Goal: Task Accomplishment & Management: Complete application form

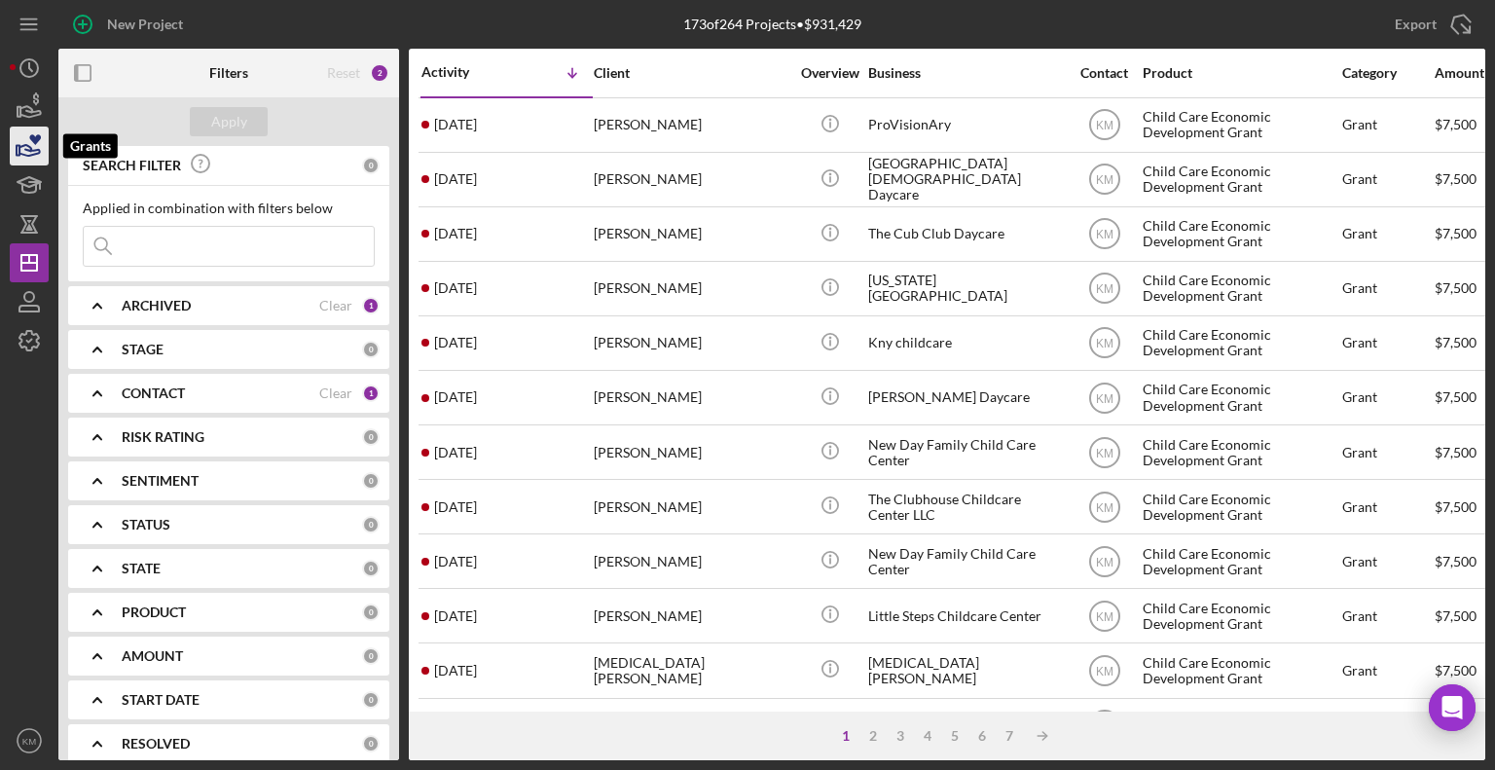
click at [31, 147] on icon "button" at bounding box center [29, 146] width 49 height 49
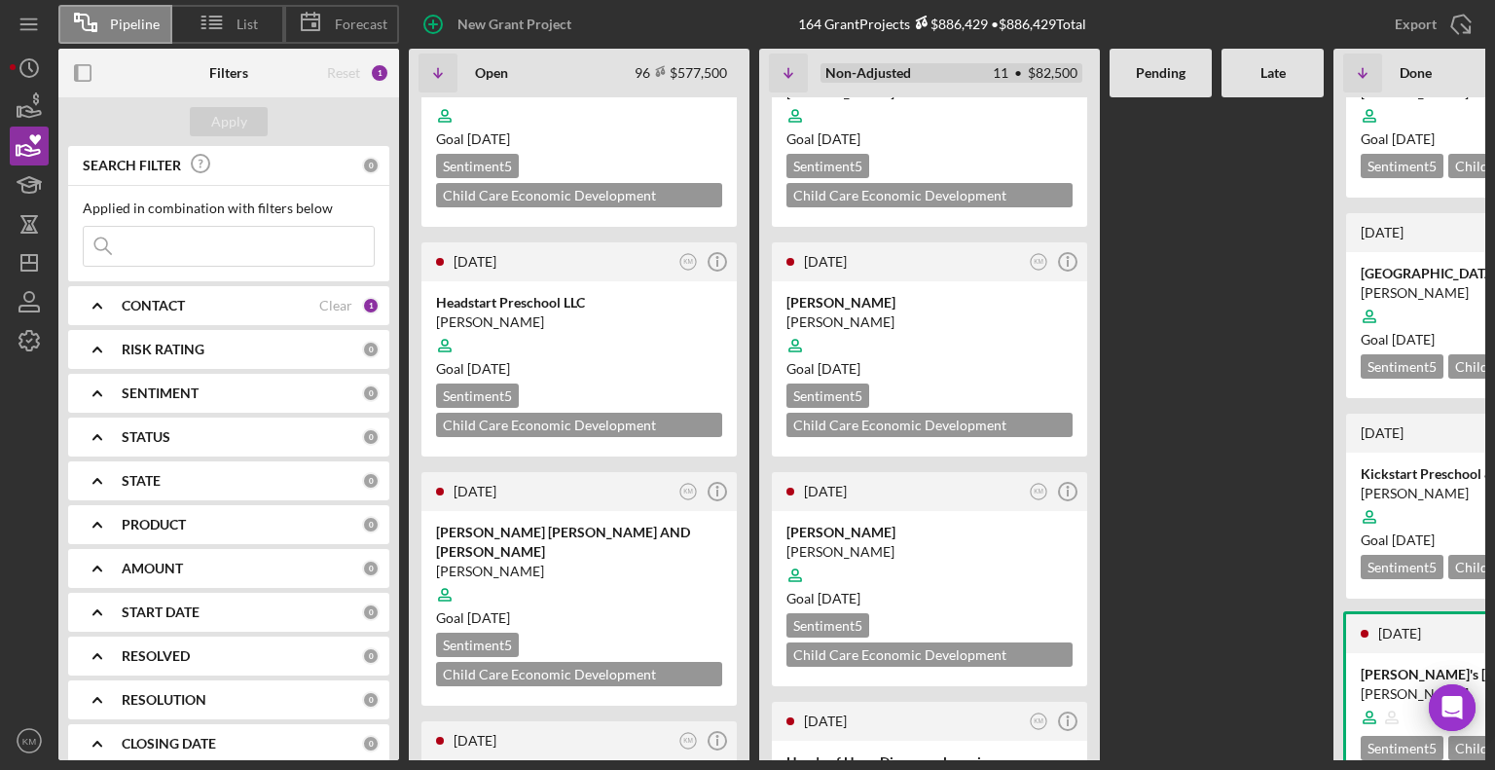
scroll to position [1795, 0]
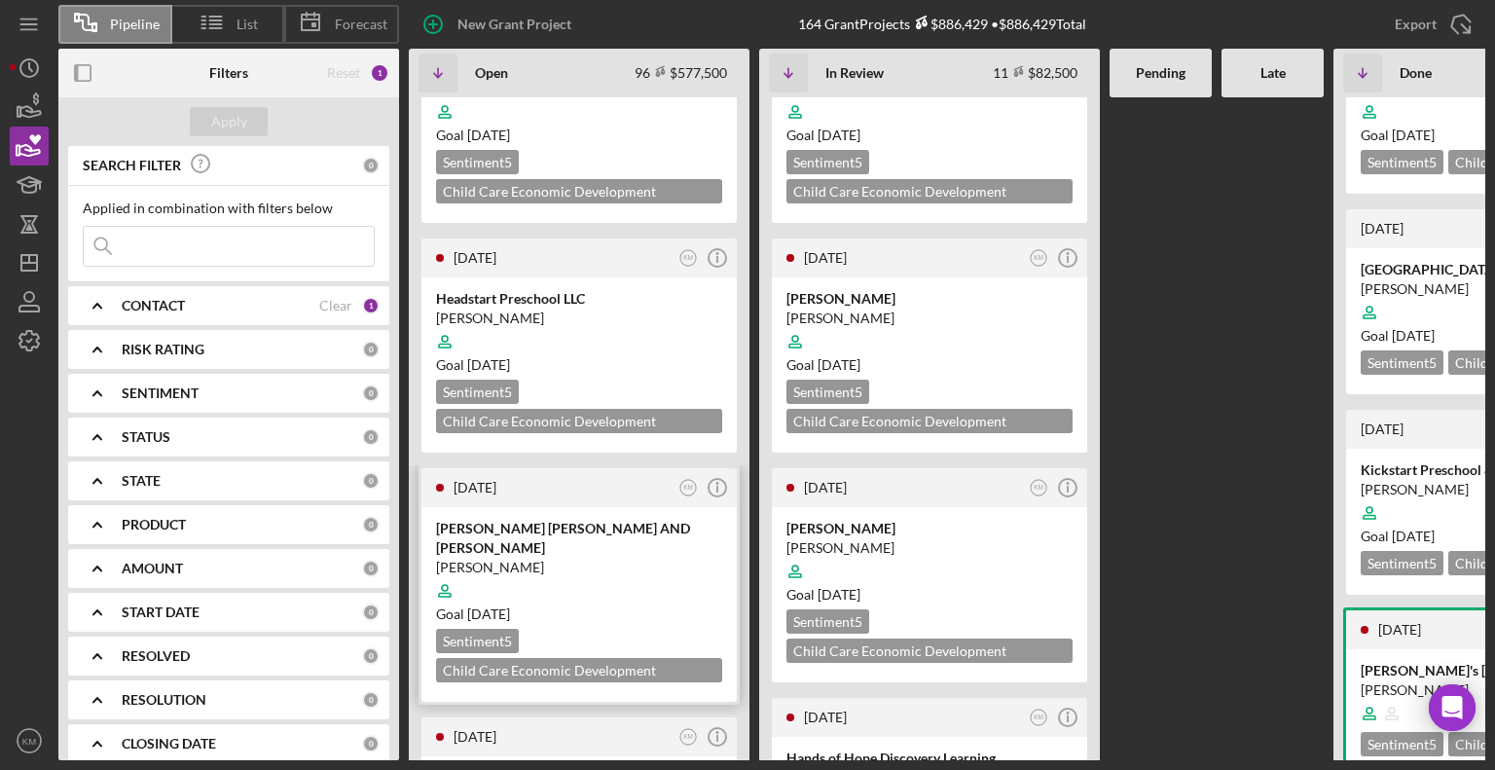
click at [663, 519] on div "[PERSON_NAME] [PERSON_NAME] AND [PERSON_NAME]" at bounding box center [579, 538] width 286 height 39
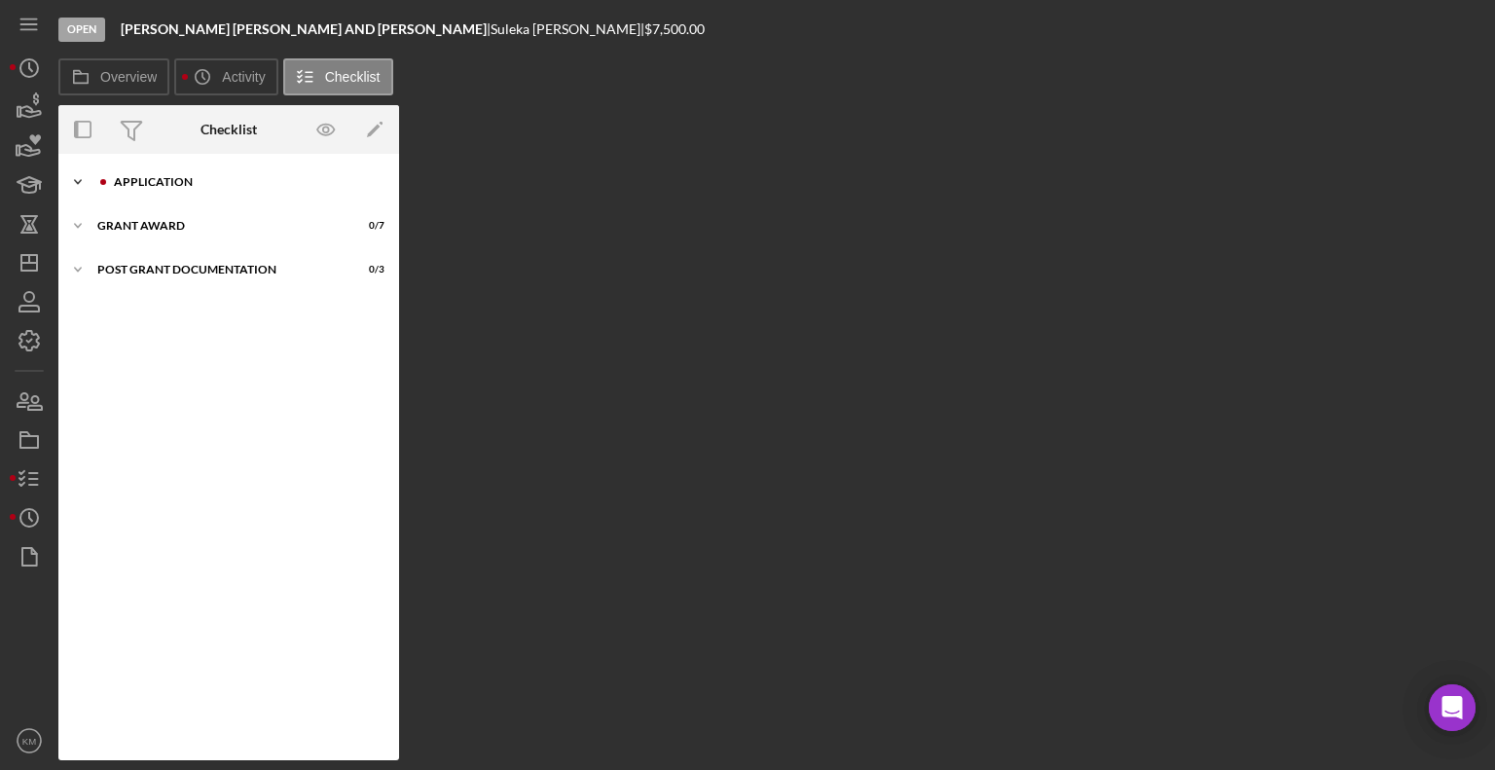
click at [79, 174] on icon "Icon/Expander" at bounding box center [77, 182] width 39 height 39
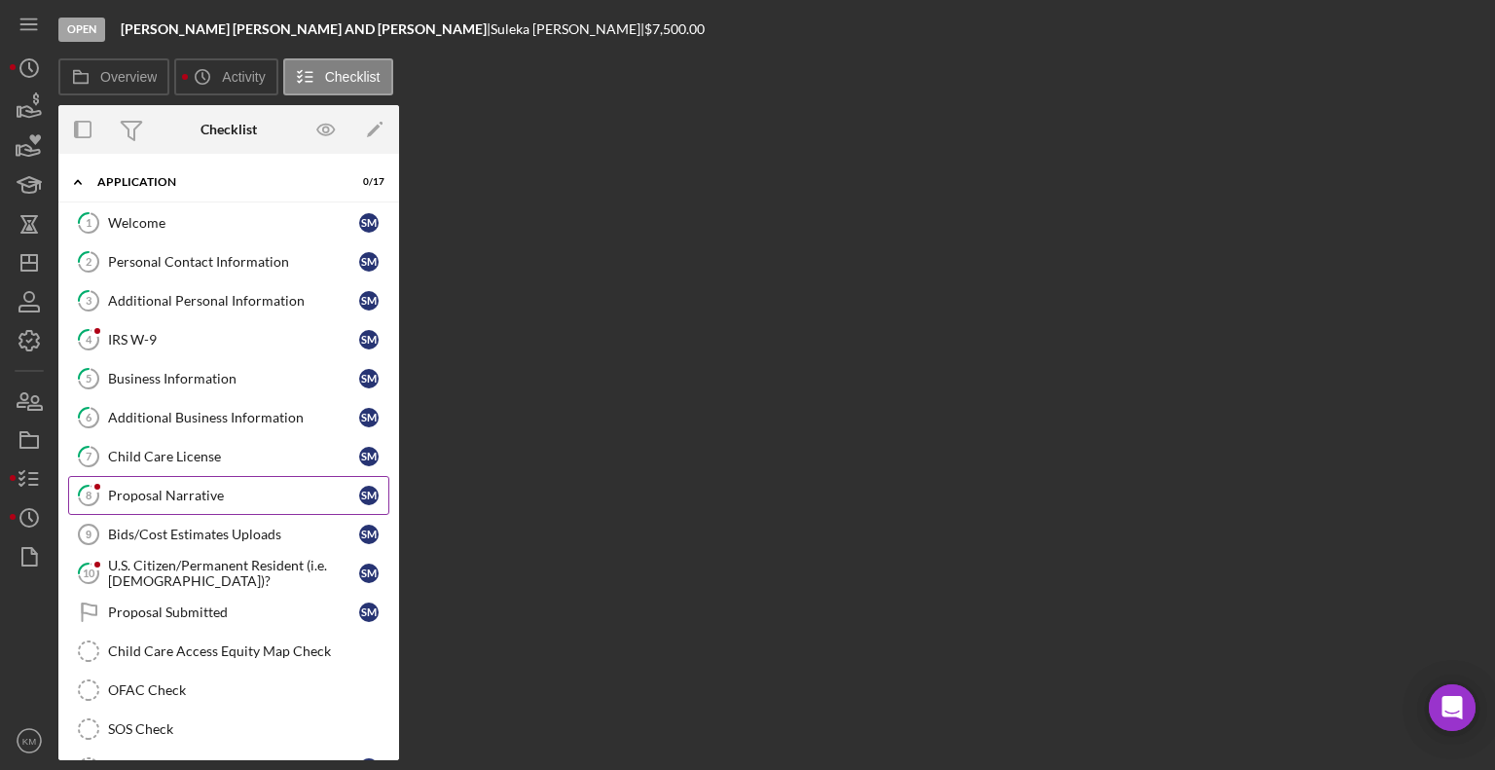
drag, startPoint x: 173, startPoint y: 494, endPoint x: 144, endPoint y: 492, distance: 29.3
drag, startPoint x: 144, startPoint y: 492, endPoint x: 105, endPoint y: 493, distance: 39.0
click at [105, 493] on icon "8" at bounding box center [88, 495] width 49 height 49
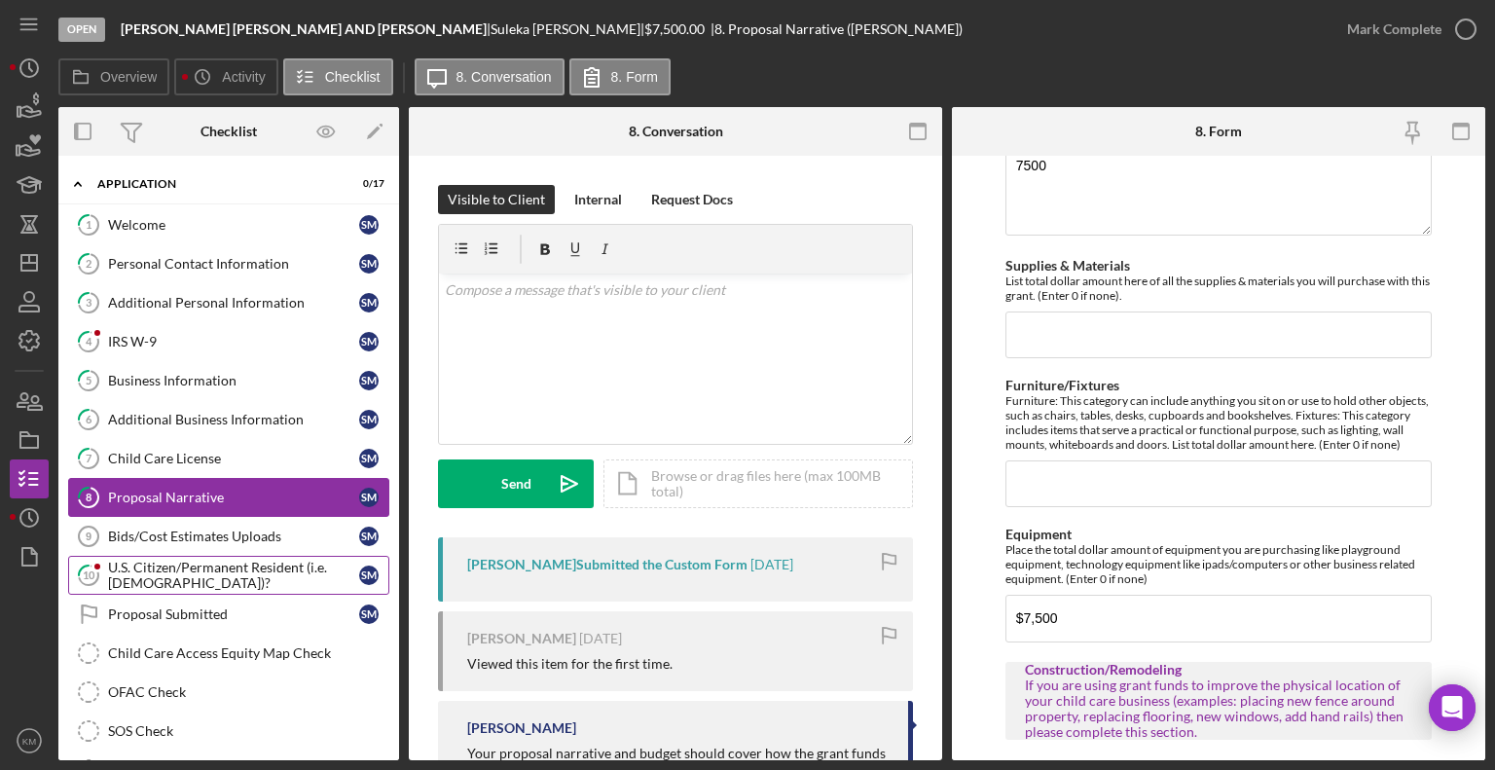
click at [192, 571] on div "U.S. Citizen/Permanent Resident (i.e. [DEMOGRAPHIC_DATA])?" at bounding box center [233, 575] width 251 height 31
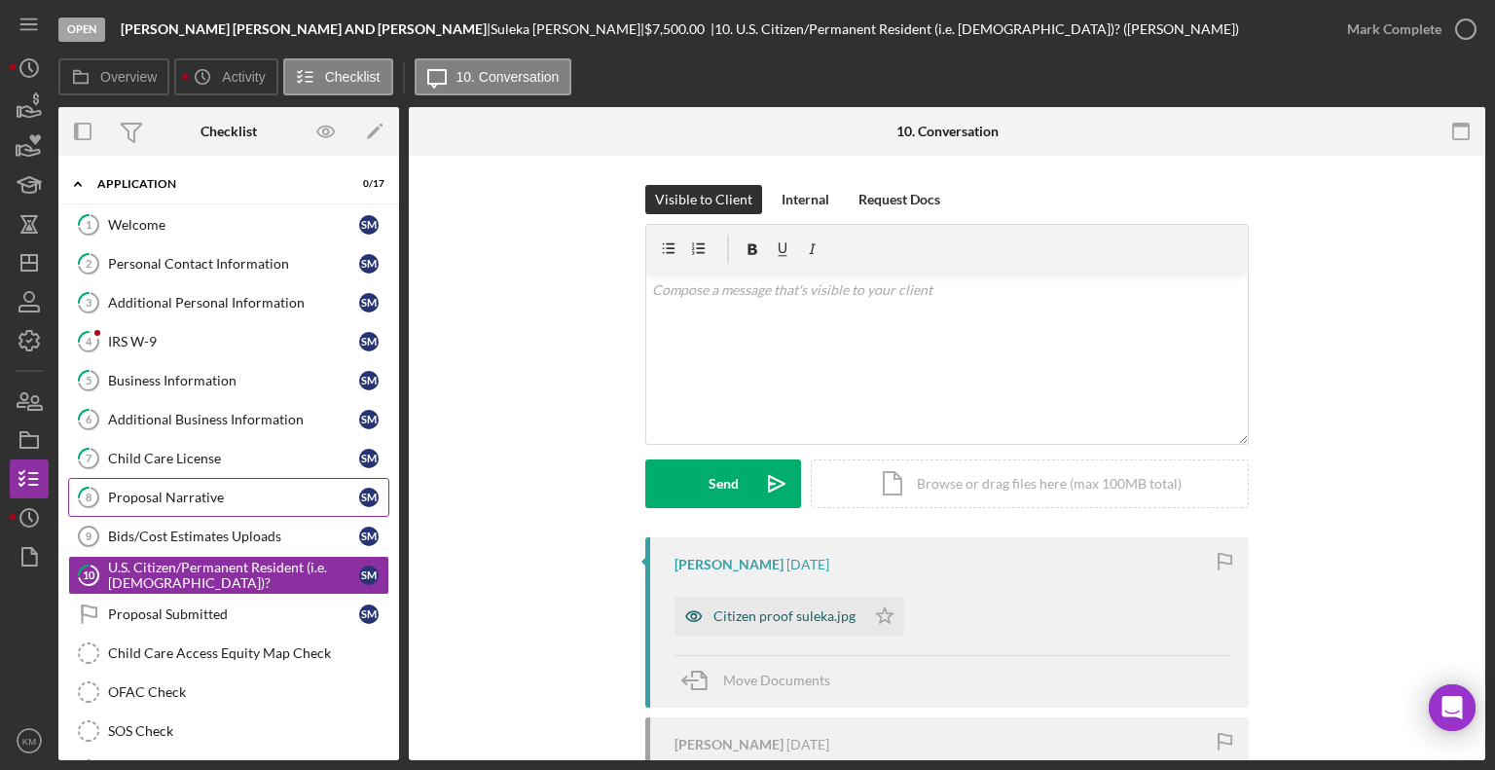
click at [749, 630] on div "Citizen proof suleka.jpg" at bounding box center [770, 616] width 191 height 39
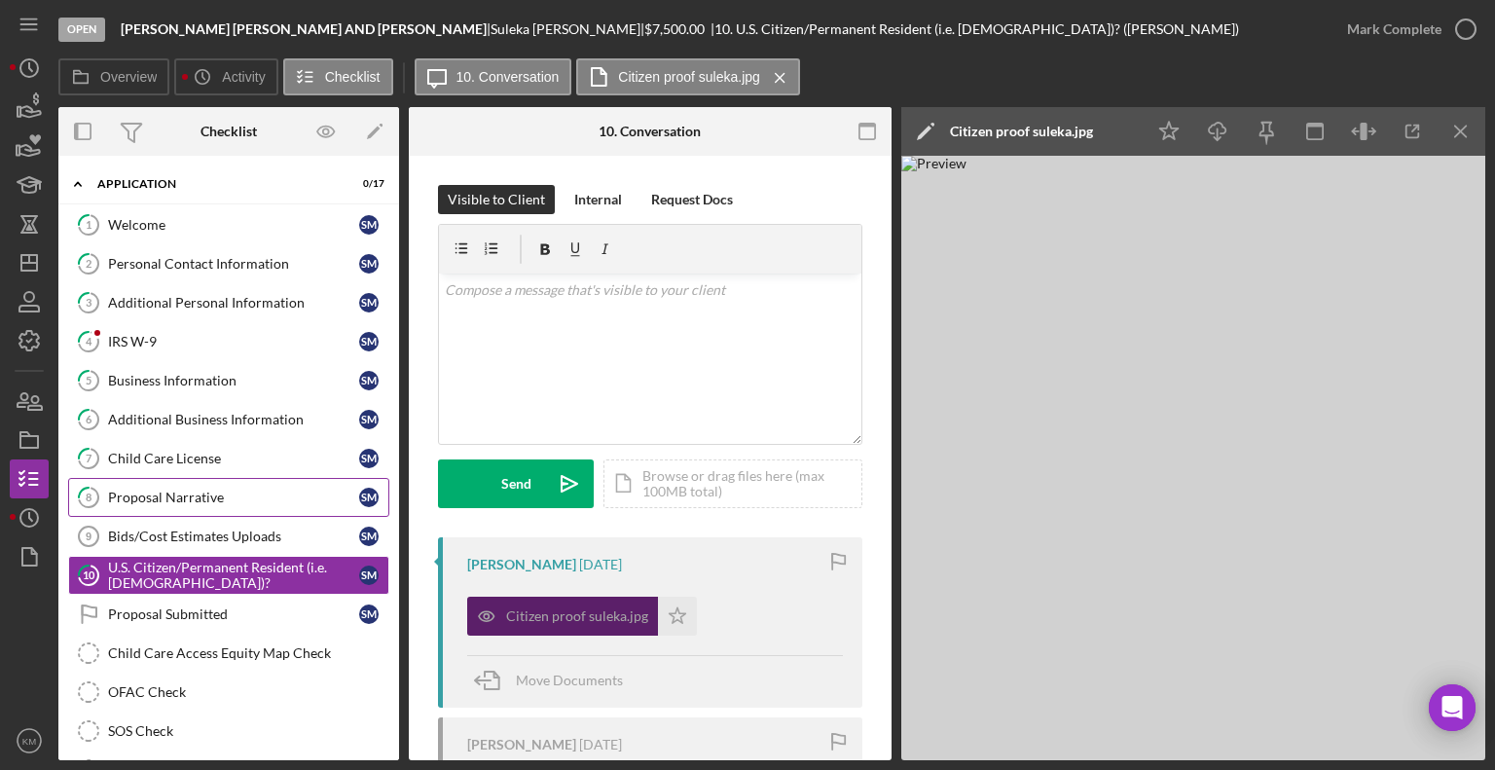
click at [749, 630] on div "Citizen proof suleka.jpg Icon/Star" at bounding box center [655, 611] width 376 height 49
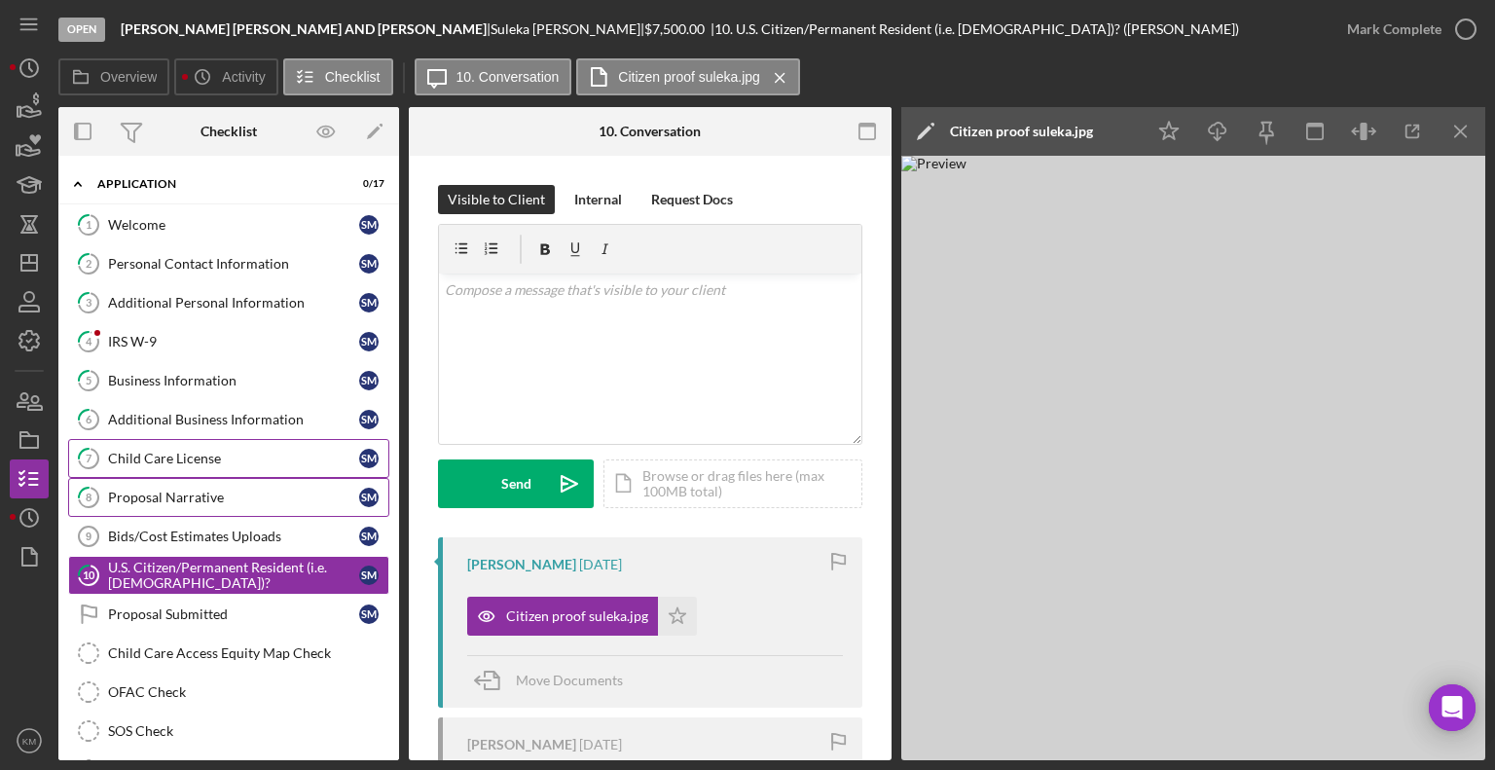
click at [211, 458] on div "Child Care License" at bounding box center [233, 459] width 251 height 16
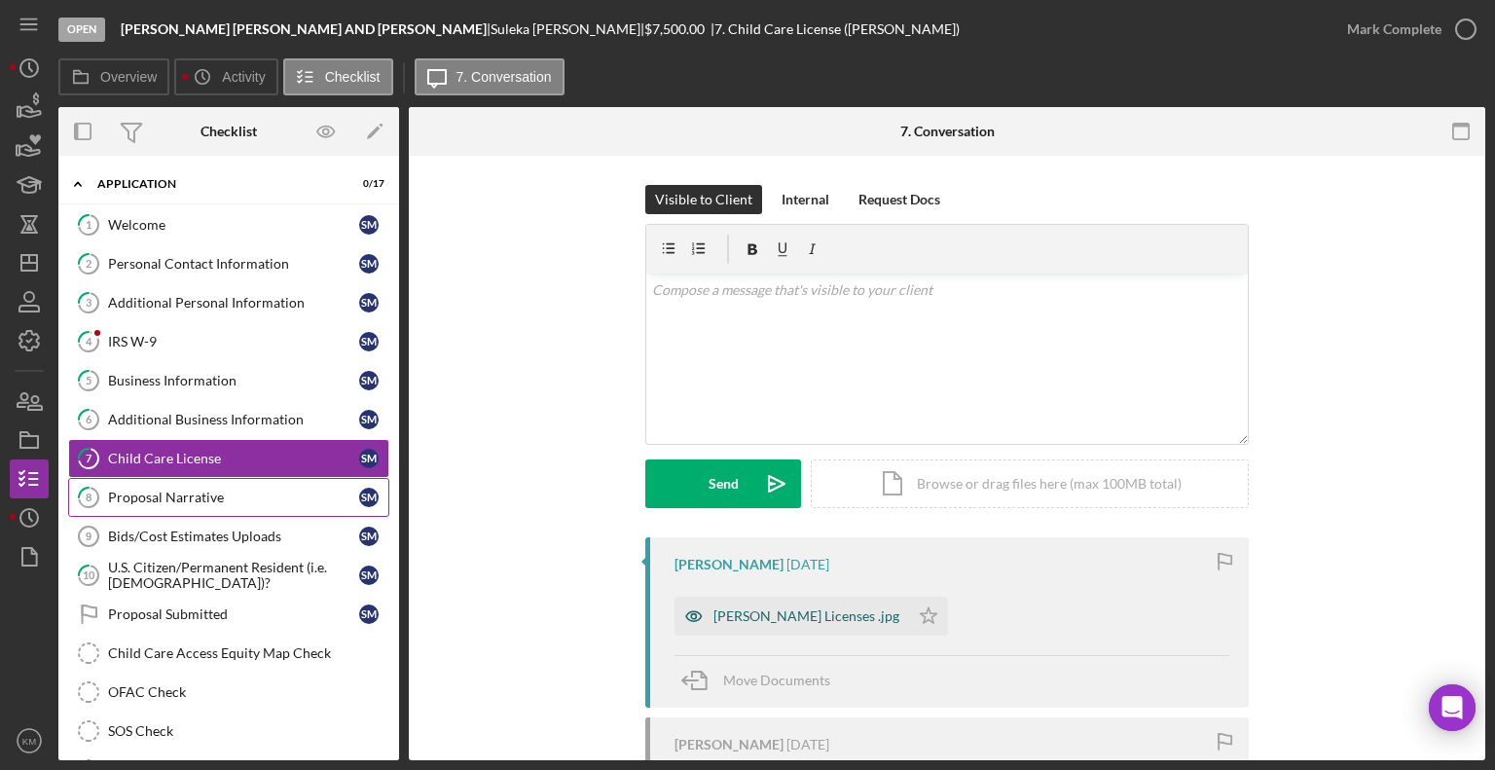
click at [814, 614] on div "[PERSON_NAME] Licenses .jpg" at bounding box center [806, 616] width 186 height 16
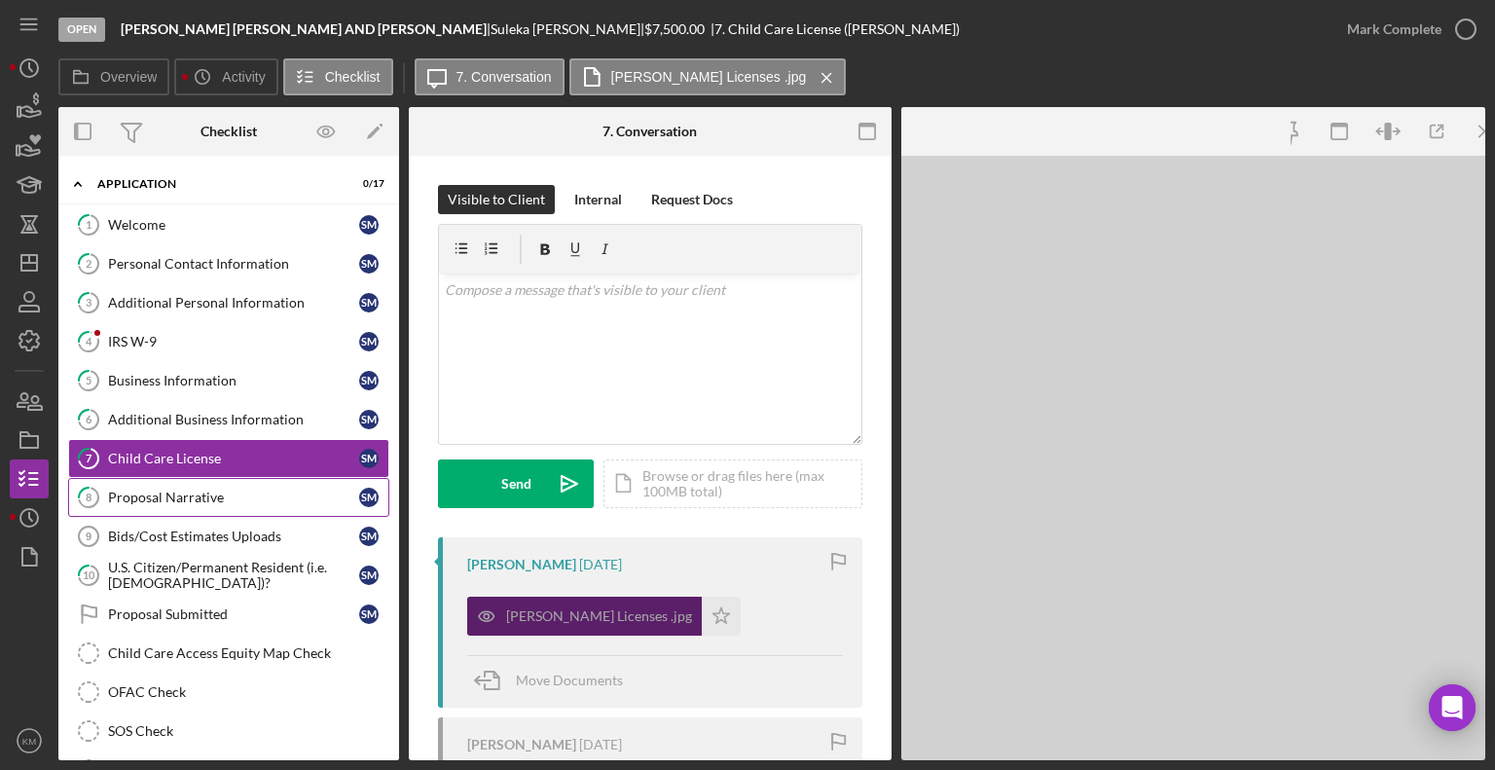
click at [814, 614] on div "[PERSON_NAME] Licenses .jpg Icon/Star" at bounding box center [655, 611] width 376 height 49
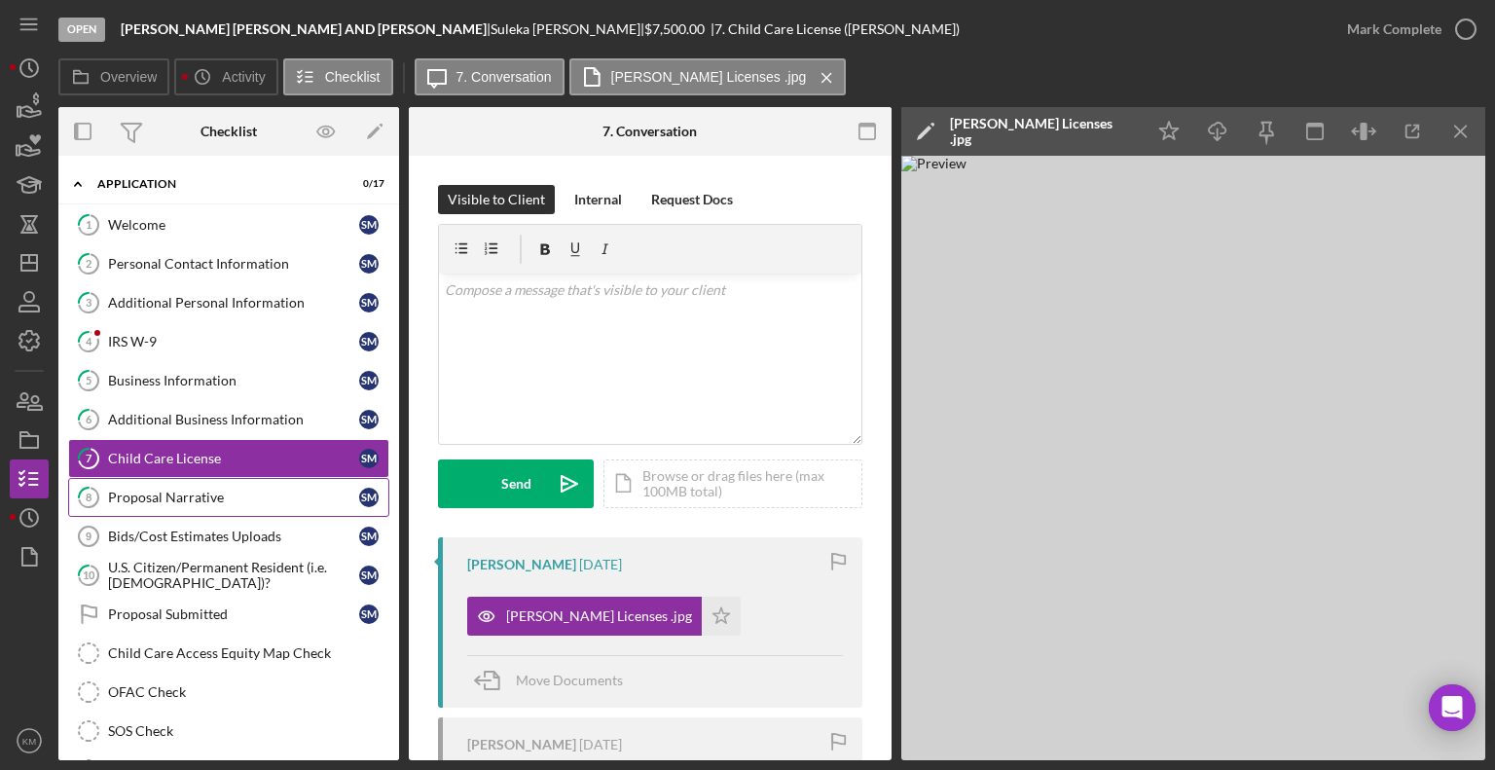
click at [1491, 318] on div "Open [PERSON_NAME] [PERSON_NAME] AND [PERSON_NAME] | [PERSON_NAME] | $7,500.00 …" at bounding box center [747, 385] width 1495 height 770
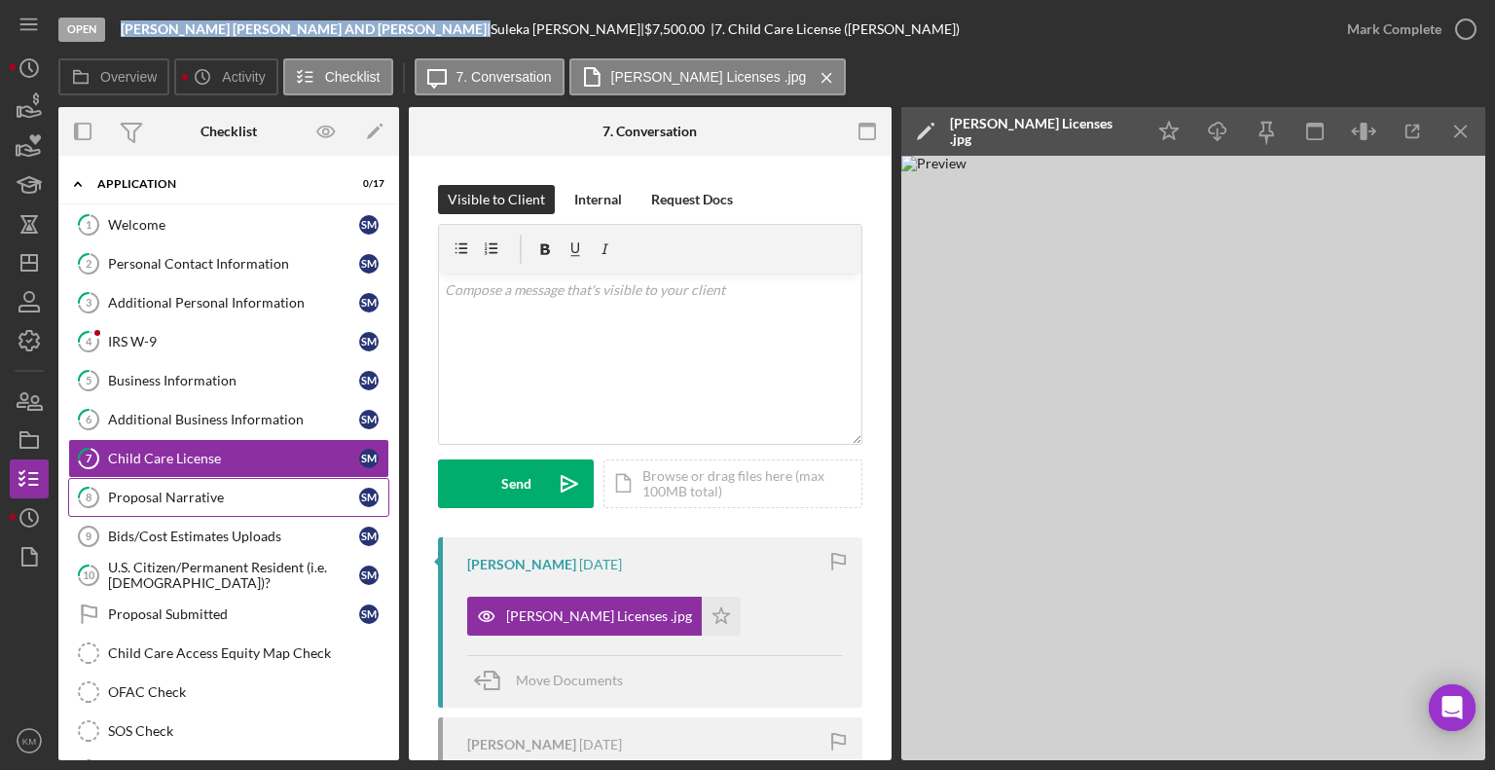
drag, startPoint x: 119, startPoint y: 25, endPoint x: 421, endPoint y: 38, distance: 303.0
click at [421, 38] on div "Open [PERSON_NAME] [PERSON_NAME] AND [PERSON_NAME] | [PERSON_NAME] | $7,500.00 …" at bounding box center [692, 29] width 1269 height 58
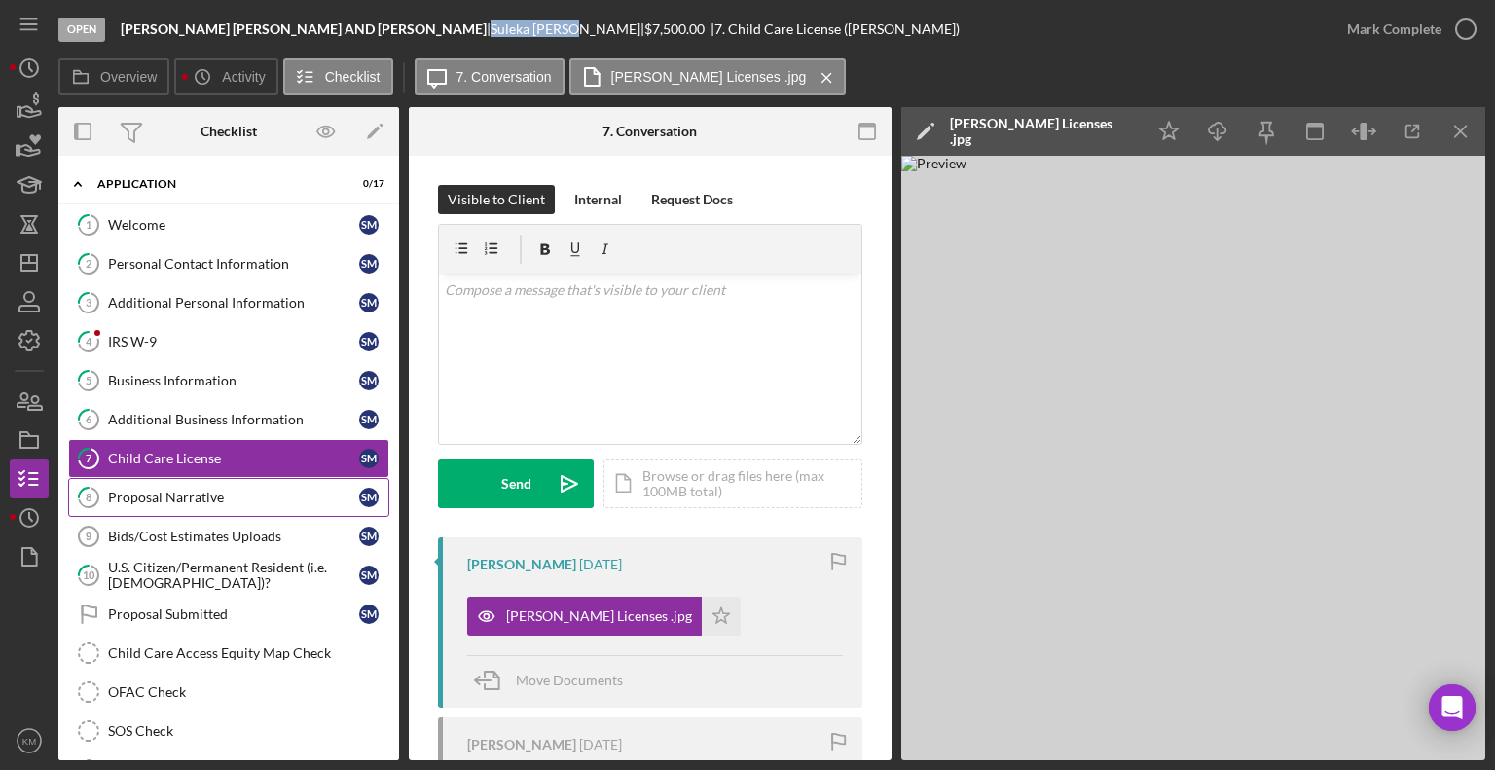
drag, startPoint x: 436, startPoint y: 25, endPoint x: 532, endPoint y: 30, distance: 96.5
click at [532, 30] on div "[PERSON_NAME] |" at bounding box center [568, 29] width 154 height 16
click at [156, 223] on div "Welcome" at bounding box center [233, 225] width 251 height 16
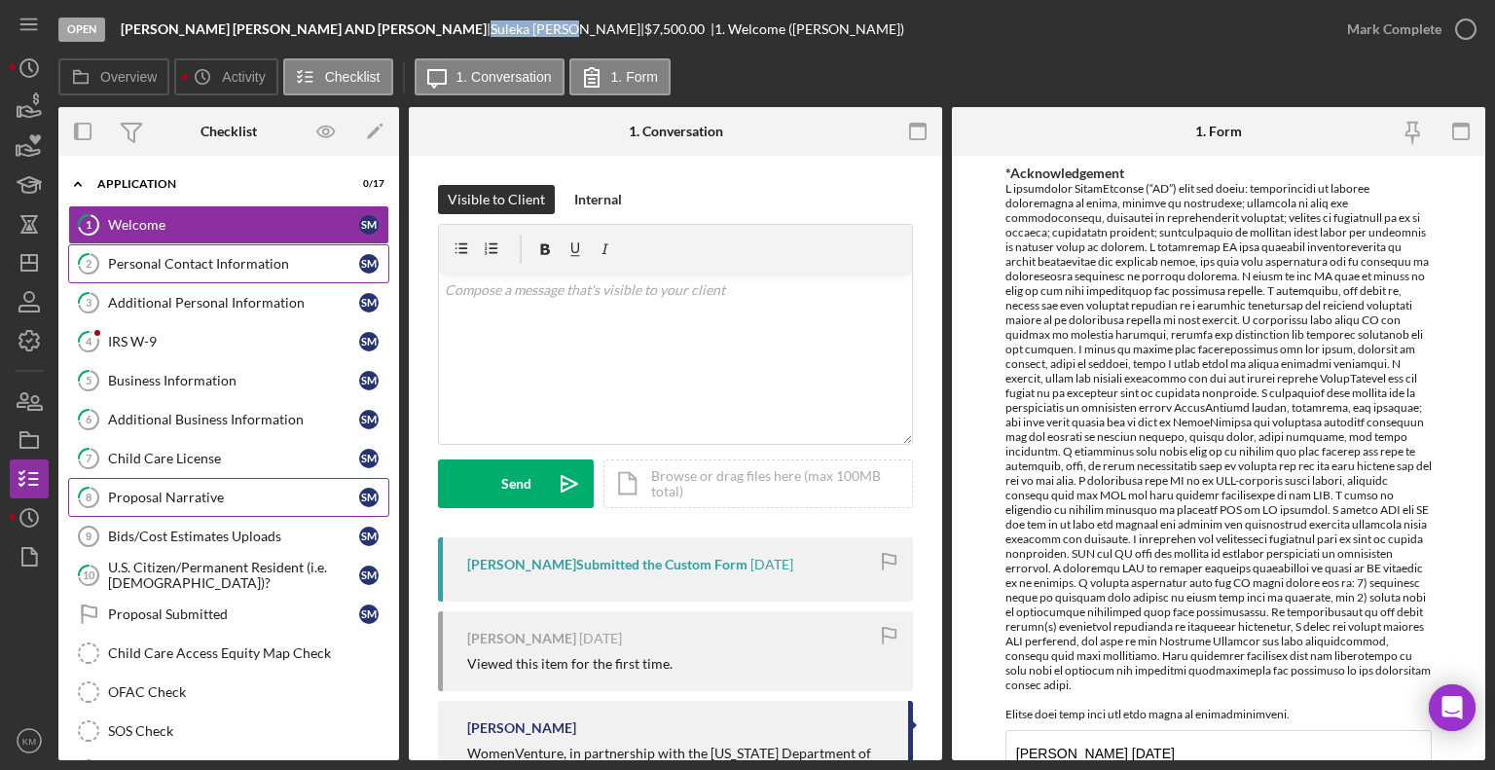
click at [177, 273] on link "2 Personal Contact Information S M" at bounding box center [228, 263] width 321 height 39
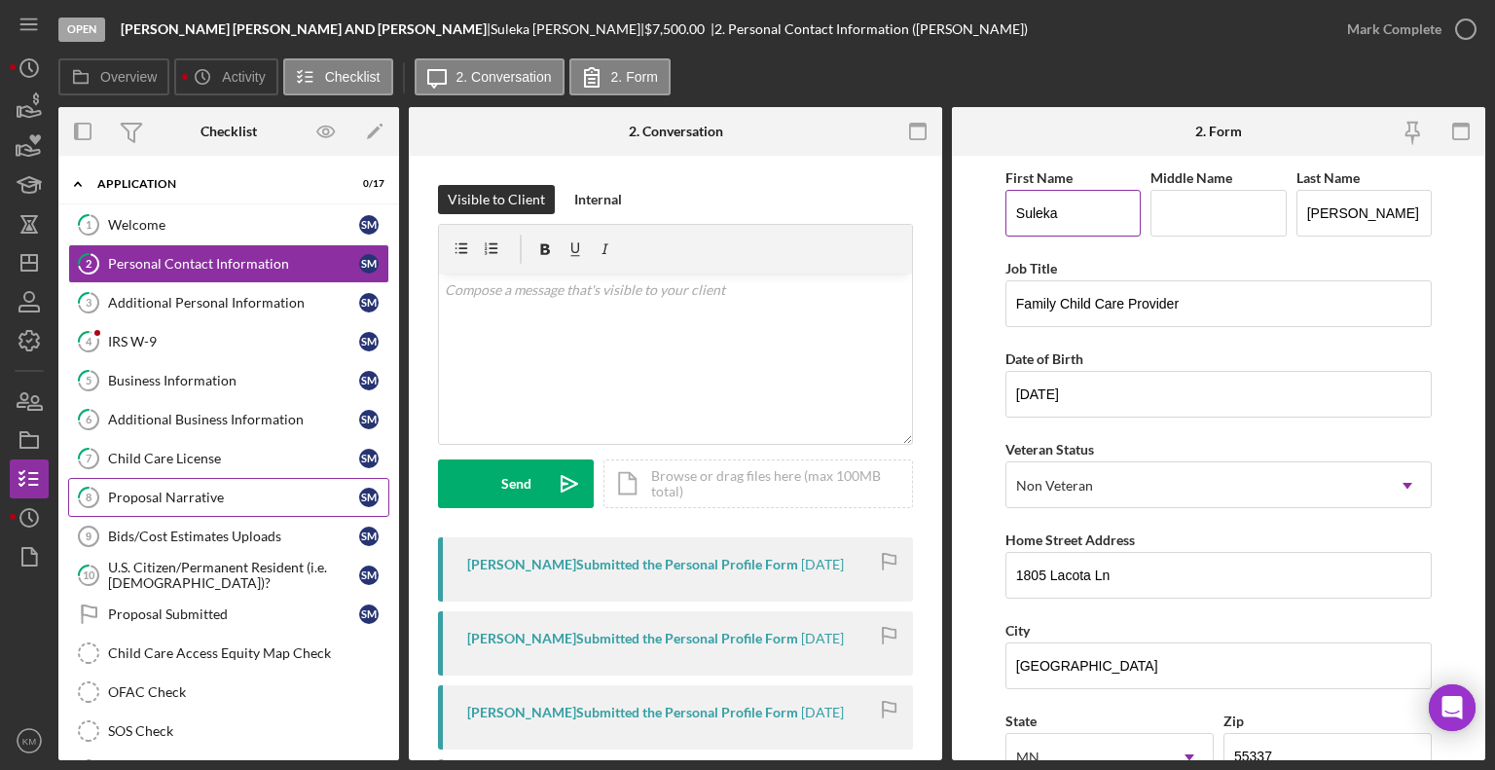
drag, startPoint x: 1011, startPoint y: 213, endPoint x: 1068, endPoint y: 203, distance: 57.3
click at [236, 654] on div "Child Care Access Equity Map Check" at bounding box center [248, 653] width 280 height 16
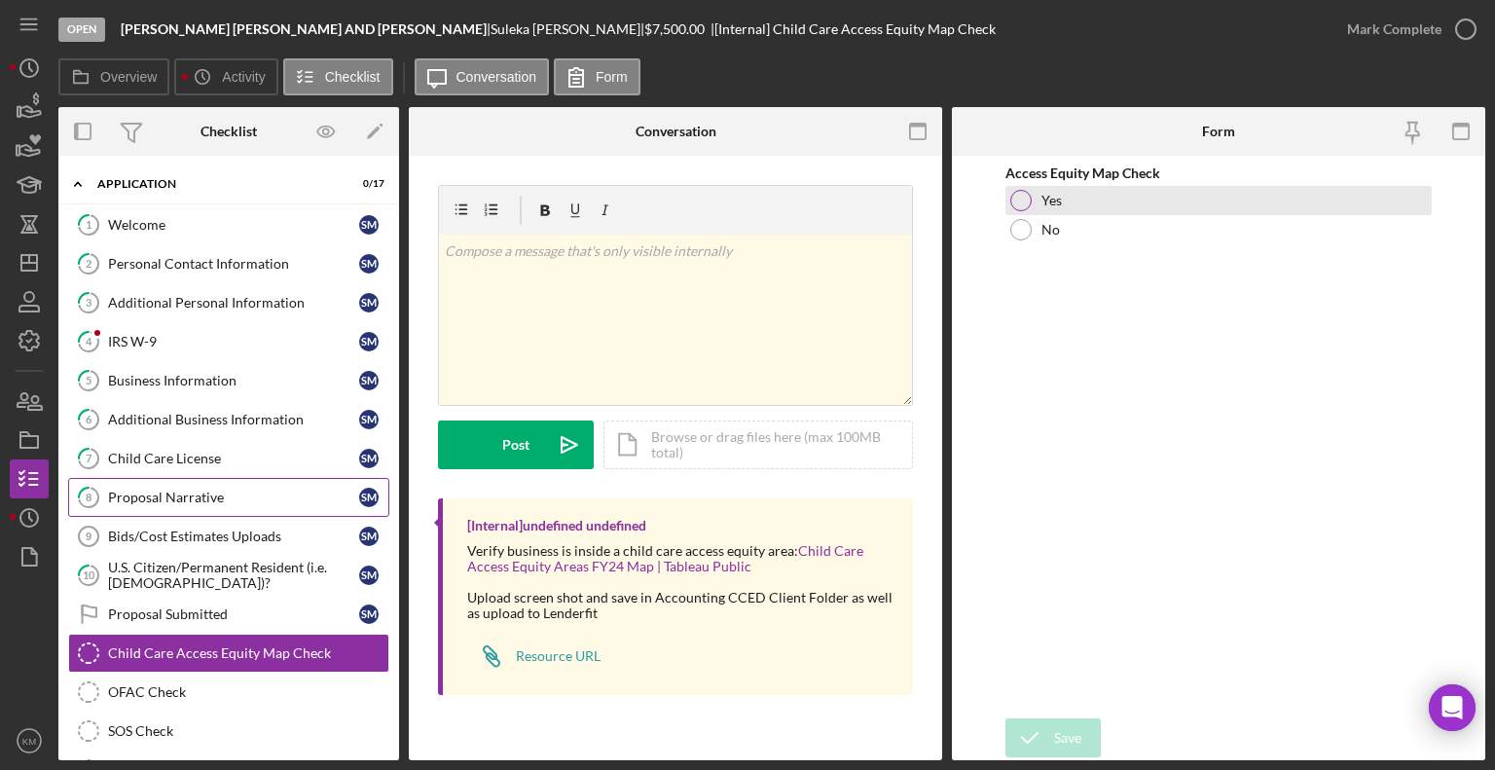
click at [1020, 194] on div at bounding box center [1020, 200] width 21 height 21
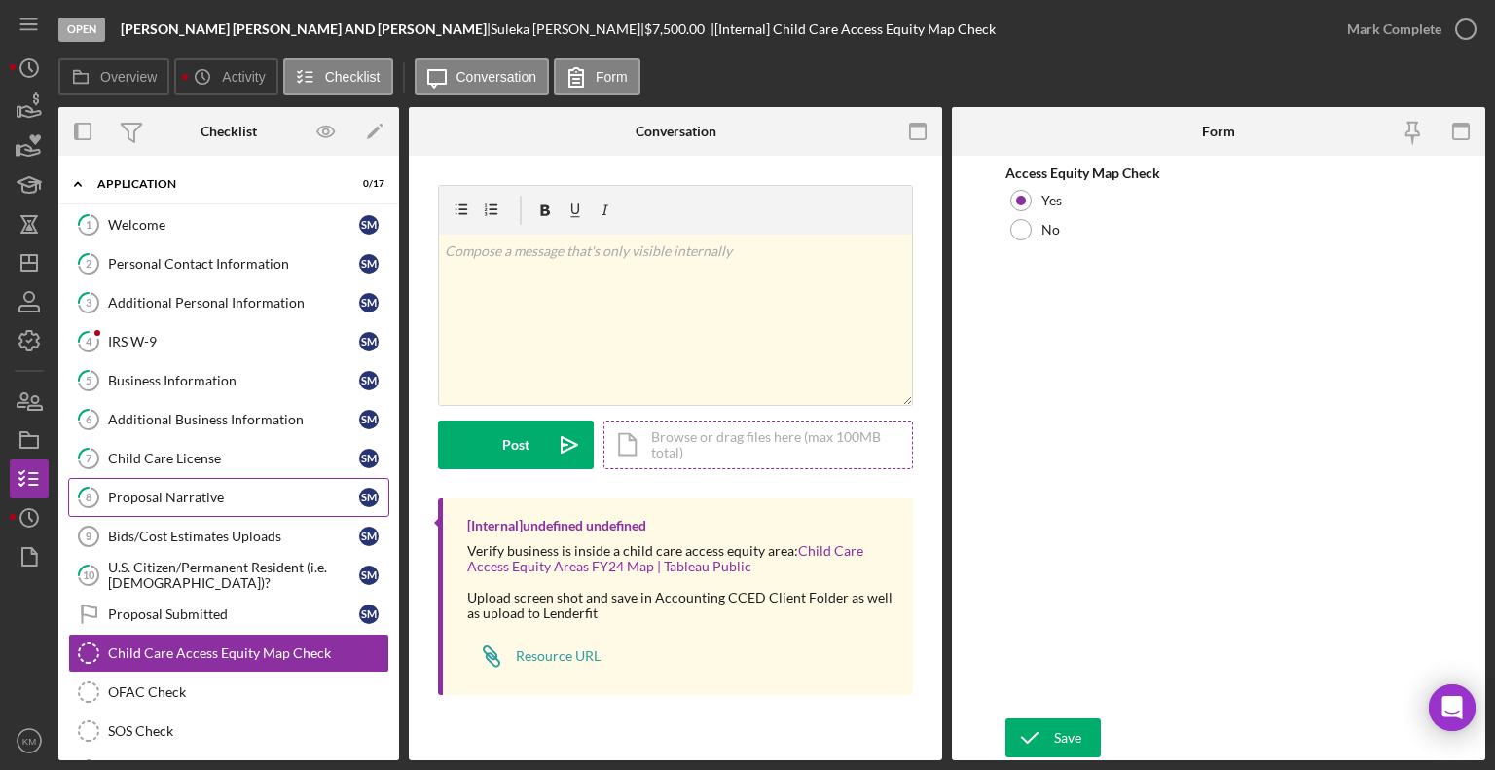
click at [657, 451] on div "Icon/Document Browse or drag files here (max 100MB total) Tap to choose files o…" at bounding box center [758, 444] width 310 height 49
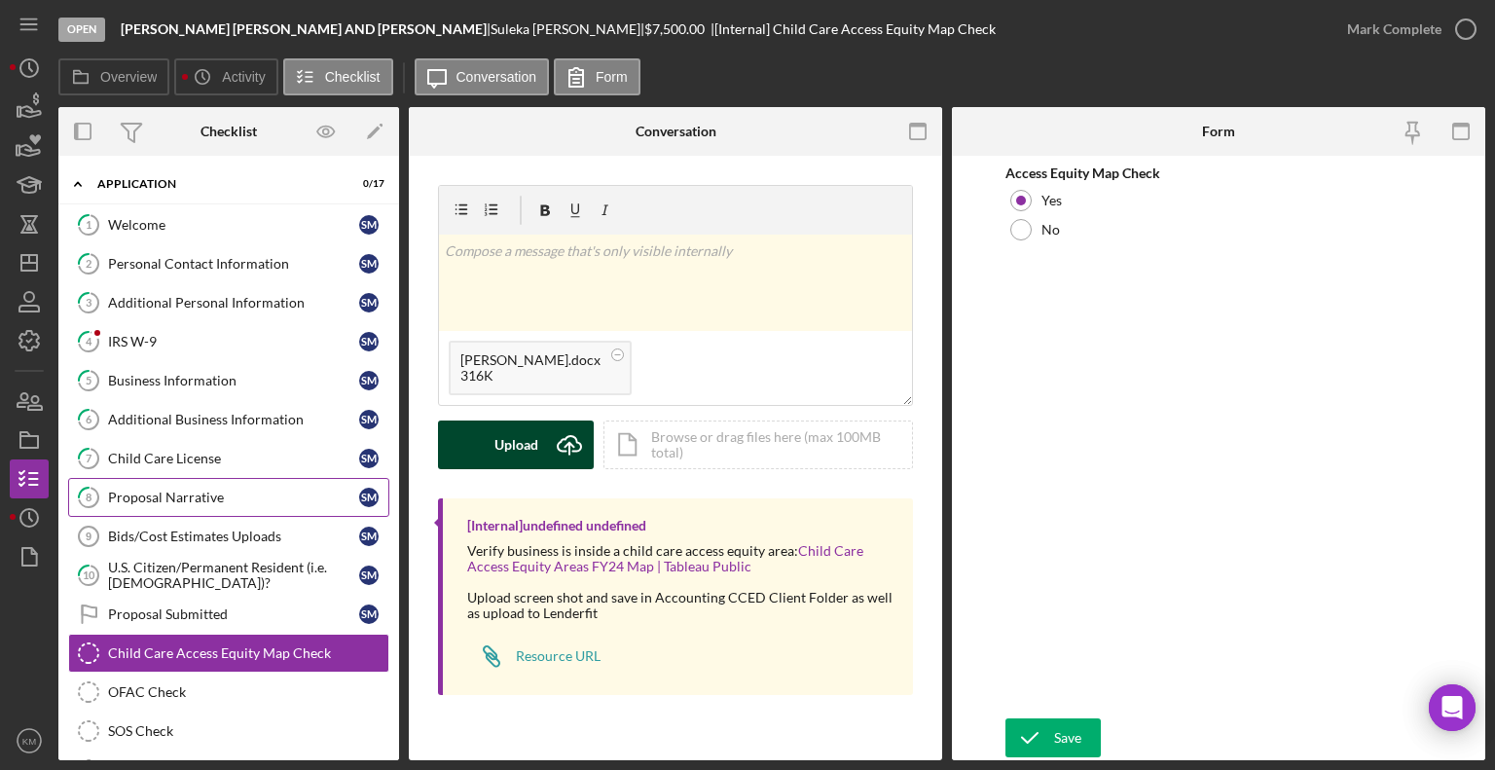
click at [541, 446] on button "Upload Icon/Upload" at bounding box center [516, 444] width 156 height 49
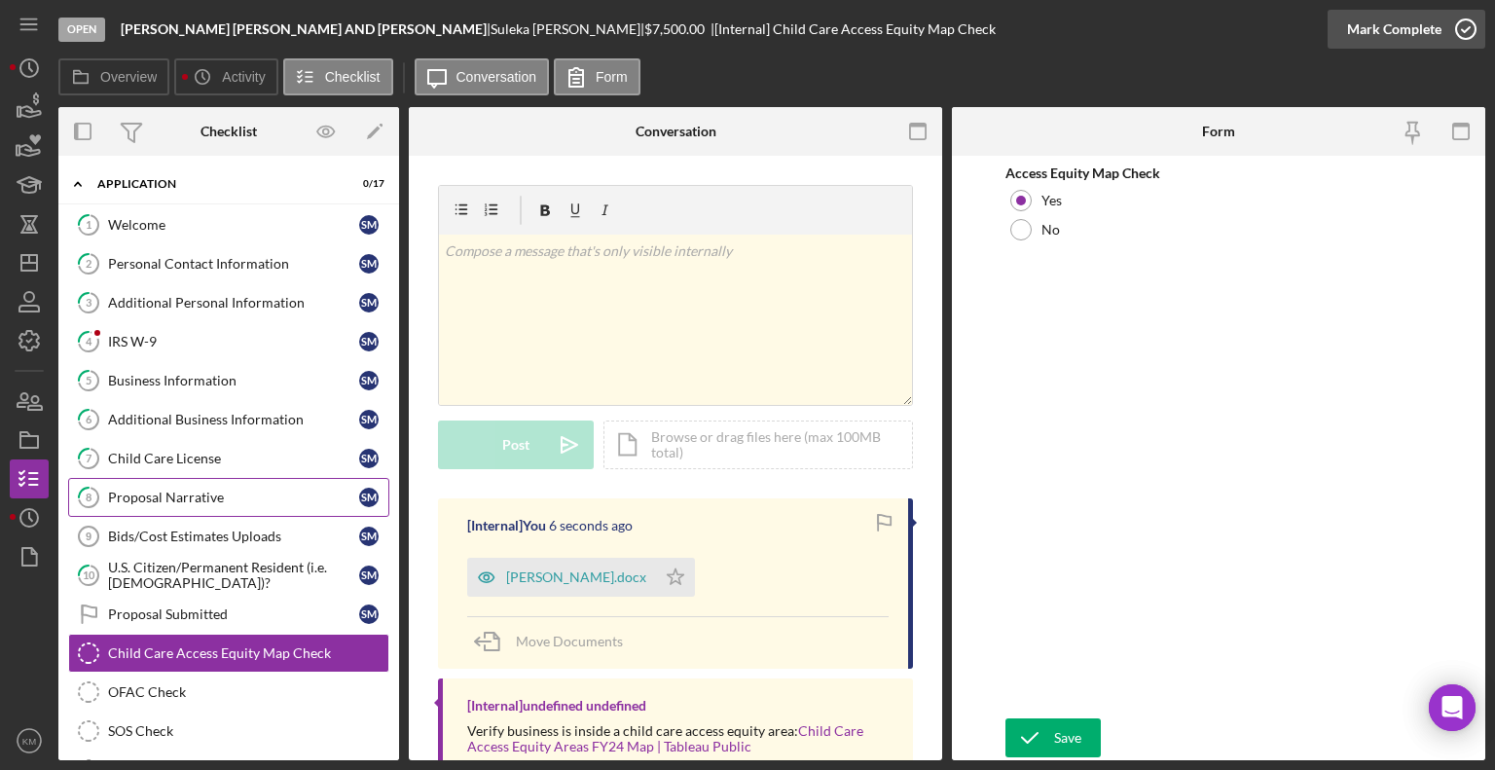
click at [1452, 29] on icon "button" at bounding box center [1466, 29] width 49 height 49
click at [1047, 731] on icon "submit" at bounding box center [1029, 737] width 49 height 49
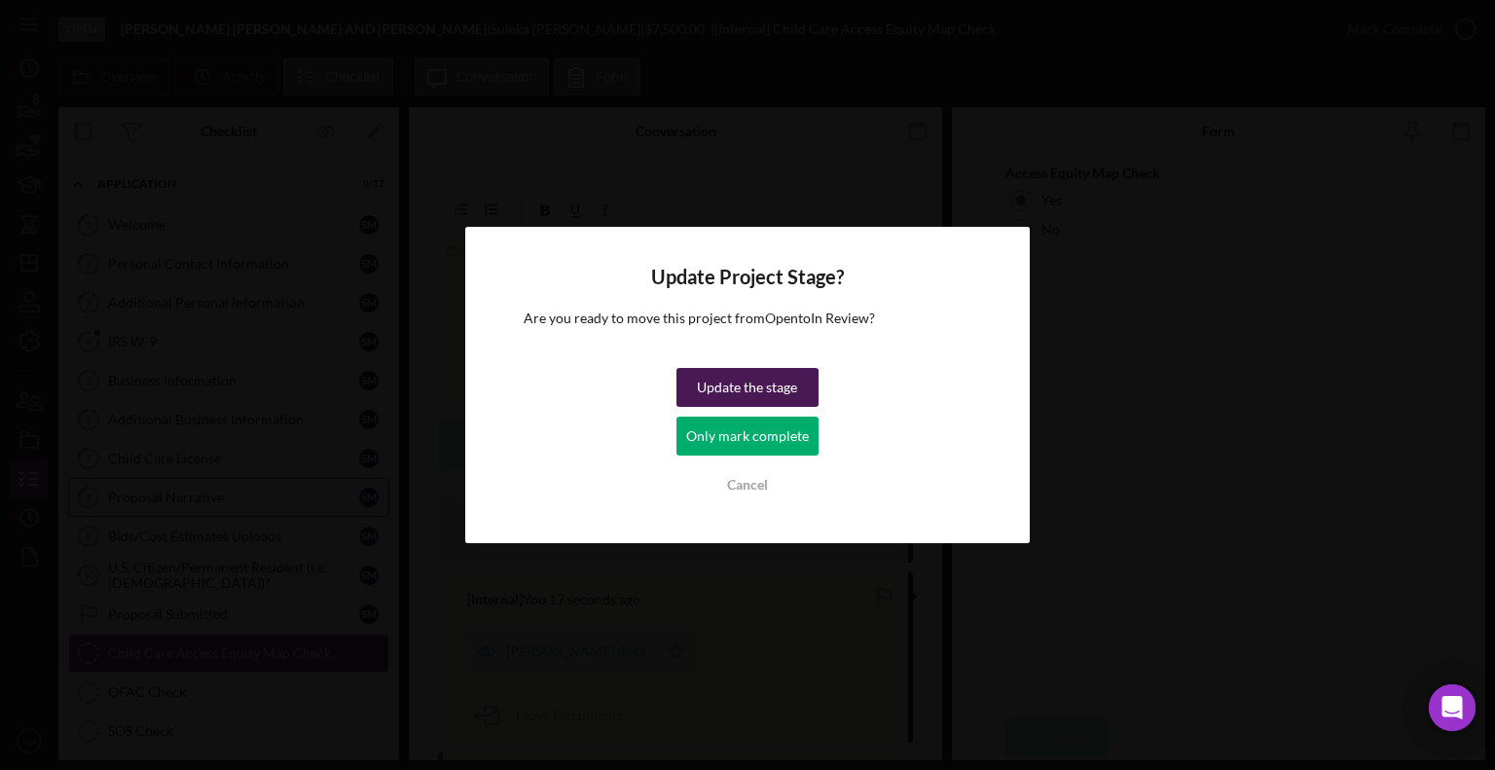
click at [734, 381] on div "Update the stage" at bounding box center [747, 387] width 100 height 39
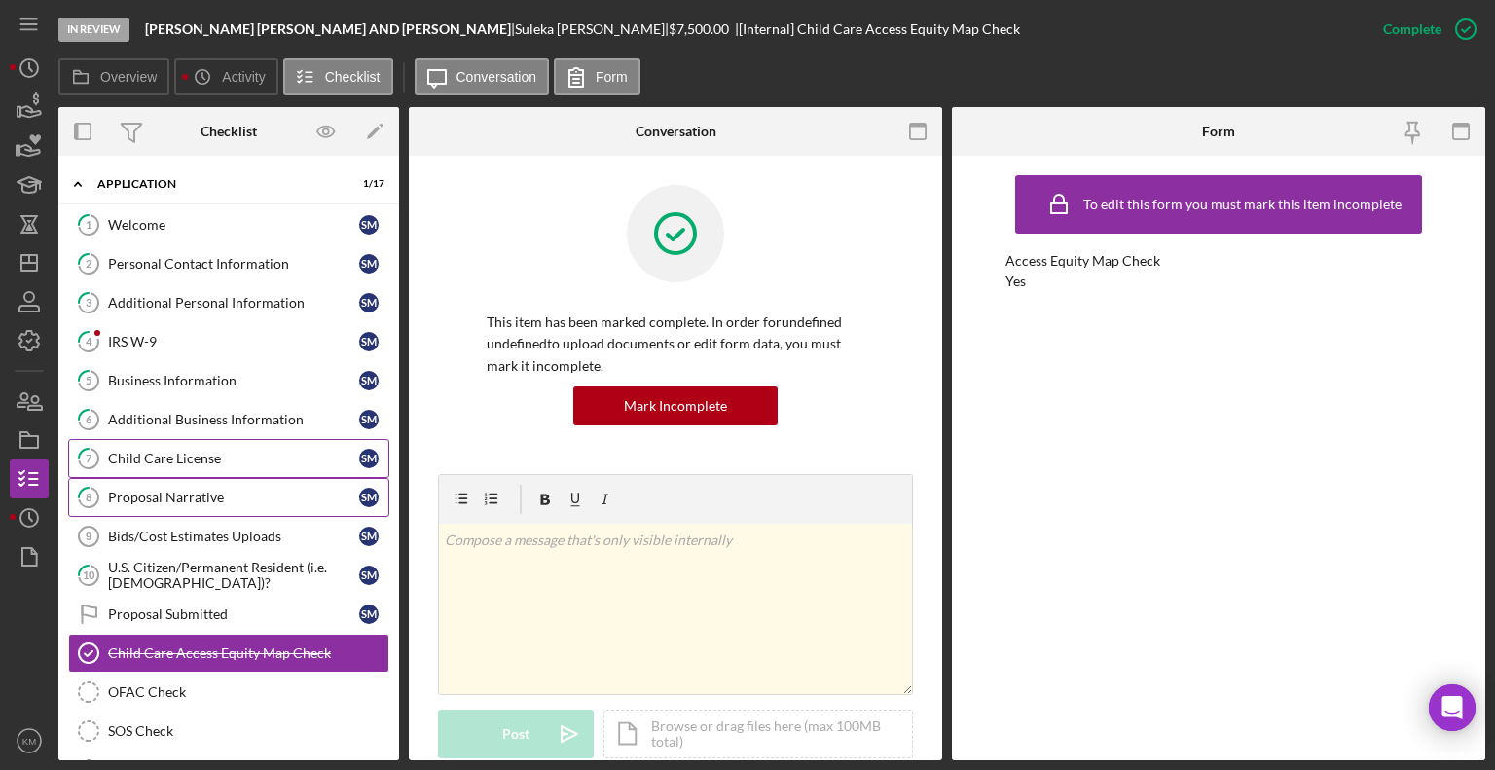
click at [188, 462] on div "Child Care License" at bounding box center [233, 459] width 251 height 16
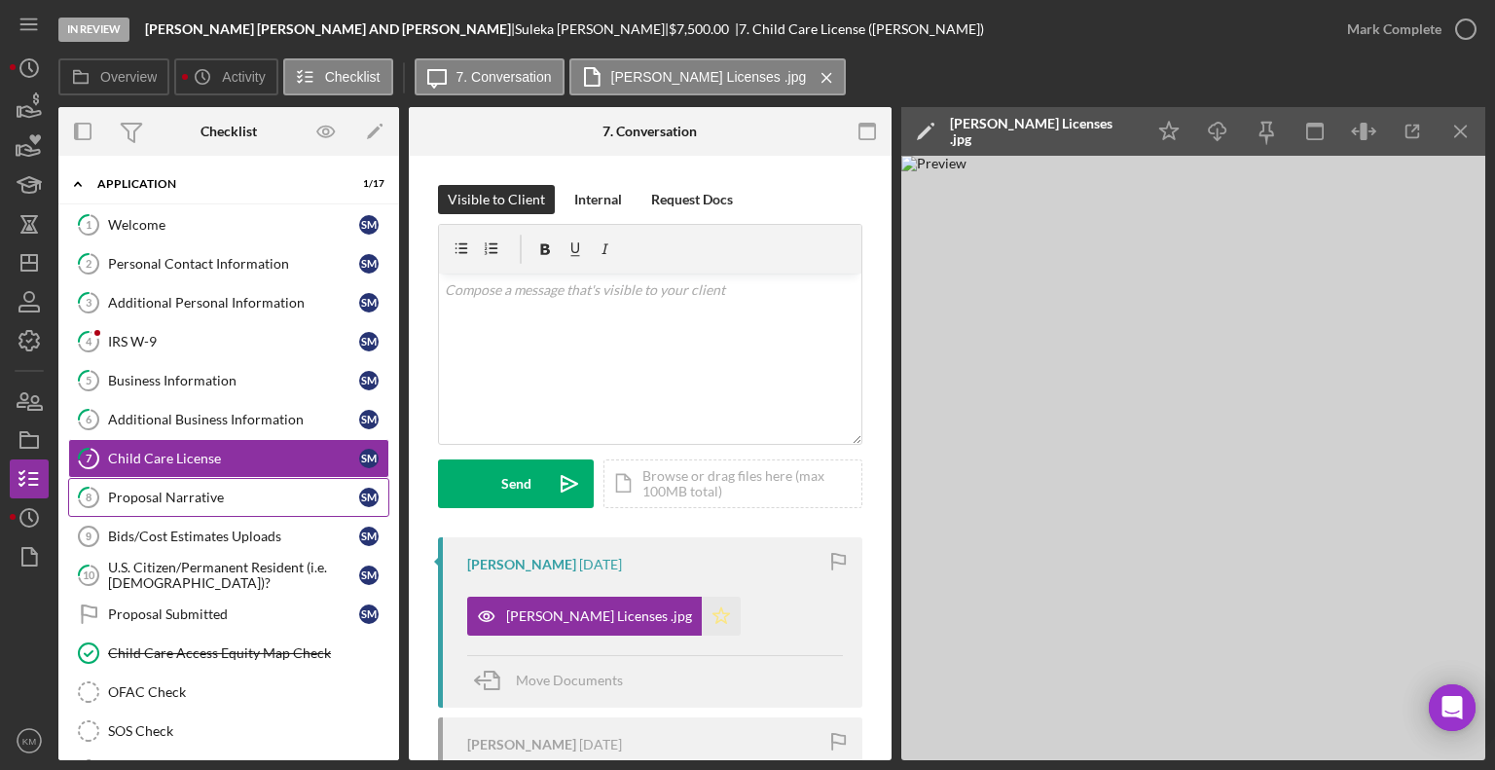
click at [724, 619] on icon "Icon/Star" at bounding box center [721, 616] width 39 height 39
drag, startPoint x: 1455, startPoint y: 138, endPoint x: 1394, endPoint y: 63, distance: 96.8
click at [1394, 63] on div "Overview Icon/History Activity Checklist Icon/Message 7. Conversation Loading..…" at bounding box center [771, 409] width 1427 height 702
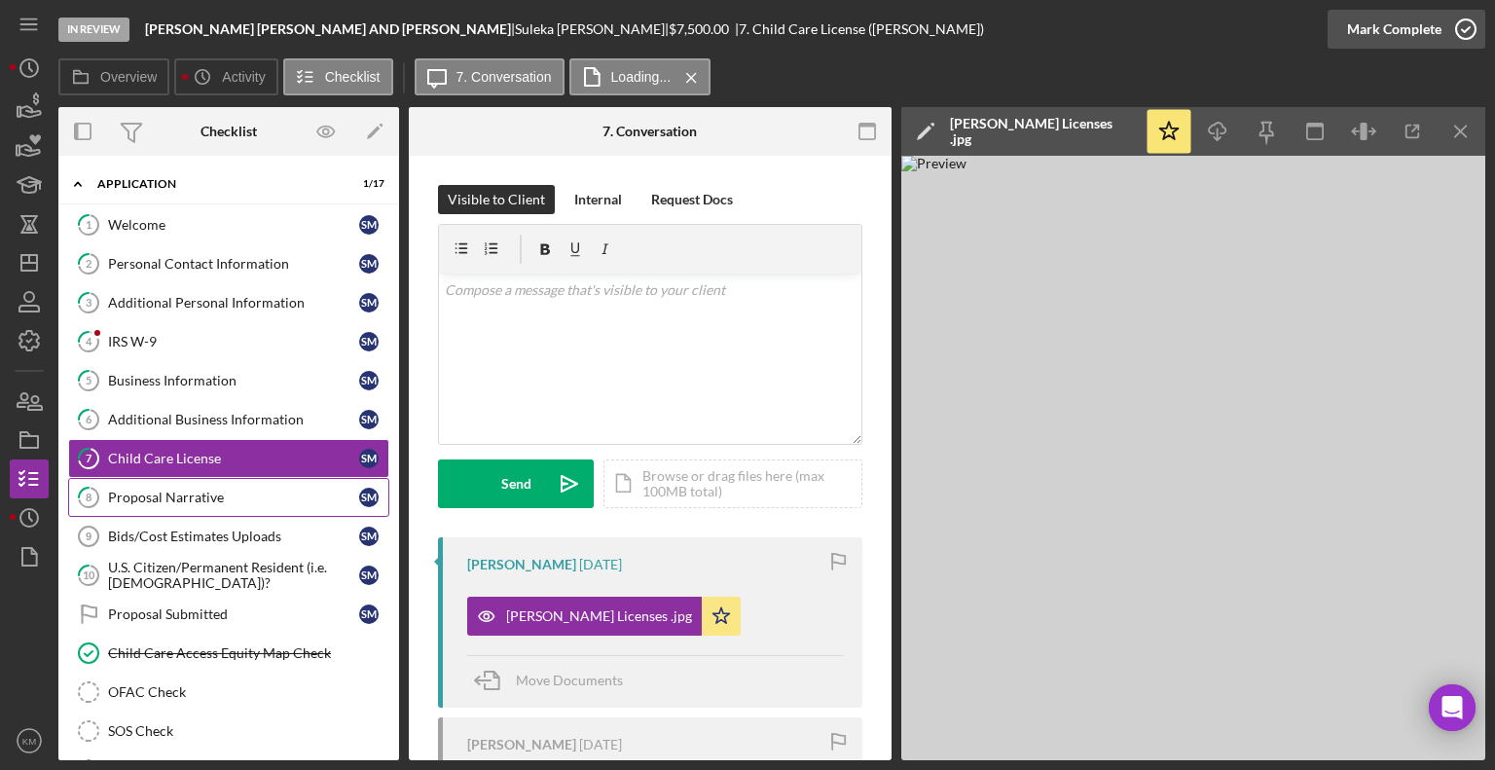
click at [1467, 31] on icon "button" at bounding box center [1466, 29] width 49 height 49
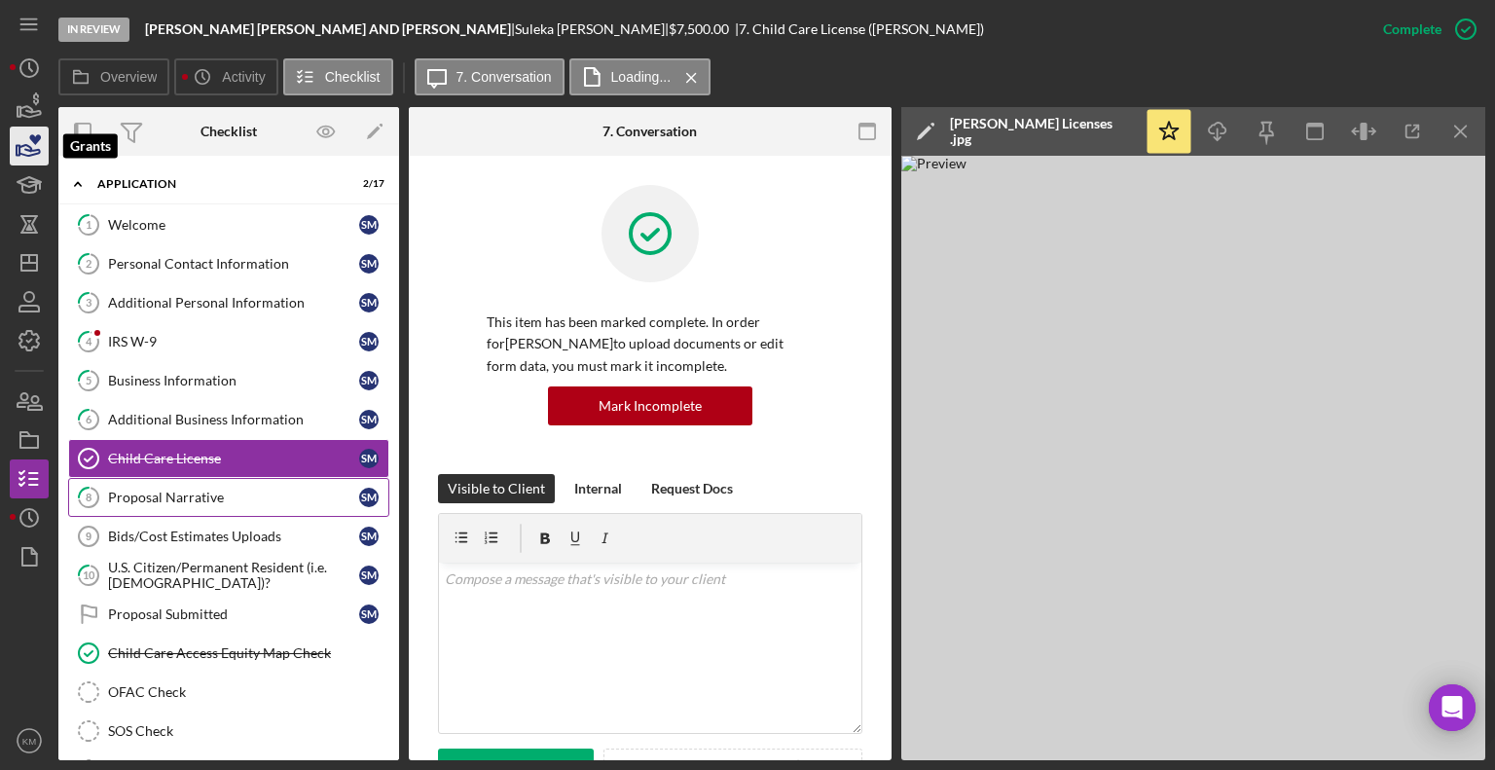
click at [40, 153] on icon "button" at bounding box center [29, 146] width 49 height 49
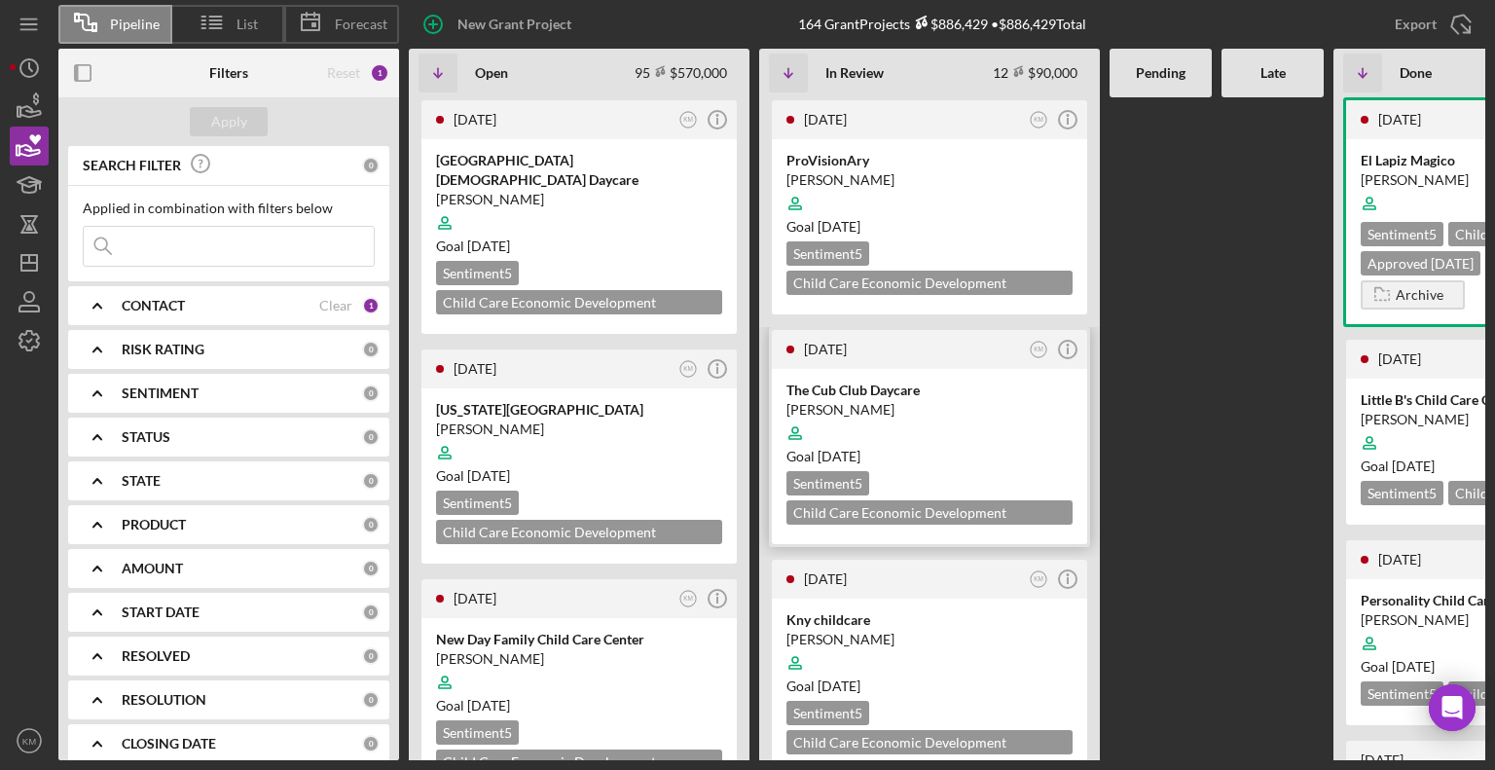
click at [886, 396] on div "The Cub Club Daycare" at bounding box center [929, 390] width 286 height 19
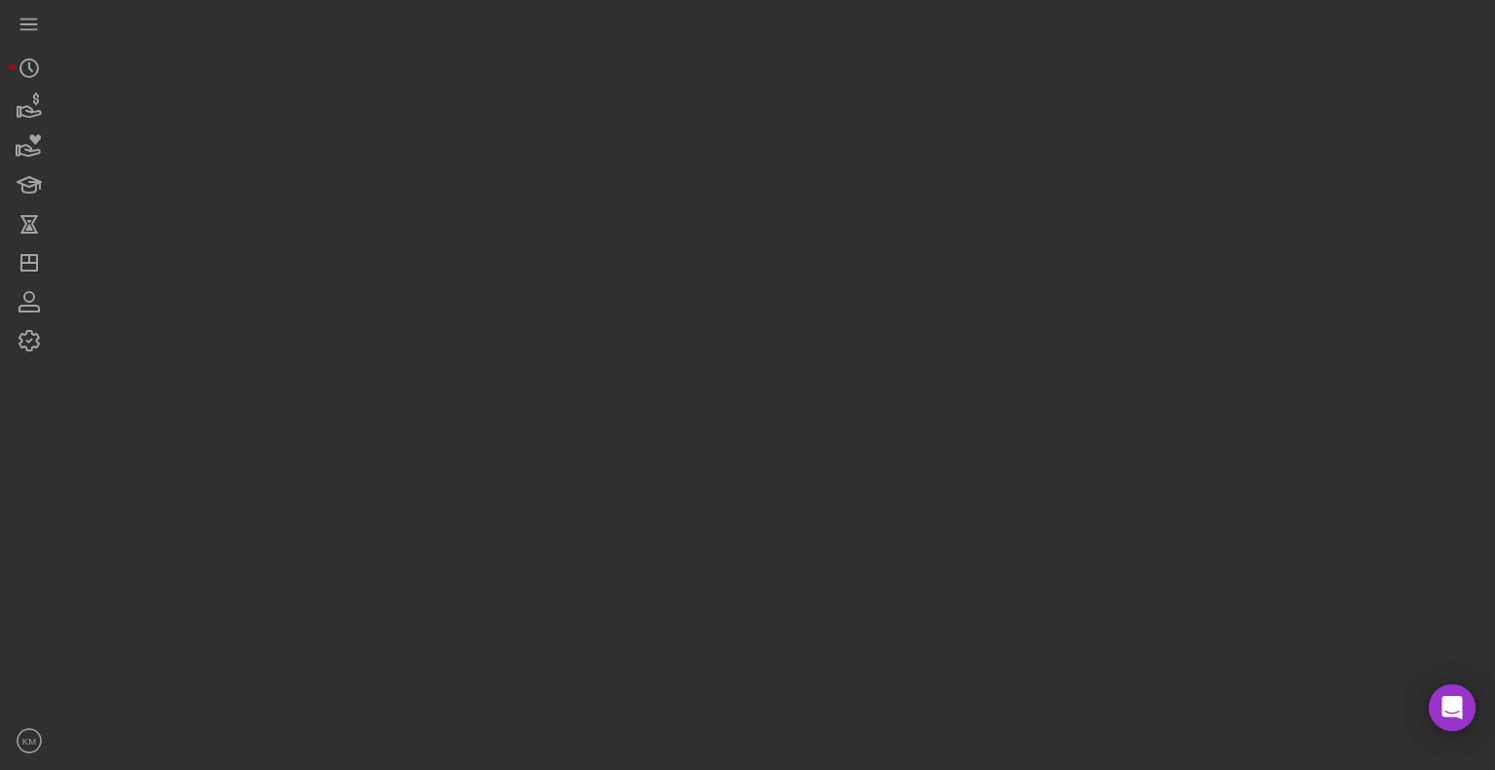
click at [886, 396] on div at bounding box center [771, 380] width 1427 height 760
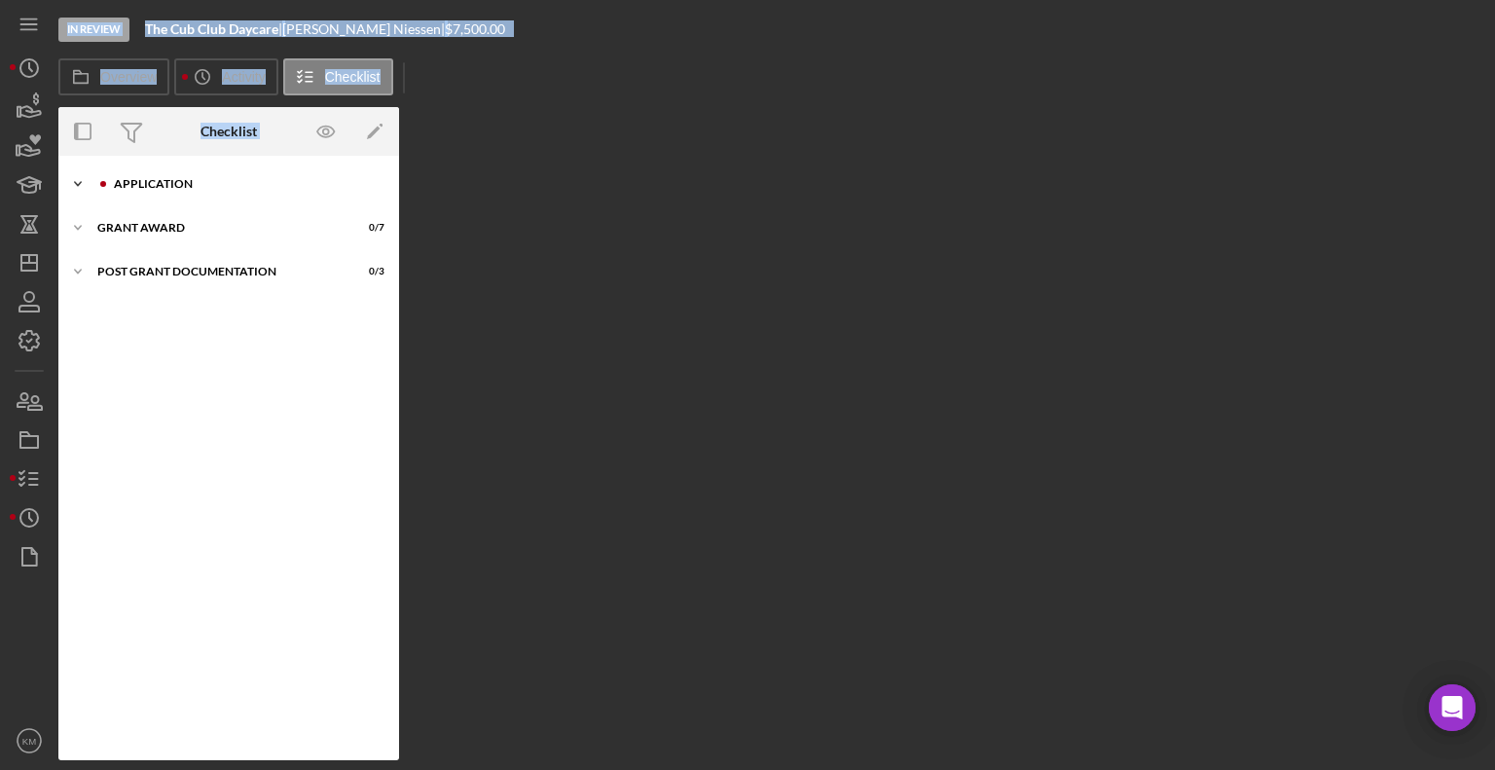
click at [86, 184] on icon "Icon/Expander" at bounding box center [77, 183] width 39 height 39
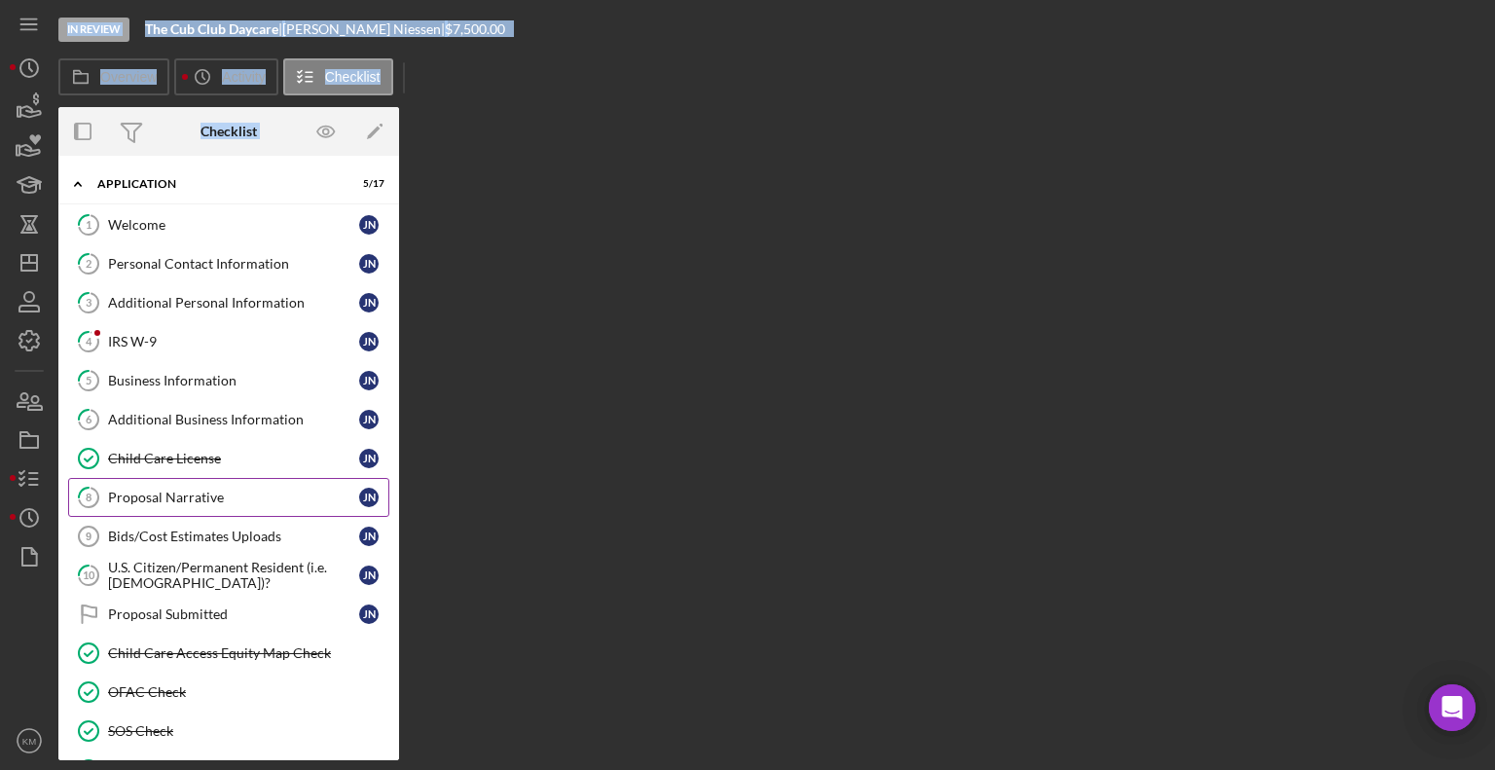
click at [169, 498] on div "Proposal Narrative" at bounding box center [233, 498] width 251 height 16
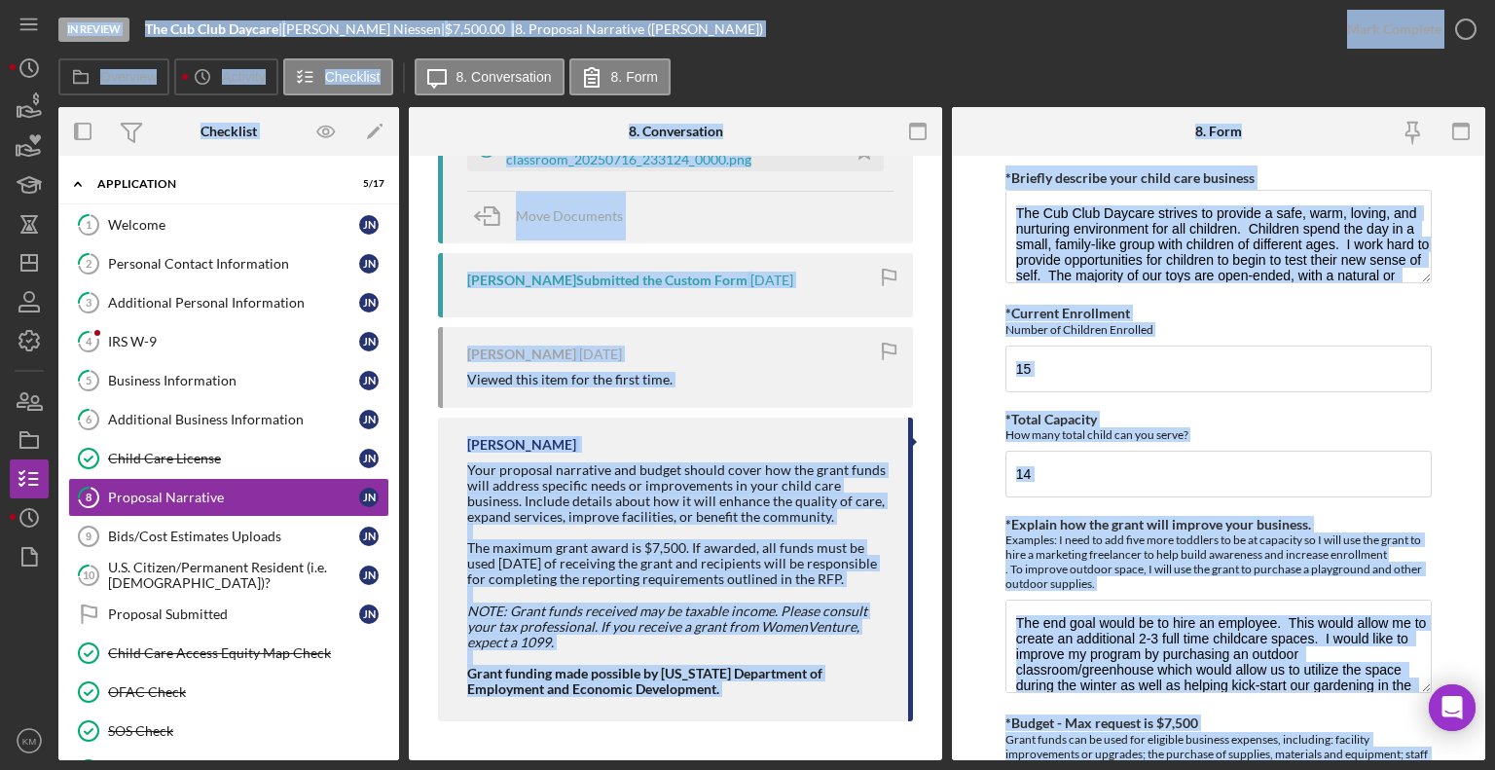
scroll to position [540, 0]
click at [912, 379] on div "Visible to Client Internal Request Docs v Color teal Color pink Remove color Ad…" at bounding box center [675, 188] width 533 height 1143
click at [239, 549] on link "Bids/Cost Estimates Uploads 9 Bids/Cost Estimates Uploads J N" at bounding box center [228, 536] width 321 height 39
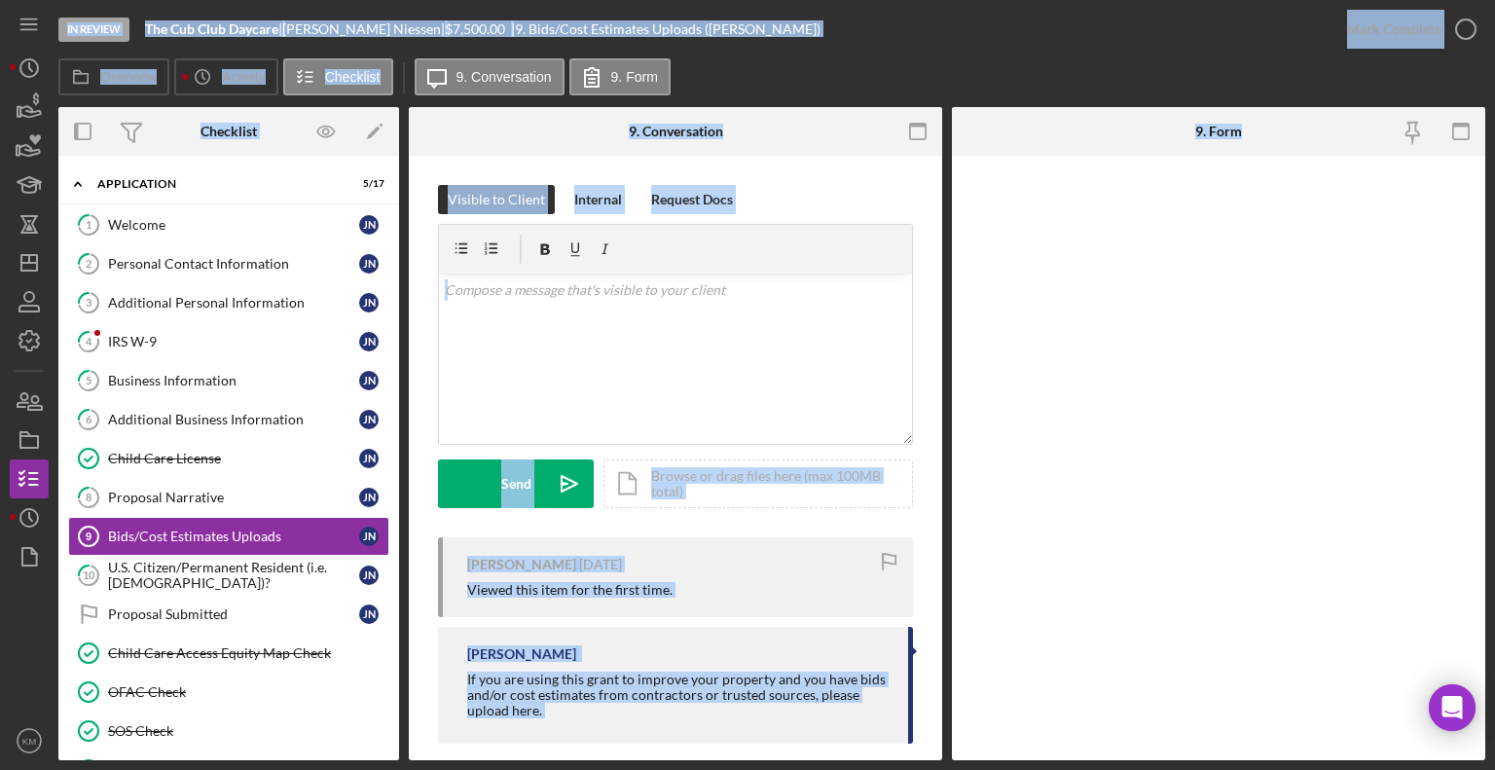
scroll to position [20, 0]
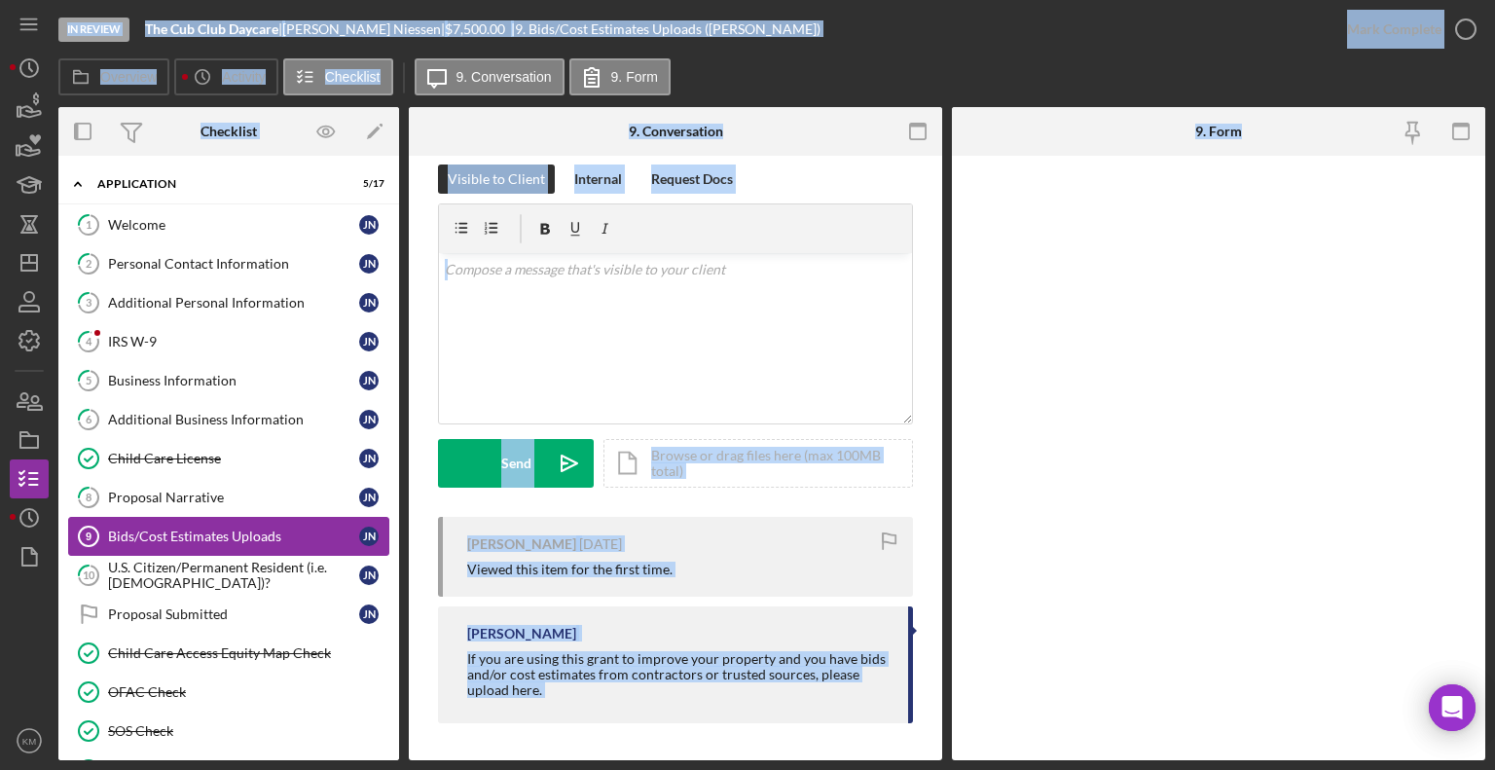
click at [275, 519] on link "Bids/Cost Estimates Uploads 9 Bids/Cost Estimates Uploads J N" at bounding box center [228, 536] width 321 height 39
click at [209, 500] on div "Proposal Narrative" at bounding box center [233, 498] width 251 height 16
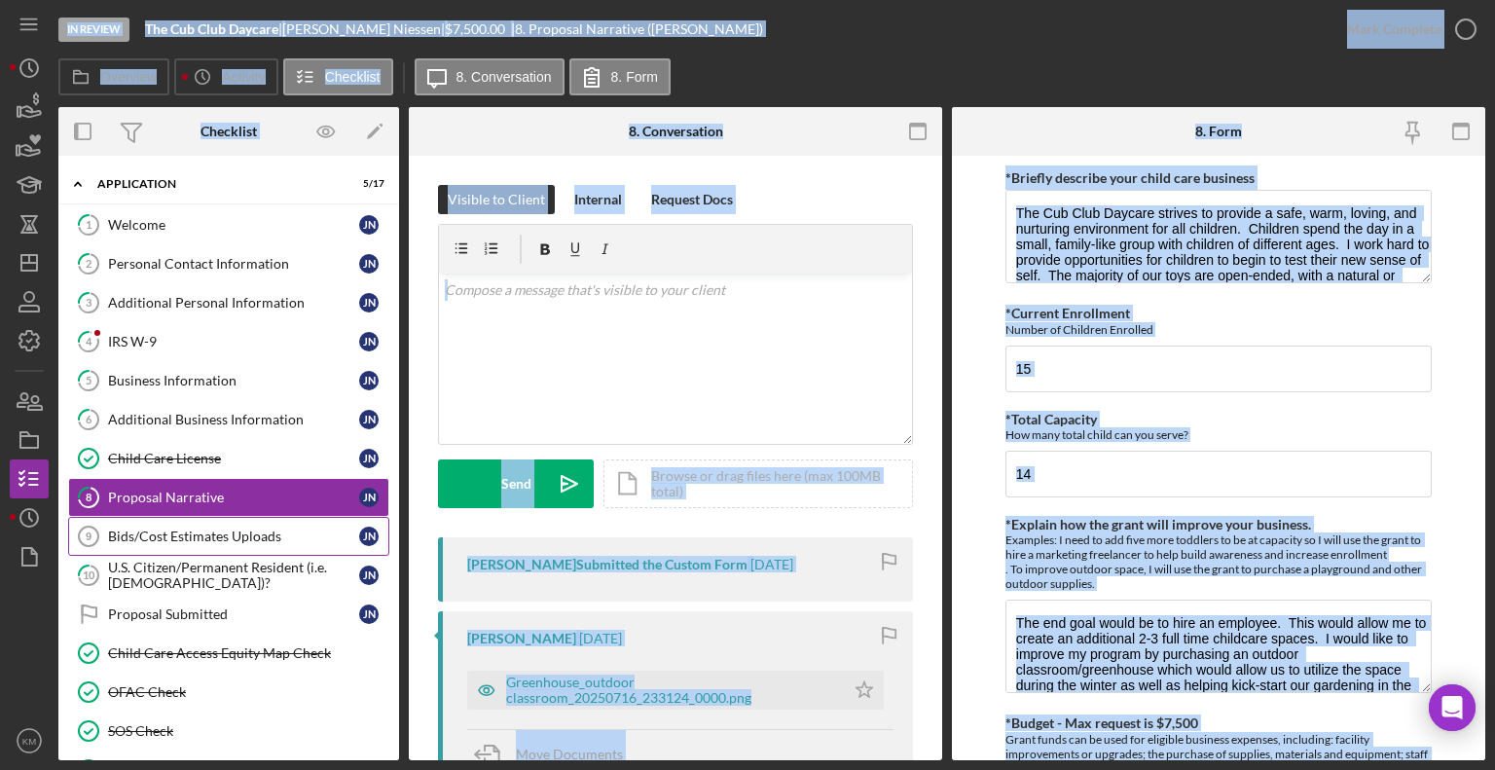
click at [263, 529] on div "Bids/Cost Estimates Uploads" at bounding box center [233, 537] width 251 height 16
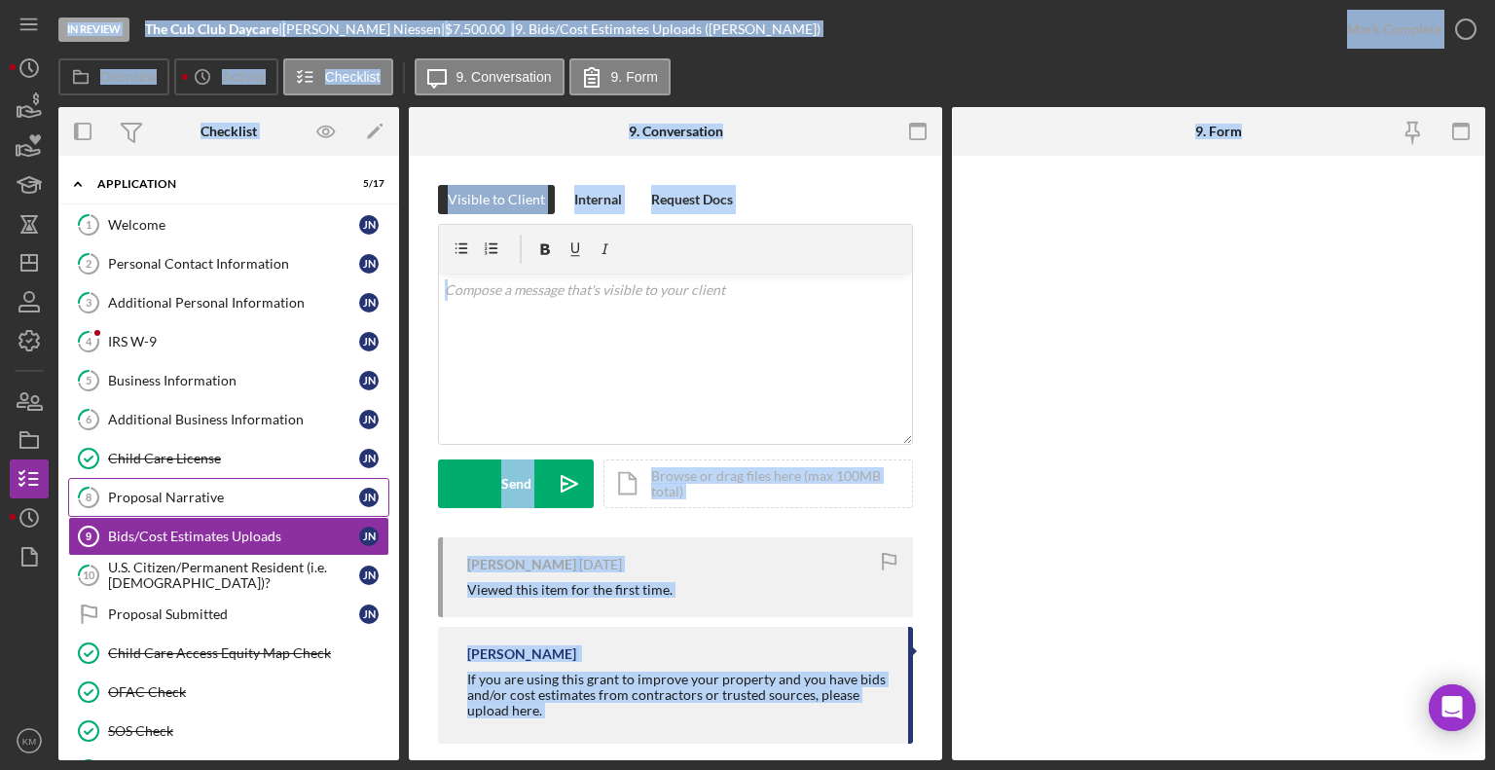
click at [206, 493] on div "Proposal Narrative" at bounding box center [233, 498] width 251 height 16
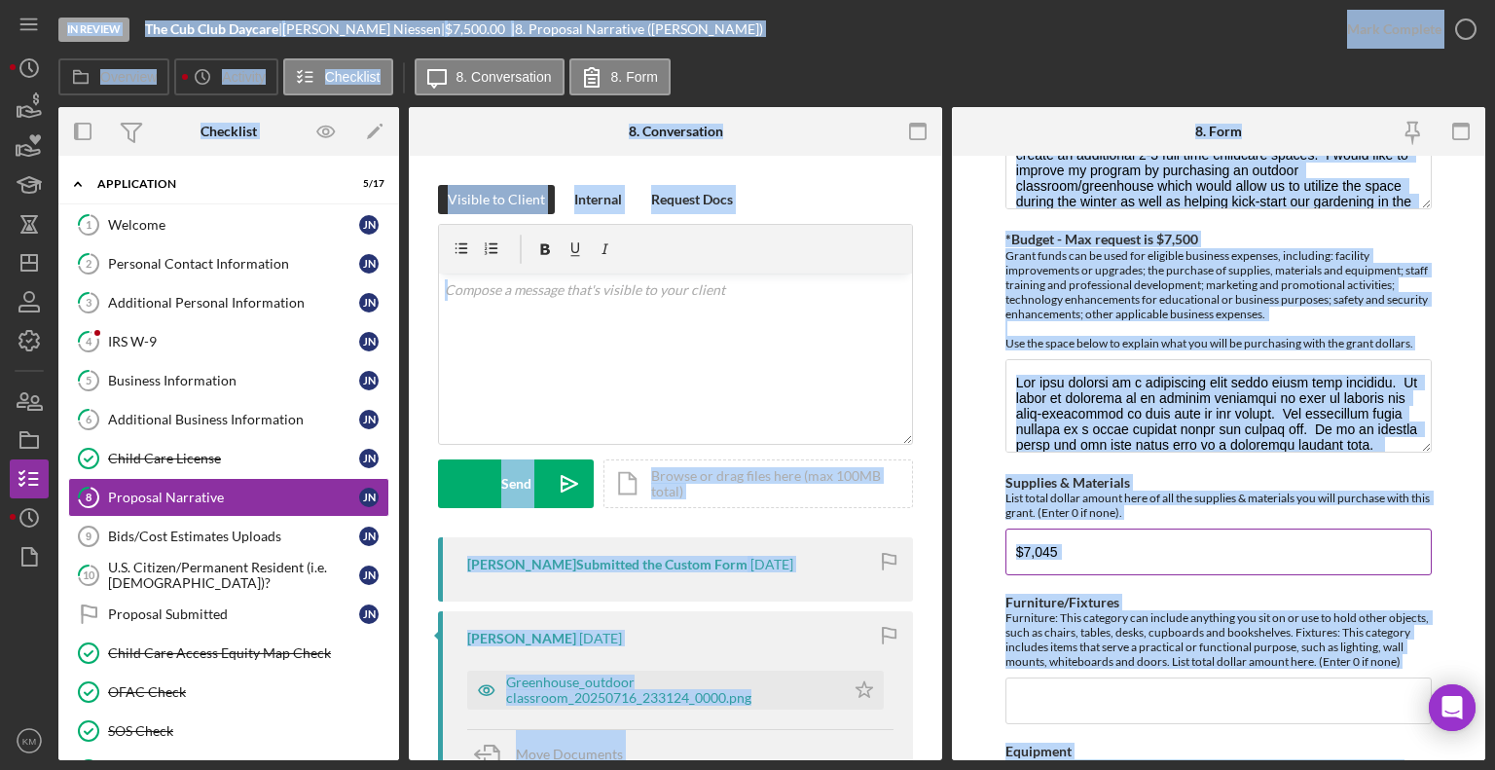
click at [1351, 491] on div "List total dollar amount here of all the supplies & materials you will purchase…" at bounding box center [1218, 505] width 426 height 29
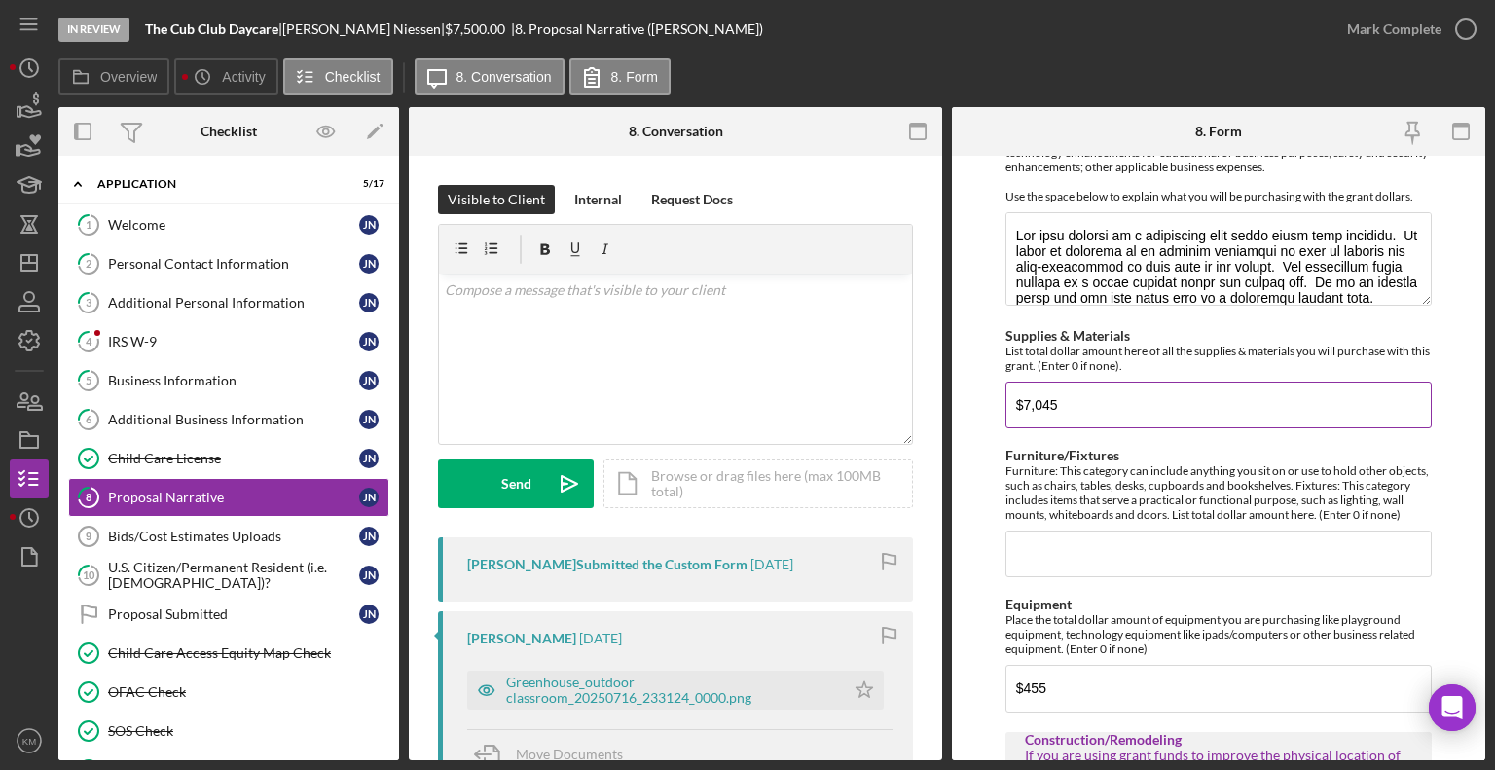
scroll to position [631, 0]
click at [273, 536] on div "Bids/Cost Estimates Uploads" at bounding box center [233, 537] width 251 height 16
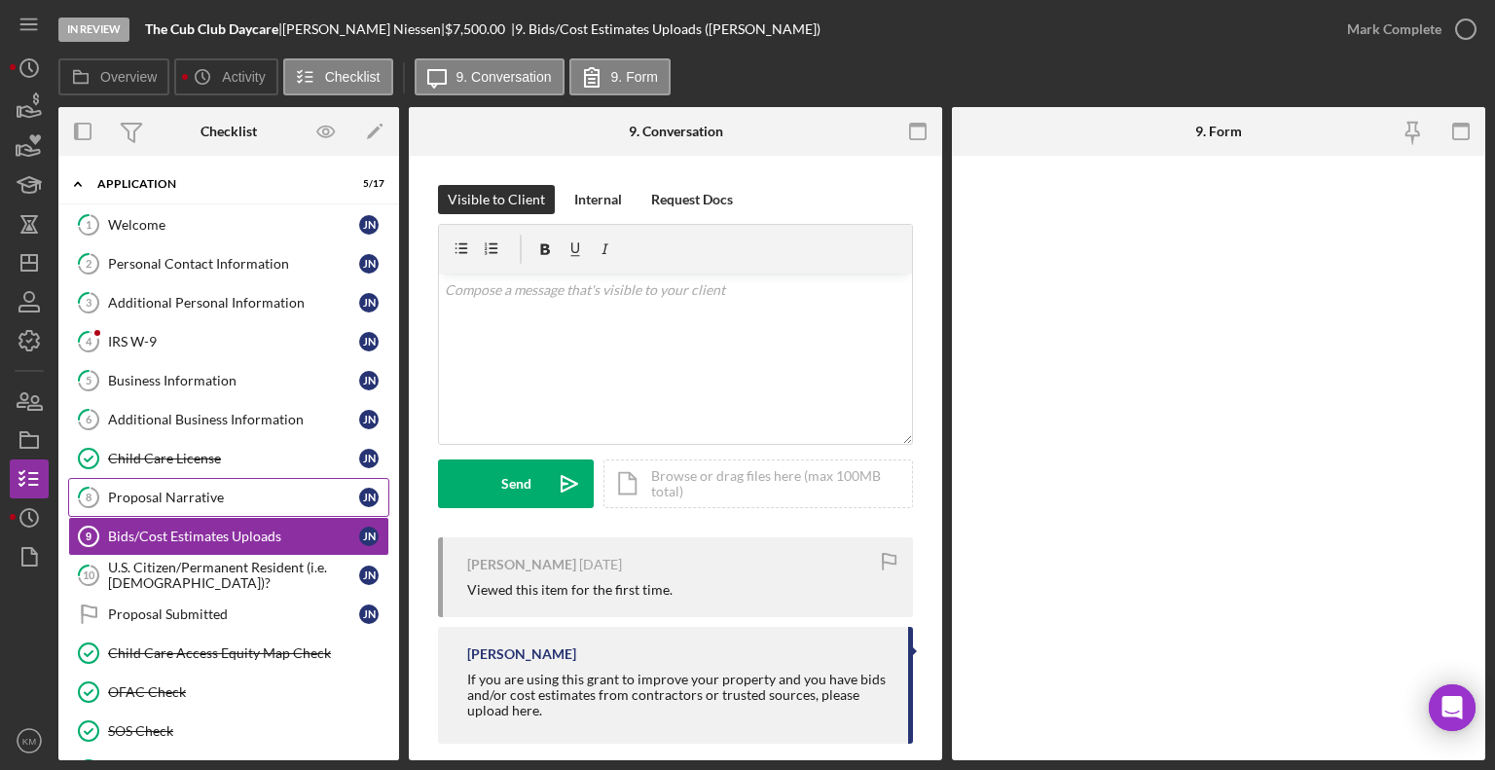
click at [228, 490] on div "Proposal Narrative" at bounding box center [233, 498] width 251 height 16
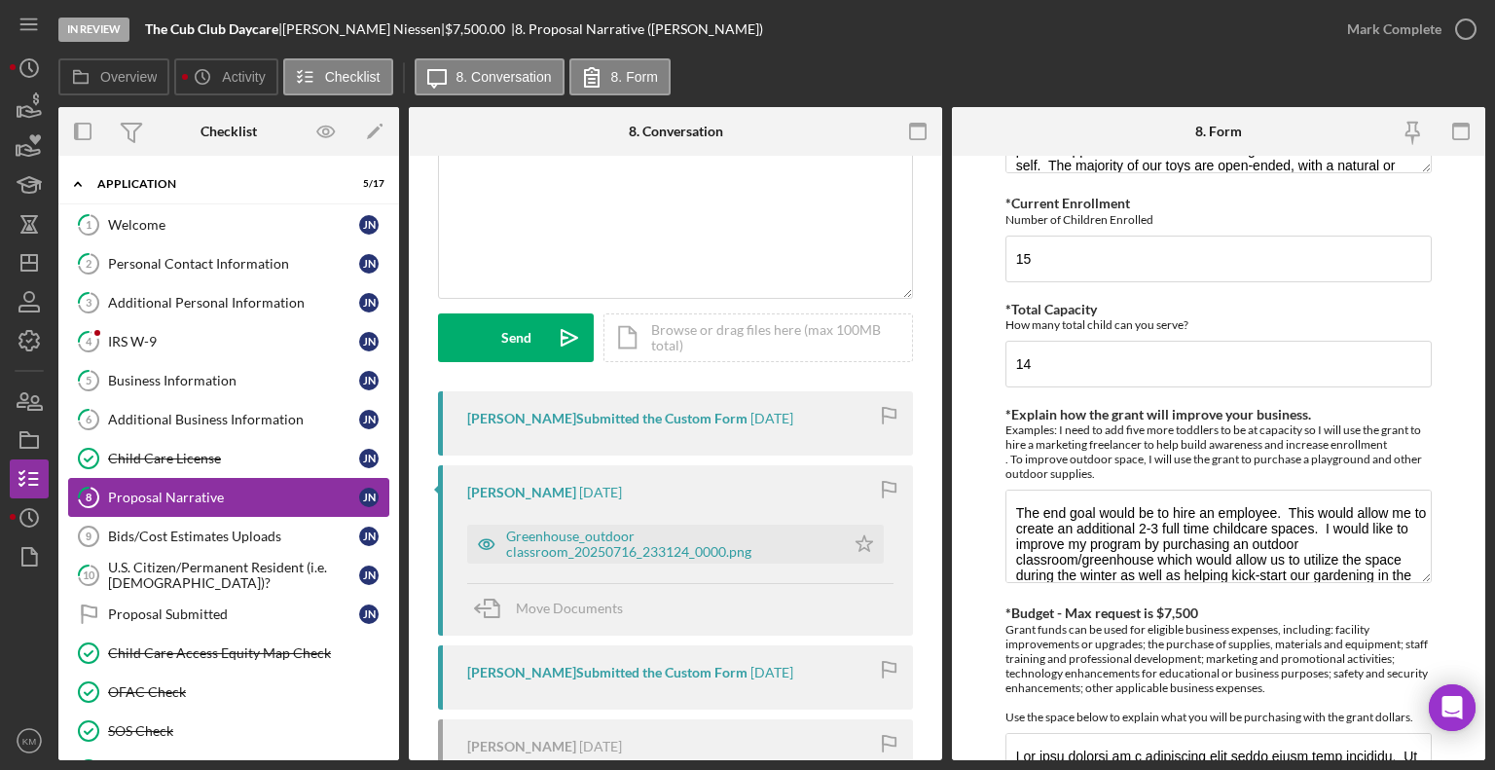
scroll to position [108, 0]
click at [689, 351] on div "Icon/Document Browse or drag files here (max 100MB total) Tap to choose files o…" at bounding box center [758, 337] width 310 height 49
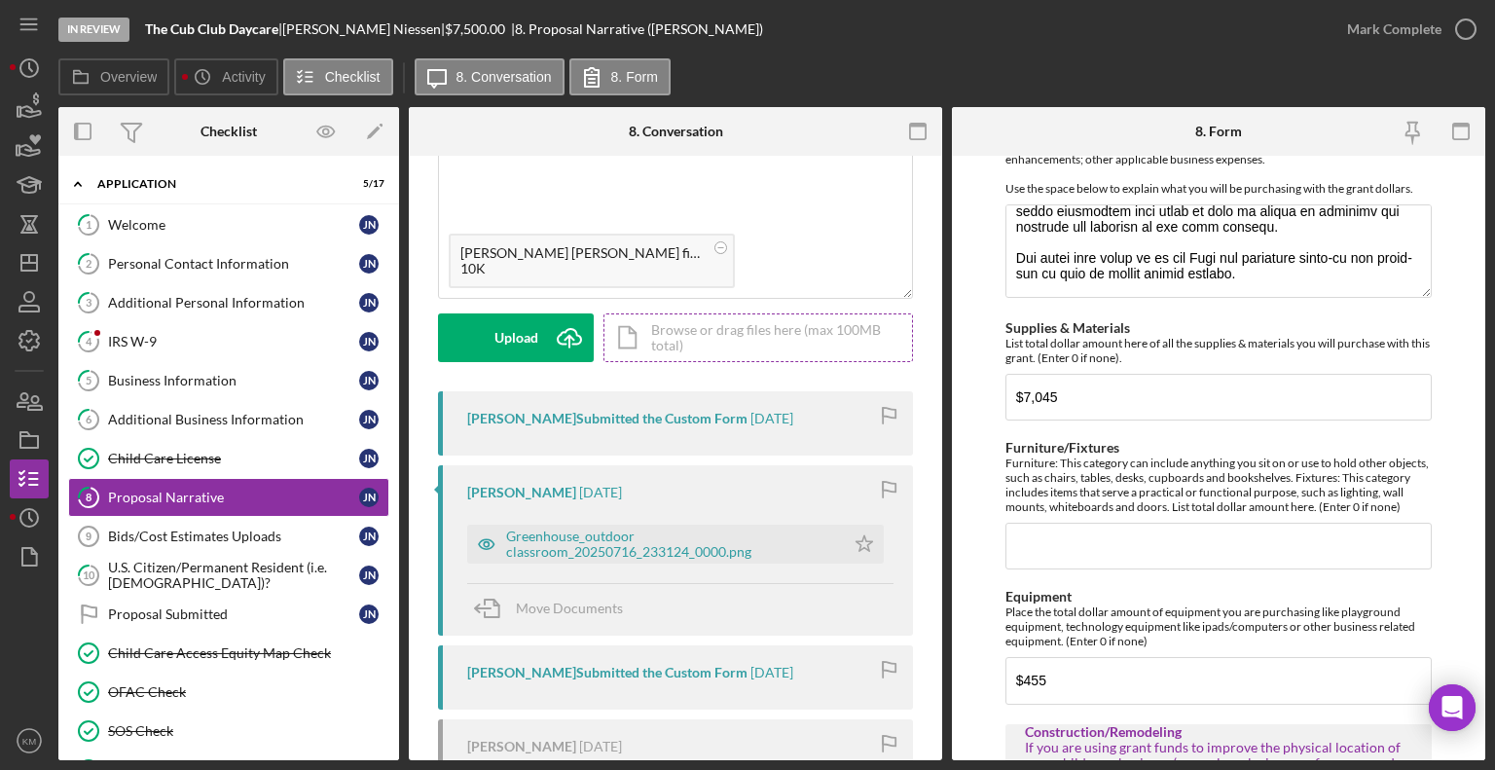
scroll to position [602, 0]
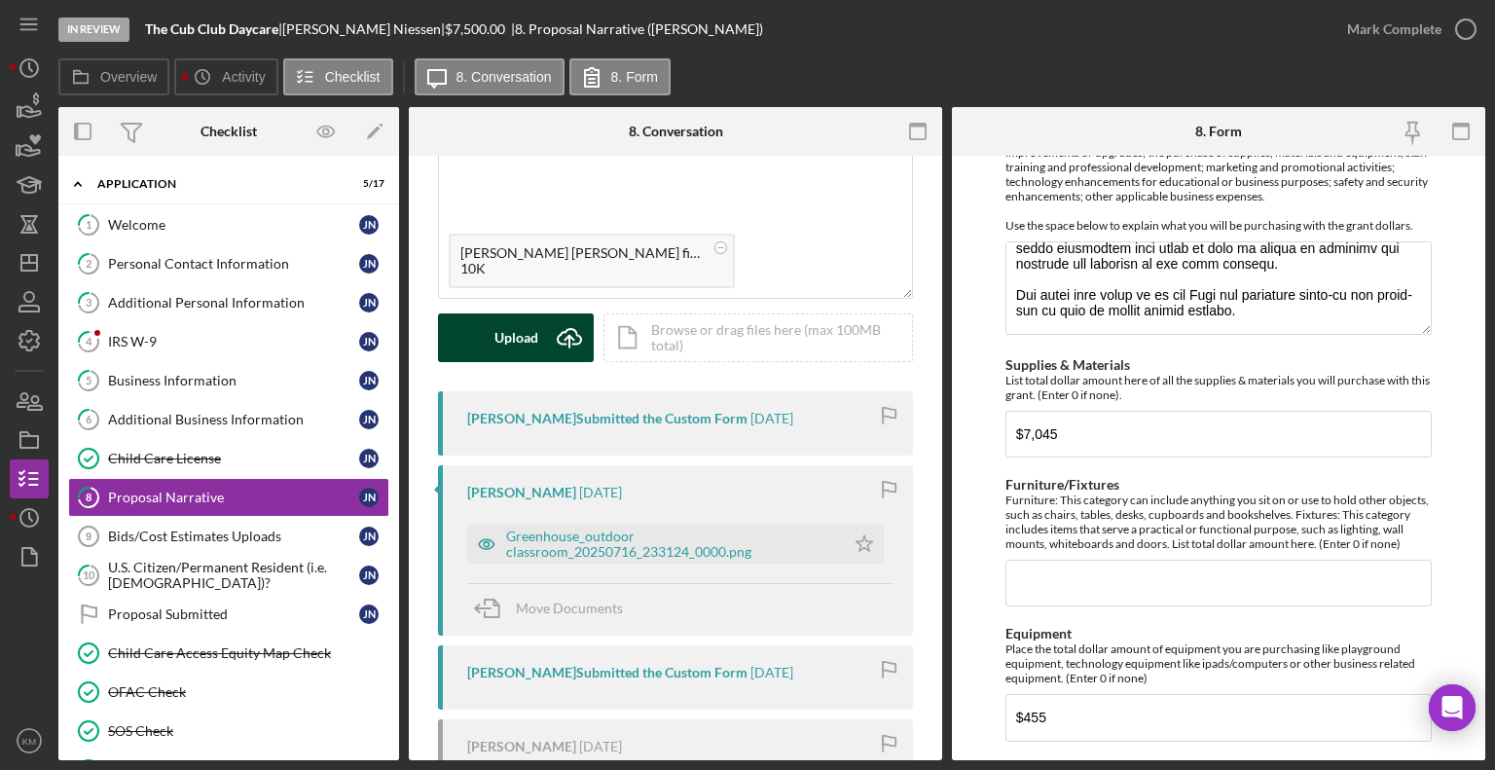
click at [542, 339] on button "Upload Icon/Upload" at bounding box center [516, 337] width 156 height 49
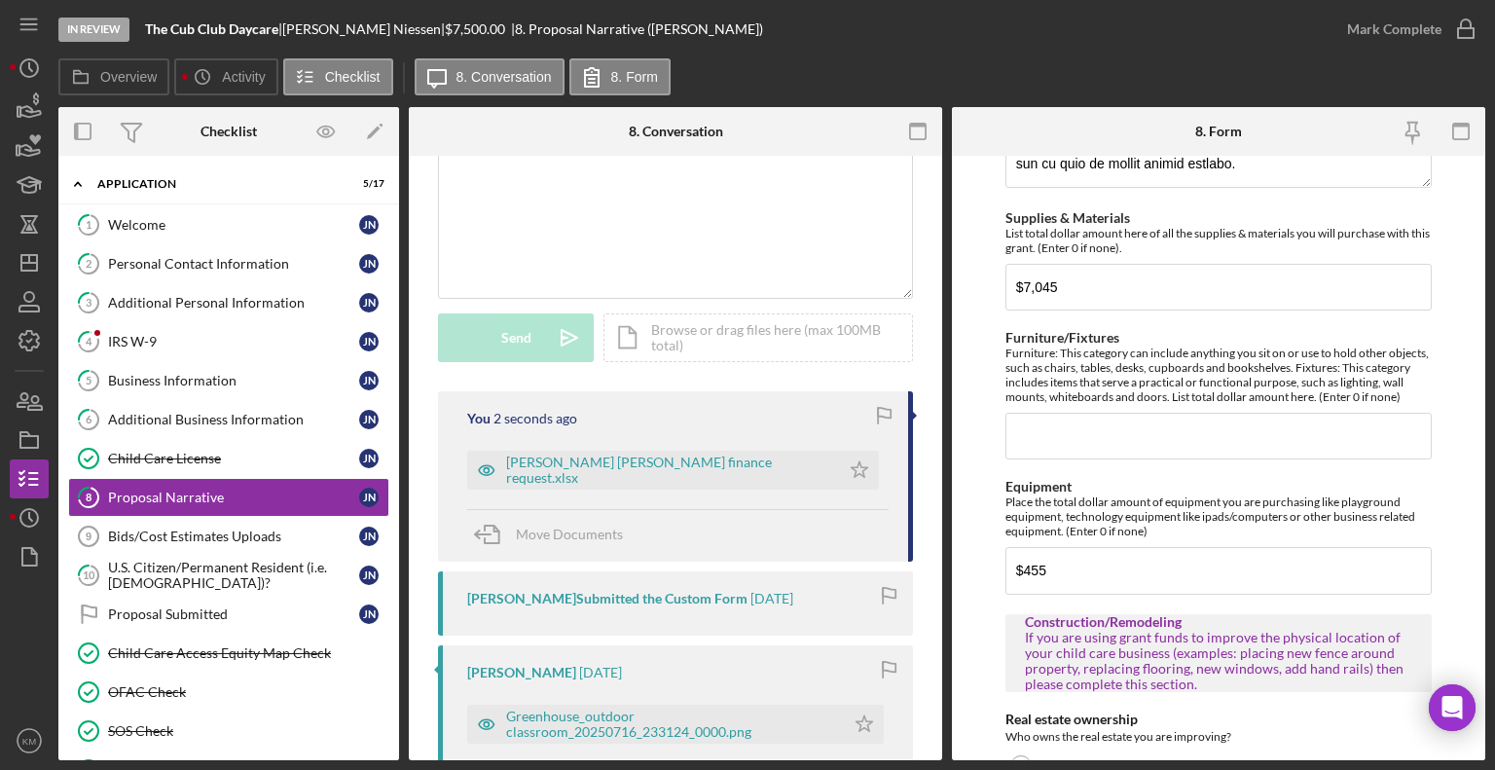
scroll to position [751, 0]
click at [153, 339] on div "IRS W-9" at bounding box center [233, 342] width 251 height 16
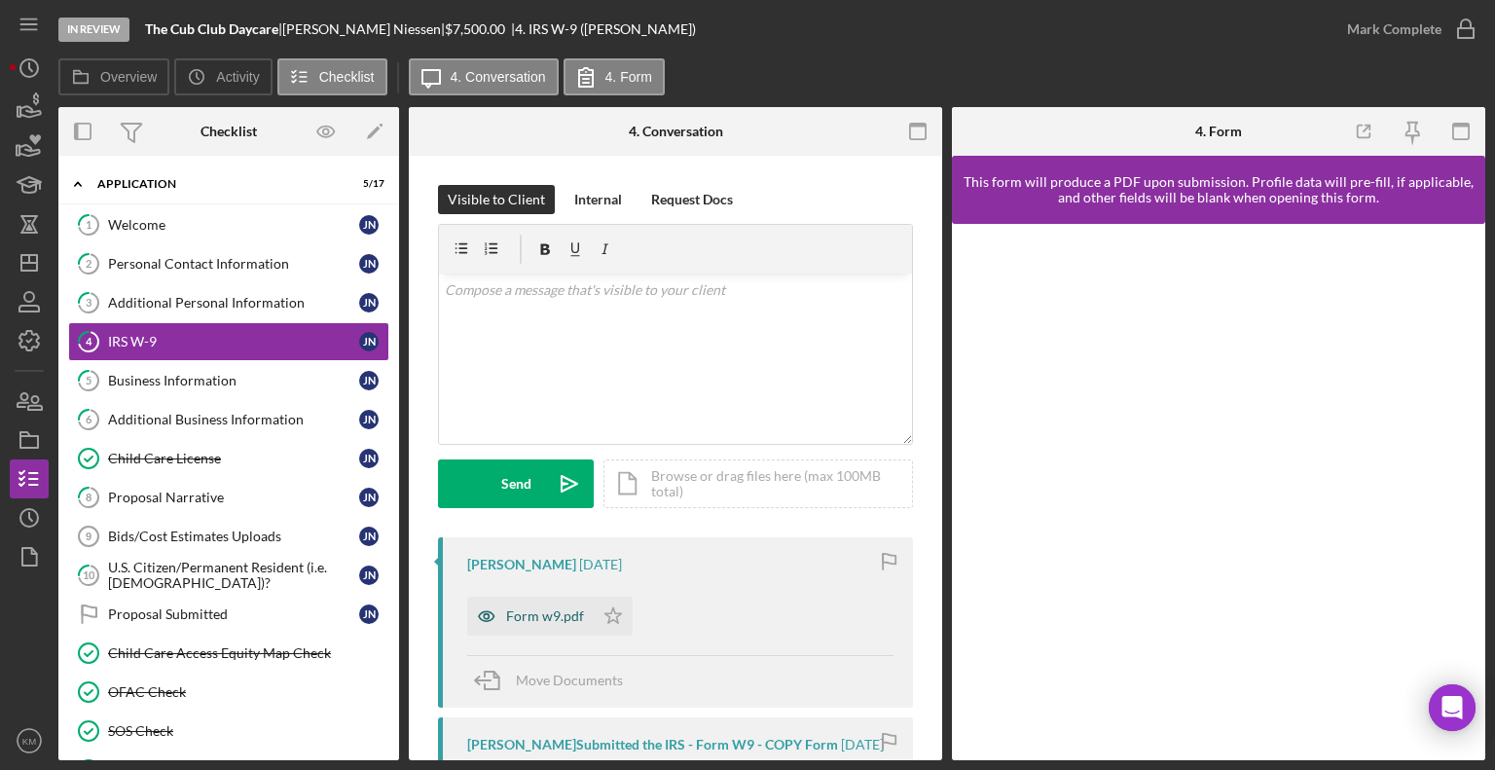
click at [535, 626] on div "Form w9.pdf" at bounding box center [530, 616] width 127 height 39
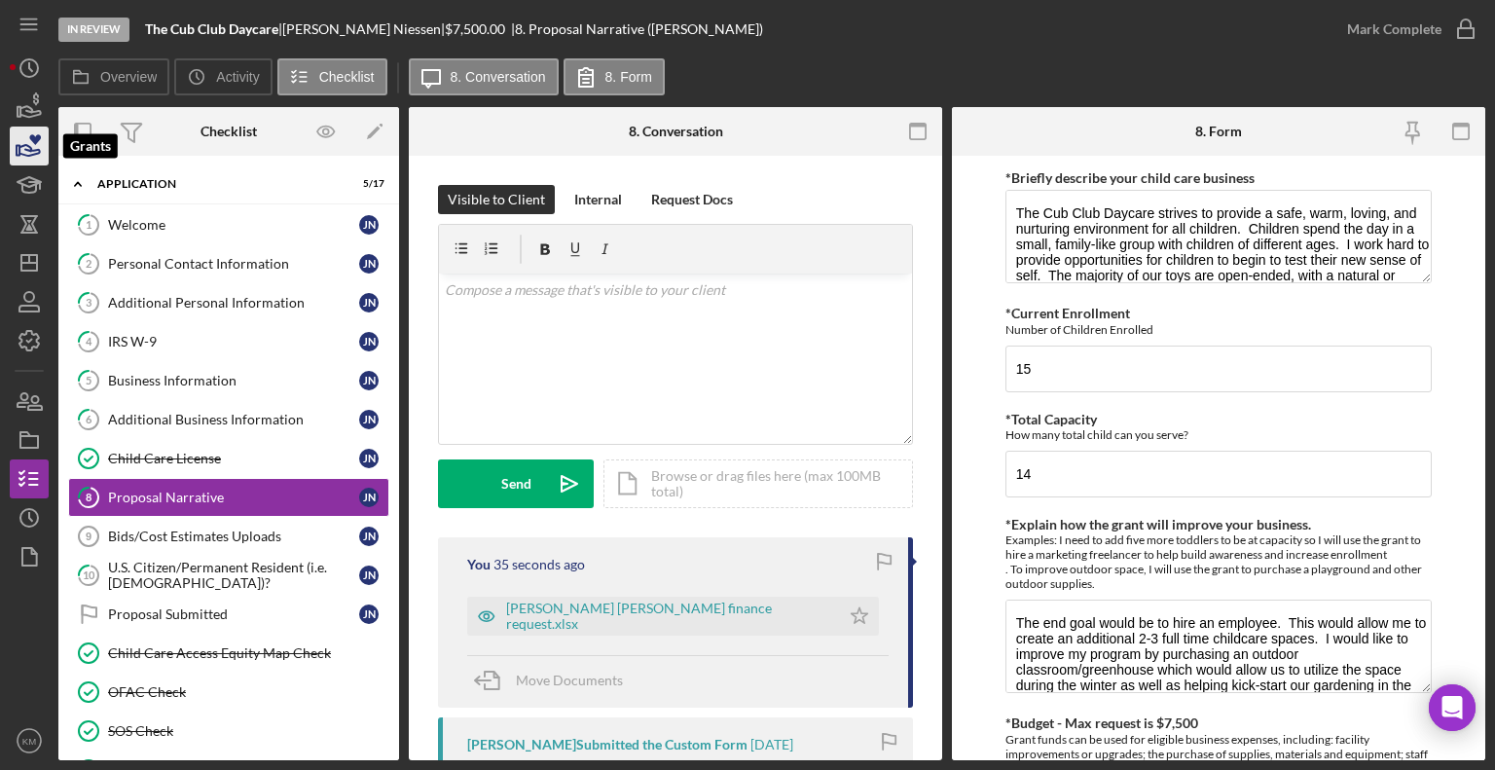
click at [36, 146] on icon "button" at bounding box center [29, 146] width 49 height 49
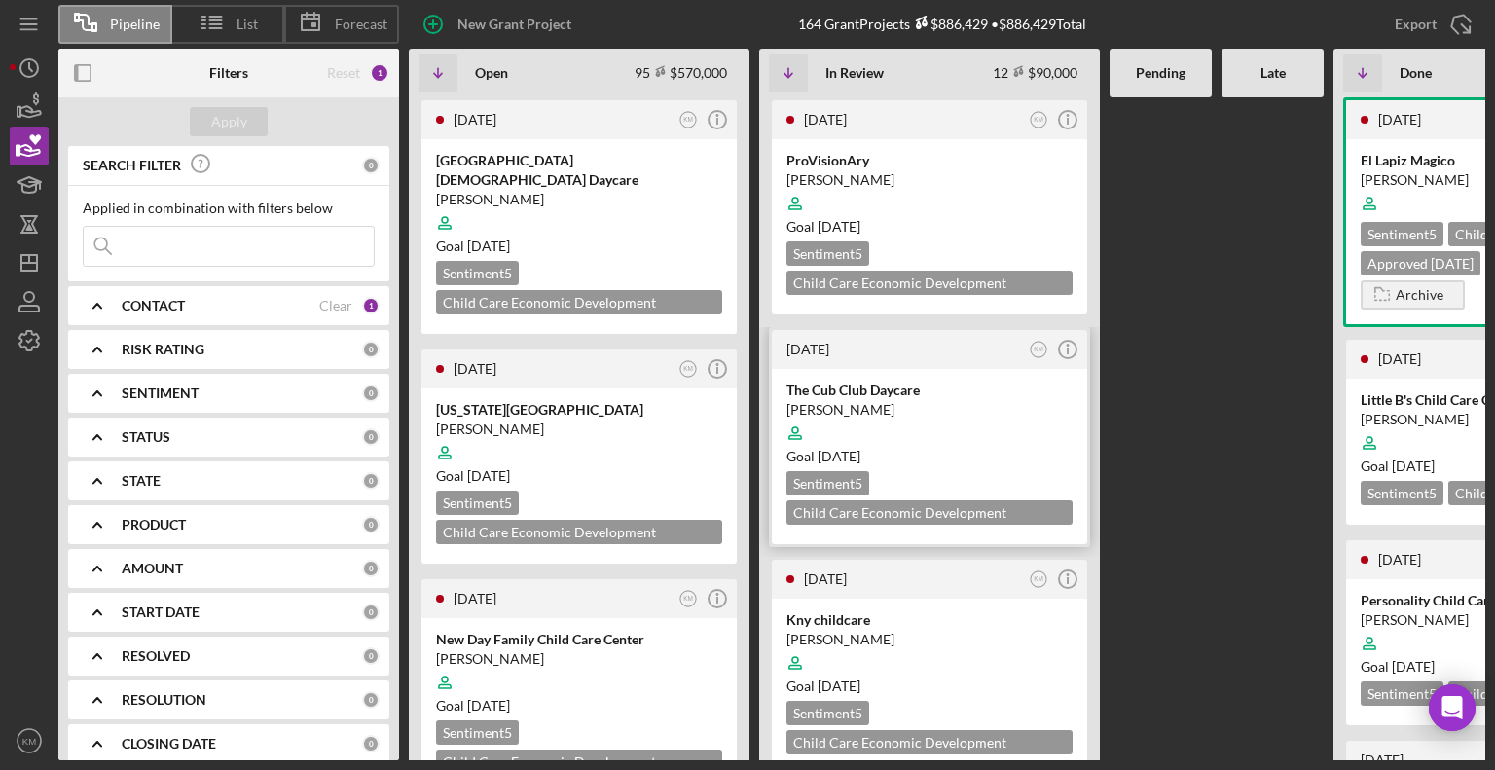
click at [943, 333] on div "1 month ago KM Icon/Info" at bounding box center [929, 349] width 315 height 39
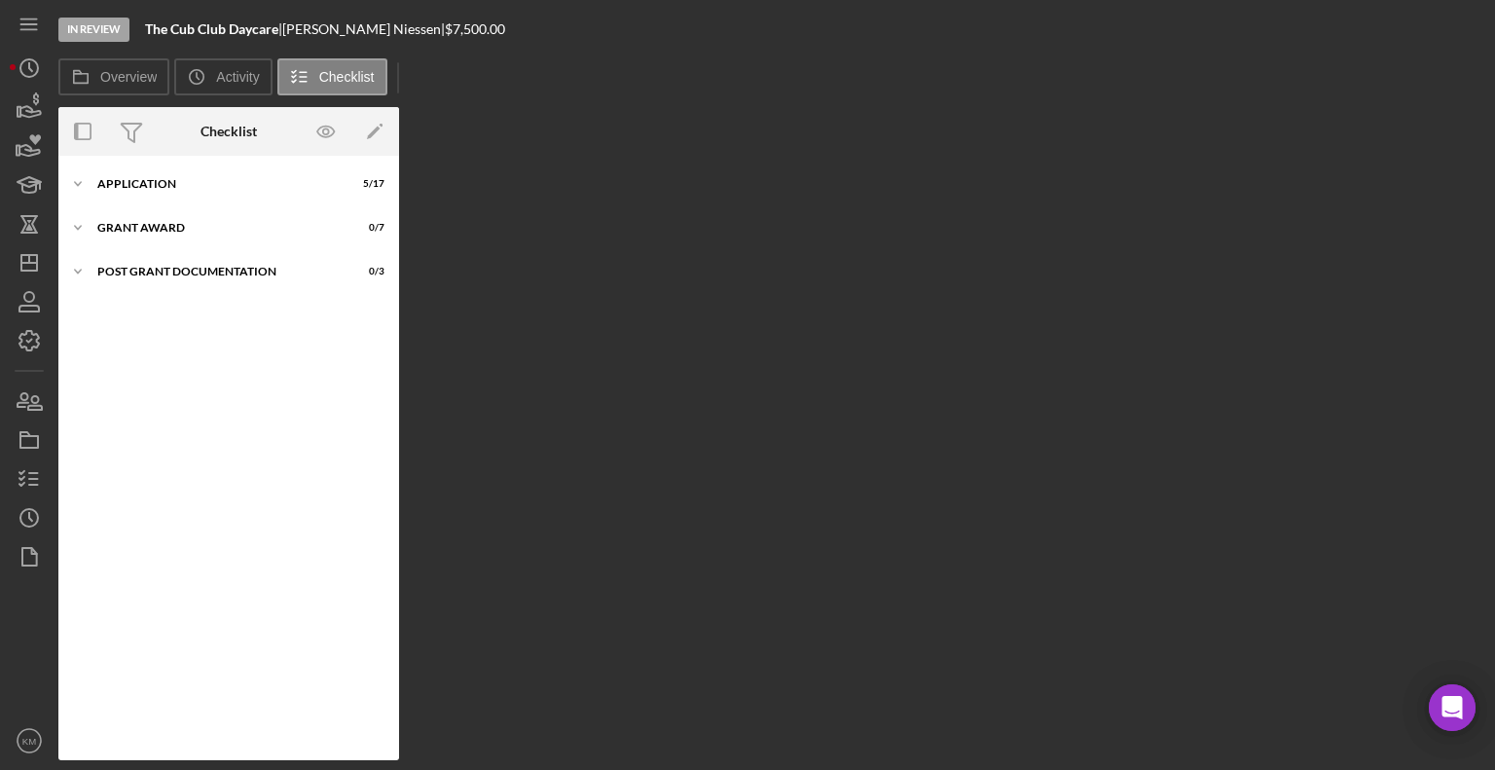
click at [951, 418] on div "Overview Internal Workflow Stage In Review Icon/Dropdown Arrow Archive (can una…" at bounding box center [771, 433] width 1427 height 653
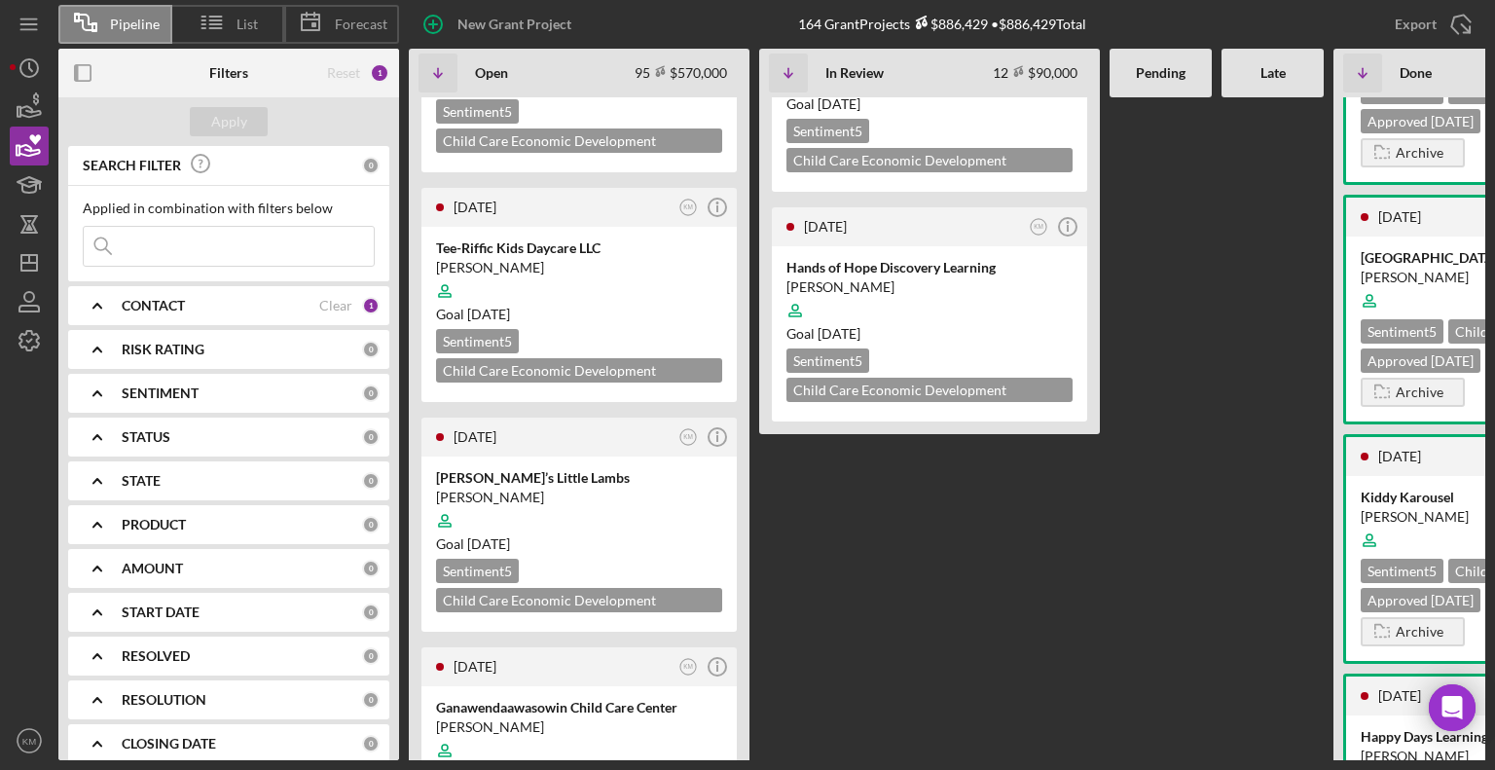
scroll to position [2602, 0]
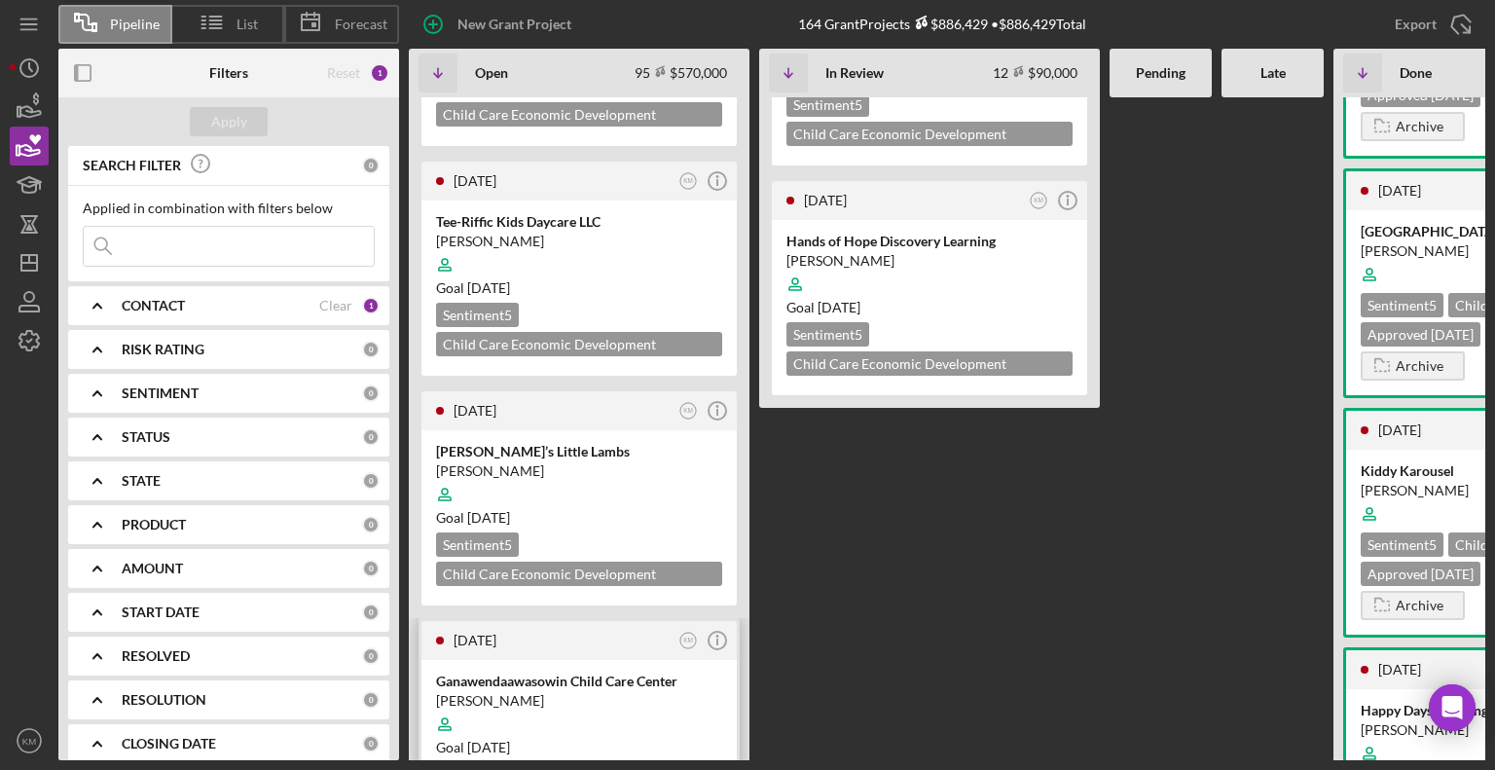
click at [603, 672] on div "Ganawendaawasowin Child Care Center" at bounding box center [579, 681] width 286 height 19
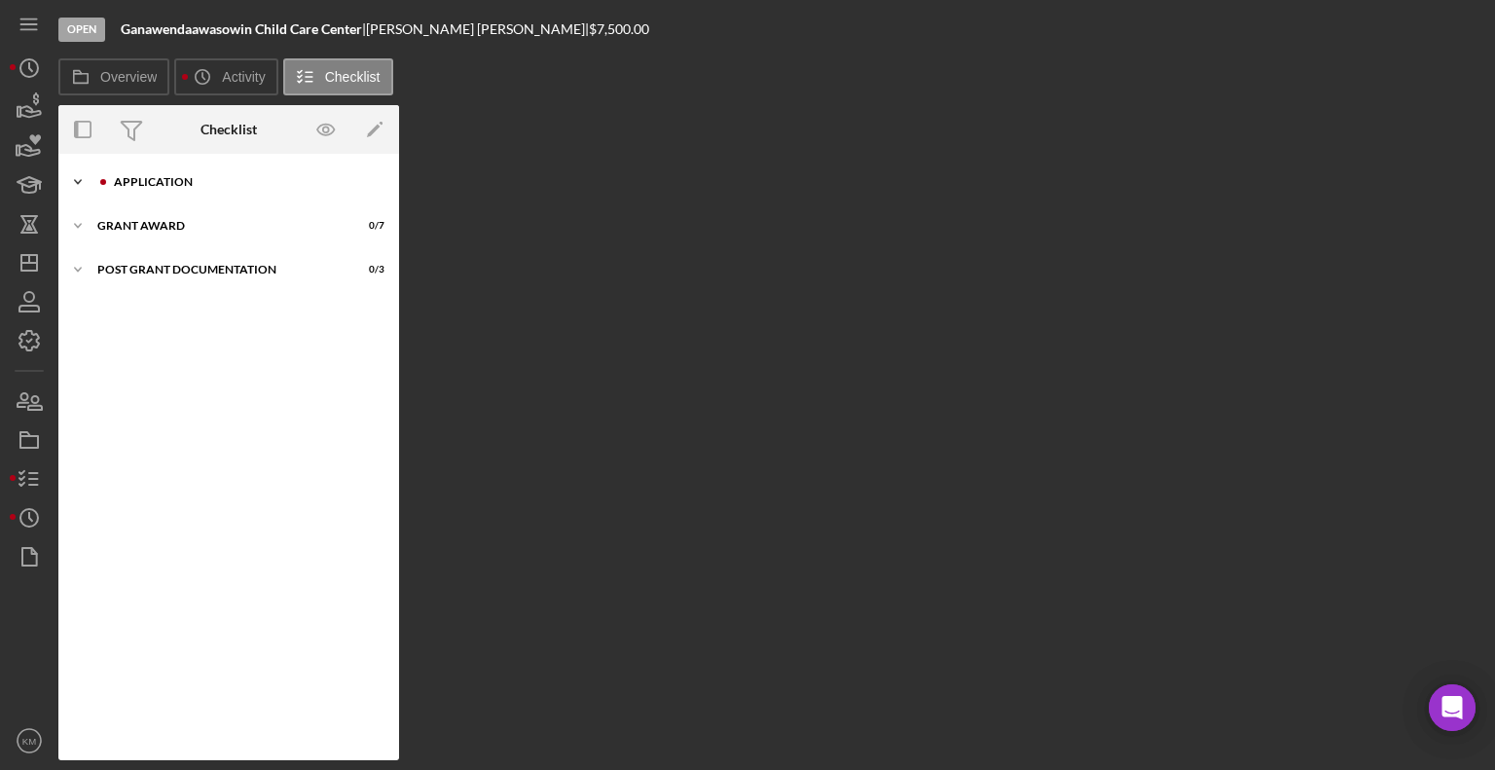
click at [78, 183] on polyline at bounding box center [78, 182] width 6 height 4
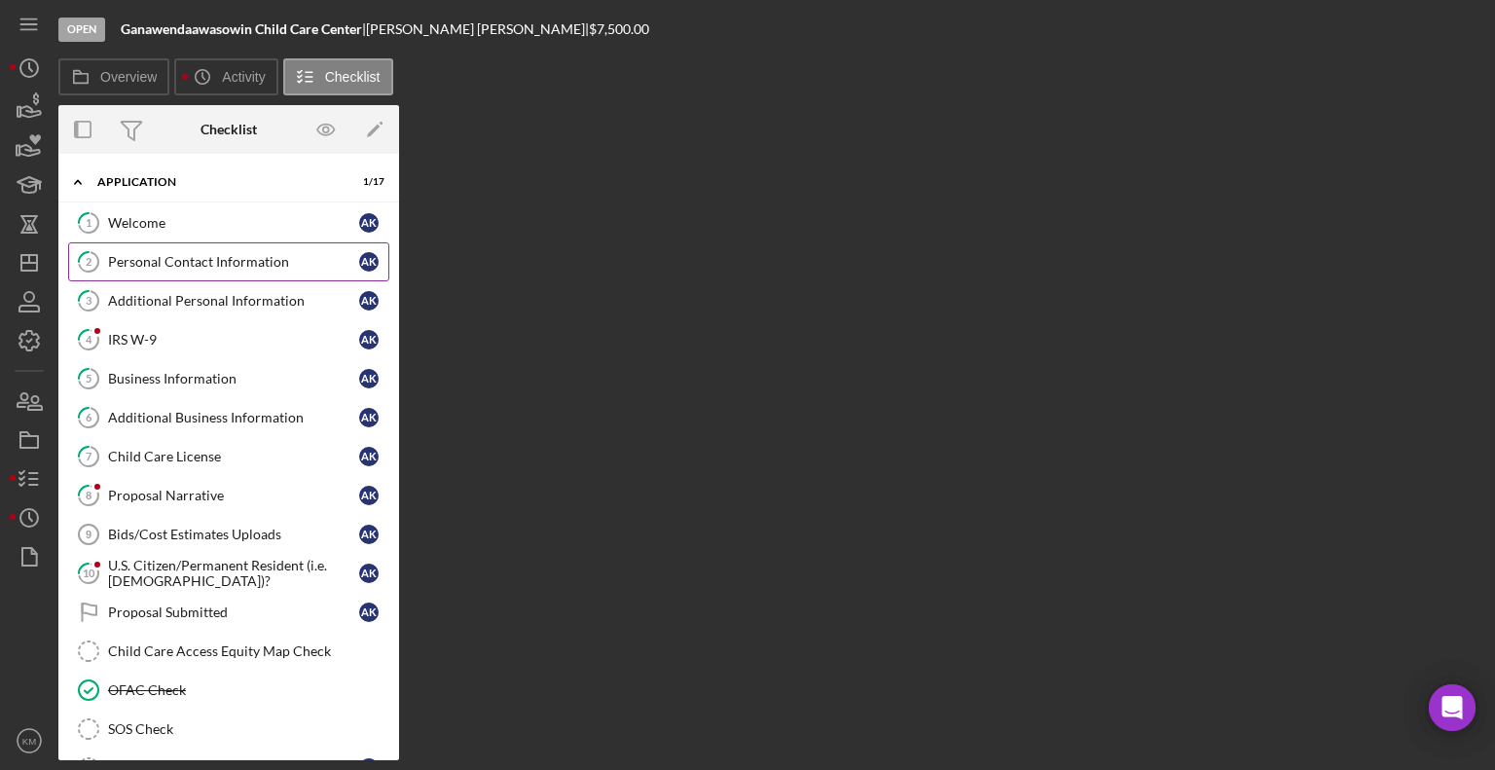
click at [186, 274] on link "2 Personal Contact Information A K" at bounding box center [228, 261] width 321 height 39
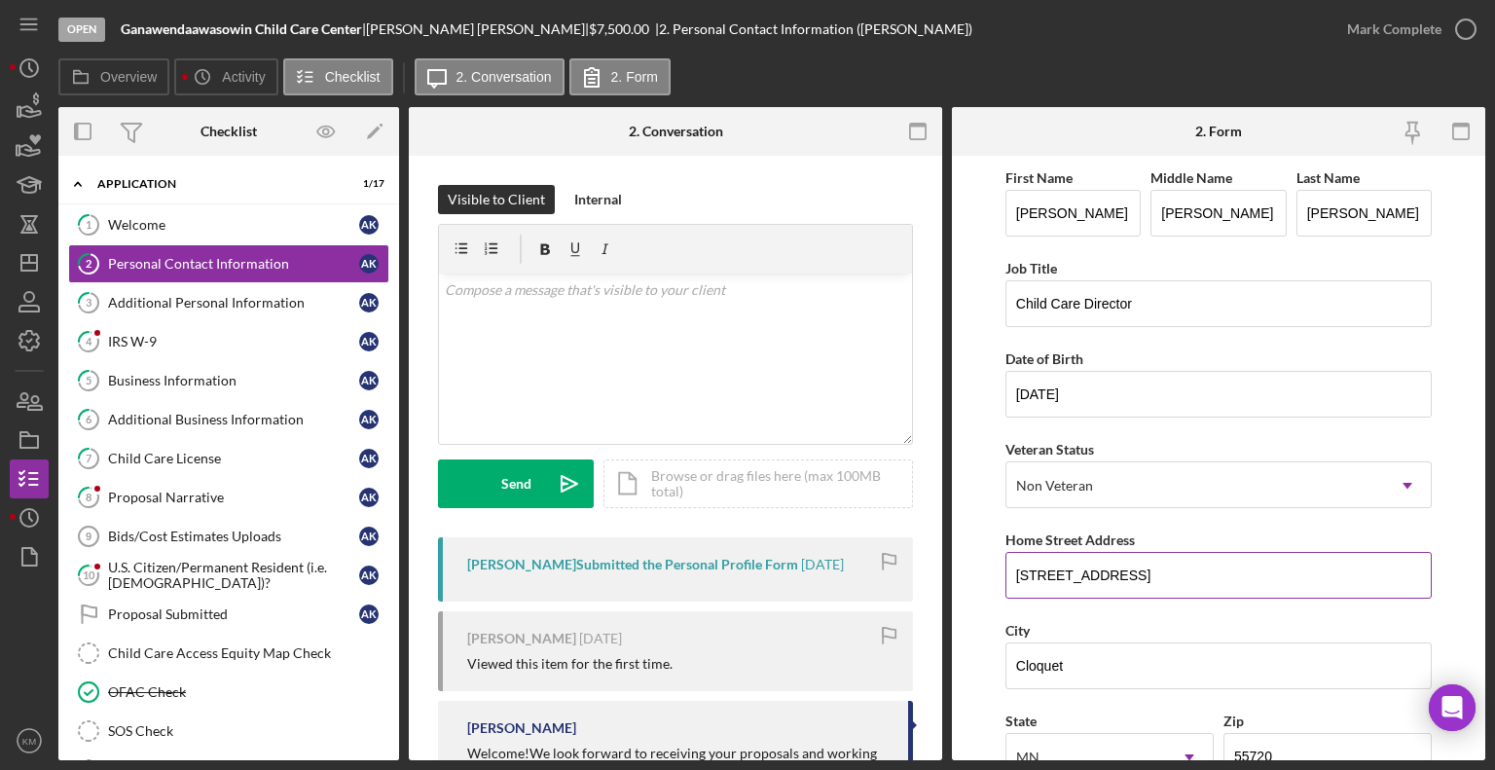
drag, startPoint x: 1014, startPoint y: 574, endPoint x: 1219, endPoint y: 573, distance: 204.4
click at [1219, 573] on input "2467 Highway 210 Cloquet" at bounding box center [1218, 575] width 426 height 47
click at [89, 657] on icon "Child Care Access Equity Map Check" at bounding box center [88, 653] width 49 height 49
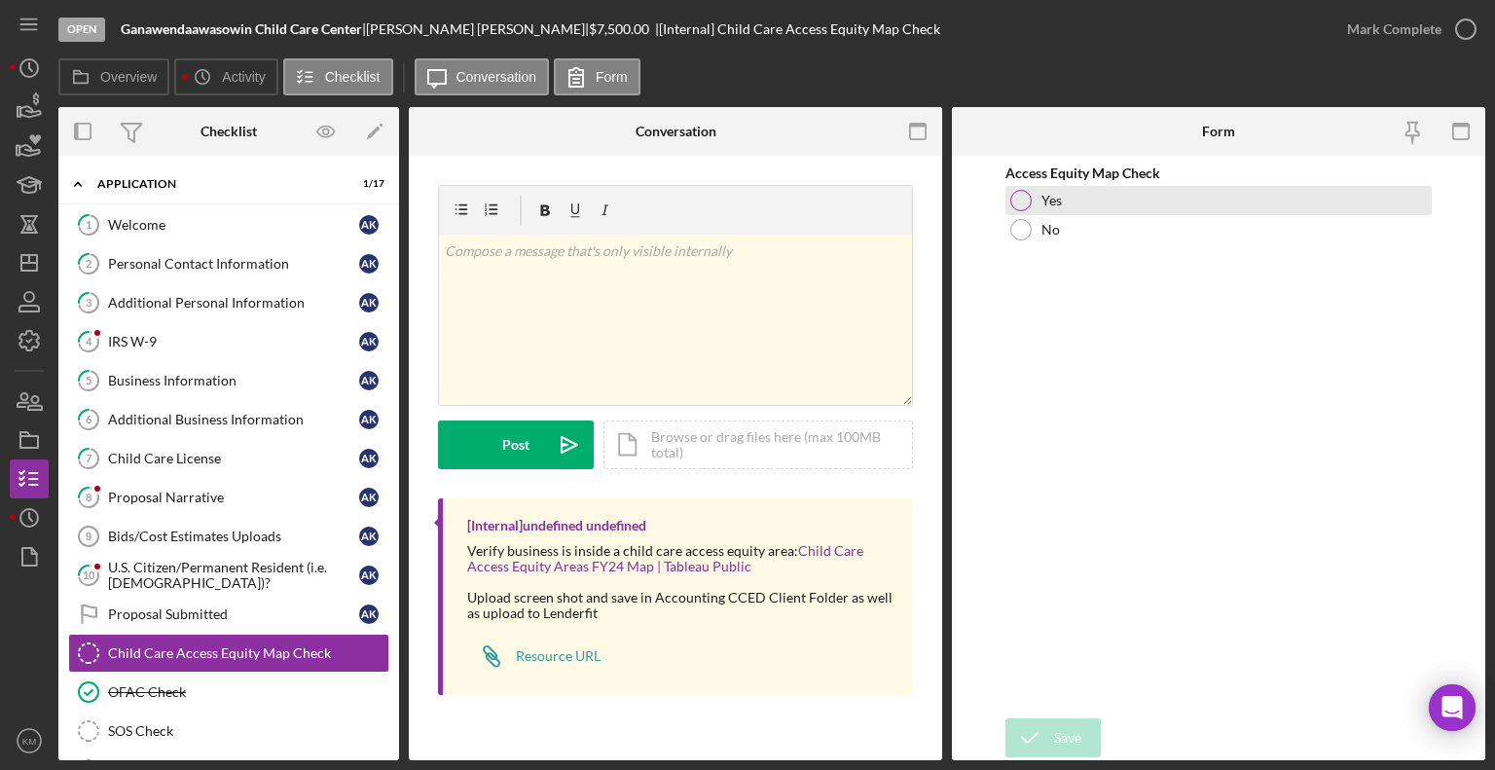
click at [1016, 200] on div at bounding box center [1020, 200] width 21 height 21
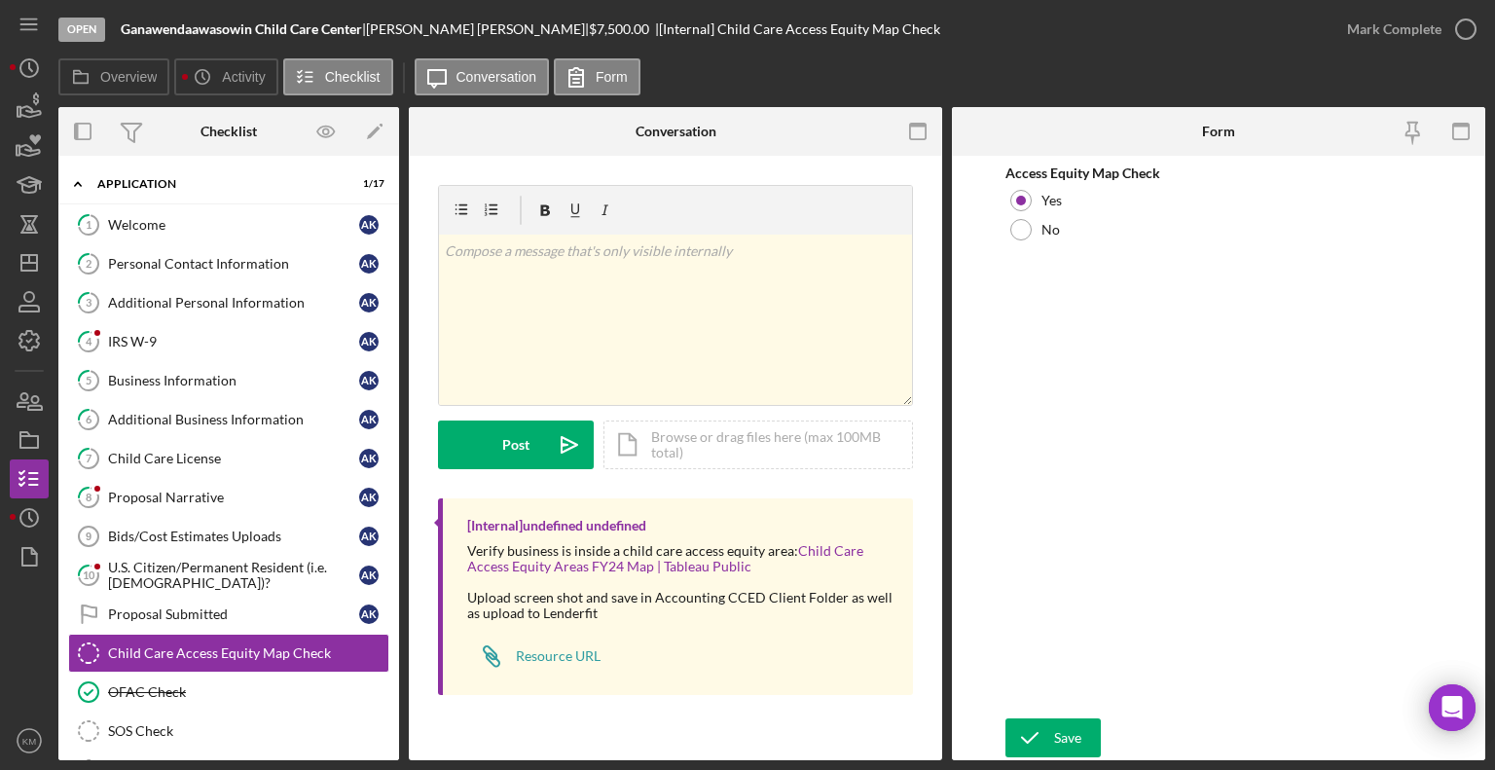
click at [1082, 757] on div "Save Save" at bounding box center [1218, 739] width 426 height 42
click at [1063, 736] on div "Save" at bounding box center [1067, 737] width 27 height 39
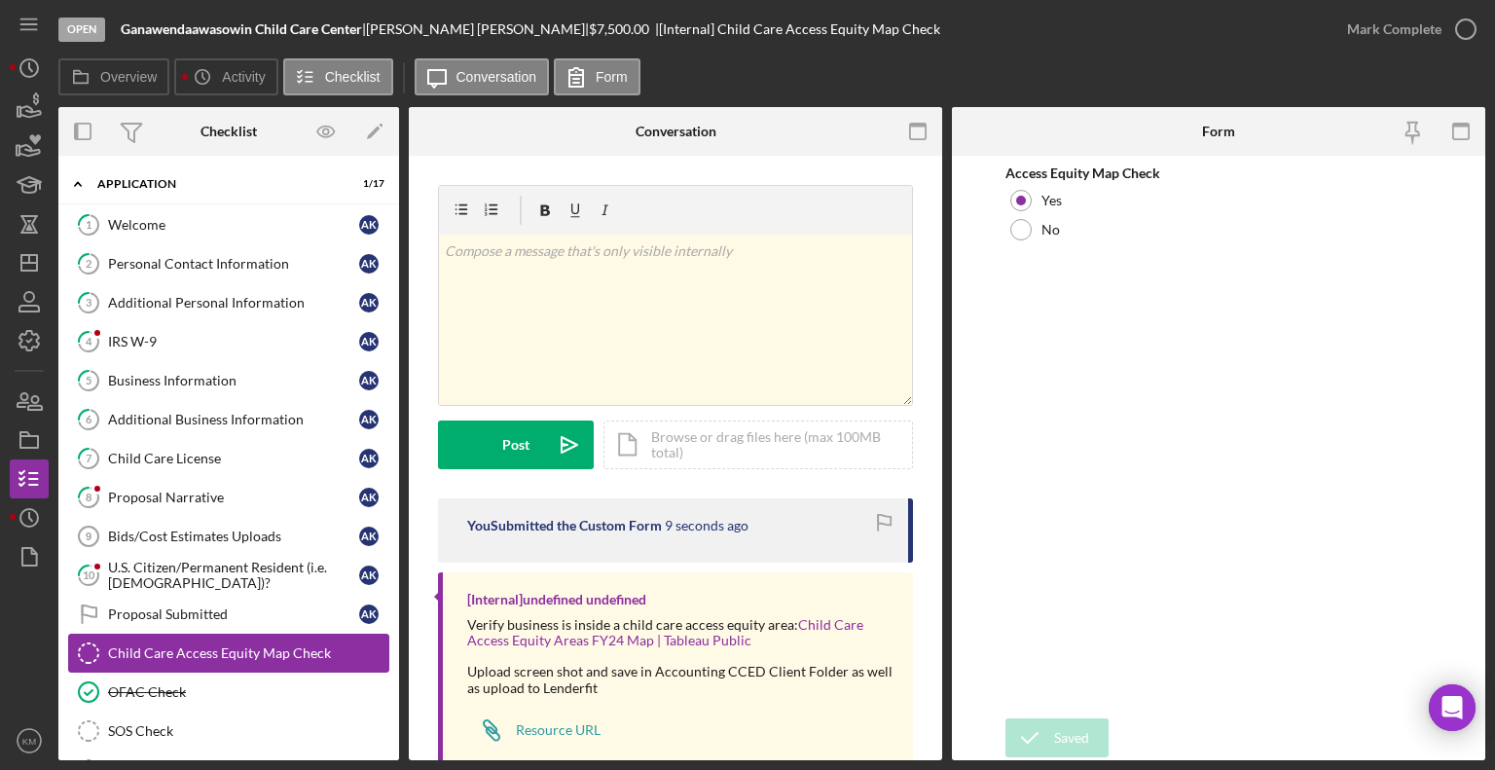
click at [259, 646] on div "Child Care Access Equity Map Check" at bounding box center [248, 653] width 280 height 16
click at [1475, 38] on icon "button" at bounding box center [1466, 29] width 49 height 49
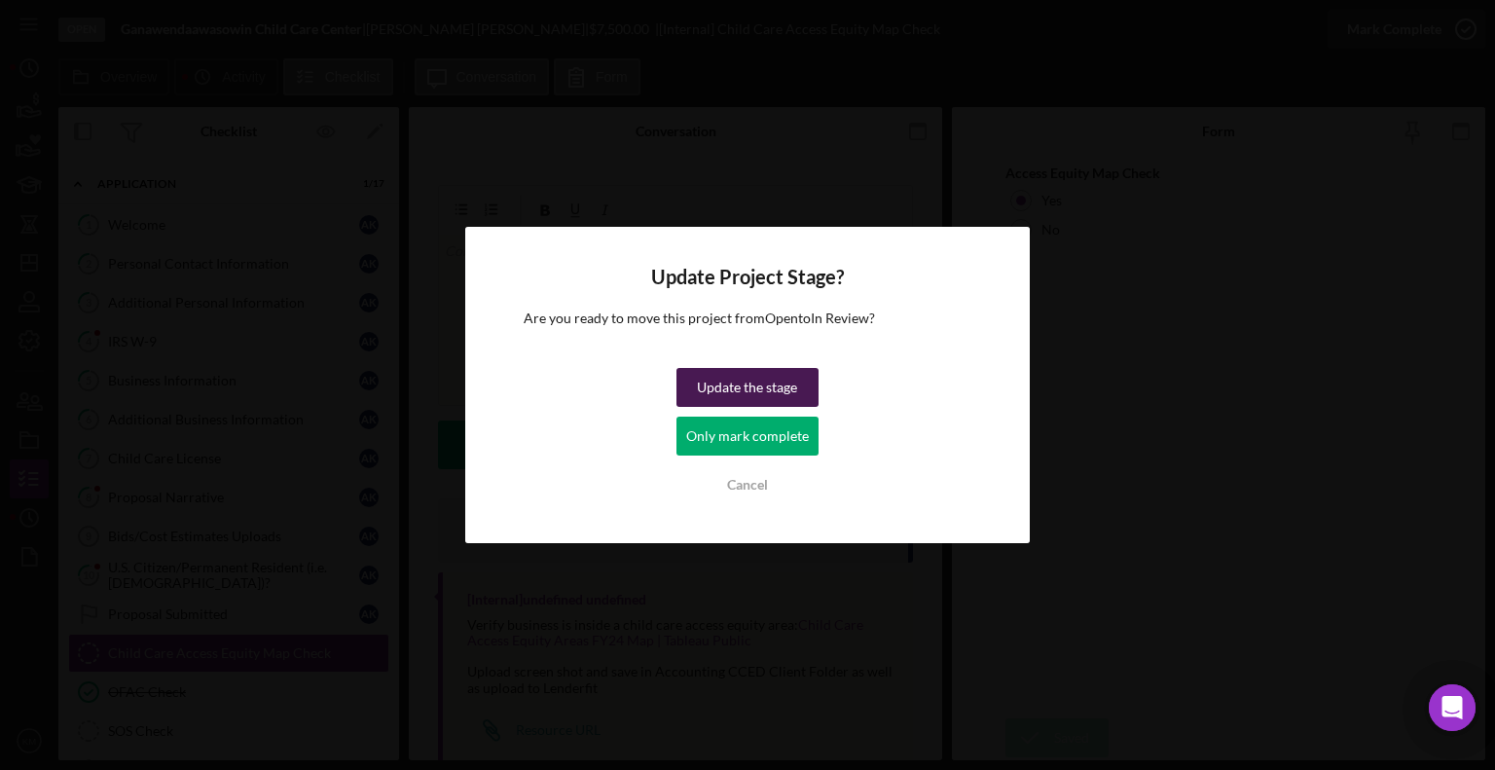
click at [759, 388] on div "Update the stage" at bounding box center [747, 387] width 100 height 39
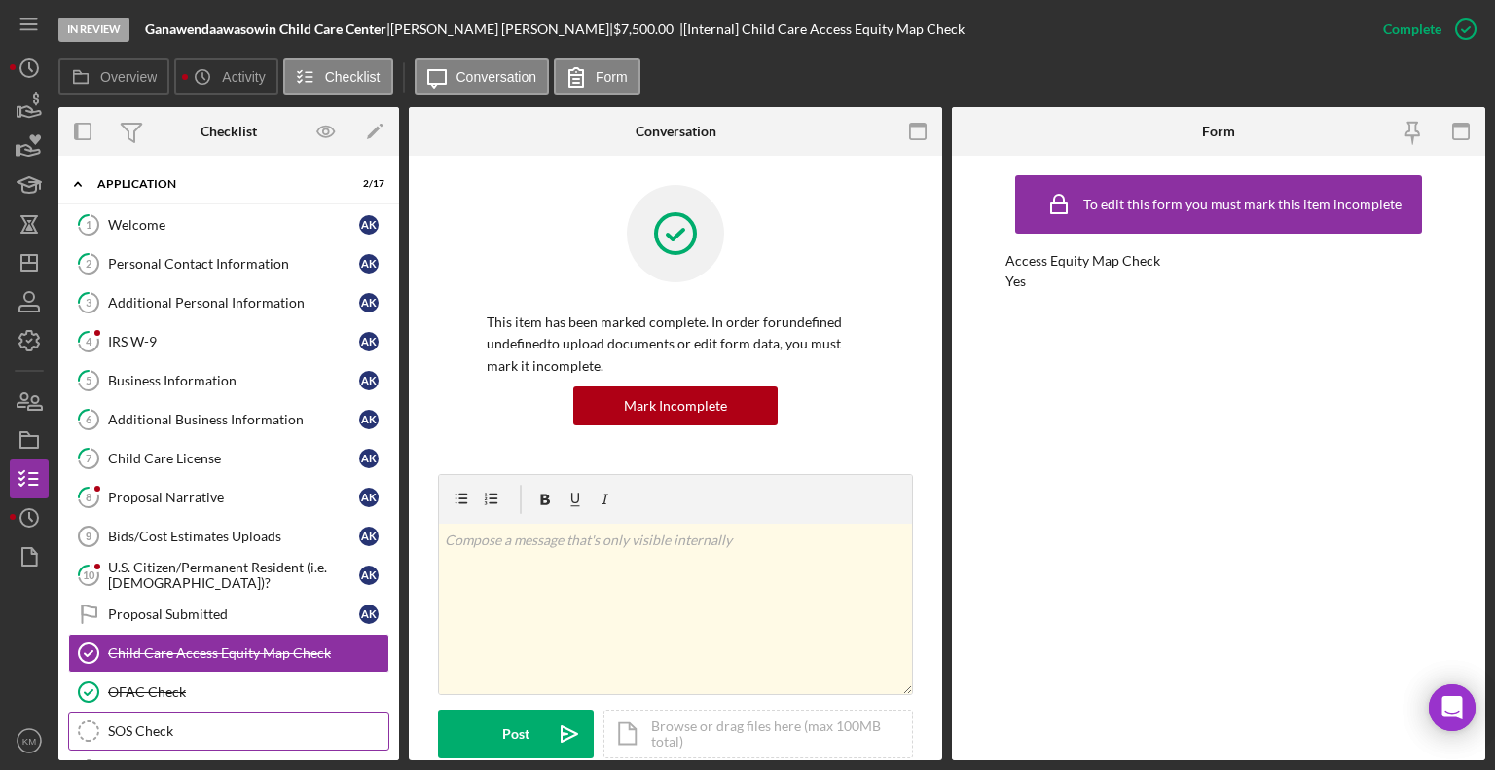
click at [137, 723] on div "SOS Check" at bounding box center [248, 731] width 280 height 16
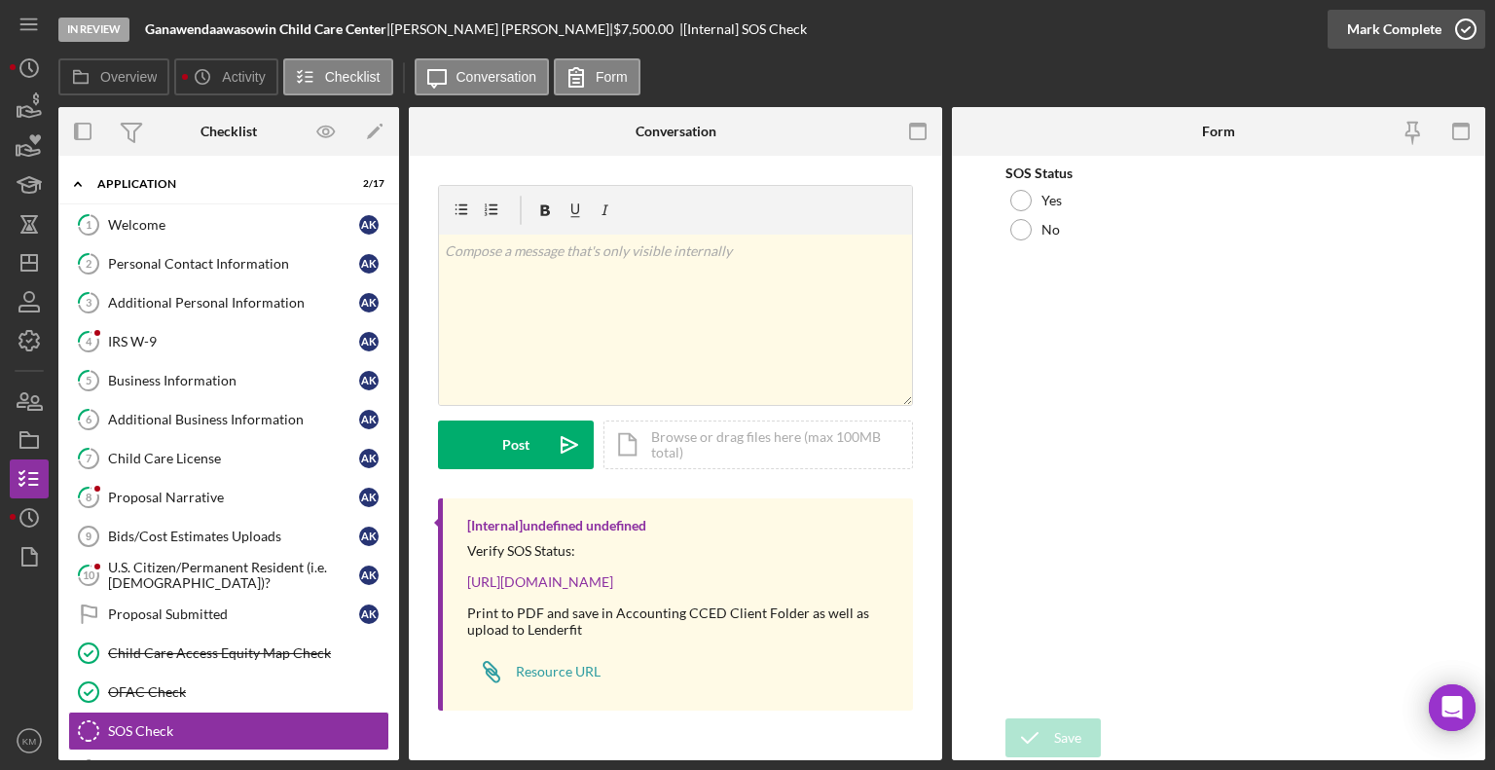
click at [1463, 29] on icon "button" at bounding box center [1466, 29] width 49 height 49
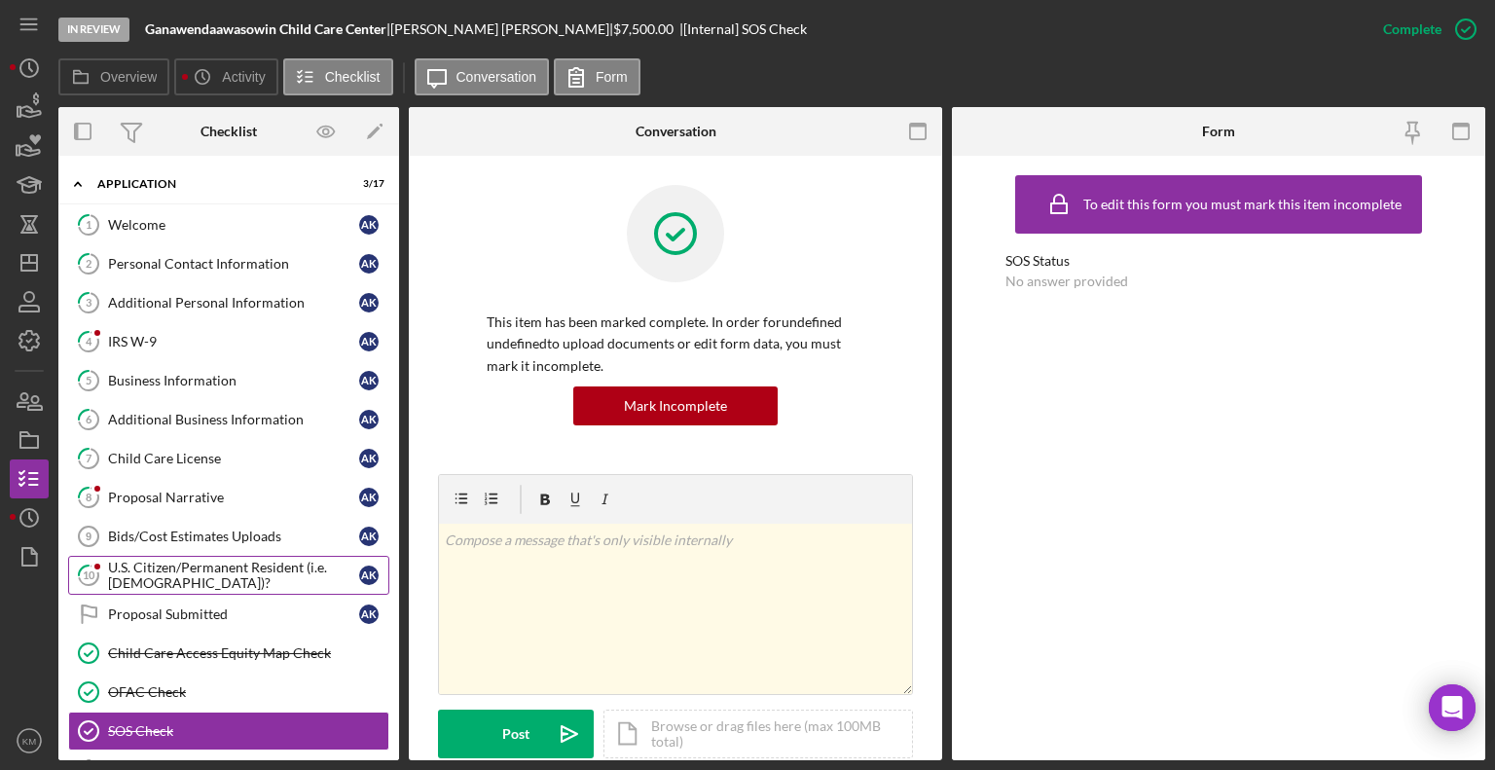
click at [188, 568] on div "U.S. Citizen/Permanent Resident (i.e. [DEMOGRAPHIC_DATA])?" at bounding box center [233, 575] width 251 height 31
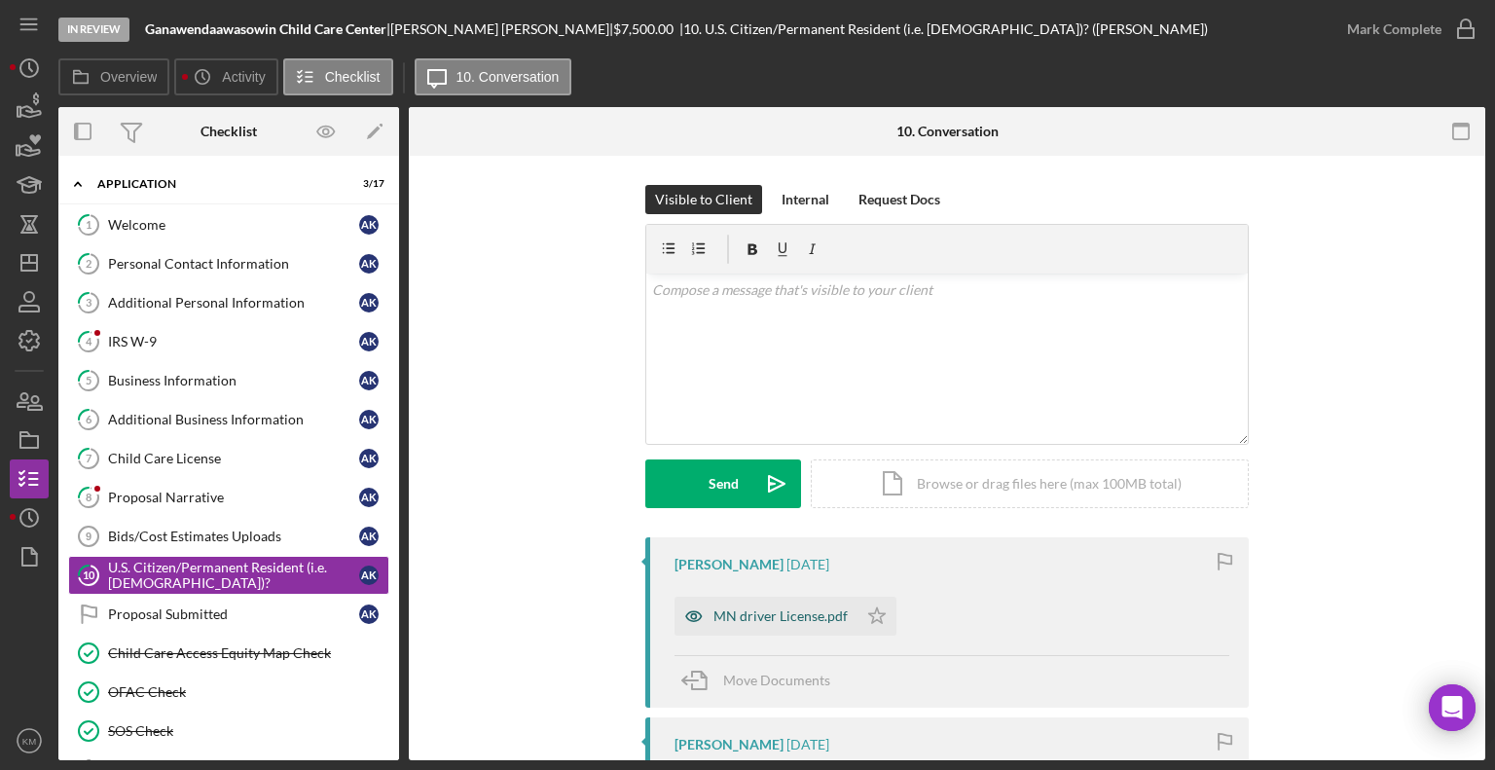
click at [783, 621] on div "MN driver License.pdf" at bounding box center [780, 616] width 134 height 16
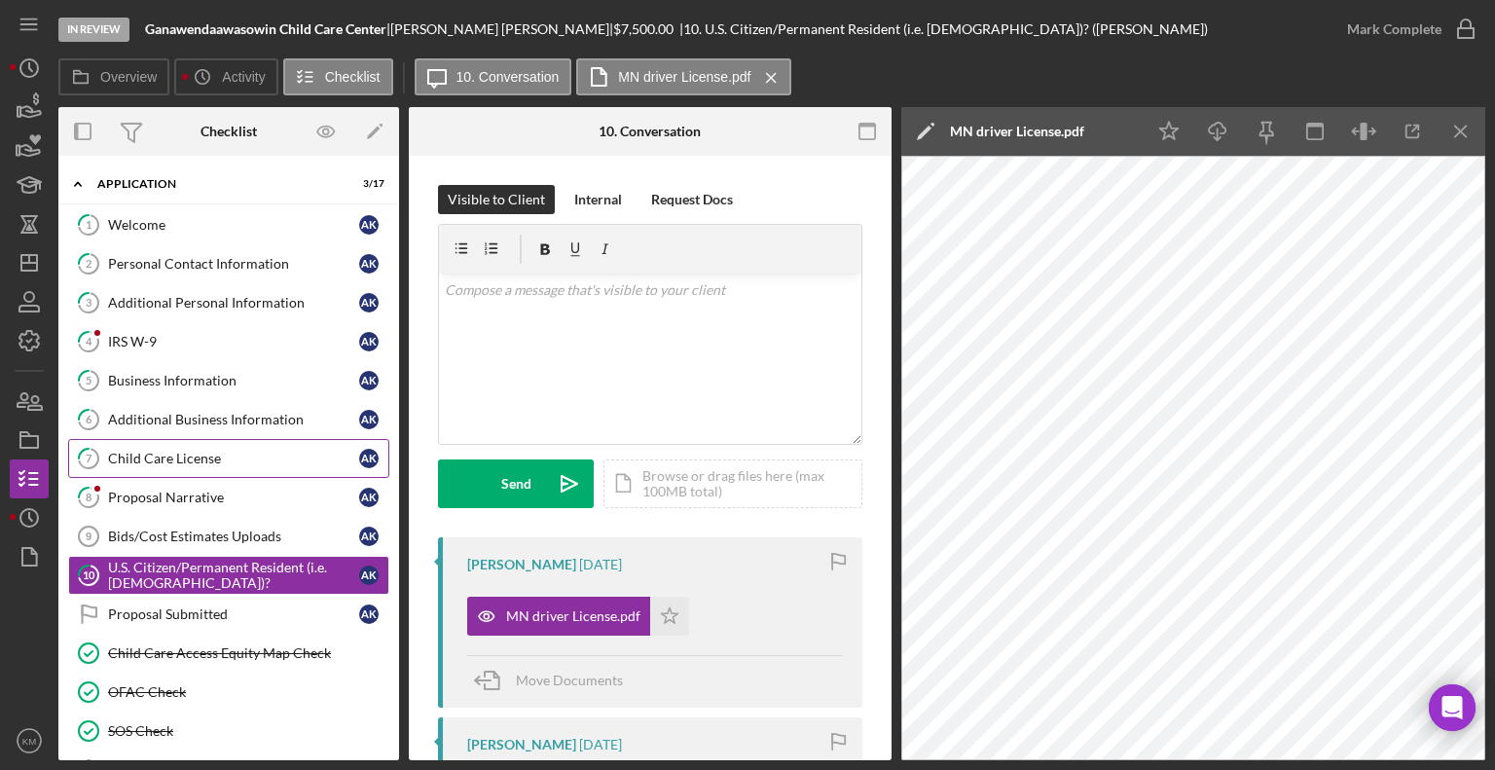
click at [207, 459] on div "Child Care License" at bounding box center [233, 459] width 251 height 16
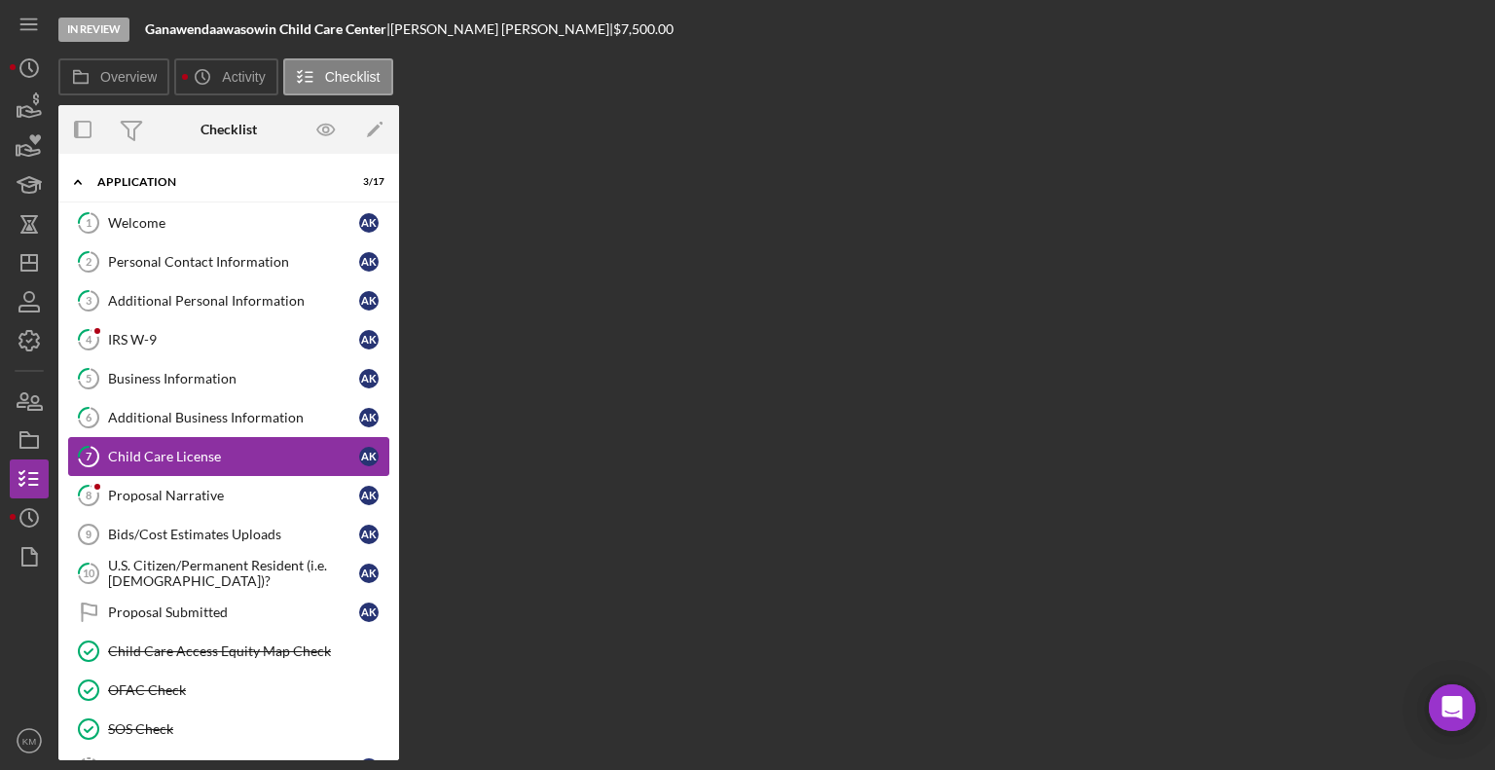
click at [207, 459] on div "Child Care License" at bounding box center [233, 457] width 251 height 16
click at [120, 450] on div "Child Care License" at bounding box center [233, 457] width 251 height 16
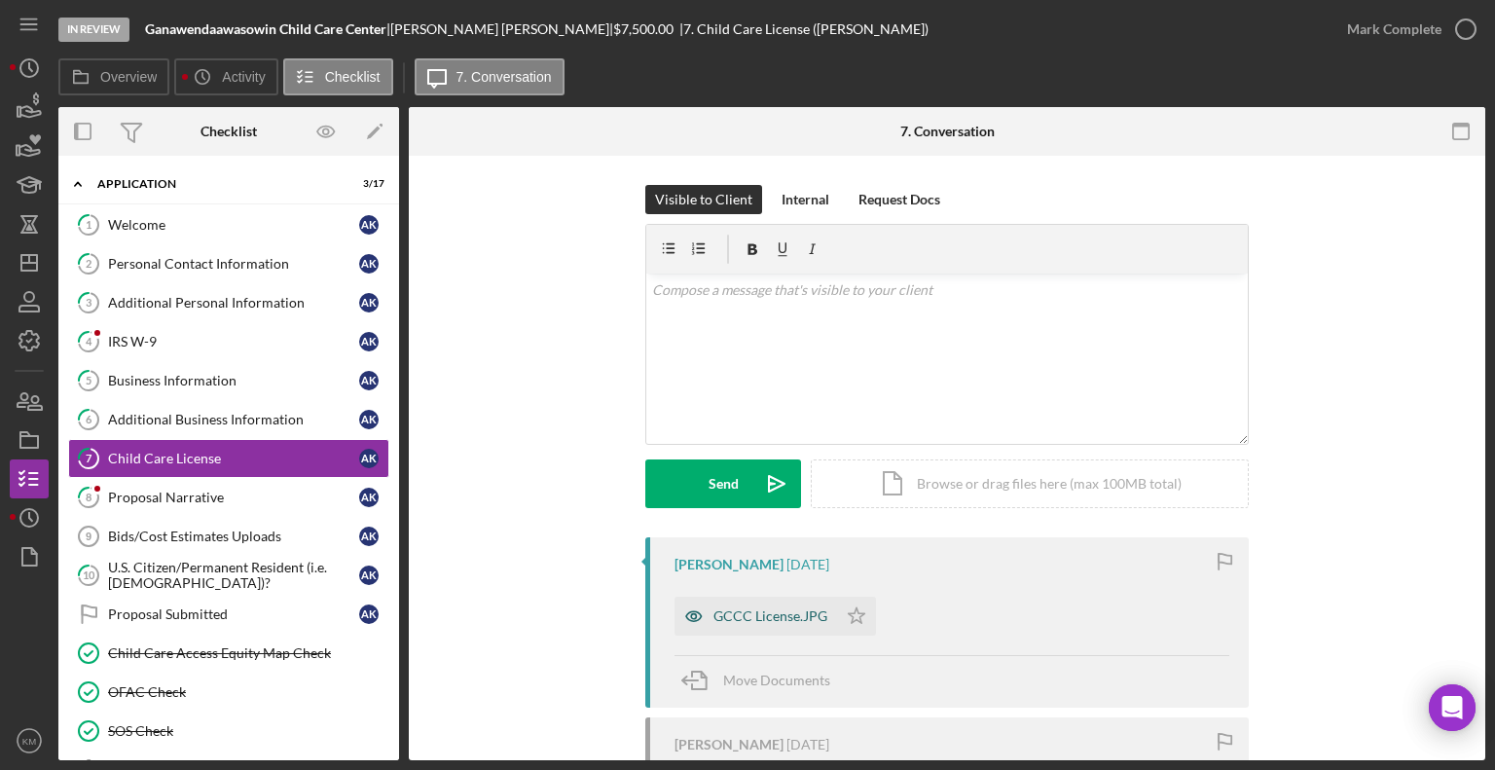
click at [789, 628] on div "GCCC License.JPG" at bounding box center [756, 616] width 163 height 39
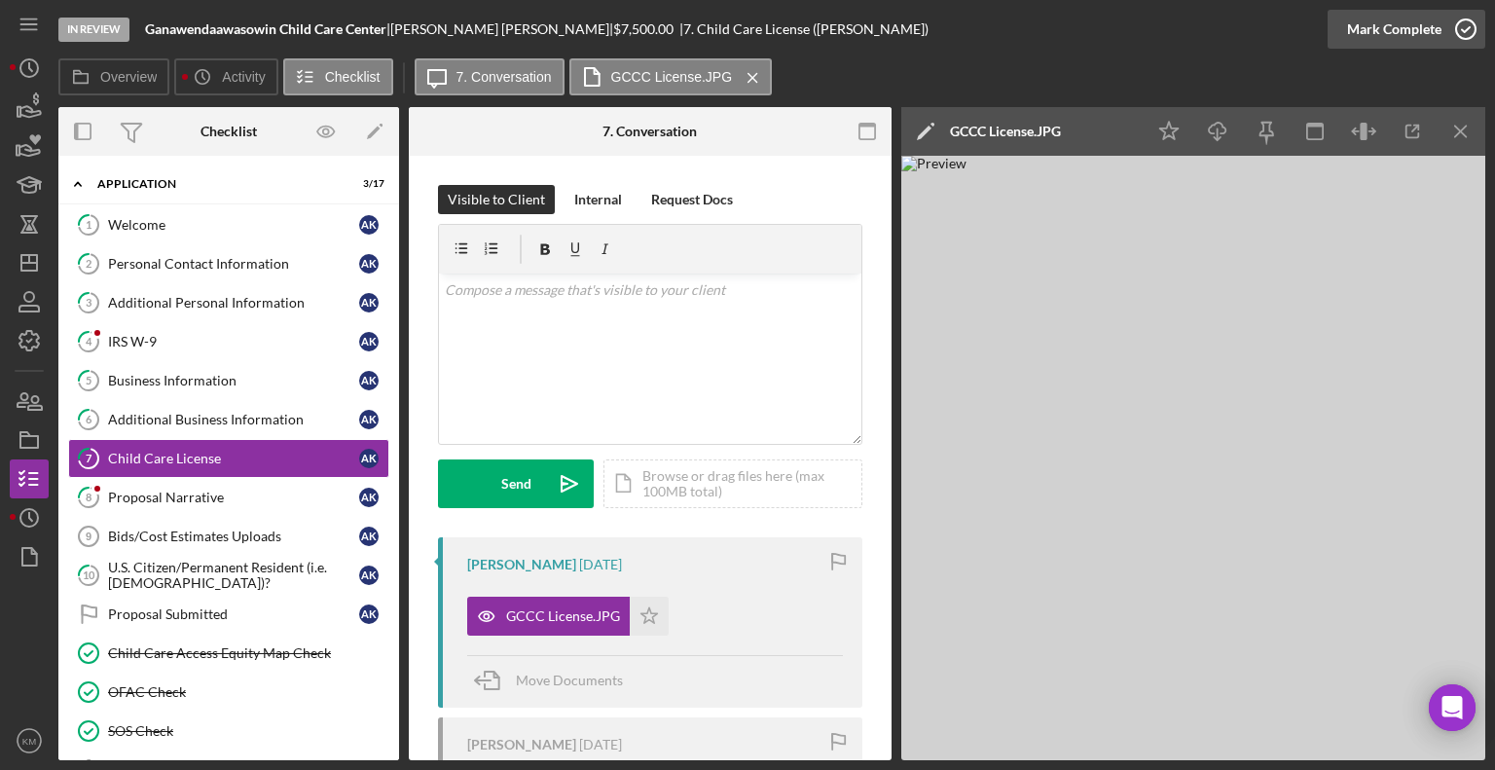
click at [1456, 37] on icon "button" at bounding box center [1466, 29] width 49 height 49
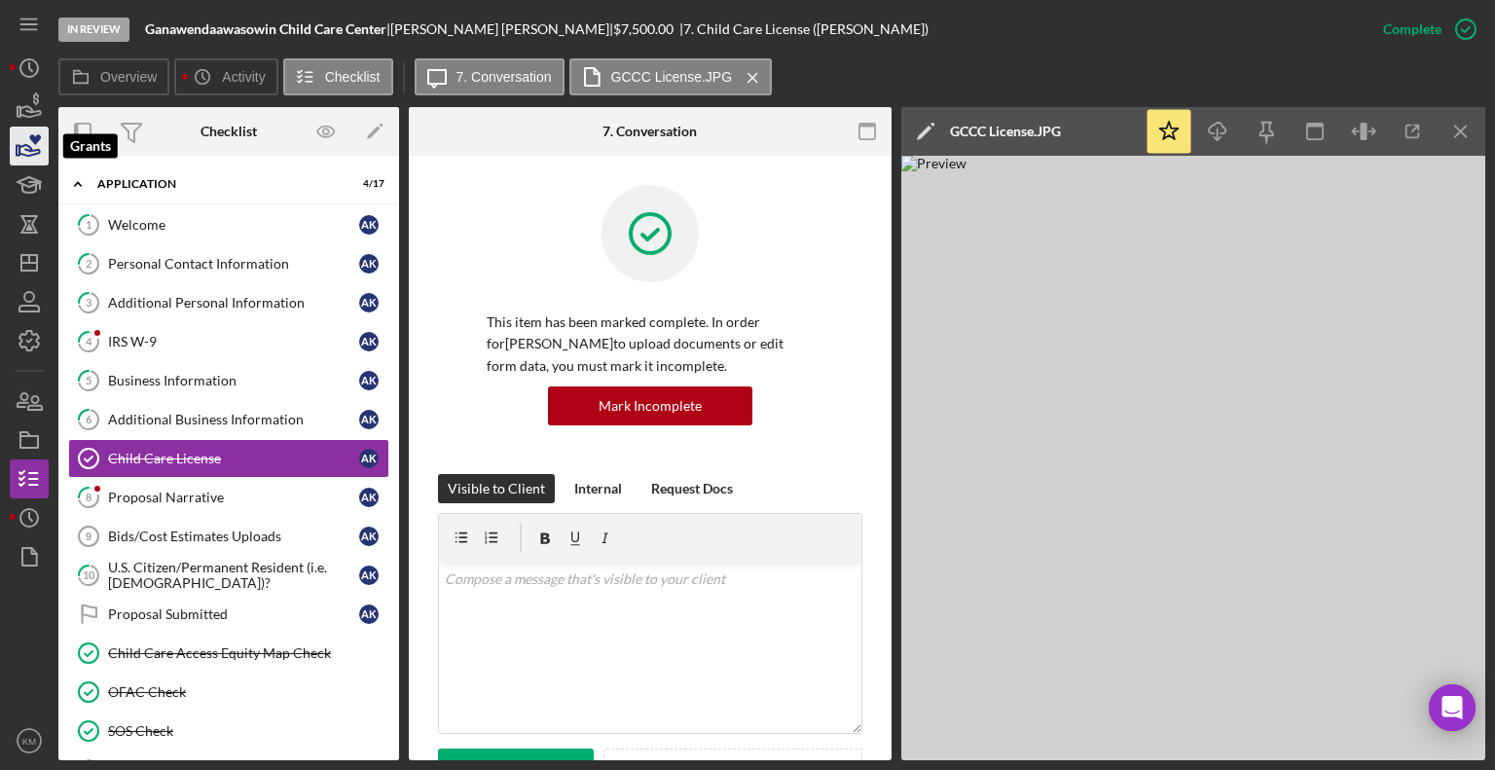
click at [43, 144] on icon "button" at bounding box center [29, 146] width 49 height 49
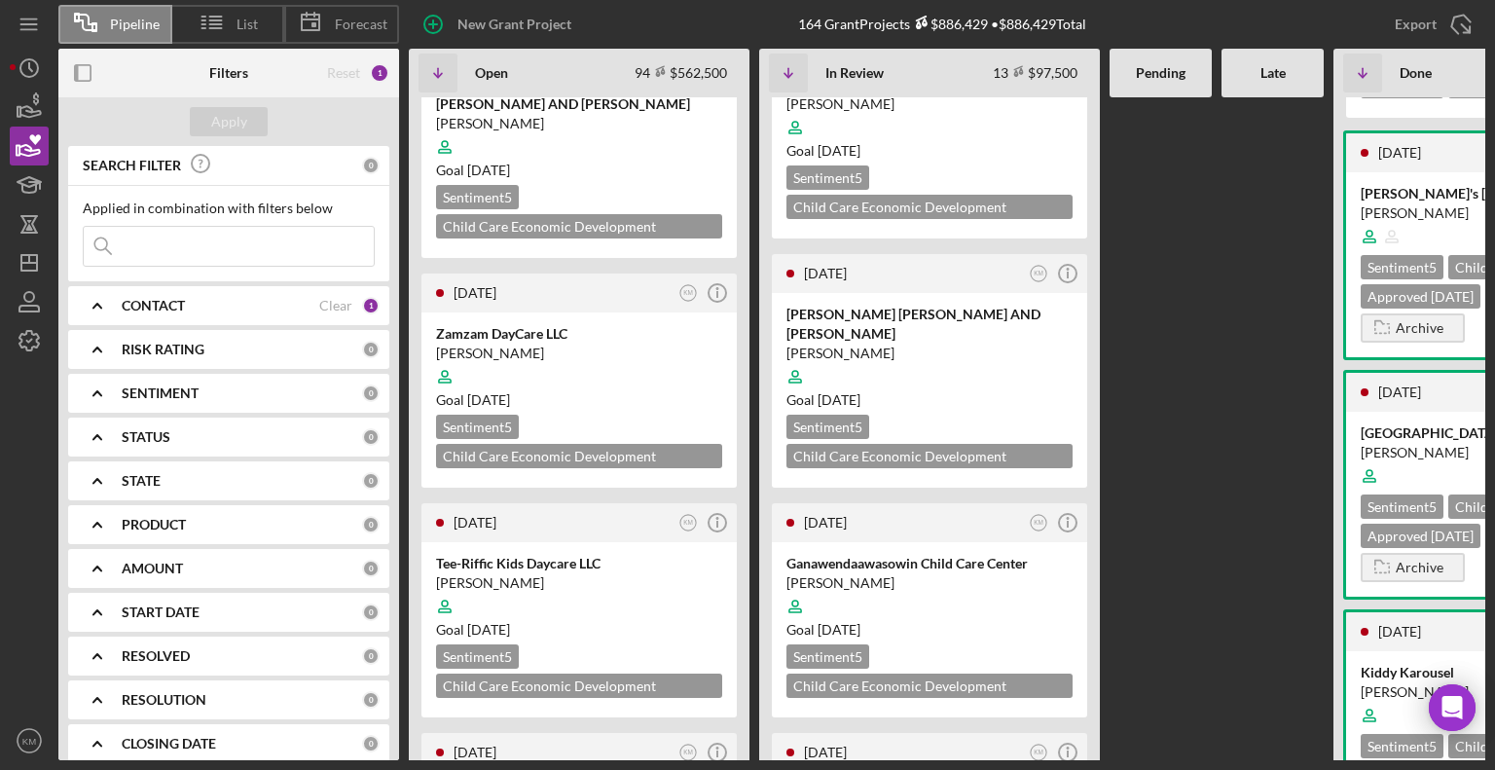
scroll to position [2235, 0]
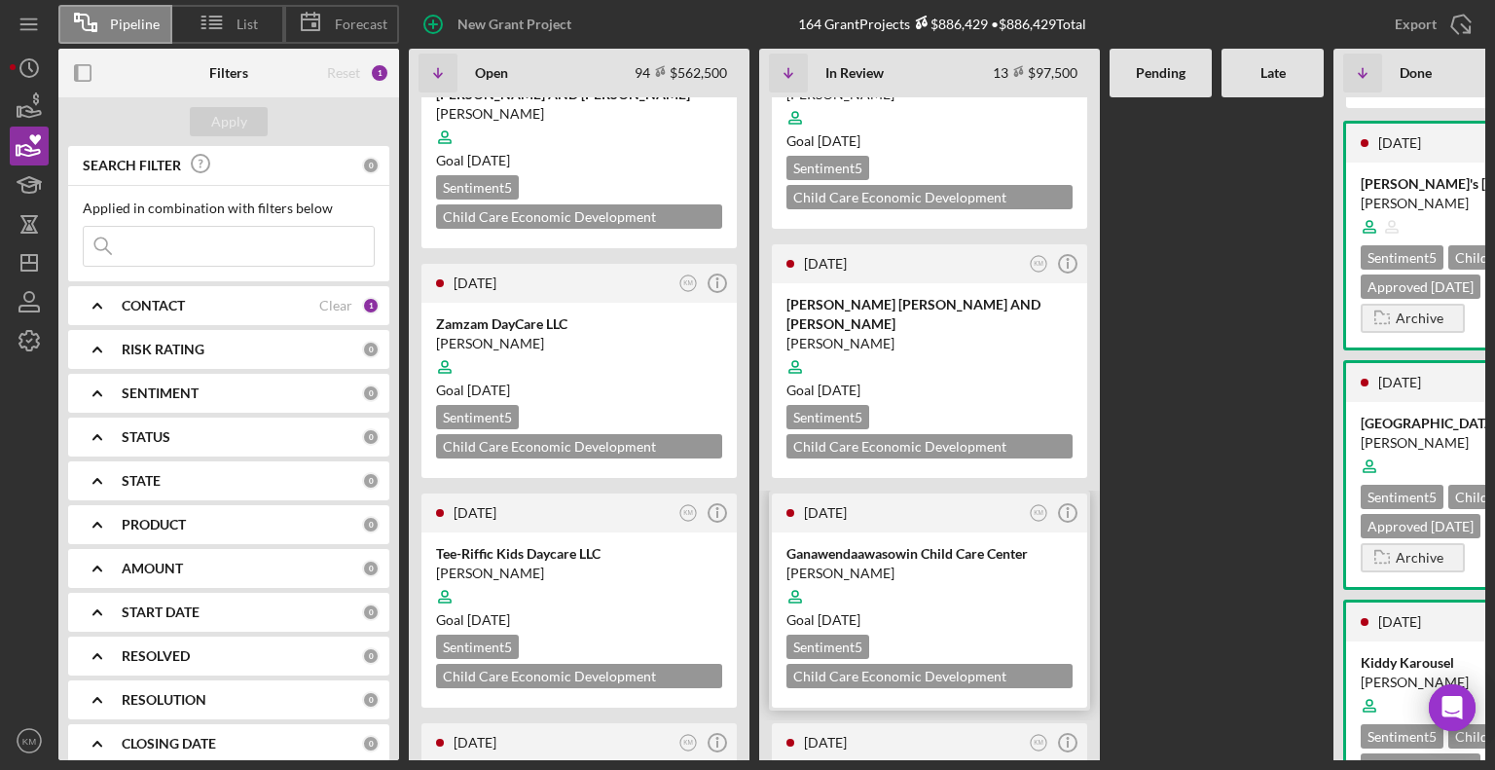
click at [962, 544] on div "Ganawendaawasowin Child Care Center" at bounding box center [929, 553] width 286 height 19
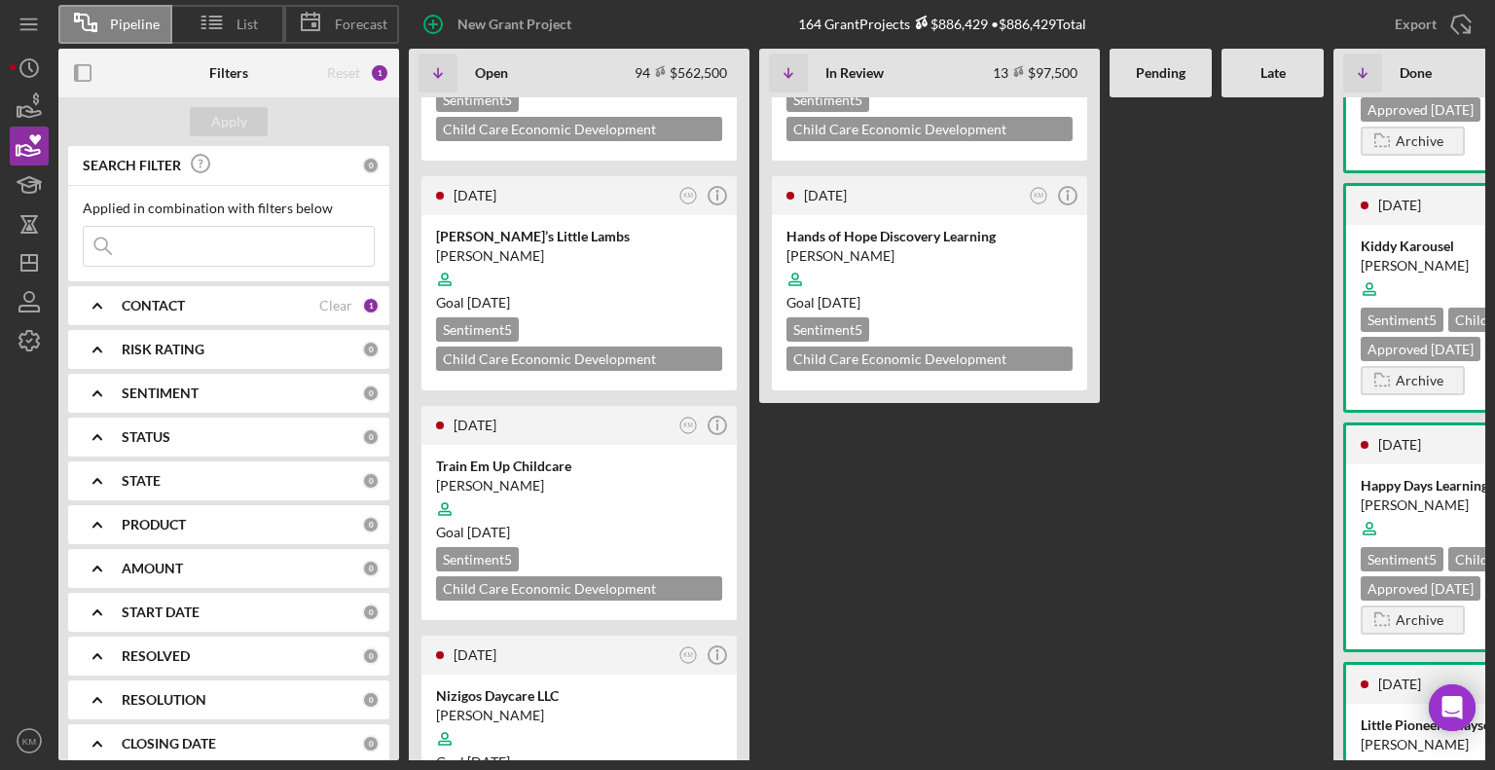
scroll to position [2838, 0]
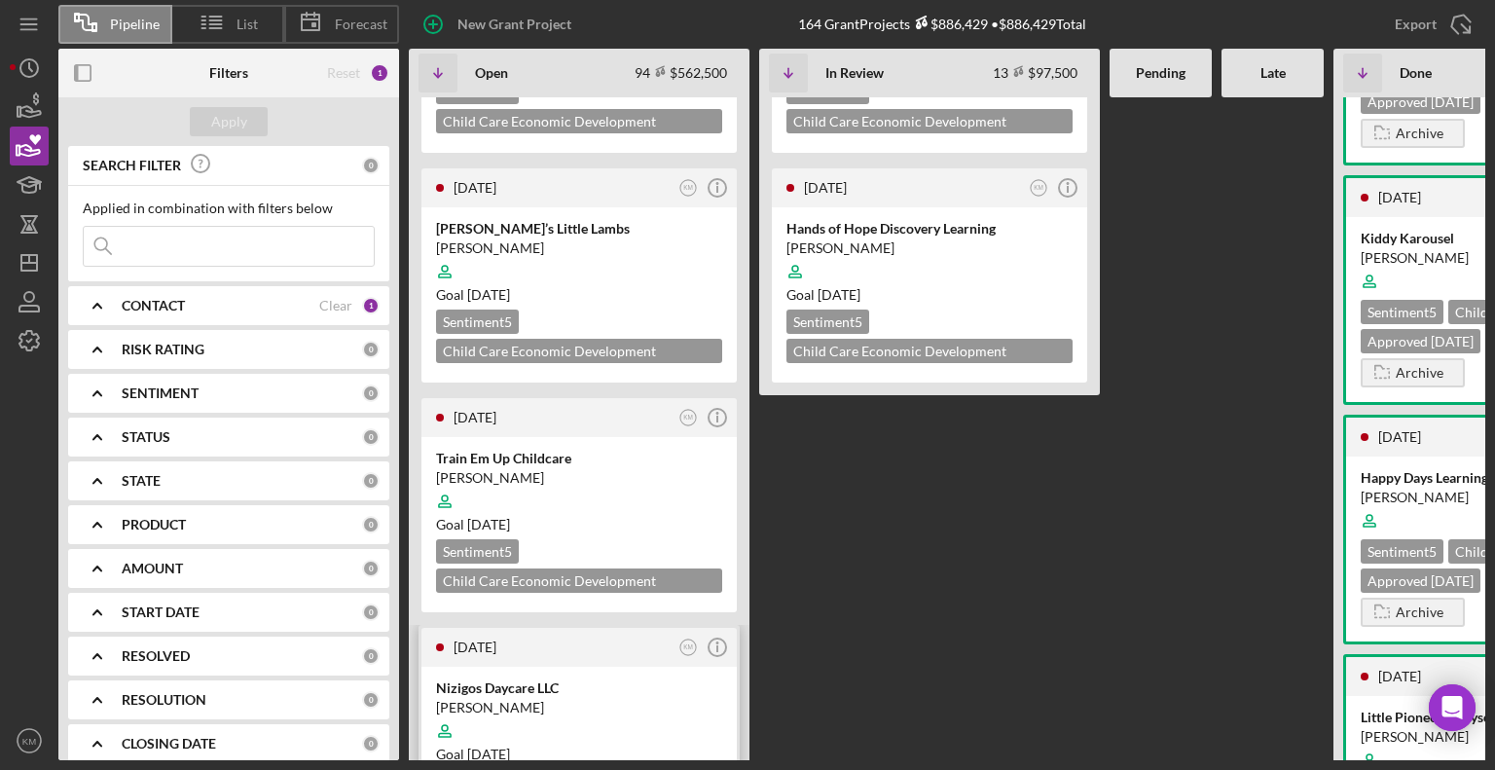
click at [604, 713] on div at bounding box center [579, 731] width 286 height 37
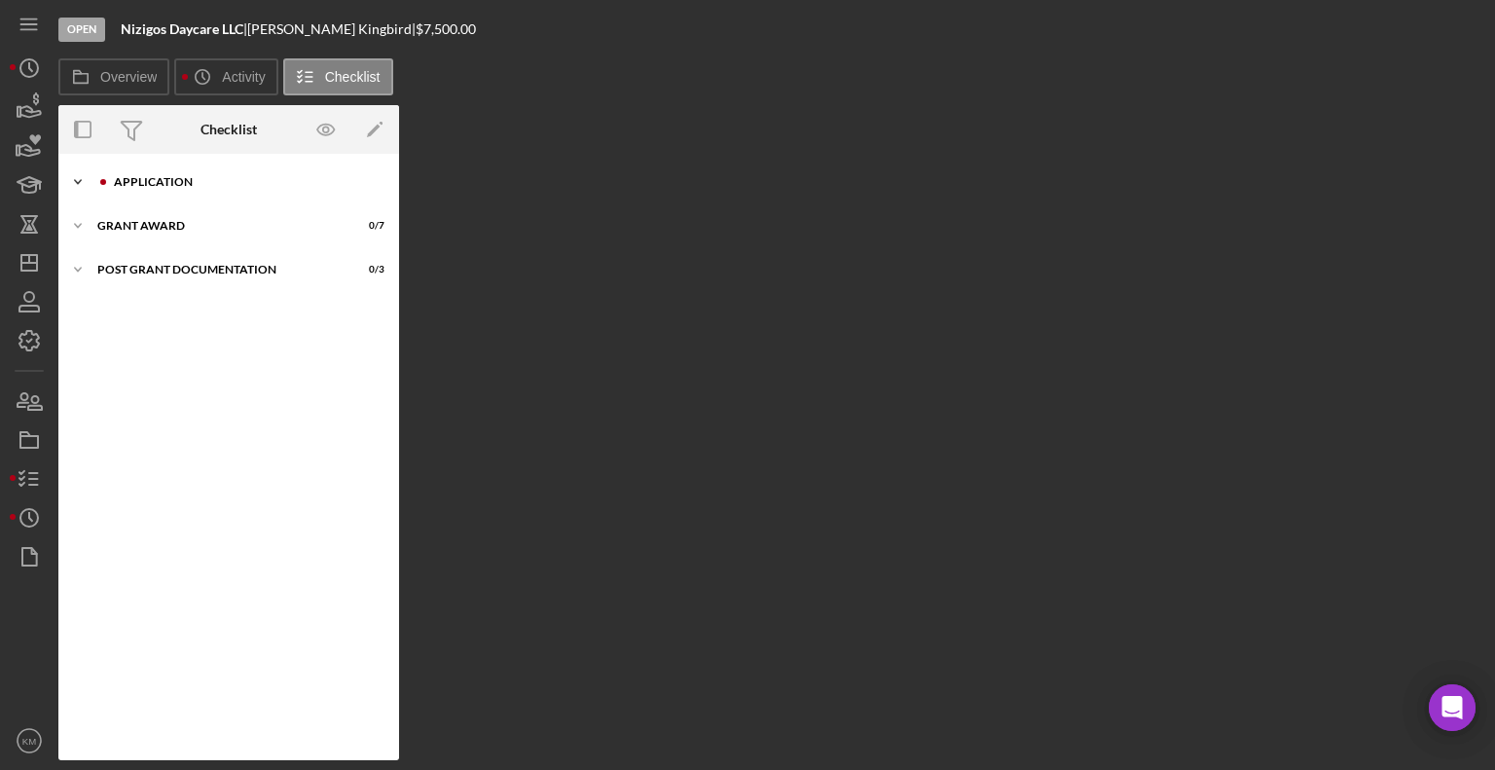
click at [86, 167] on icon "Icon/Expander" at bounding box center [77, 182] width 39 height 39
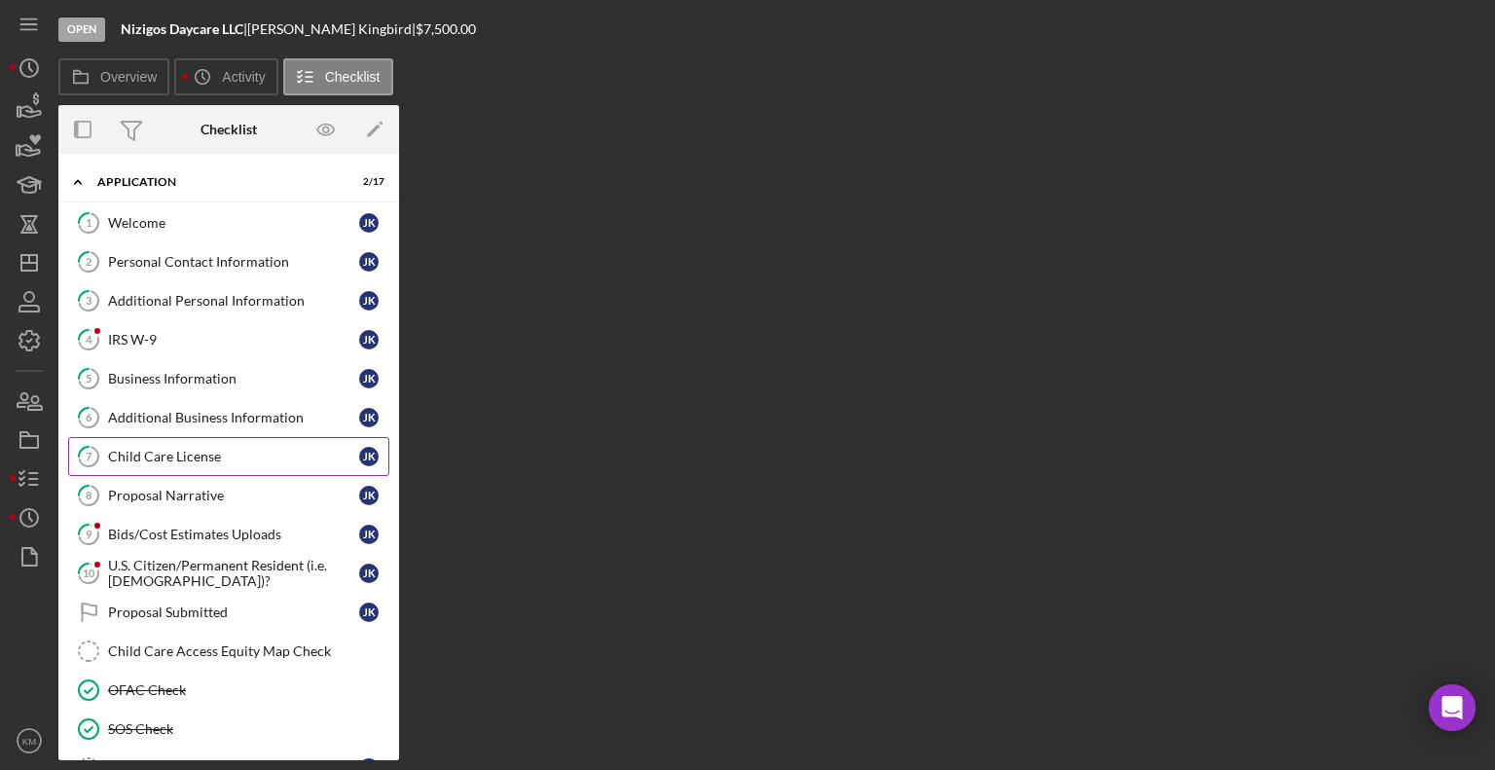
click at [191, 457] on div "Child Care License" at bounding box center [233, 457] width 251 height 16
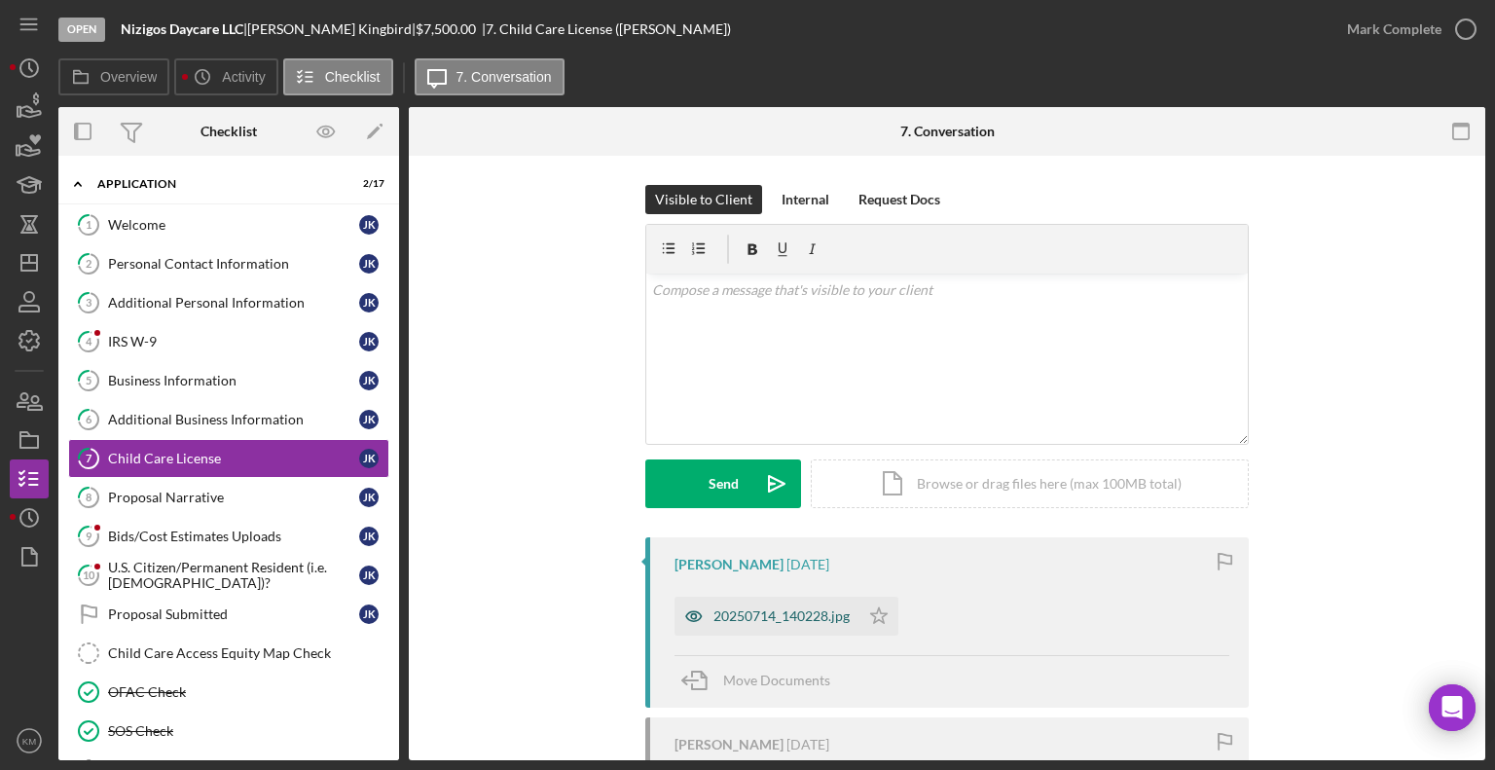
click at [844, 620] on div "20250714_140228.jpg" at bounding box center [781, 616] width 136 height 16
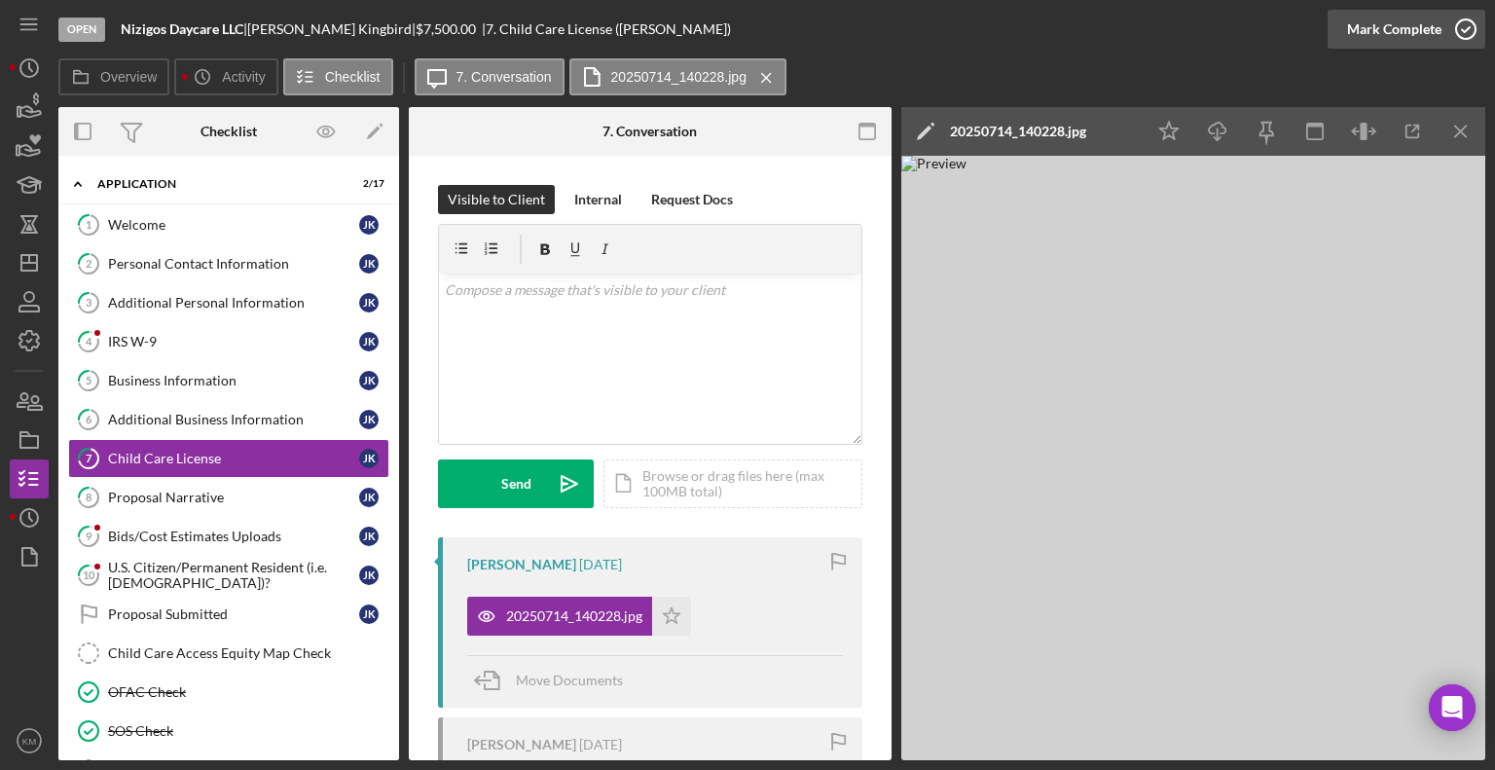
click at [1458, 38] on icon "button" at bounding box center [1466, 29] width 49 height 49
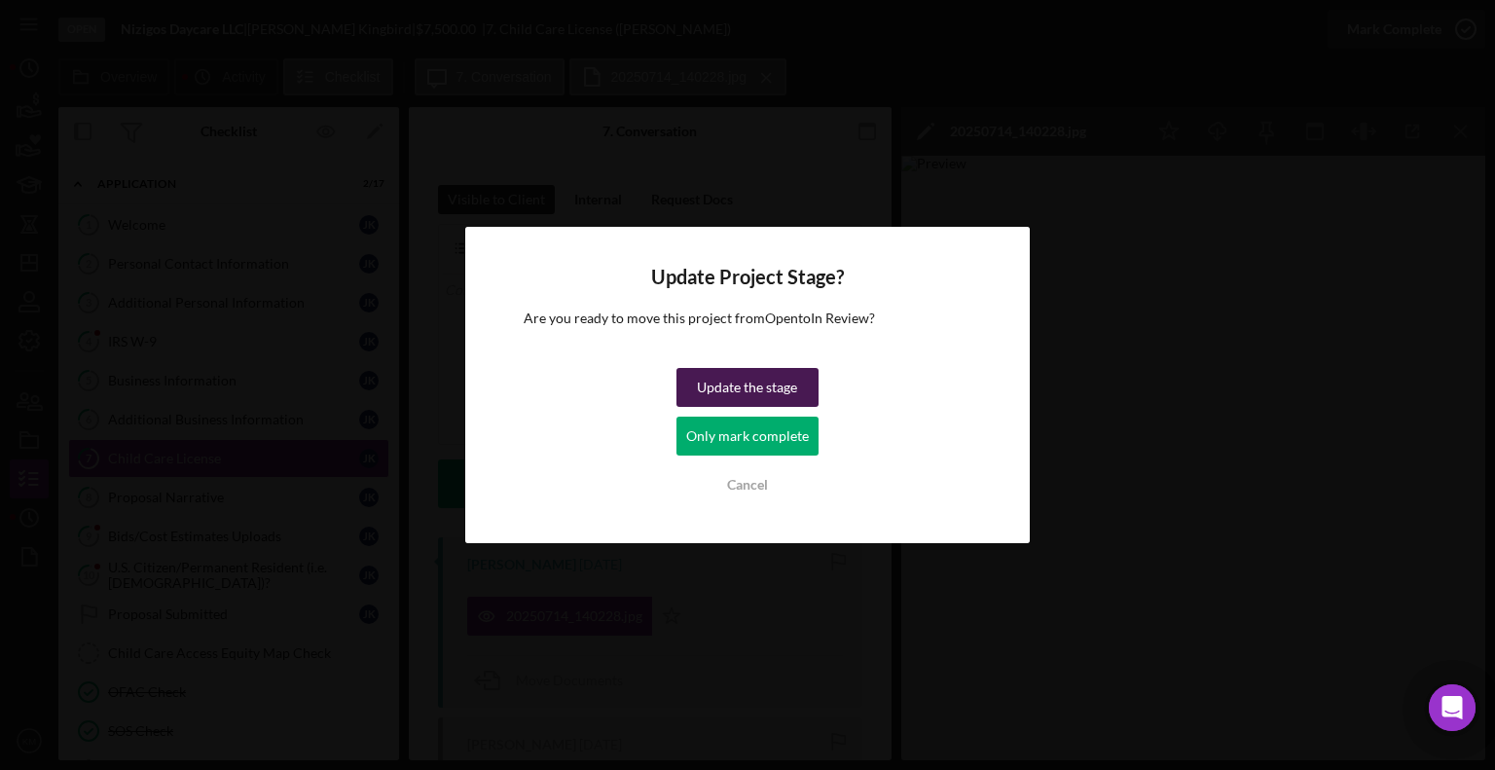
click at [761, 390] on div "Update the stage" at bounding box center [747, 387] width 100 height 39
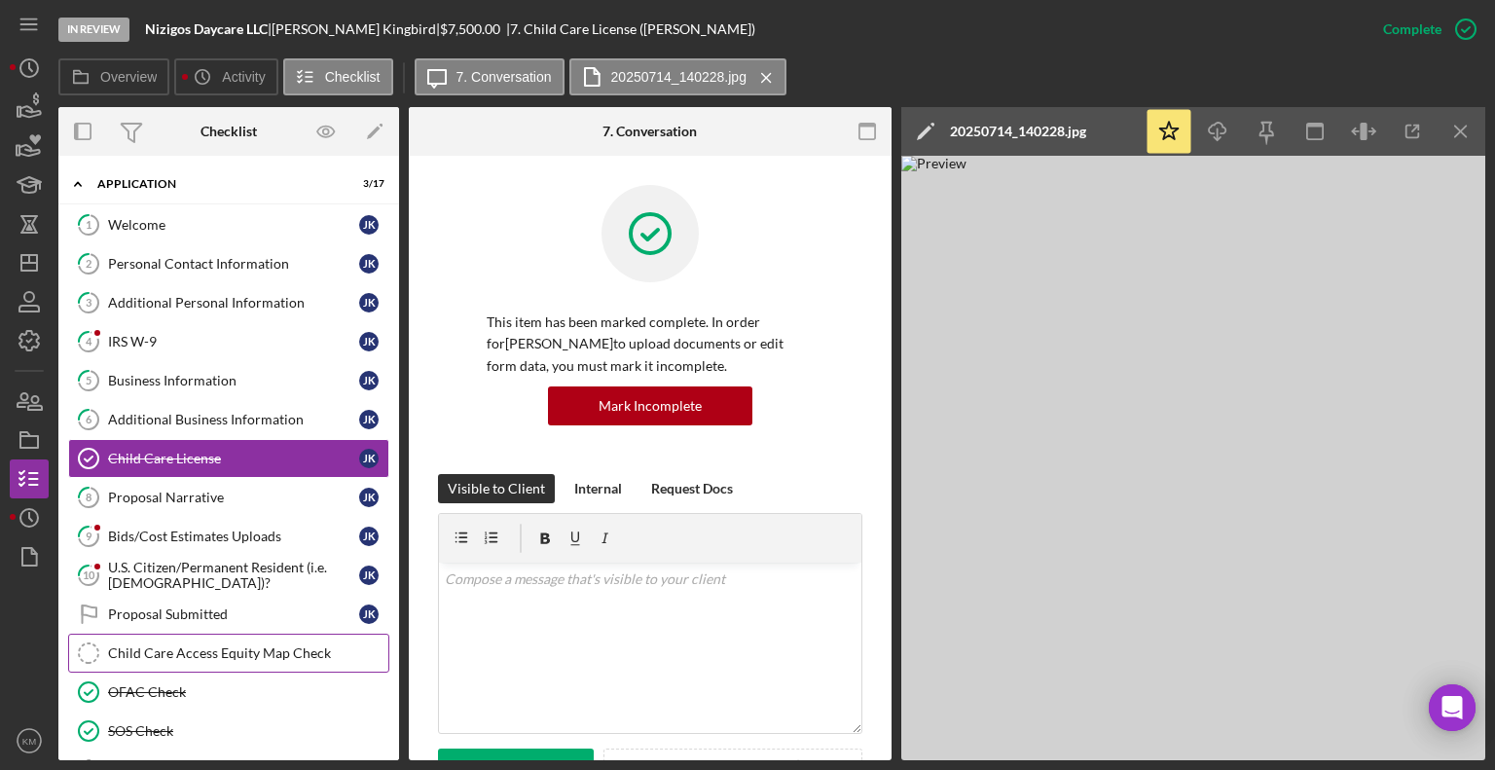
click at [92, 651] on icon "Child Care Access Equity Map Check" at bounding box center [88, 653] width 49 height 49
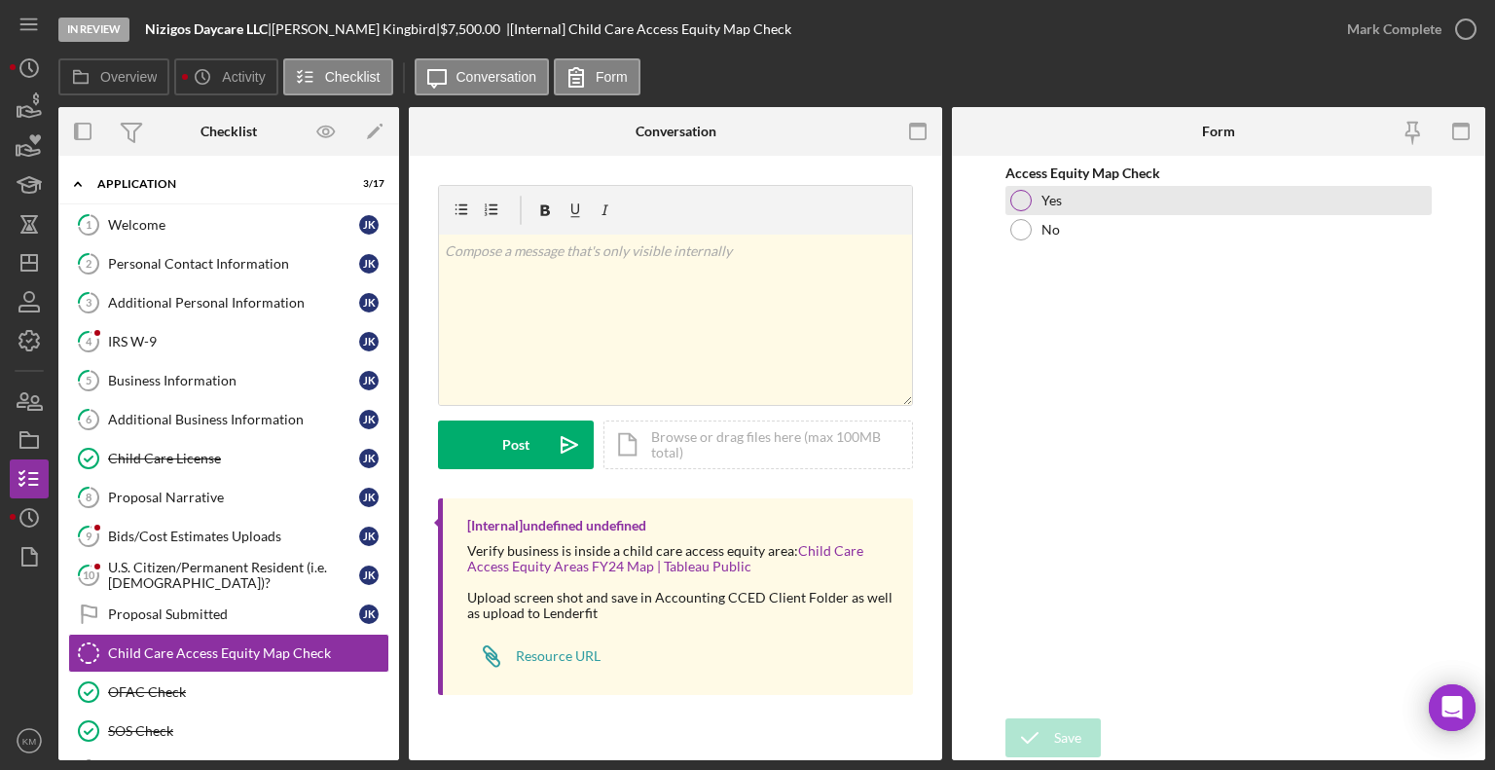
click at [1036, 205] on div "Yes" at bounding box center [1218, 200] width 426 height 29
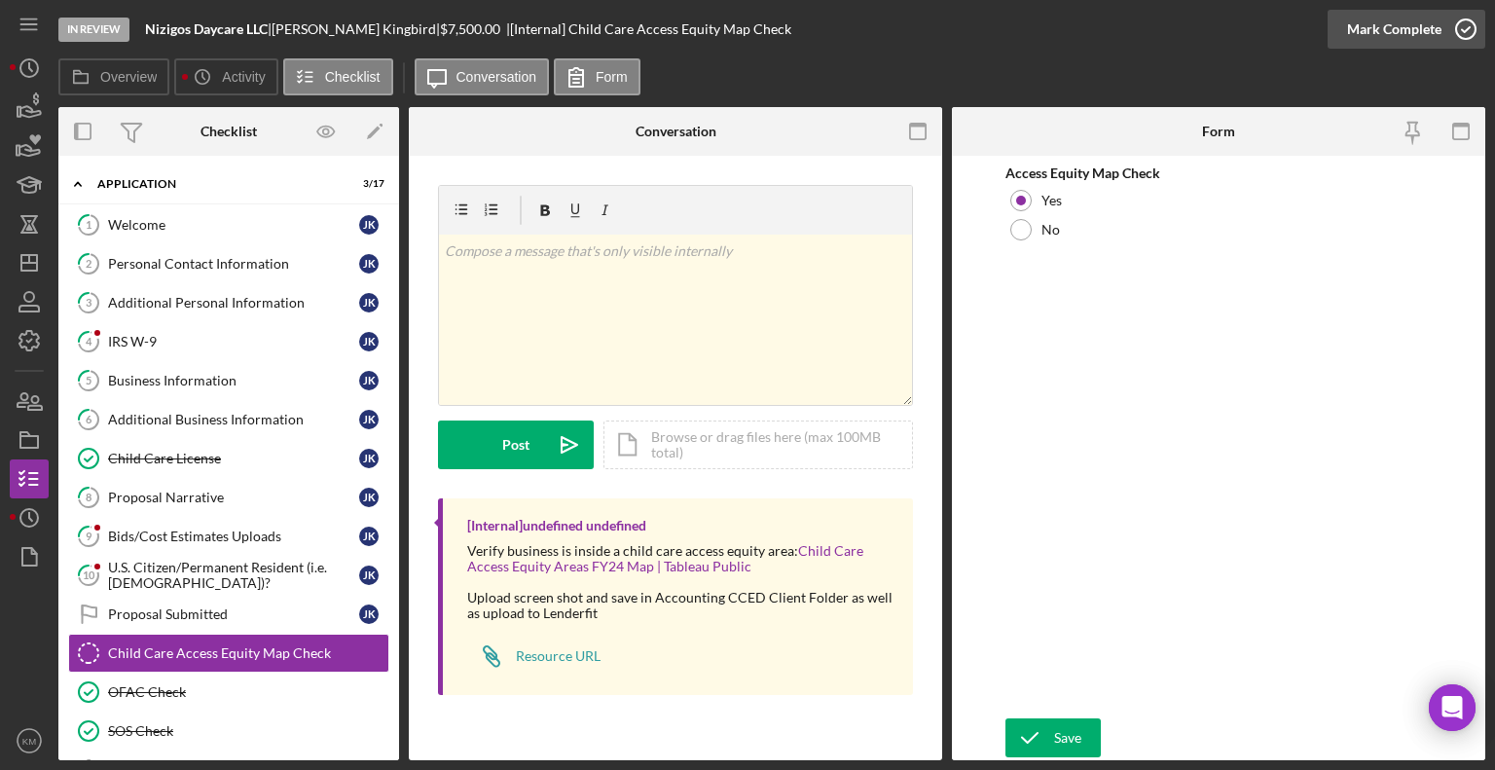
click at [1480, 22] on icon "button" at bounding box center [1466, 29] width 49 height 49
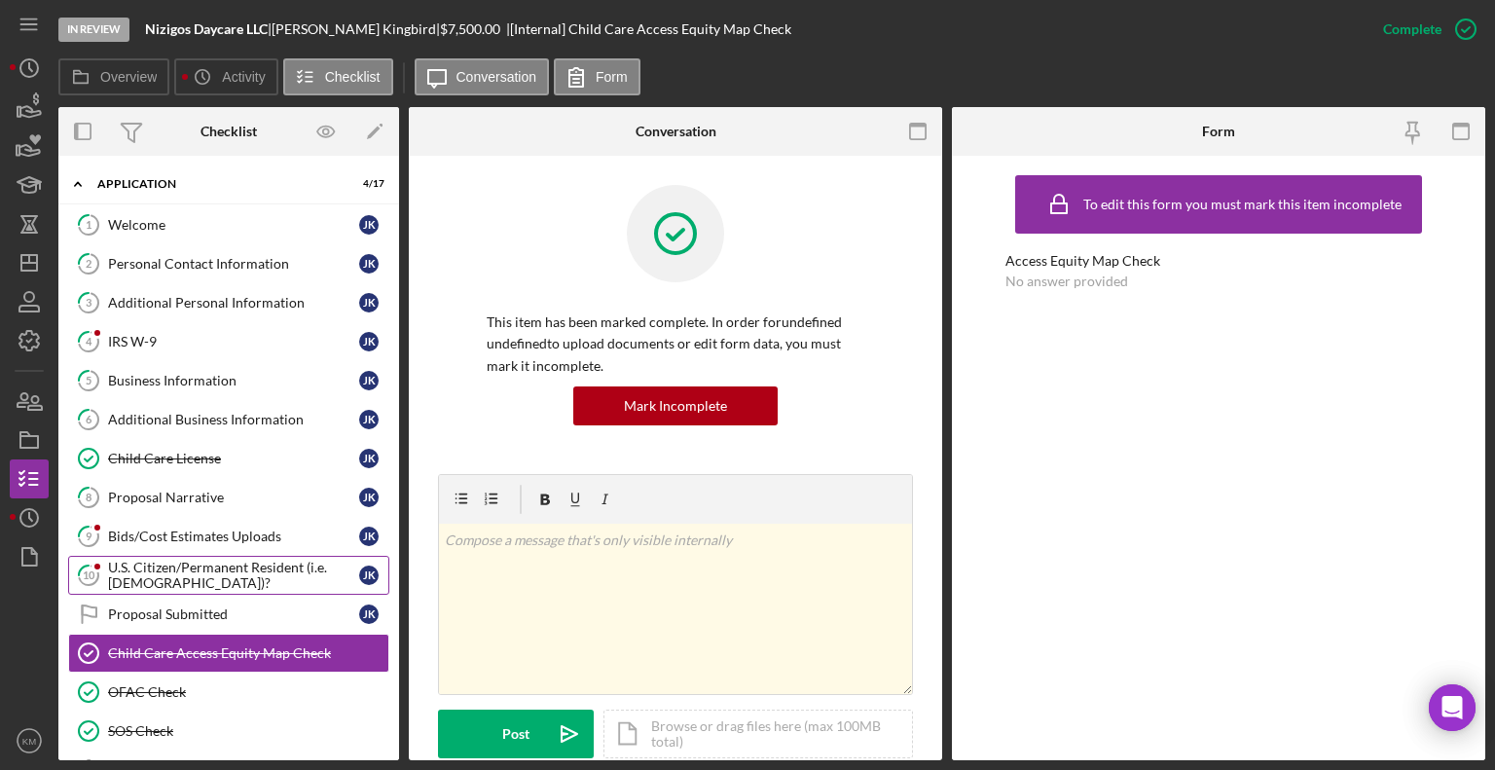
click at [168, 576] on div "U.S. Citizen/Permanent Resident (i.e. [DEMOGRAPHIC_DATA])?" at bounding box center [233, 575] width 251 height 31
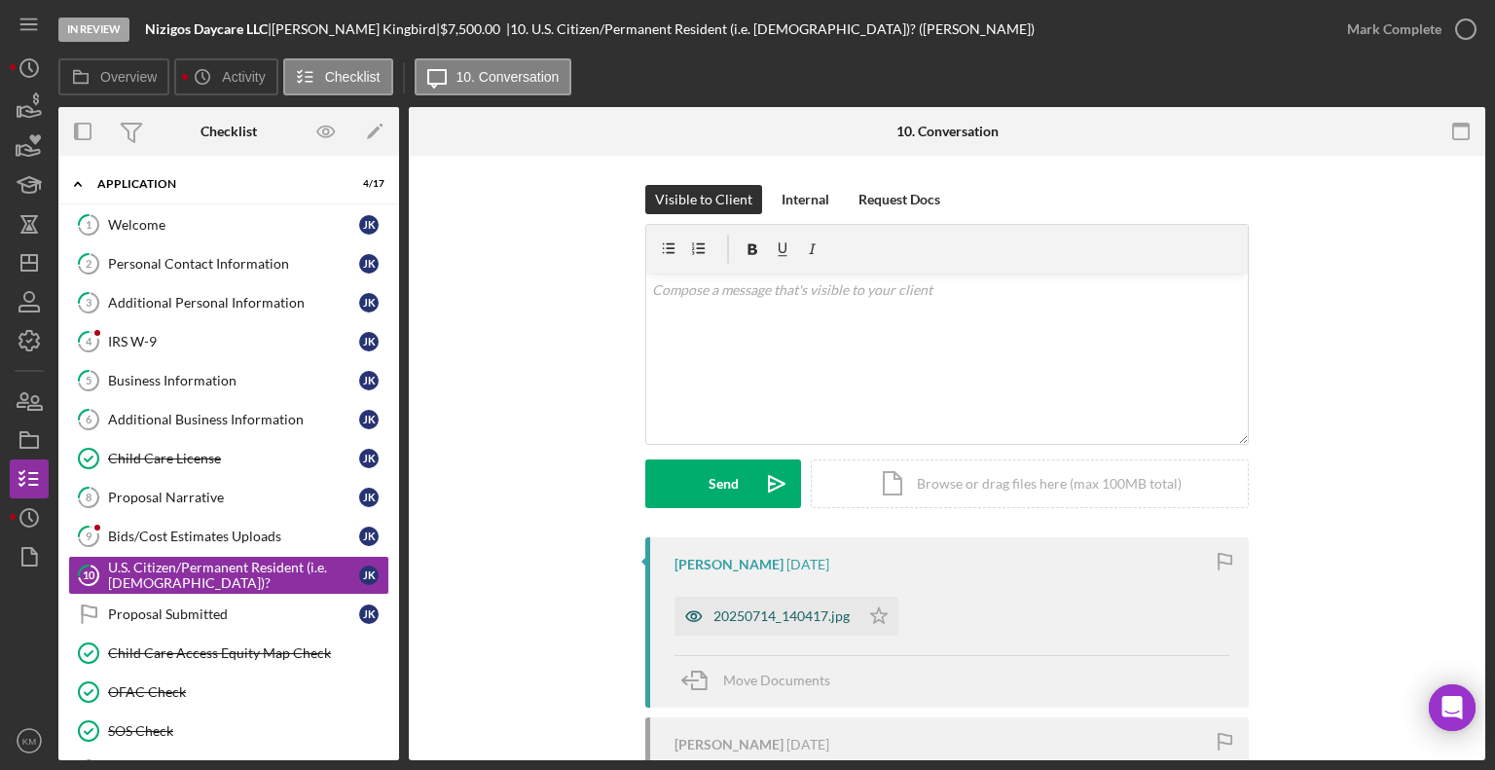
click at [801, 610] on div "20250714_140417.jpg" at bounding box center [781, 616] width 136 height 16
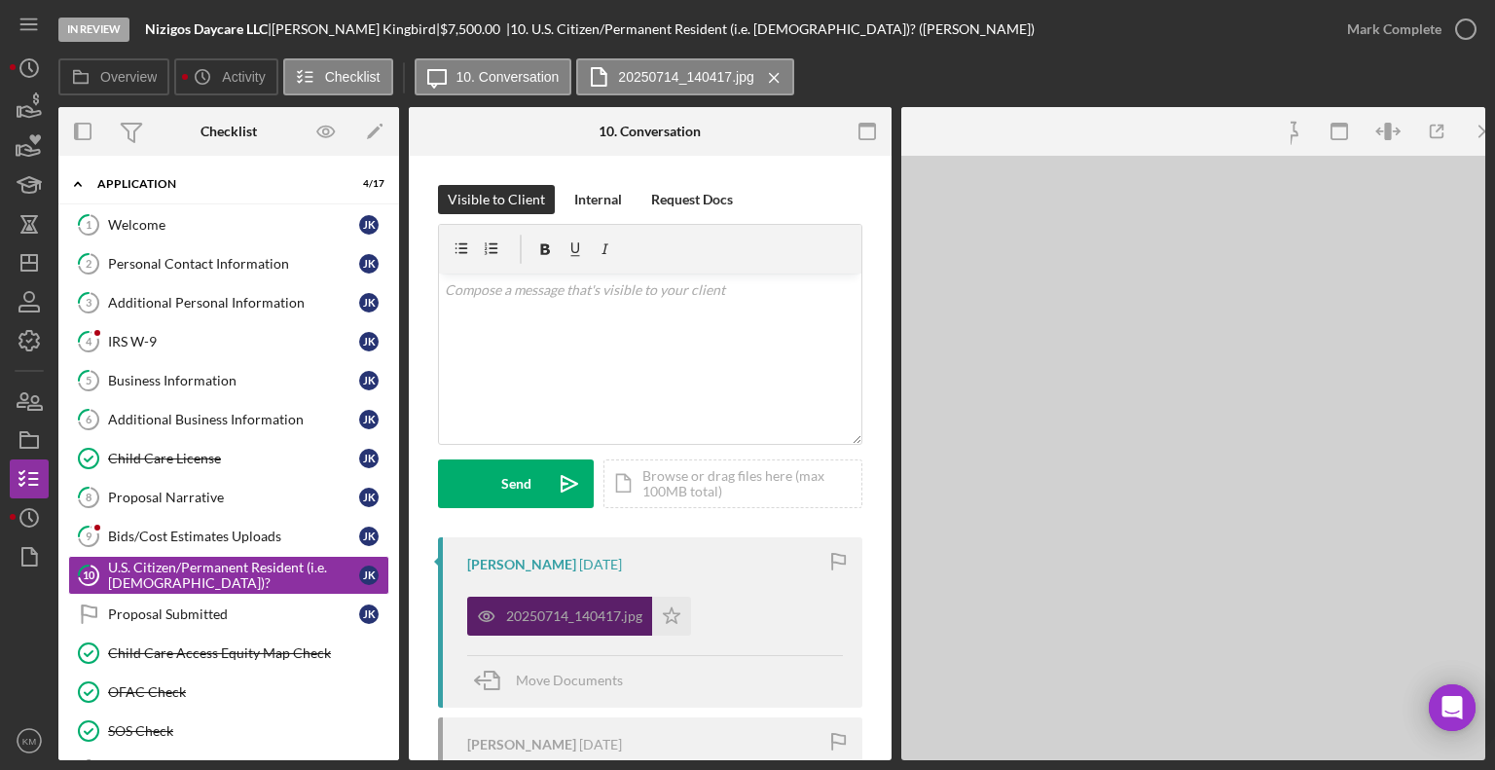
click at [801, 610] on div "20250714_140417.jpg Icon/Star" at bounding box center [655, 611] width 376 height 49
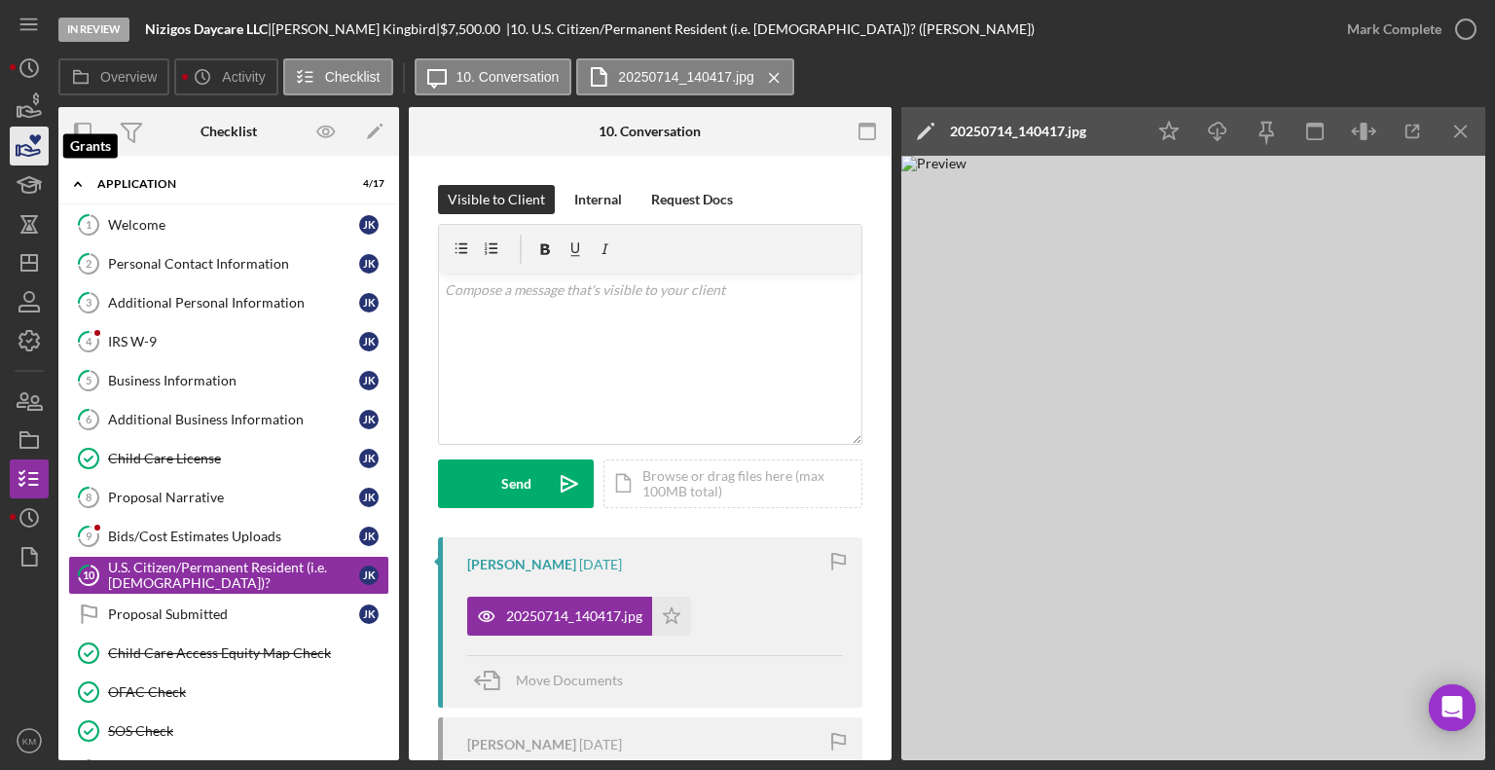
click at [35, 149] on icon "button" at bounding box center [29, 146] width 49 height 49
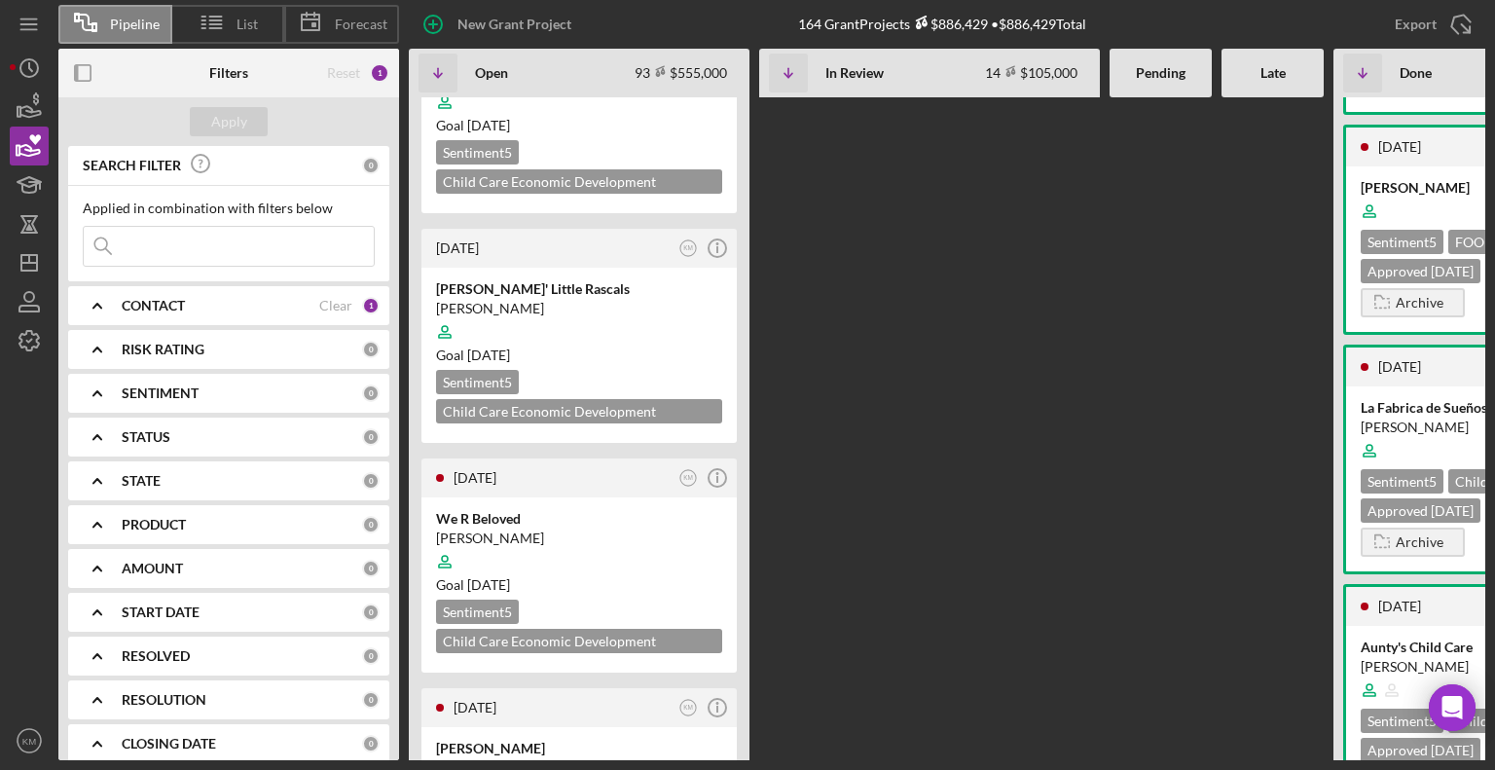
scroll to position [3500, 0]
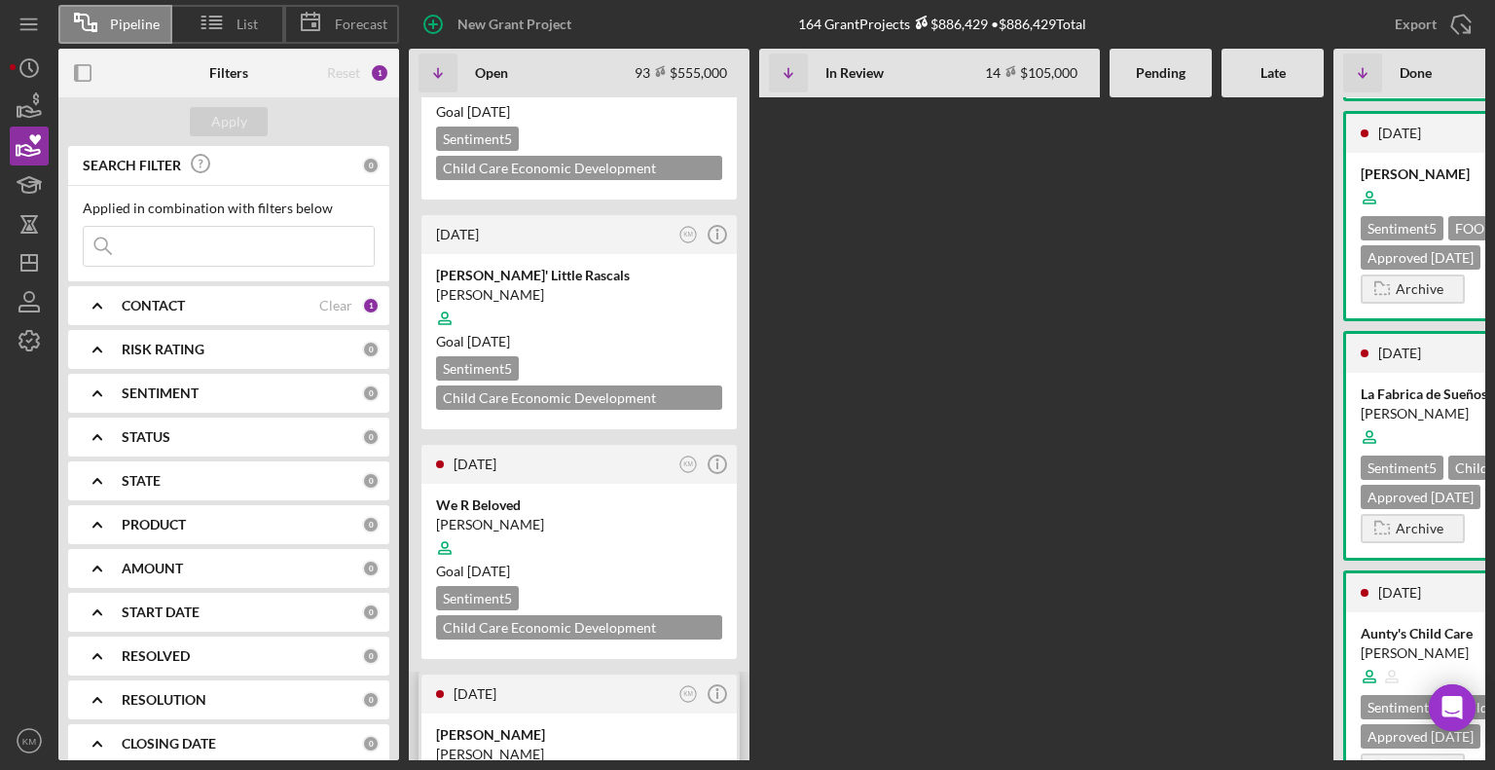
click at [465, 759] on div at bounding box center [579, 777] width 286 height 37
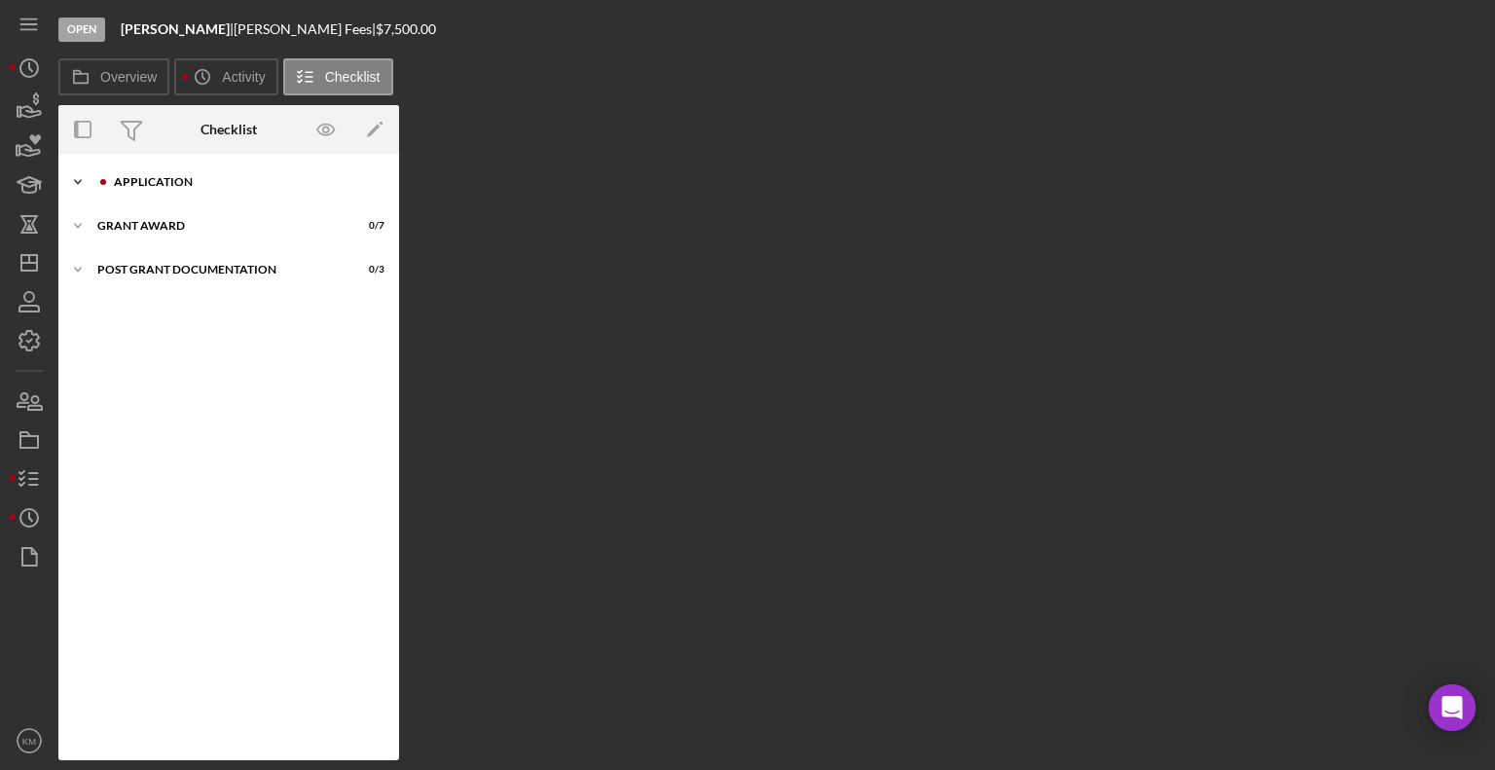
click at [81, 181] on polyline at bounding box center [78, 182] width 6 height 4
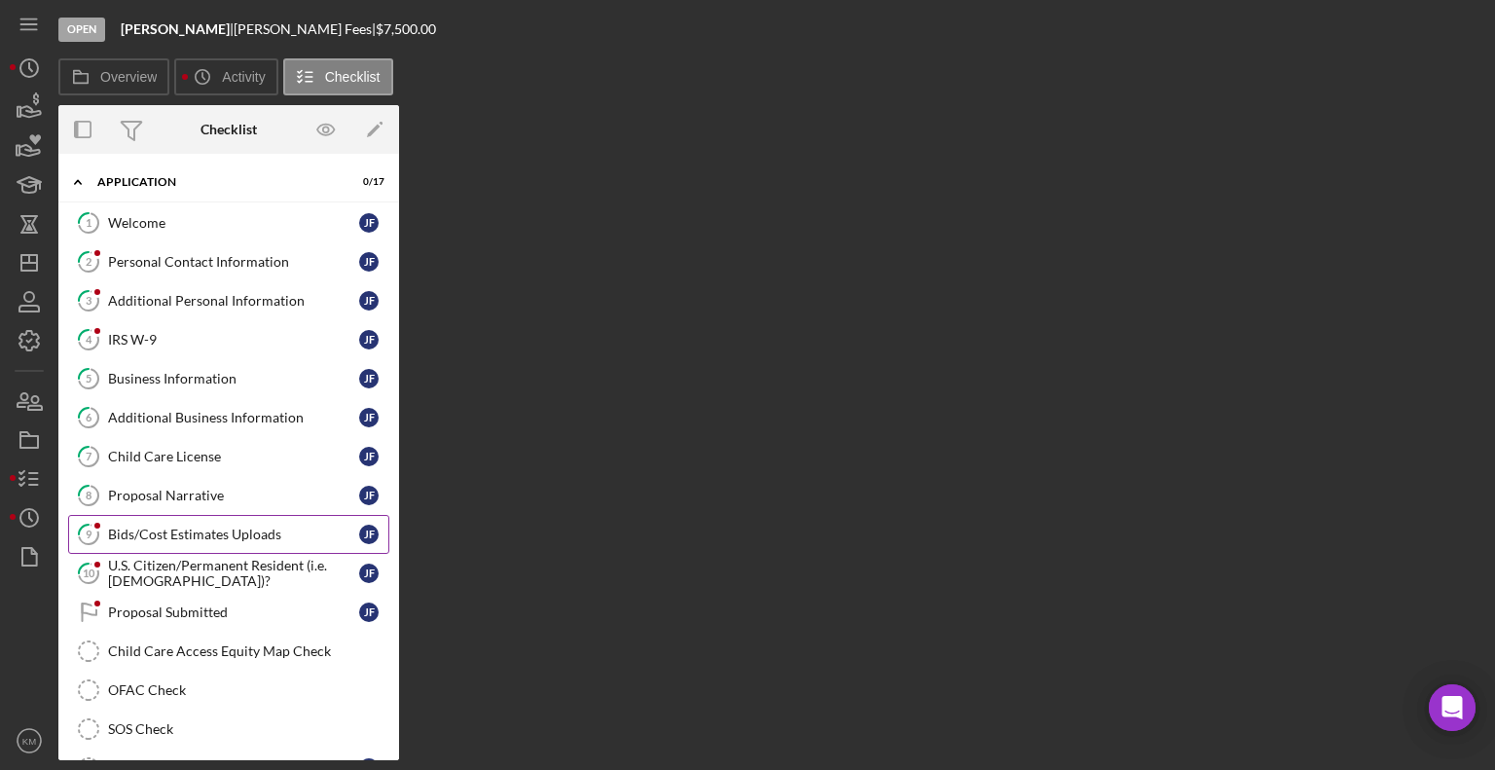
click at [167, 532] on div "Bids/Cost Estimates Uploads" at bounding box center [233, 535] width 251 height 16
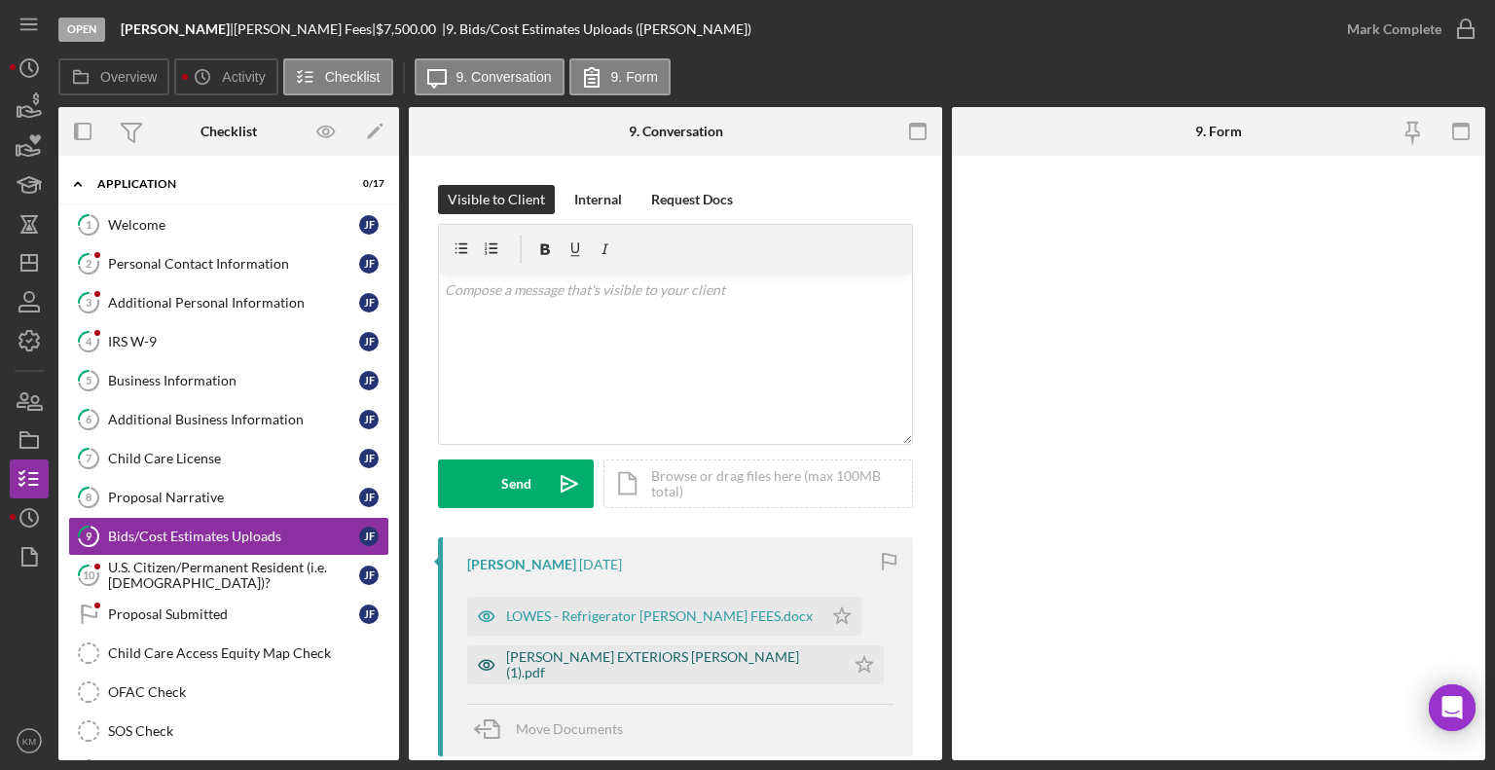
click at [713, 654] on div "TACHENY EXTERIORS Julie_Fee_Roofing_Quote (1).pdf" at bounding box center [670, 664] width 329 height 31
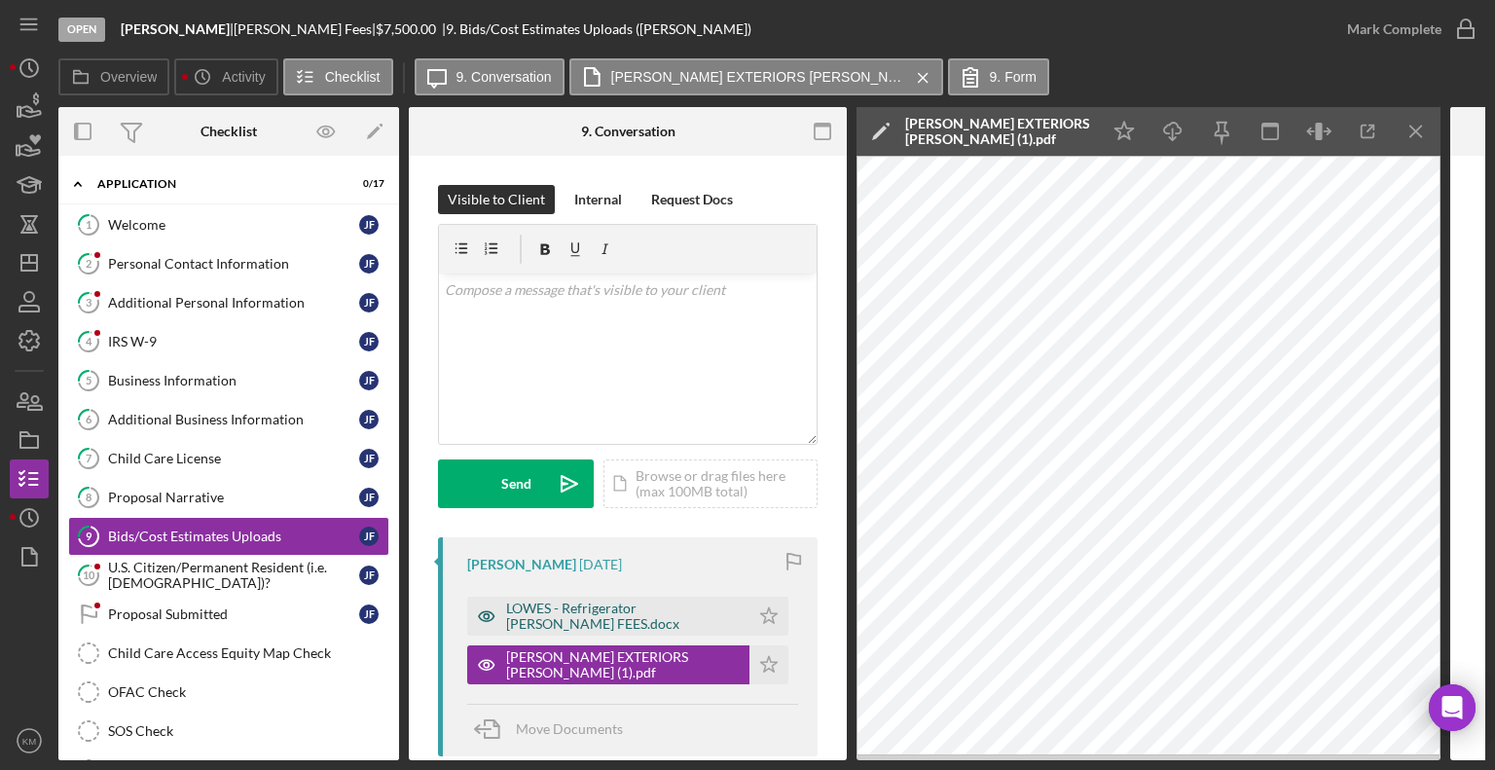
click at [652, 611] on div "LOWES - Refrigerator JULIE FEES.docx" at bounding box center [623, 616] width 234 height 31
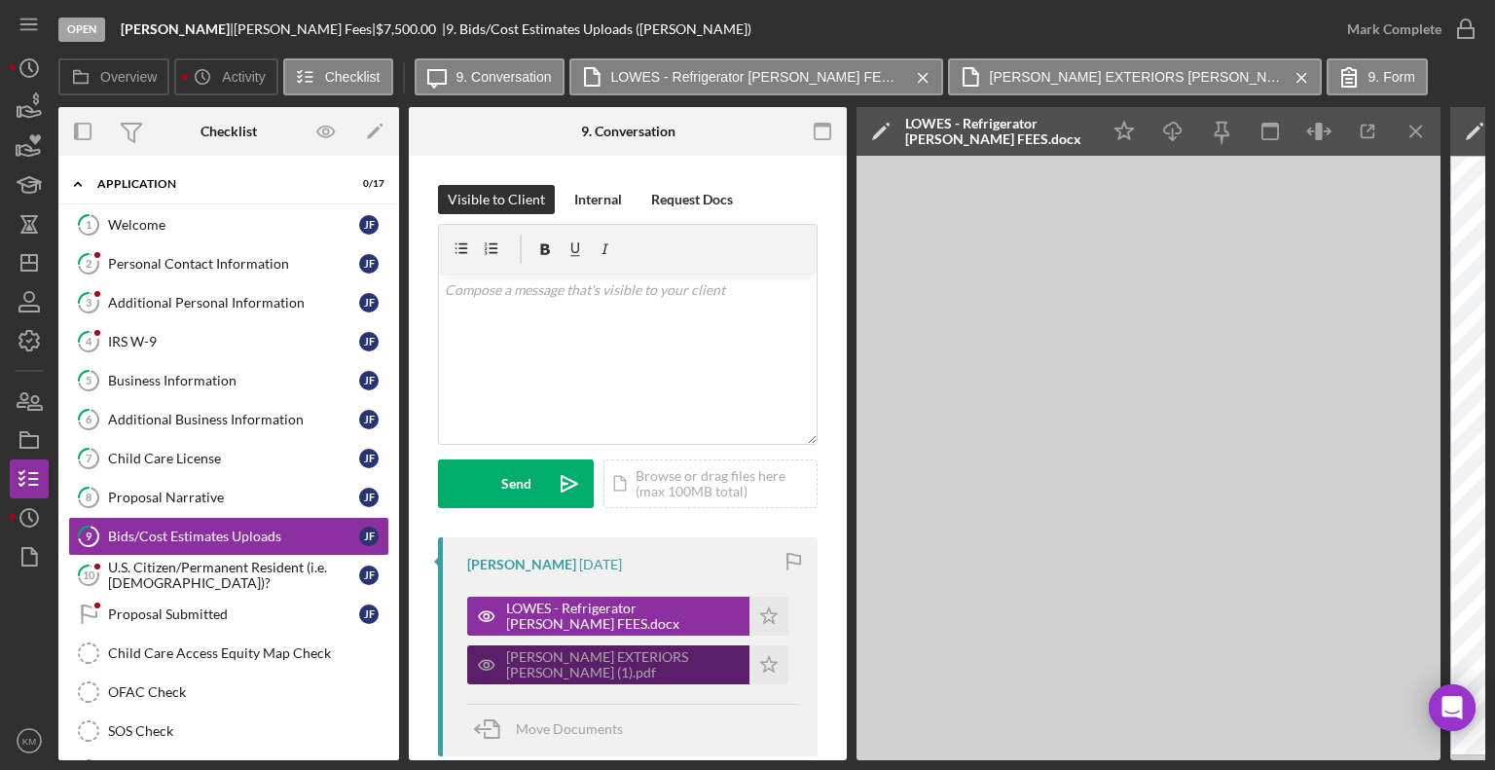
click at [658, 671] on div "TACHENY EXTERIORS Julie_Fee_Roofing_Quote (1).pdf" at bounding box center [623, 664] width 234 height 31
click at [520, 670] on div "TACHENY EXTERIORS Julie_Fee_Roofing_Quote (1).pdf" at bounding box center [623, 664] width 234 height 31
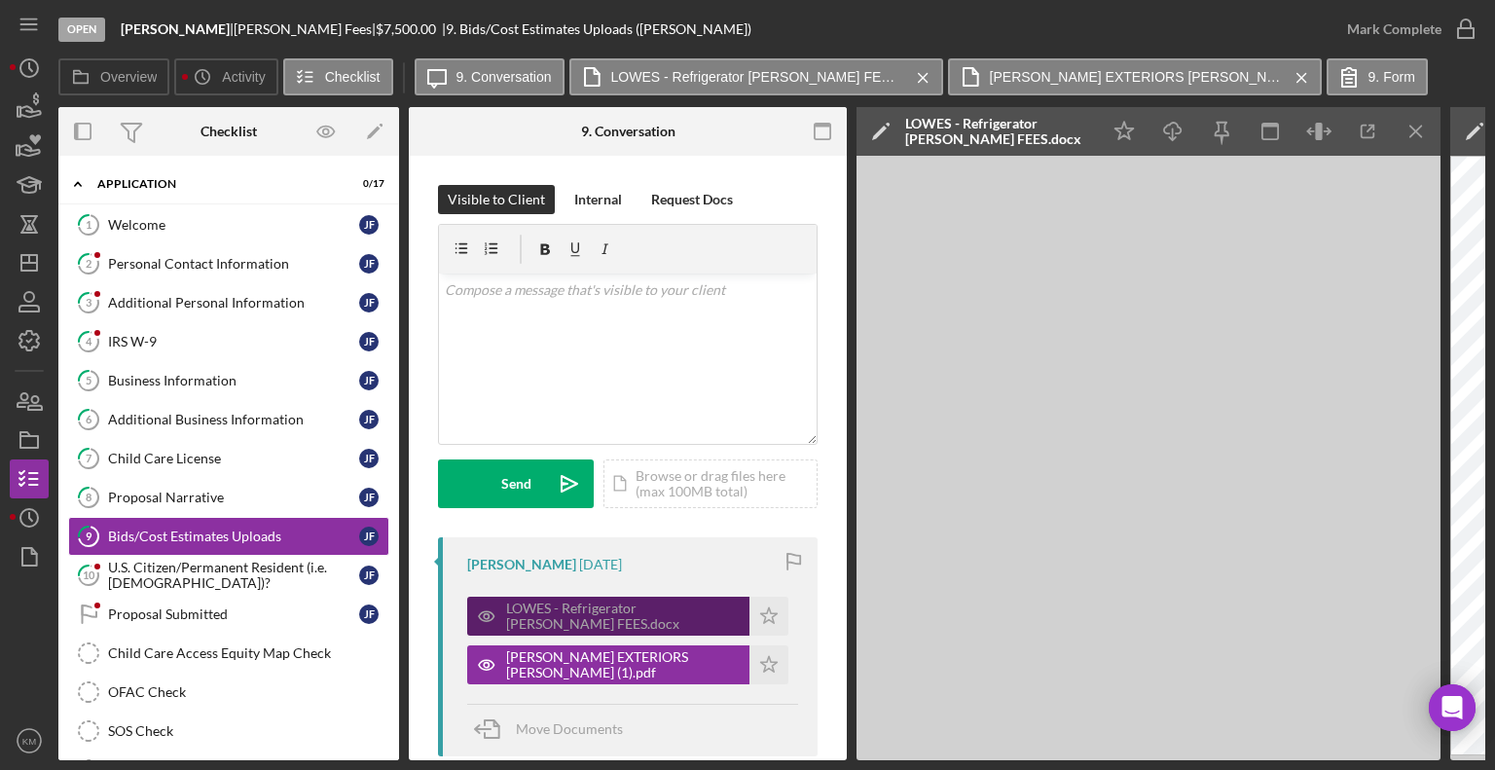
click at [541, 602] on div "LOWES - Refrigerator JULIE FEES.docx" at bounding box center [623, 616] width 234 height 31
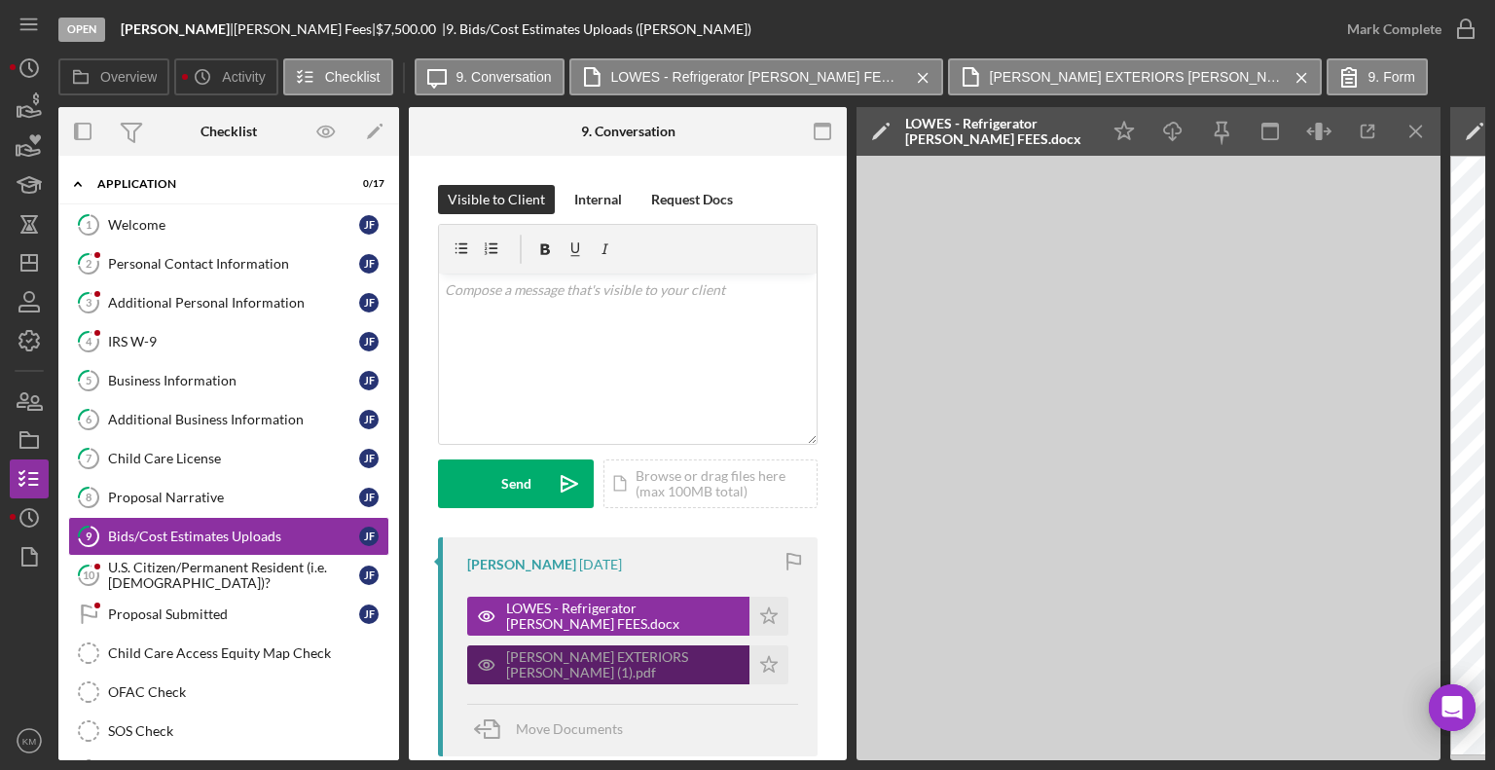
click at [695, 662] on div "TACHENY EXTERIORS Julie_Fee_Roofing_Quote (1).pdf" at bounding box center [623, 664] width 234 height 31
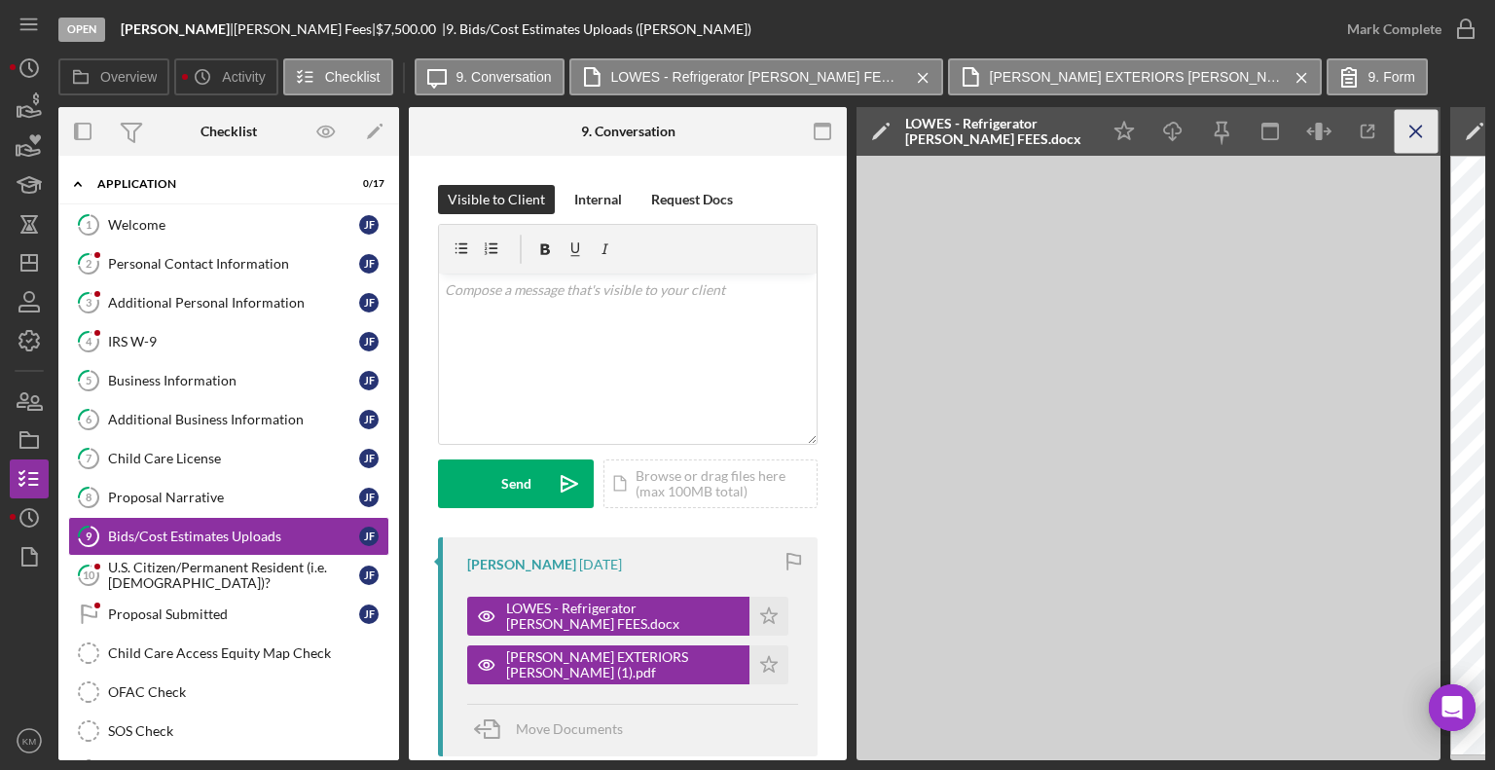
click at [1426, 130] on icon "Icon/Menu Close" at bounding box center [1417, 132] width 44 height 44
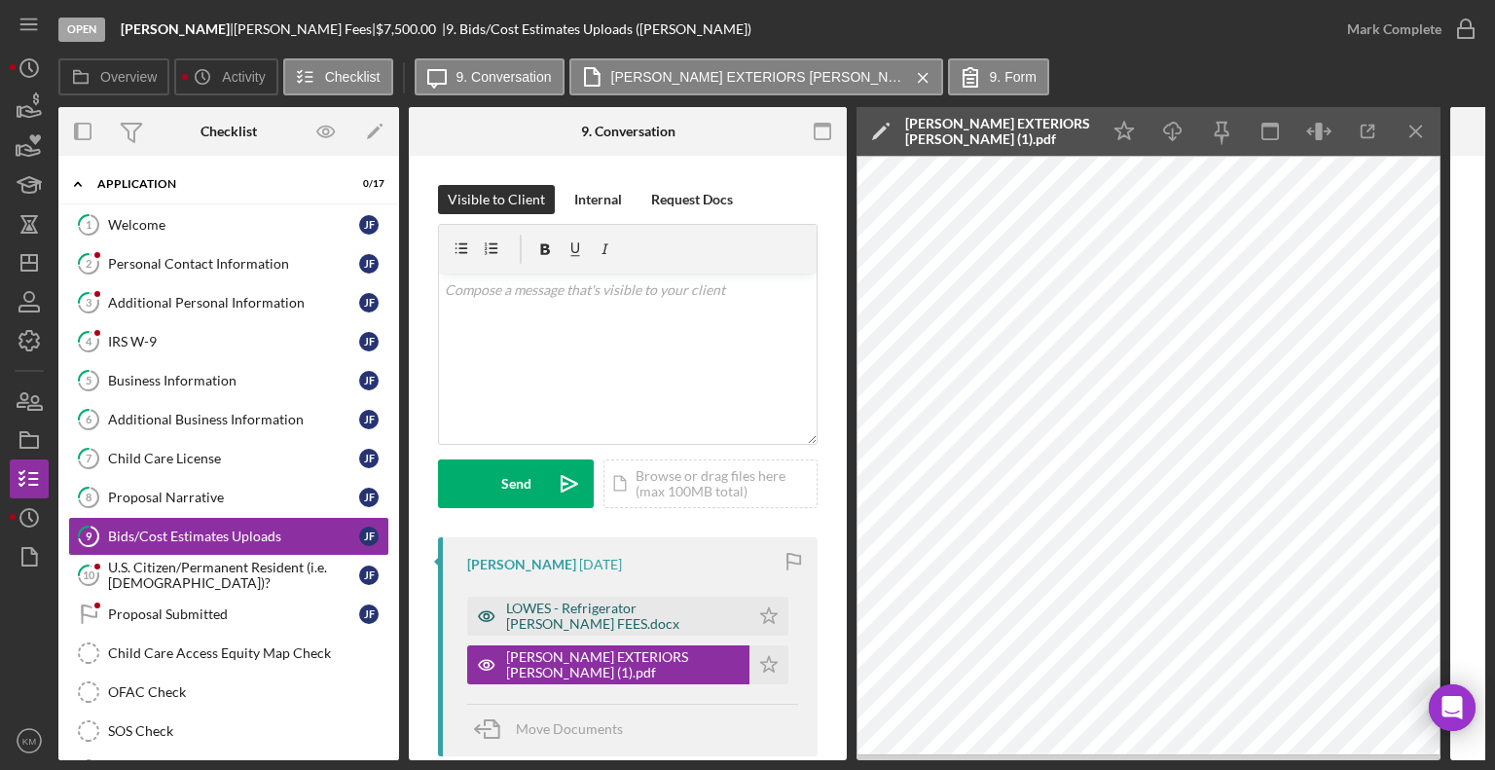
click at [689, 614] on div "LOWES - Refrigerator JULIE FEES.docx" at bounding box center [623, 616] width 234 height 31
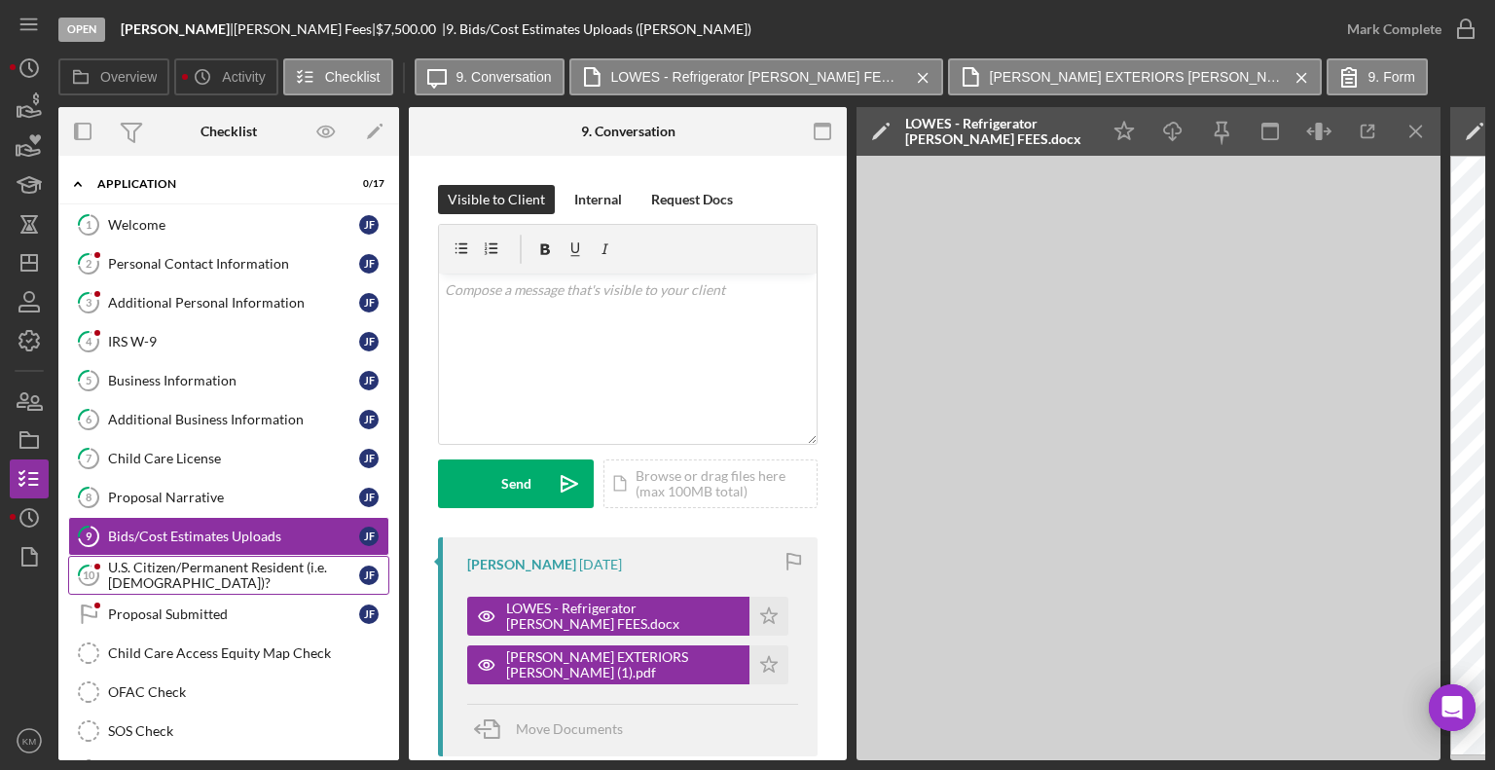
click at [210, 569] on div "U.S. Citizen/Permanent Resident (i.e. [DEMOGRAPHIC_DATA])?" at bounding box center [233, 575] width 251 height 31
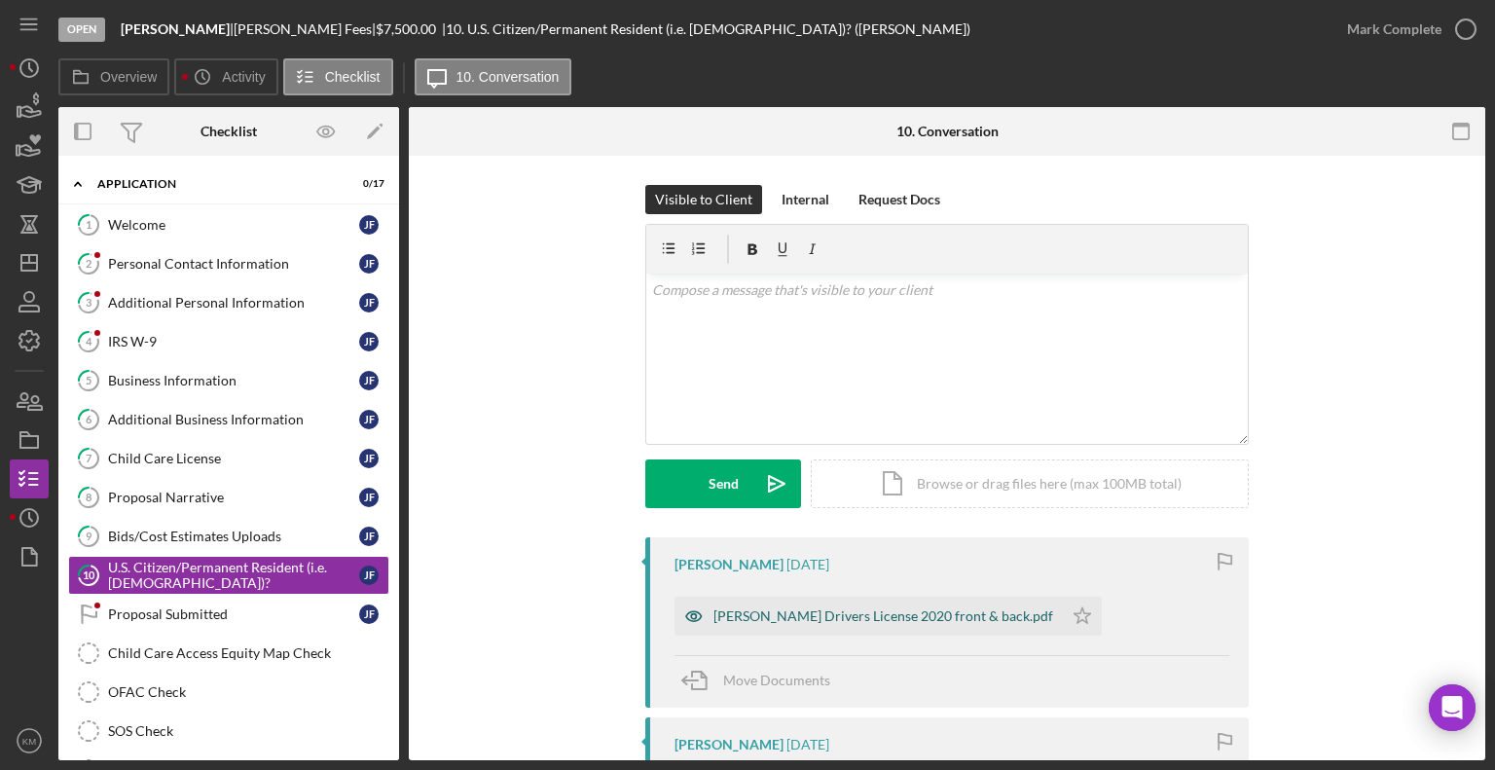
click at [902, 614] on div "Julie Fees Drivers License 2020 front & back.pdf" at bounding box center [883, 616] width 340 height 16
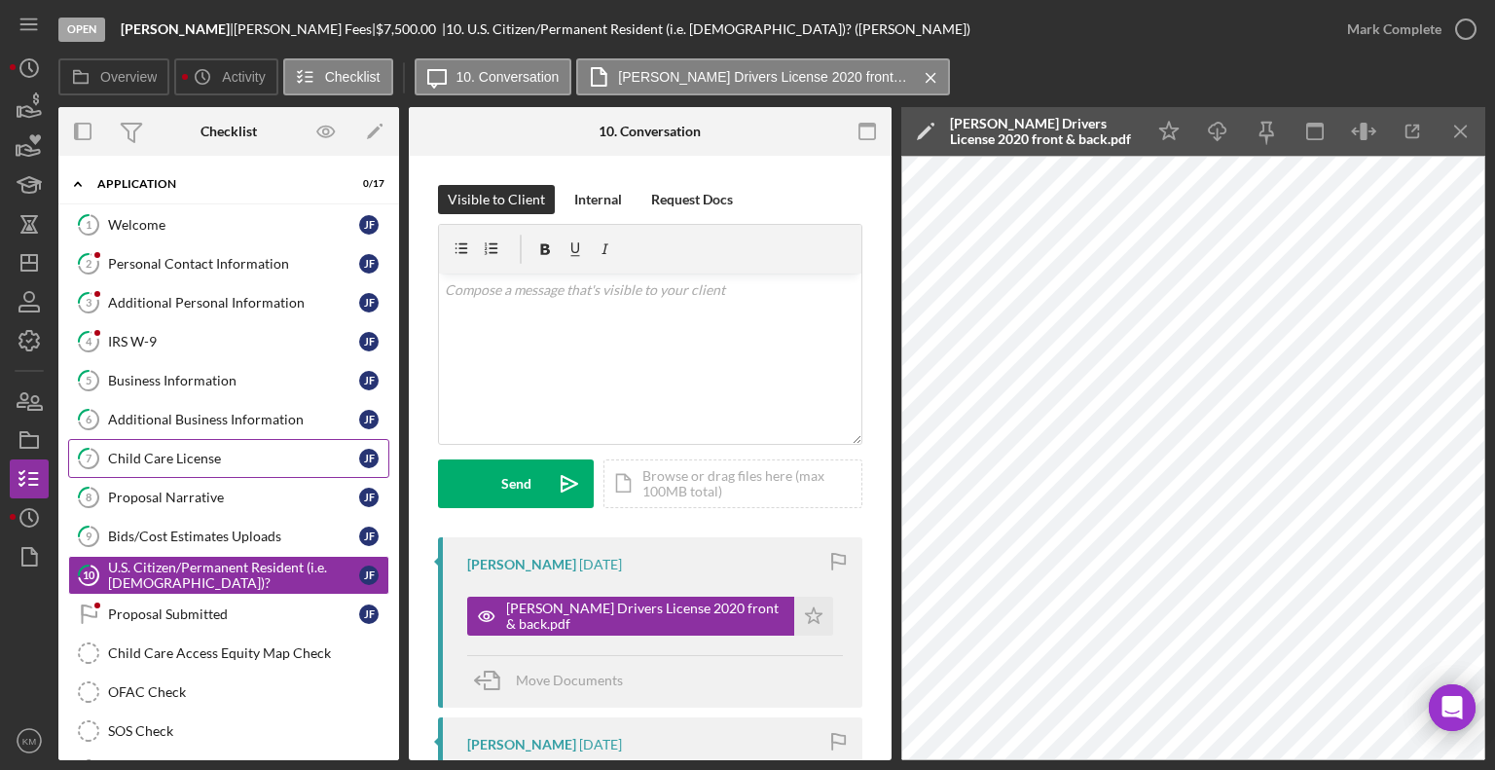
click at [192, 459] on div "Child Care License" at bounding box center [233, 459] width 251 height 16
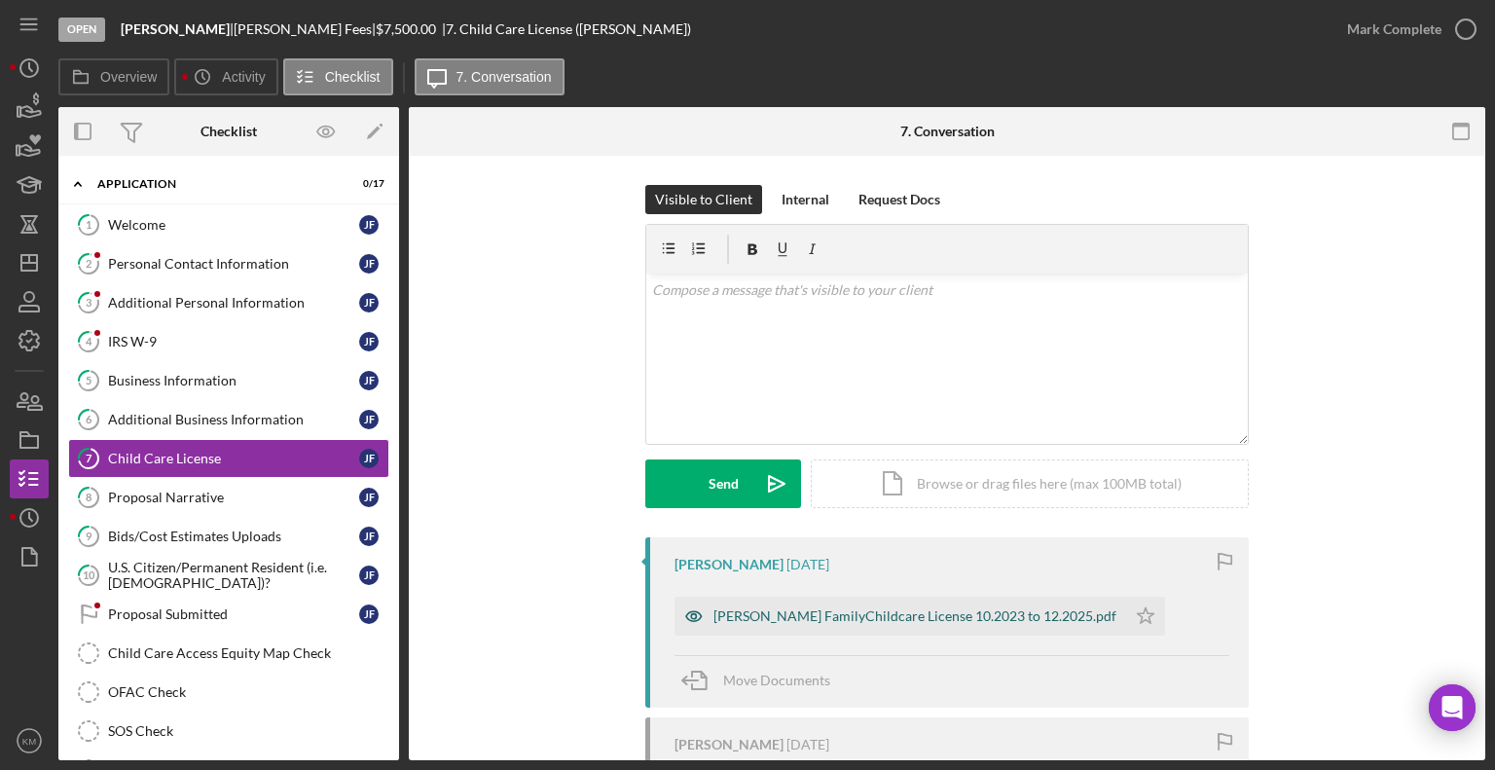
click at [815, 615] on div "Julie Fees FamilyChildcare License 10.2023 to 12.2025.pdf" at bounding box center [914, 616] width 403 height 16
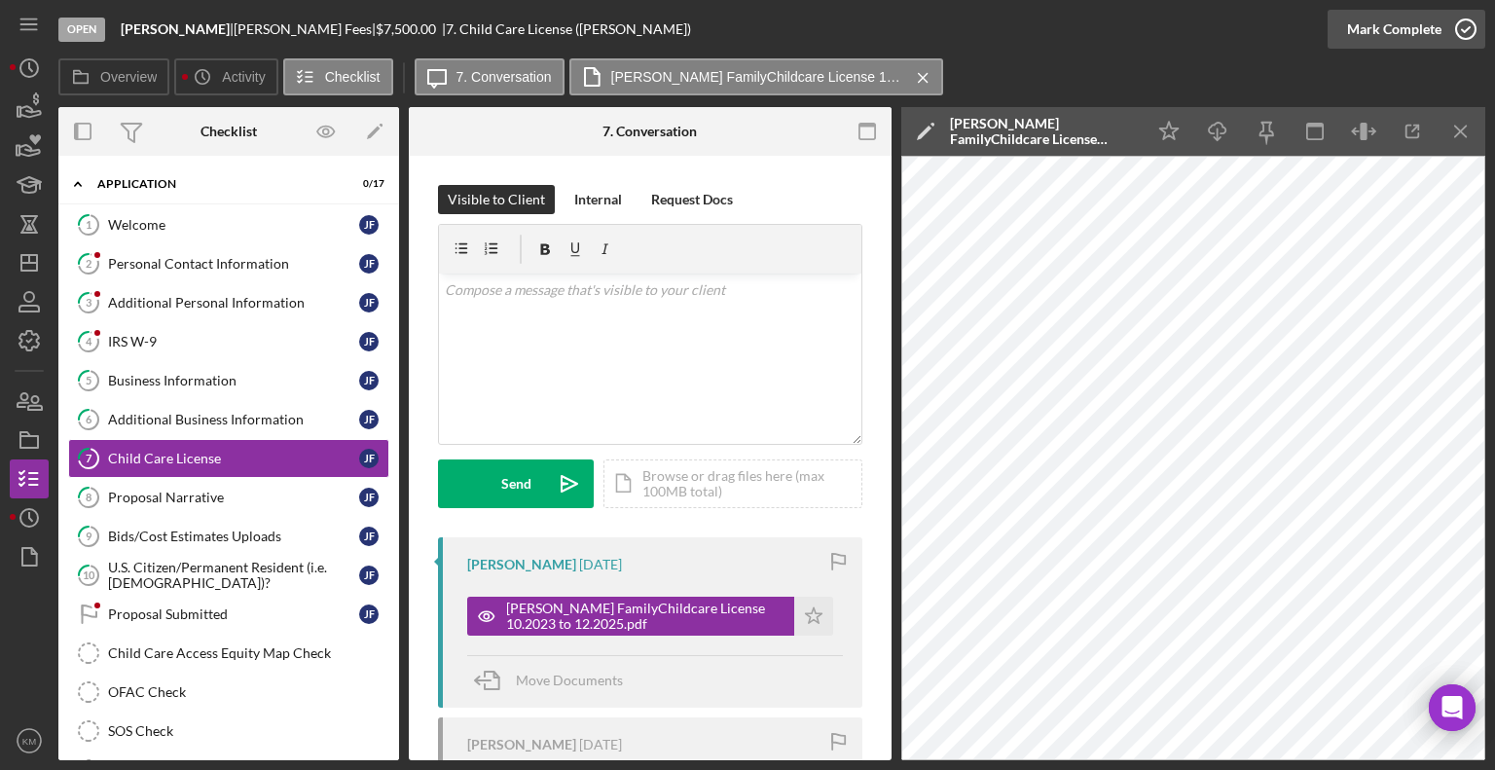
click at [1468, 29] on icon "button" at bounding box center [1466, 29] width 49 height 49
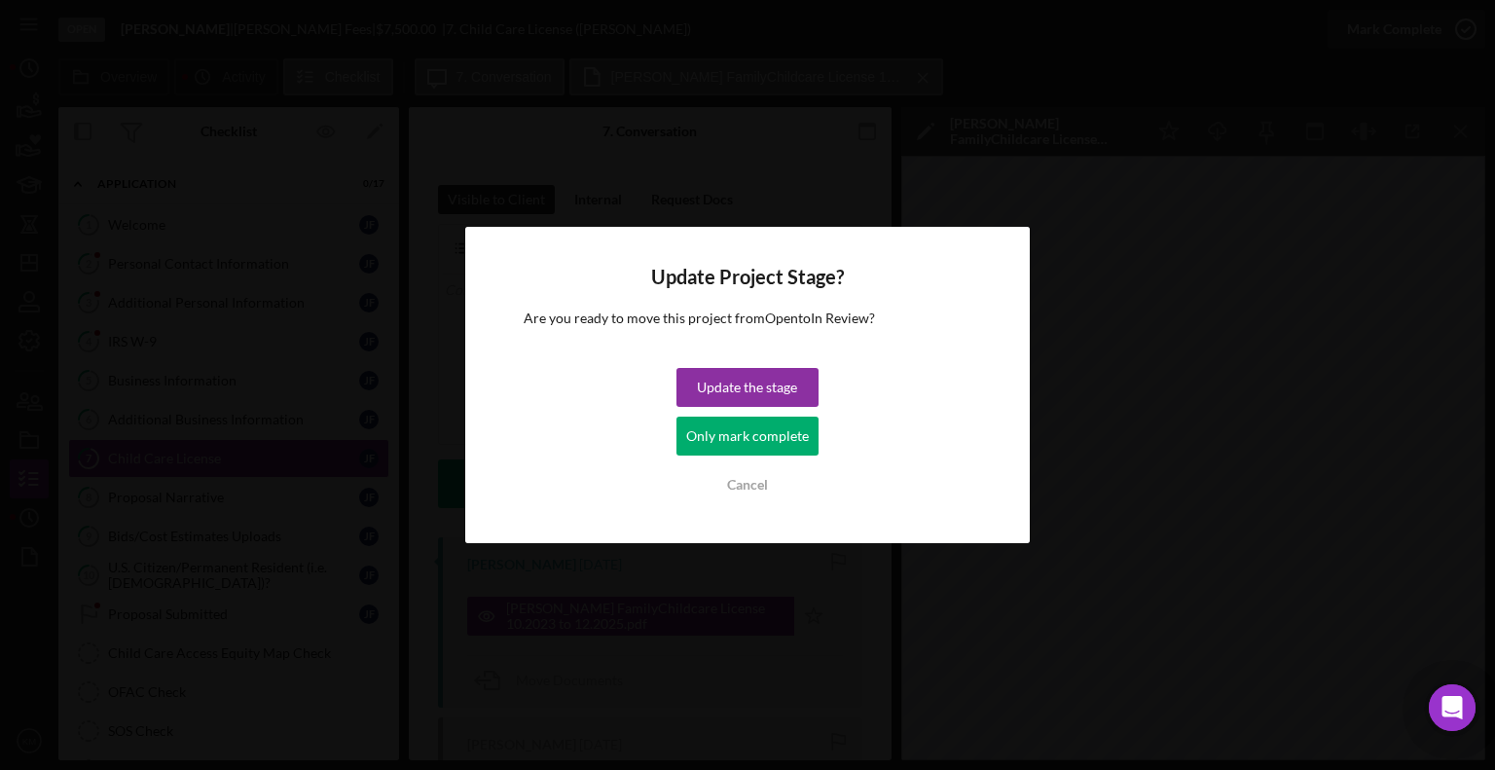
click at [770, 367] on div "Update Project Stage? Are you ready to move this project from Open to In Review…" at bounding box center [748, 385] width 566 height 316
click at [748, 386] on div "Update the stage" at bounding box center [747, 387] width 100 height 39
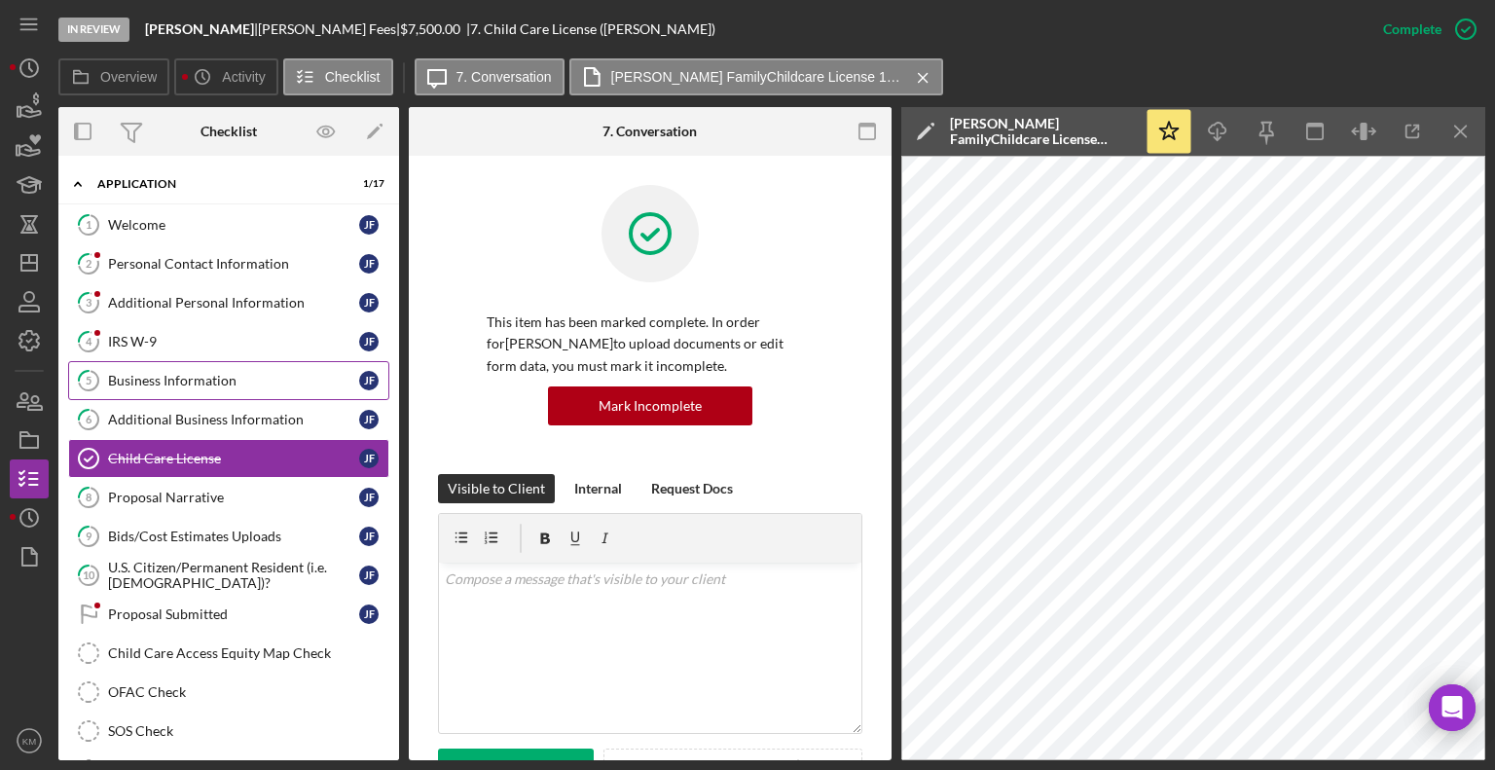
click at [189, 375] on div "Business Information" at bounding box center [233, 381] width 251 height 16
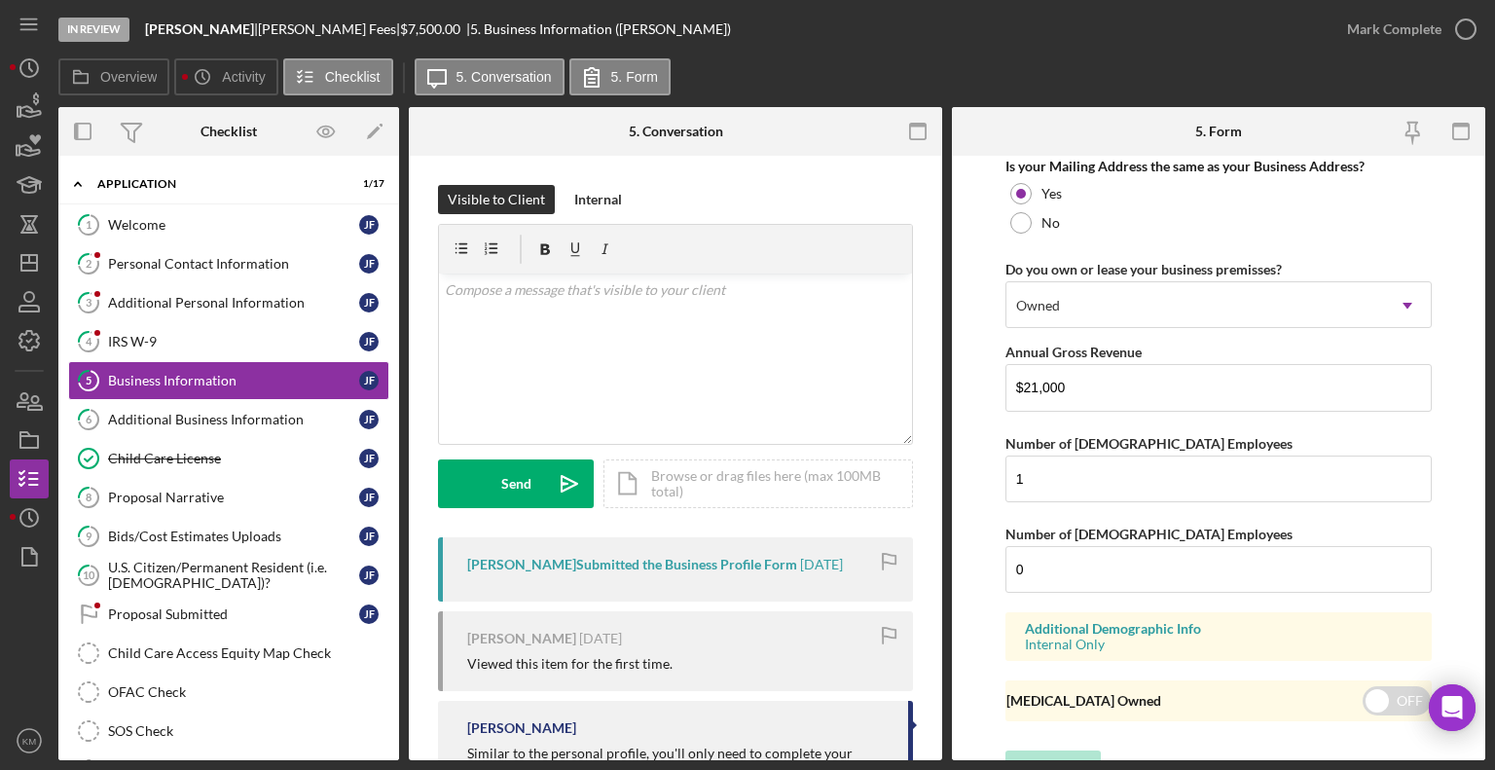
scroll to position [1471, 0]
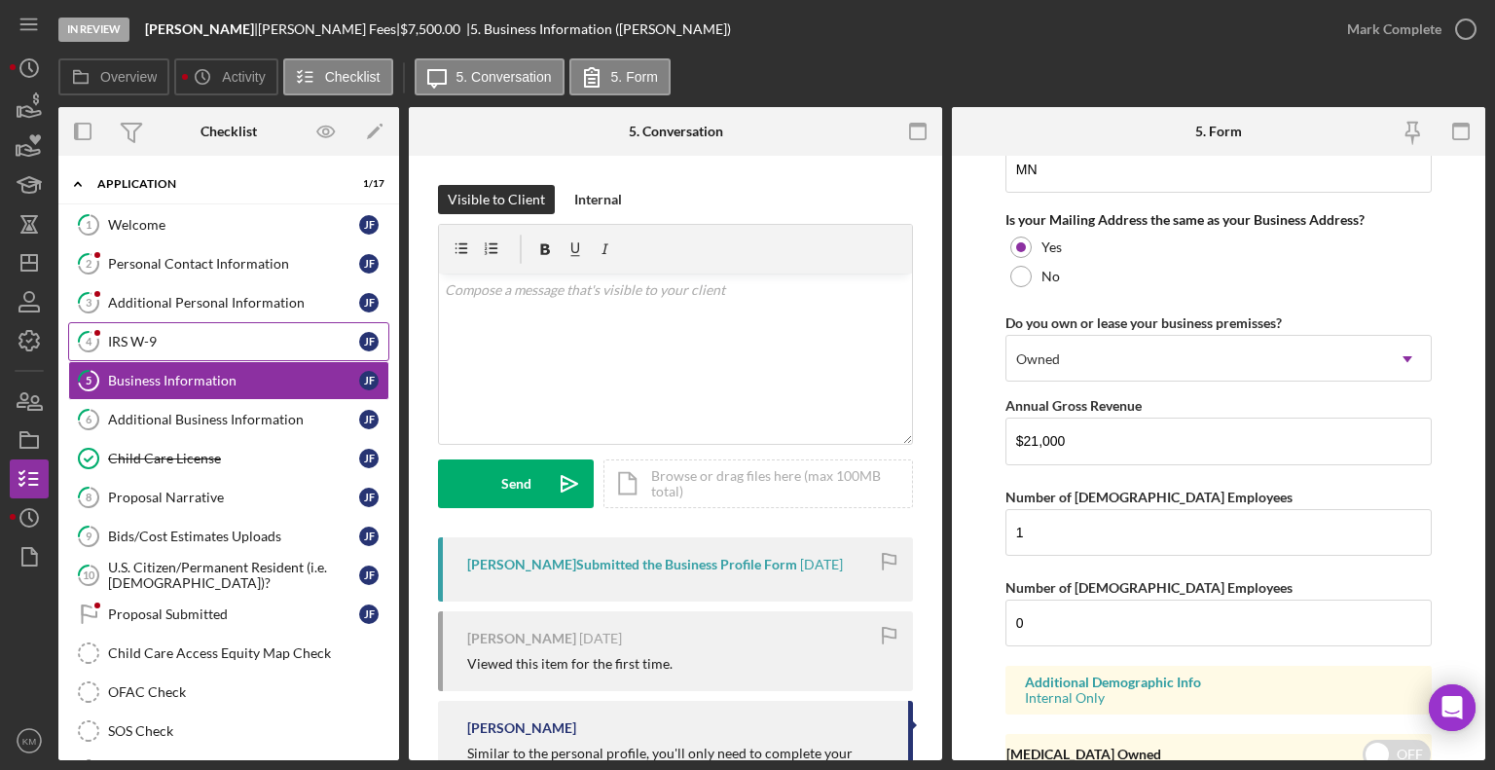
click at [263, 330] on link "4 IRS W-9 J F" at bounding box center [228, 341] width 321 height 39
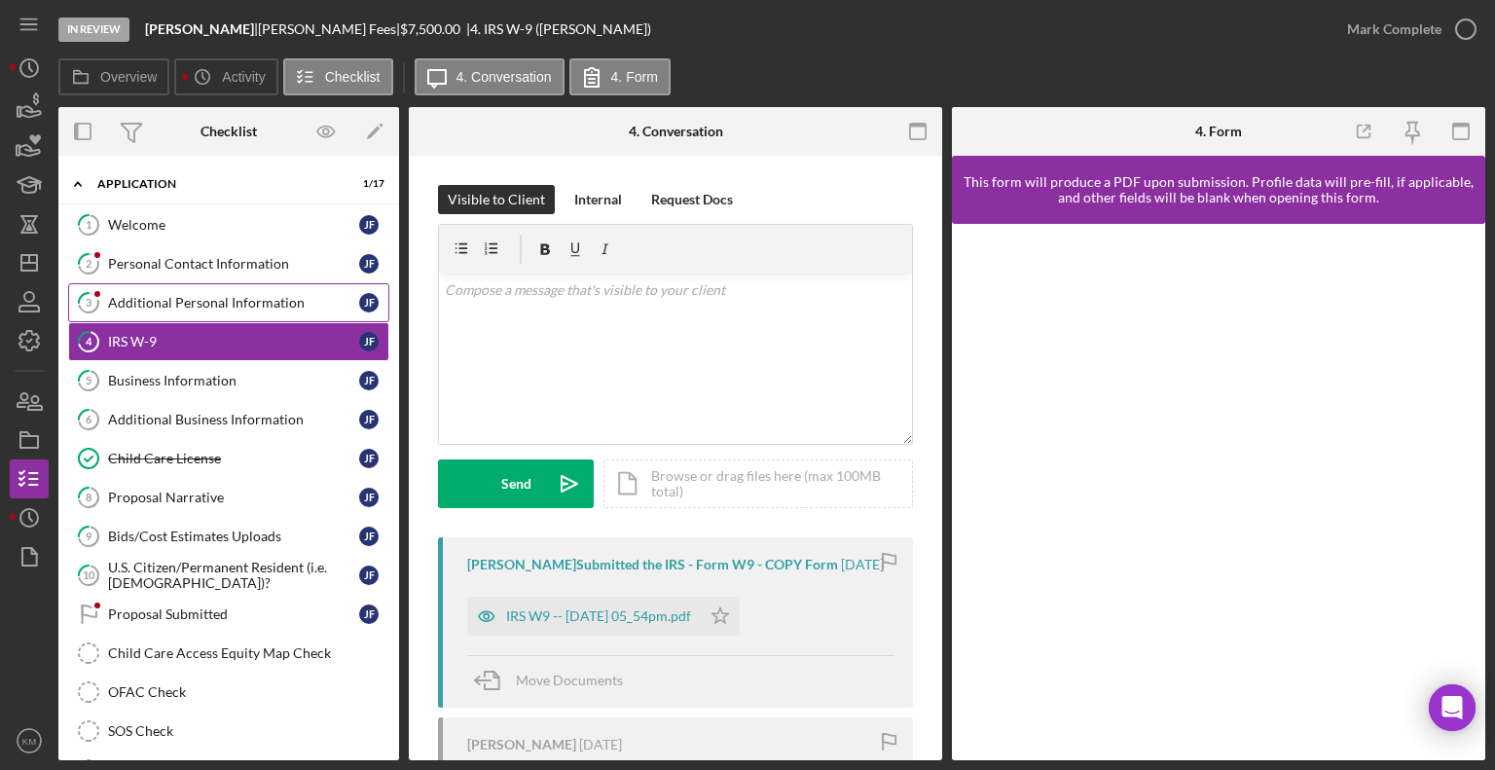
click at [260, 311] on link "3 Additional Personal Information J F" at bounding box center [228, 302] width 321 height 39
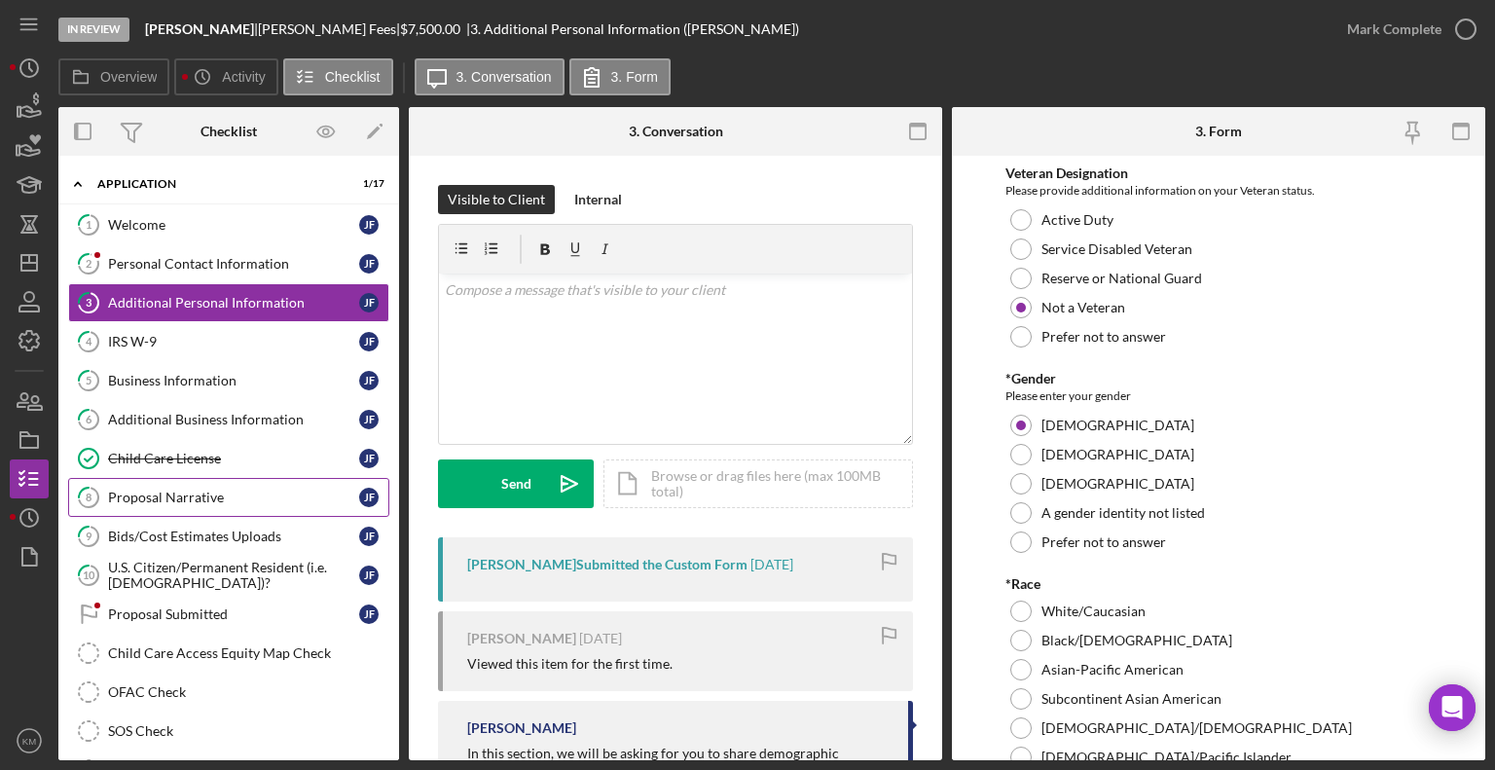
click at [201, 490] on div "Proposal Narrative" at bounding box center [233, 498] width 251 height 16
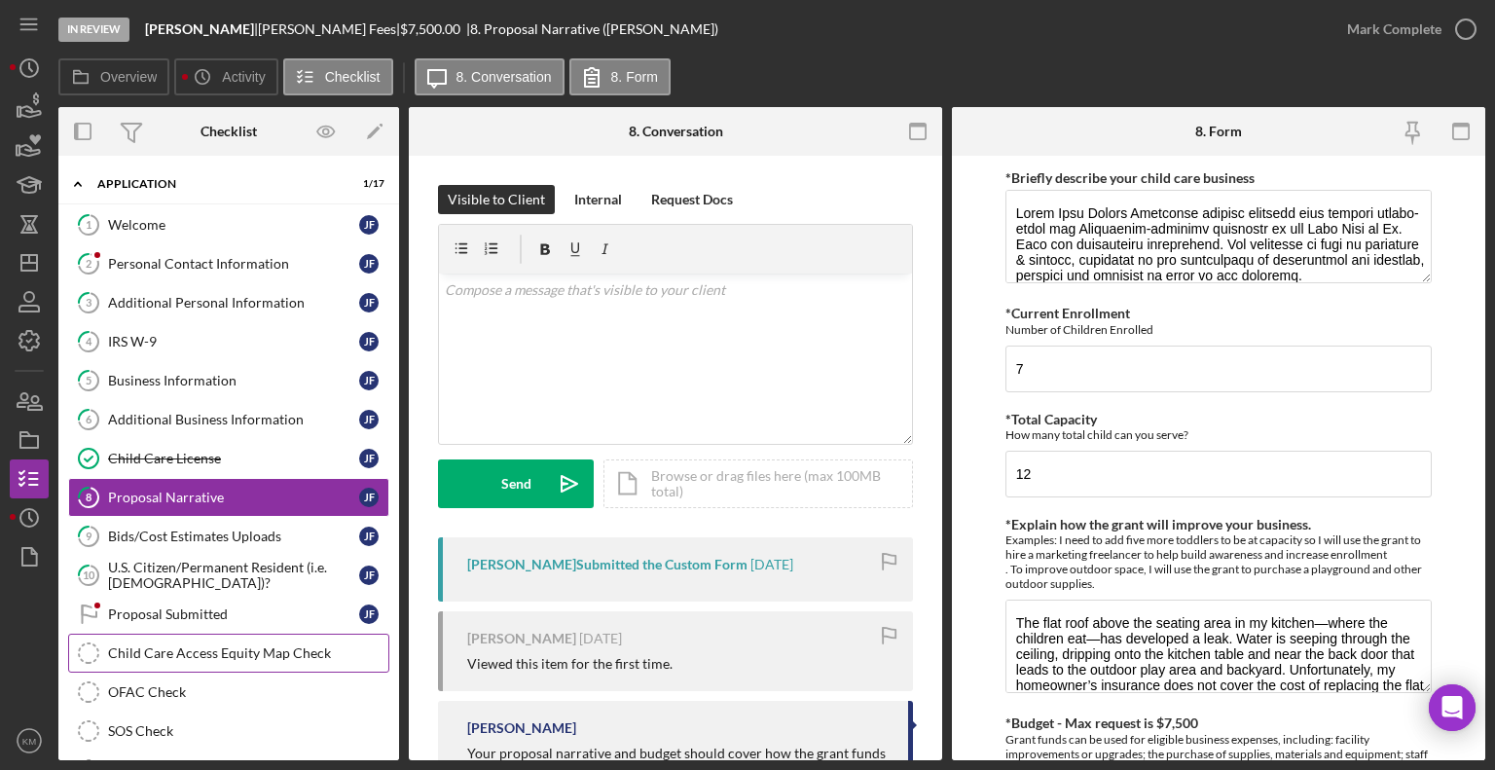
click at [197, 648] on div "Child Care Access Equity Map Check" at bounding box center [248, 653] width 280 height 16
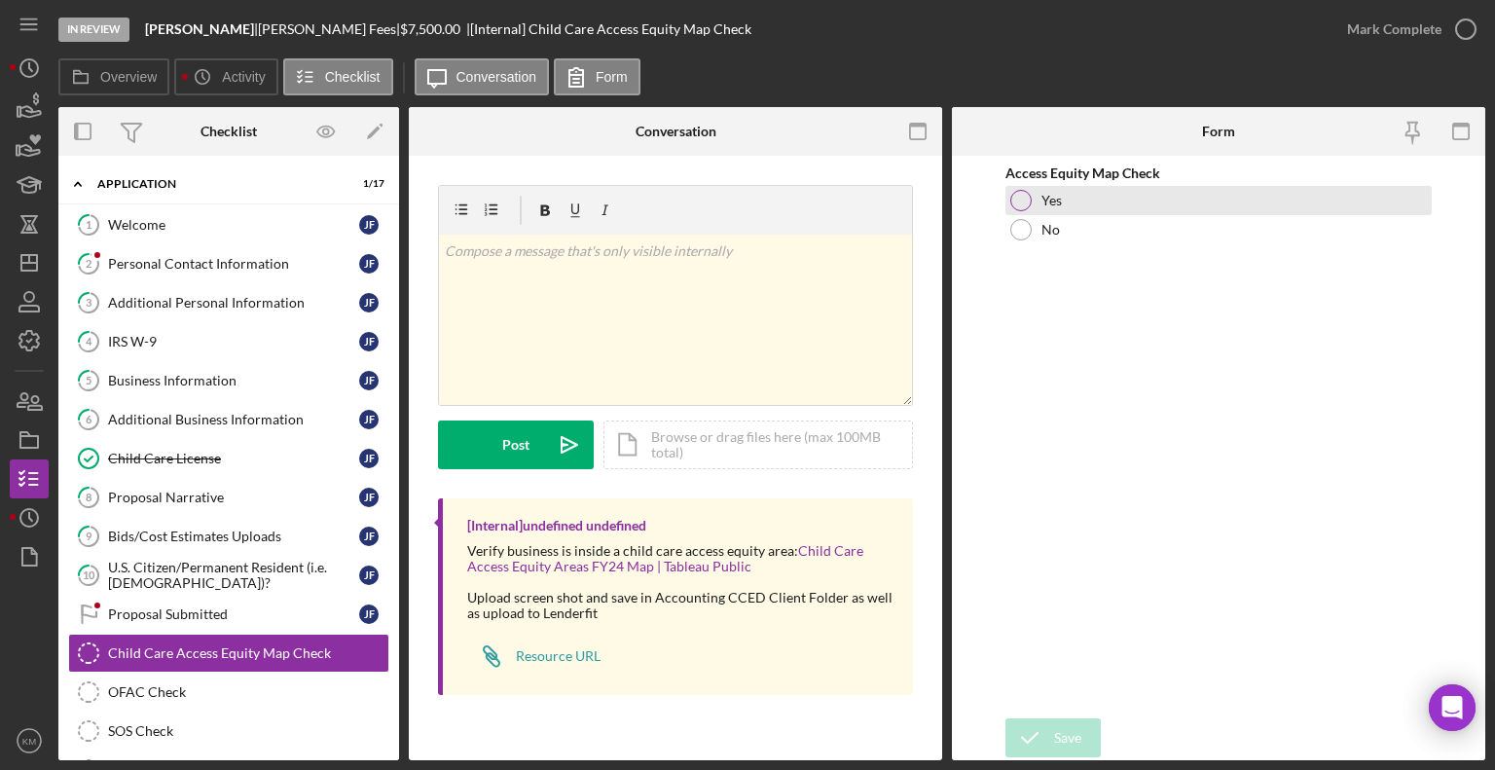
click at [1027, 197] on div at bounding box center [1020, 200] width 21 height 21
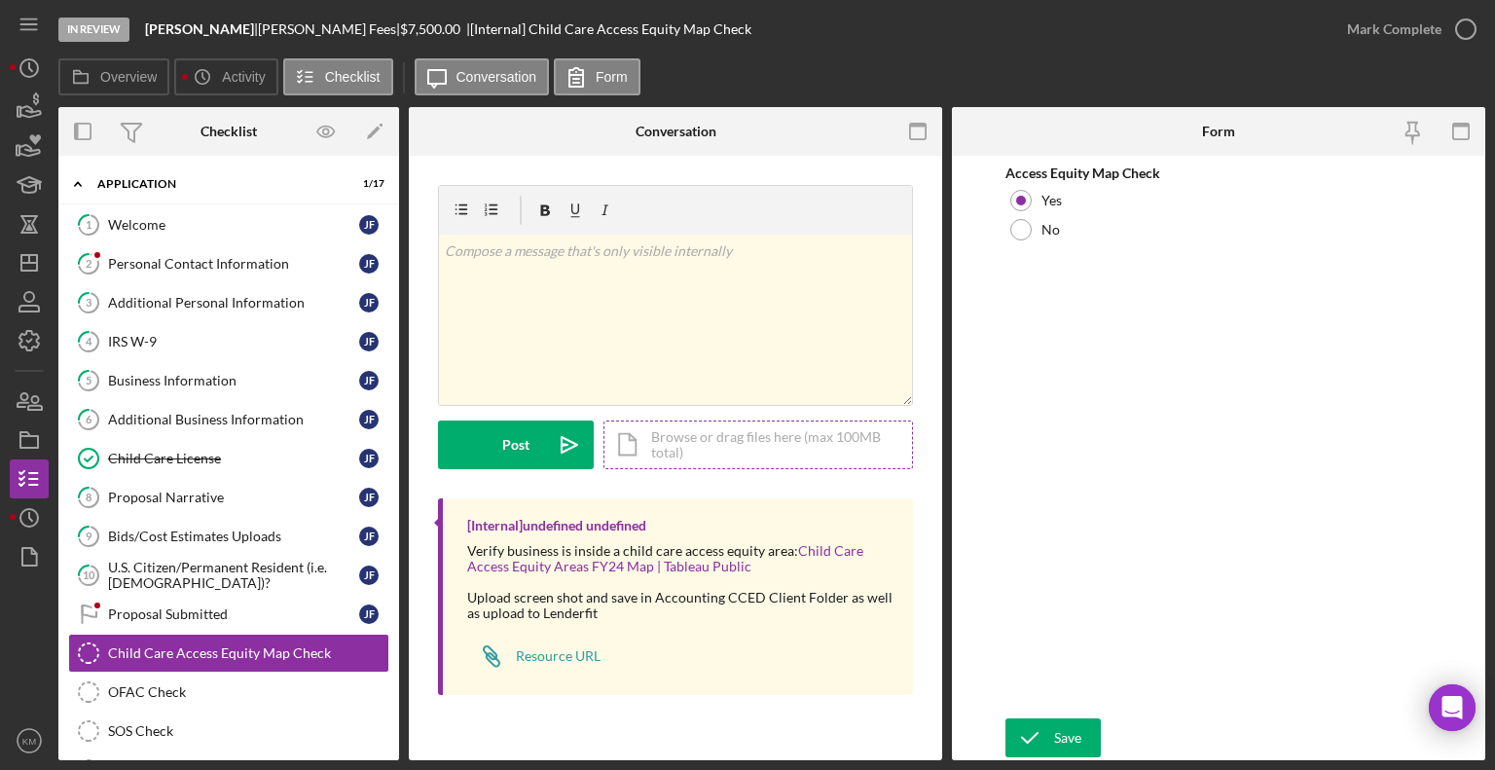
click at [622, 454] on div "Icon/Document Browse or drag files here (max 100MB total) Tap to choose files o…" at bounding box center [758, 444] width 310 height 49
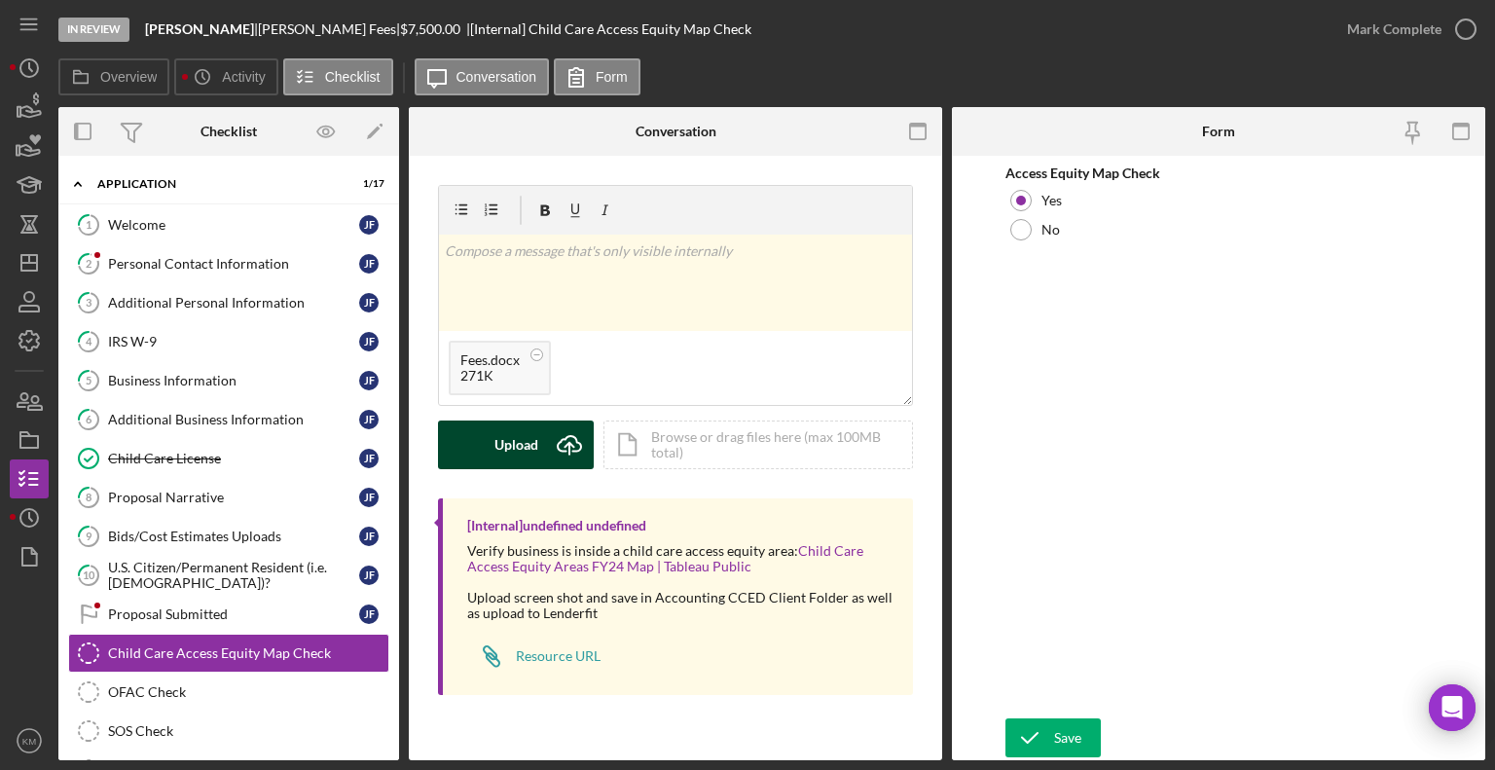
click at [557, 449] on icon "Icon/Upload" at bounding box center [569, 444] width 49 height 49
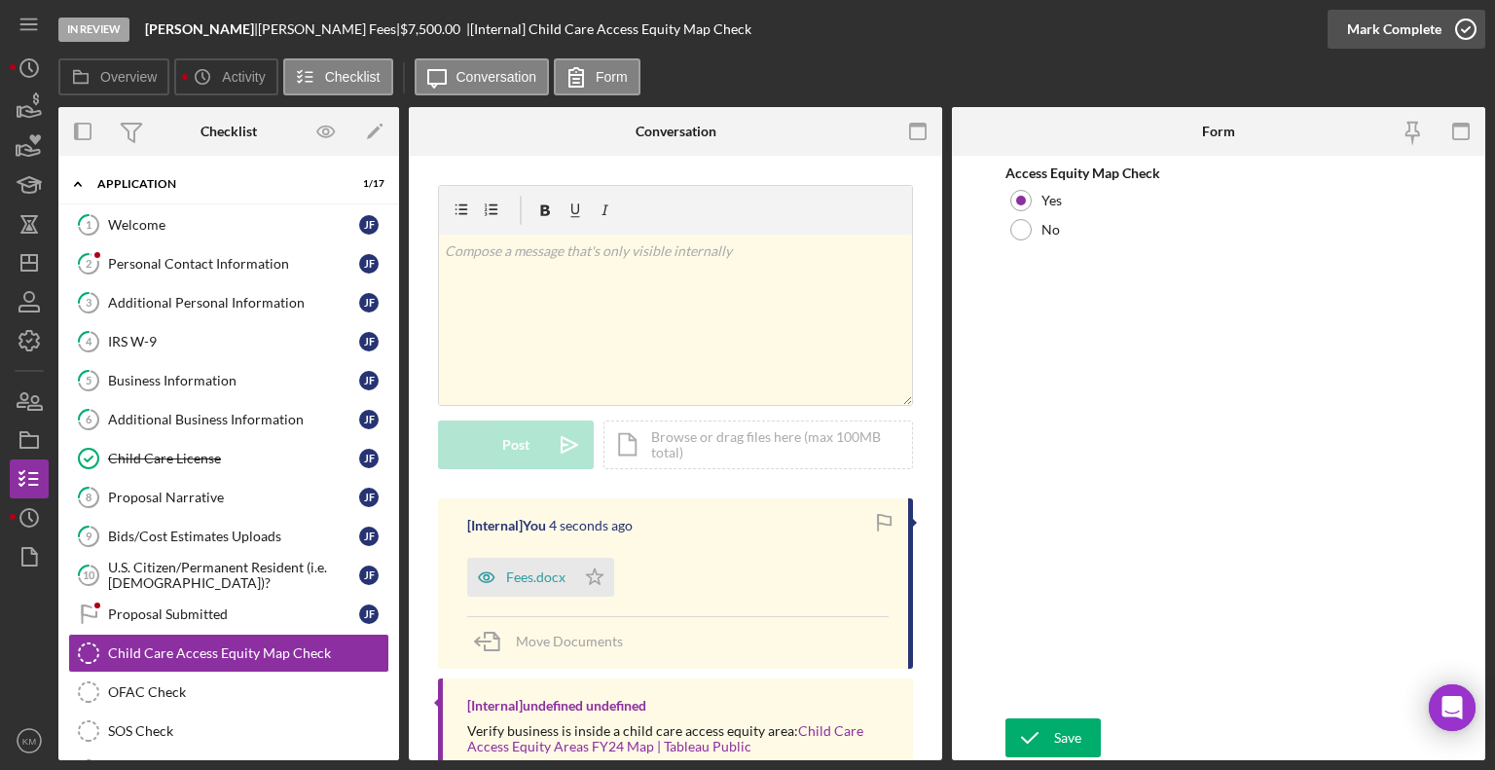
click at [1464, 36] on icon "button" at bounding box center [1466, 29] width 49 height 49
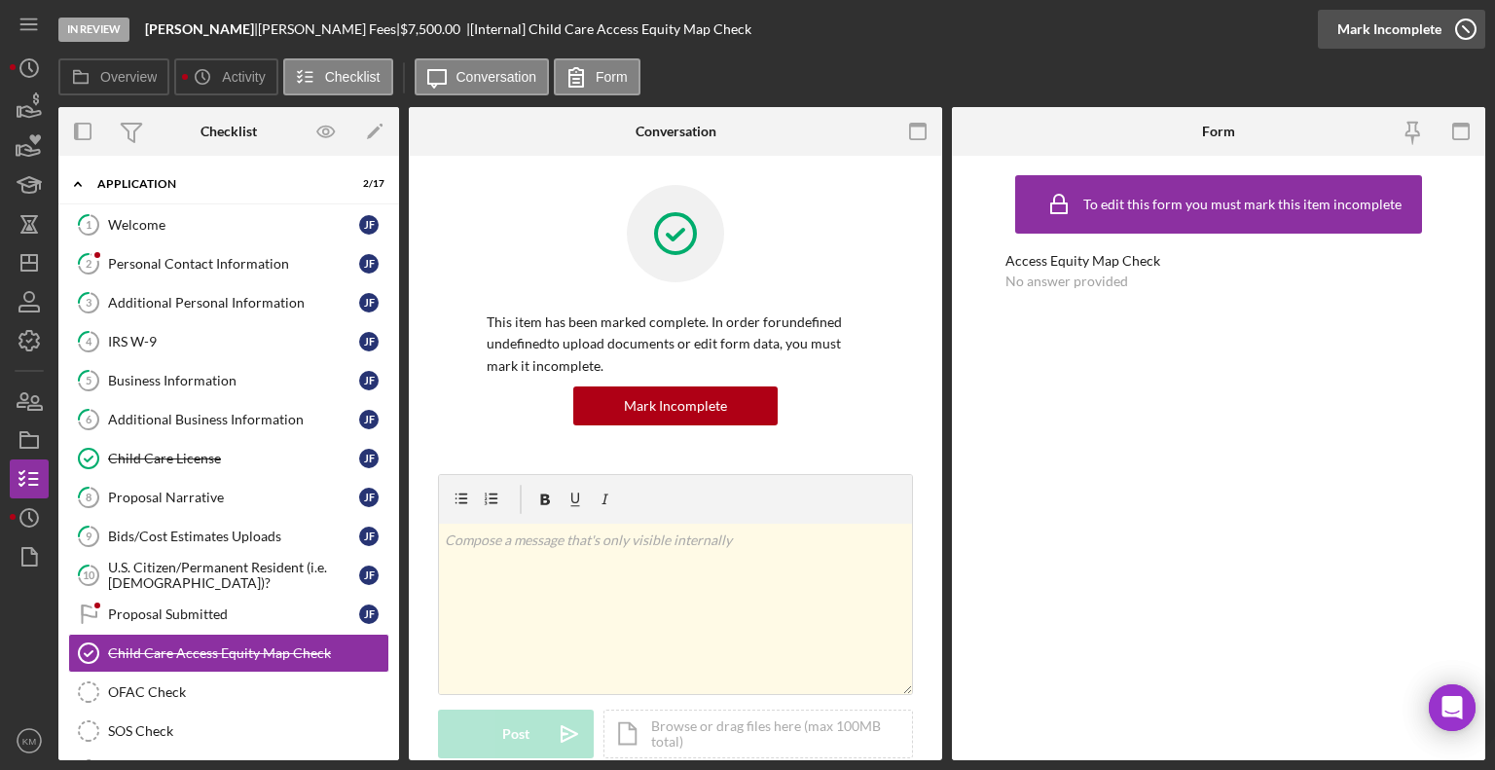
click at [1449, 30] on icon "button" at bounding box center [1466, 29] width 49 height 49
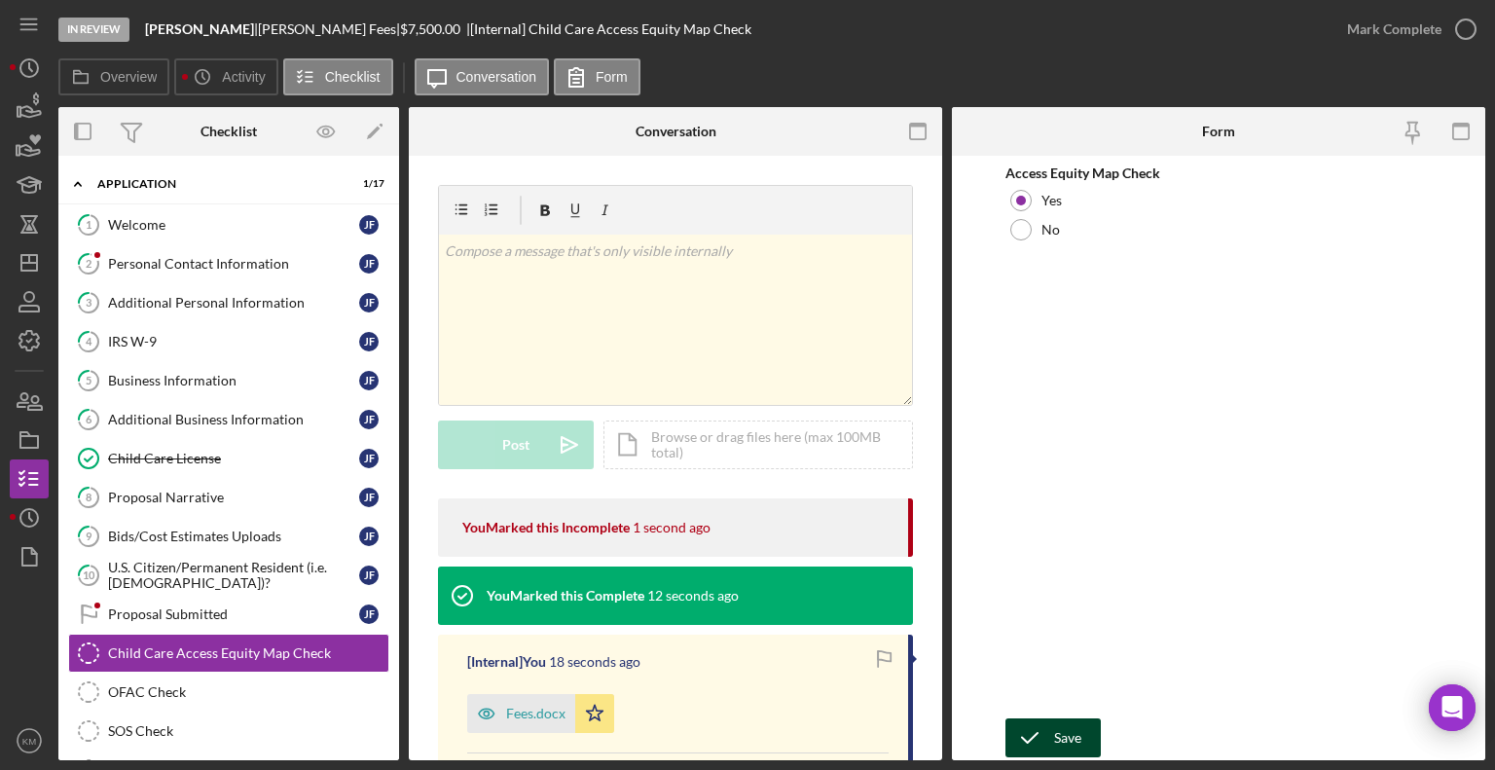
click at [1041, 740] on icon "submit" at bounding box center [1029, 737] width 49 height 49
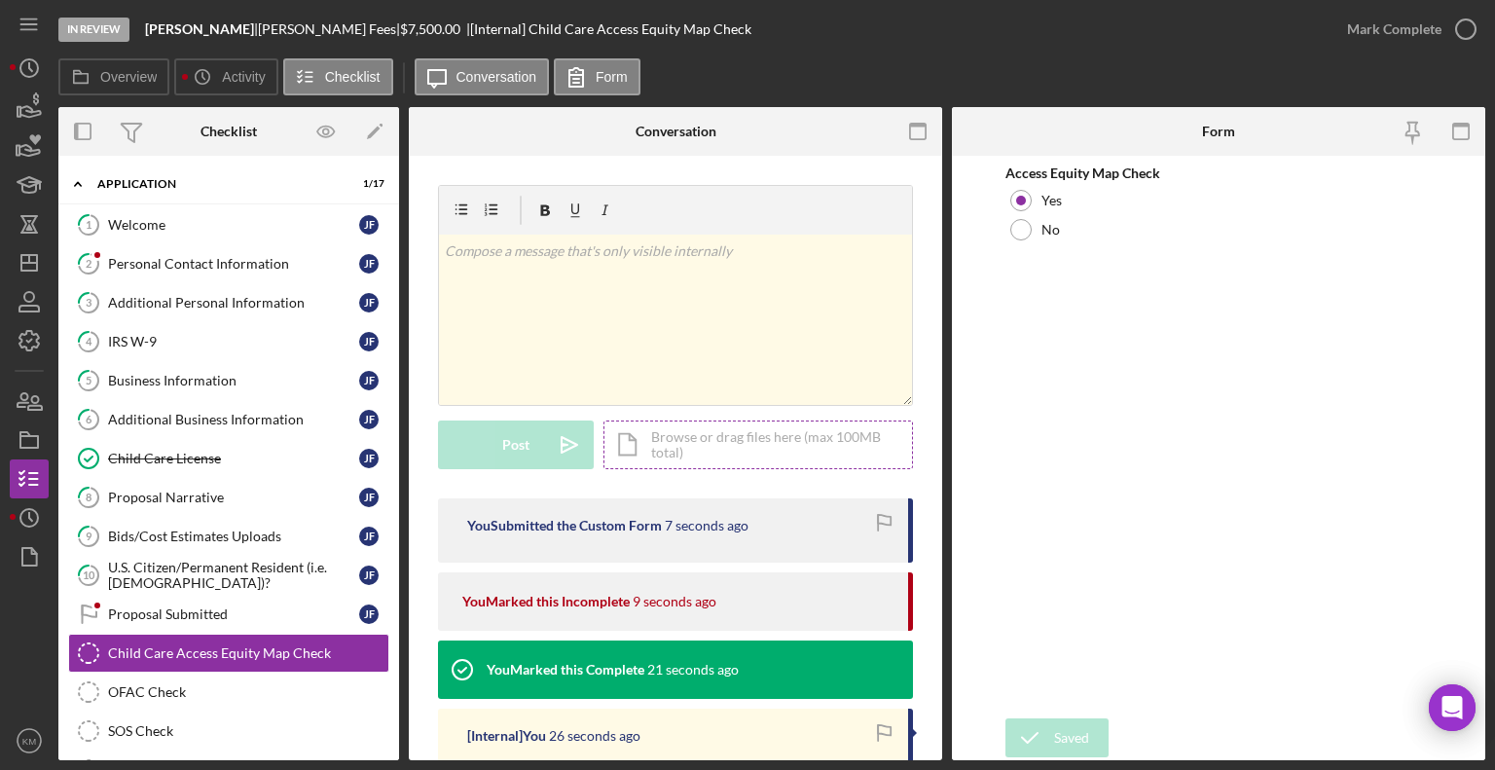
click at [745, 437] on div "Icon/Document Browse or drag files here (max 100MB total) Tap to choose files o…" at bounding box center [758, 444] width 310 height 49
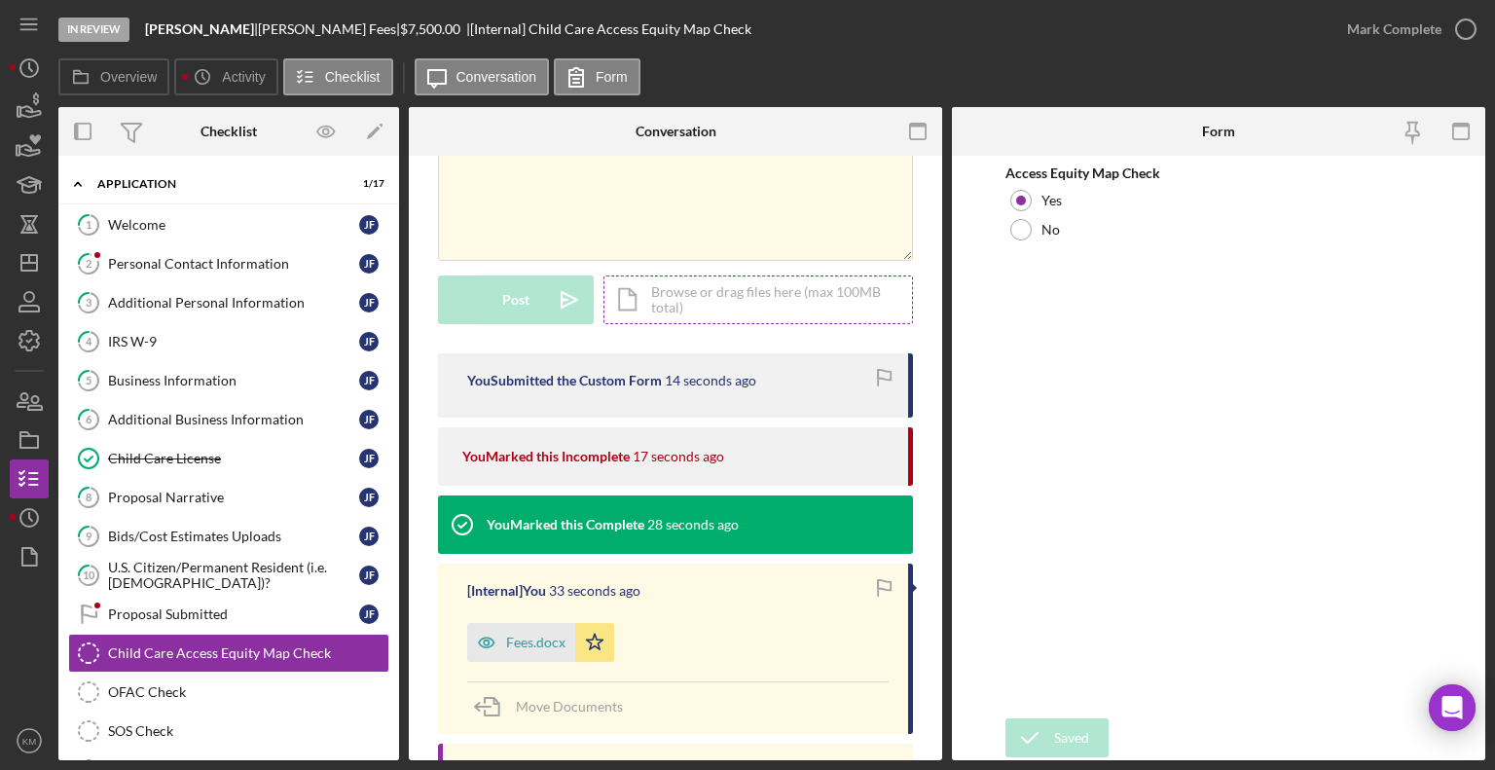
scroll to position [101, 0]
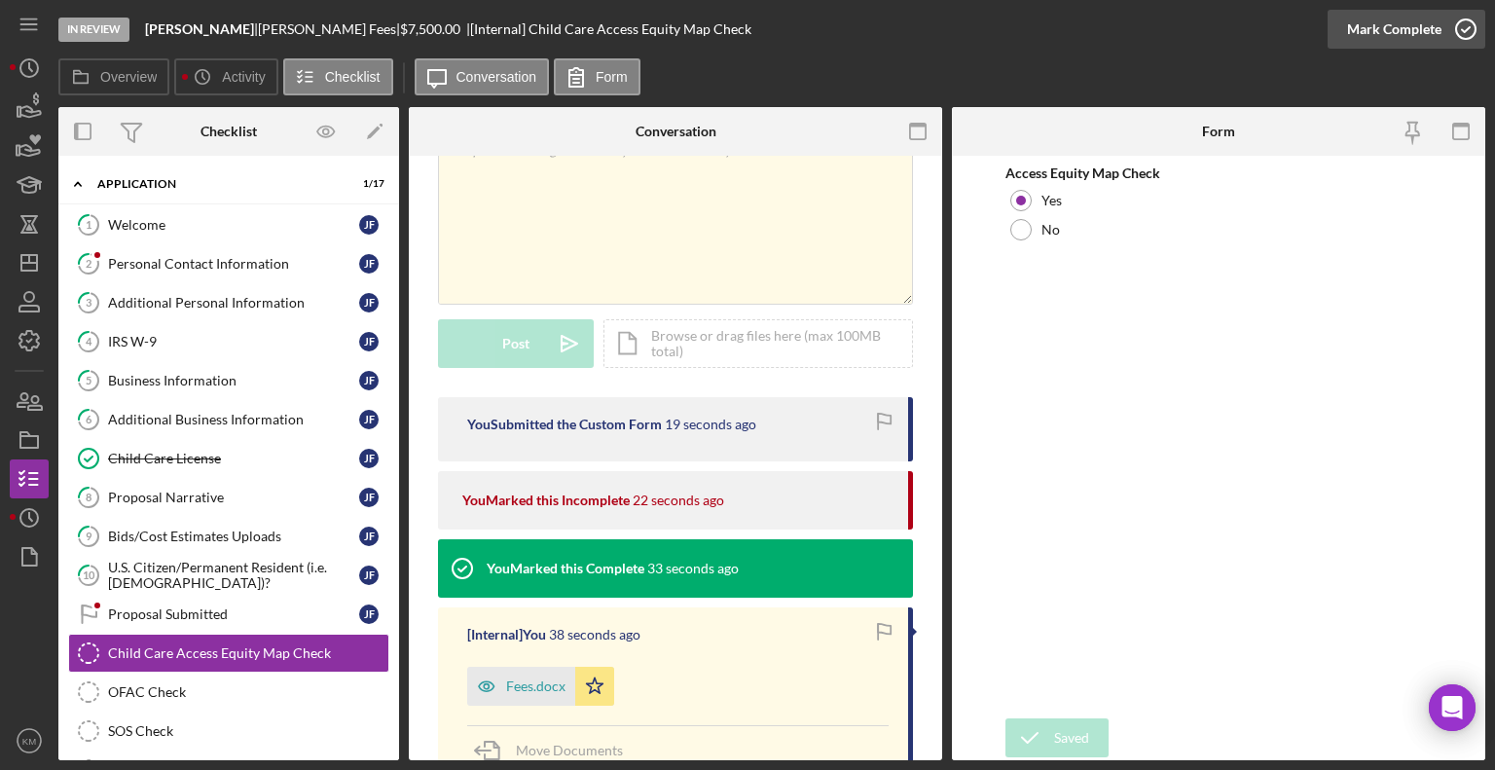
click at [1427, 36] on div "Mark Complete" at bounding box center [1394, 29] width 94 height 39
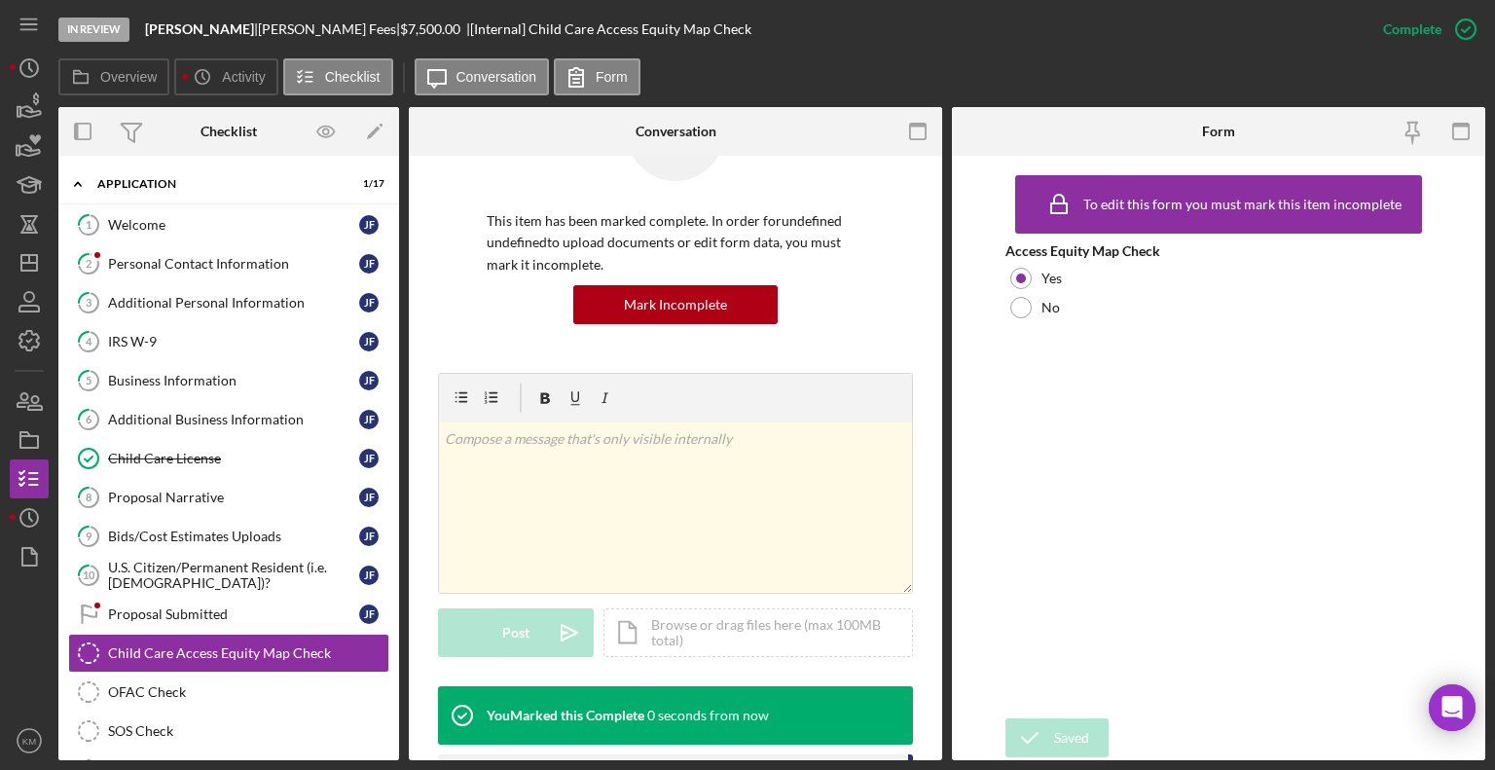
scroll to position [391, 0]
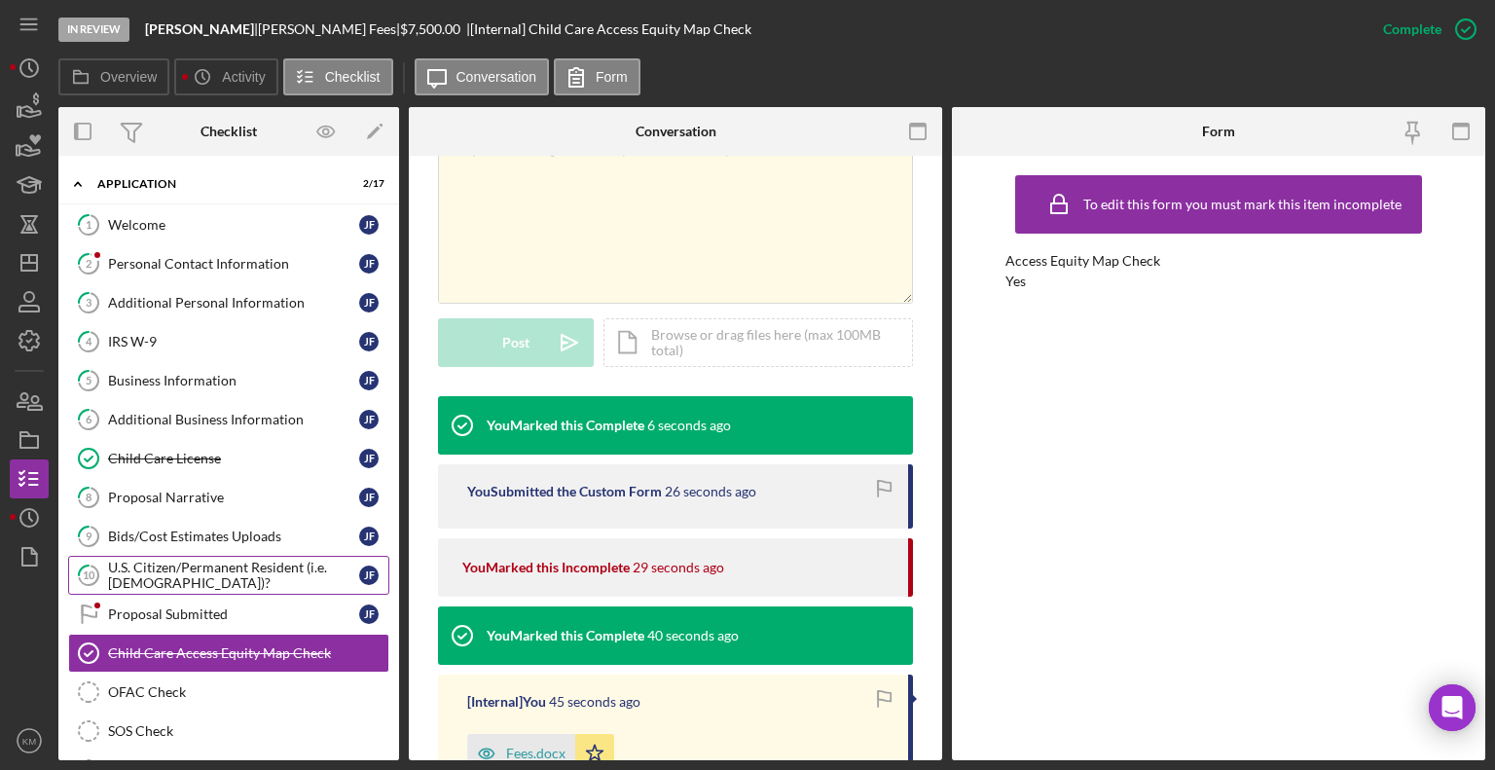
click at [219, 578] on div "U.S. Citizen/Permanent Resident (i.e. [DEMOGRAPHIC_DATA])?" at bounding box center [233, 575] width 251 height 31
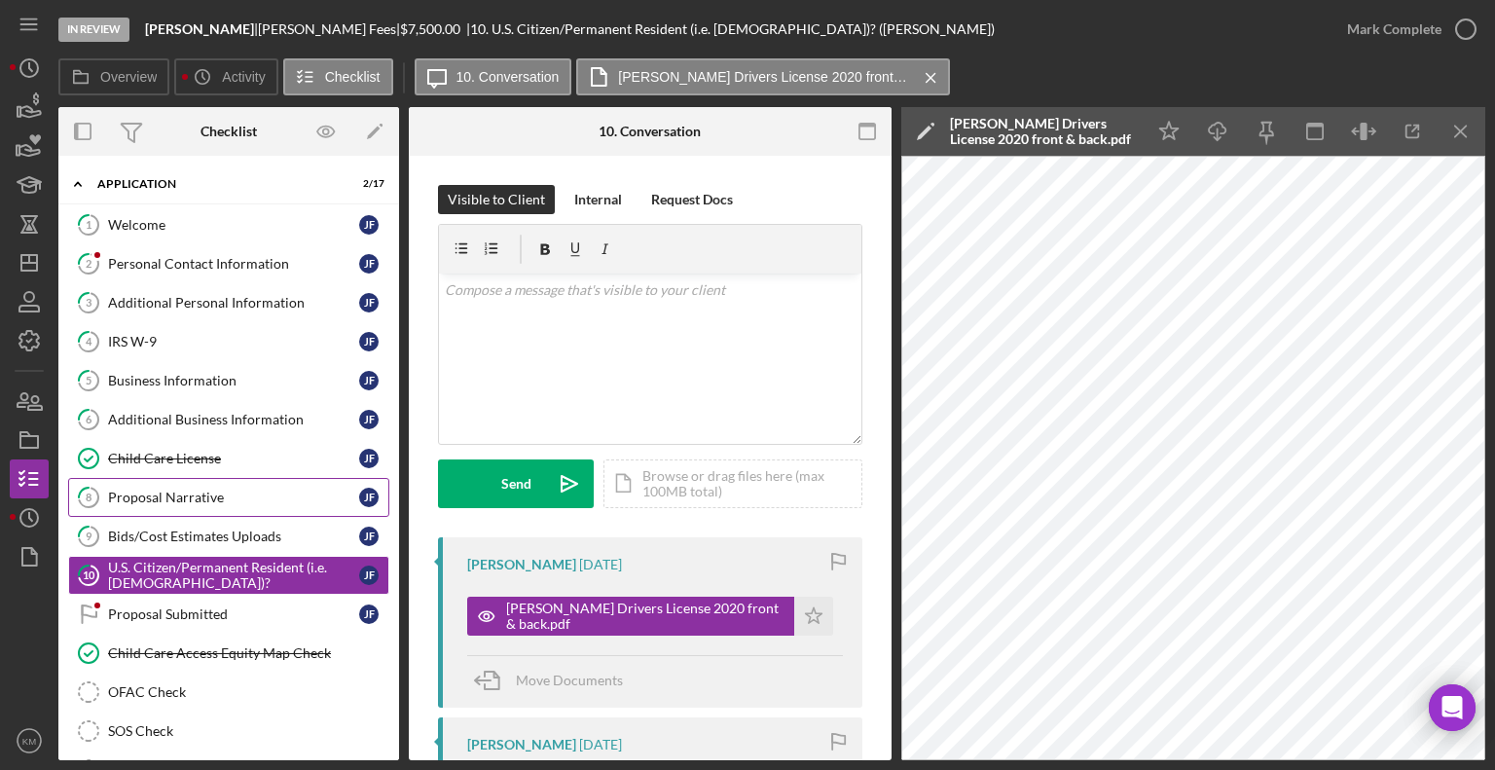
click at [160, 495] on div "Proposal Narrative" at bounding box center [233, 498] width 251 height 16
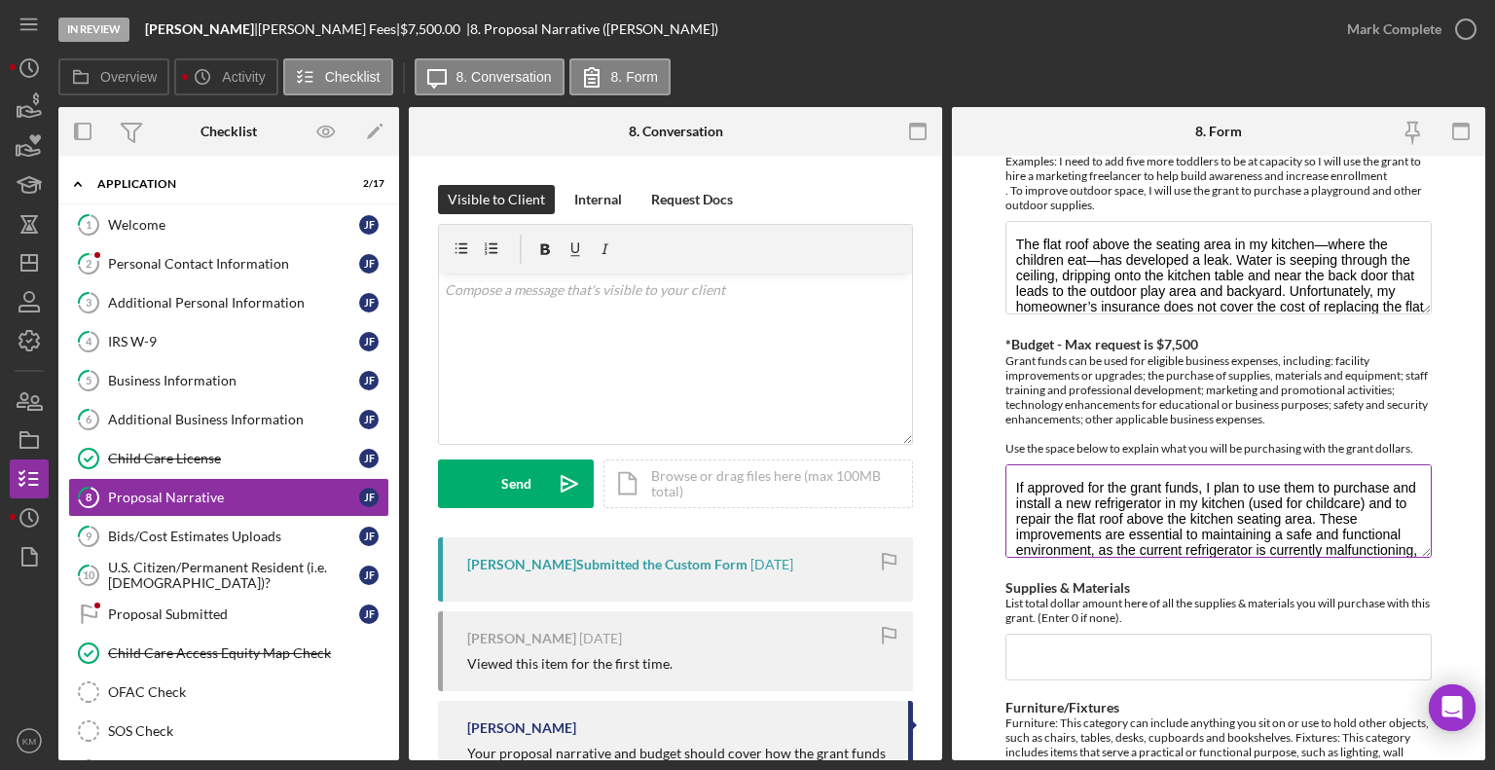
click at [1321, 538] on textarea "If approved for the grant funds, I plan to use them to purchase and install a n…" at bounding box center [1218, 510] width 426 height 93
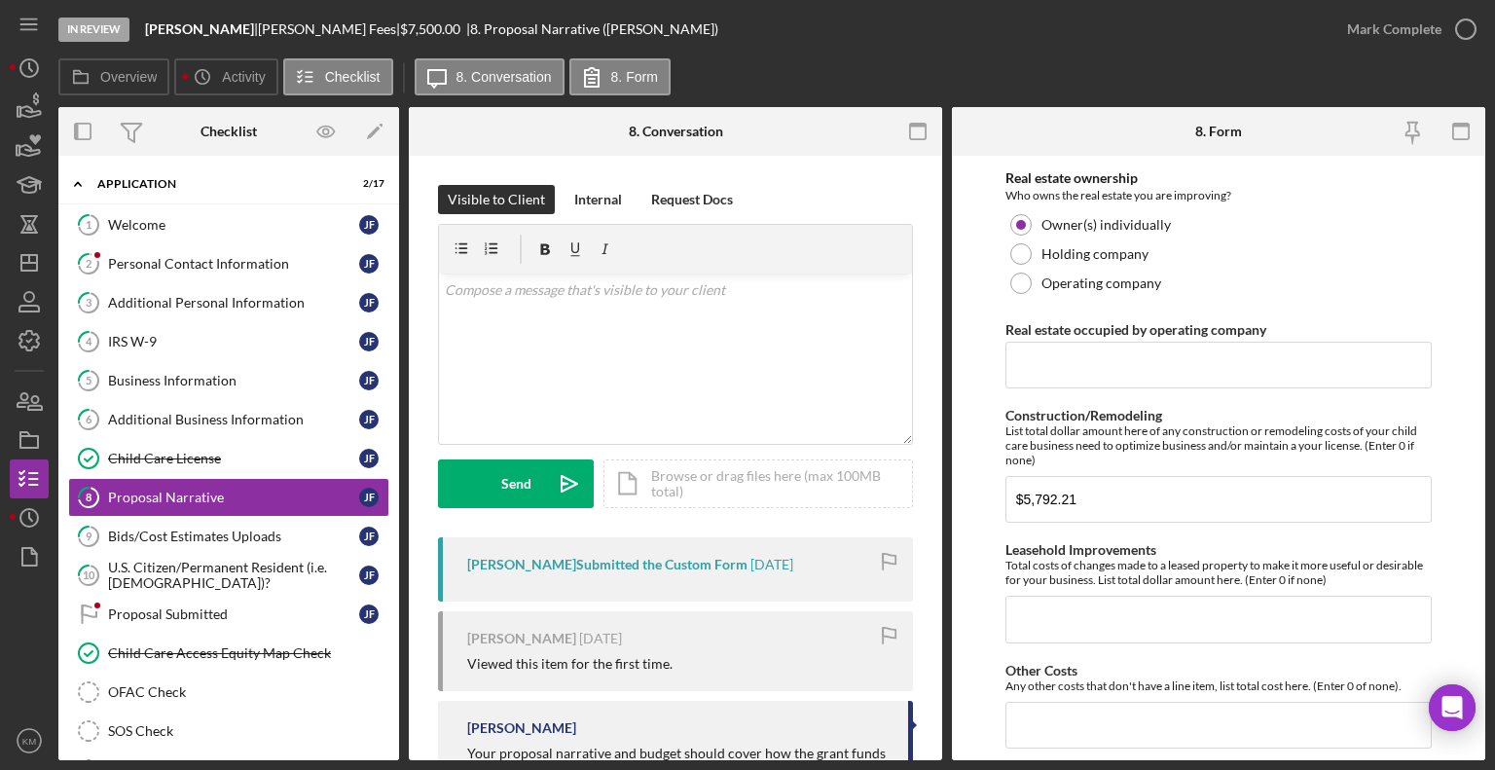
scroll to position [1285, 0]
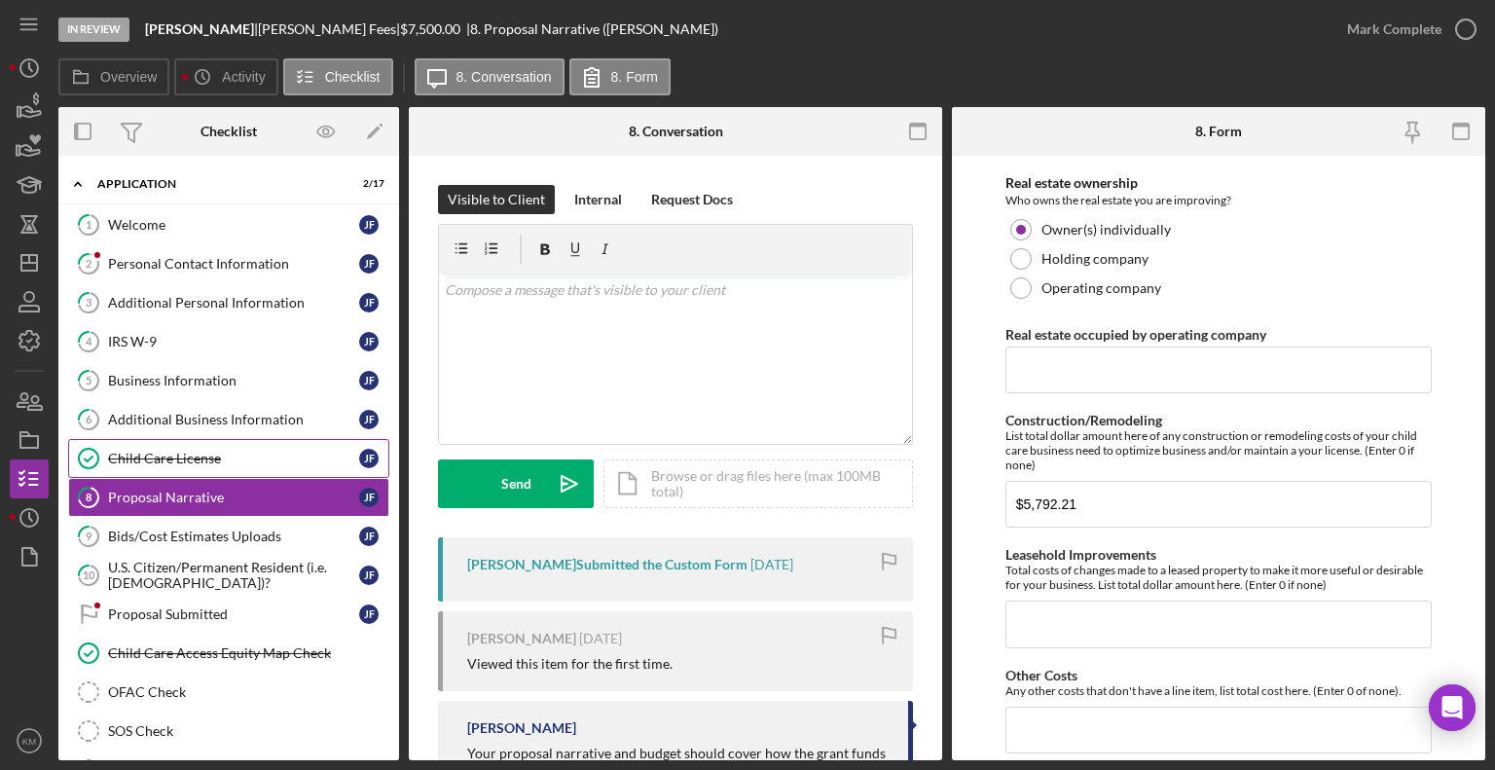
click at [221, 466] on link "Child Care License Child Care License J F" at bounding box center [228, 458] width 321 height 39
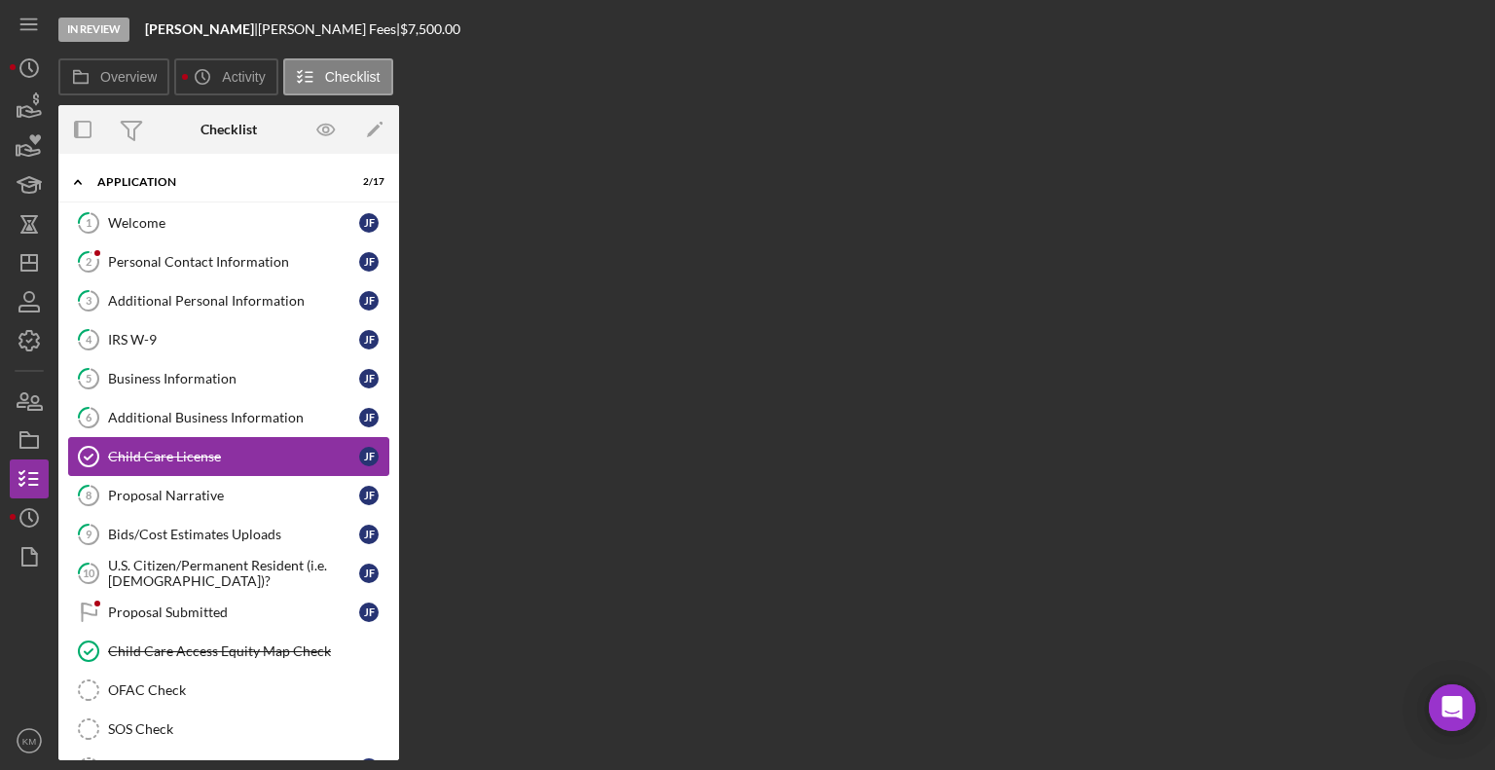
click at [221, 466] on link "Child Care License Child Care License J F" at bounding box center [228, 456] width 321 height 39
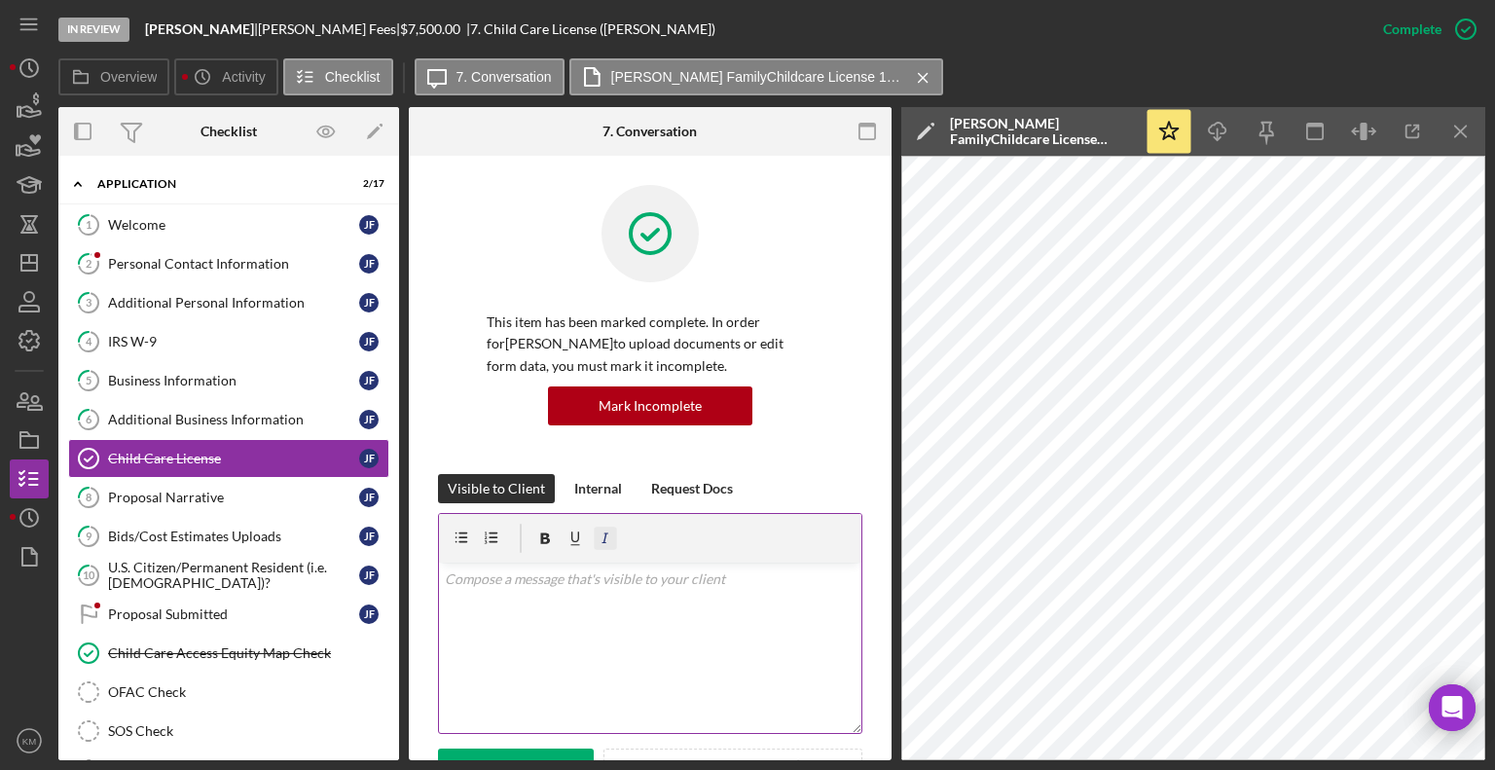
click at [603, 530] on icon "button" at bounding box center [606, 539] width 44 height 44
click at [294, 529] on div "Bids/Cost Estimates Uploads" at bounding box center [233, 537] width 251 height 16
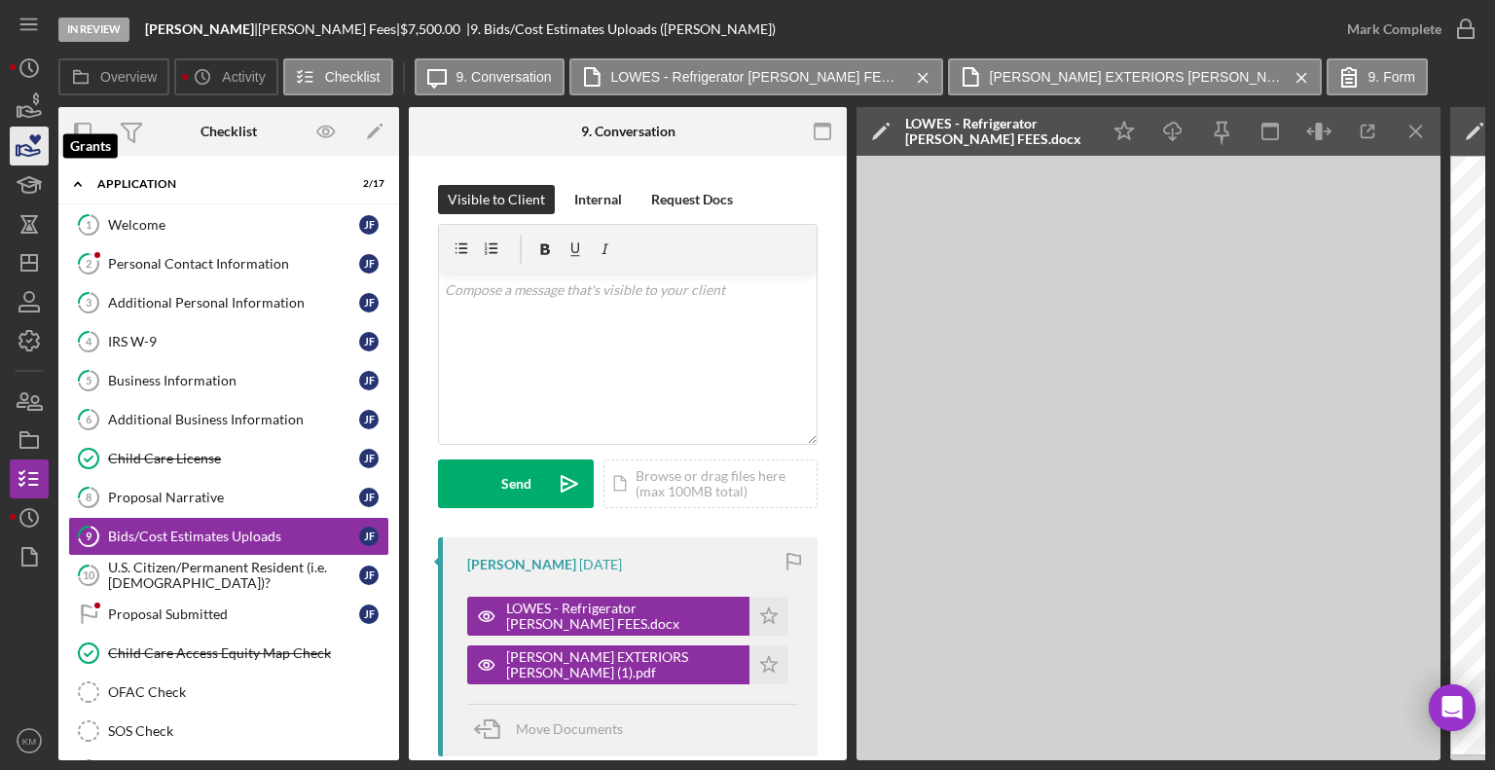
click at [20, 153] on icon "button" at bounding box center [29, 150] width 20 height 11
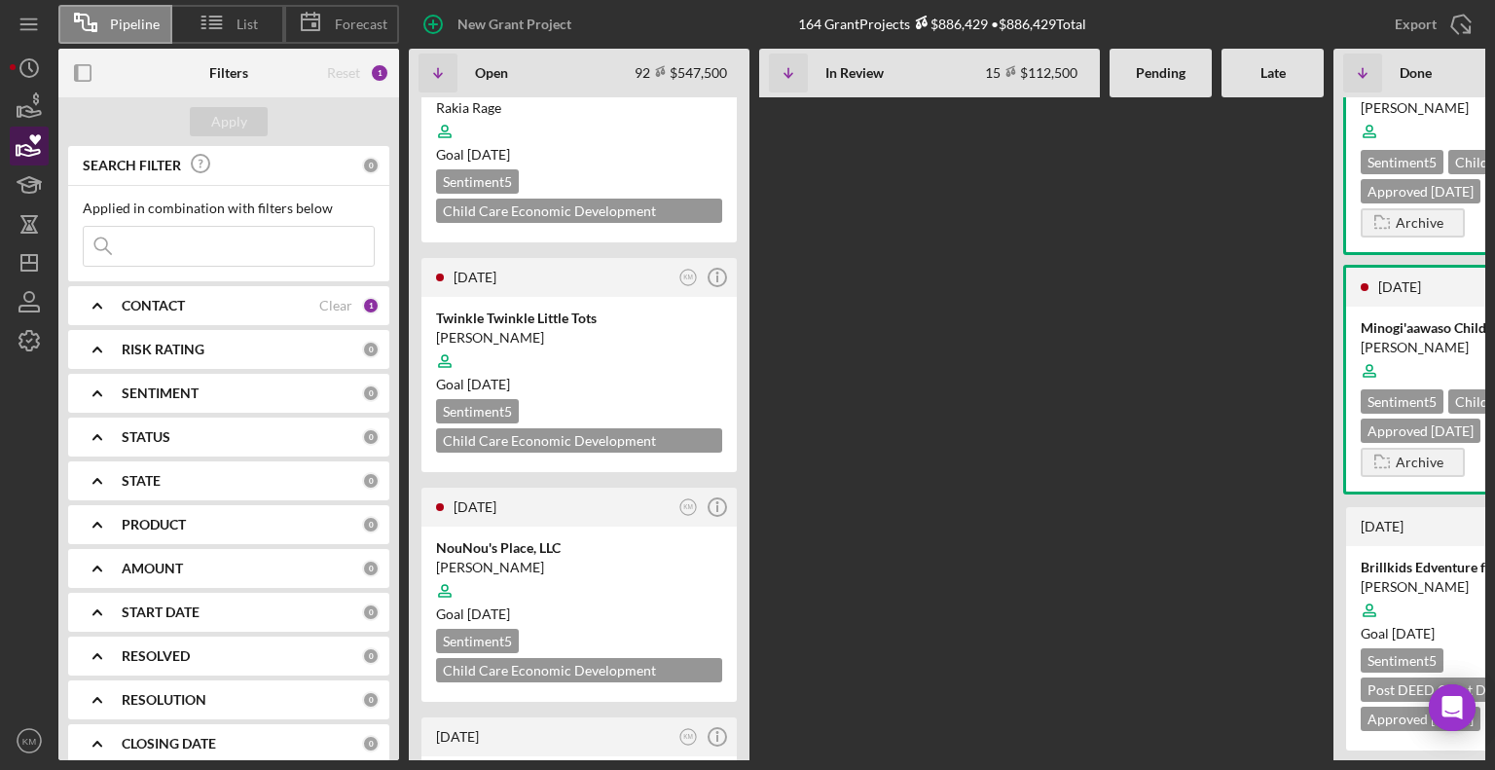
scroll to position [4453, 0]
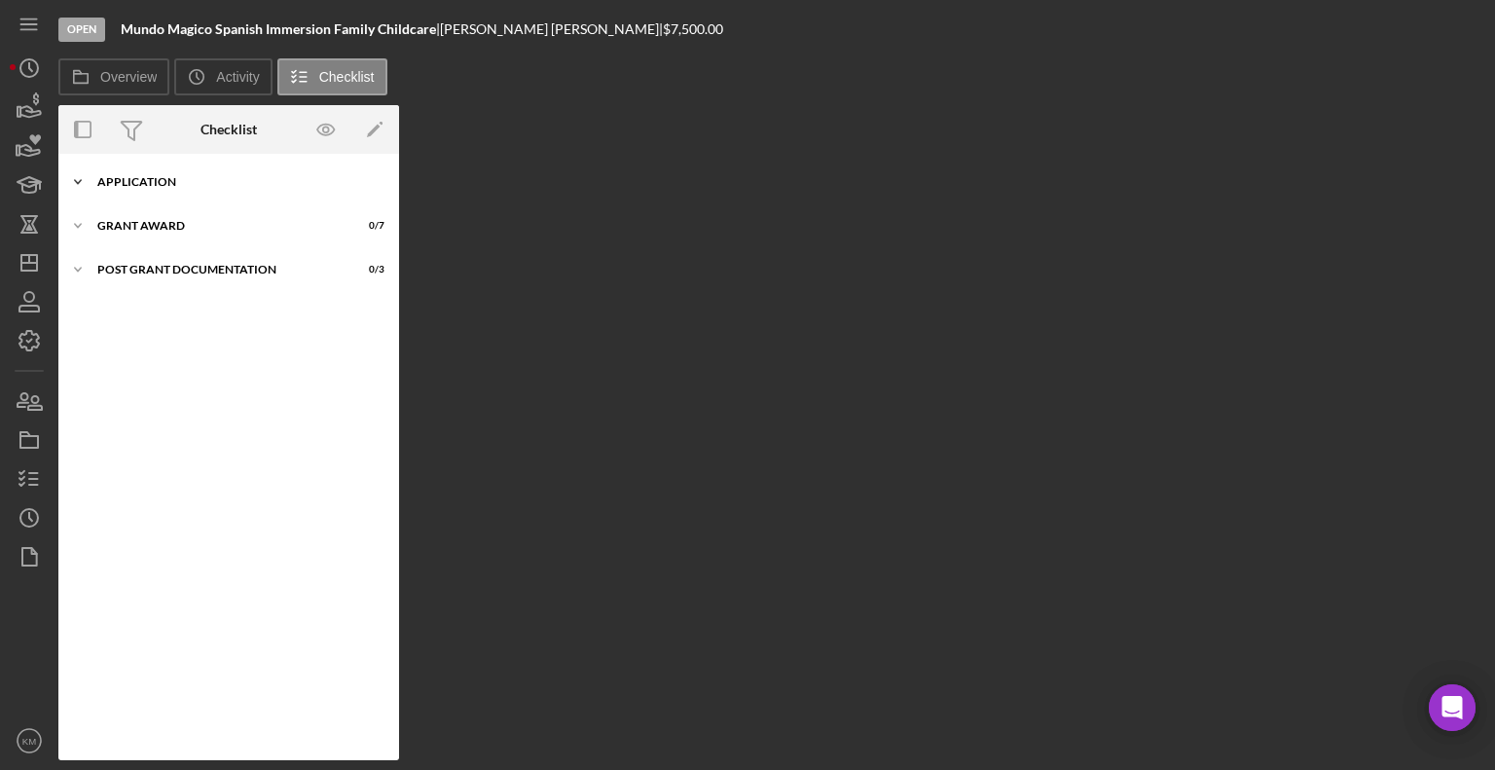
click at [83, 185] on icon "Icon/Expander" at bounding box center [77, 182] width 39 height 39
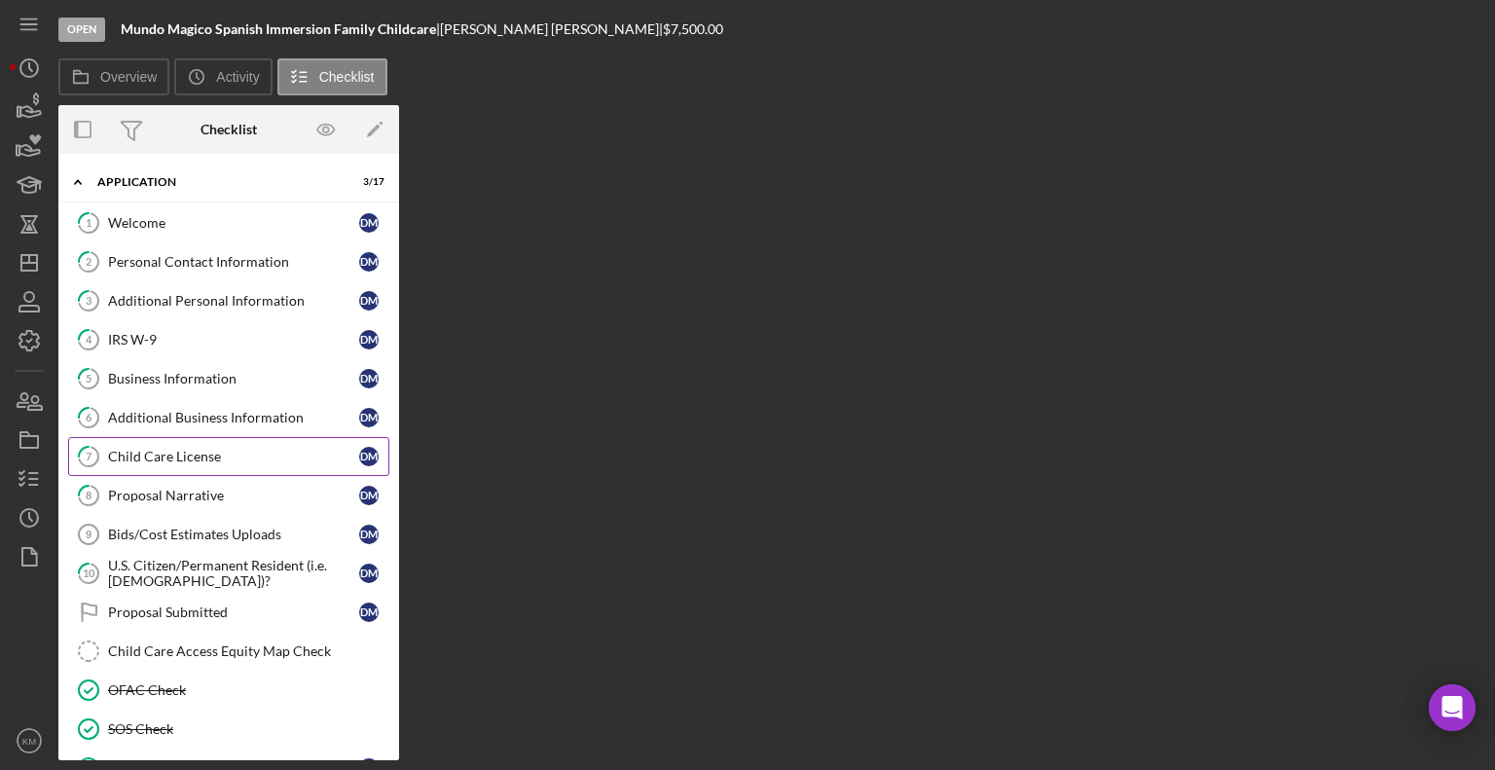
click at [194, 455] on div "Child Care License" at bounding box center [233, 457] width 251 height 16
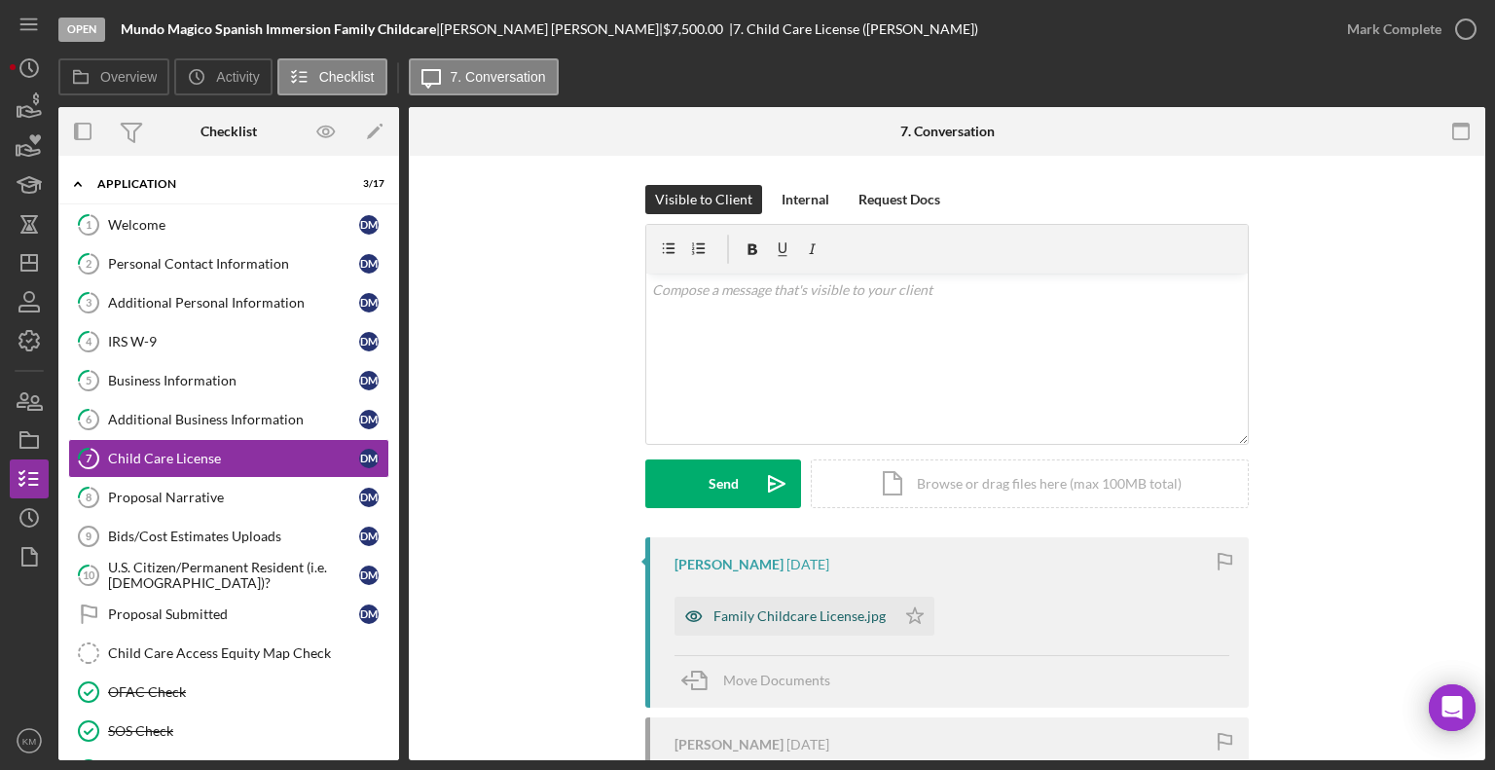
click at [841, 624] on div "Family Childcare License.jpg" at bounding box center [785, 616] width 221 height 39
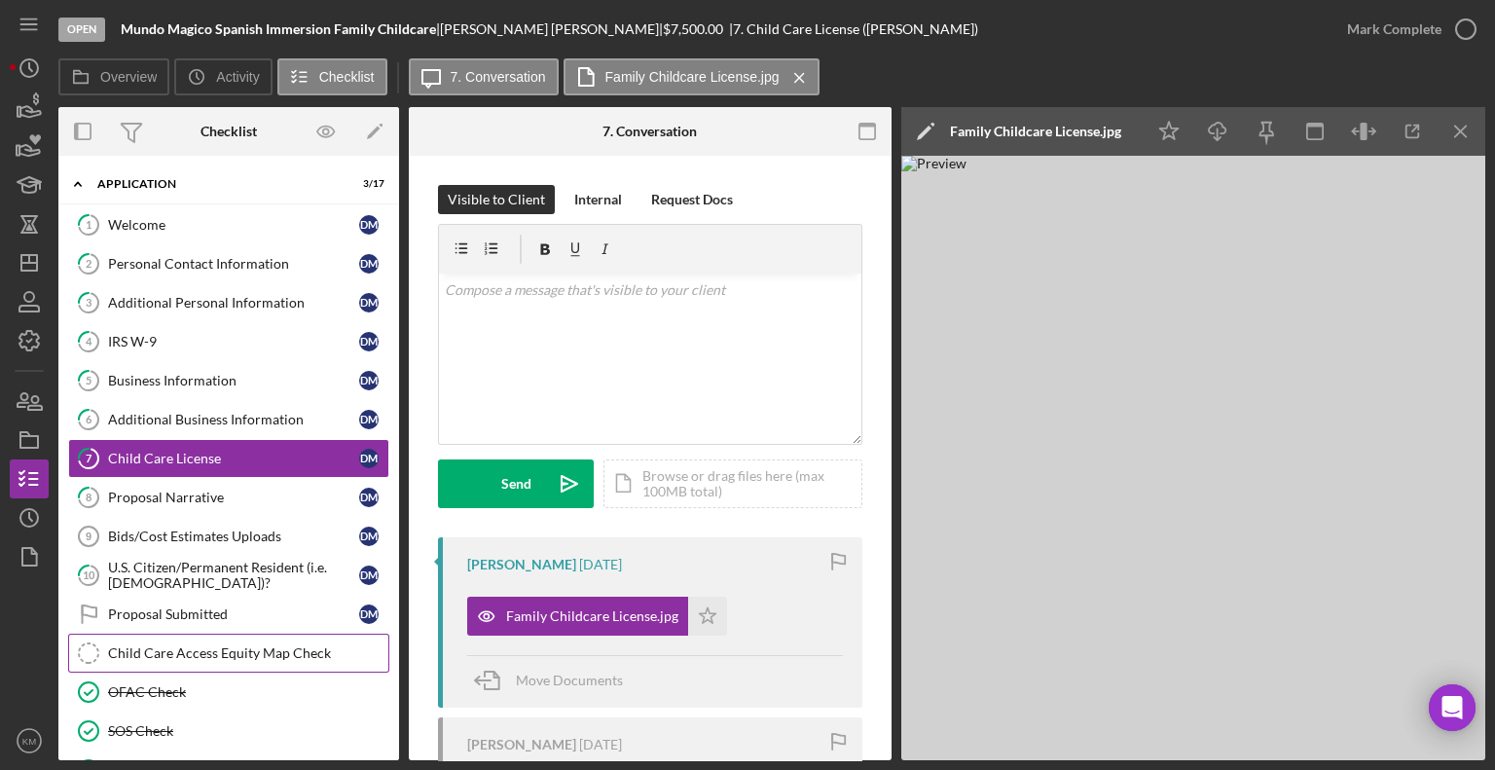
click at [264, 645] on div "Child Care Access Equity Map Check" at bounding box center [248, 653] width 280 height 16
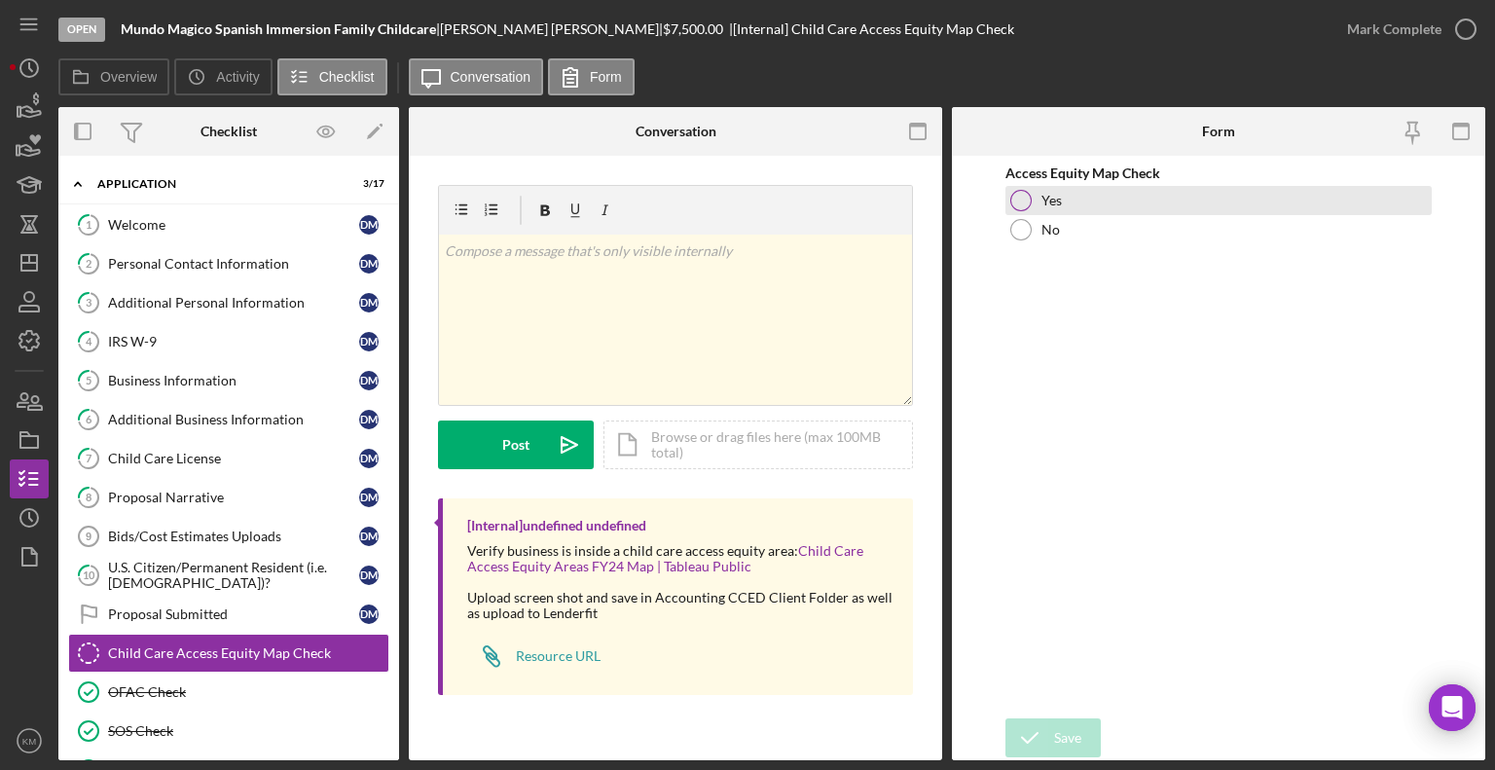
click at [1023, 202] on div at bounding box center [1020, 200] width 21 height 21
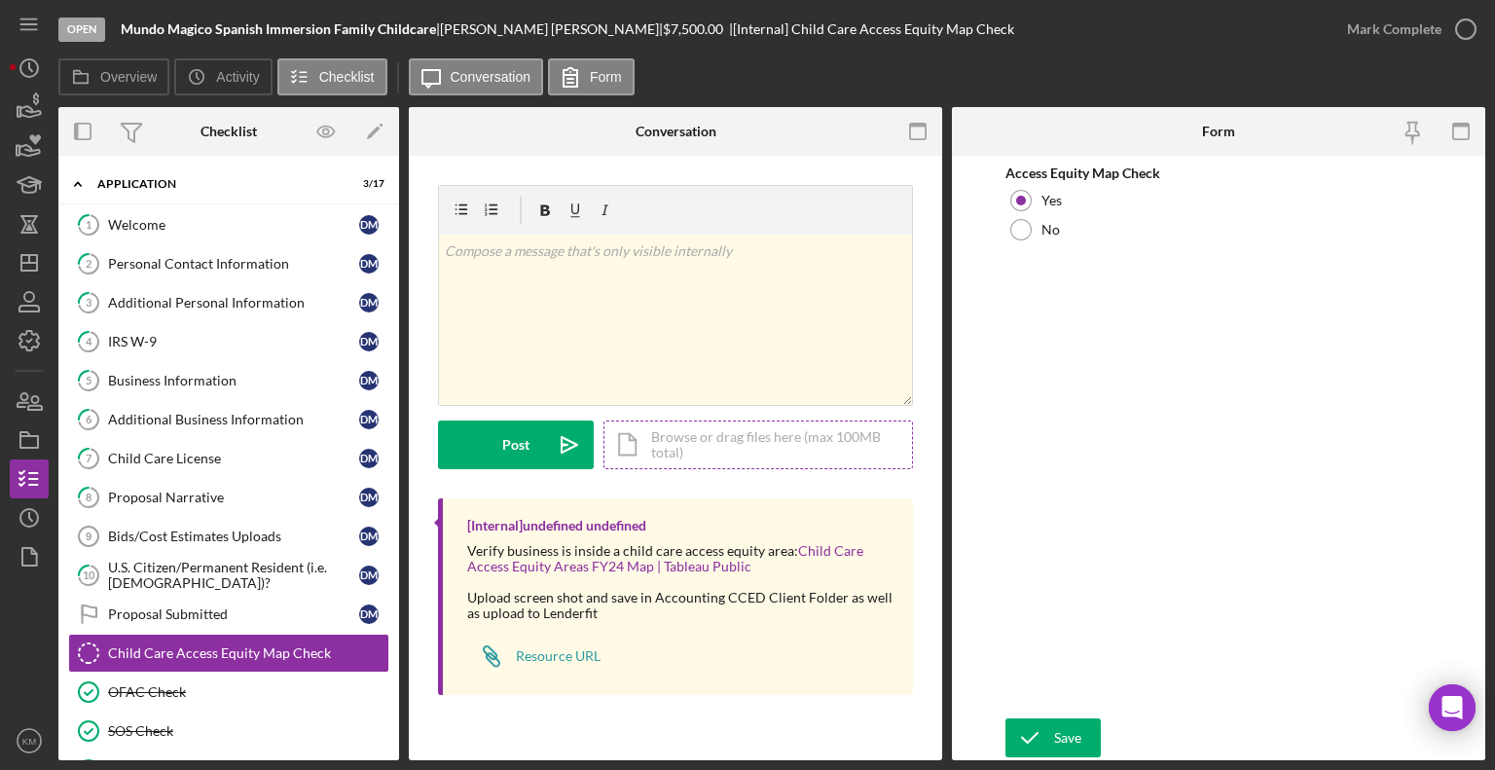
click at [675, 450] on div "Icon/Document Browse or drag files here (max 100MB total) Tap to choose files o…" at bounding box center [758, 444] width 310 height 49
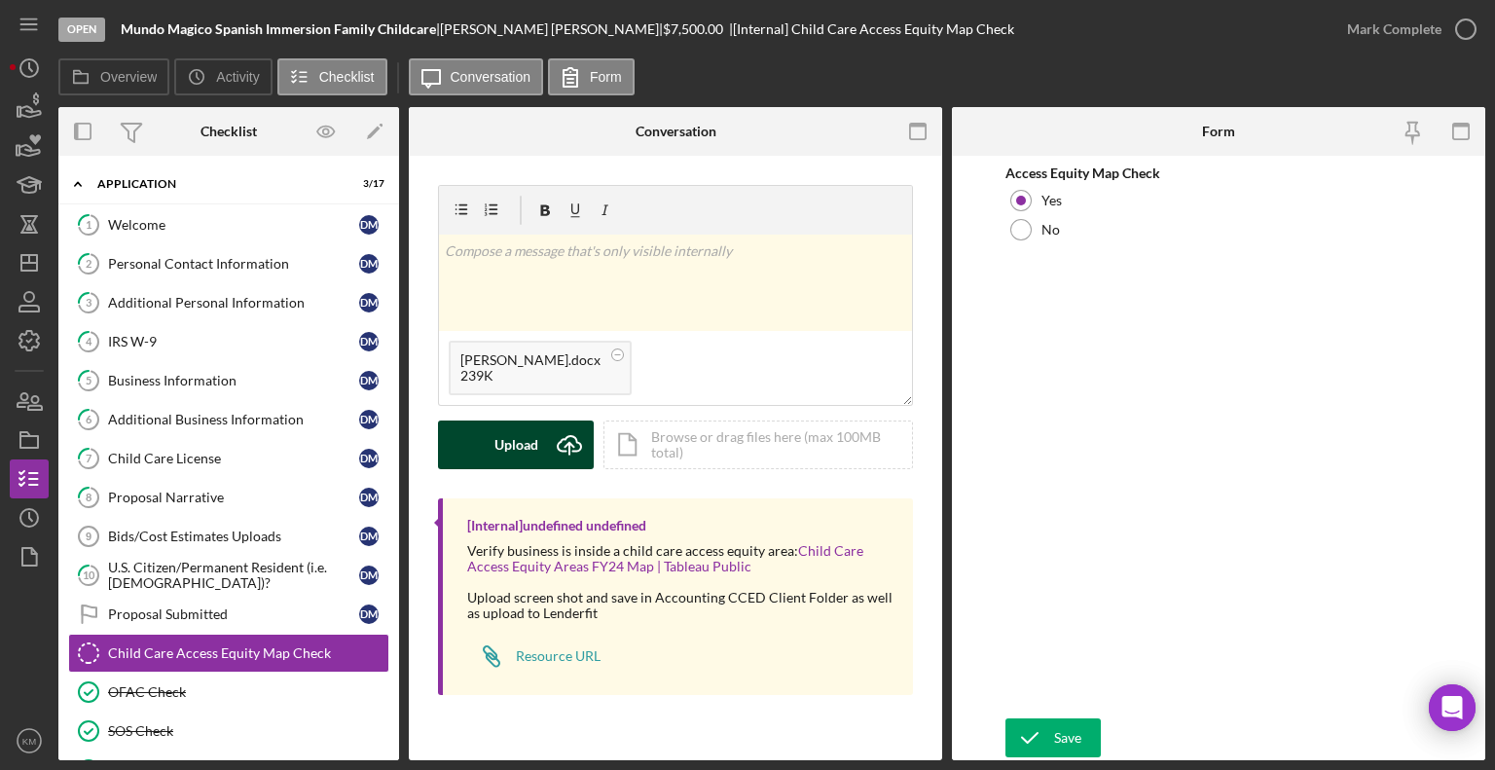
click at [541, 438] on button "Upload Icon/Upload" at bounding box center [516, 444] width 156 height 49
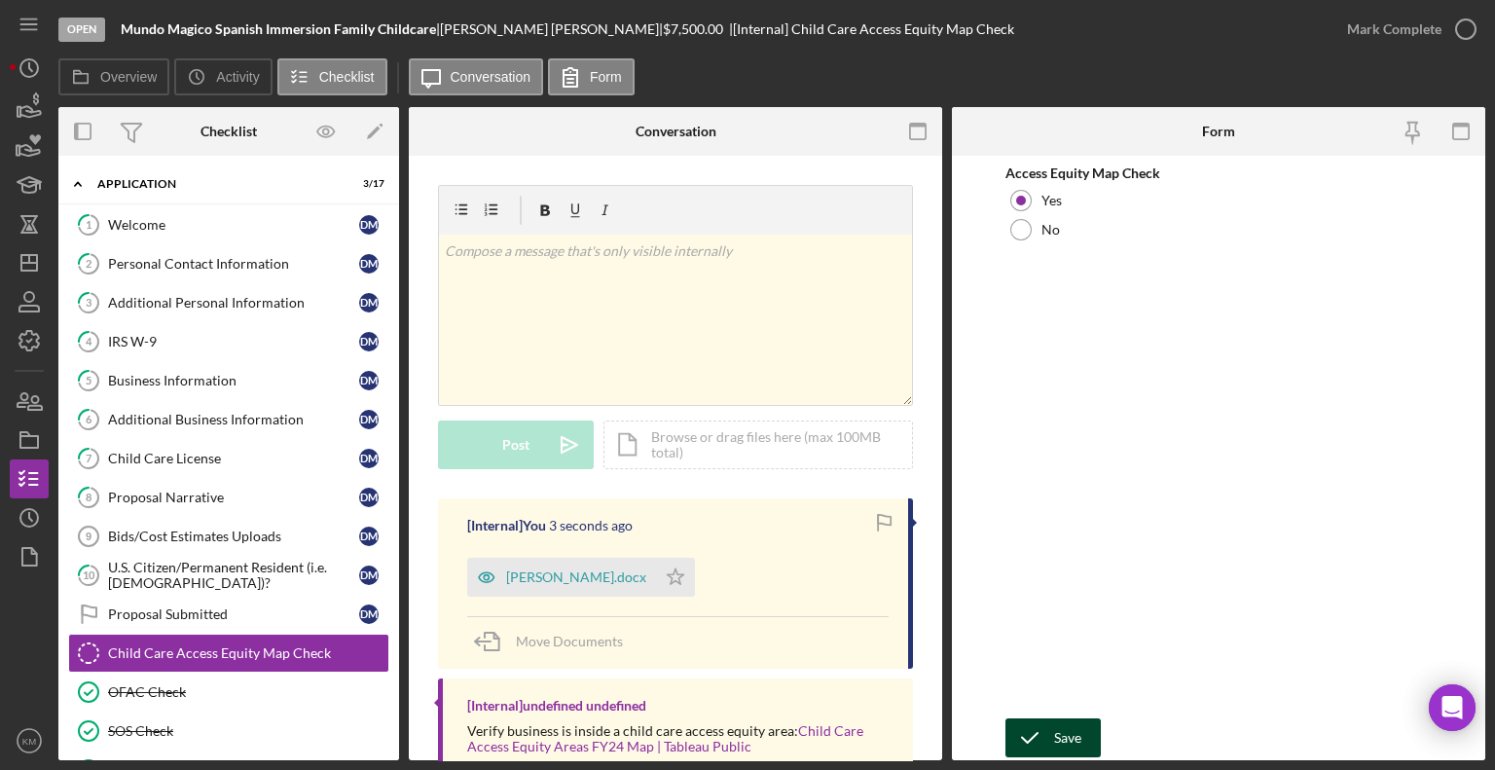
click at [1031, 746] on icon "submit" at bounding box center [1029, 737] width 49 height 49
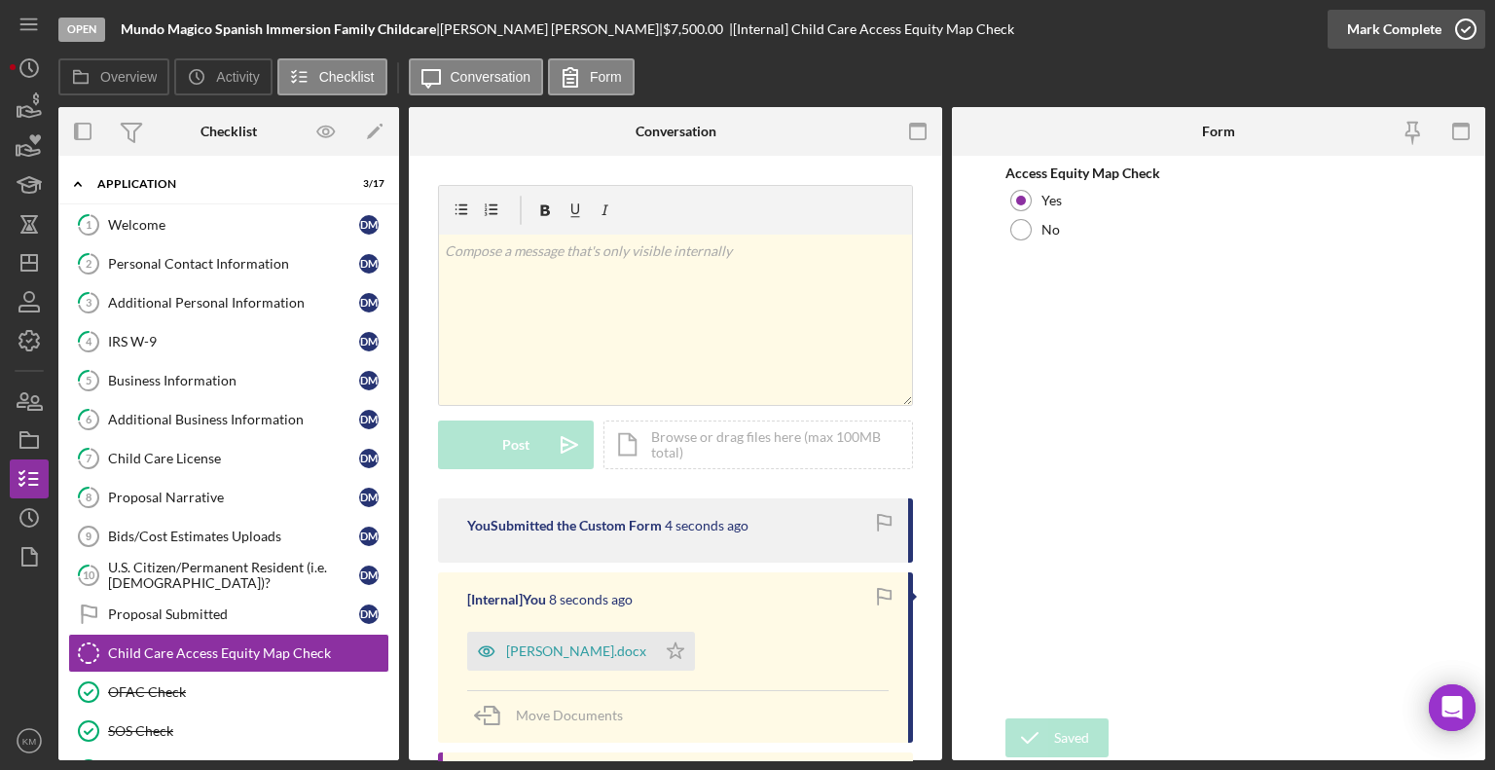
click at [1463, 19] on circle "button" at bounding box center [1465, 28] width 19 height 19
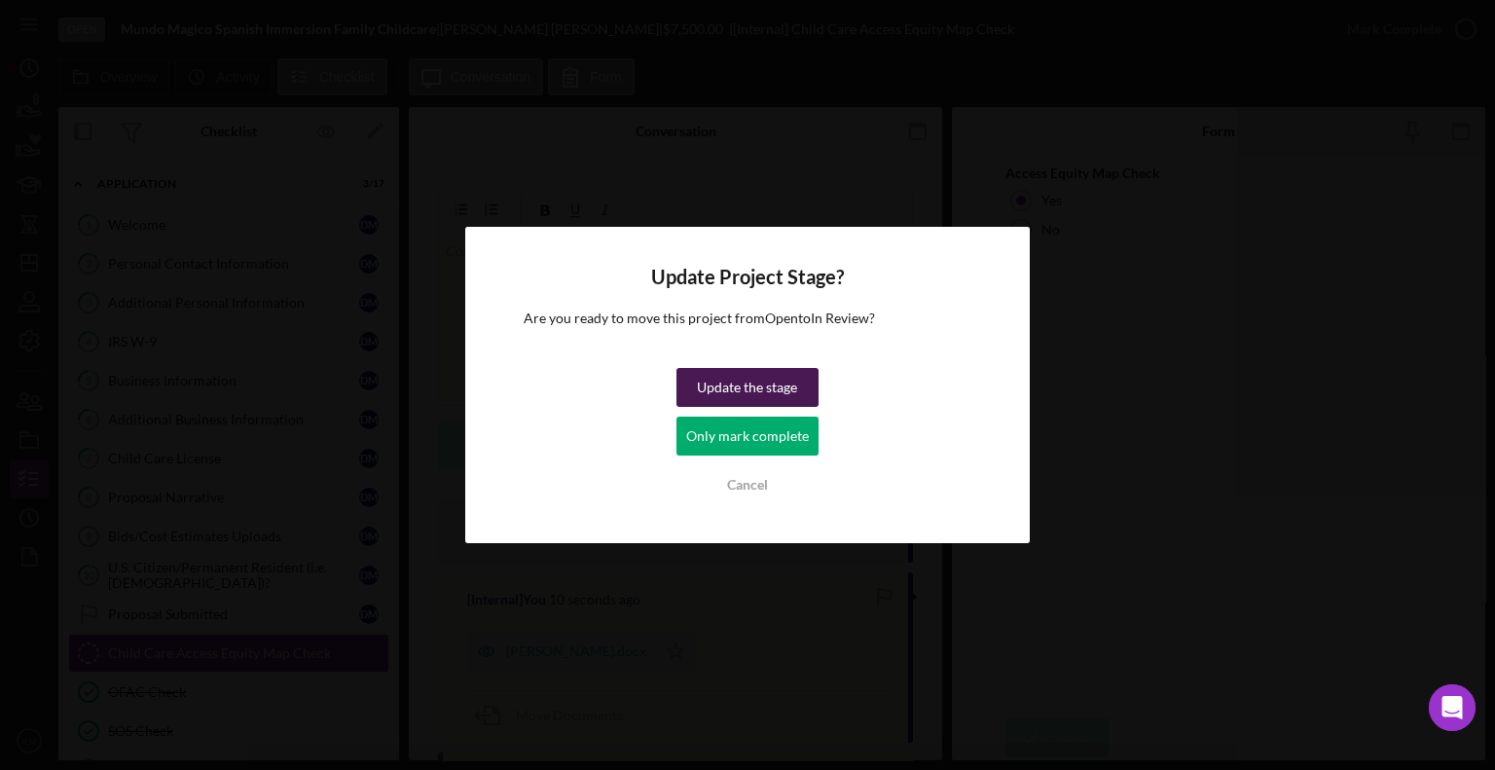
click at [798, 401] on button "Update the stage" at bounding box center [747, 387] width 142 height 39
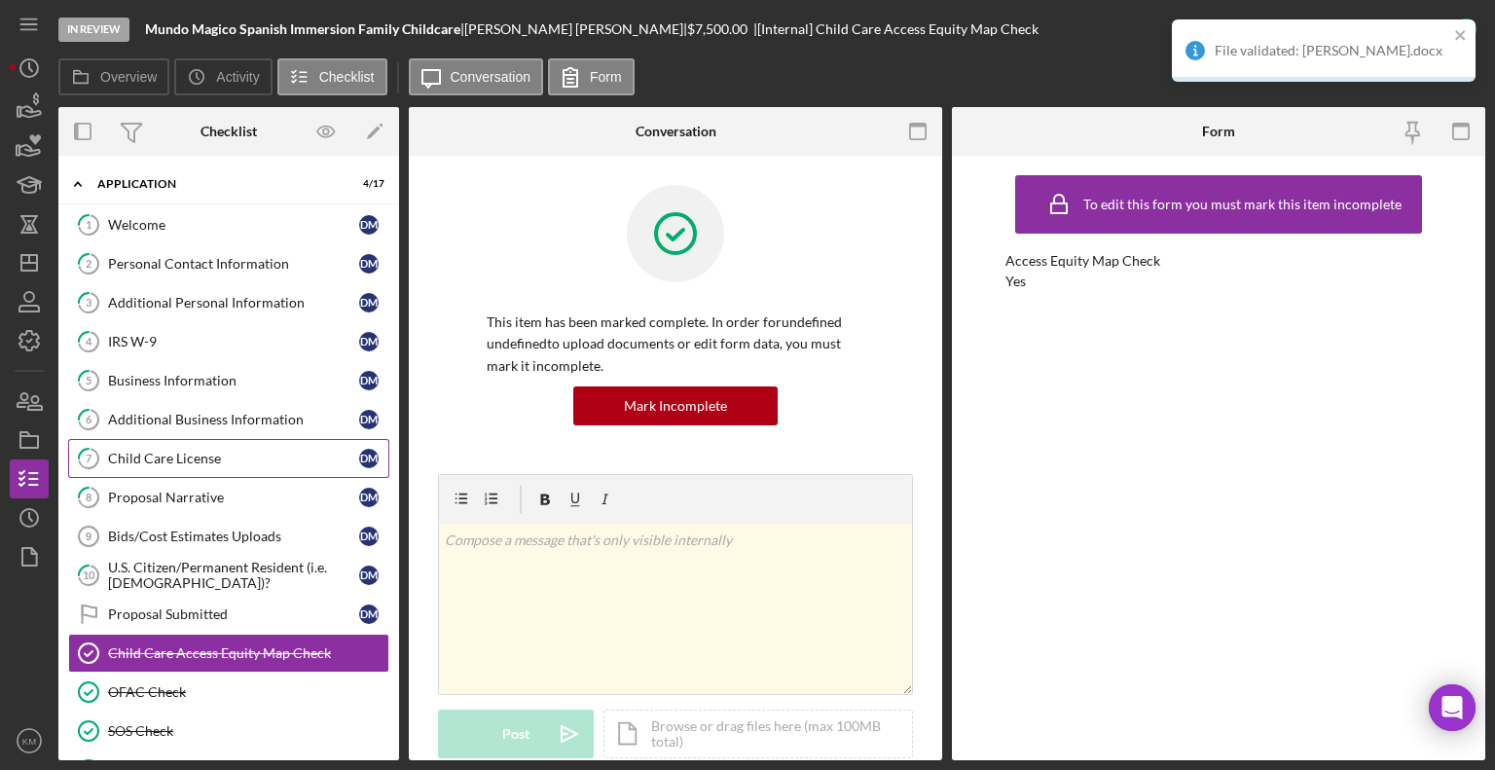
click at [183, 460] on div "Child Care License" at bounding box center [233, 459] width 251 height 16
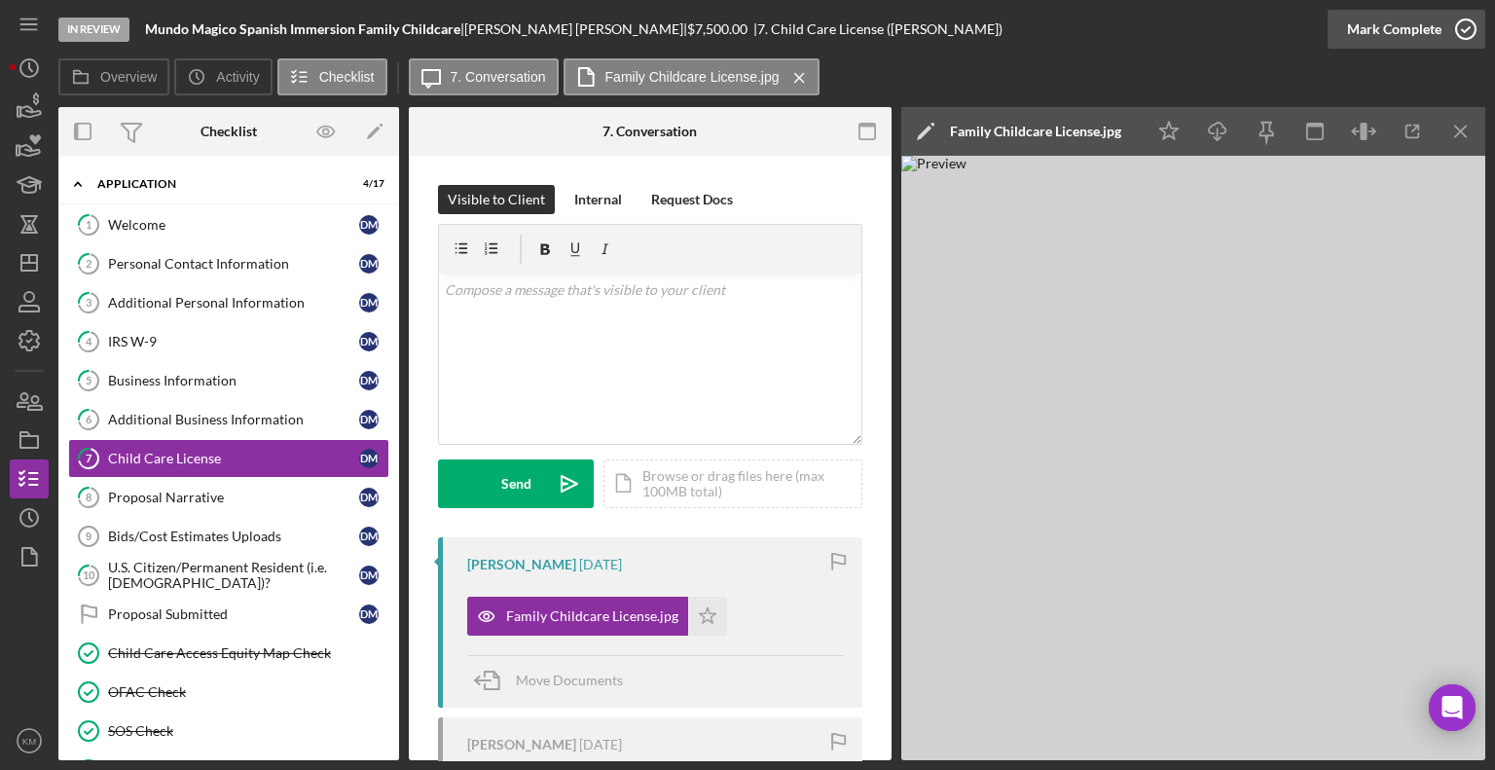
click at [1466, 35] on icon "button" at bounding box center [1466, 29] width 49 height 49
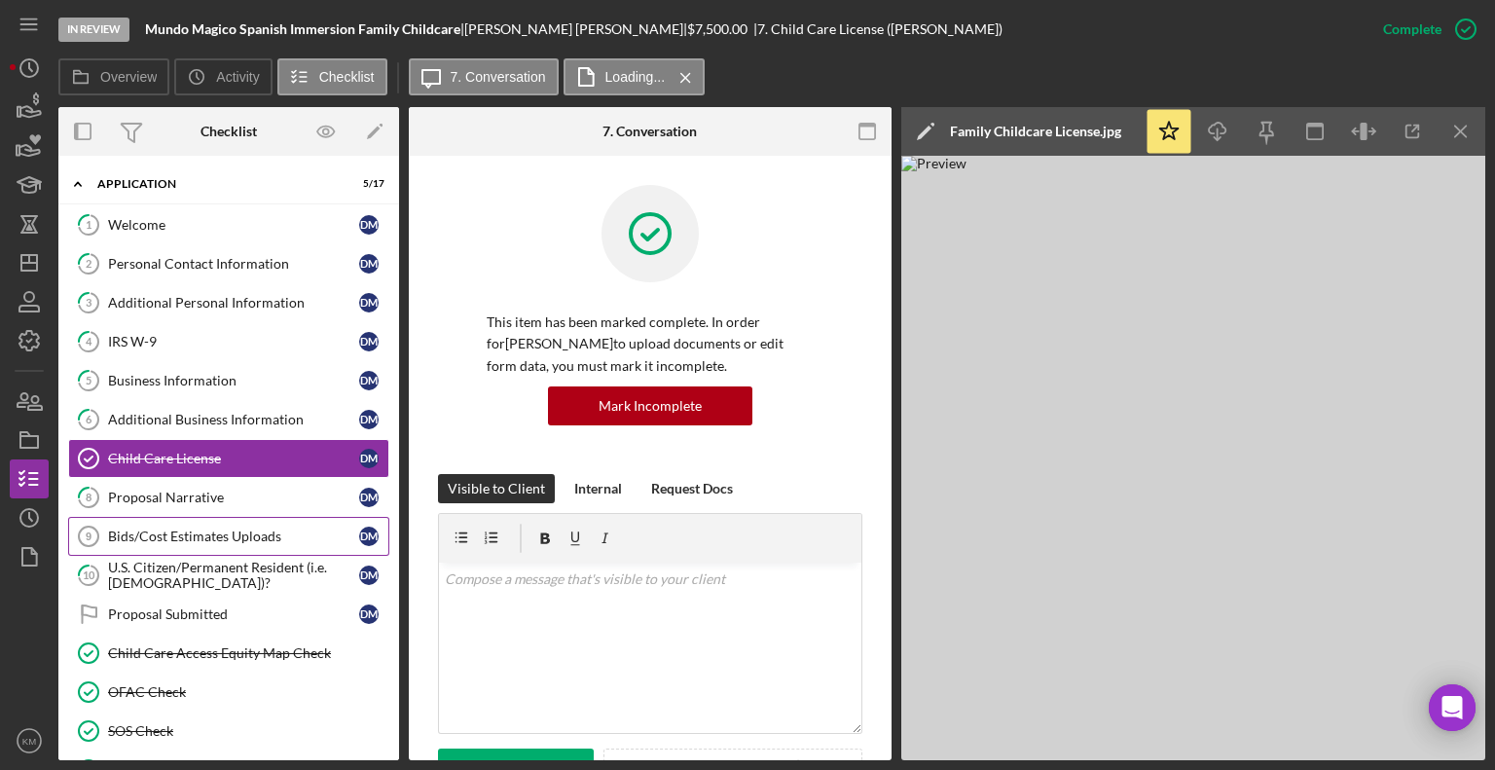
click at [147, 535] on div "Bids/Cost Estimates Uploads" at bounding box center [233, 537] width 251 height 16
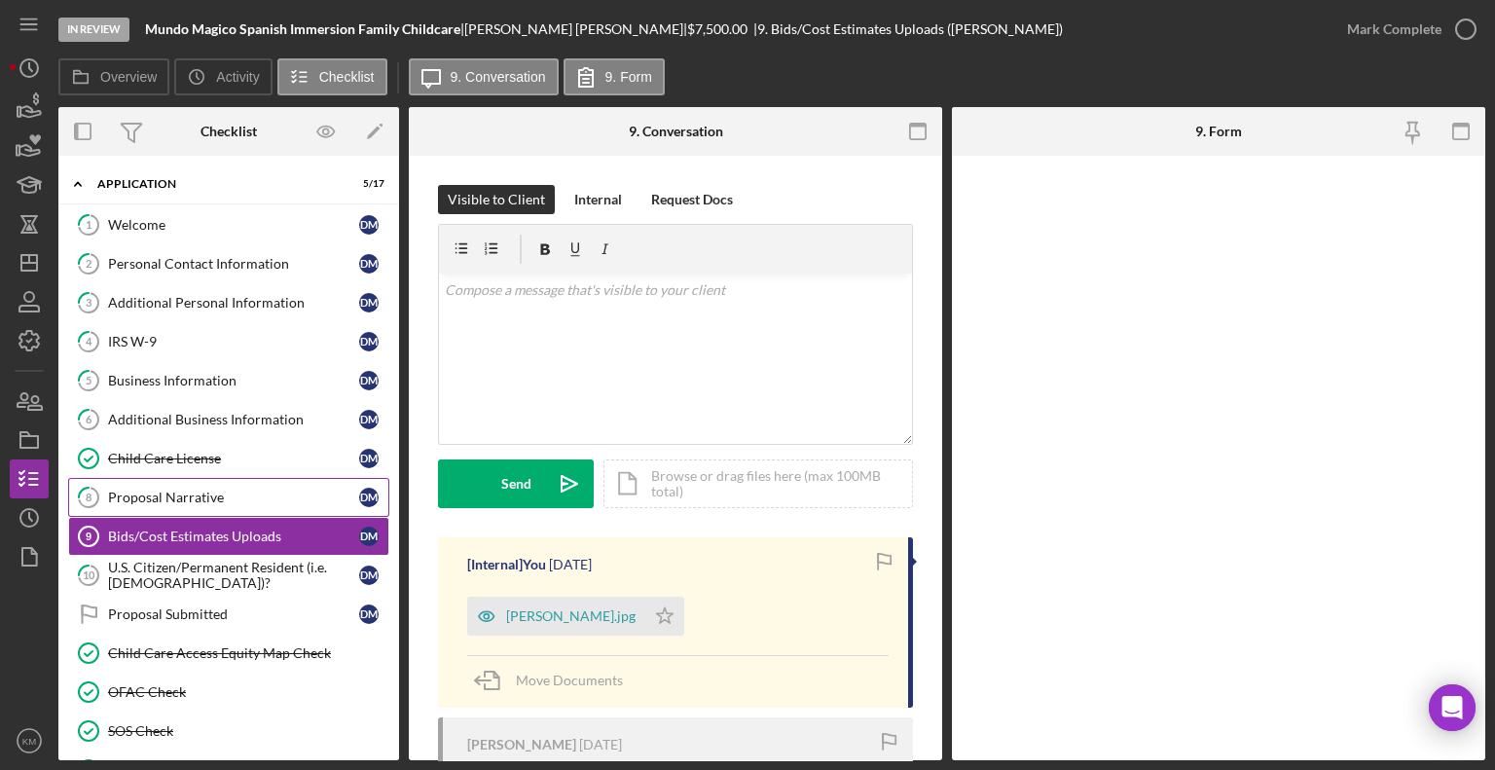
click at [227, 492] on div "Proposal Narrative" at bounding box center [233, 498] width 251 height 16
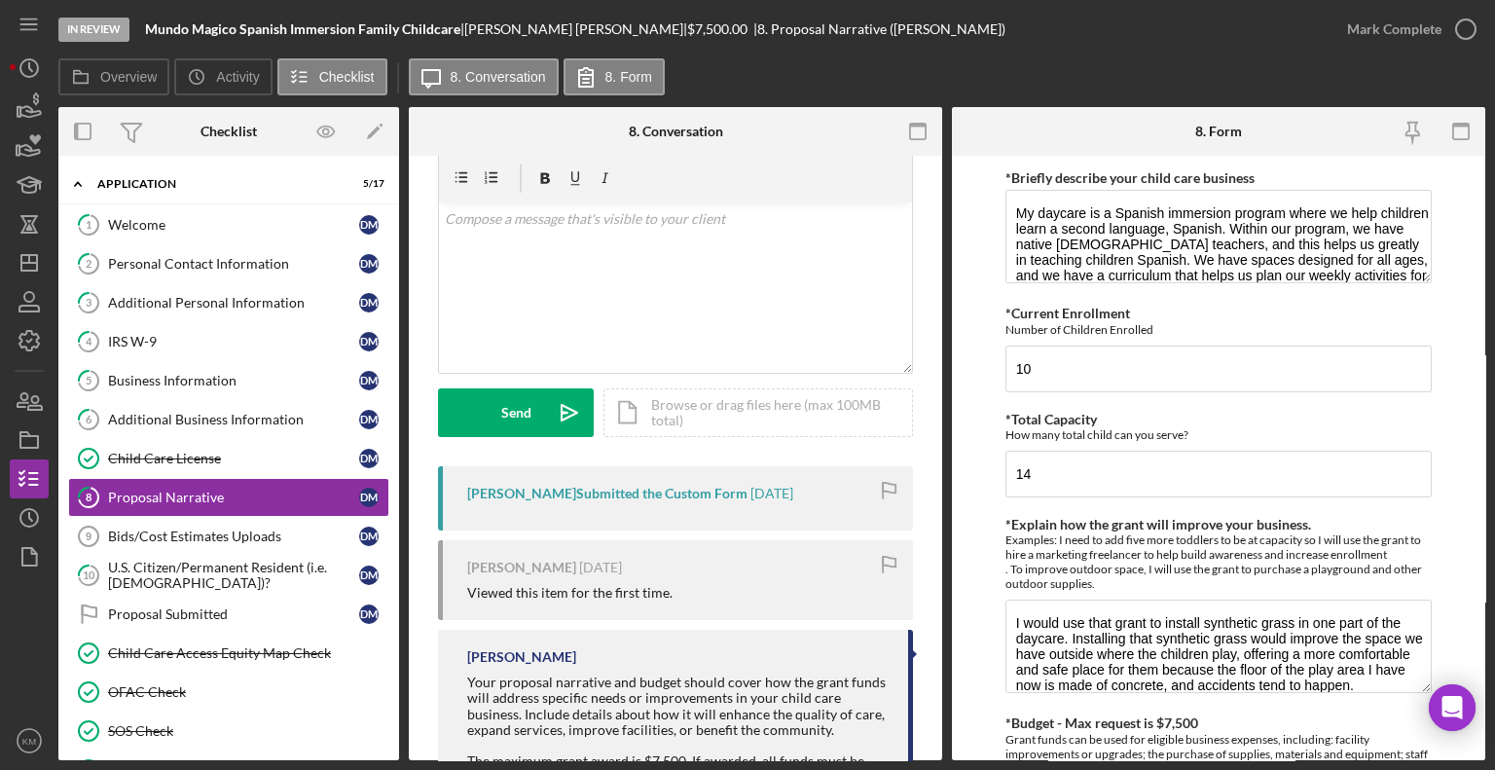
scroll to position [123, 0]
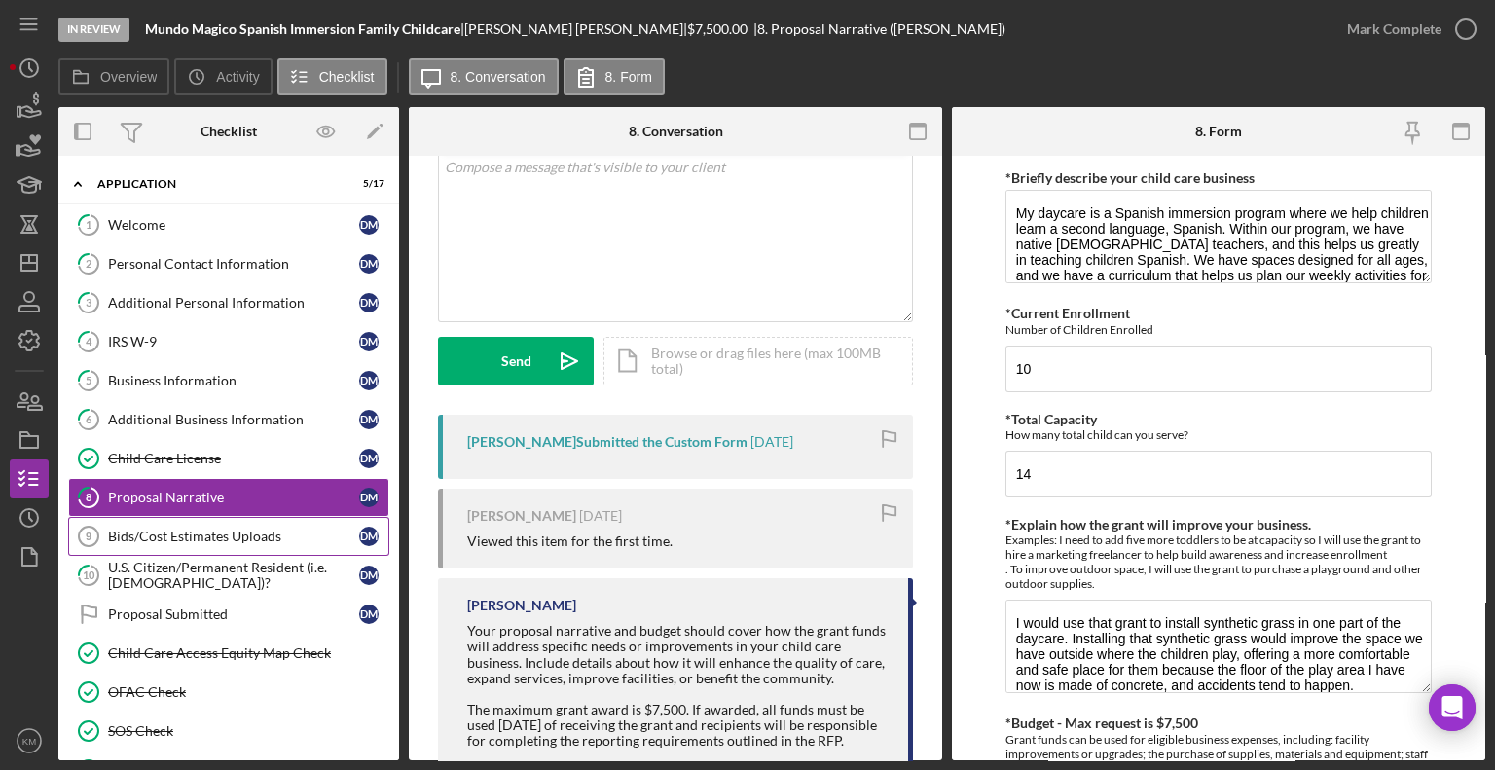
click at [273, 519] on link "Bids/Cost Estimates Uploads 9 Bids/Cost Estimates Uploads D M" at bounding box center [228, 536] width 321 height 39
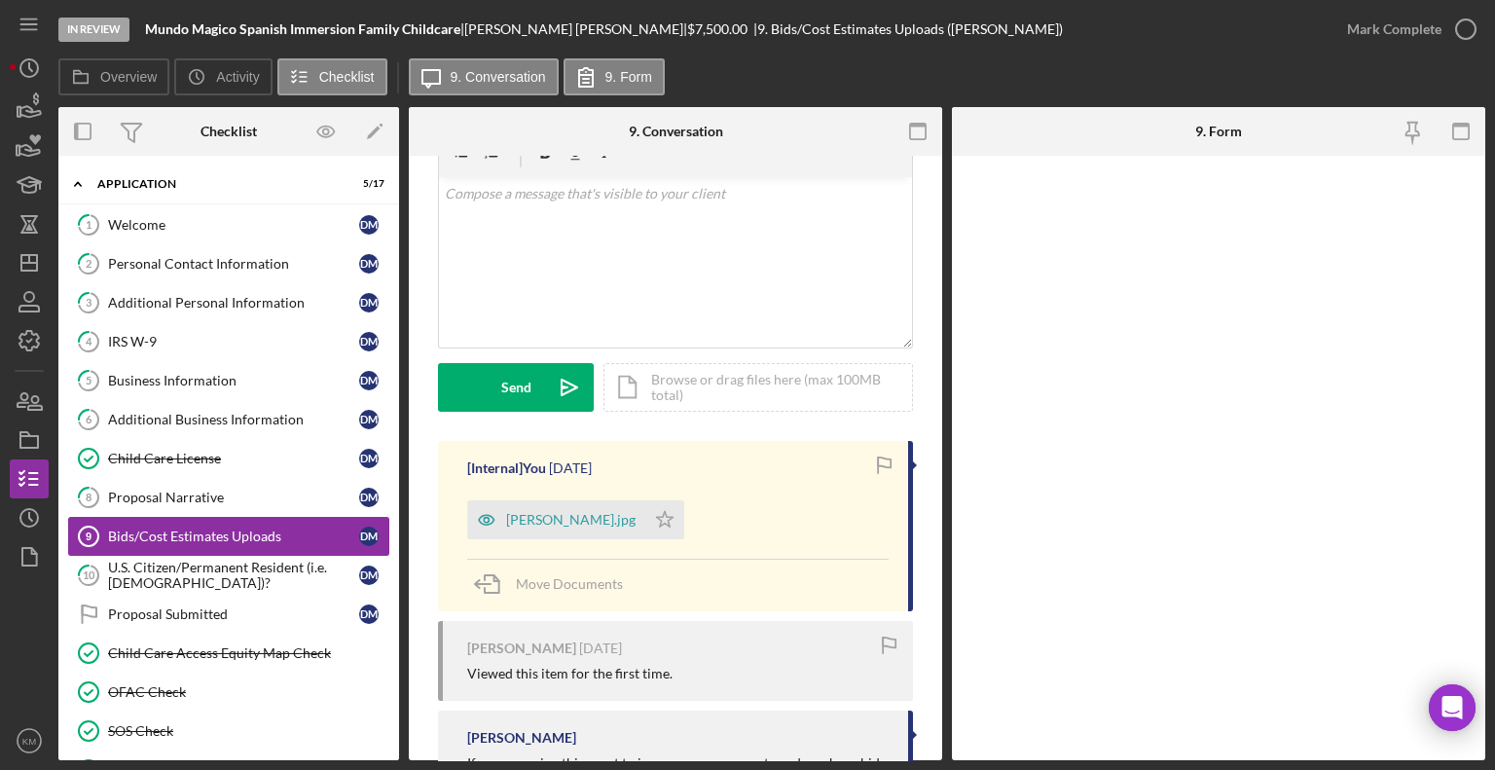
scroll to position [99, 0]
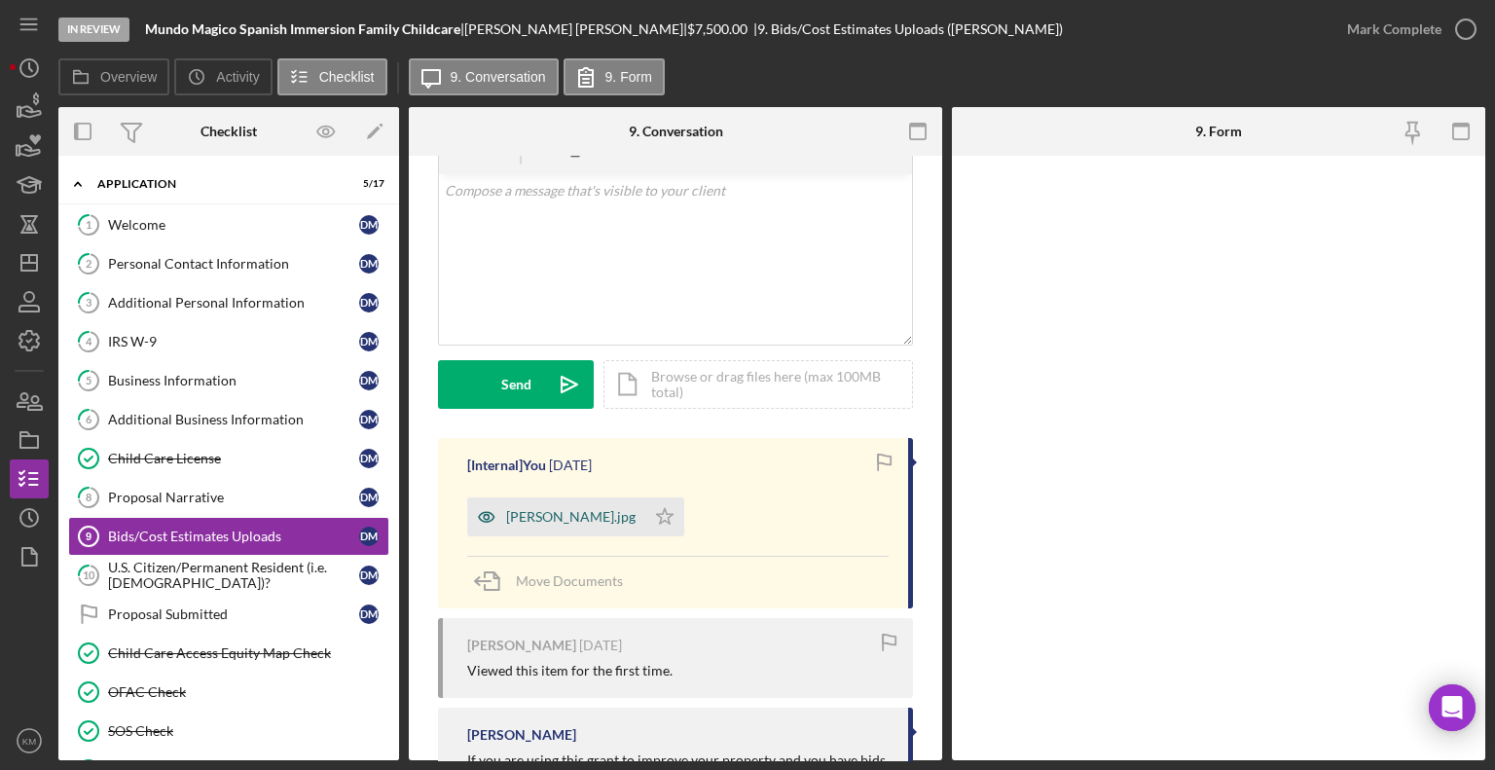
click at [607, 519] on div "Diana Miranda.jpg" at bounding box center [570, 517] width 129 height 16
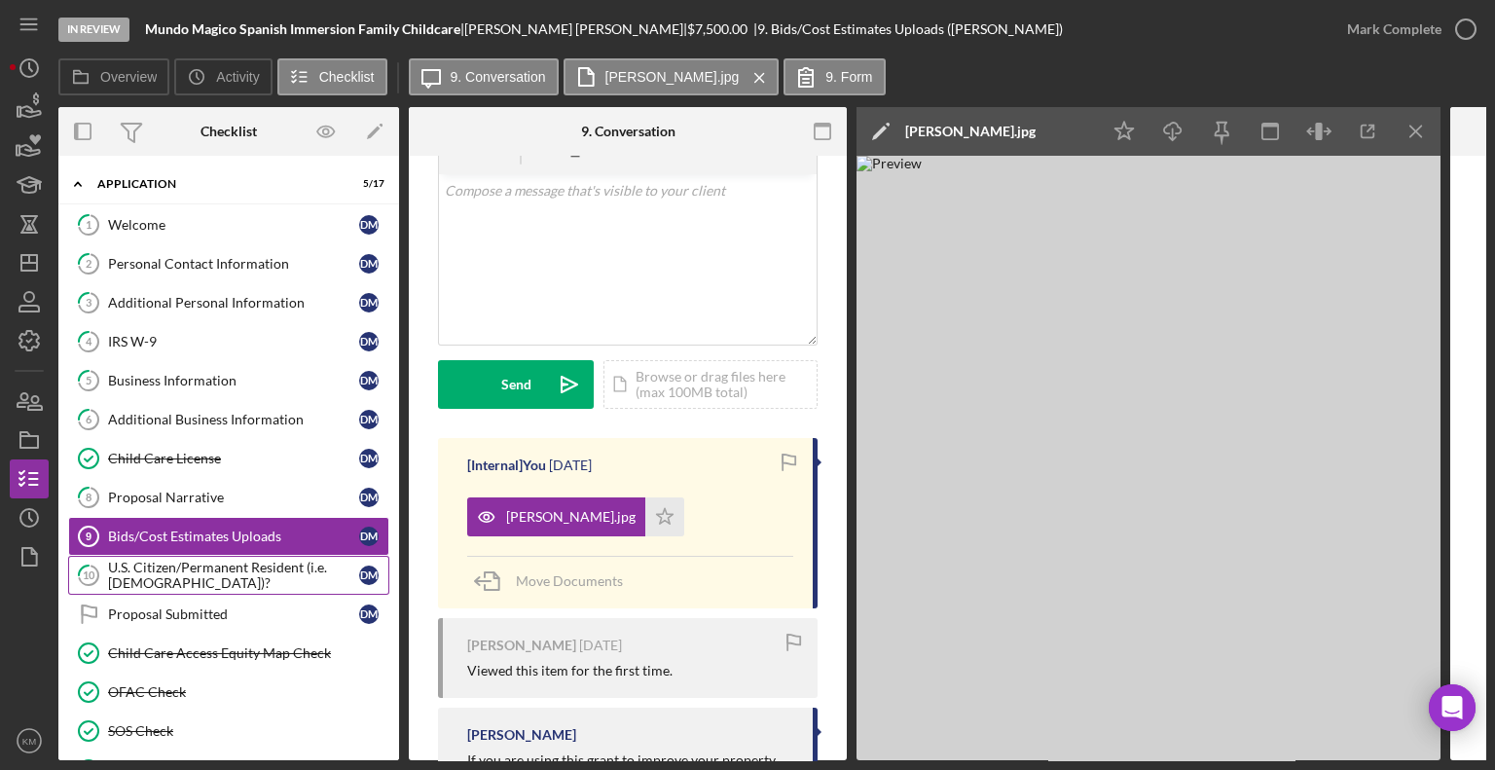
click at [246, 570] on div "U.S. Citizen/Permanent Resident (i.e. [DEMOGRAPHIC_DATA])?" at bounding box center [233, 575] width 251 height 31
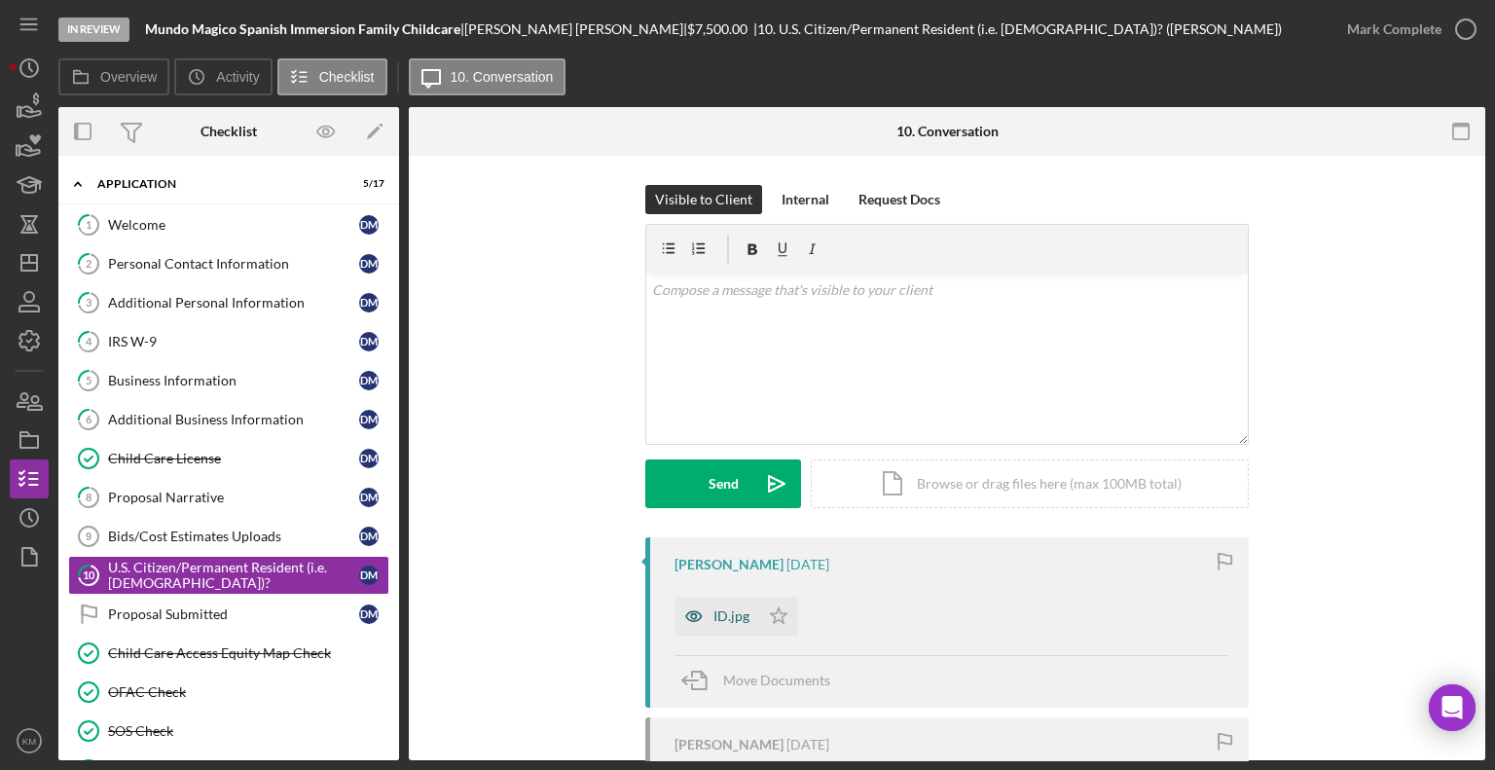
click at [709, 620] on icon "button" at bounding box center [694, 616] width 39 height 39
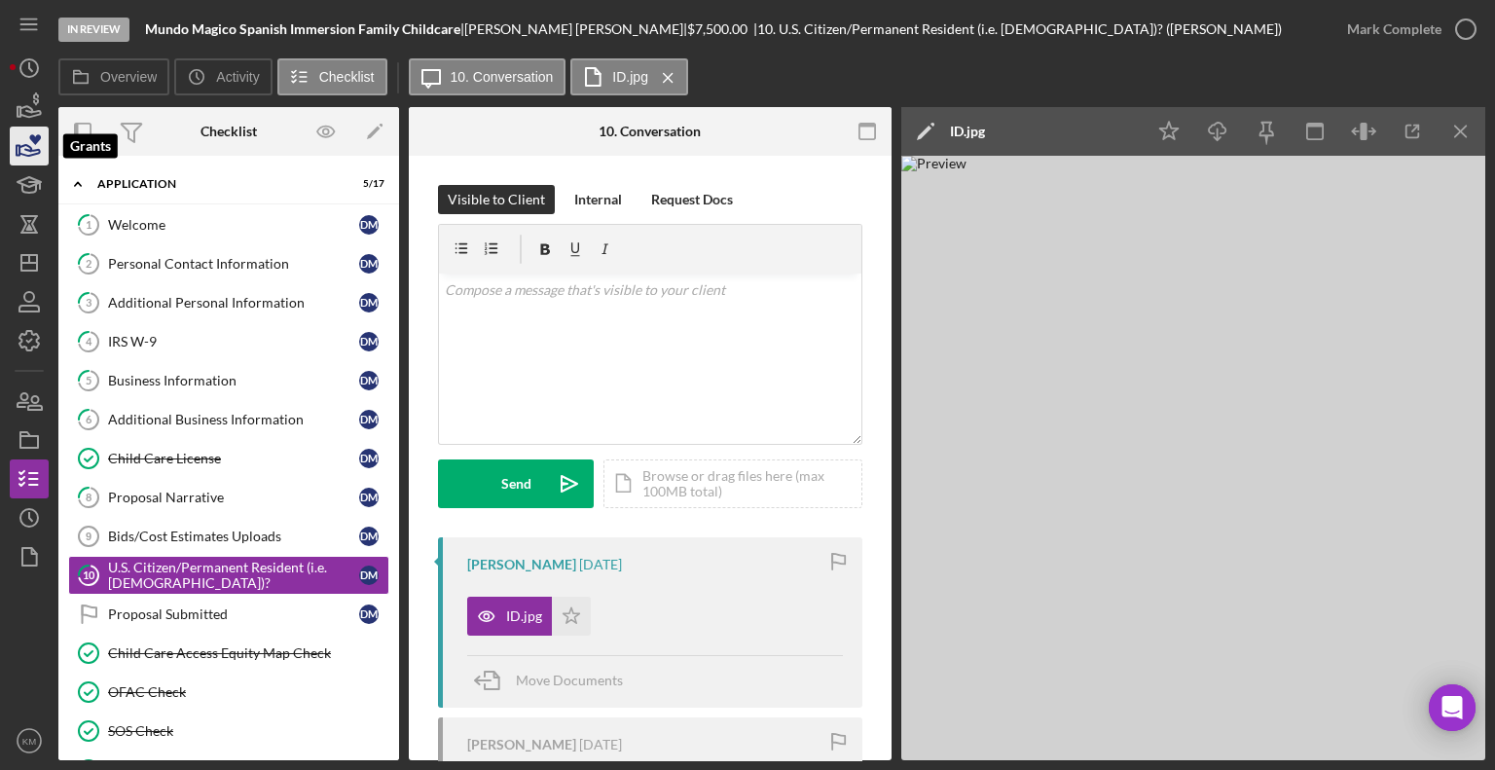
click at [46, 149] on icon "button" at bounding box center [29, 146] width 49 height 49
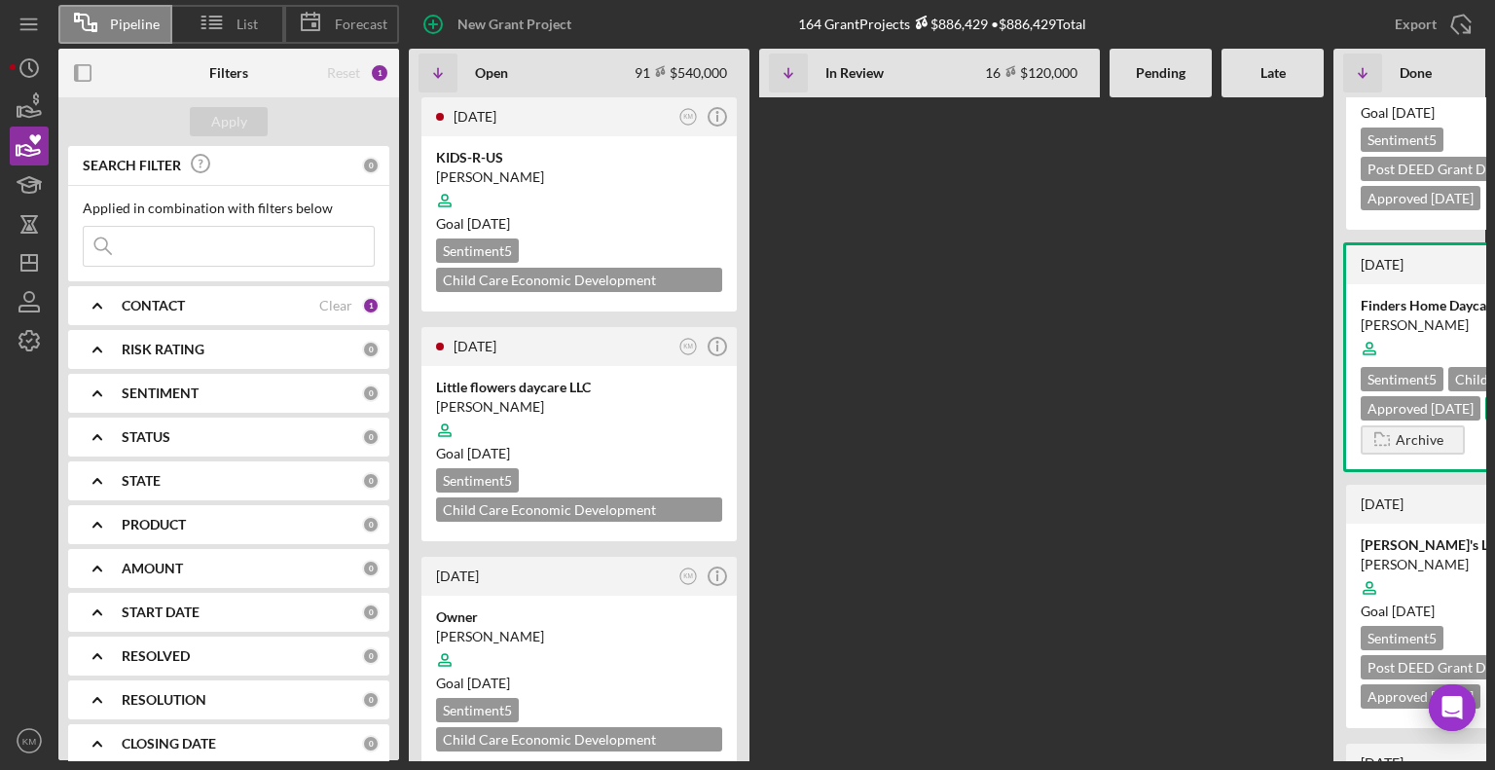
scroll to position [6553, 0]
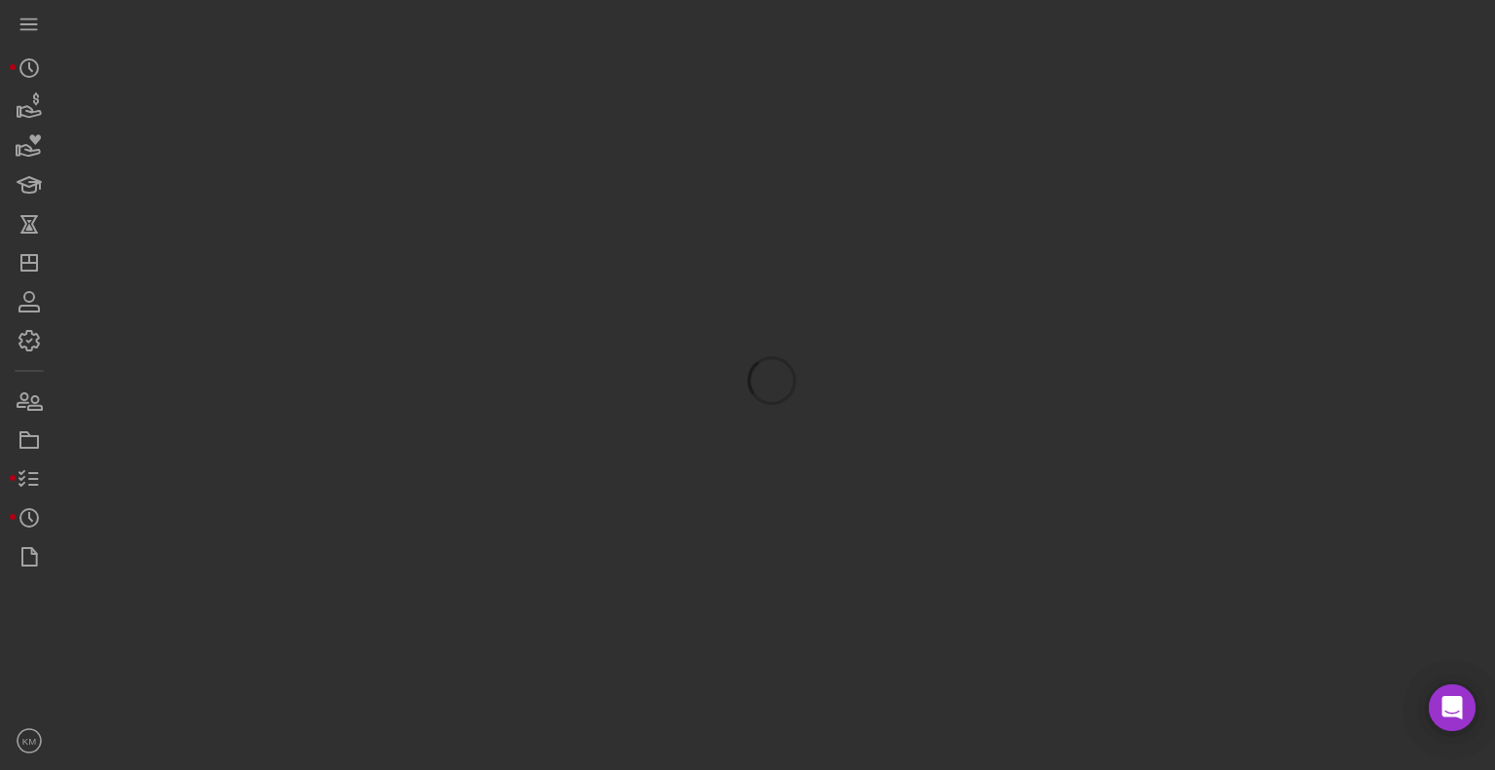
click at [343, 216] on div at bounding box center [771, 380] width 1427 height 760
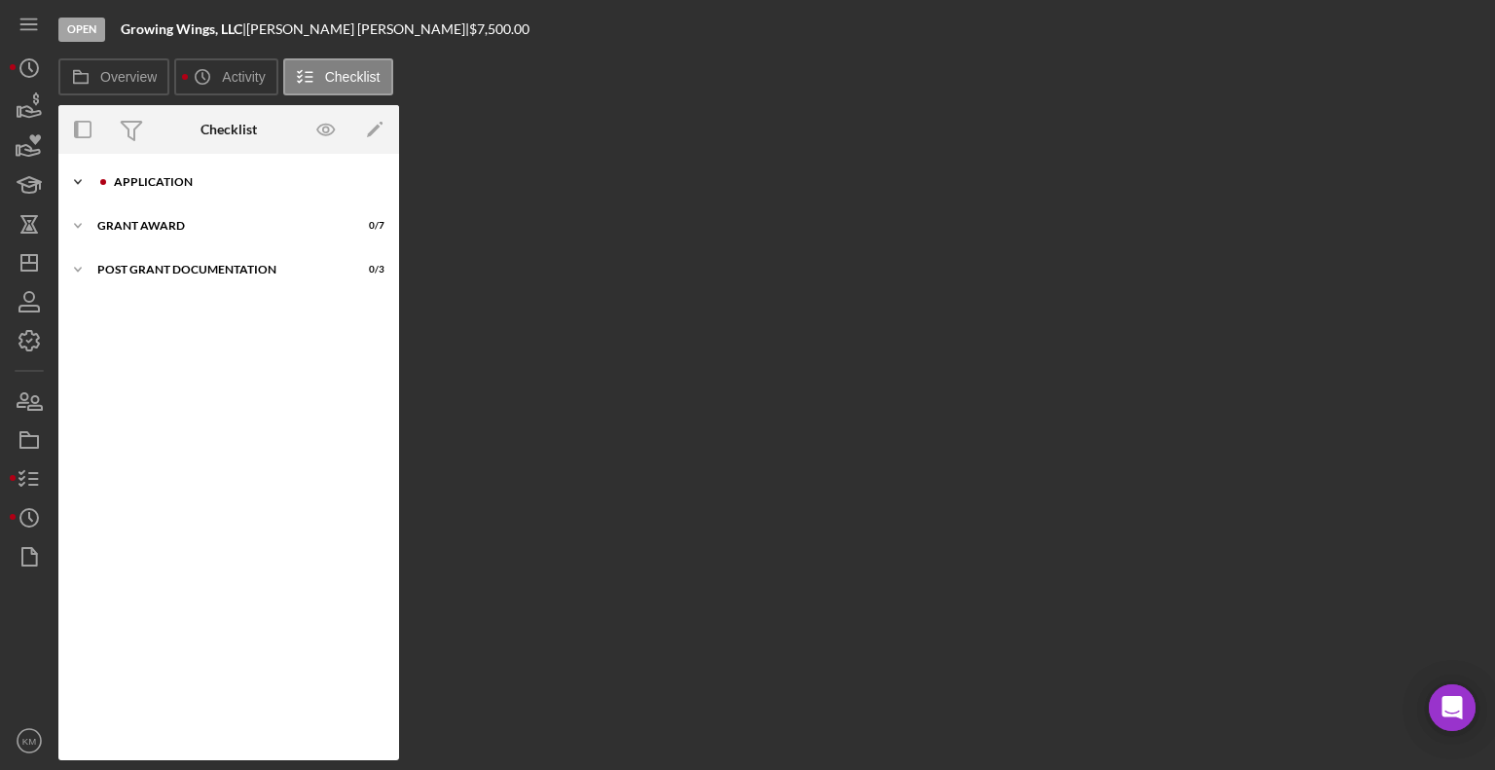
click at [264, 176] on div "Application" at bounding box center [244, 182] width 261 height 12
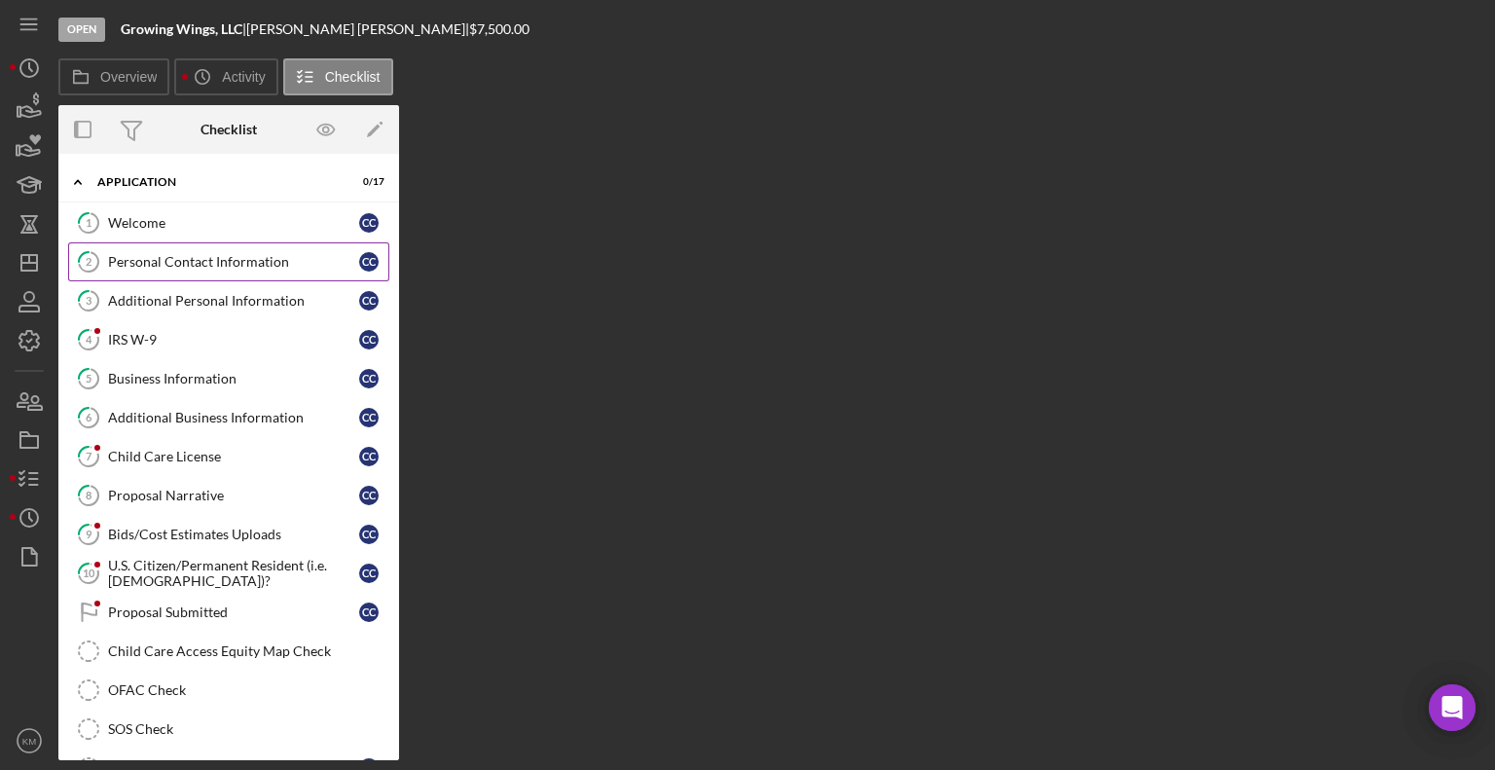
click at [252, 255] on div "Personal Contact Information" at bounding box center [233, 262] width 251 height 16
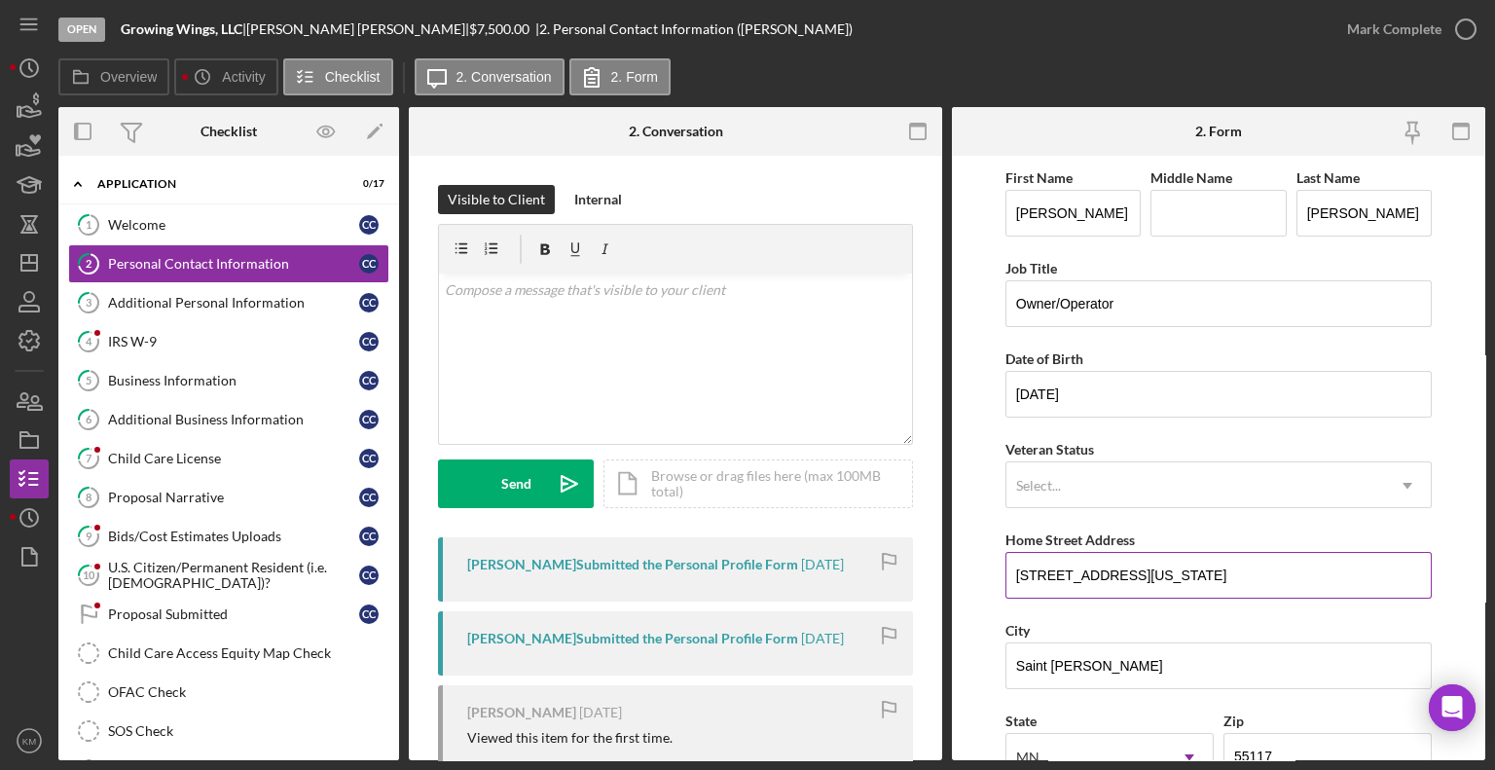
drag, startPoint x: 1012, startPoint y: 569, endPoint x: 1261, endPoint y: 576, distance: 249.3
click at [1261, 576] on input "373 Idaho Avenue West" at bounding box center [1218, 575] width 426 height 47
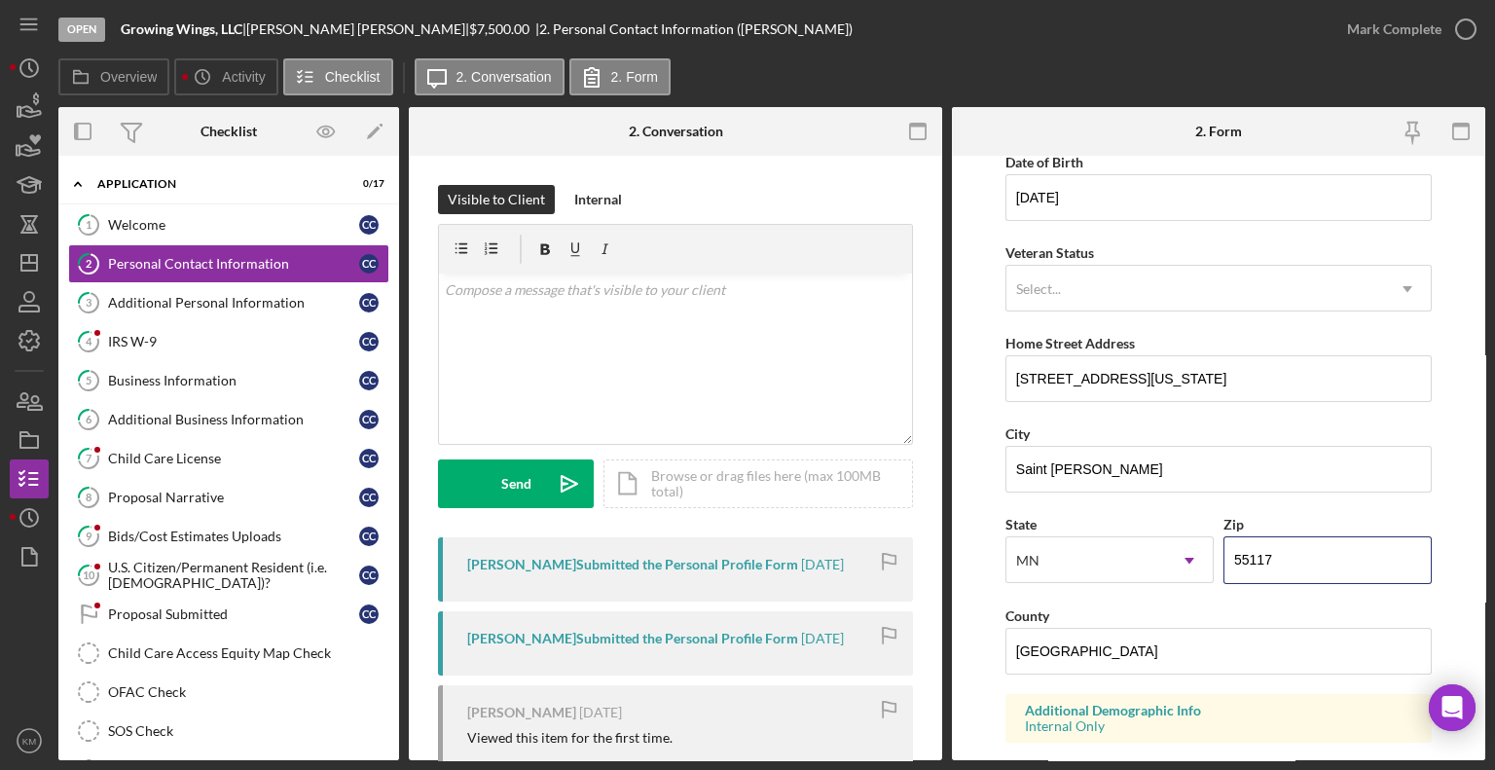
scroll to position [242, 0]
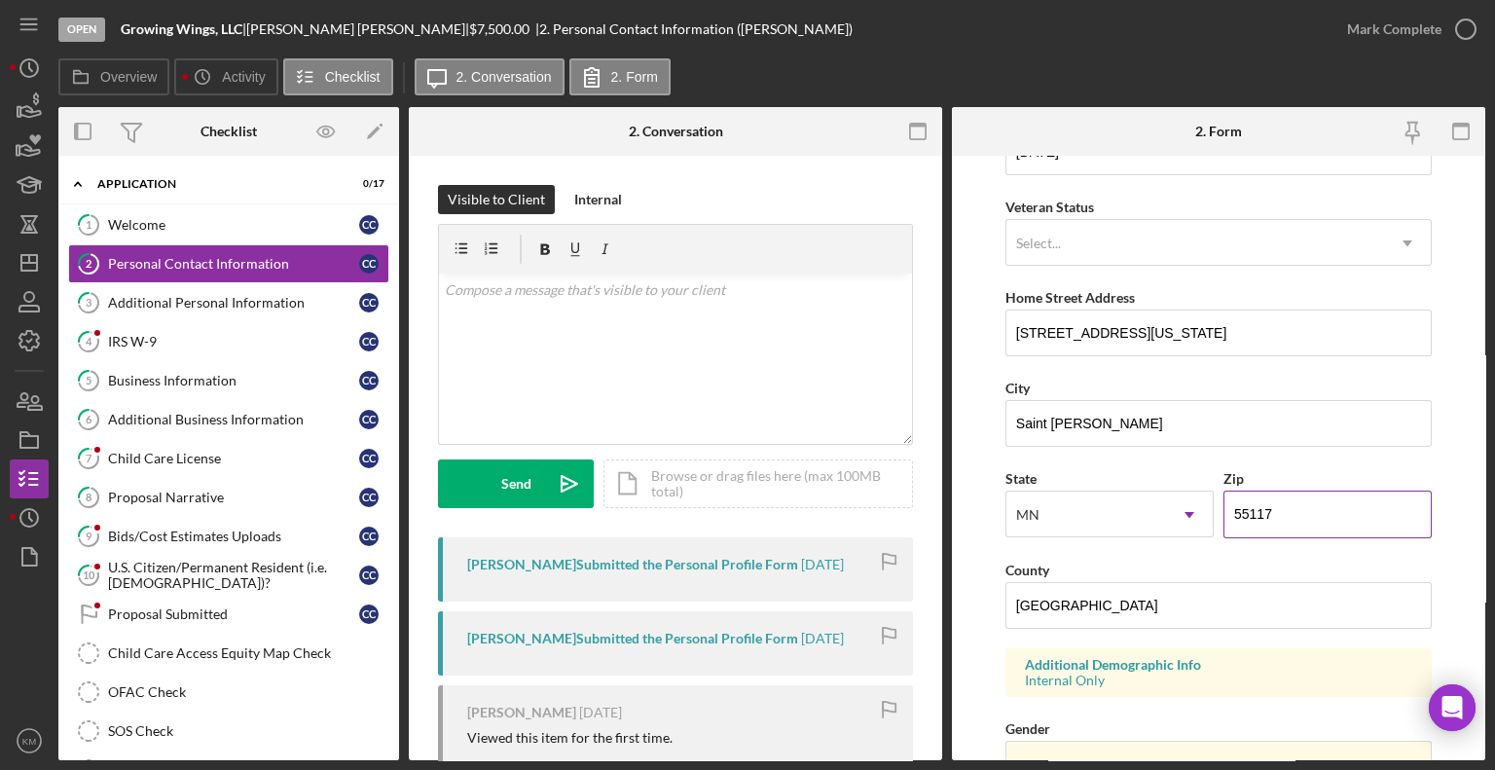
drag, startPoint x: 1293, startPoint y: 749, endPoint x: 1231, endPoint y: 508, distance: 249.1
click at [1231, 508] on input "55117" at bounding box center [1328, 514] width 208 height 47
click at [205, 659] on link "Child Care Access Equity Map Check Child Care Access Equity Map Check" at bounding box center [228, 653] width 321 height 39
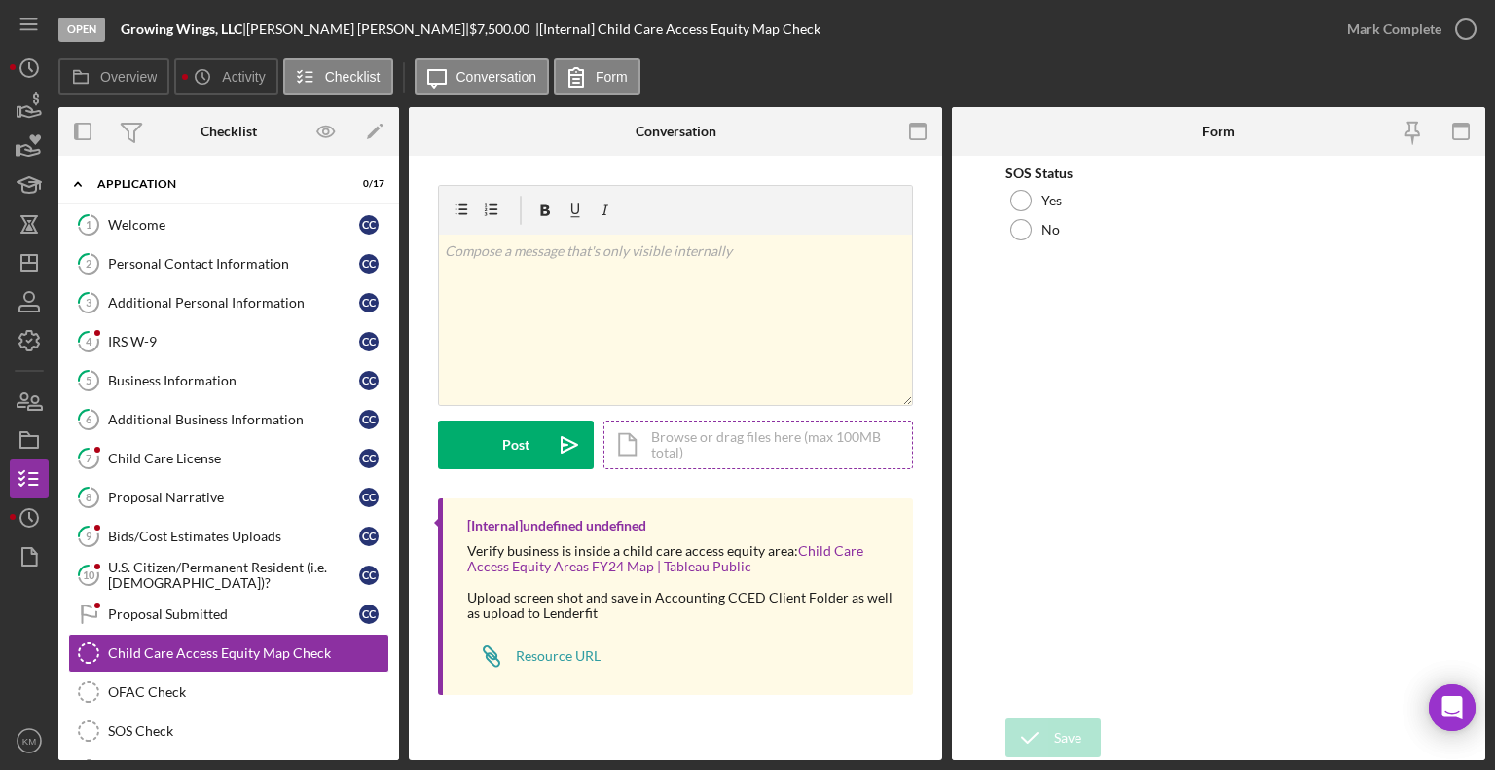
click at [657, 433] on div "Icon/Document Browse or drag files here (max 100MB total) Tap to choose files o…" at bounding box center [758, 444] width 310 height 49
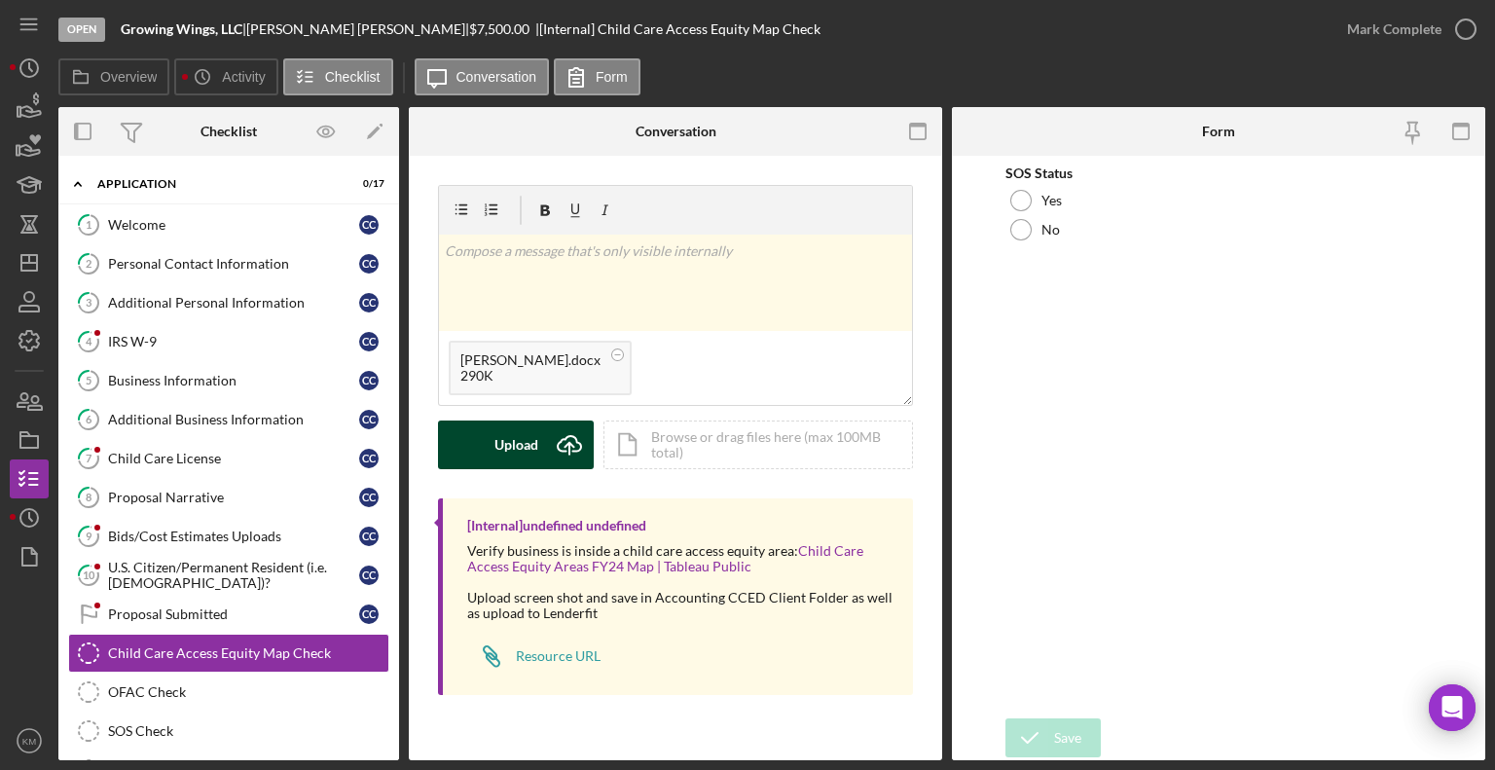
click at [556, 455] on icon "Icon/Upload" at bounding box center [569, 444] width 49 height 49
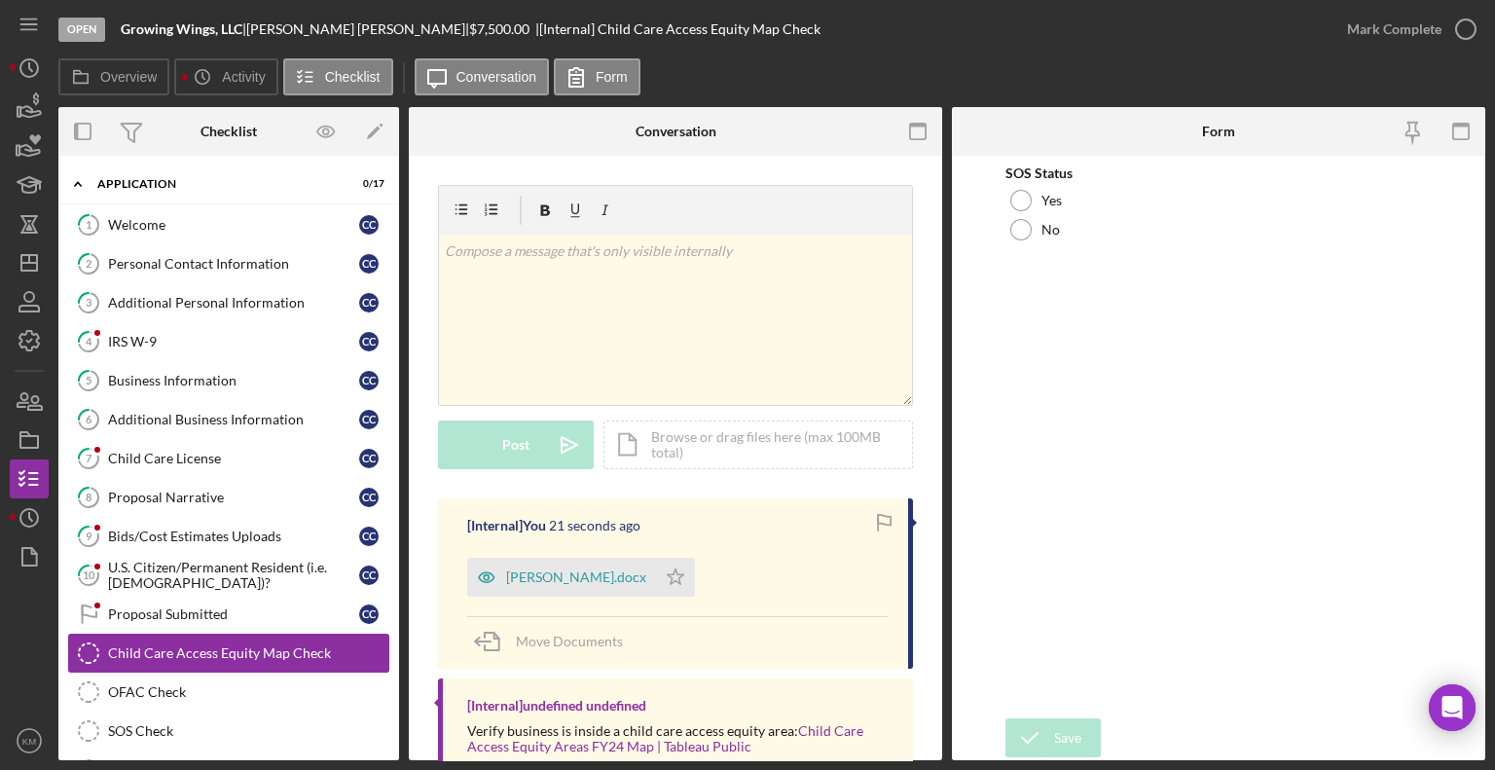
click at [92, 652] on icon "Child Care Access Equity Map Check" at bounding box center [88, 653] width 49 height 49
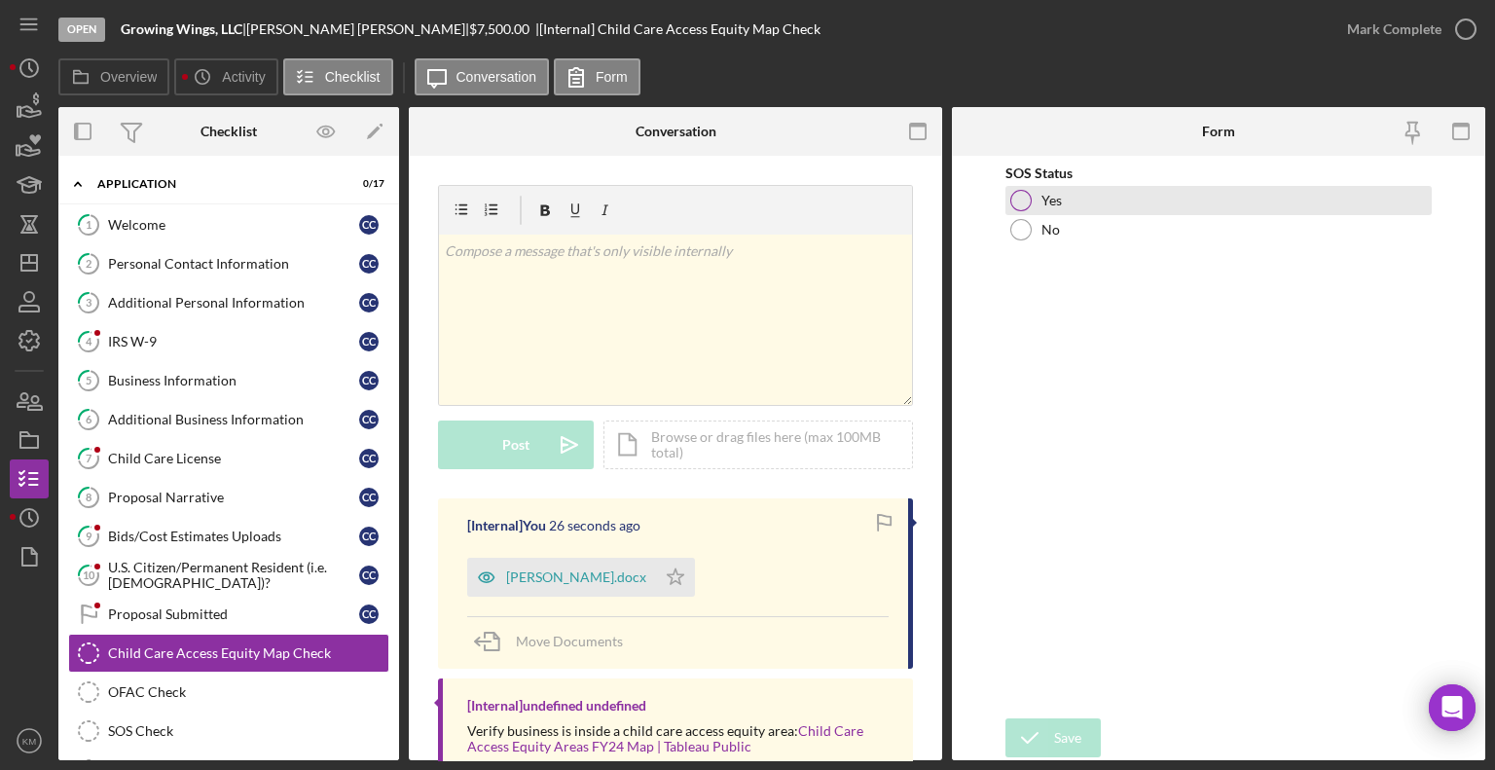
click at [1019, 198] on div at bounding box center [1020, 200] width 21 height 21
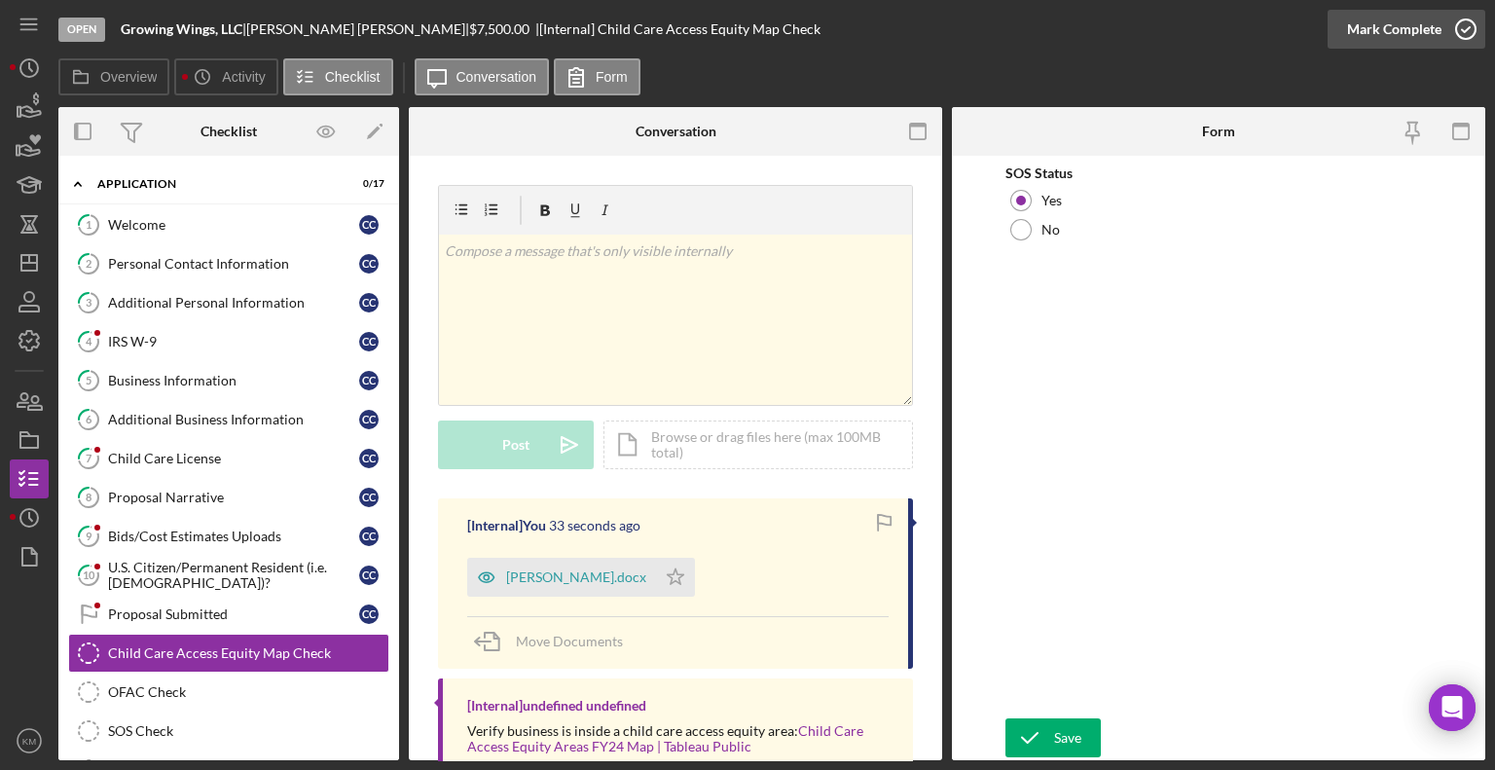
click at [1443, 27] on icon "button" at bounding box center [1466, 29] width 49 height 49
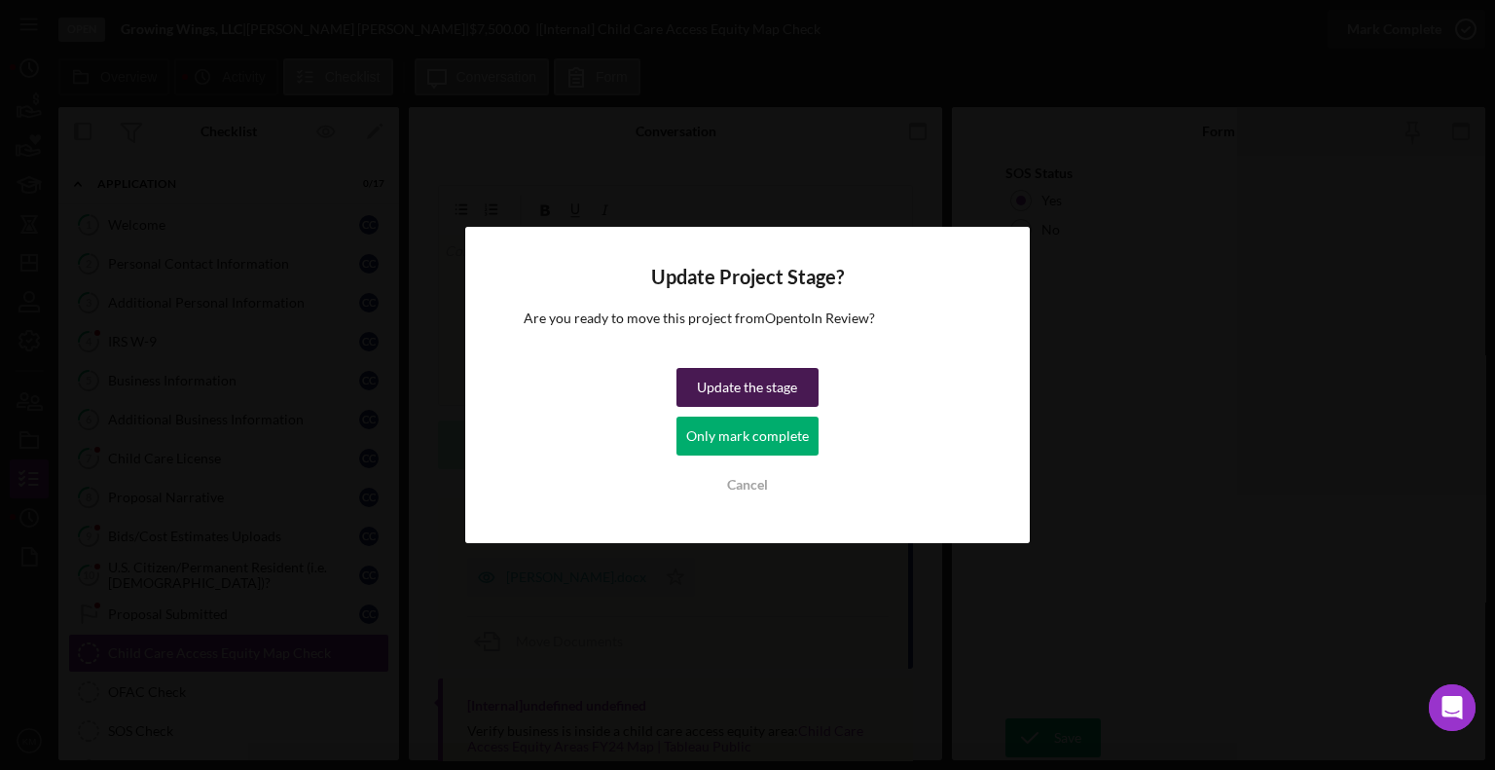
click at [716, 374] on div "Update the stage" at bounding box center [747, 387] width 100 height 39
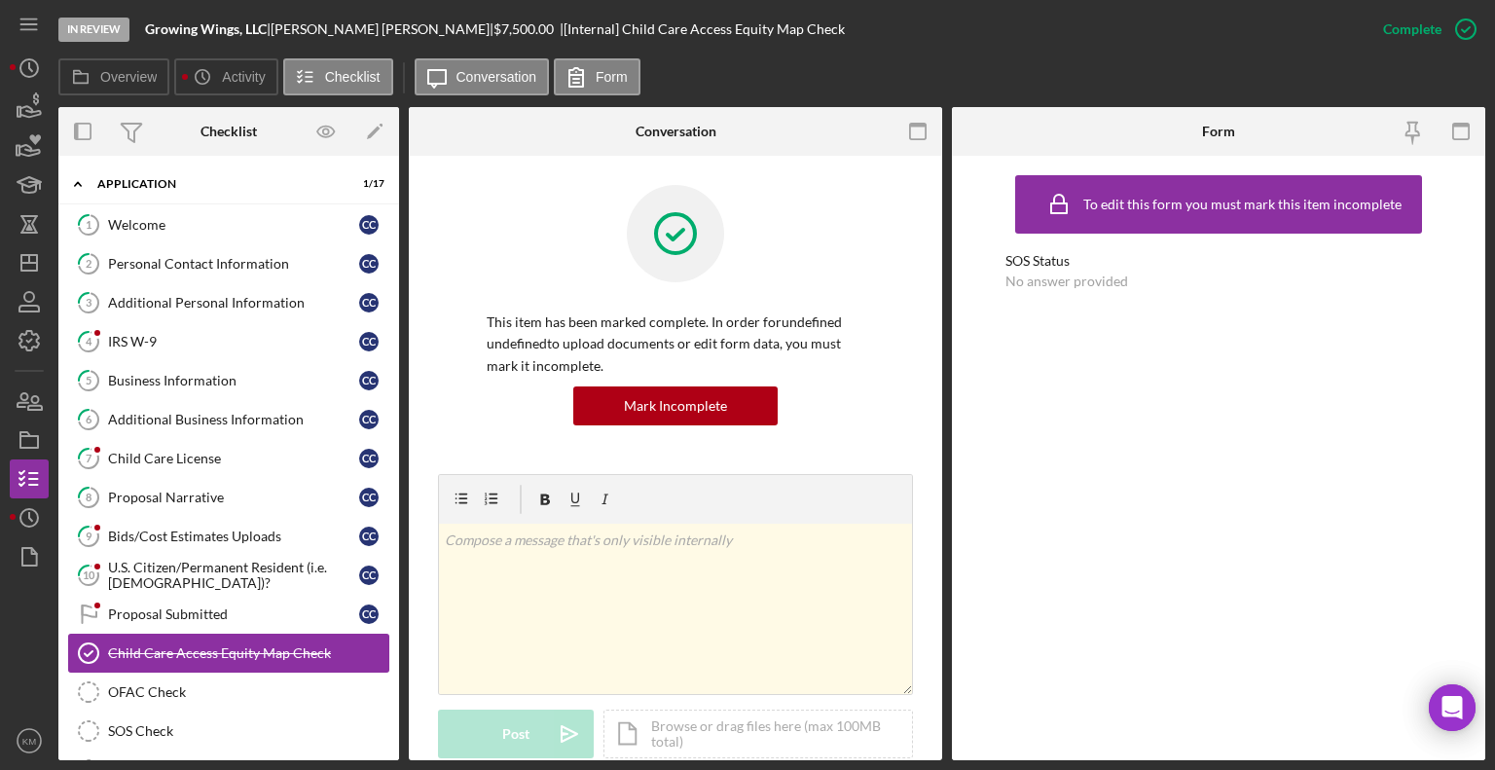
click at [215, 658] on link "Child Care Access Equity Map Check Child Care Access Equity Map Check" at bounding box center [228, 653] width 321 height 39
click at [234, 453] on div "Child Care License" at bounding box center [233, 459] width 251 height 16
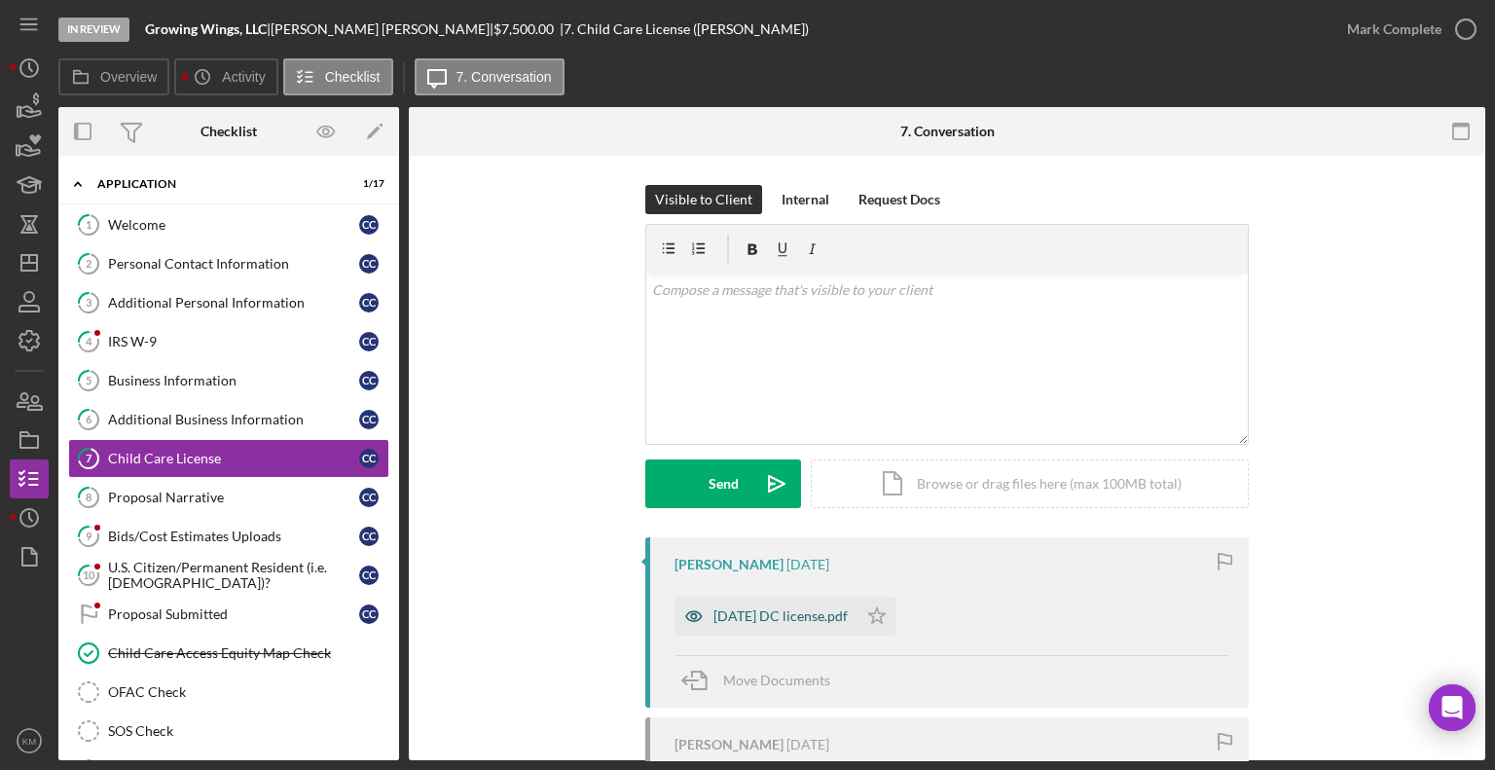
click at [832, 625] on div "3.3.2025 DC license.pdf" at bounding box center [766, 616] width 183 height 39
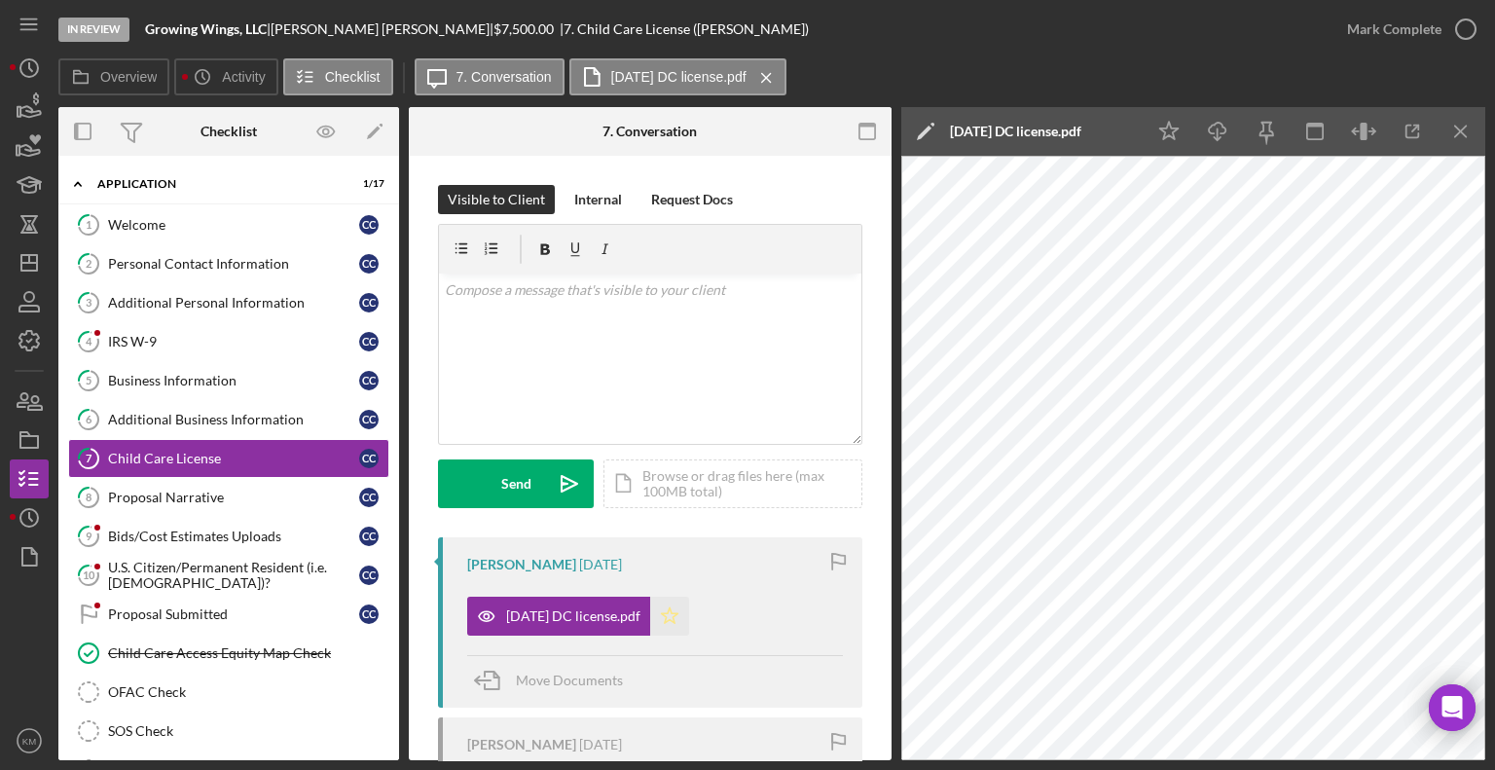
click at [673, 603] on icon "Icon/Star" at bounding box center [669, 616] width 39 height 39
click at [1462, 29] on polyline "button" at bounding box center [1466, 29] width 8 height 5
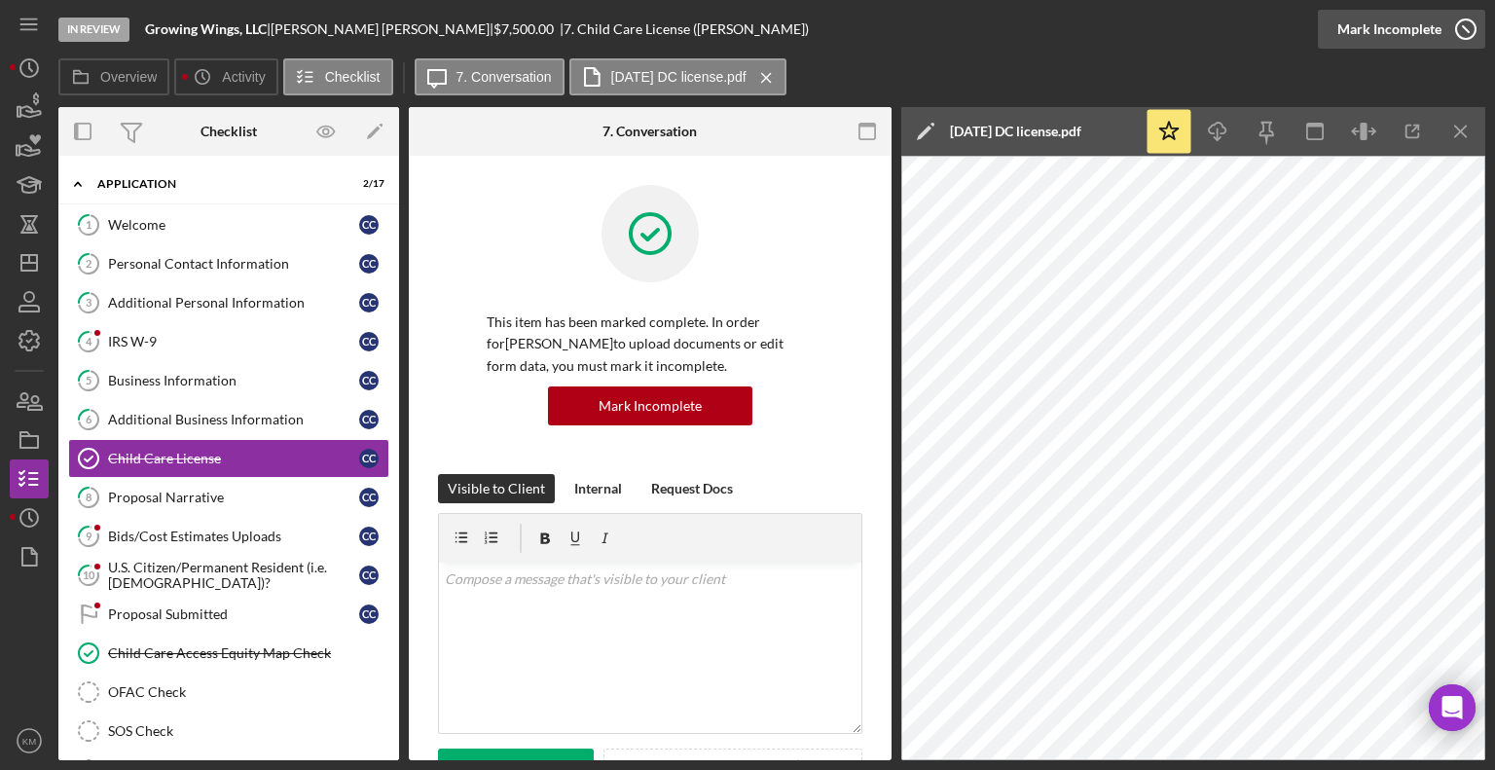
click at [1458, 42] on icon "button" at bounding box center [1466, 29] width 49 height 49
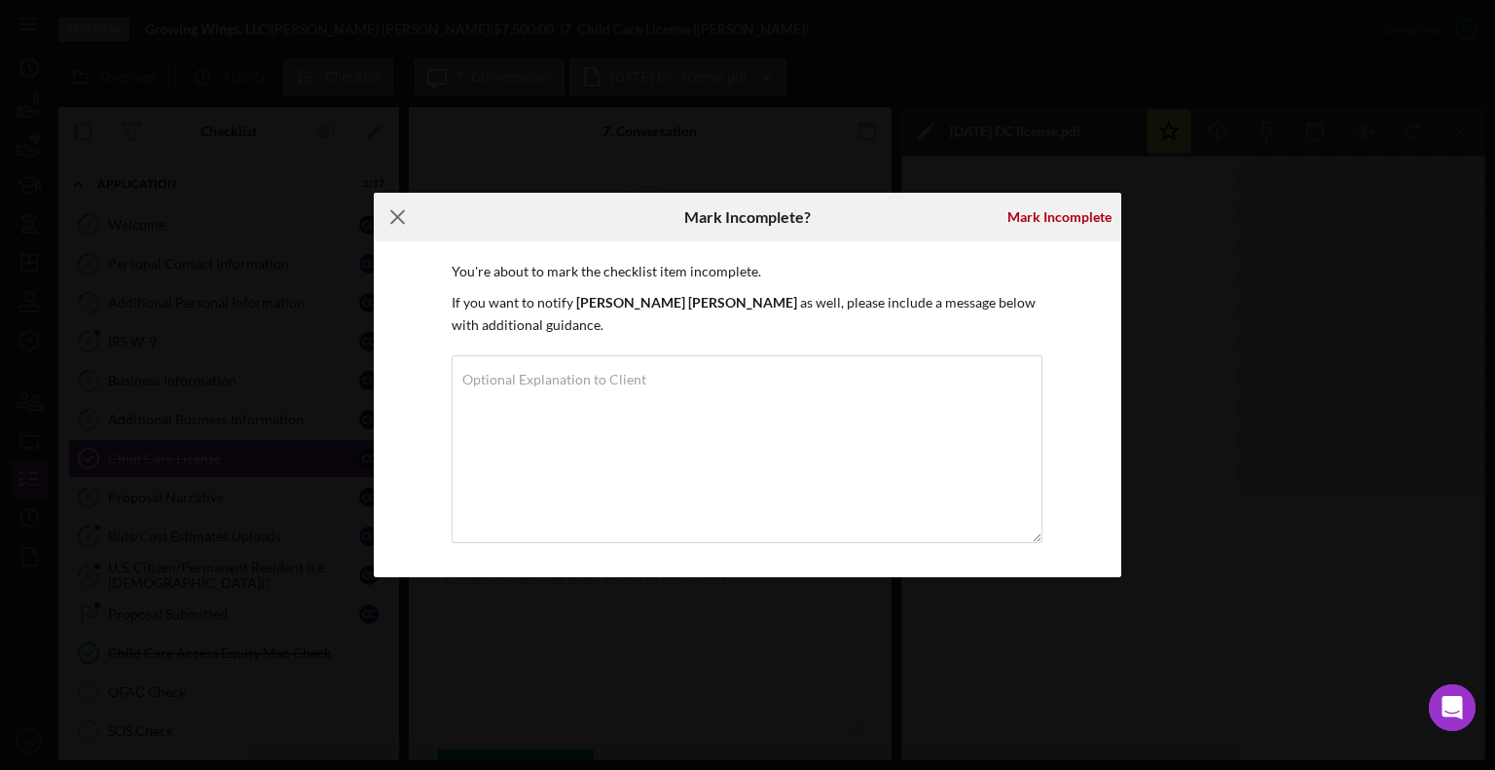
click at [392, 211] on line at bounding box center [397, 217] width 13 height 13
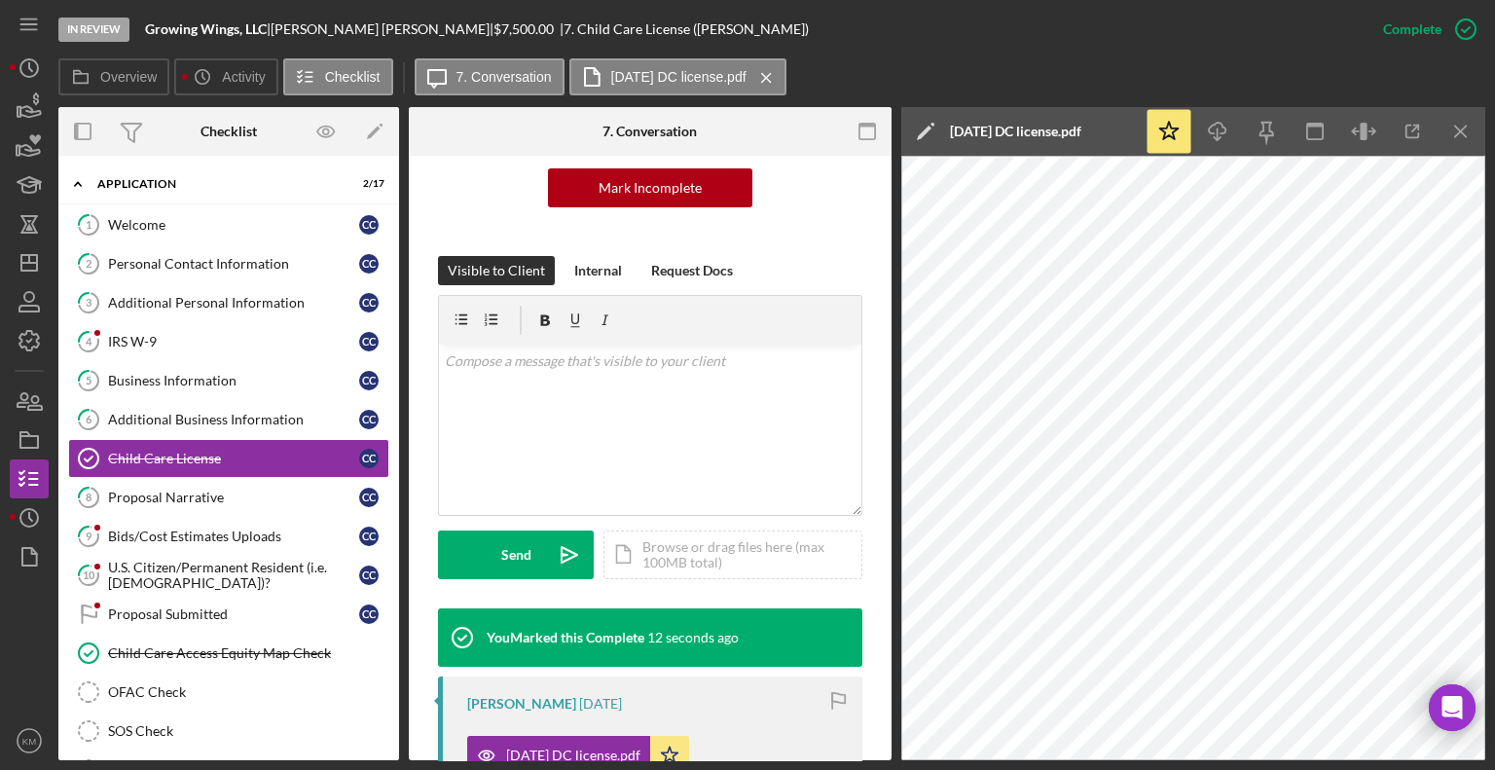
scroll to position [231, 0]
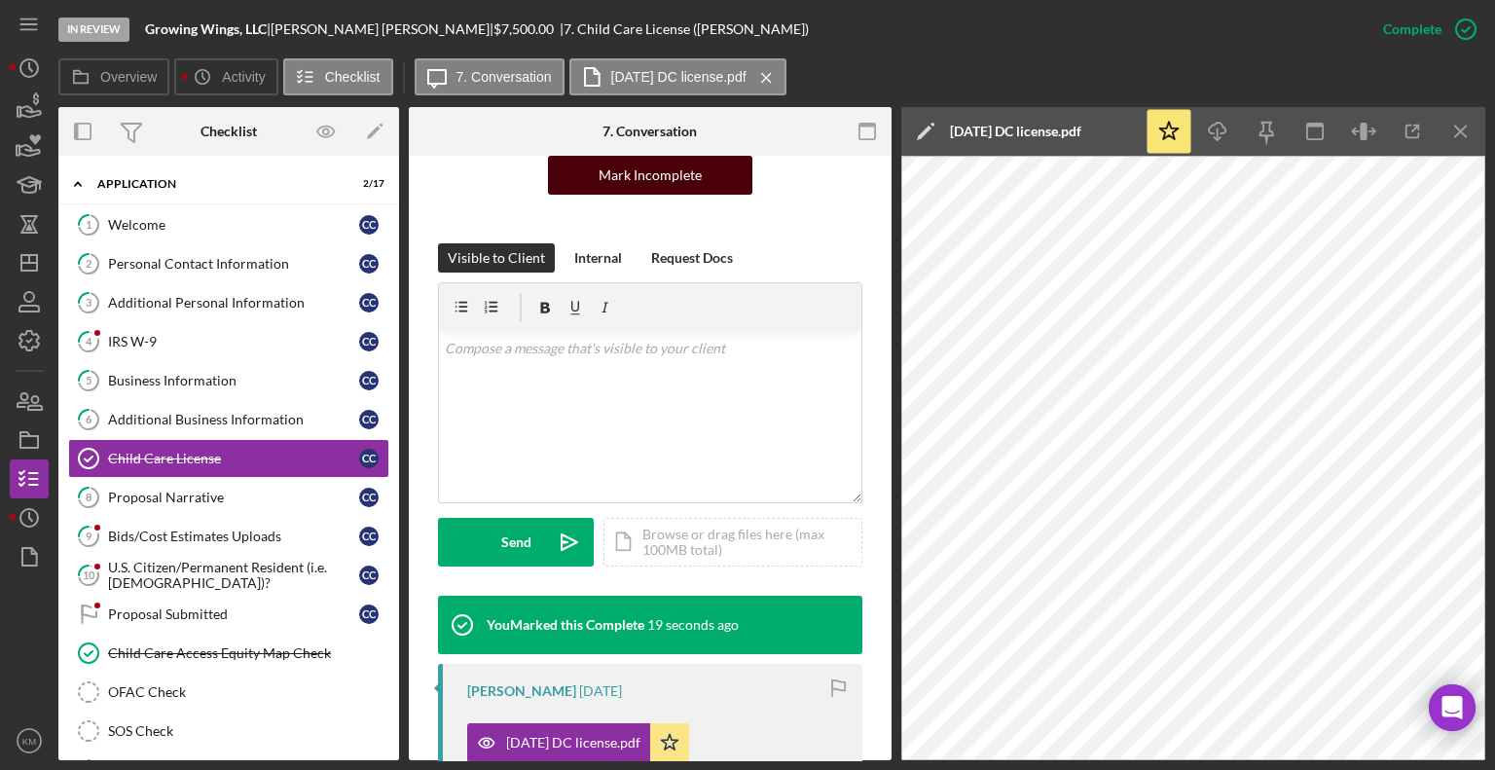
click at [653, 187] on div "Mark Incomplete" at bounding box center [650, 175] width 103 height 39
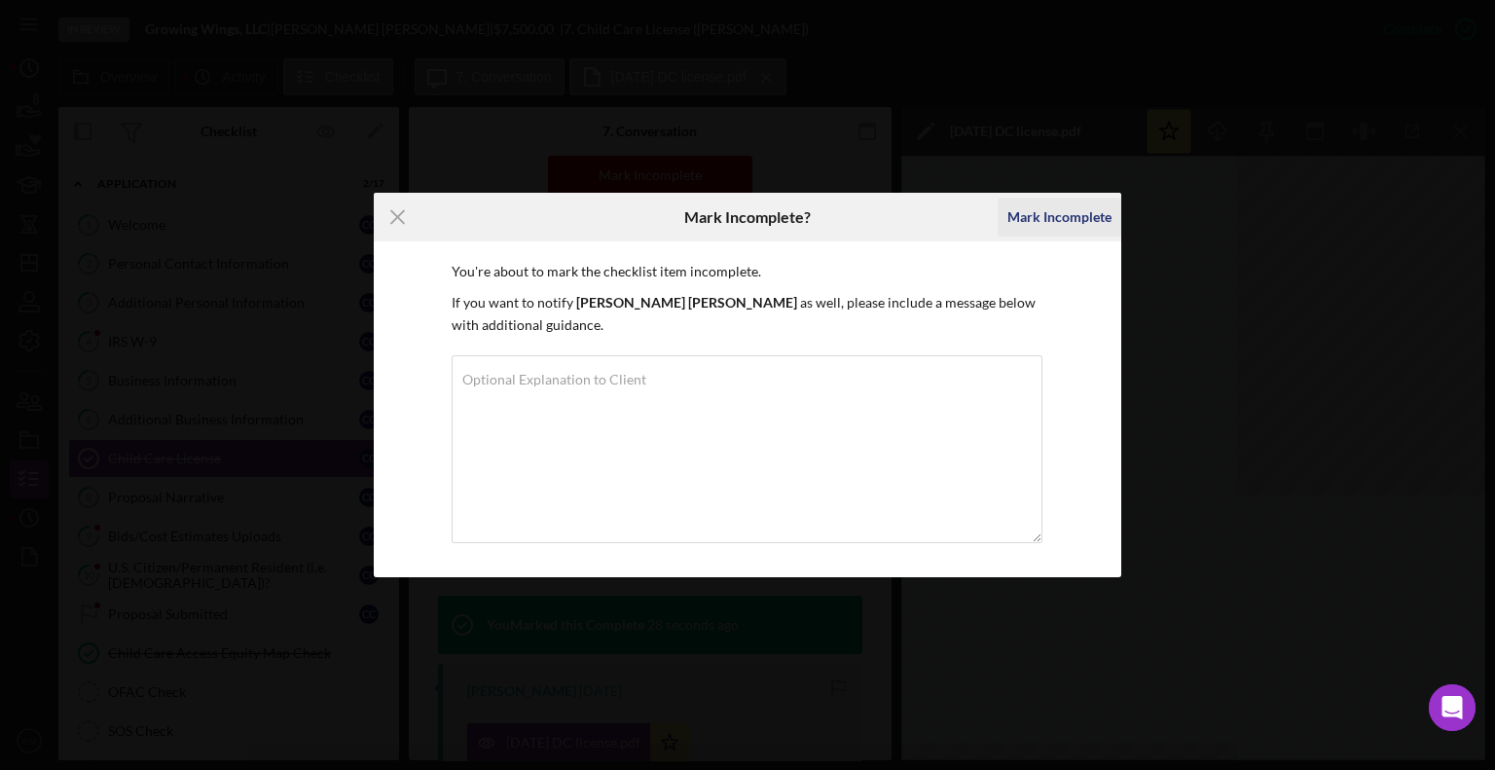
click at [1041, 214] on div "Mark Incomplete" at bounding box center [1059, 217] width 104 height 39
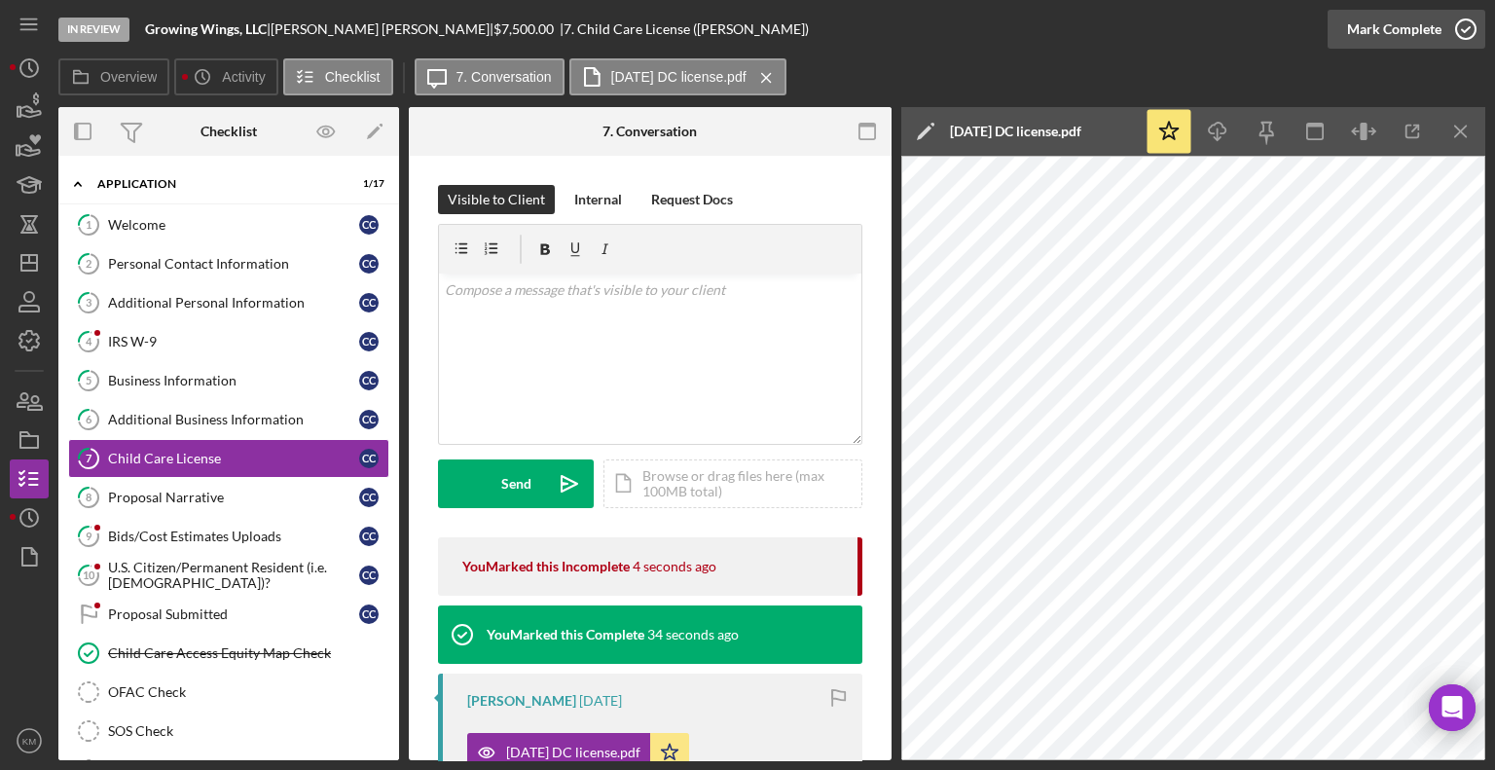
click at [1464, 33] on icon "button" at bounding box center [1466, 29] width 49 height 49
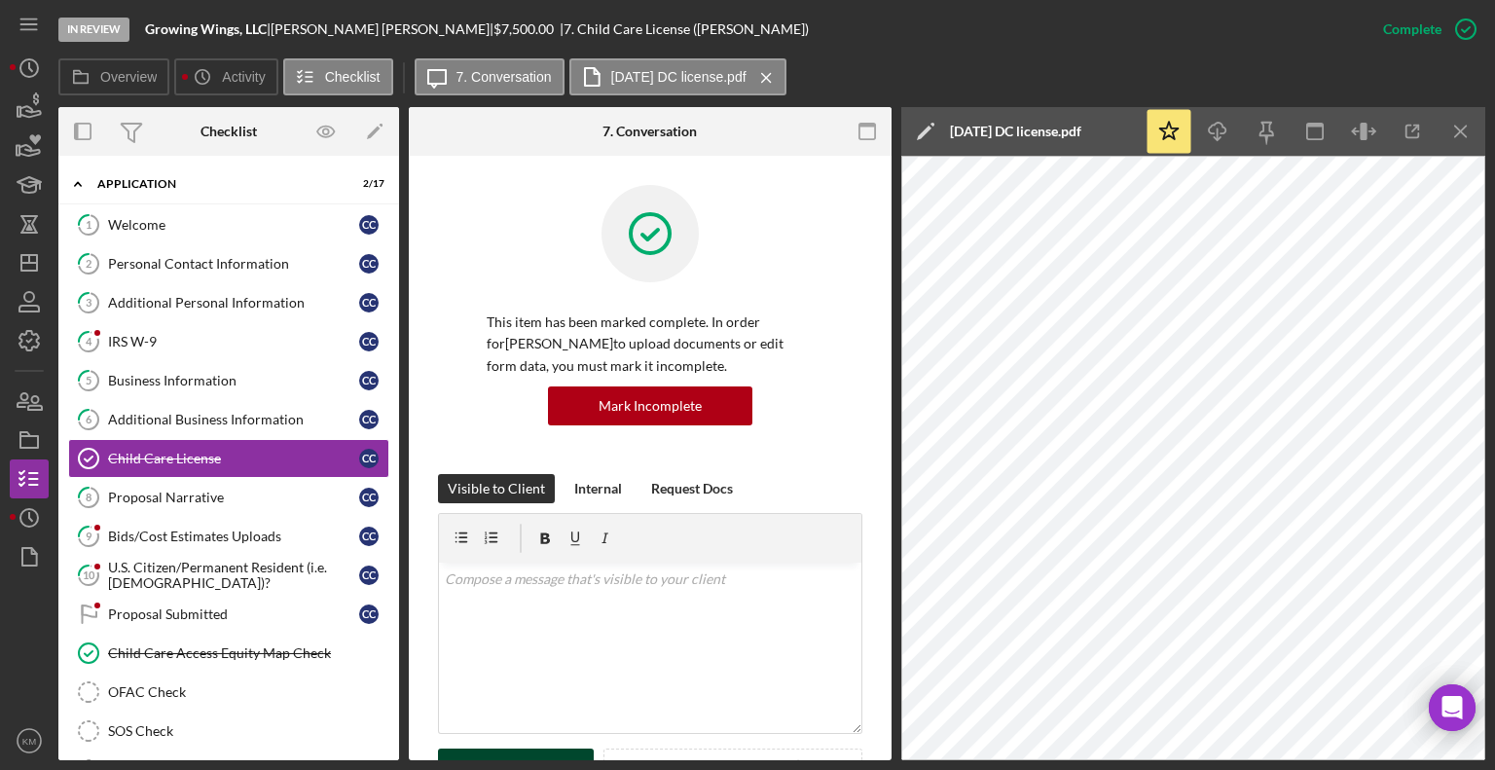
click at [511, 758] on div "Send" at bounding box center [516, 773] width 30 height 49
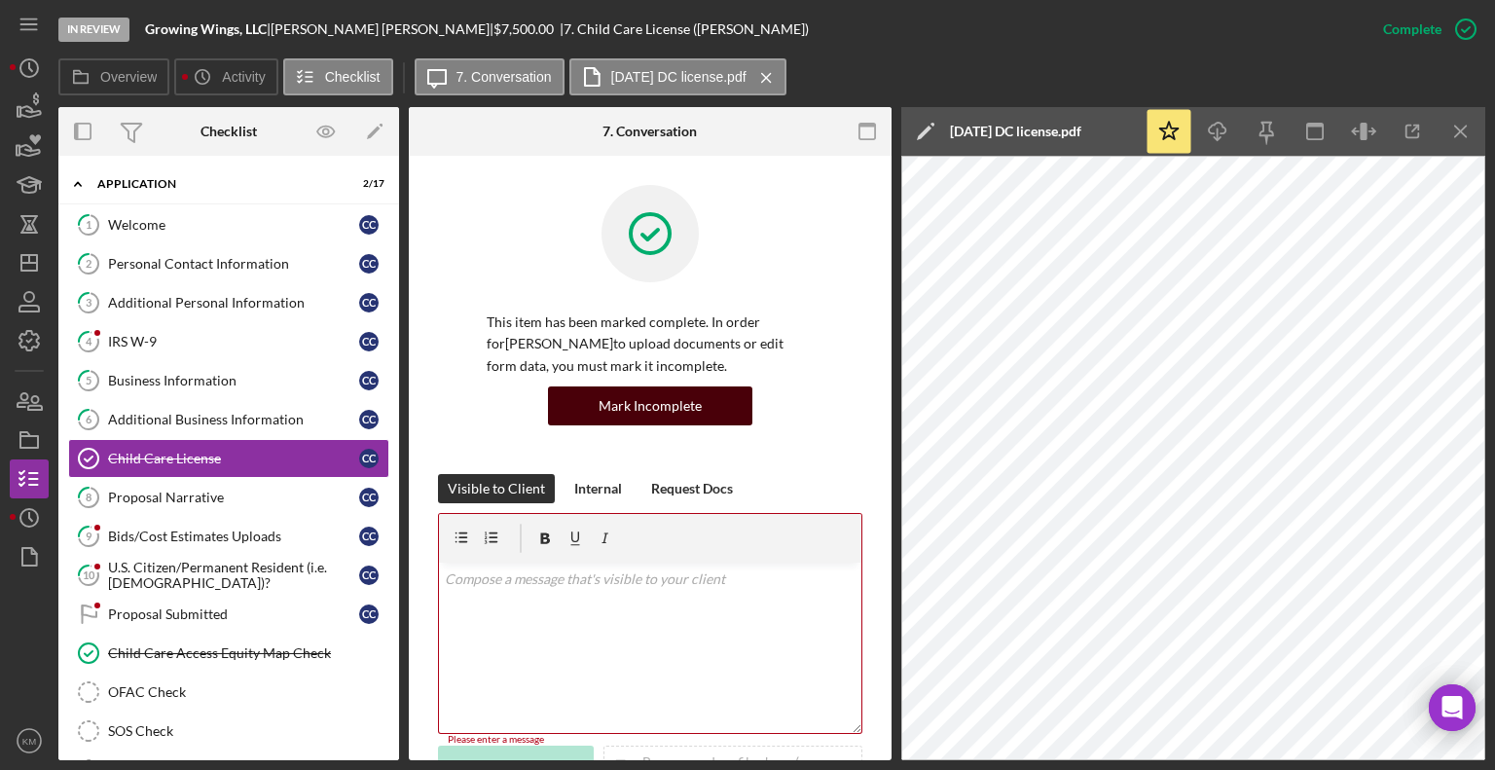
click at [673, 401] on div "Mark Incomplete" at bounding box center [650, 405] width 103 height 39
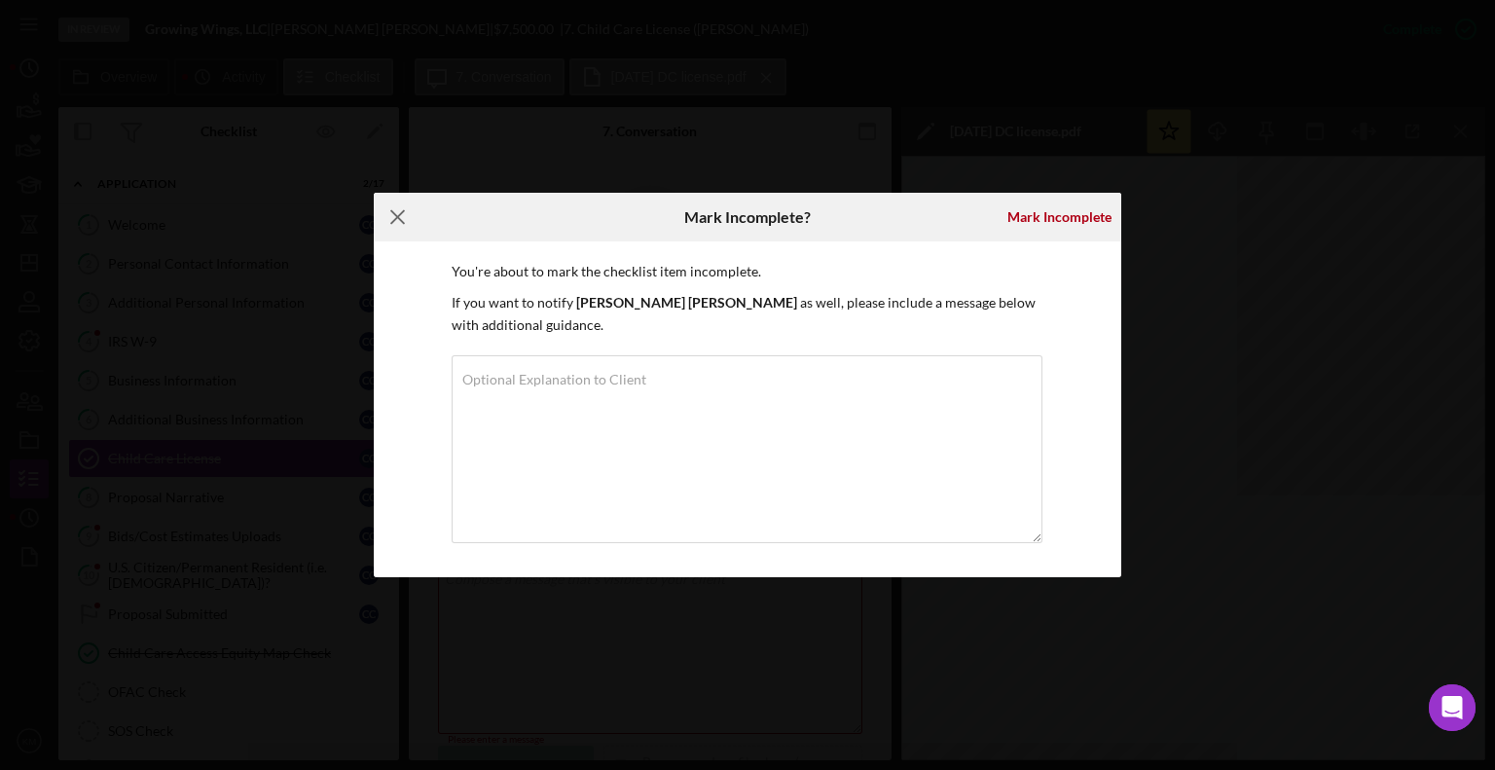
click at [416, 213] on icon "Icon/Menu Close" at bounding box center [398, 217] width 49 height 49
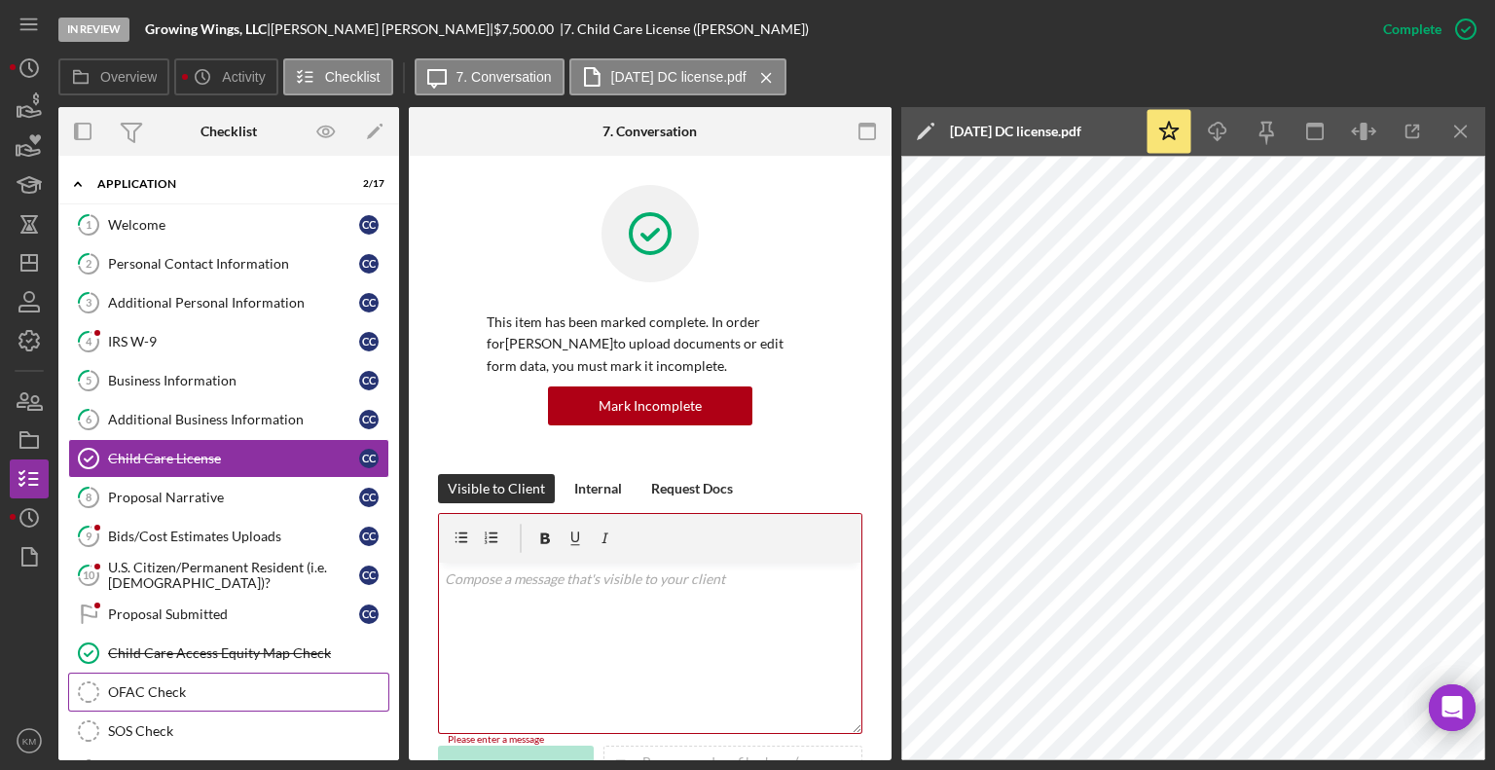
click at [151, 684] on div "OFAC Check" at bounding box center [248, 692] width 280 height 16
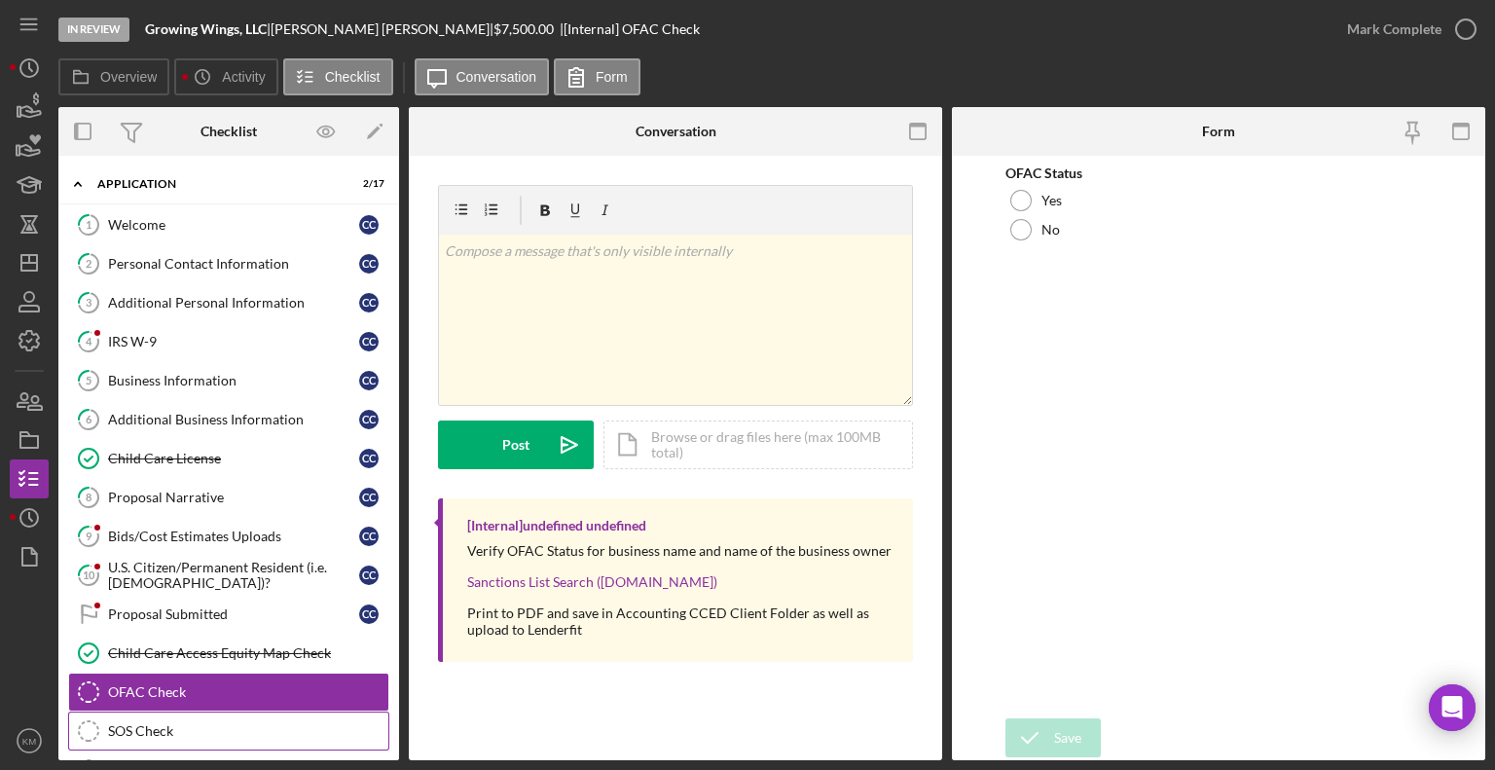
click at [208, 723] on div "SOS Check" at bounding box center [248, 731] width 280 height 16
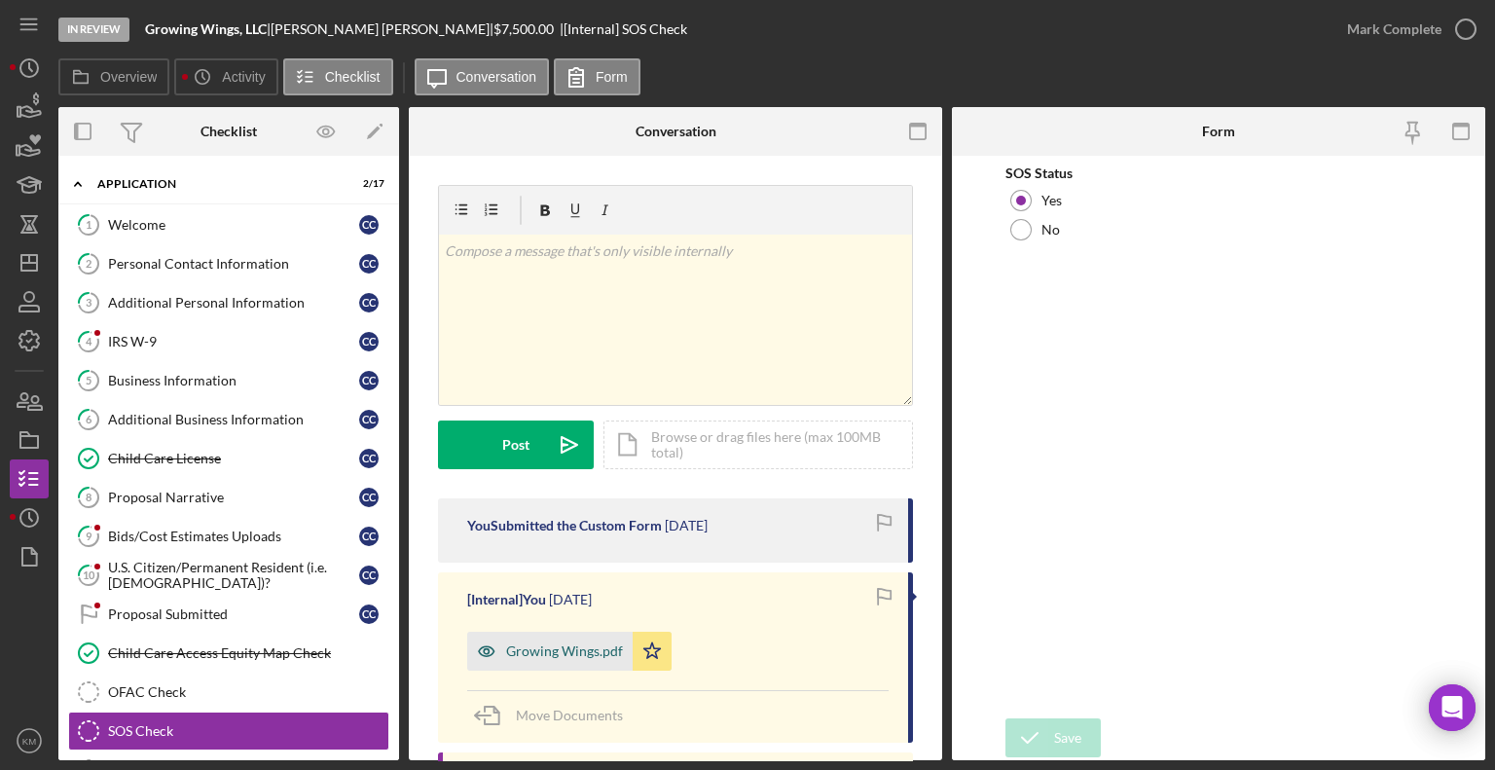
click at [571, 660] on div "Growing Wings.pdf" at bounding box center [549, 651] width 165 height 39
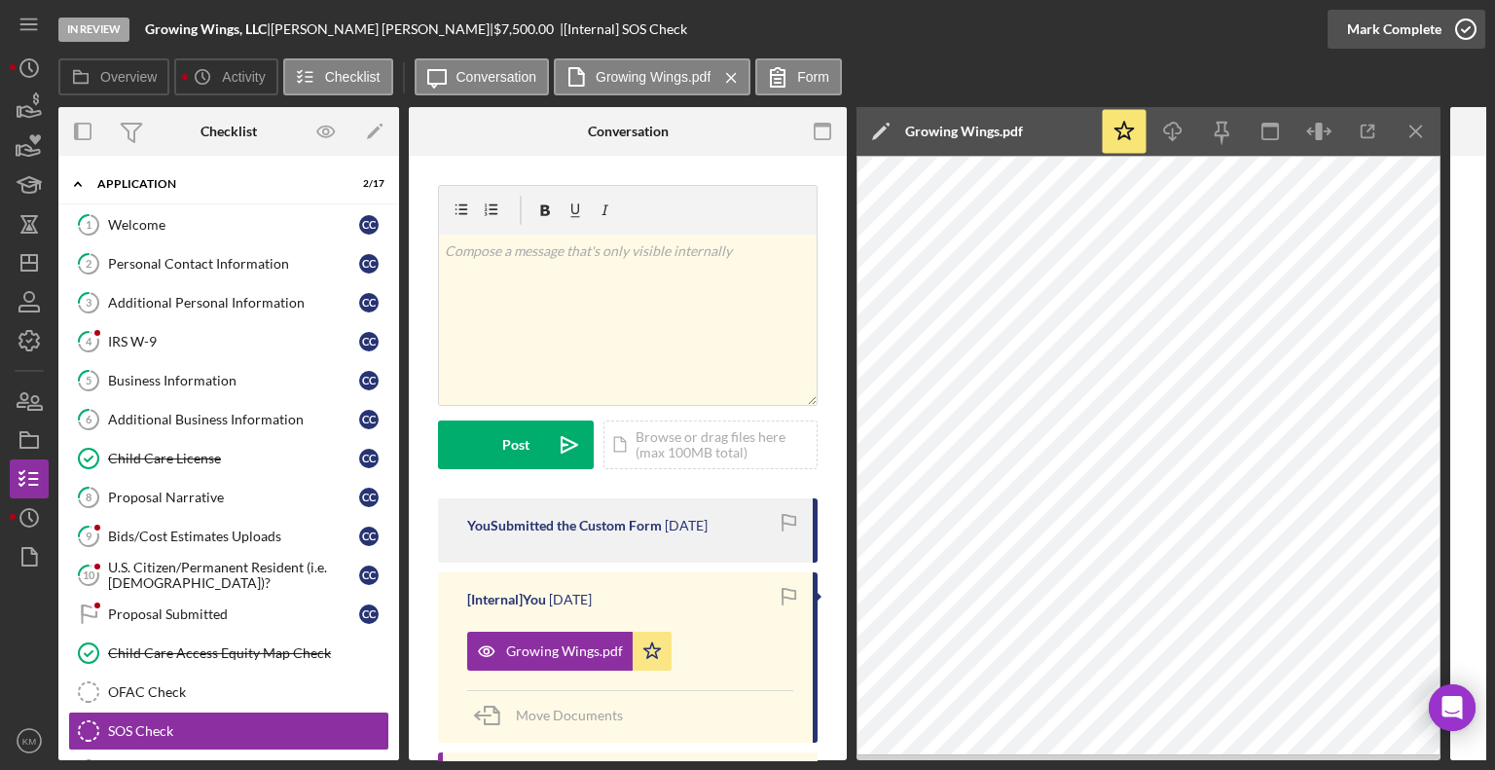
click at [1480, 19] on icon "button" at bounding box center [1466, 29] width 49 height 49
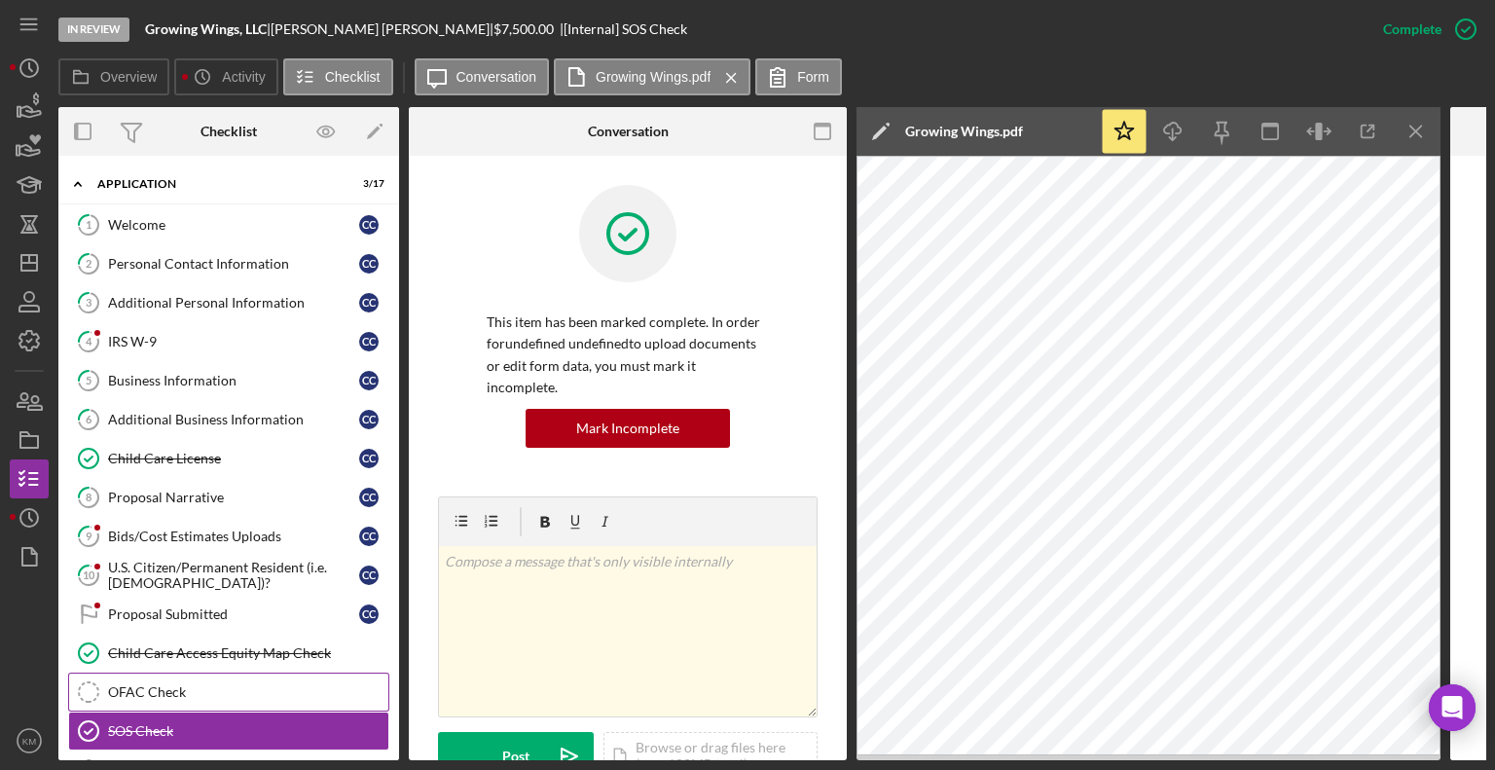
click at [215, 698] on link "OFAC Check OFAC Check" at bounding box center [228, 692] width 321 height 39
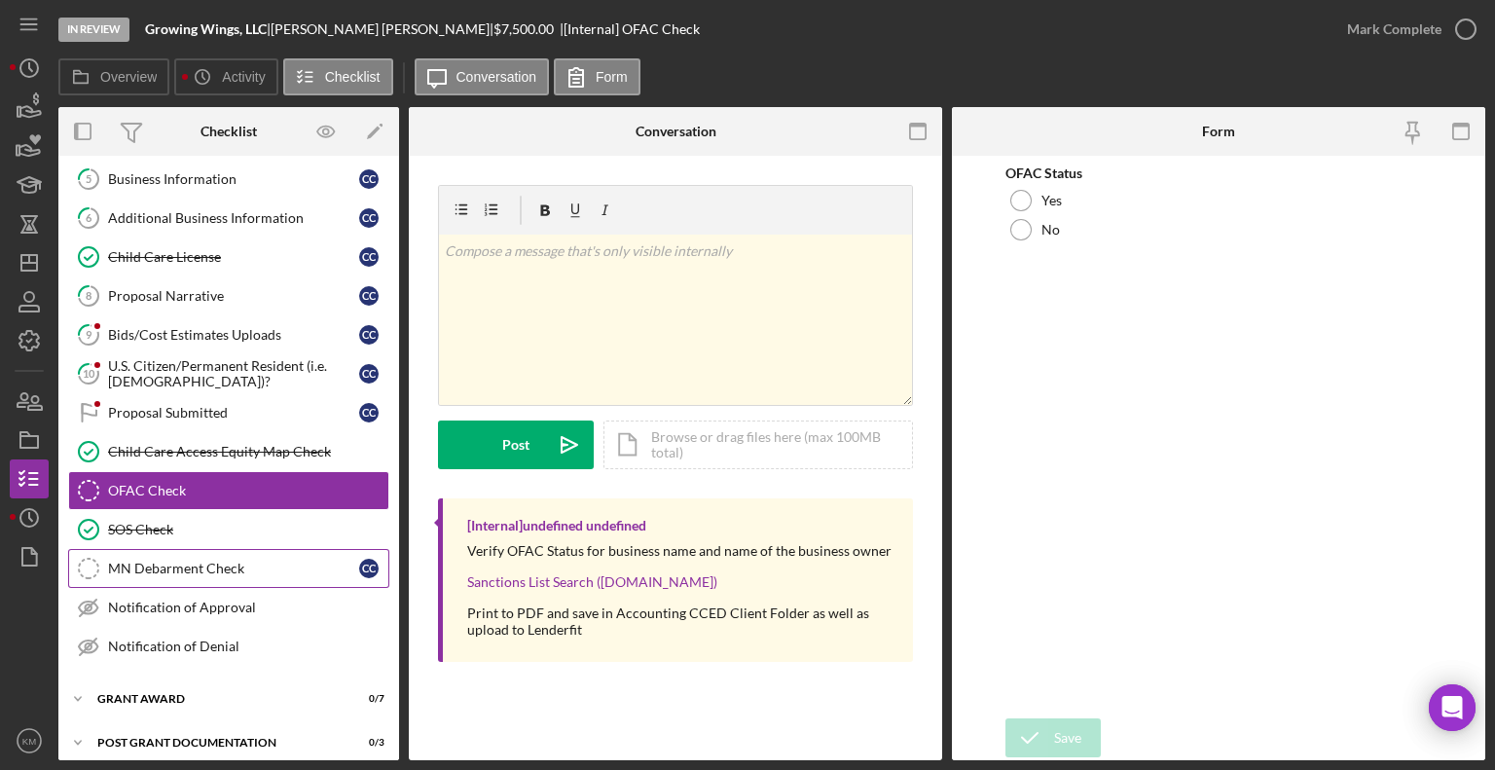
scroll to position [206, 0]
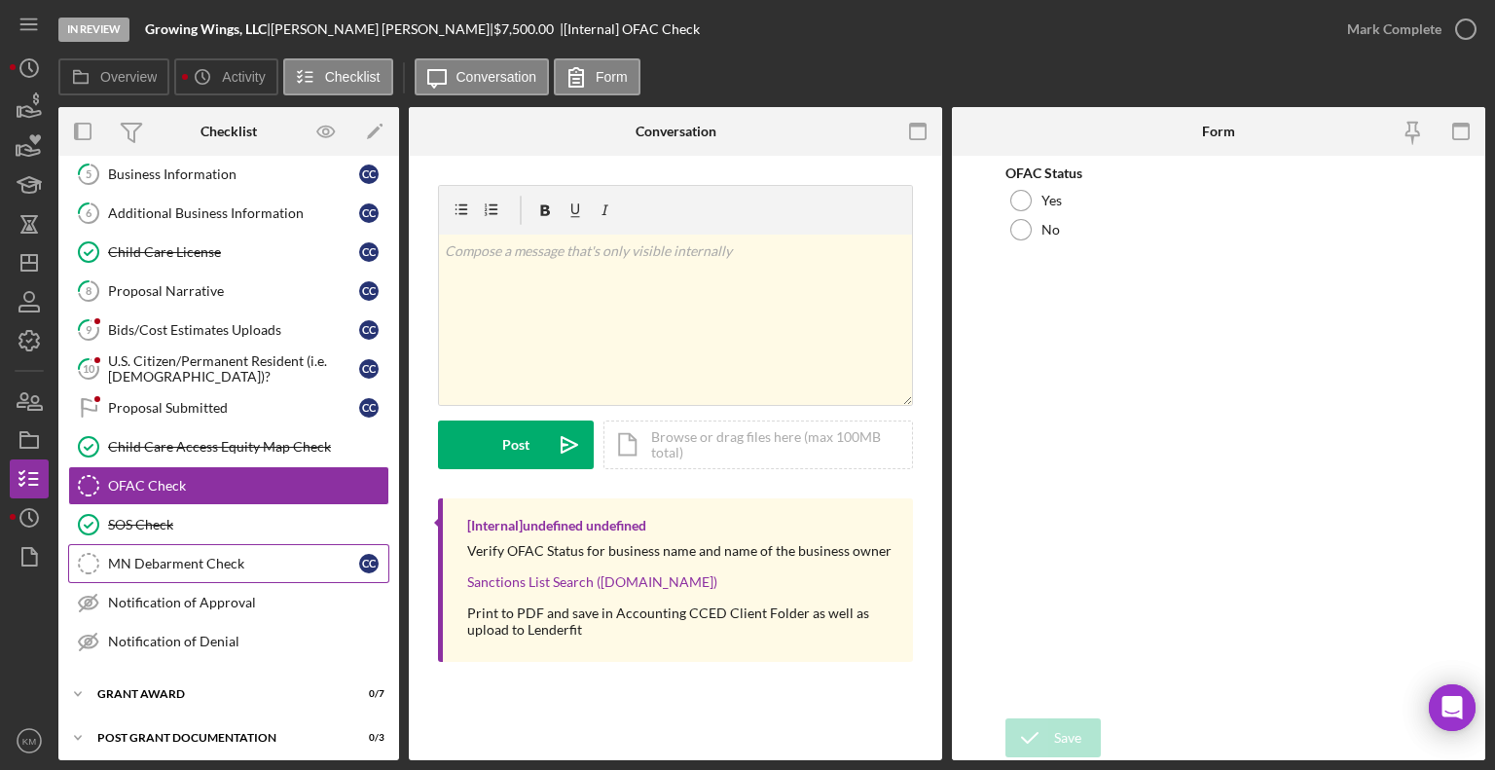
click at [218, 556] on div "MN Debarment Check" at bounding box center [233, 564] width 251 height 16
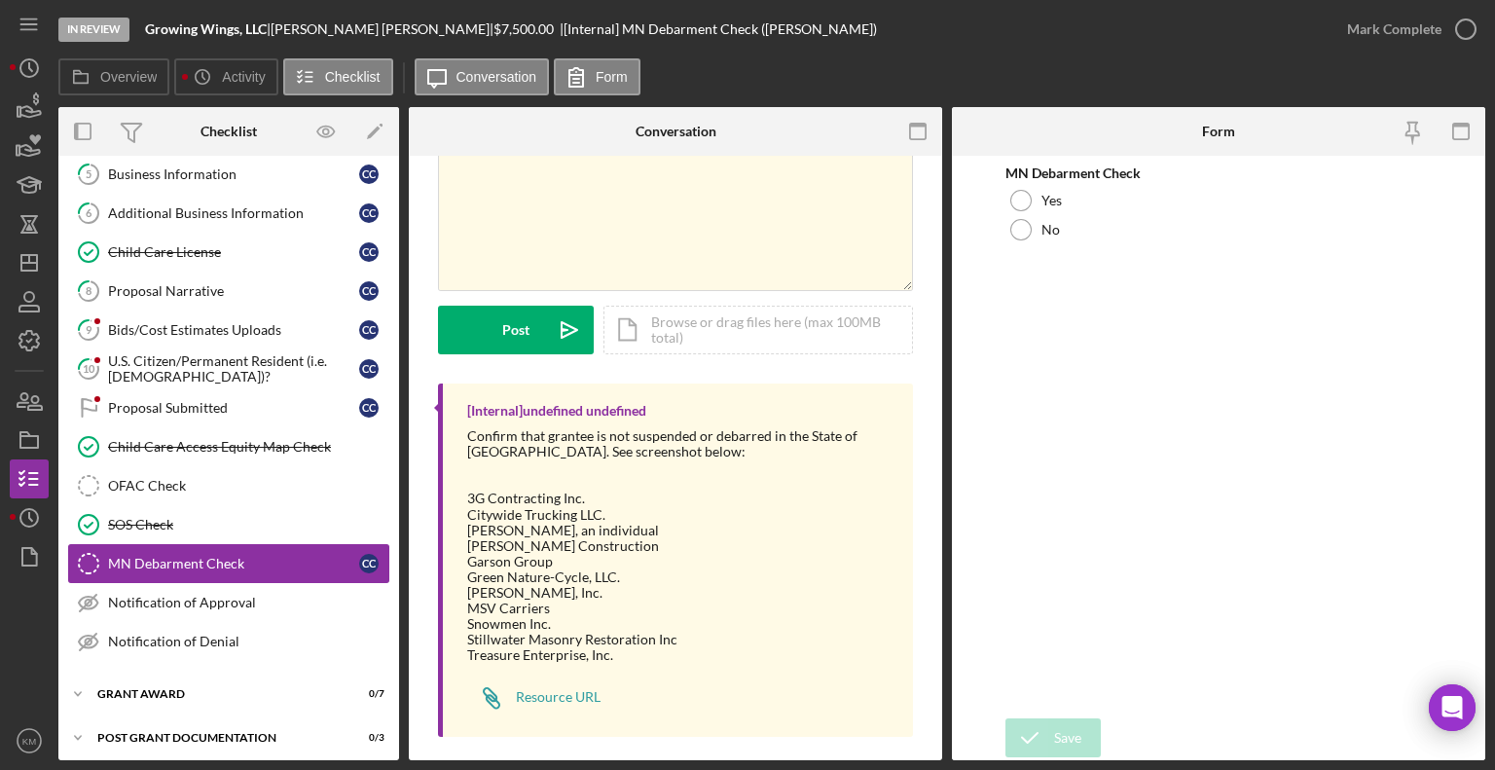
scroll to position [128, 0]
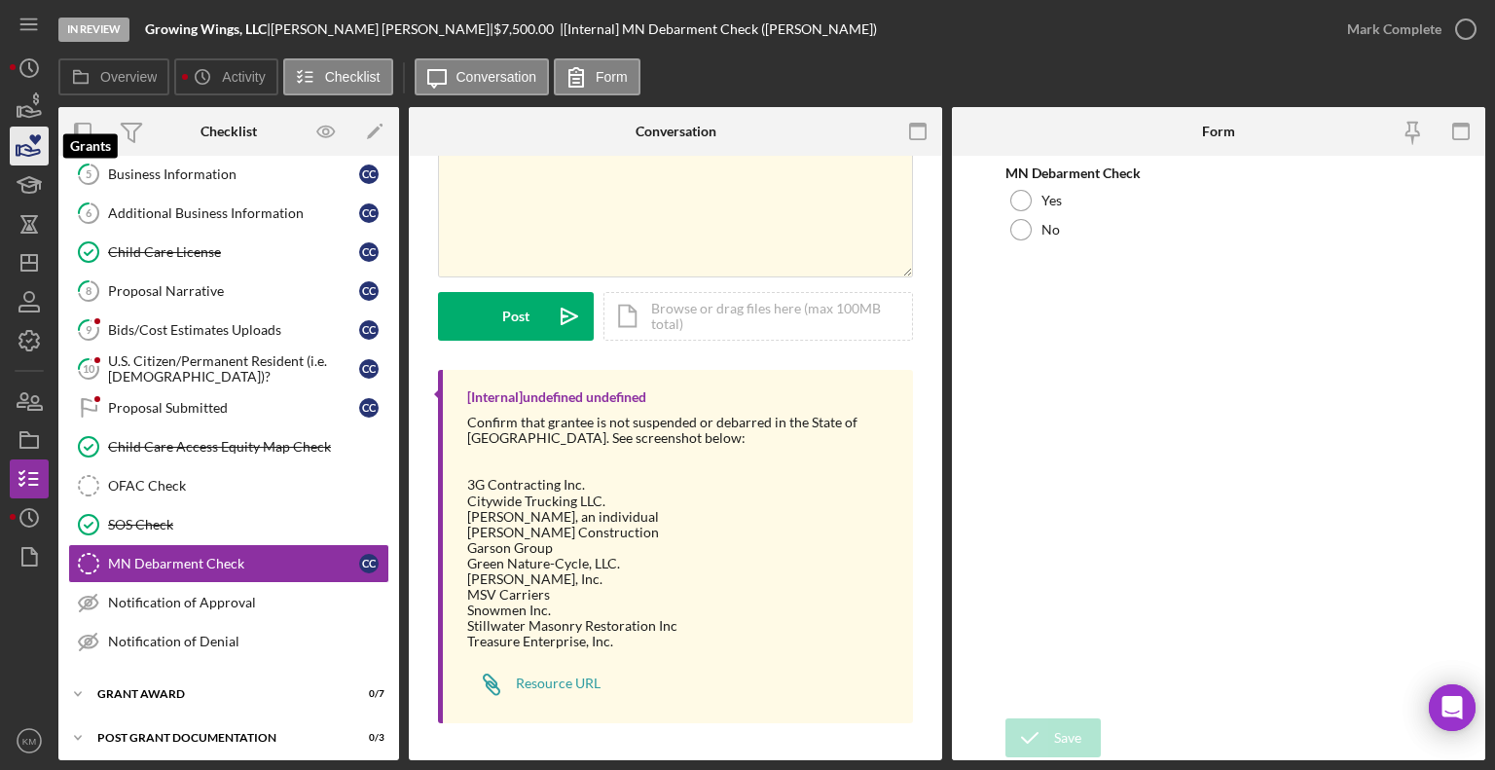
click at [42, 146] on icon "button" at bounding box center [29, 146] width 49 height 49
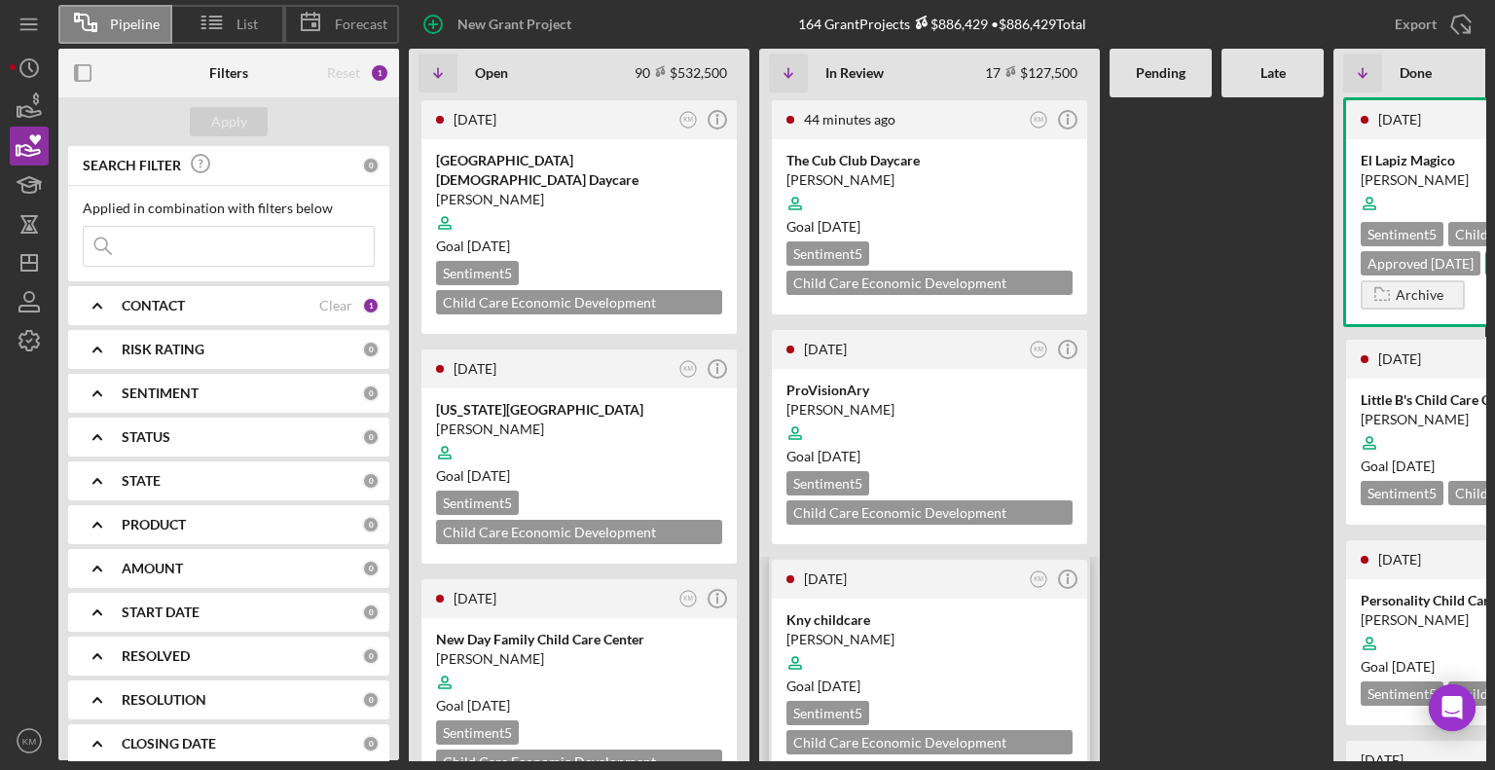
click at [875, 611] on div "Kny childcare" at bounding box center [929, 619] width 286 height 19
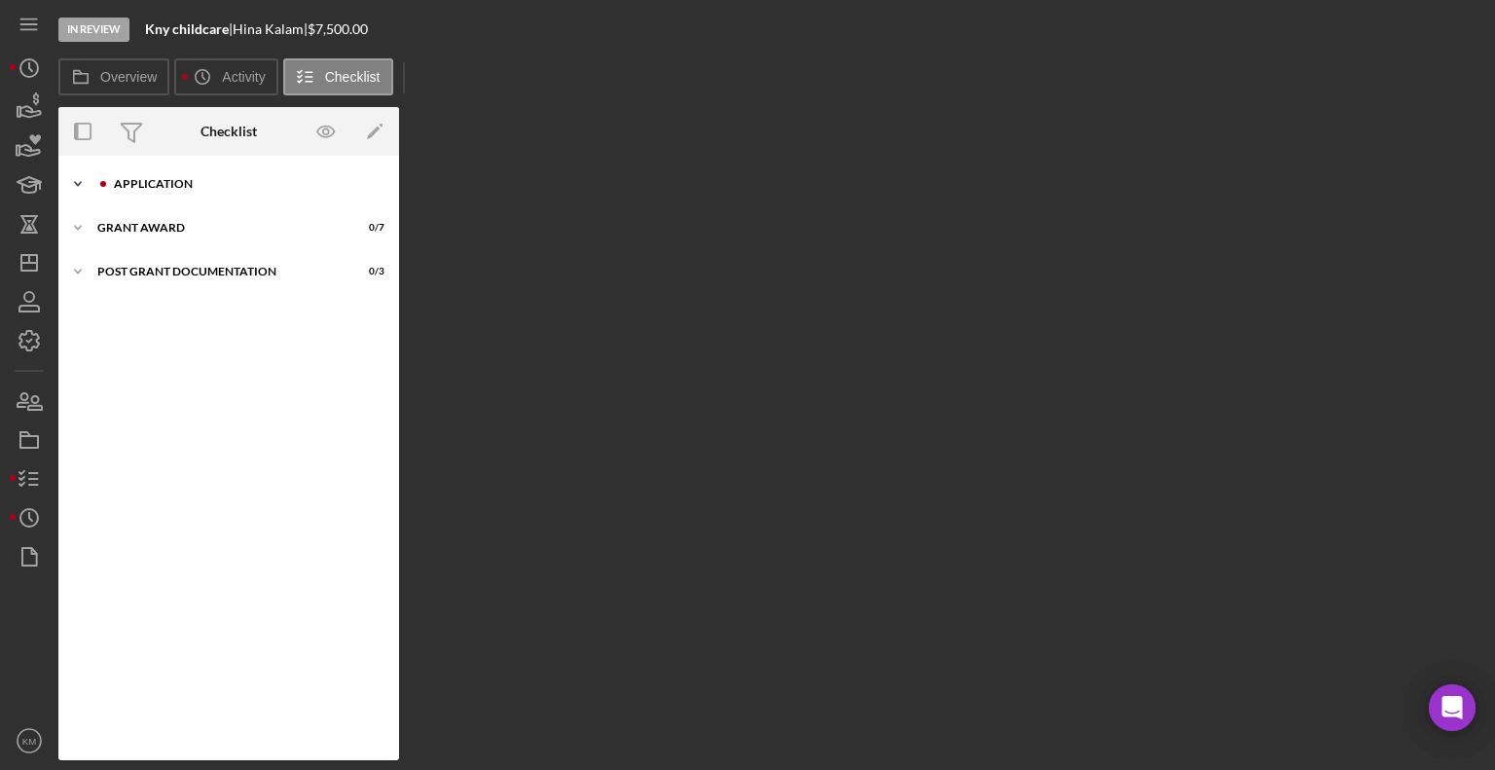
click at [179, 175] on div "Icon/Expander Application 5 / 17" at bounding box center [228, 183] width 341 height 39
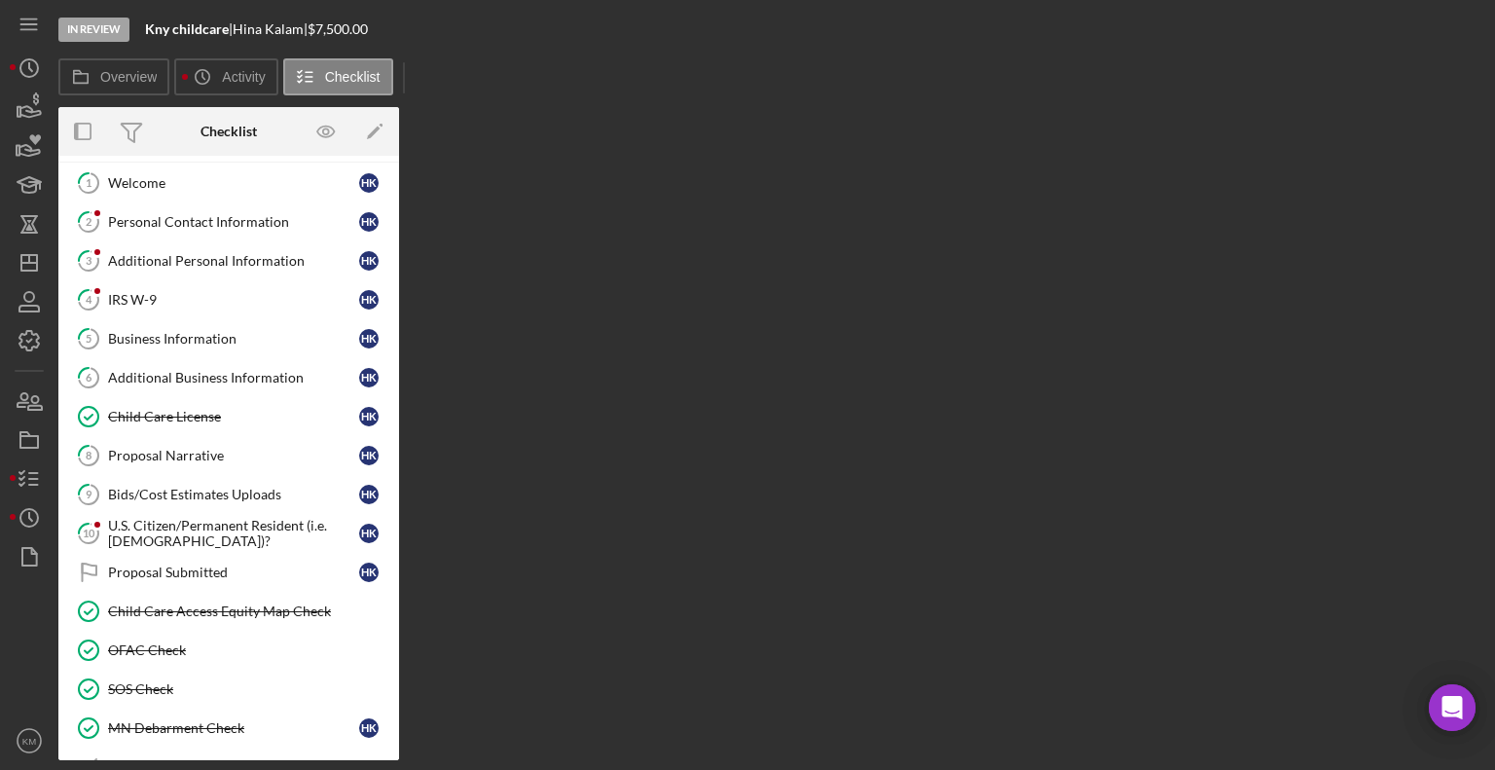
scroll to position [34, 0]
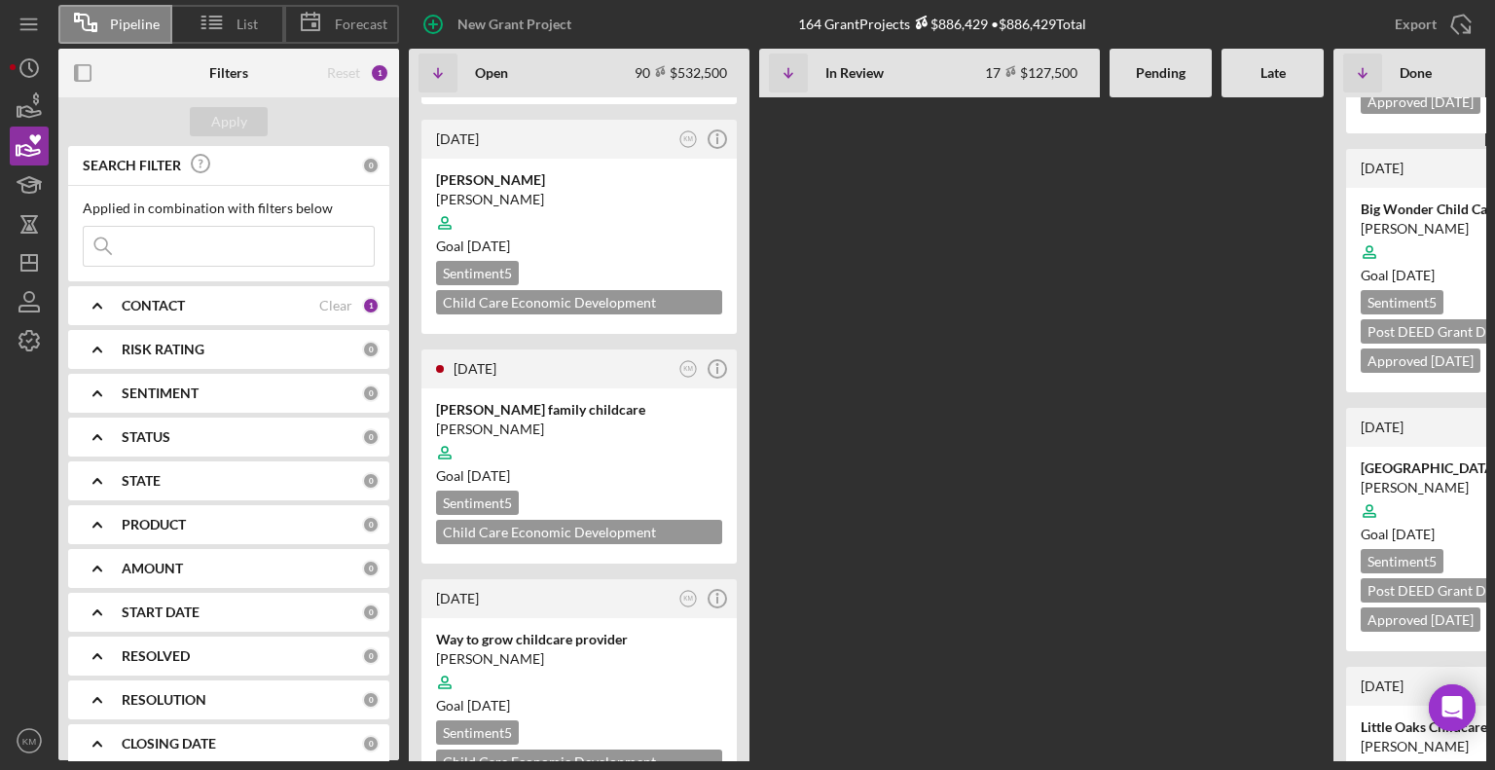
scroll to position [5321, 0]
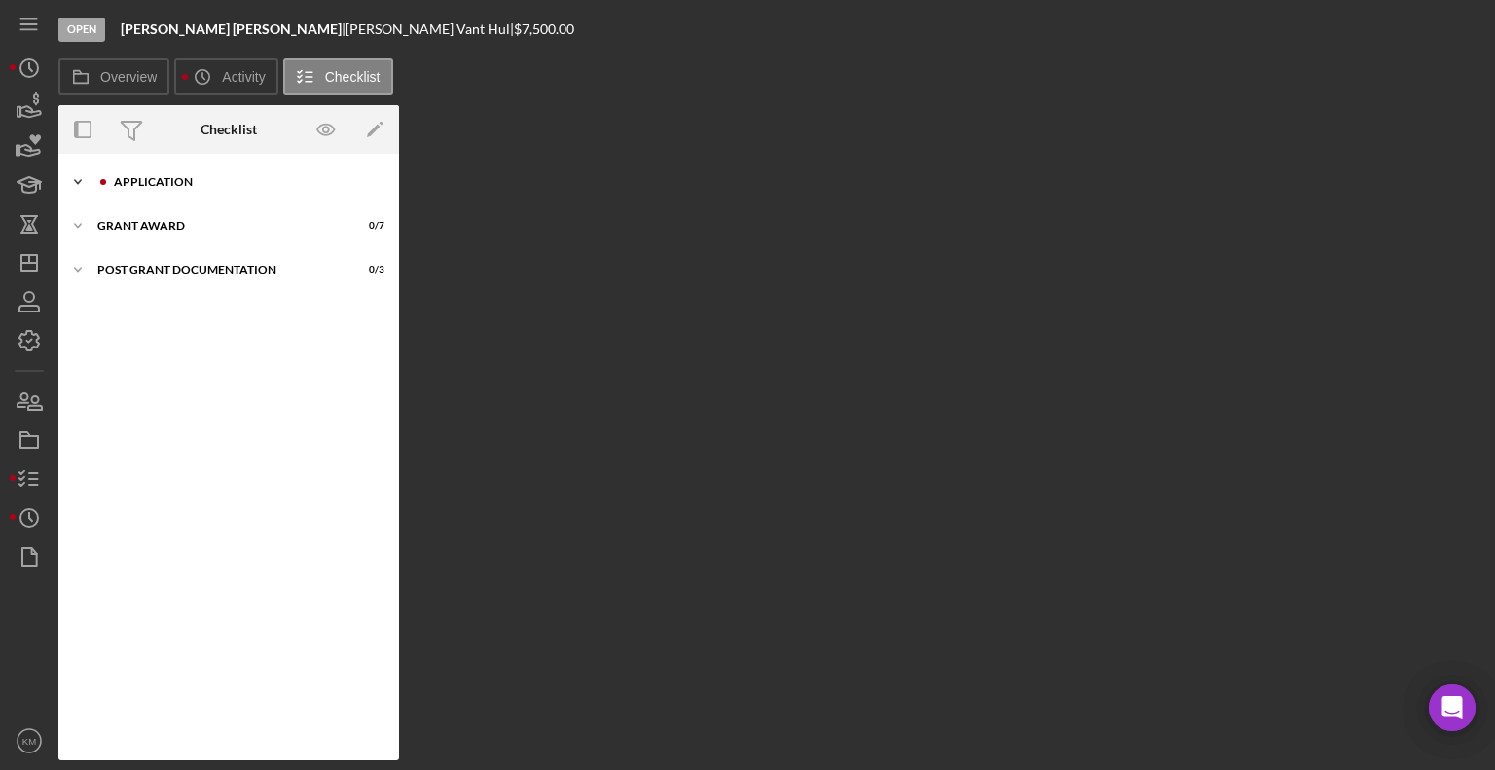
click at [81, 177] on icon "Icon/Expander" at bounding box center [77, 182] width 39 height 39
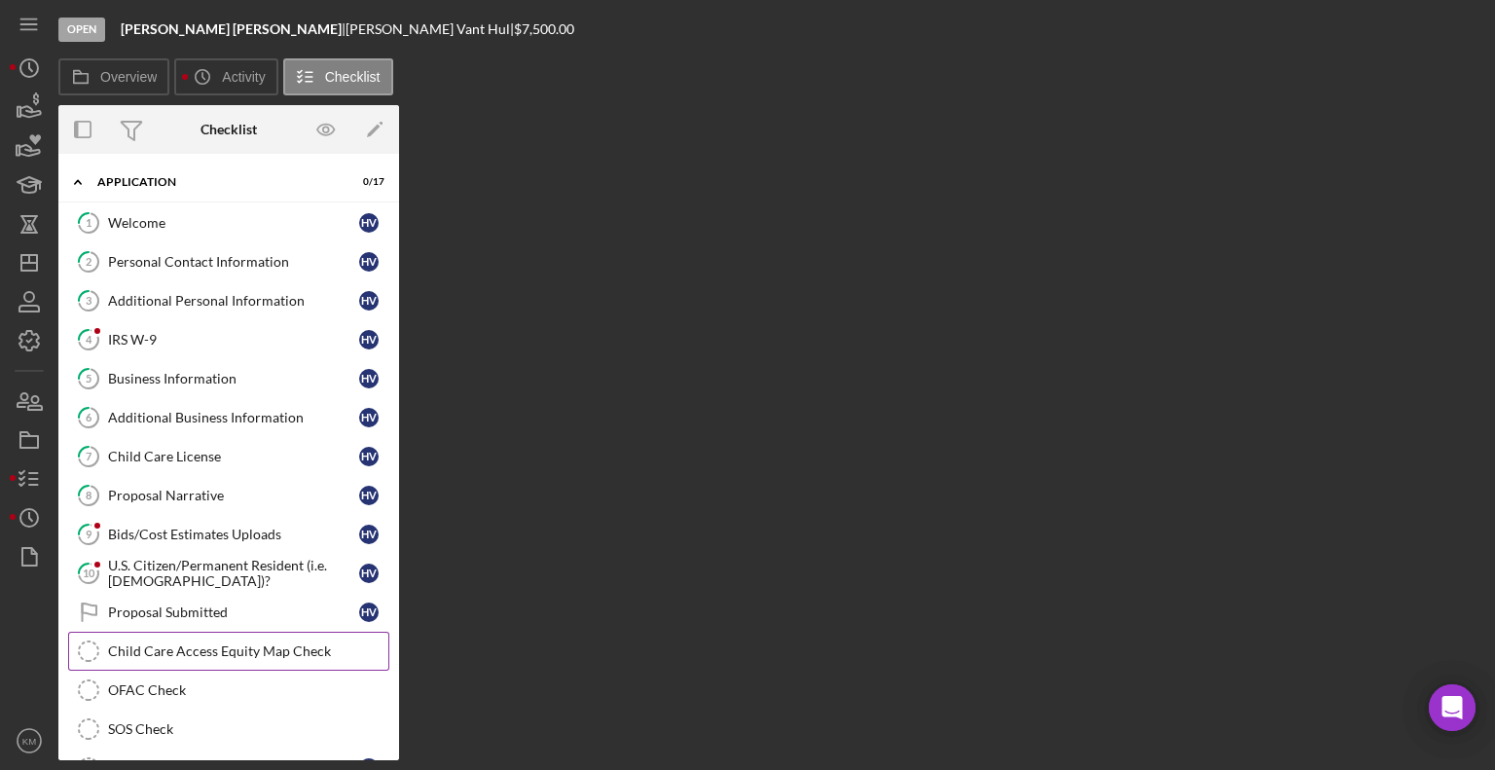
click at [185, 652] on div "Child Care Access Equity Map Check" at bounding box center [248, 651] width 280 height 16
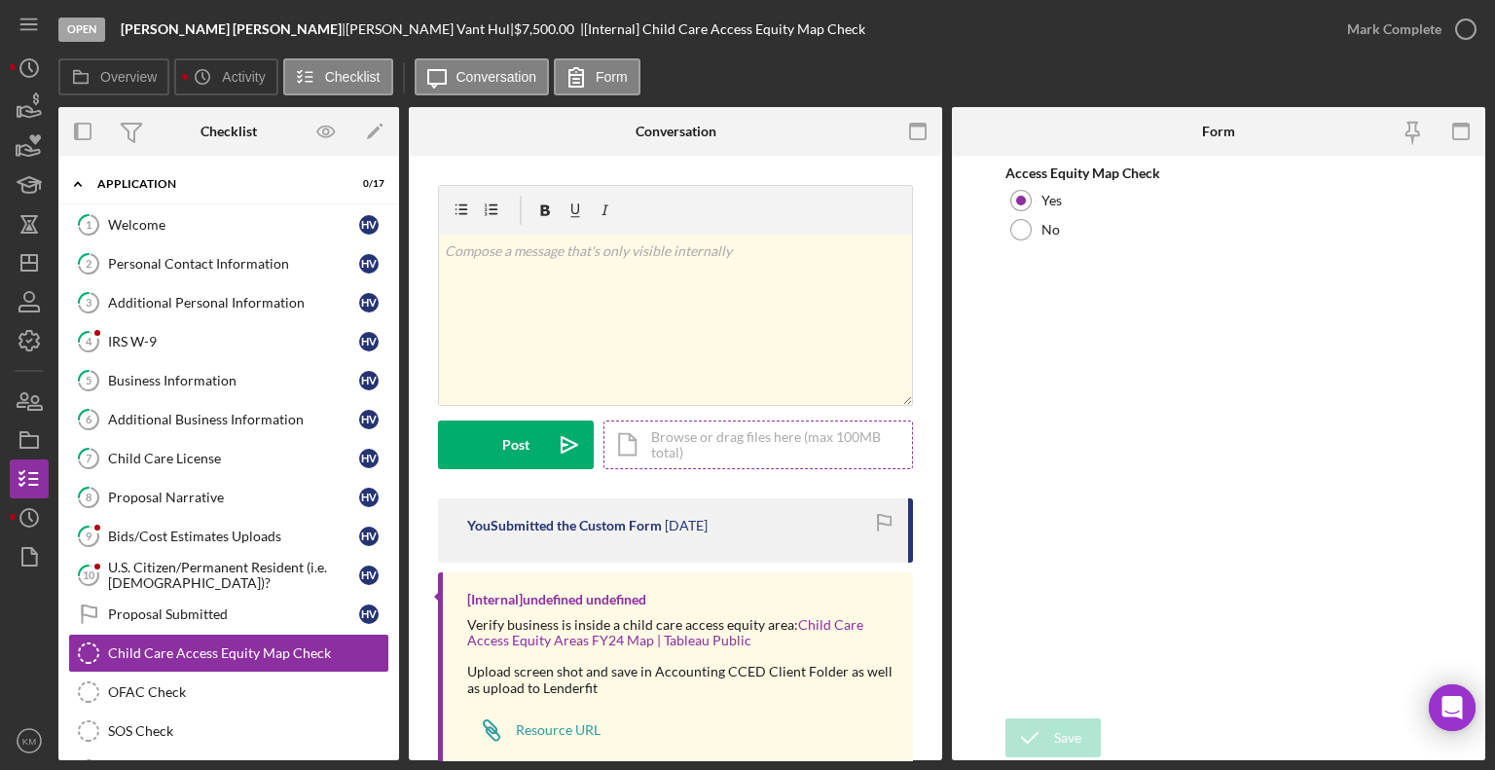
click at [648, 447] on div "Icon/Document Browse or drag files here (max 100MB total) Tap to choose files o…" at bounding box center [758, 444] width 310 height 49
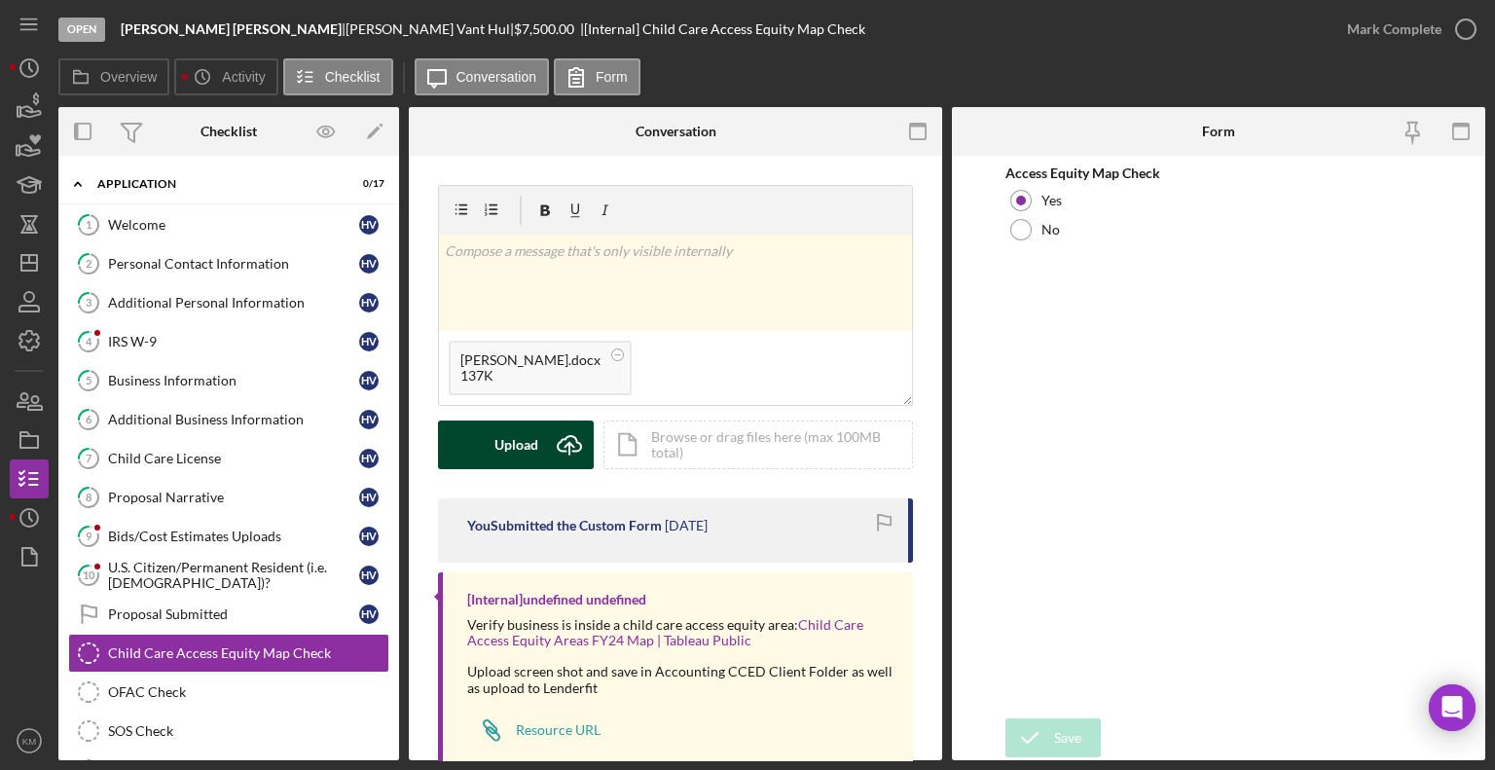
click at [544, 449] on button "Upload Icon/Upload" at bounding box center [516, 444] width 156 height 49
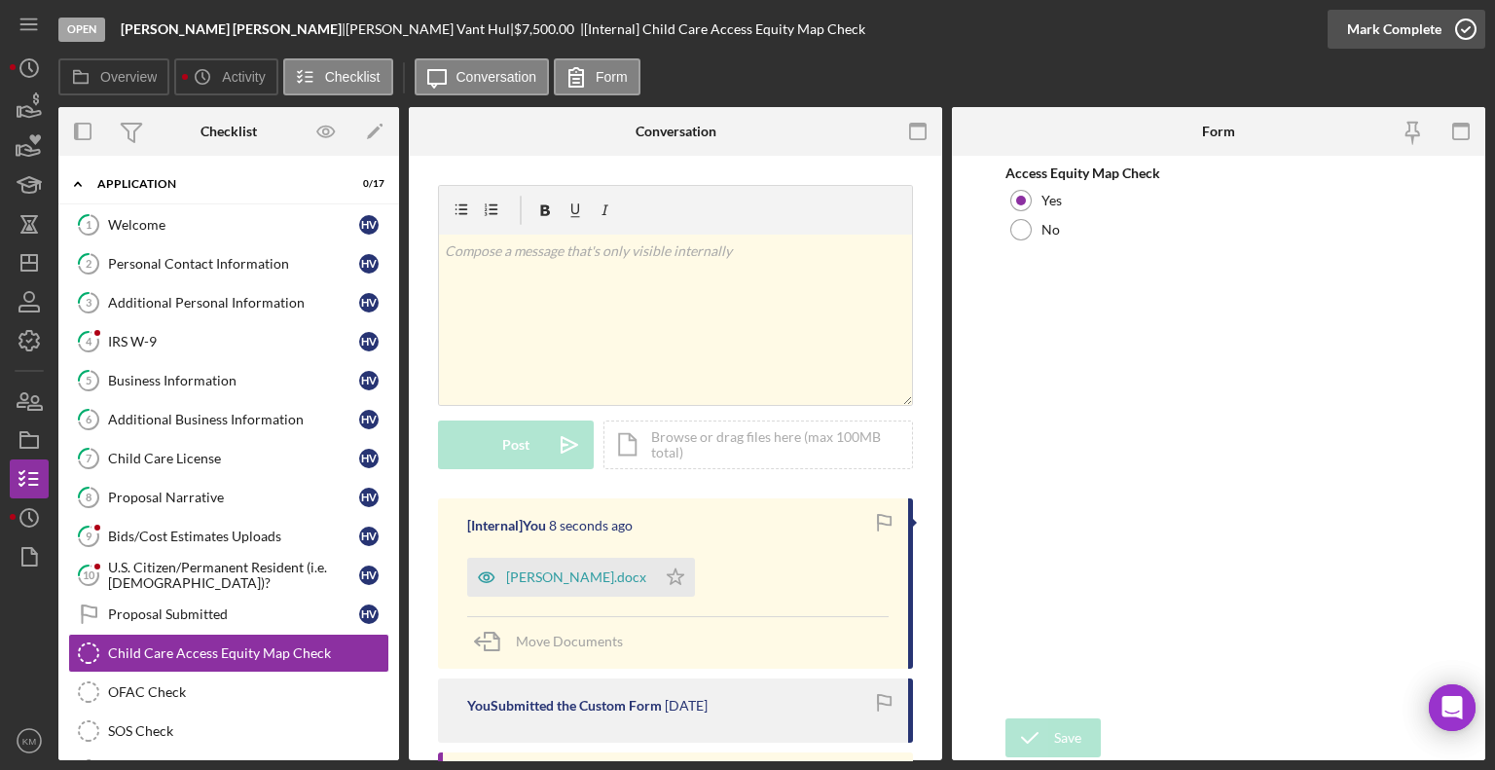
click at [1443, 29] on icon "button" at bounding box center [1466, 29] width 49 height 49
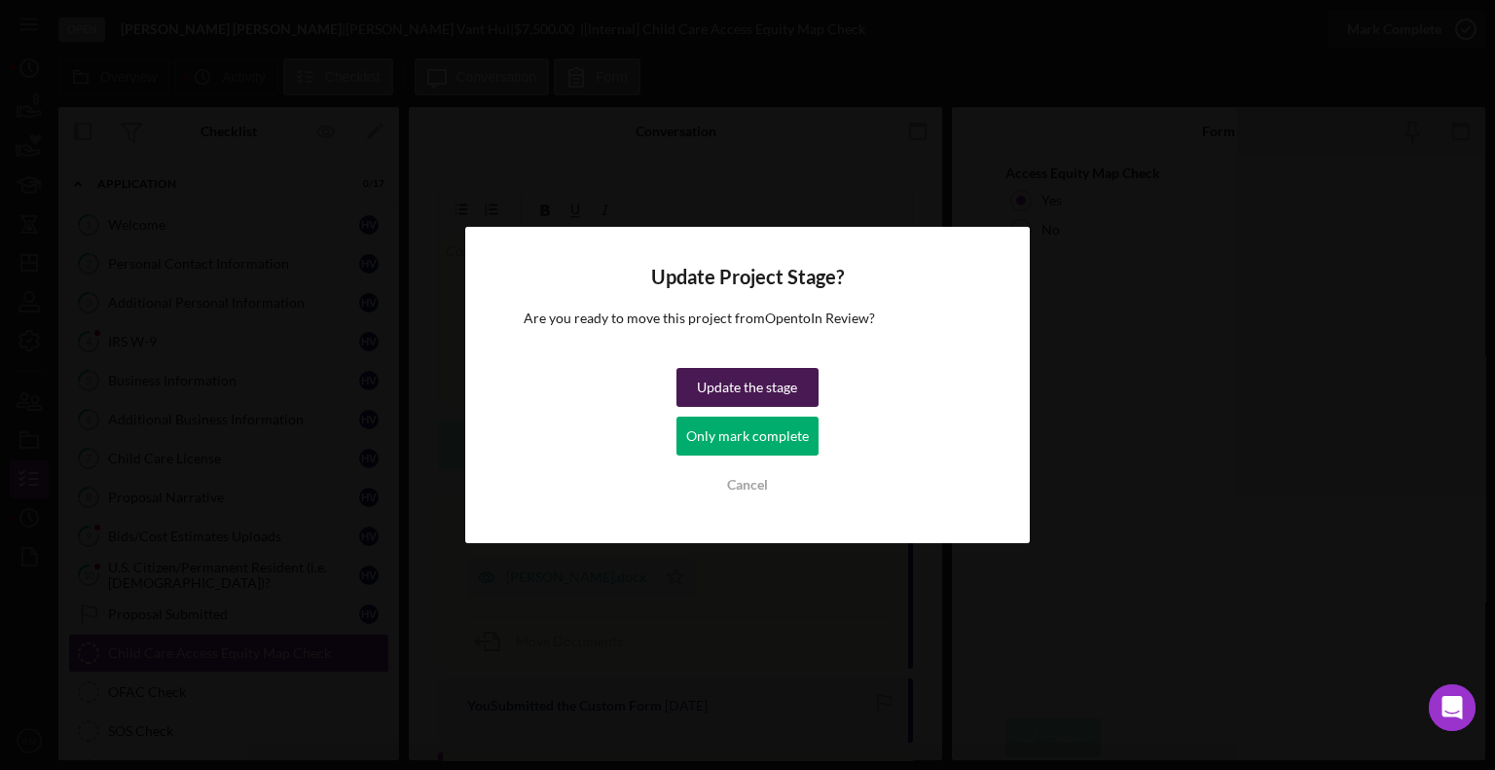
click at [783, 376] on div "Update the stage" at bounding box center [747, 387] width 100 height 39
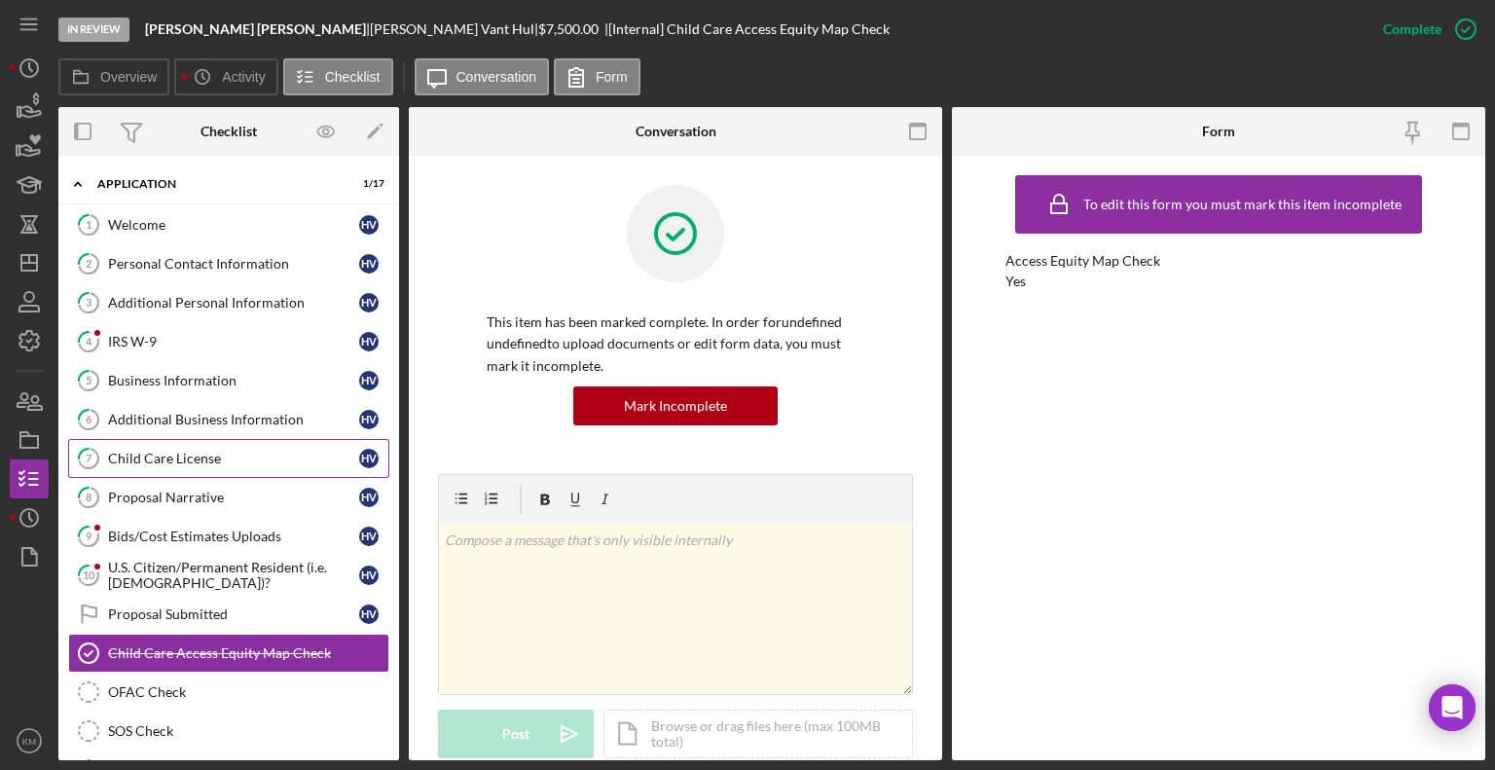
click at [238, 458] on div "Child Care License" at bounding box center [233, 459] width 251 height 16
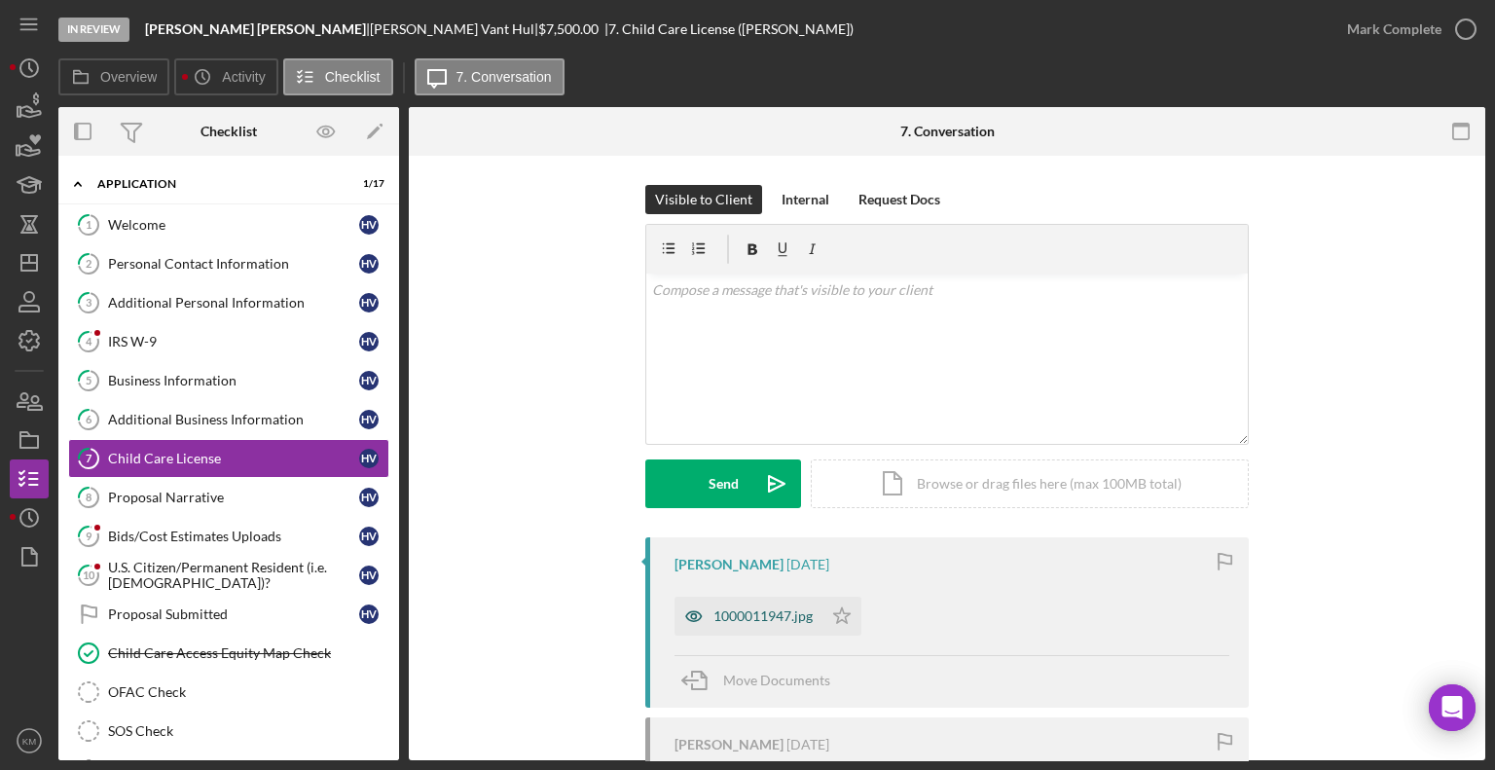
click at [766, 622] on div "1000011947.jpg" at bounding box center [762, 616] width 99 height 16
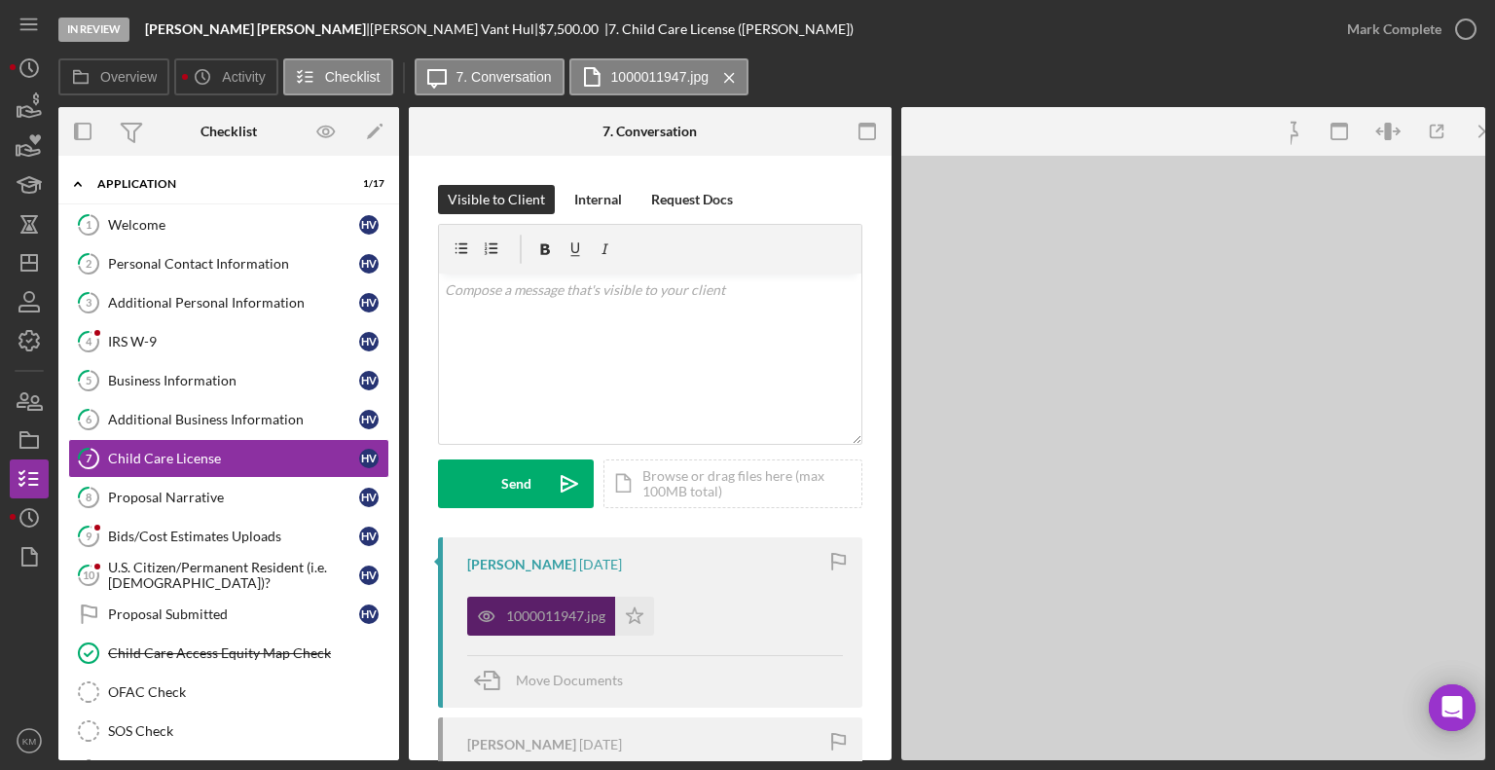
click at [766, 622] on div "1000011947.jpg Icon/Star" at bounding box center [655, 611] width 376 height 49
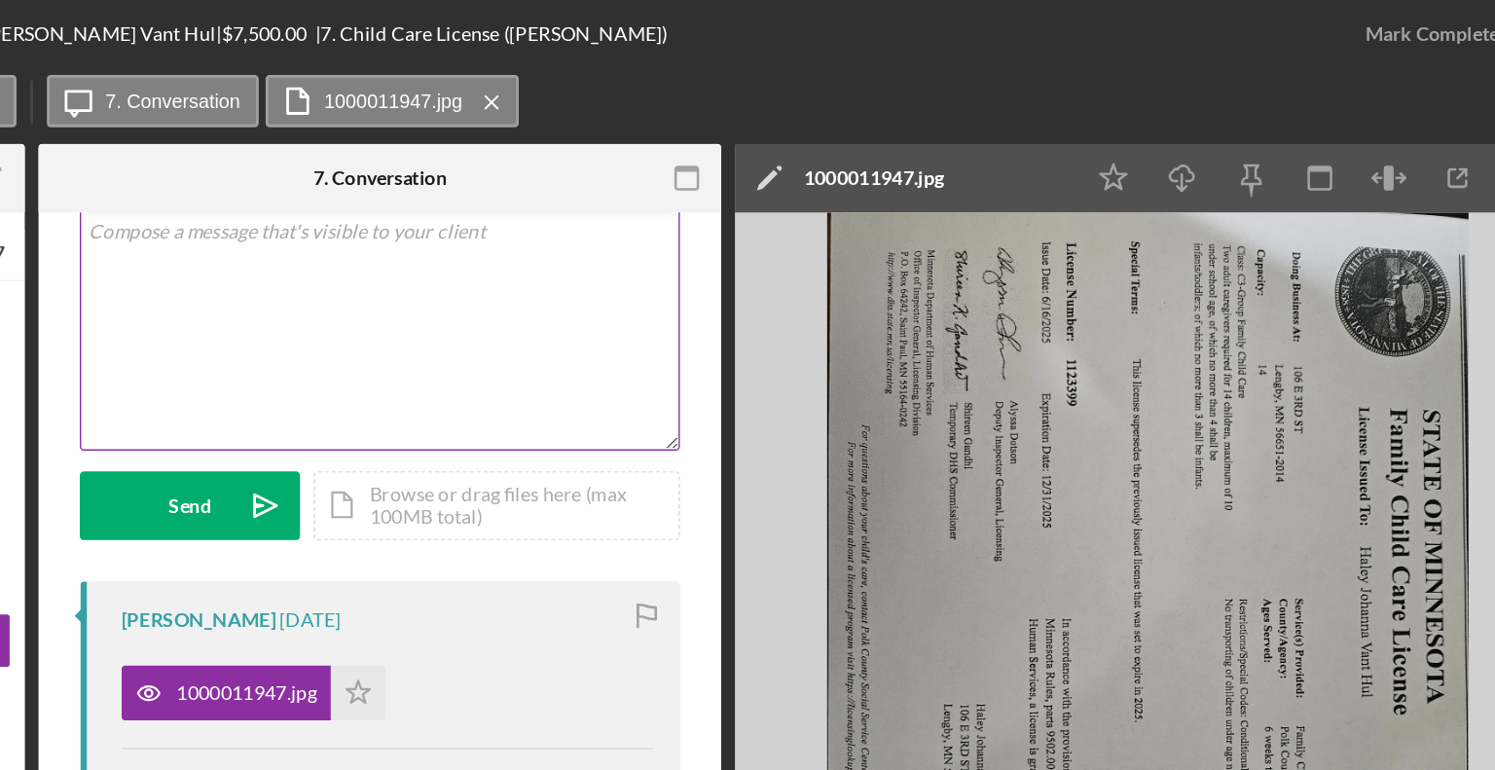
scroll to position [185, 0]
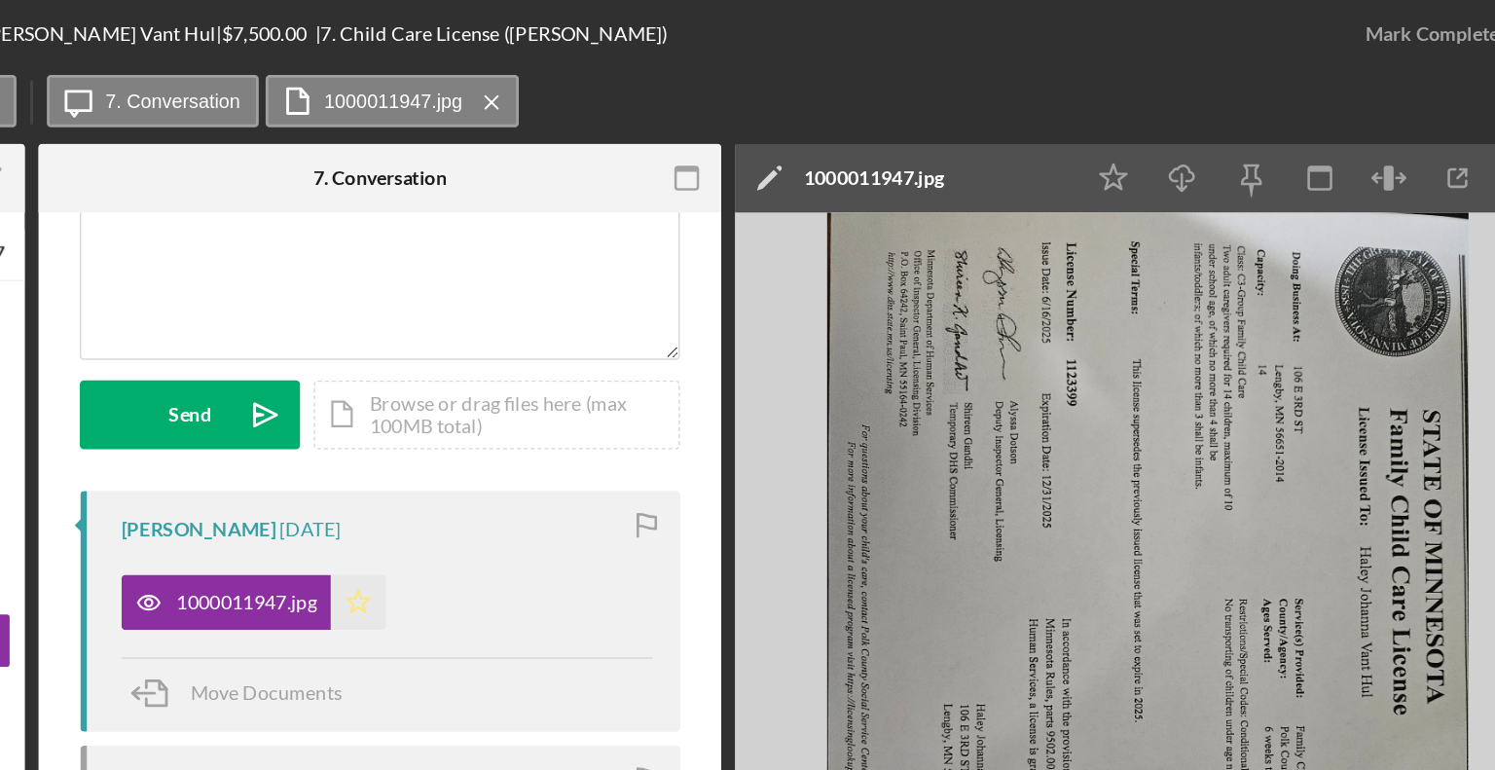
click at [622, 431] on icon "Icon/Star" at bounding box center [634, 431] width 39 height 39
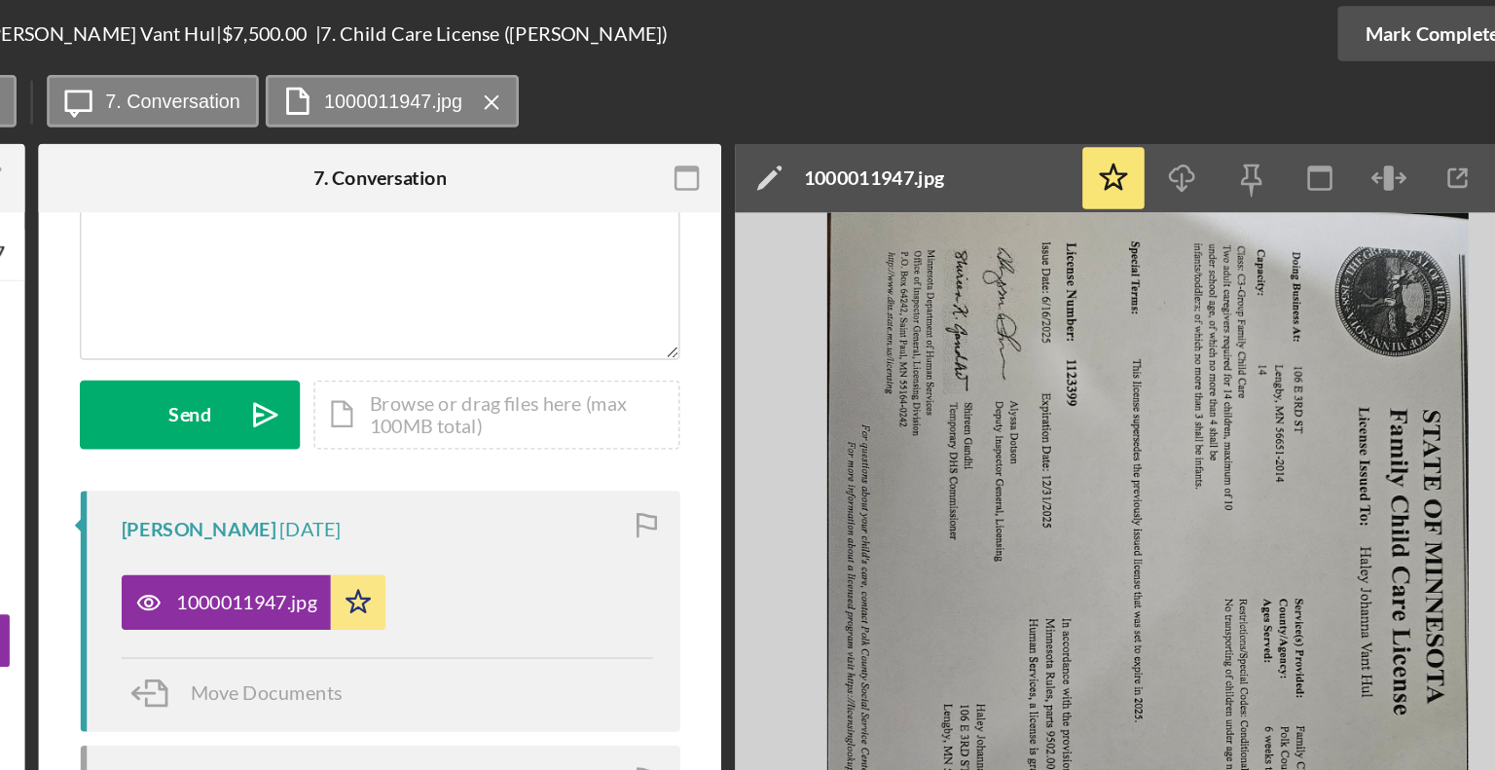
click at [1409, 30] on div "Mark Complete" at bounding box center [1394, 29] width 94 height 39
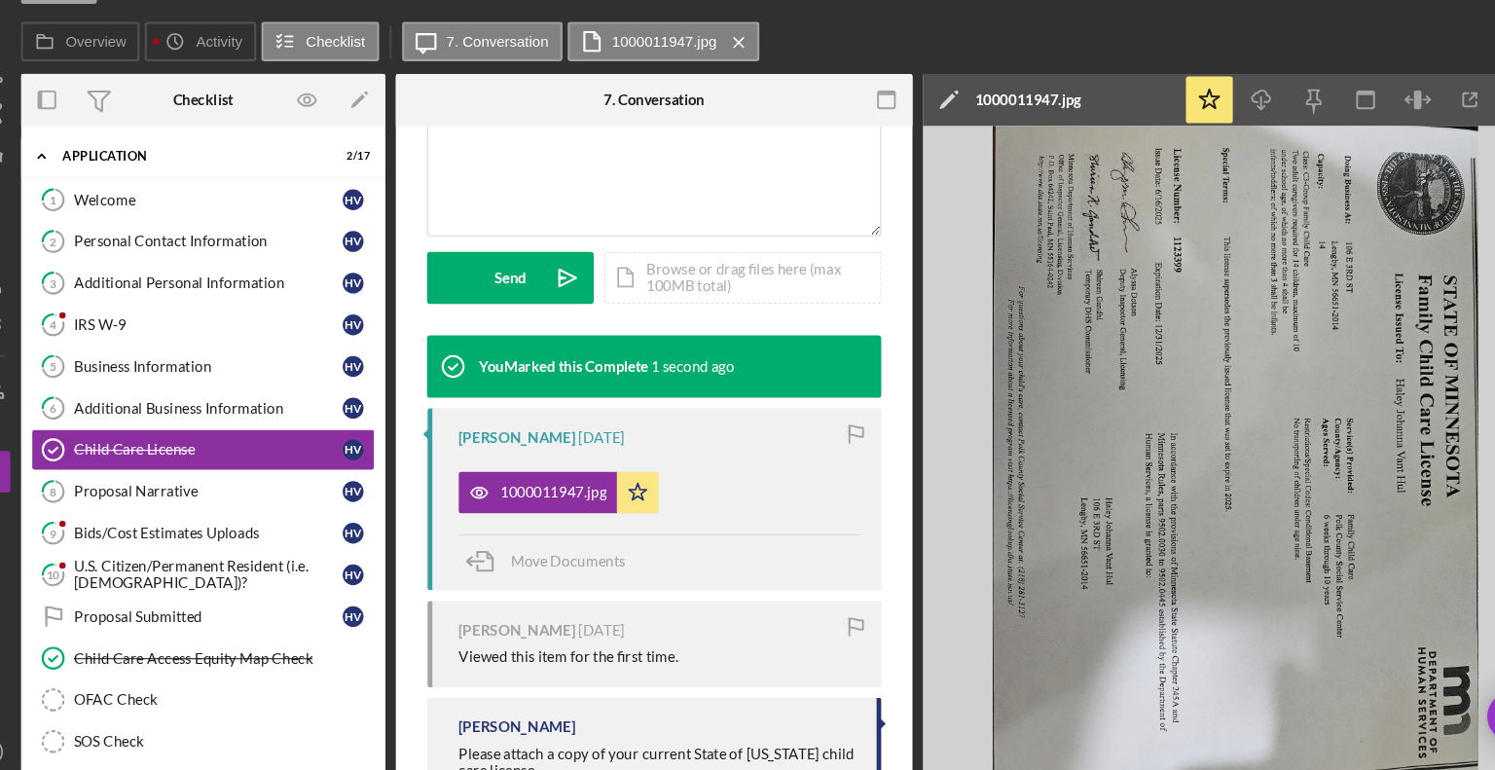
scroll to position [0, 0]
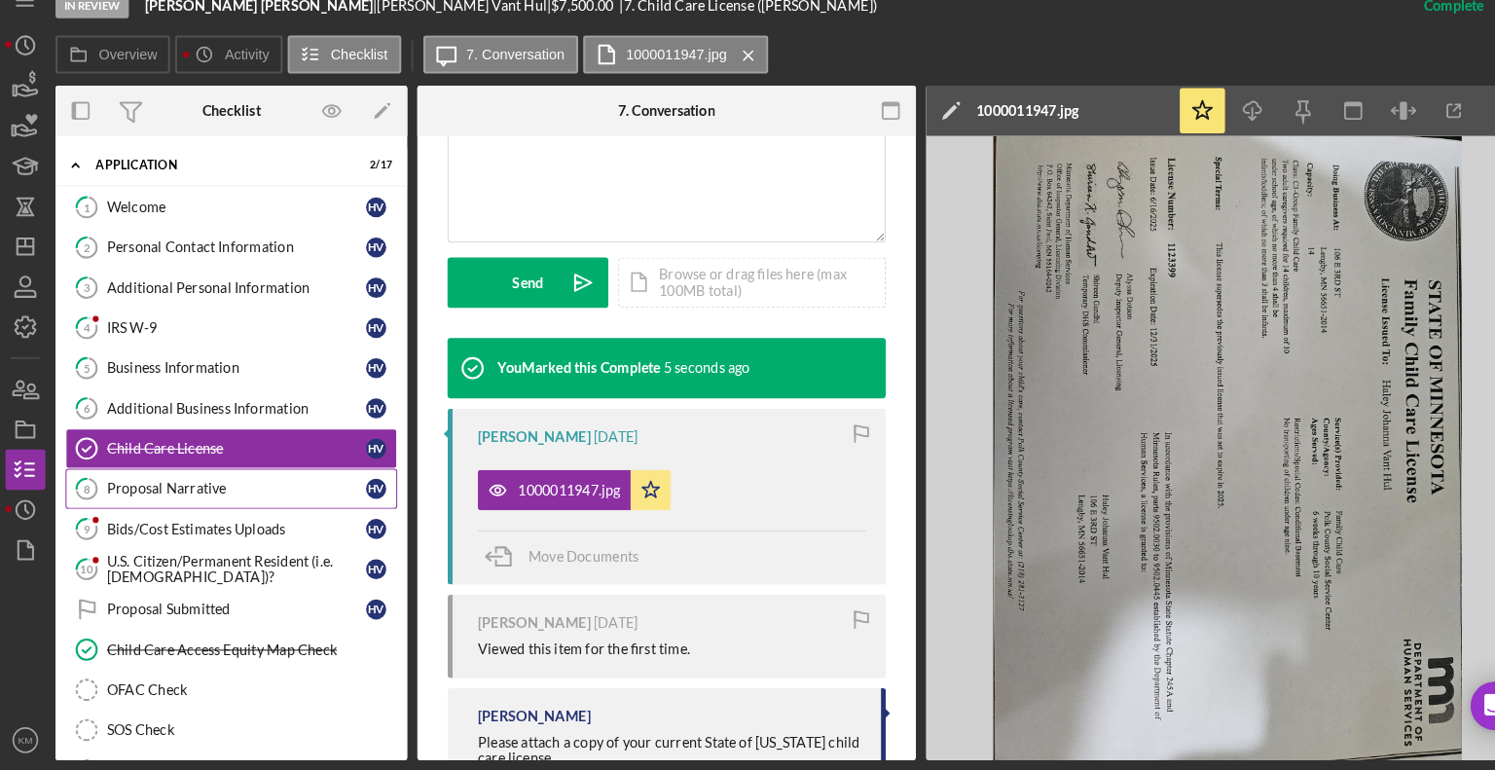
click at [167, 493] on div "Proposal Narrative" at bounding box center [233, 498] width 251 height 16
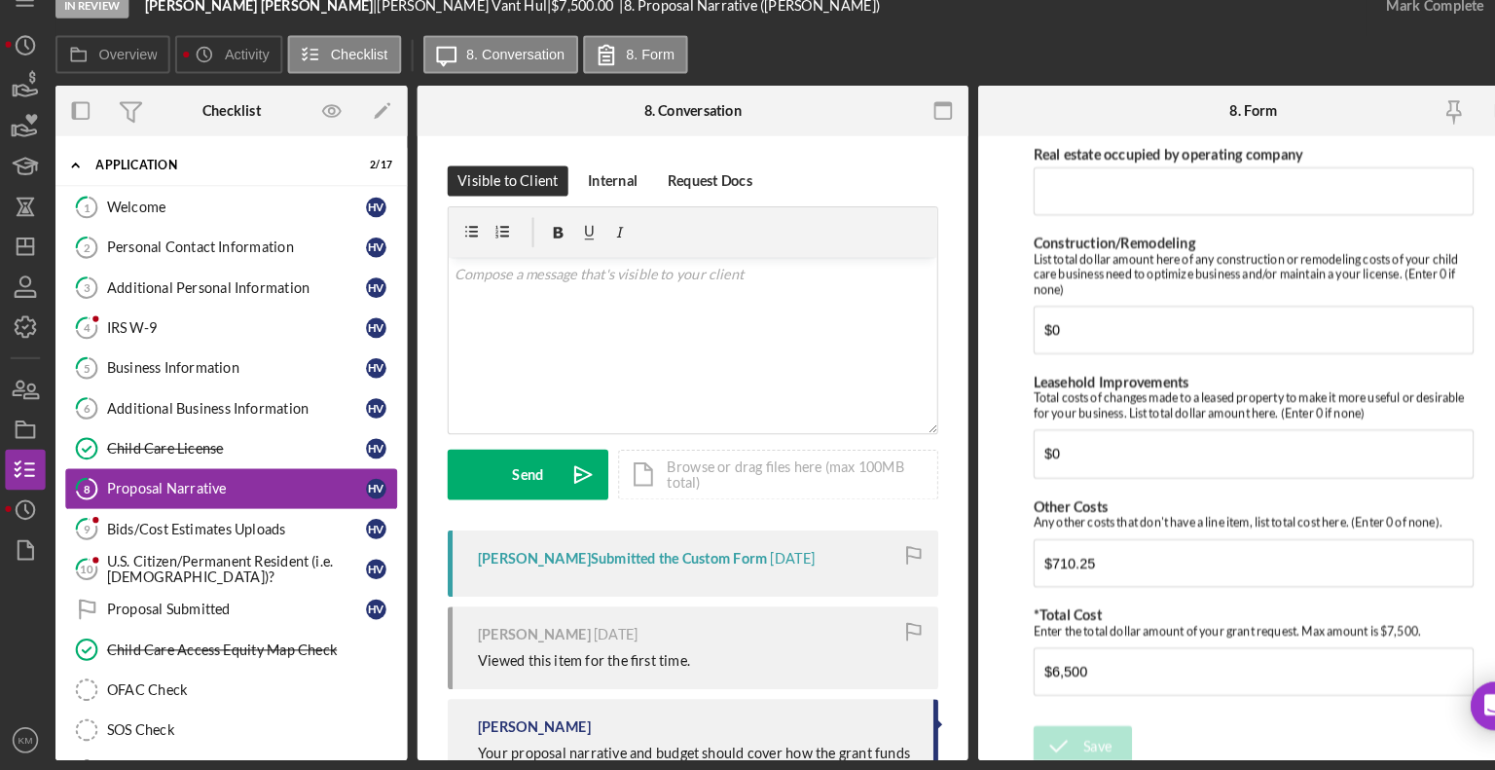
scroll to position [1464, 0]
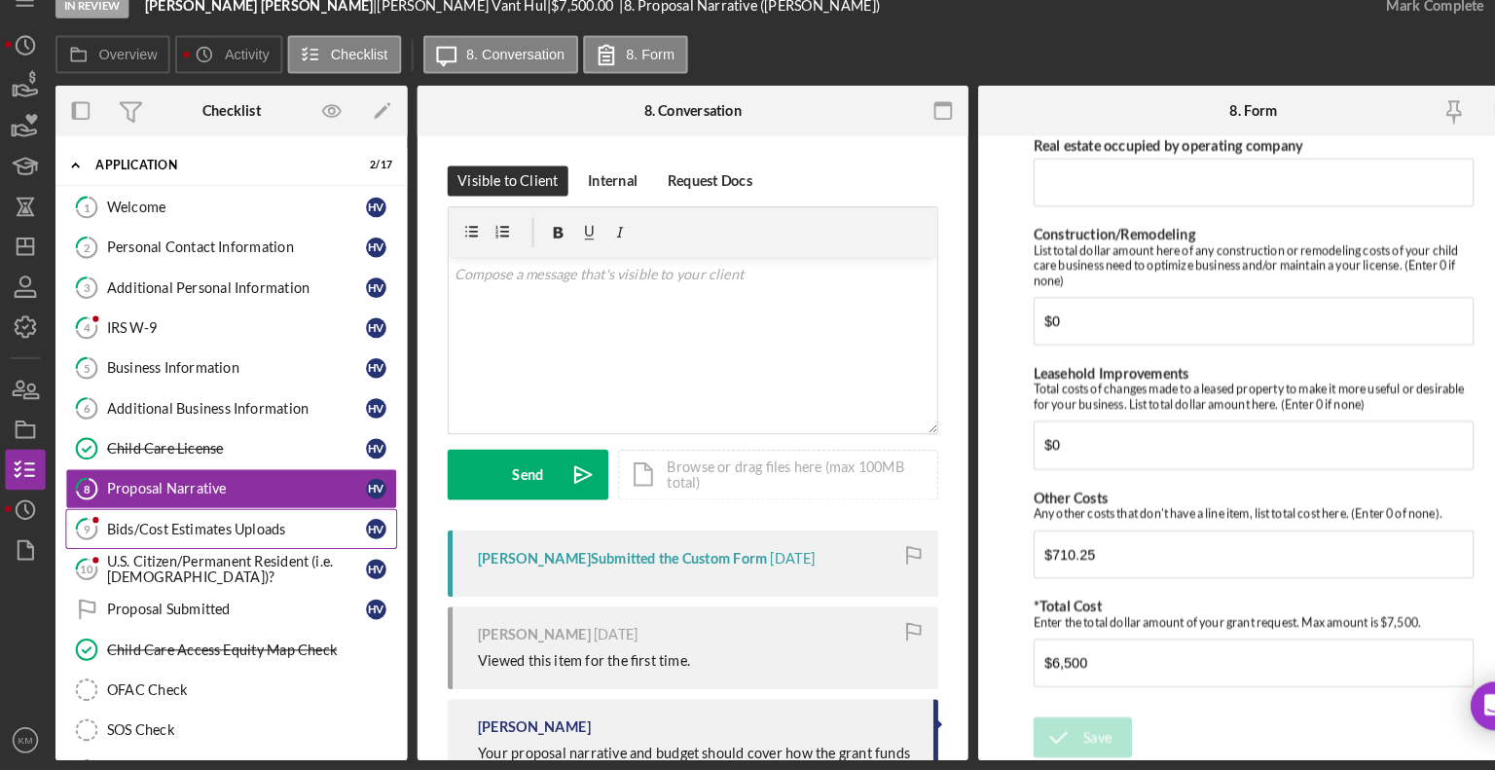
click at [111, 526] on icon "9" at bounding box center [88, 536] width 49 height 49
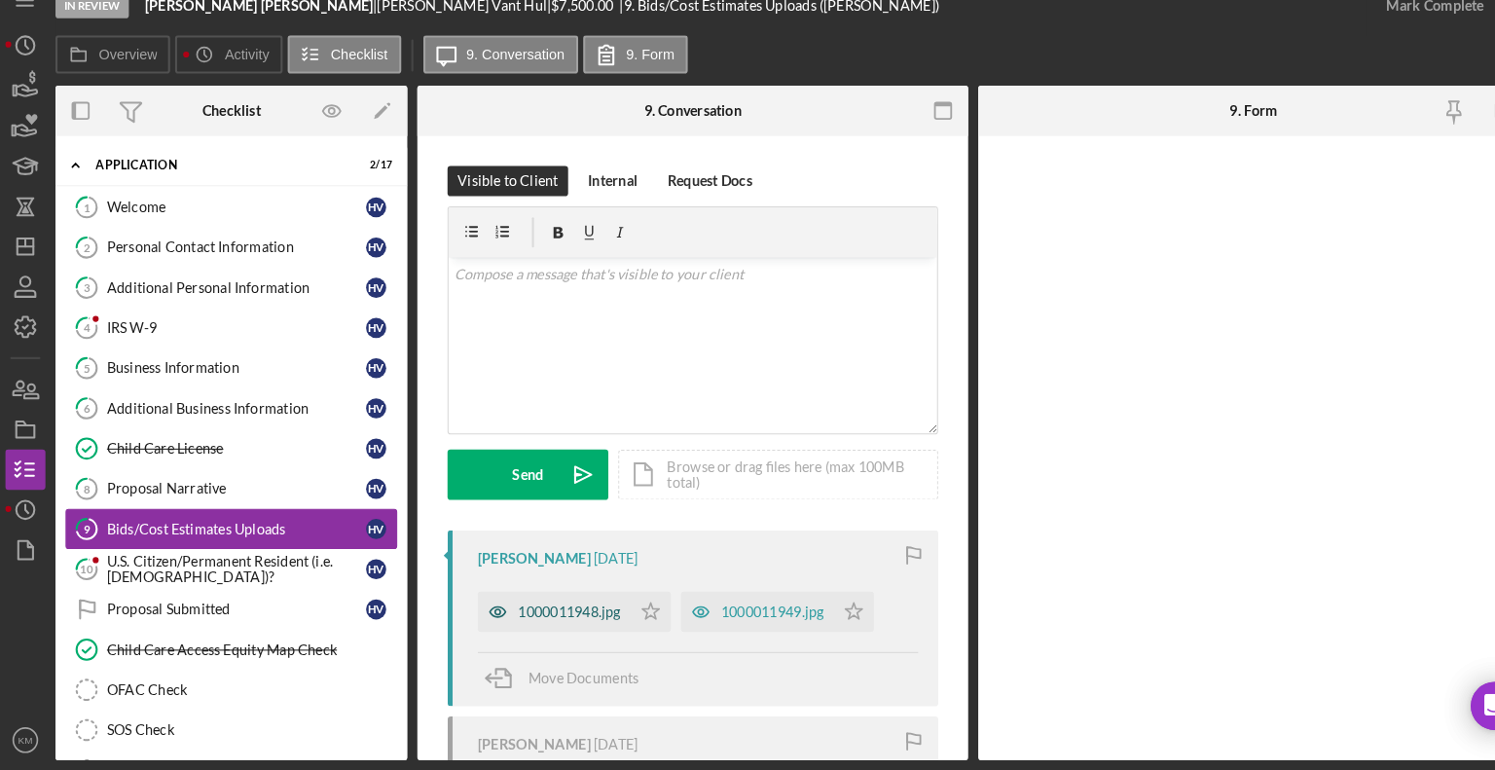
click at [593, 619] on div "1000011948.jpg" at bounding box center [555, 616] width 99 height 16
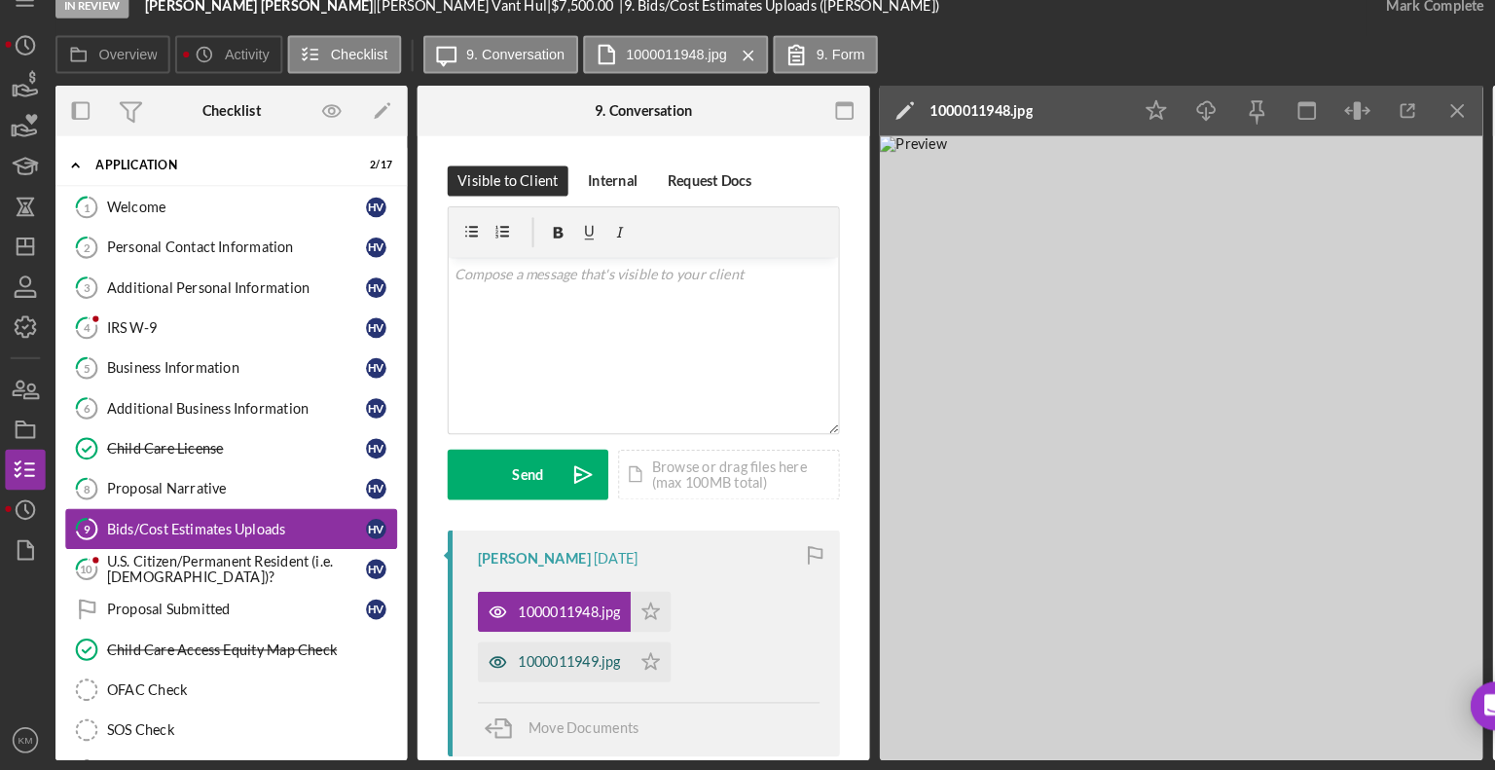
click at [536, 662] on div "1000011949.jpg" at bounding box center [555, 665] width 99 height 16
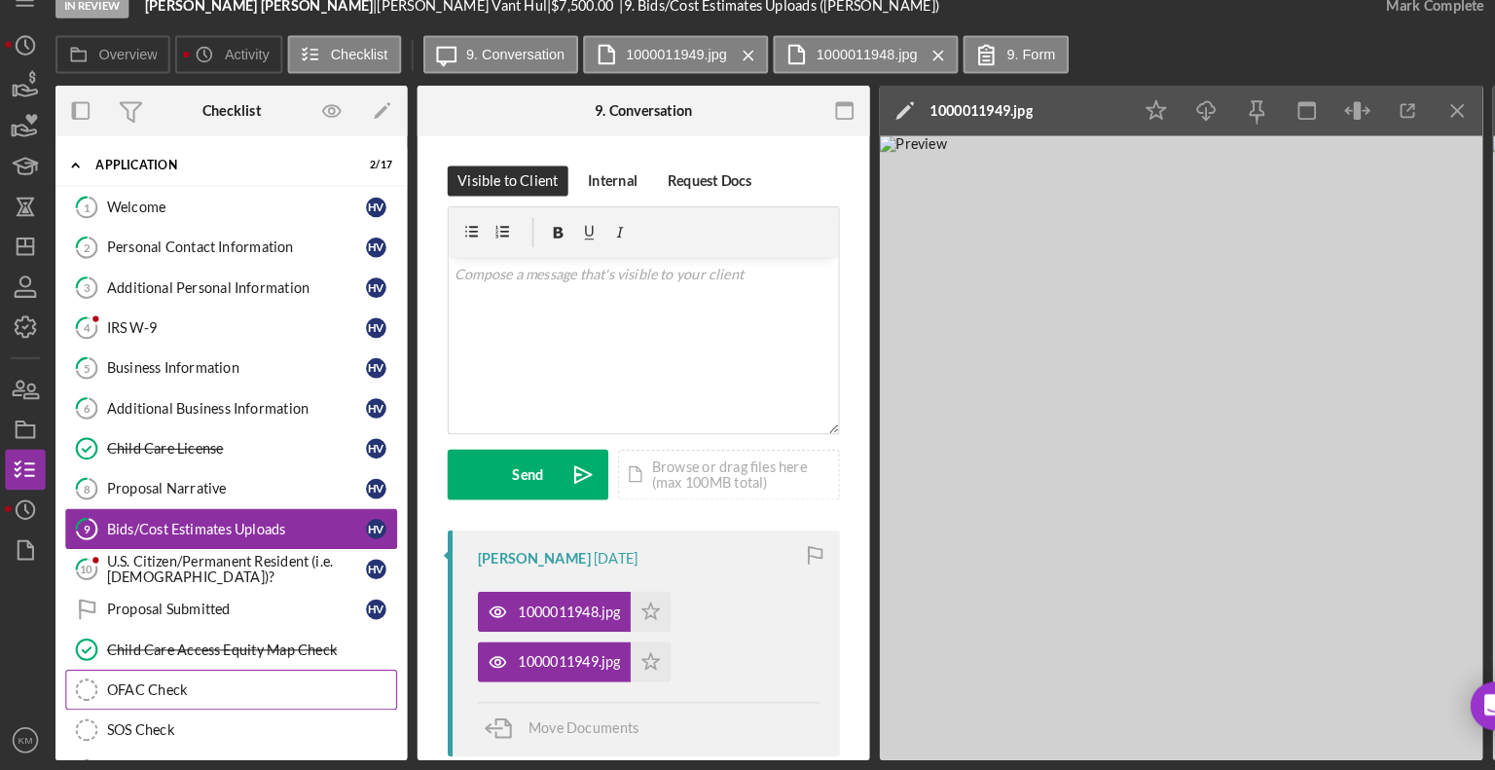
click at [239, 684] on div "OFAC Check" at bounding box center [248, 692] width 280 height 16
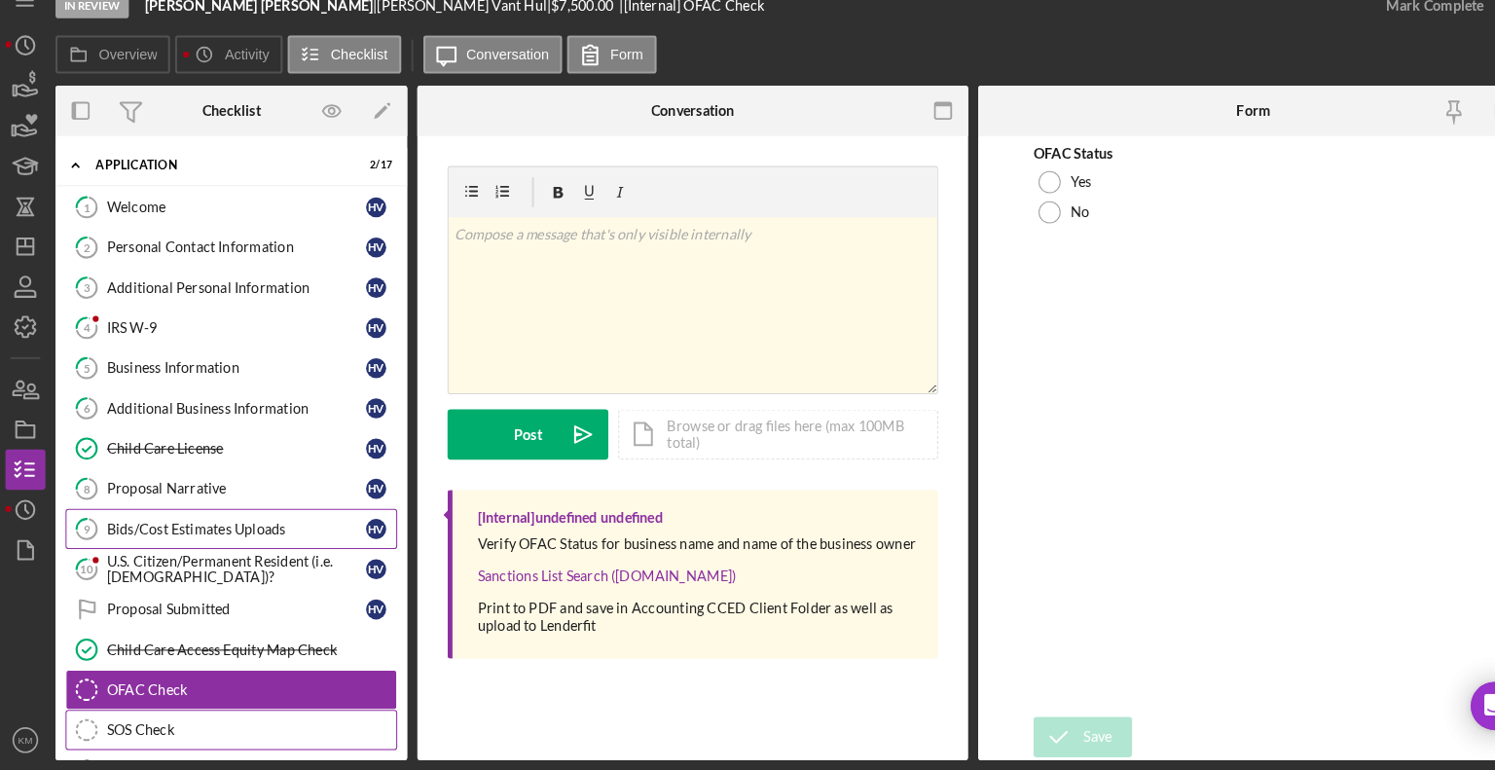
click at [191, 723] on div "SOS Check" at bounding box center [248, 731] width 280 height 16
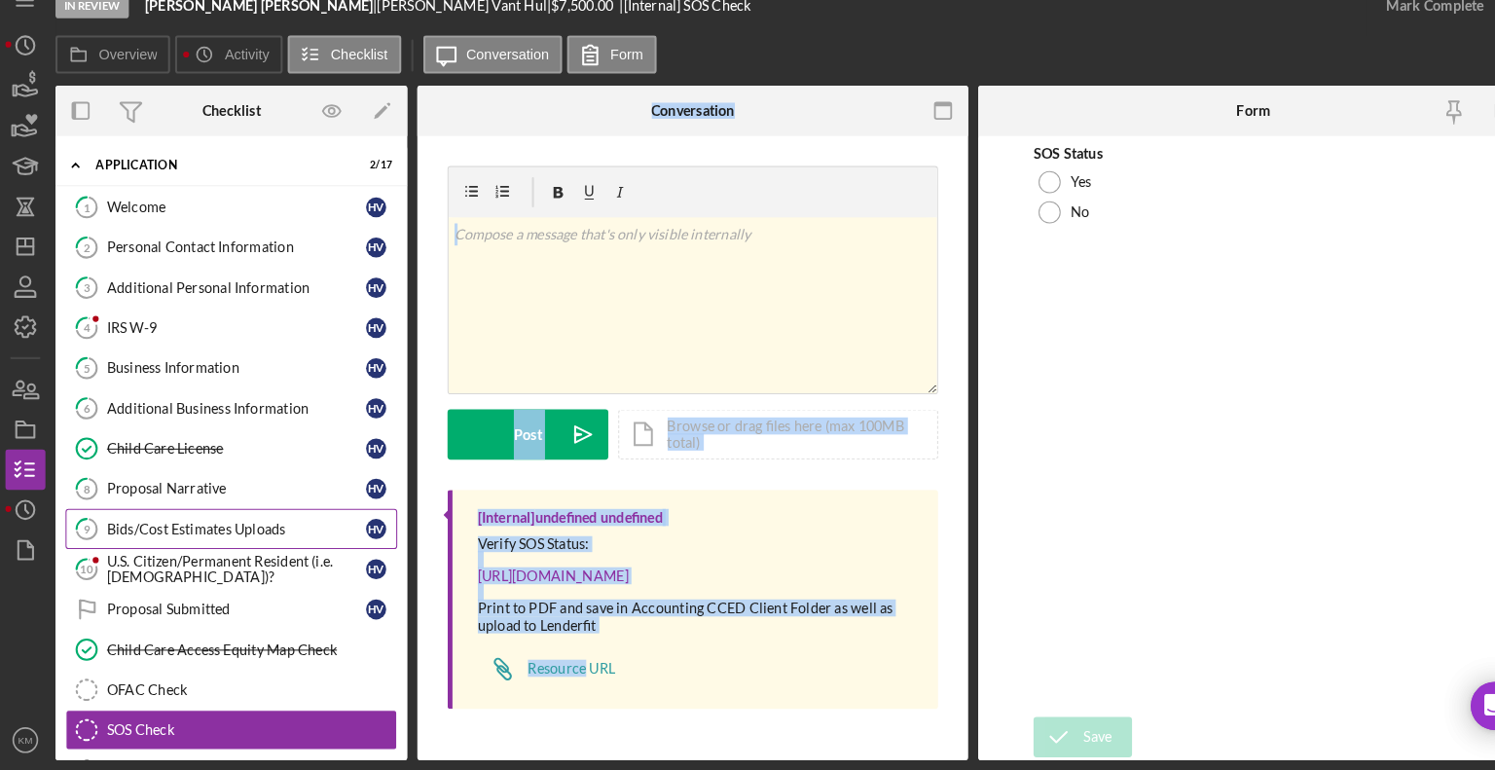
drag, startPoint x: 400, startPoint y: 558, endPoint x: 405, endPoint y: 643, distance: 85.8
click at [405, 643] on div "Overview Internal Workflow Stage In Review Icon/Dropdown Arrow Archive (can una…" at bounding box center [771, 433] width 1427 height 653
click at [247, 259] on div "Personal Contact Information" at bounding box center [233, 264] width 251 height 16
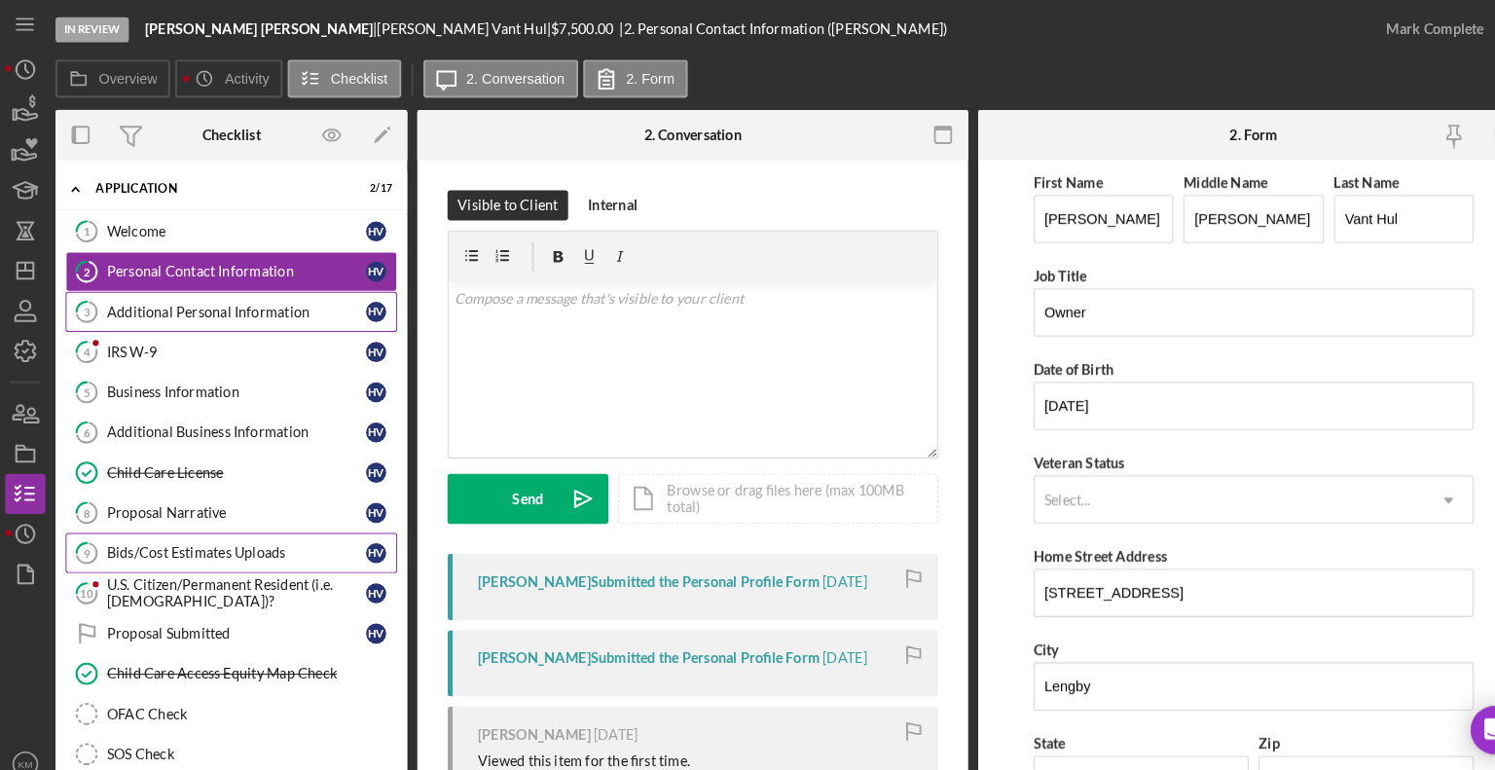
click at [249, 298] on div "Additional Personal Information" at bounding box center [233, 303] width 251 height 16
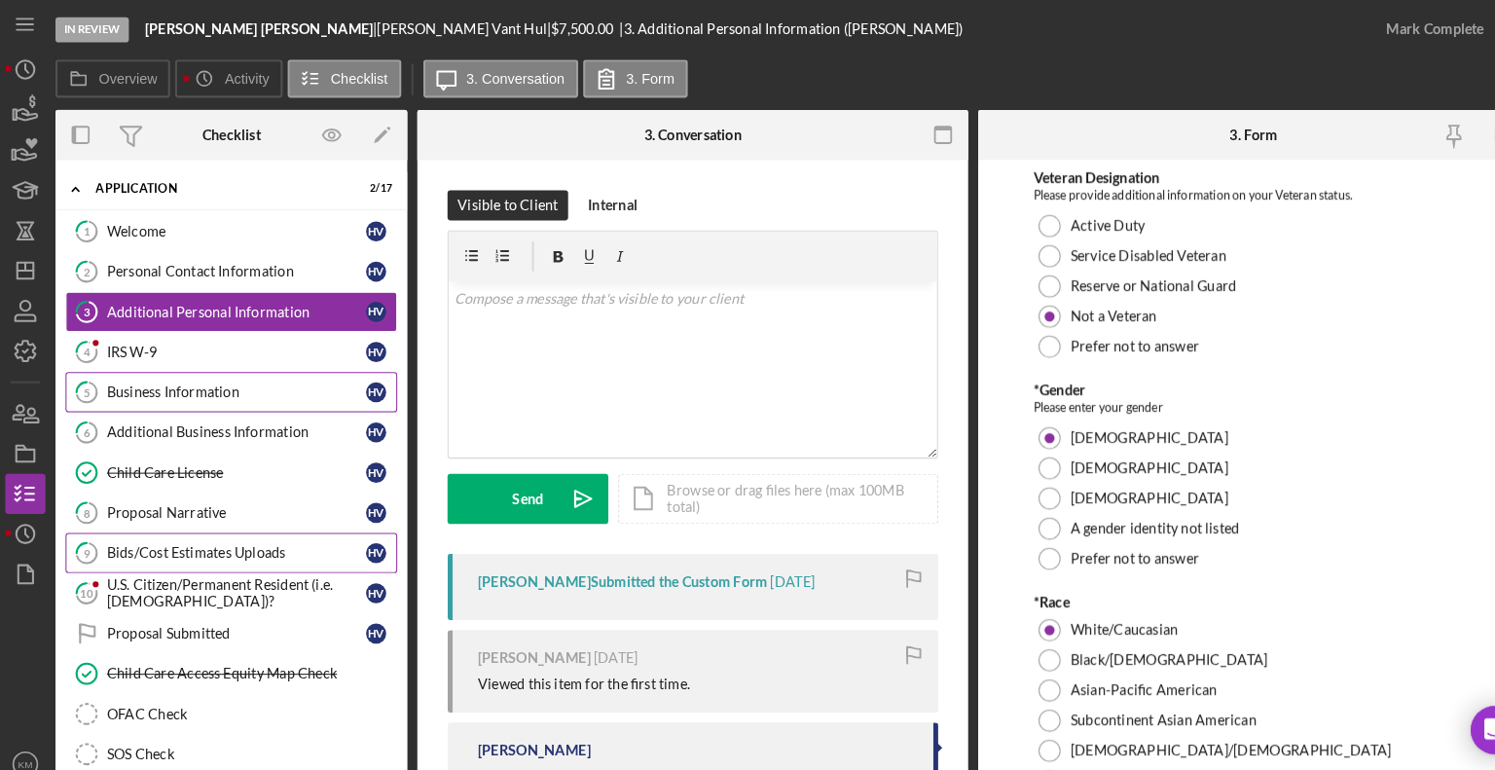
click at [264, 379] on div "Business Information" at bounding box center [233, 381] width 251 height 16
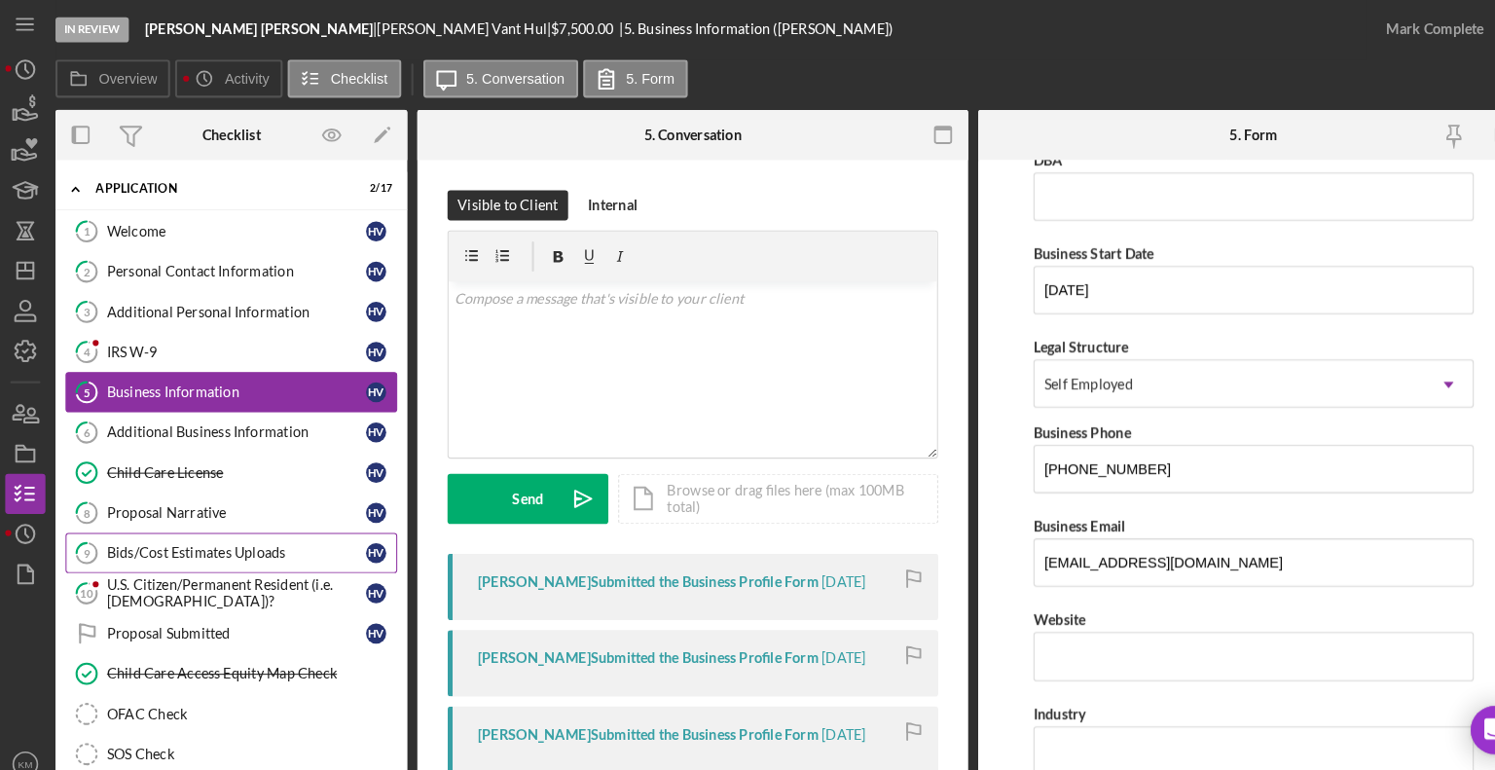
scroll to position [115, 0]
click at [32, 139] on icon "button" at bounding box center [35, 139] width 12 height 11
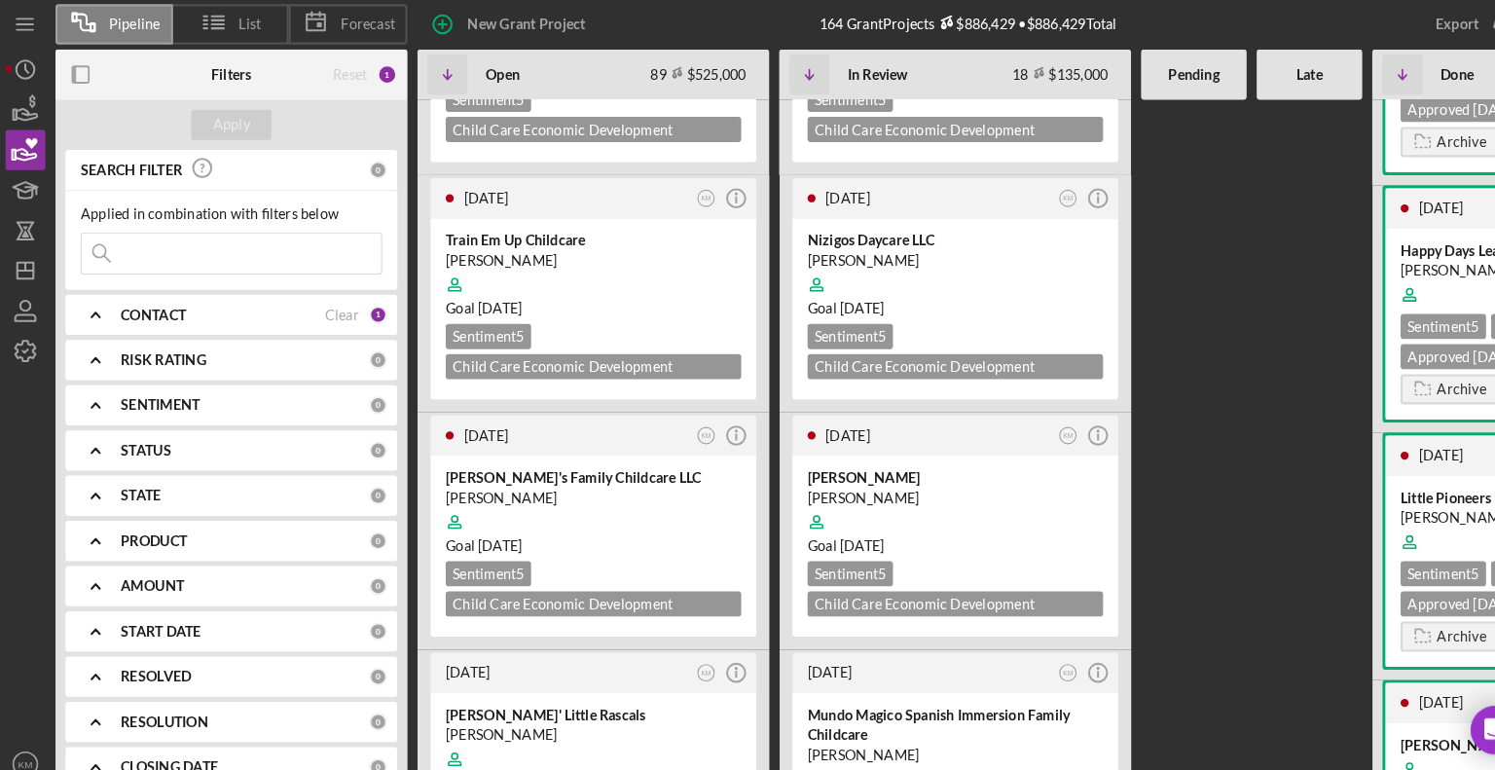
scroll to position [3078, 0]
click at [950, 572] on div "Child Care Economic Development Grant $7,500" at bounding box center [929, 584] width 286 height 24
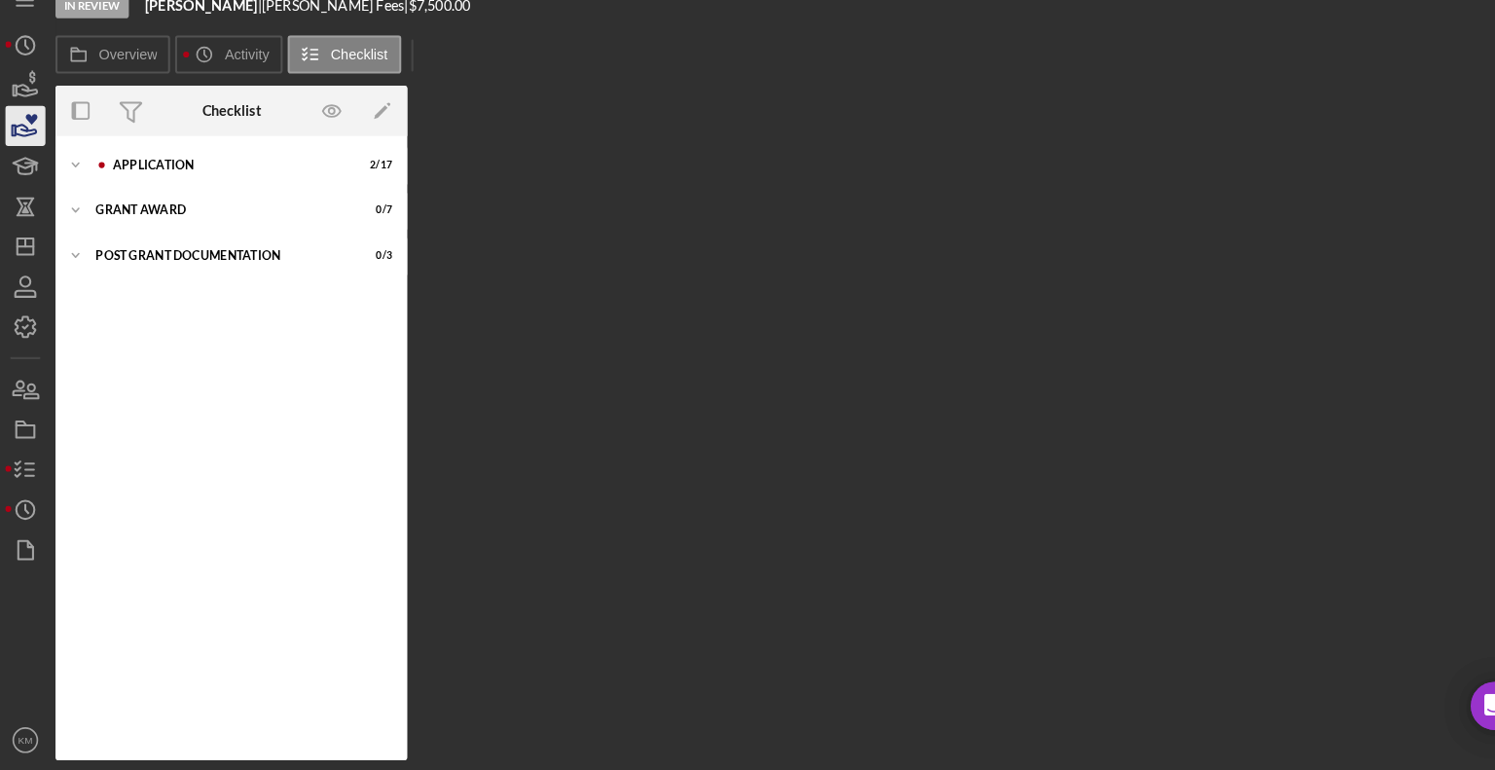
click at [17, 148] on polygon "button" at bounding box center [18, 151] width 3 height 10
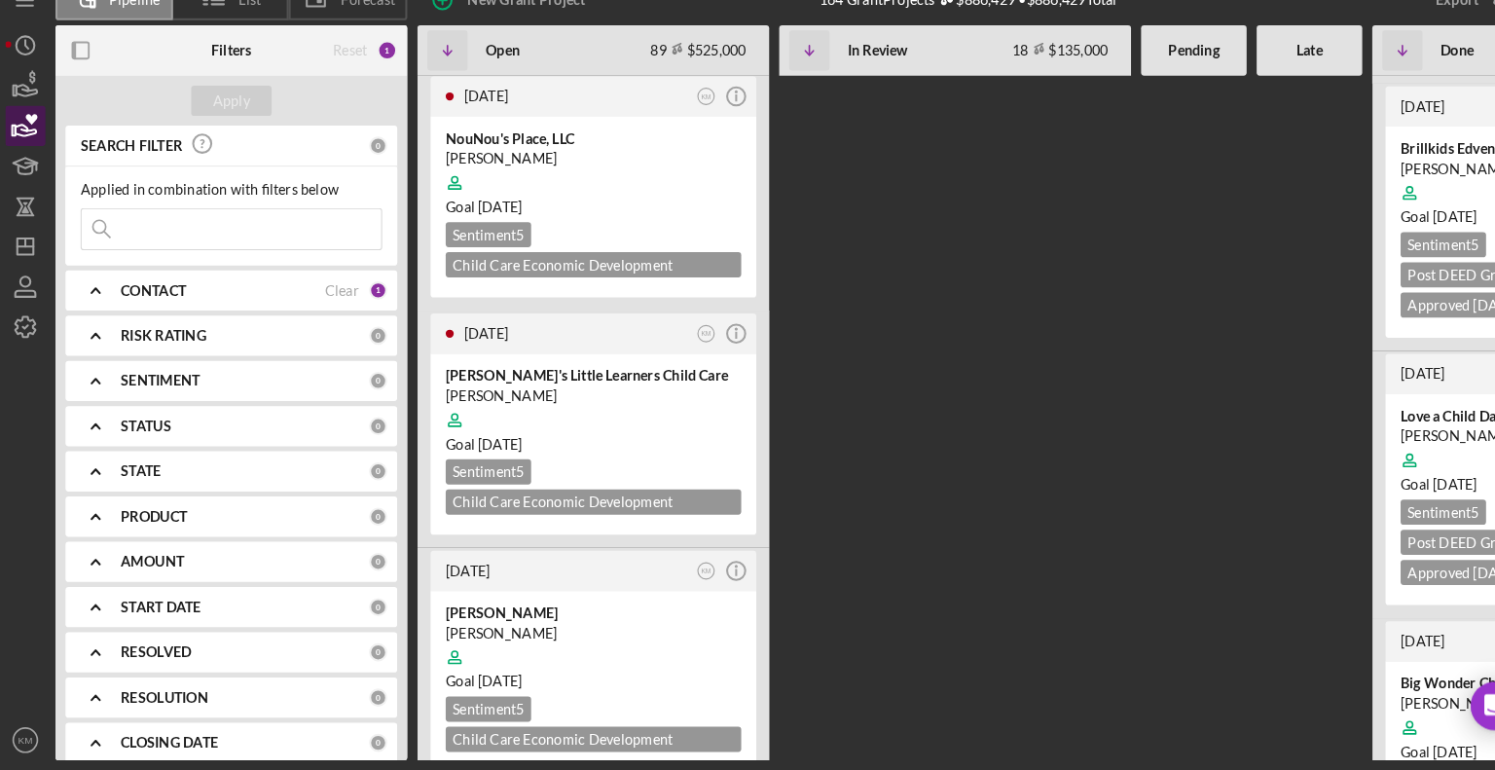
scroll to position [4875, 0]
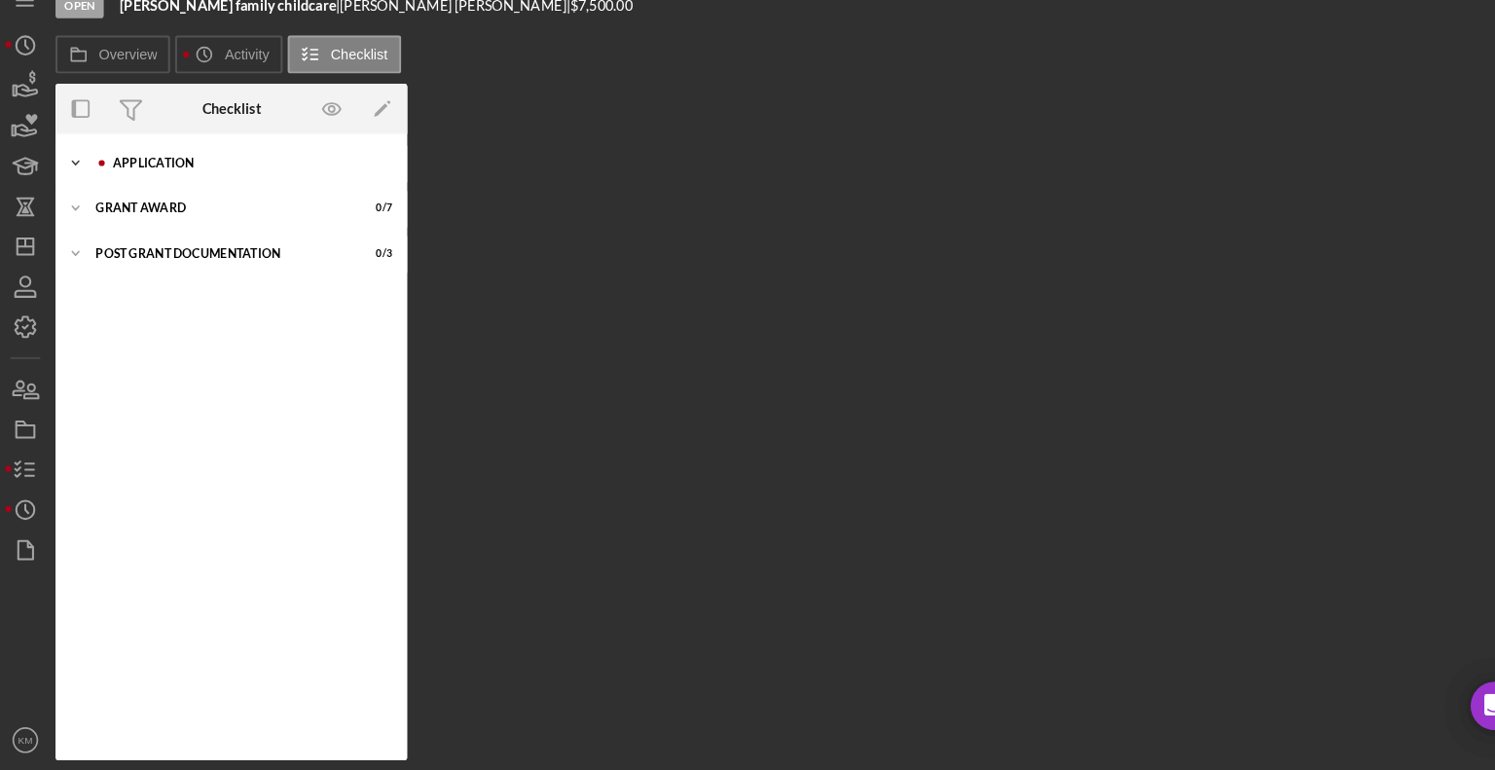
click at [87, 182] on icon "Icon/Expander" at bounding box center [77, 182] width 39 height 39
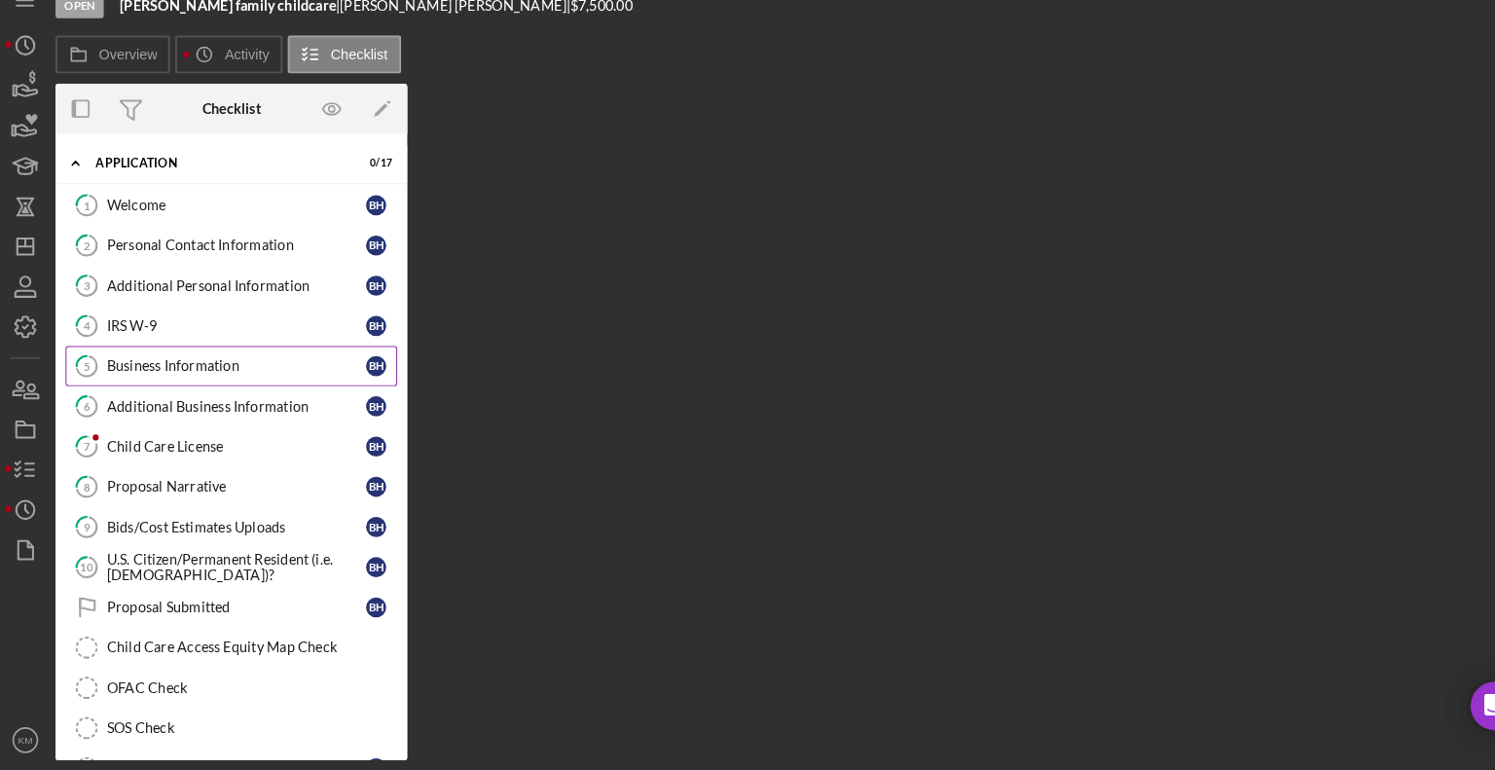
click at [145, 381] on div "Business Information" at bounding box center [233, 379] width 251 height 16
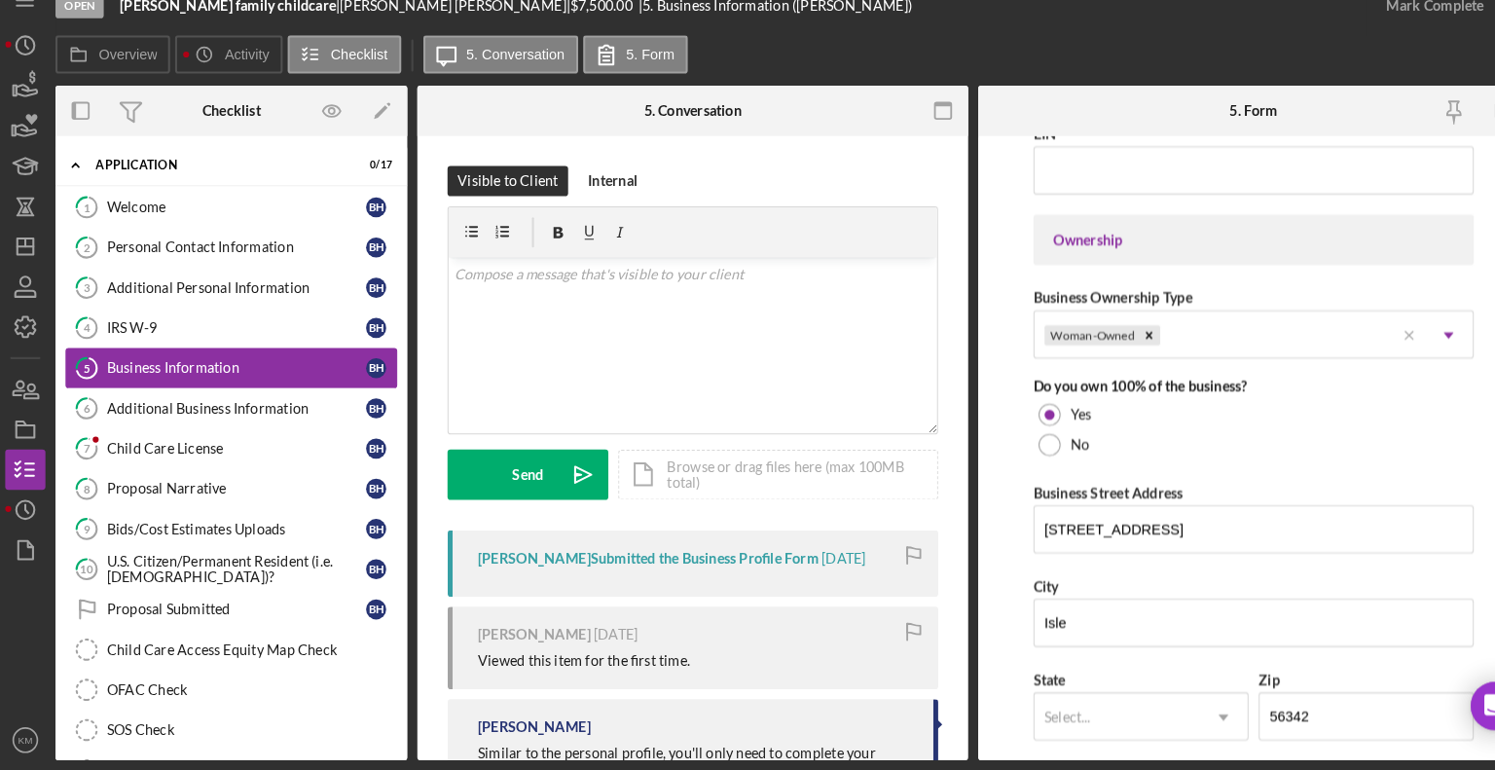
scroll to position [829, 0]
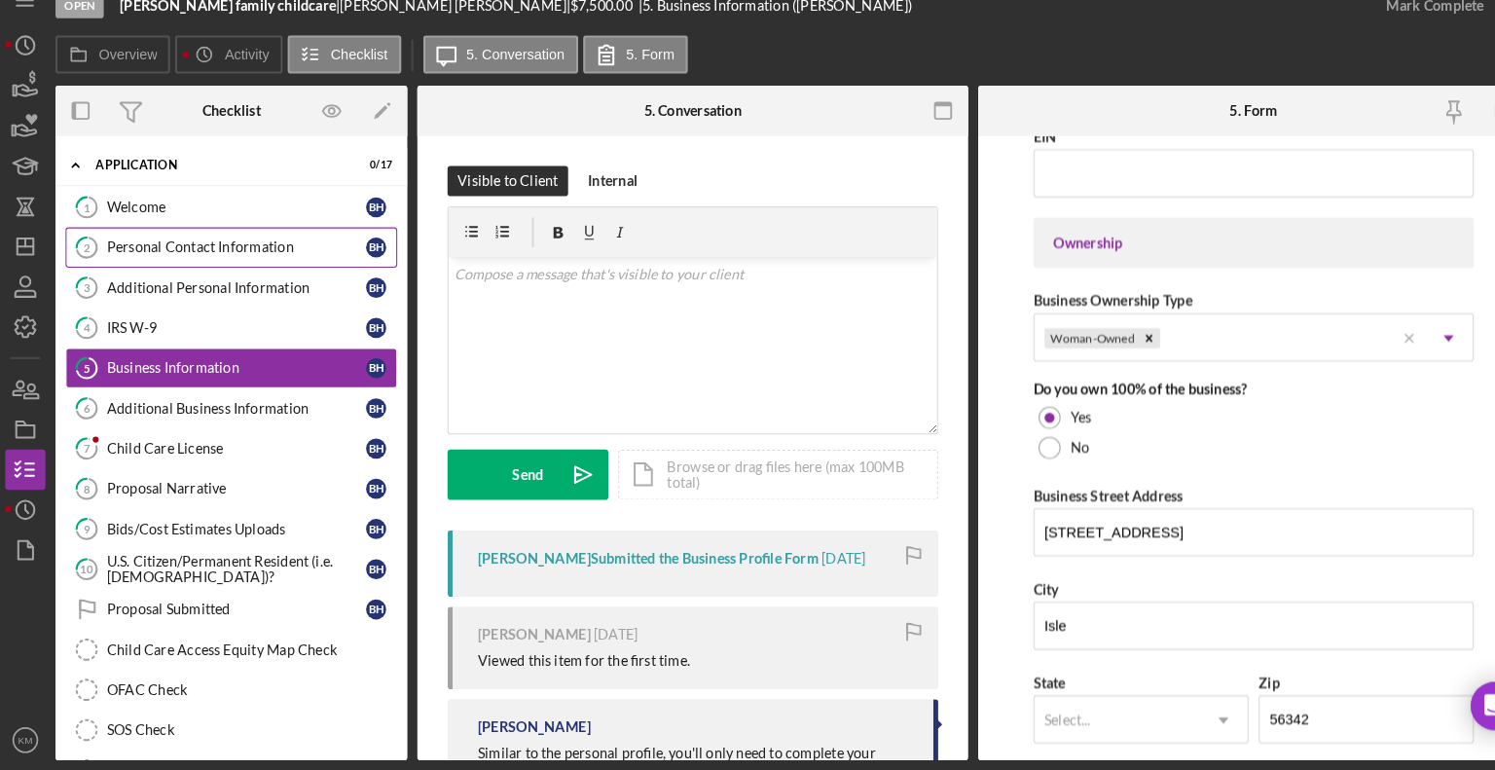
click at [158, 270] on div "Personal Contact Information" at bounding box center [233, 264] width 251 height 16
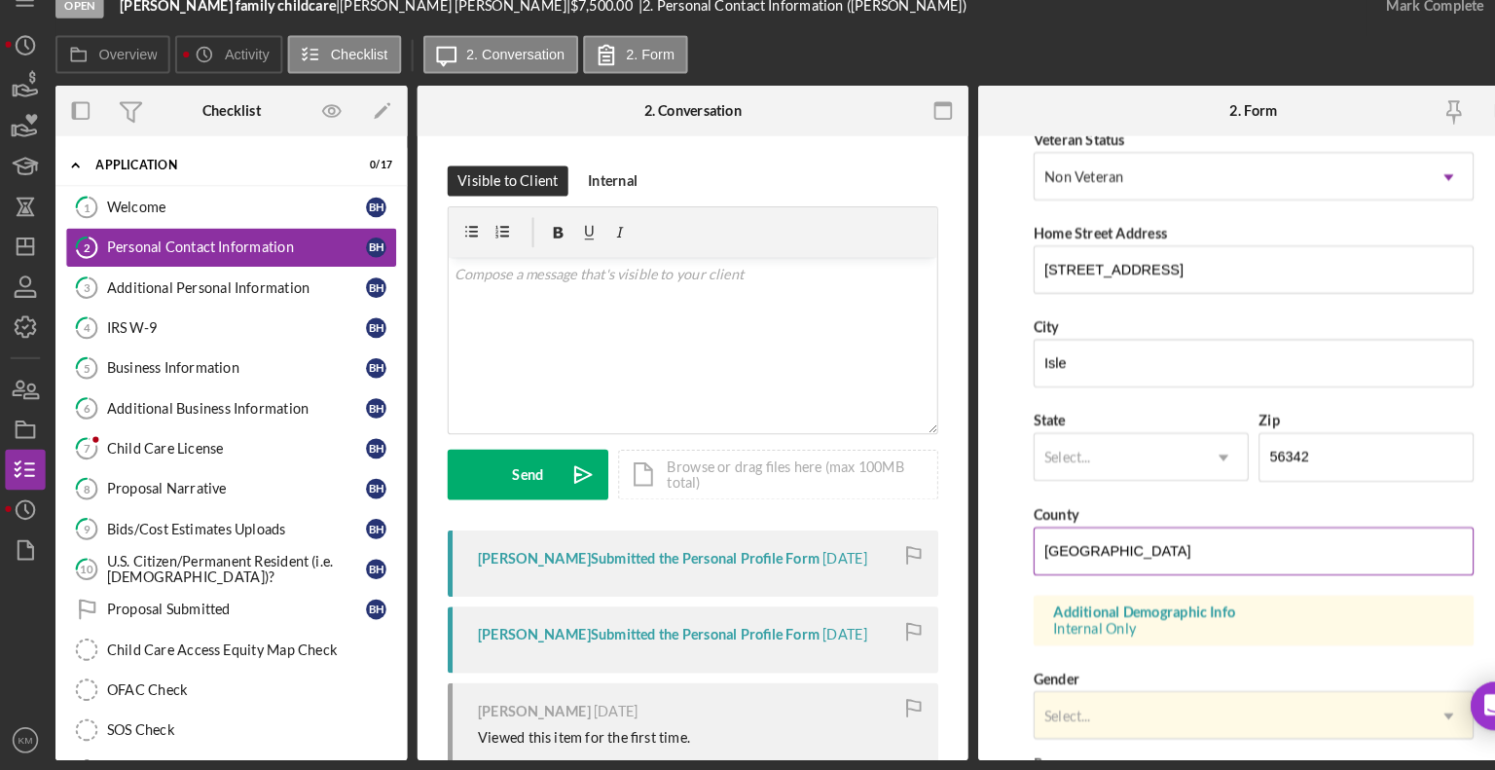
click at [1261, 536] on input "United States" at bounding box center [1218, 557] width 426 height 47
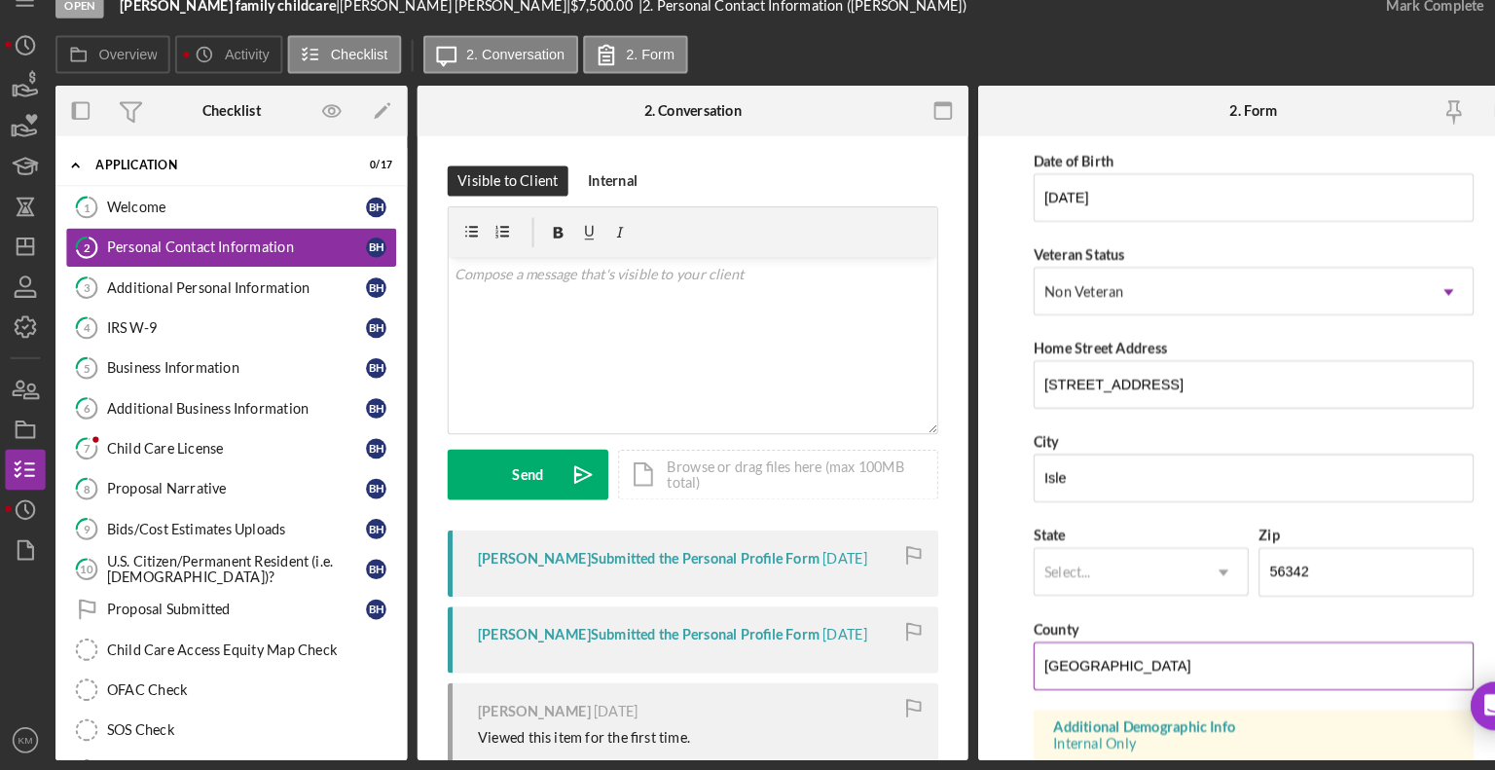
scroll to position [178, 0]
click at [164, 453] on div "Child Care License" at bounding box center [233, 459] width 251 height 16
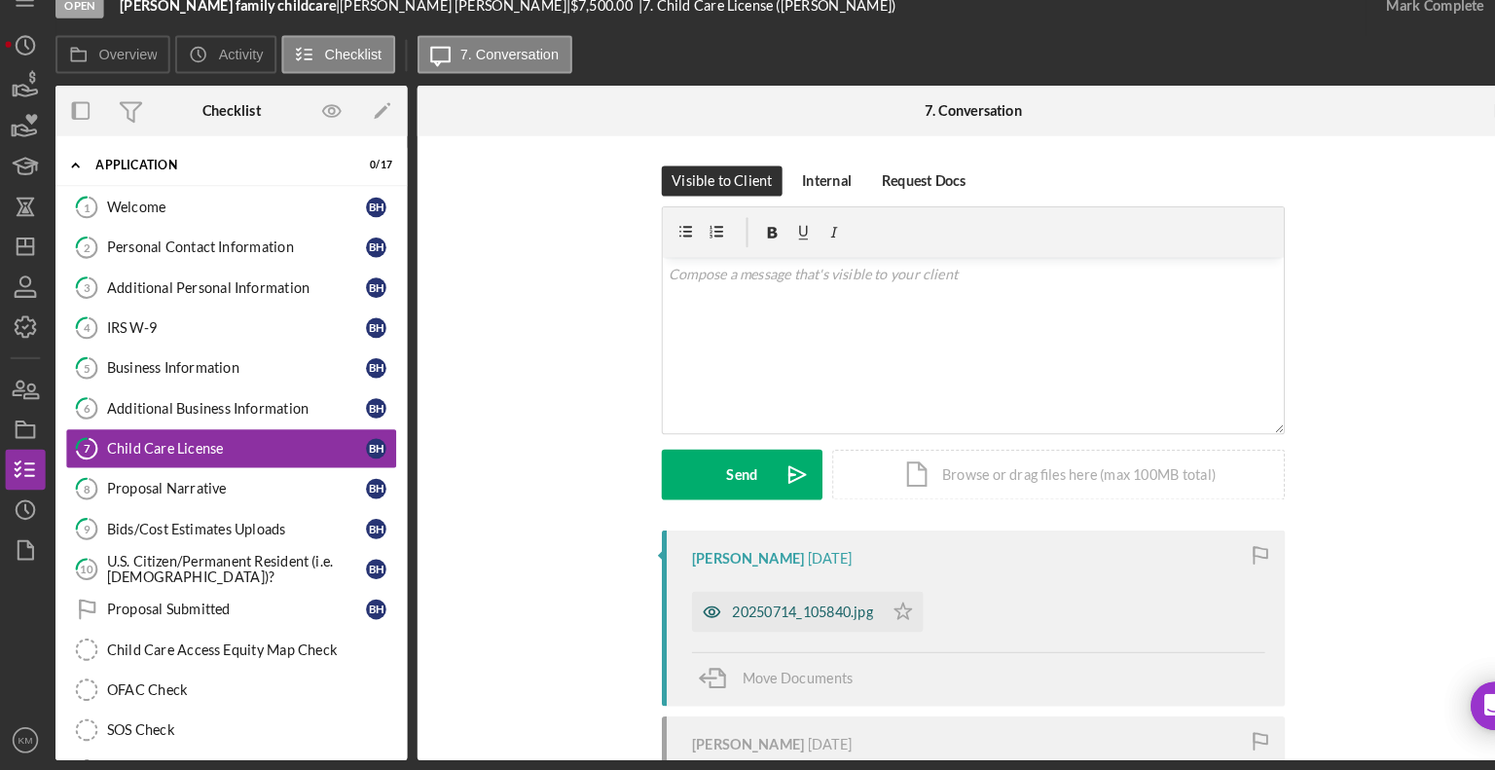
click at [840, 611] on div "20250714_105840.jpg" at bounding box center [781, 616] width 136 height 16
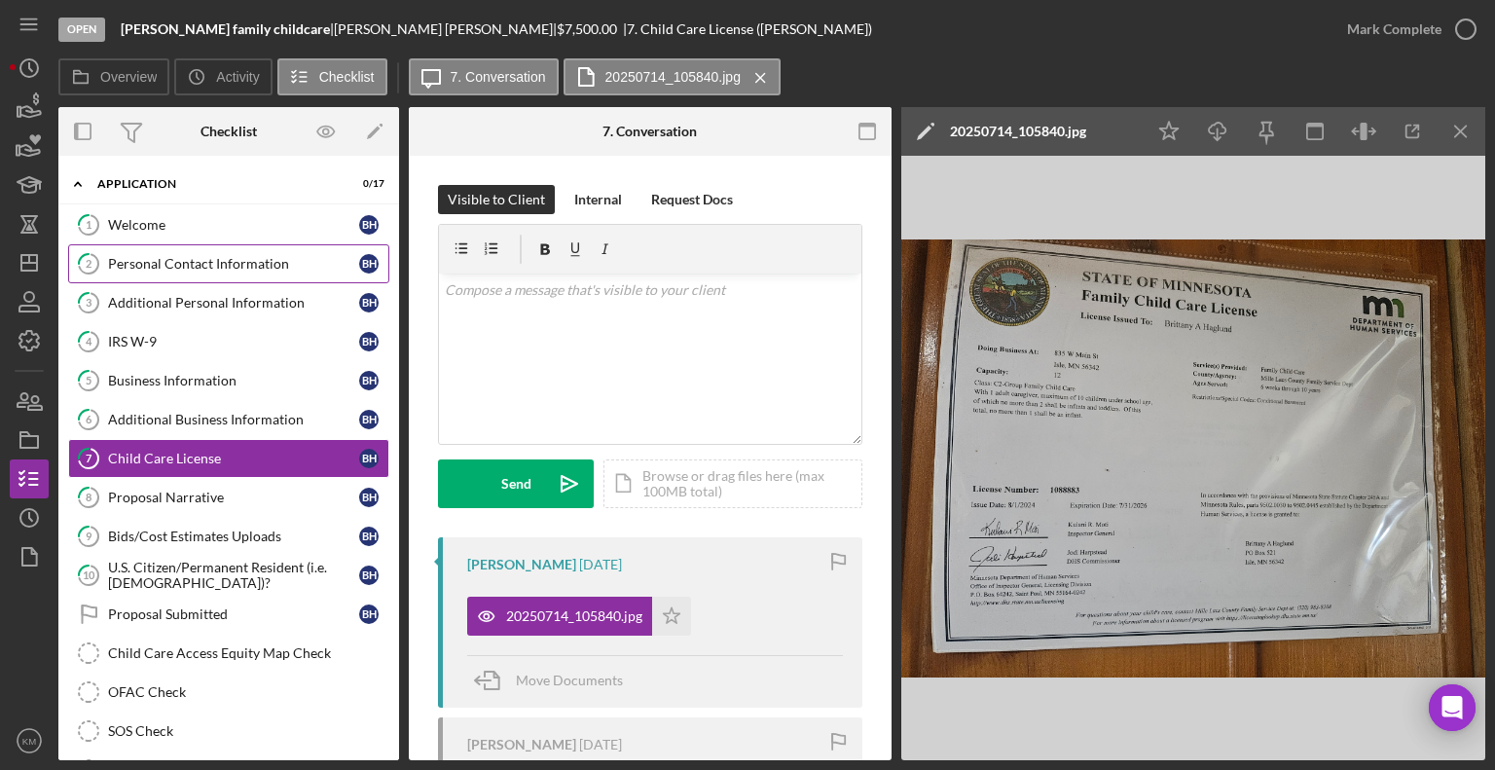
click at [147, 275] on link "2 Personal Contact Information B H" at bounding box center [228, 263] width 321 height 39
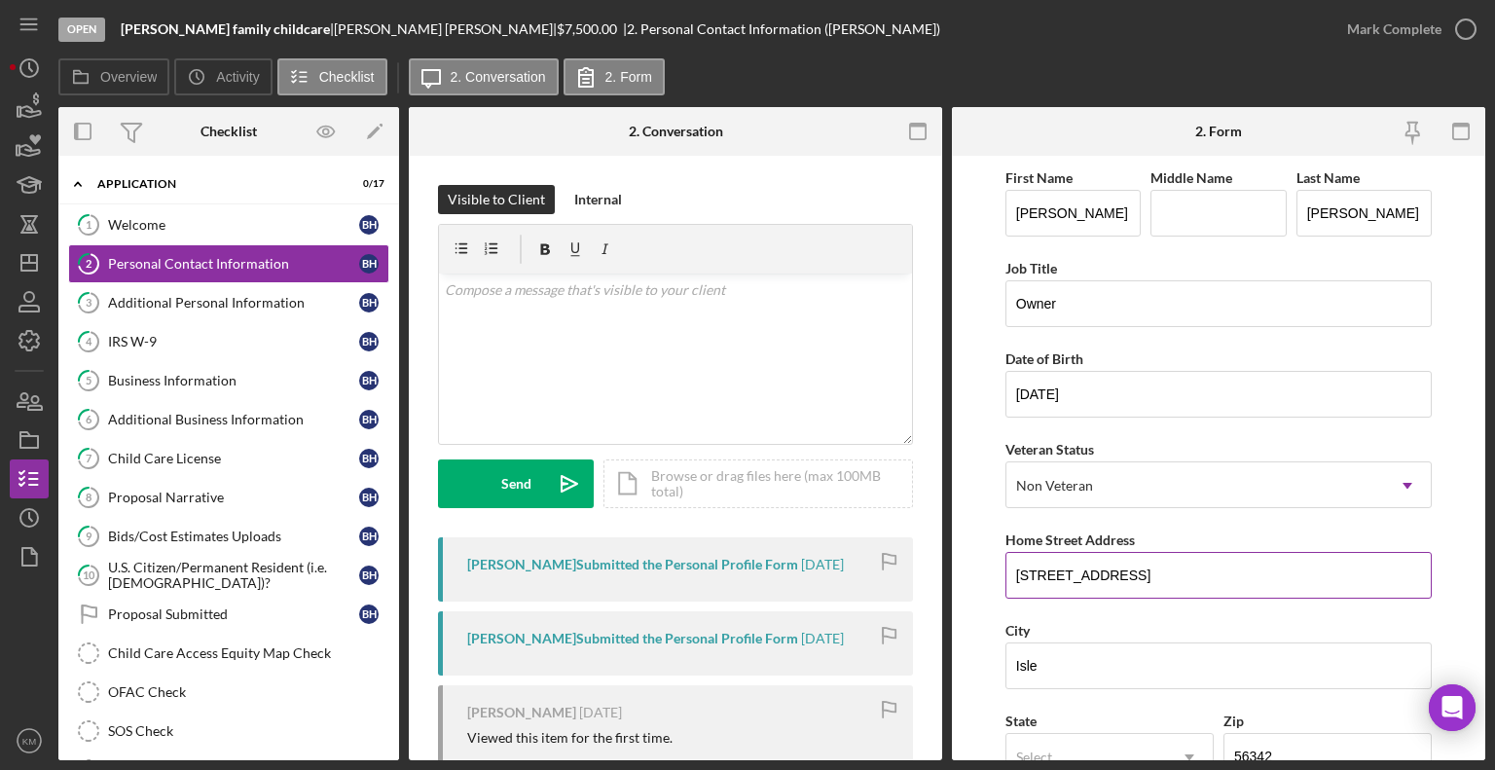
drag, startPoint x: 1019, startPoint y: 570, endPoint x: 1126, endPoint y: 569, distance: 107.1
click at [1126, 569] on input "835 w main st" at bounding box center [1218, 575] width 426 height 47
click at [1015, 574] on input "835 w main st" at bounding box center [1218, 575] width 426 height 47
drag, startPoint x: 1015, startPoint y: 574, endPoint x: 1167, endPoint y: 577, distance: 151.9
click at [1167, 577] on input "835 w main st" at bounding box center [1218, 575] width 426 height 47
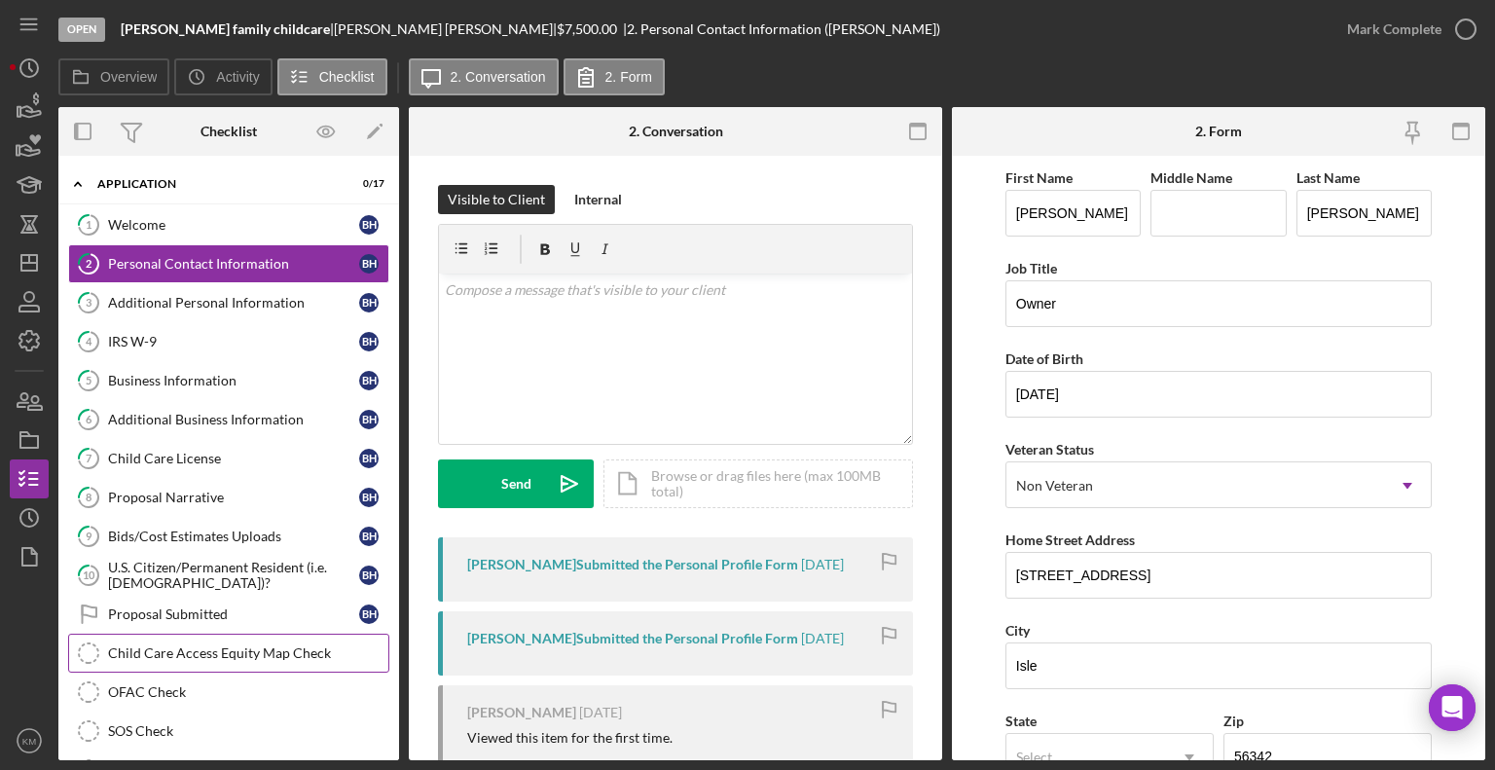
click at [240, 645] on div "Child Care Access Equity Map Check" at bounding box center [248, 653] width 280 height 16
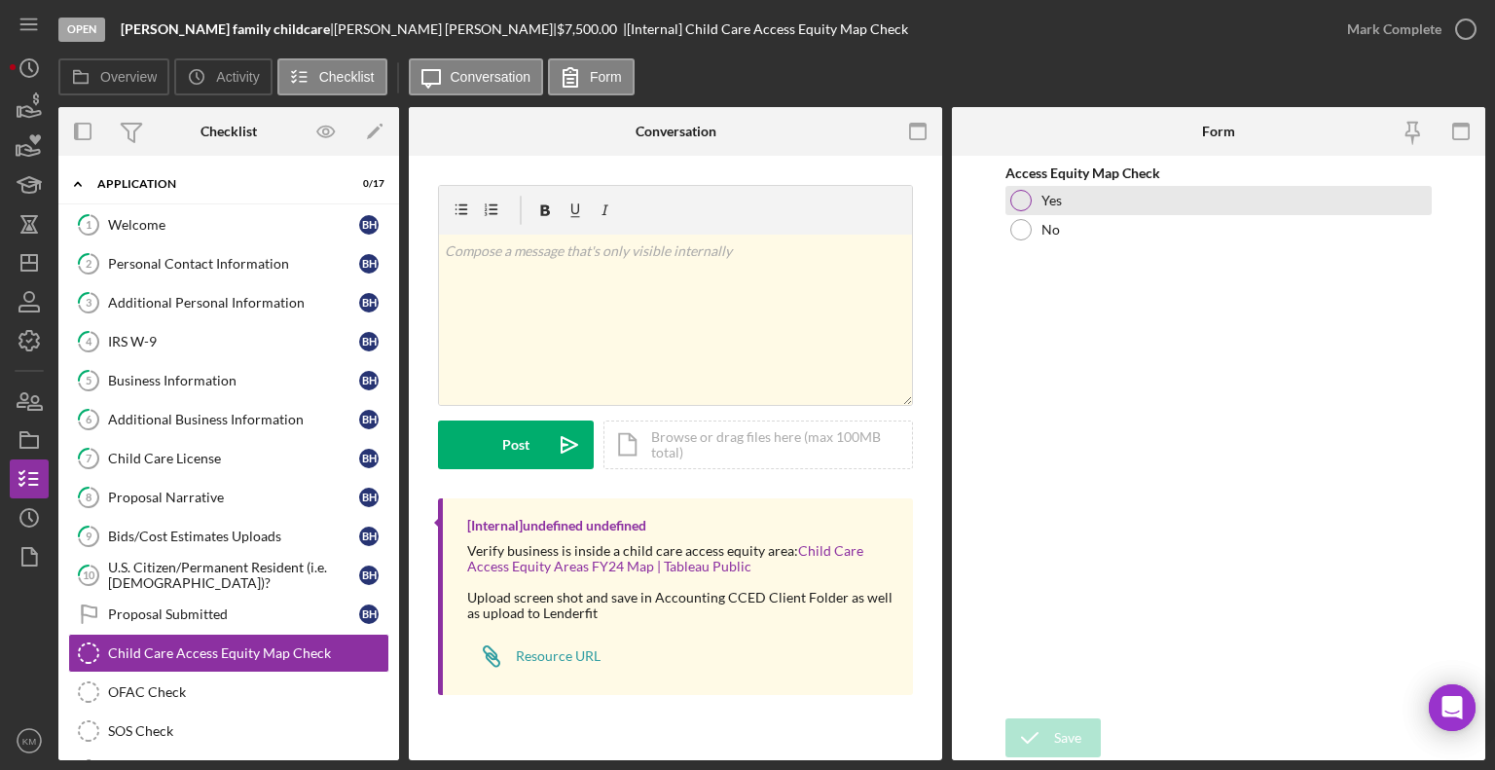
click at [1025, 194] on div at bounding box center [1020, 200] width 21 height 21
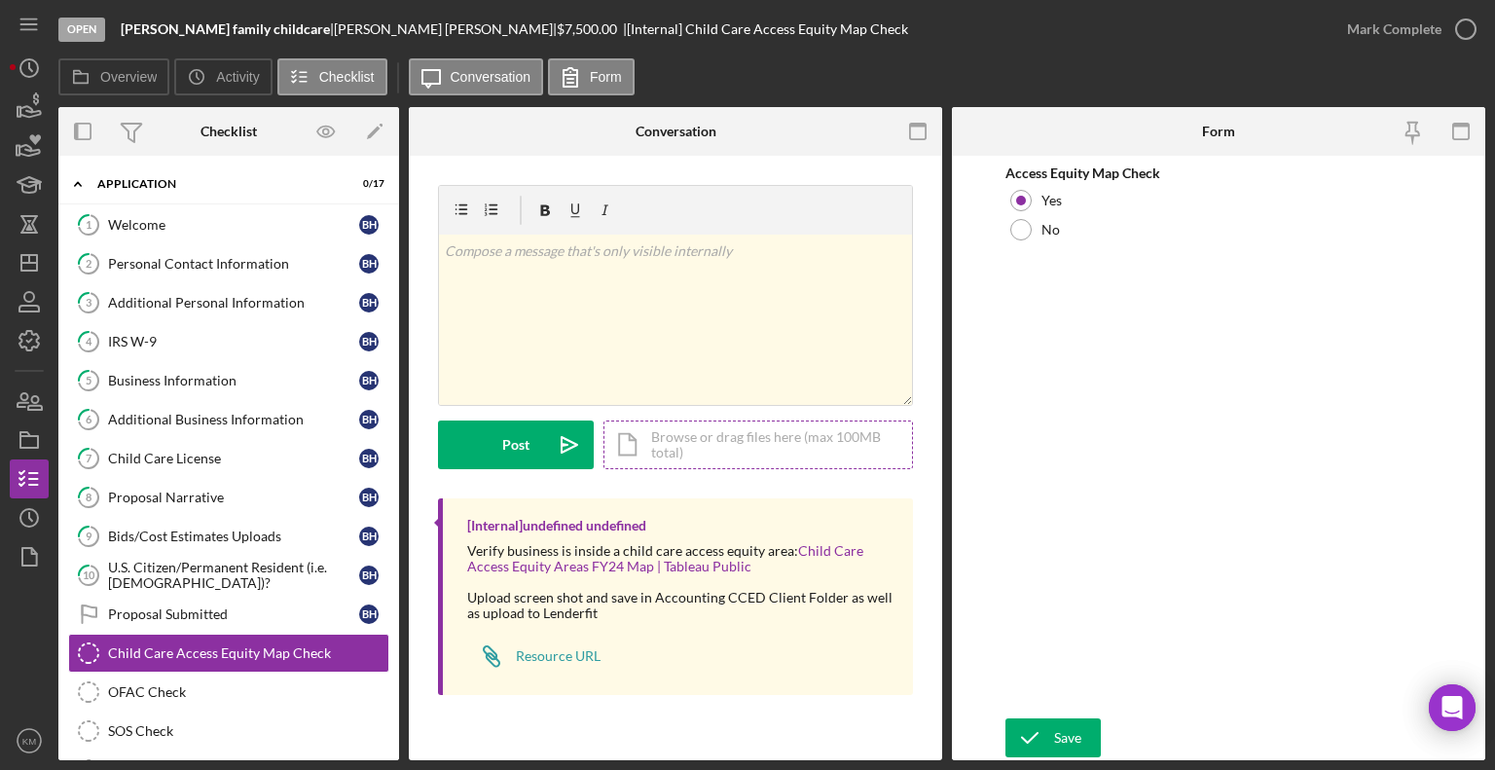
click at [670, 456] on div "Icon/Document Browse or drag files here (max 100MB total) Tap to choose files o…" at bounding box center [758, 444] width 310 height 49
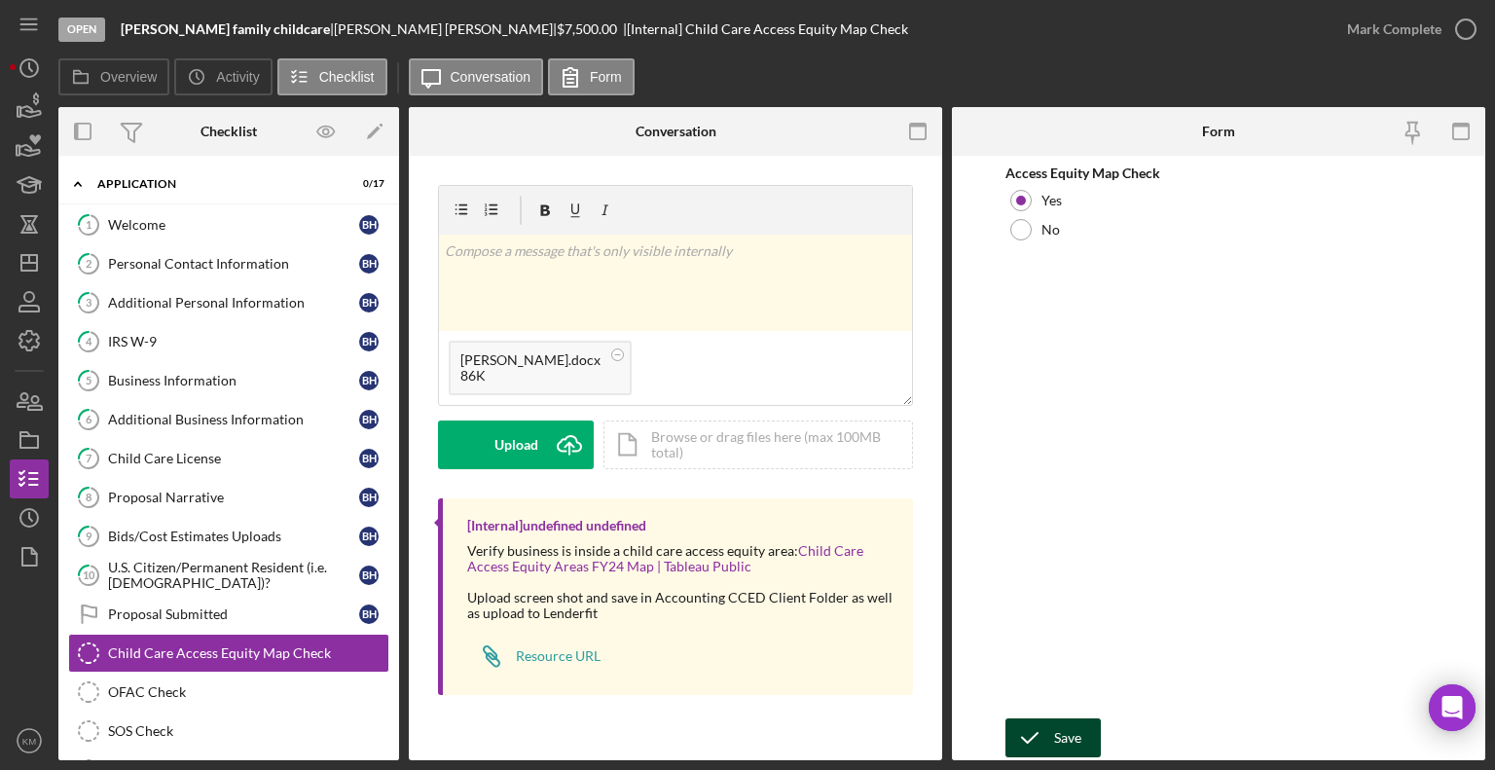
click at [1070, 735] on div "Save" at bounding box center [1067, 737] width 27 height 39
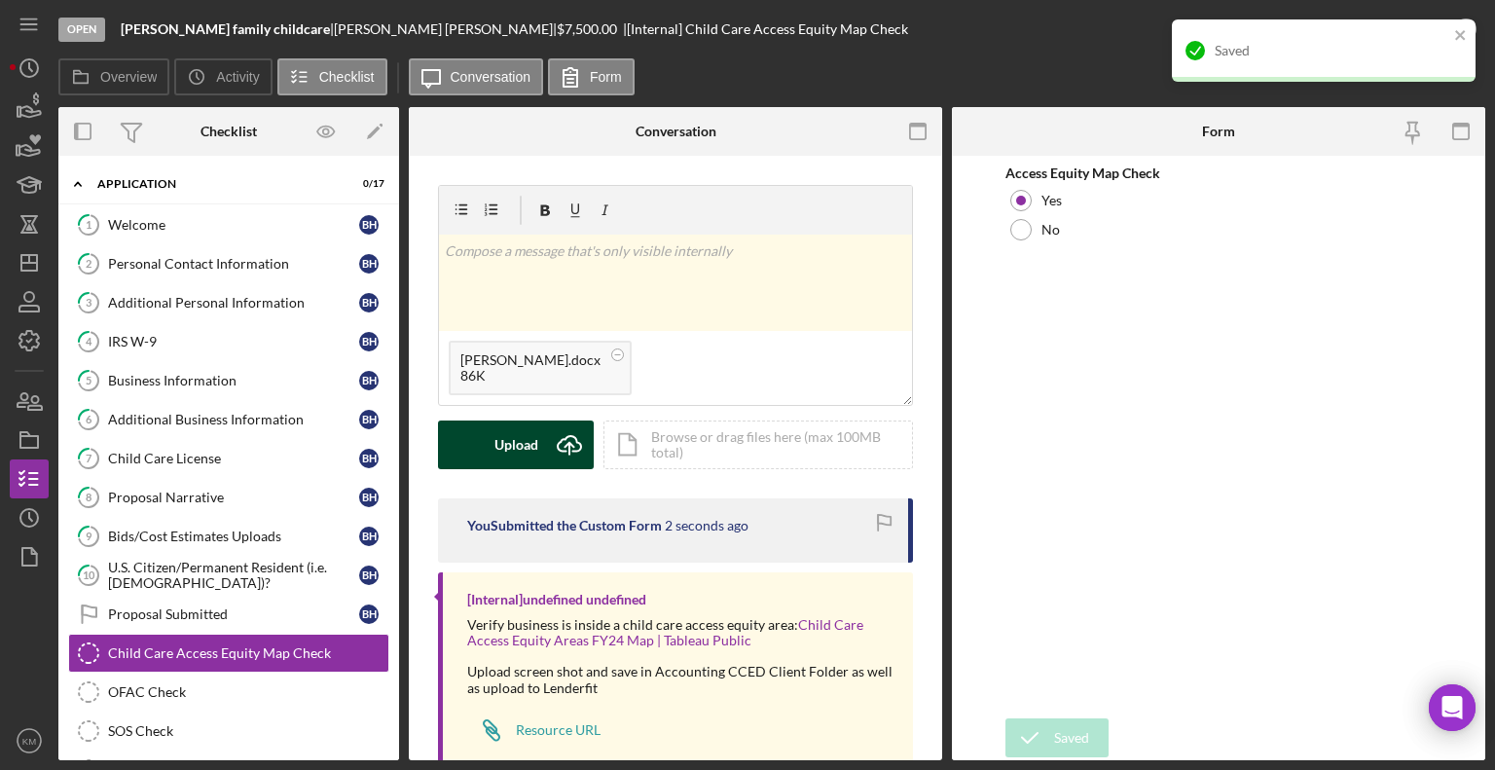
click at [513, 453] on div "Upload" at bounding box center [516, 444] width 44 height 49
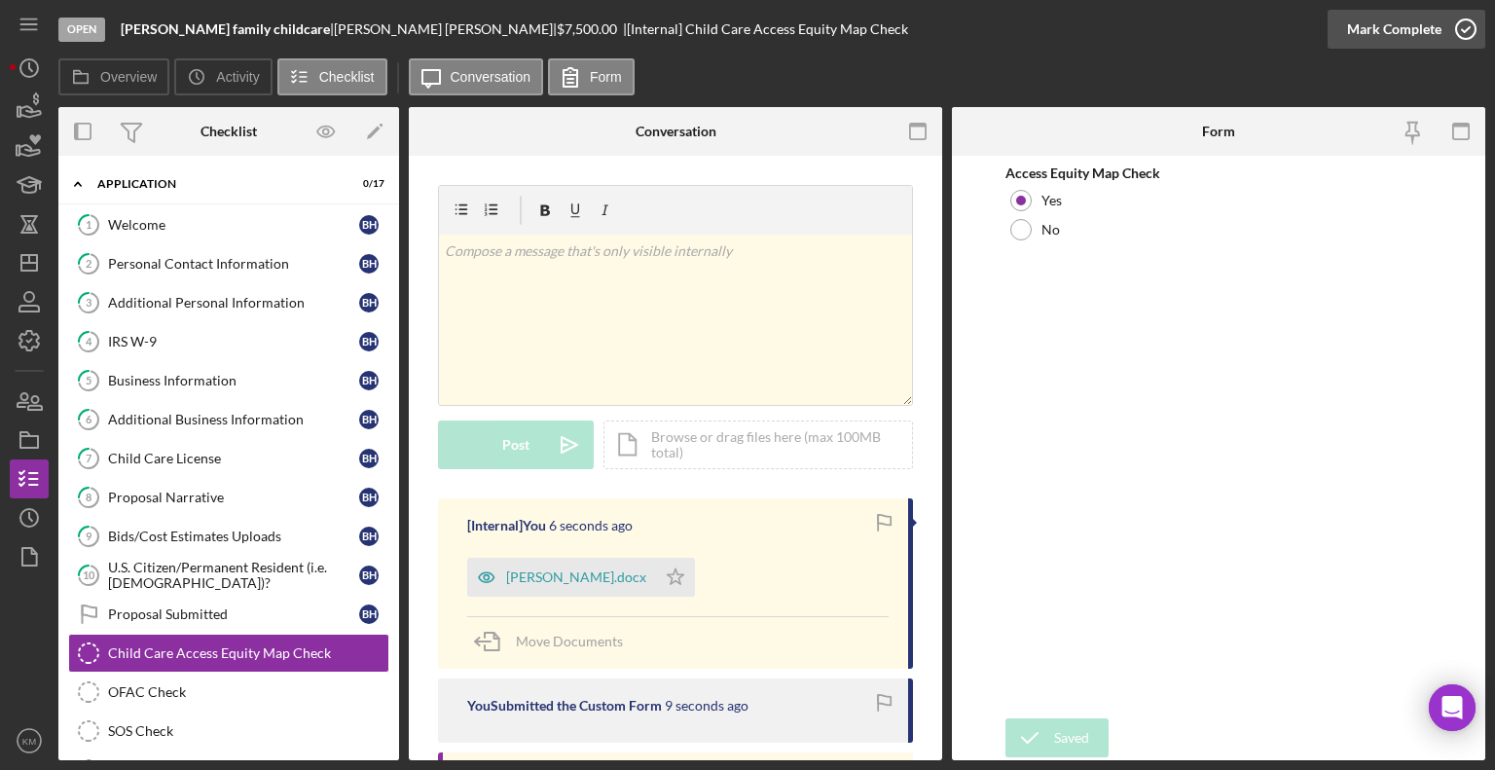
click at [1473, 34] on icon "button" at bounding box center [1466, 29] width 49 height 49
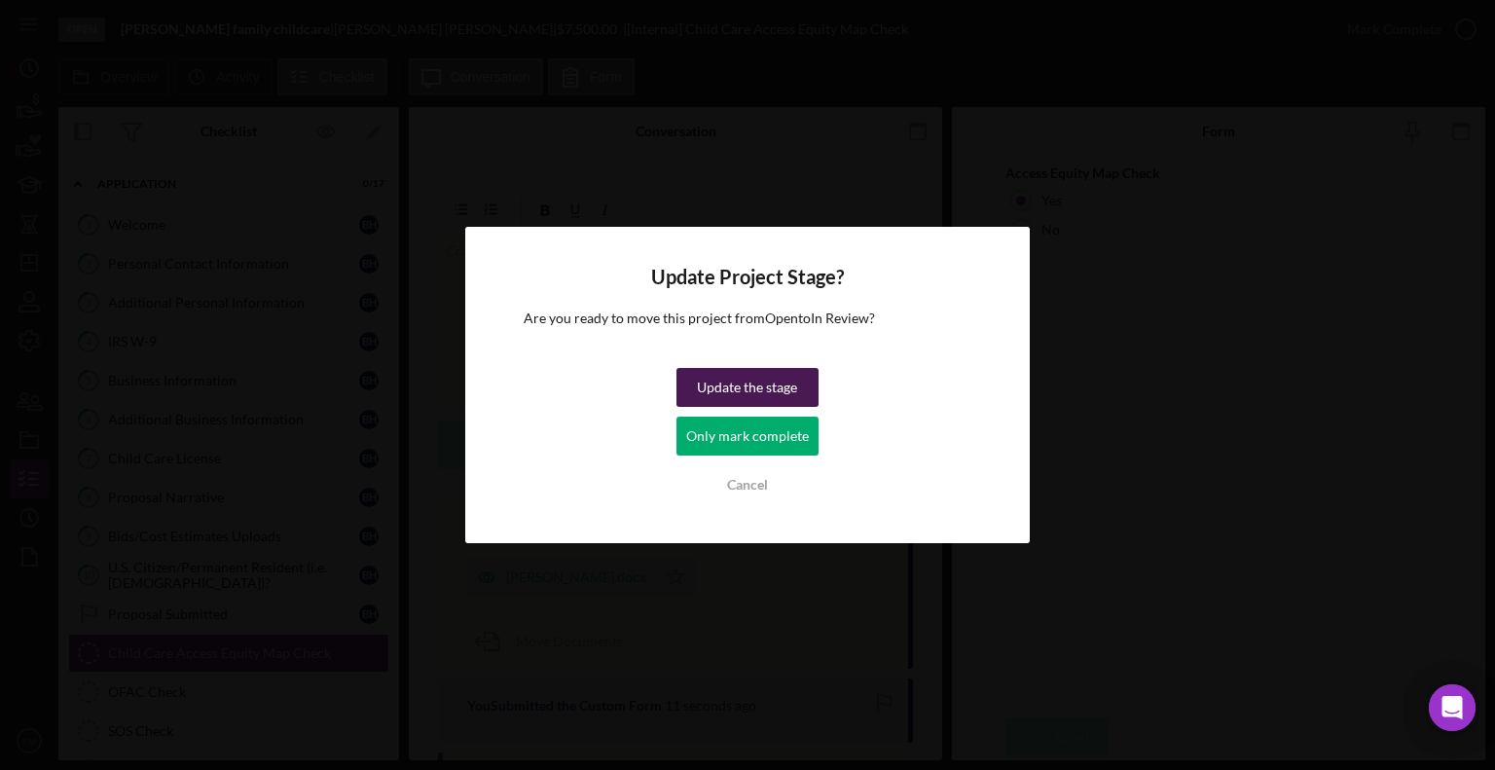
click at [794, 381] on div "Update the stage" at bounding box center [747, 387] width 100 height 39
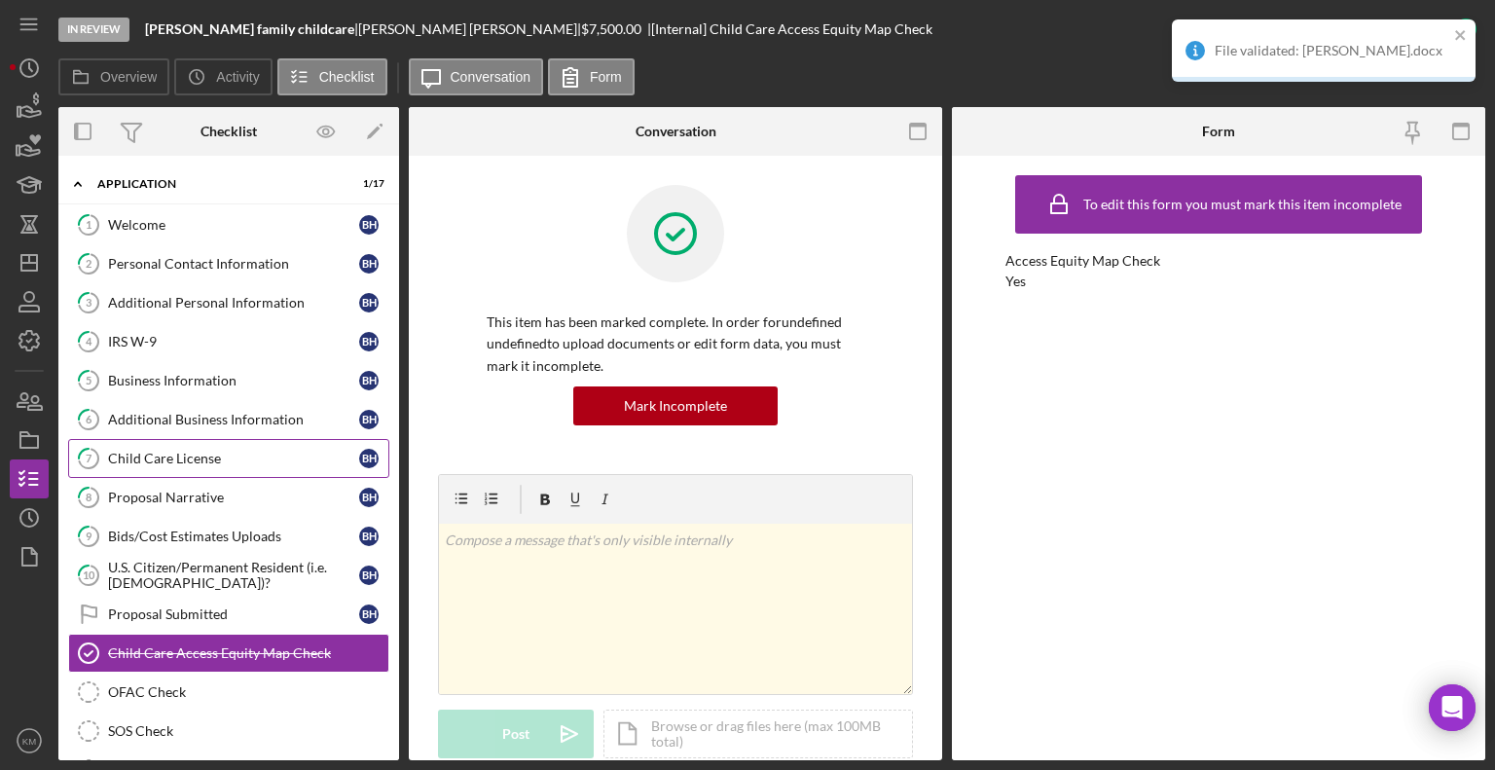
click at [211, 461] on div "Child Care License" at bounding box center [233, 459] width 251 height 16
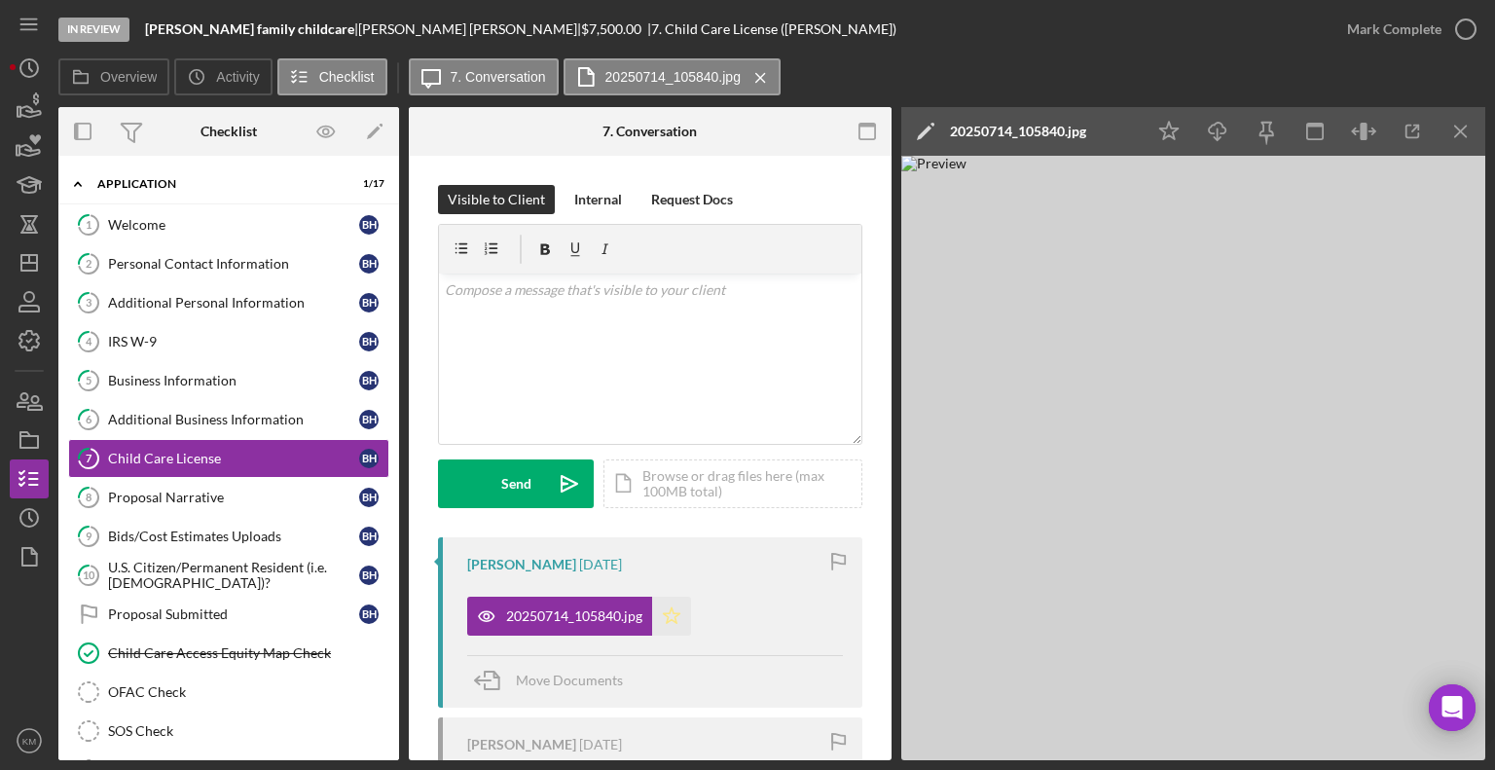
click at [668, 622] on icon "Icon/Star" at bounding box center [671, 616] width 39 height 39
click at [1460, 38] on circle "button" at bounding box center [1465, 28] width 19 height 19
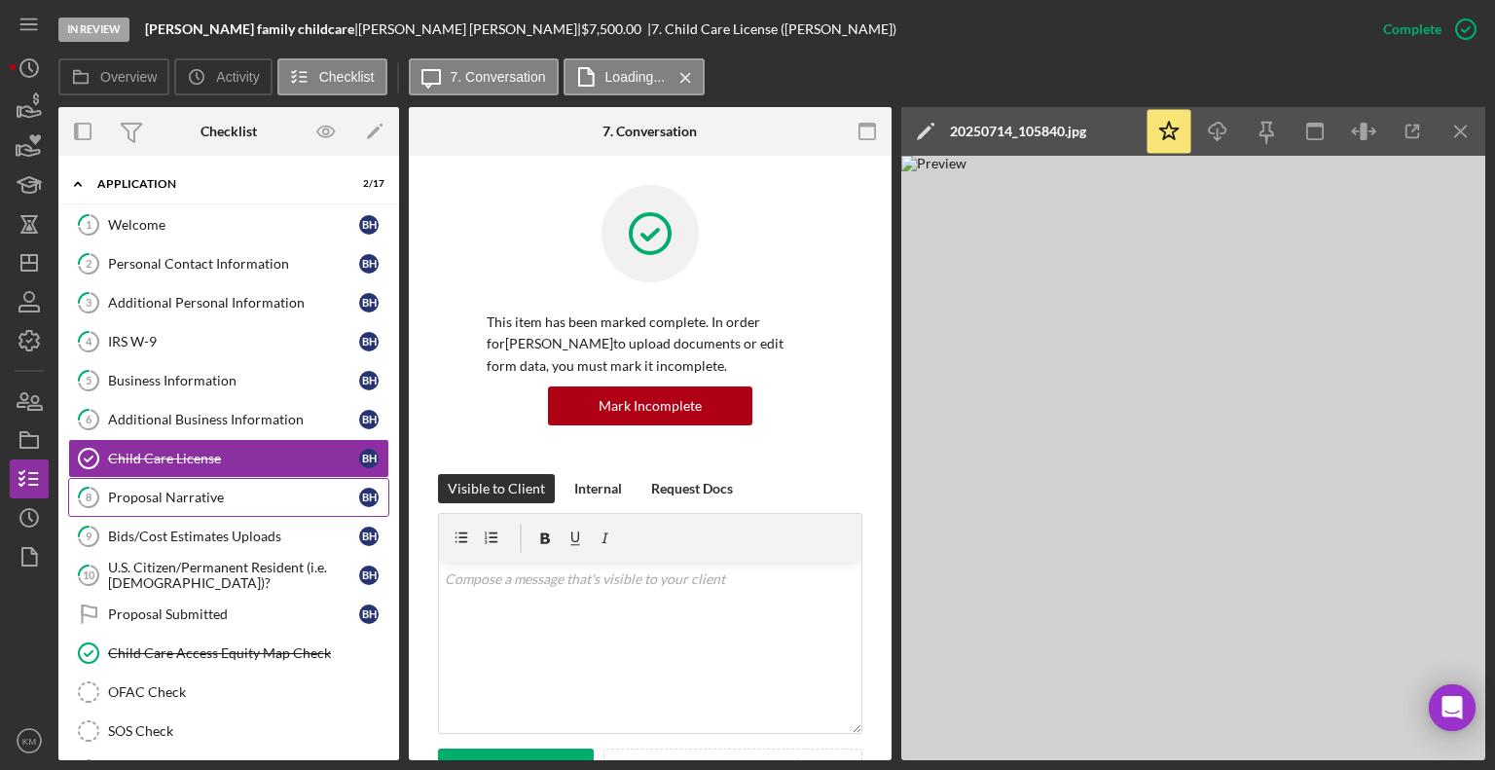
click at [276, 492] on div "Proposal Narrative" at bounding box center [233, 498] width 251 height 16
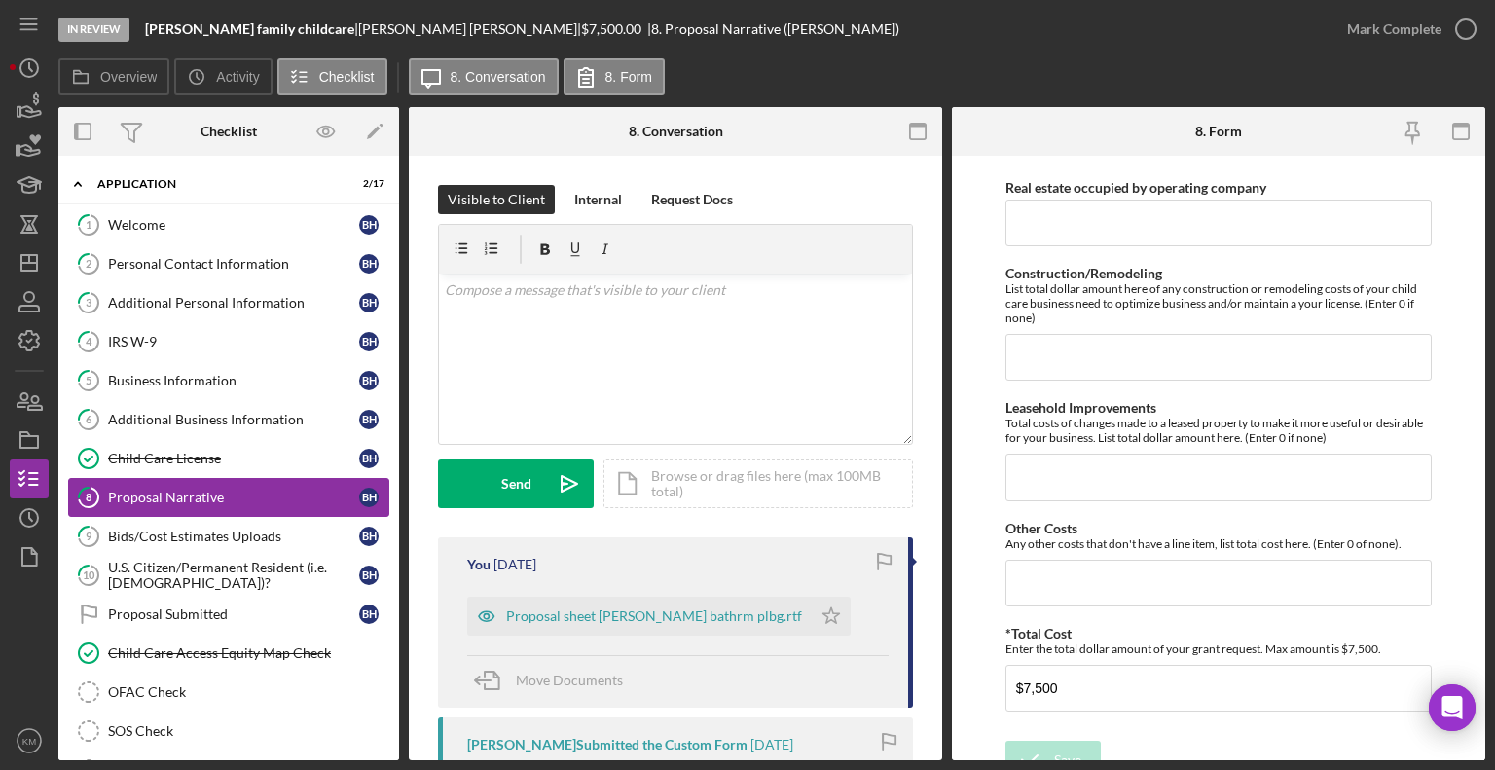
scroll to position [1464, 0]
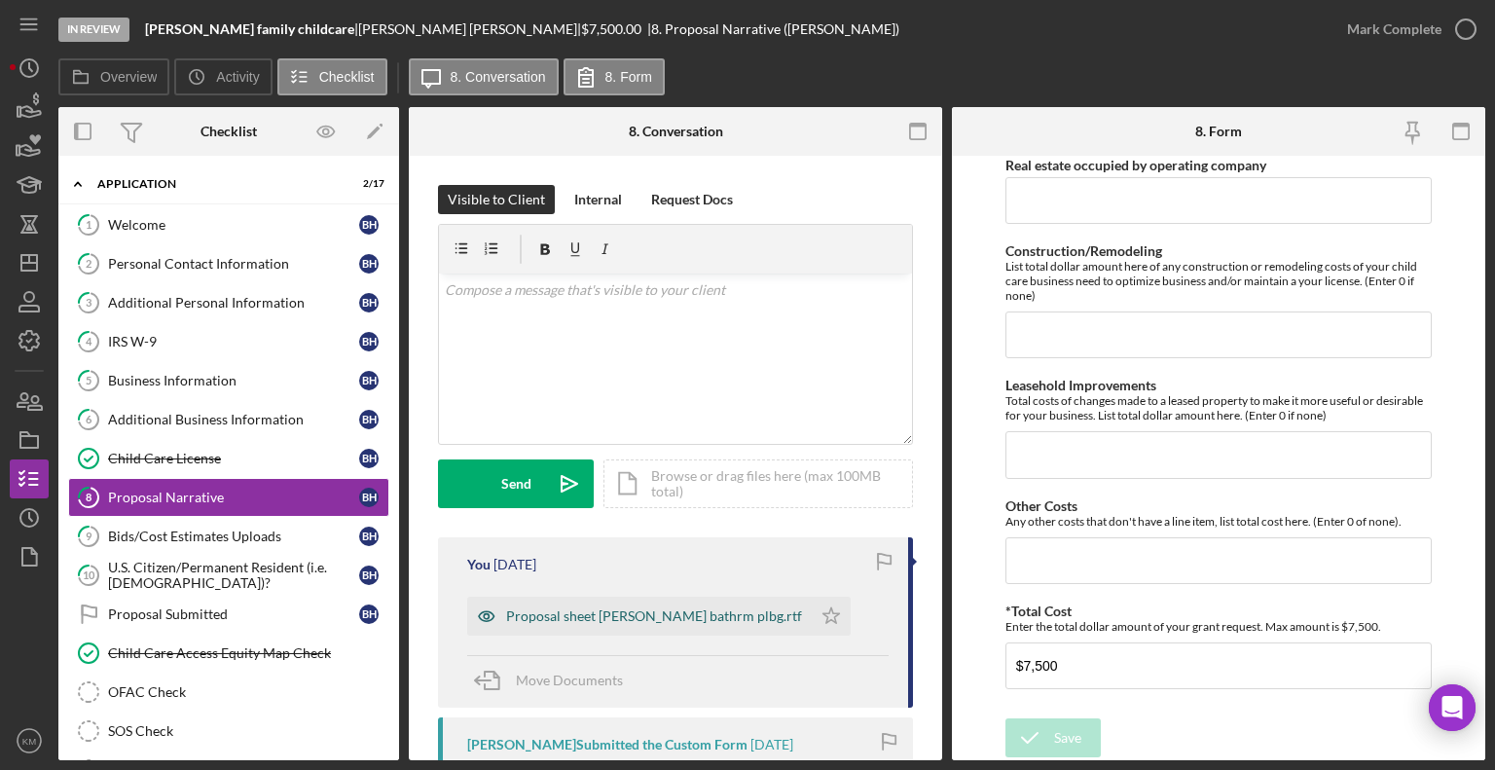
click at [777, 631] on div "Proposal sheet Garrett Haglund bathrm plbg.rtf" at bounding box center [639, 616] width 345 height 39
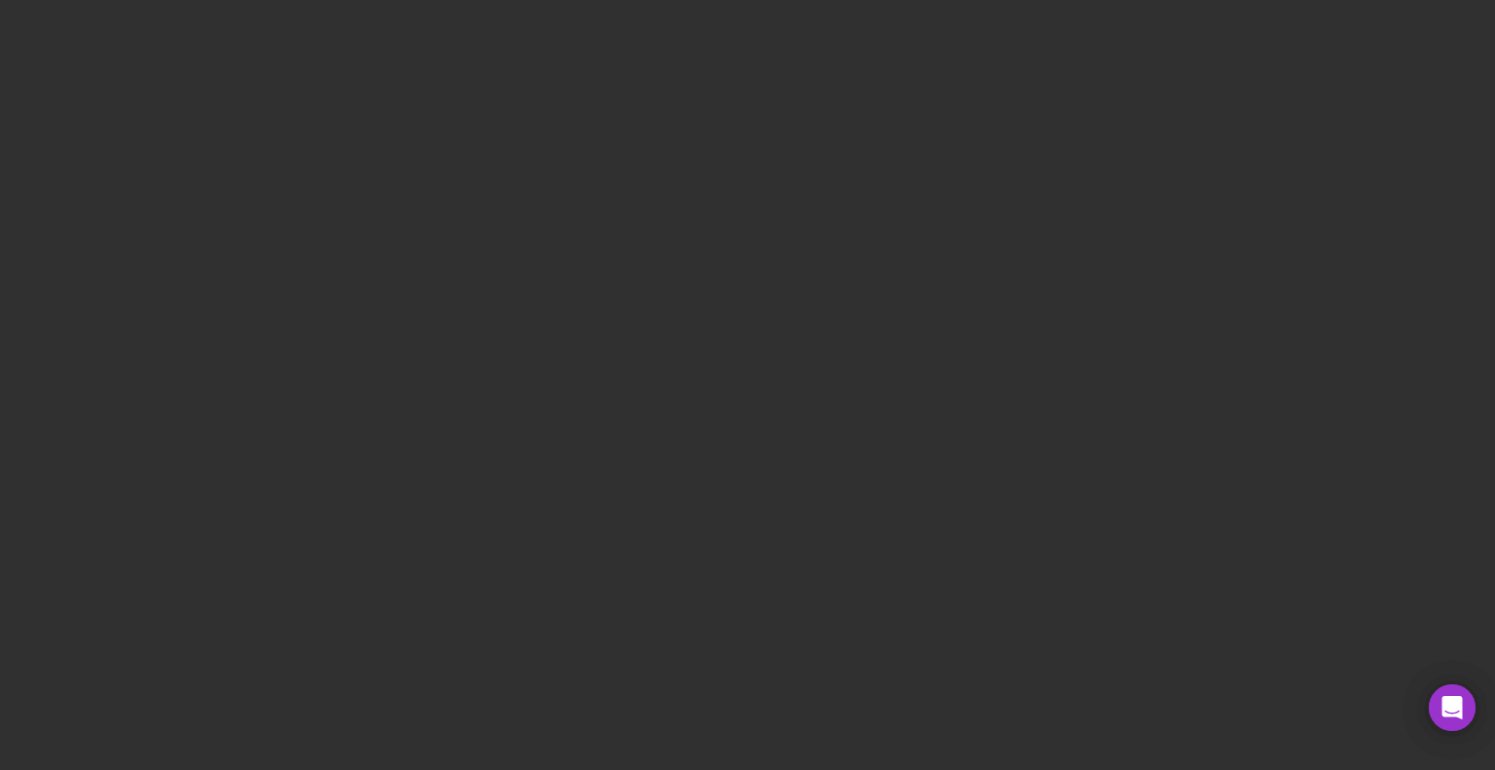
click at [1037, 444] on div at bounding box center [747, 385] width 1495 height 770
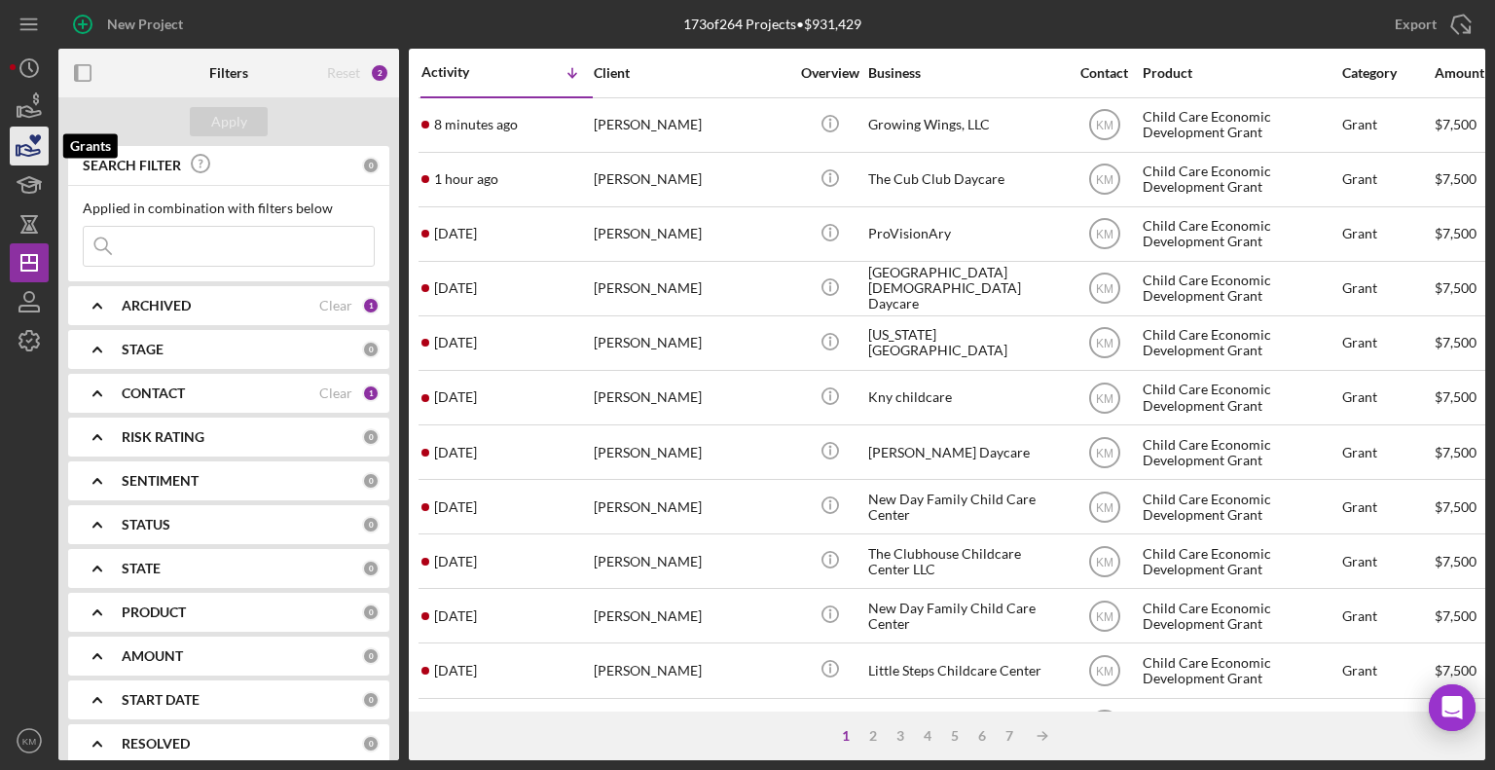
click at [35, 143] on icon "button" at bounding box center [35, 139] width 12 height 11
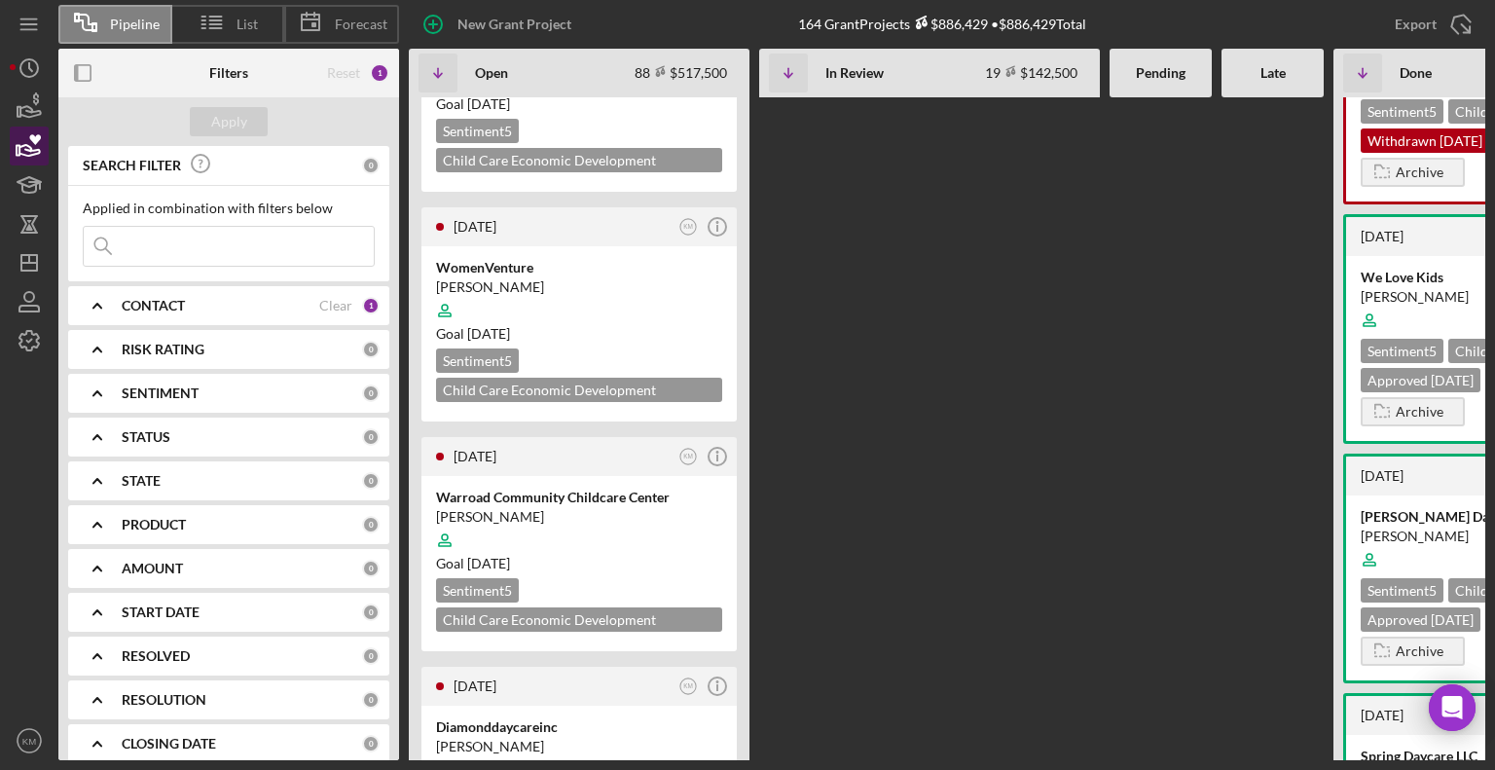
scroll to position [13733, 0]
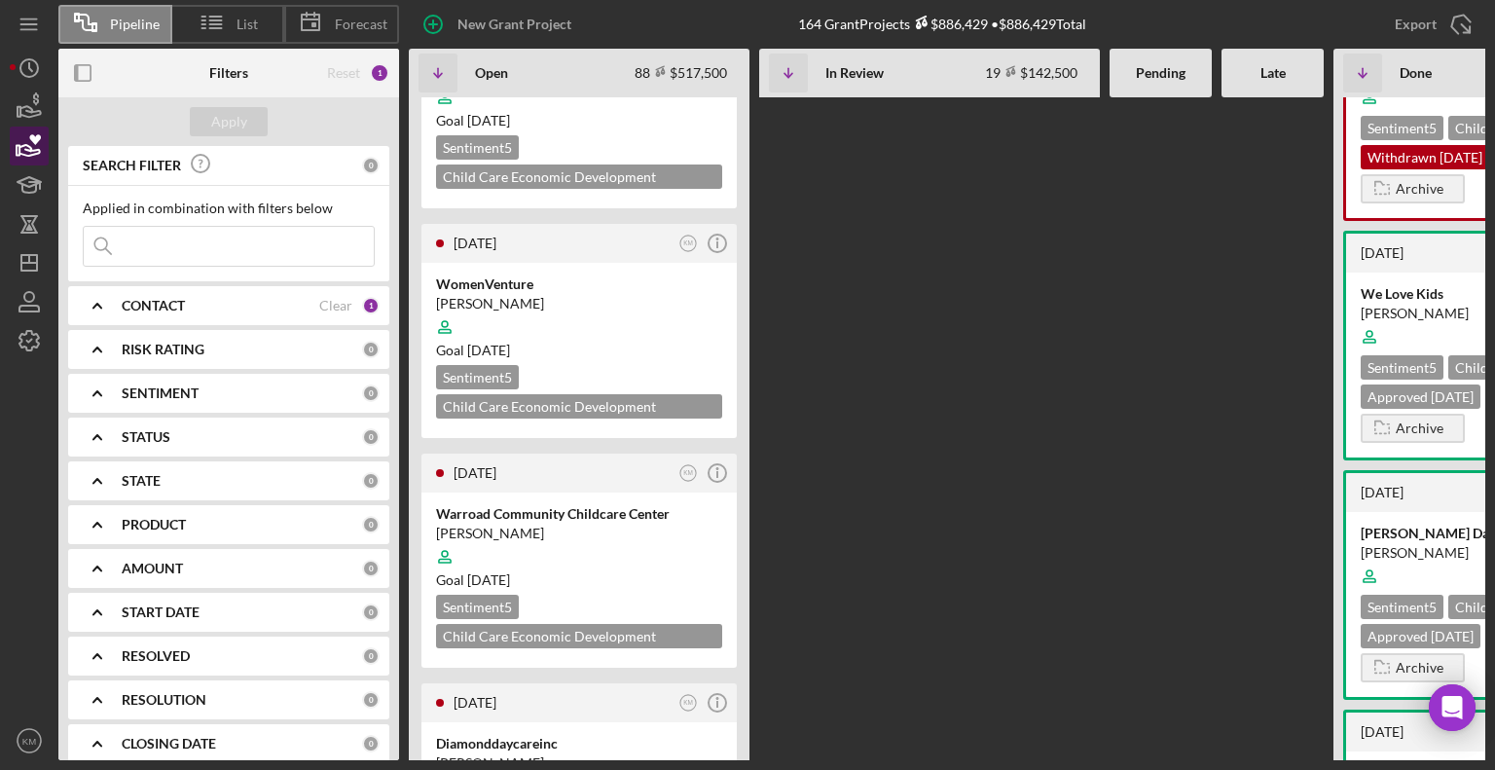
click at [10, 148] on icon "button" at bounding box center [29, 146] width 49 height 49
click at [34, 151] on icon "button" at bounding box center [29, 150] width 20 height 11
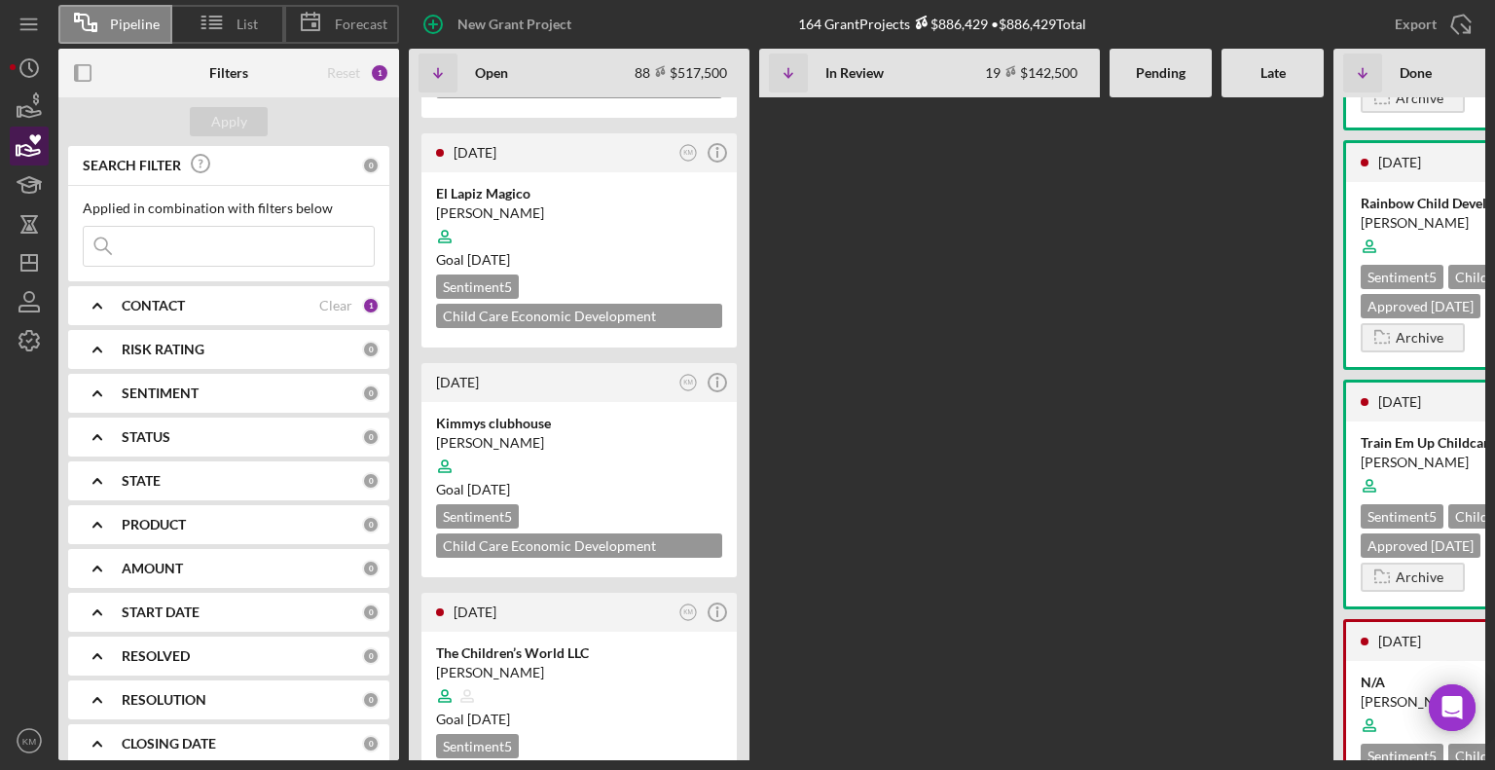
scroll to position [10820, 0]
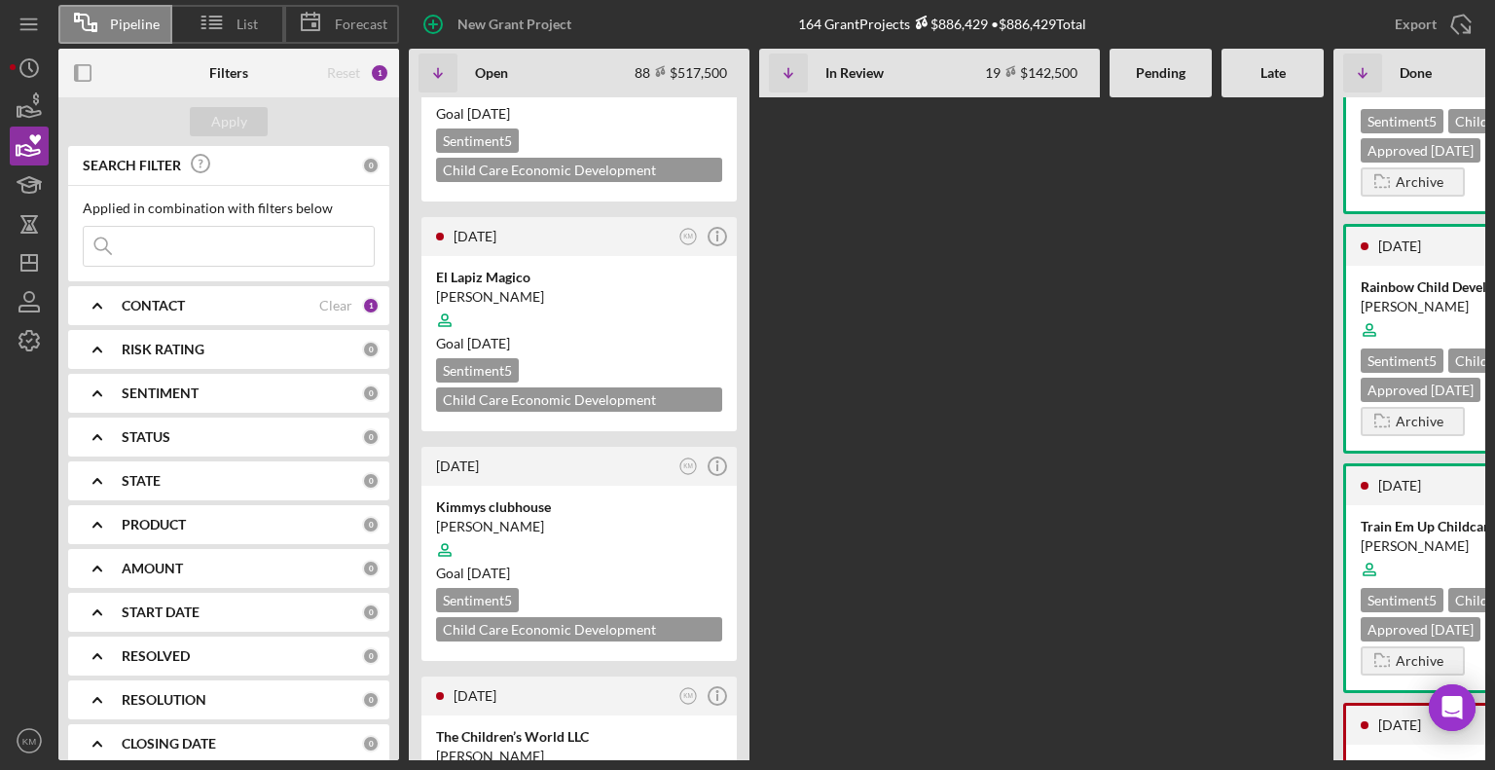
click at [783, 340] on div "1 month ago KM Icon/Info Brookdale Christian Center Daycare Mirael Abedu-Bentsi…" at bounding box center [1046, 428] width 1275 height 663
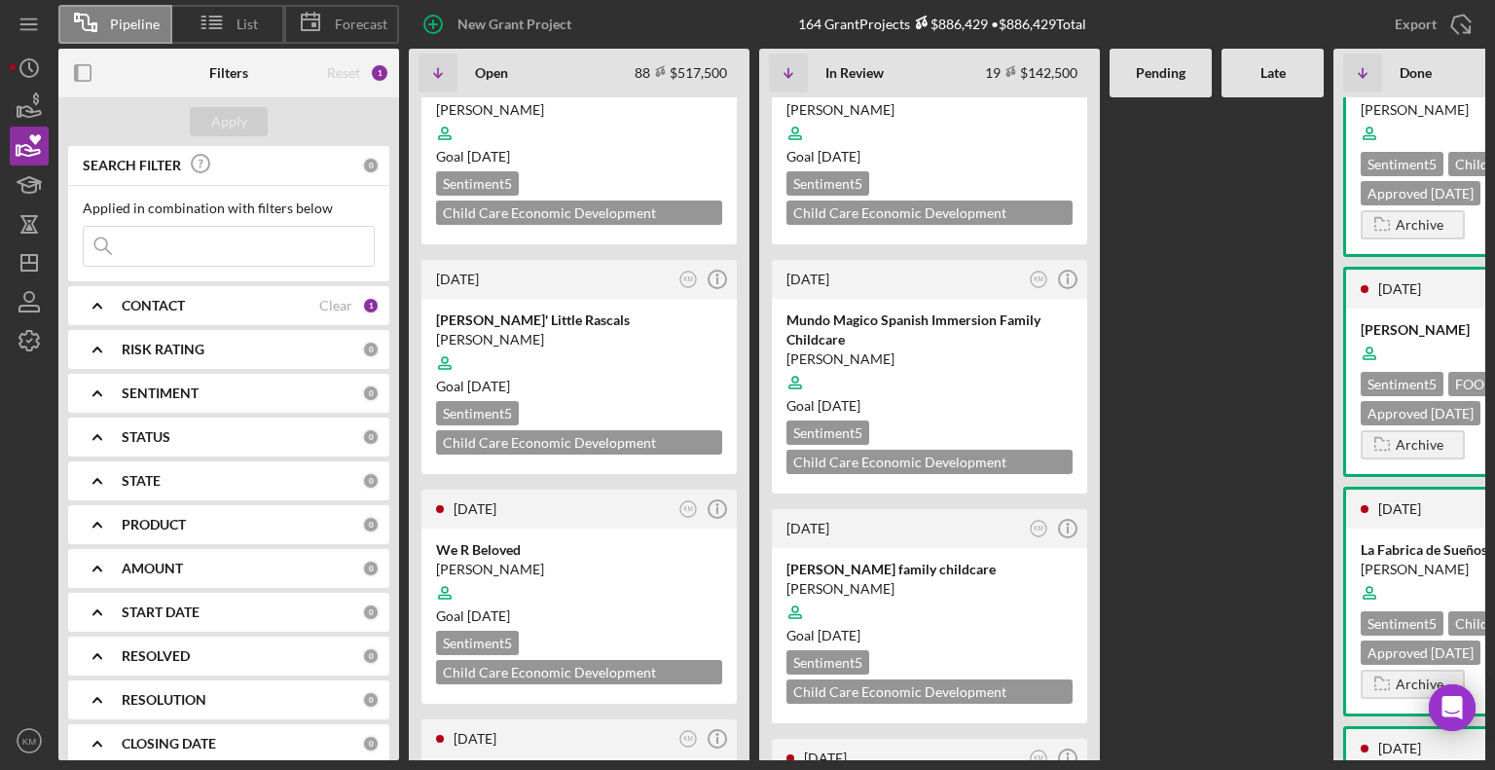
scroll to position [3492, 0]
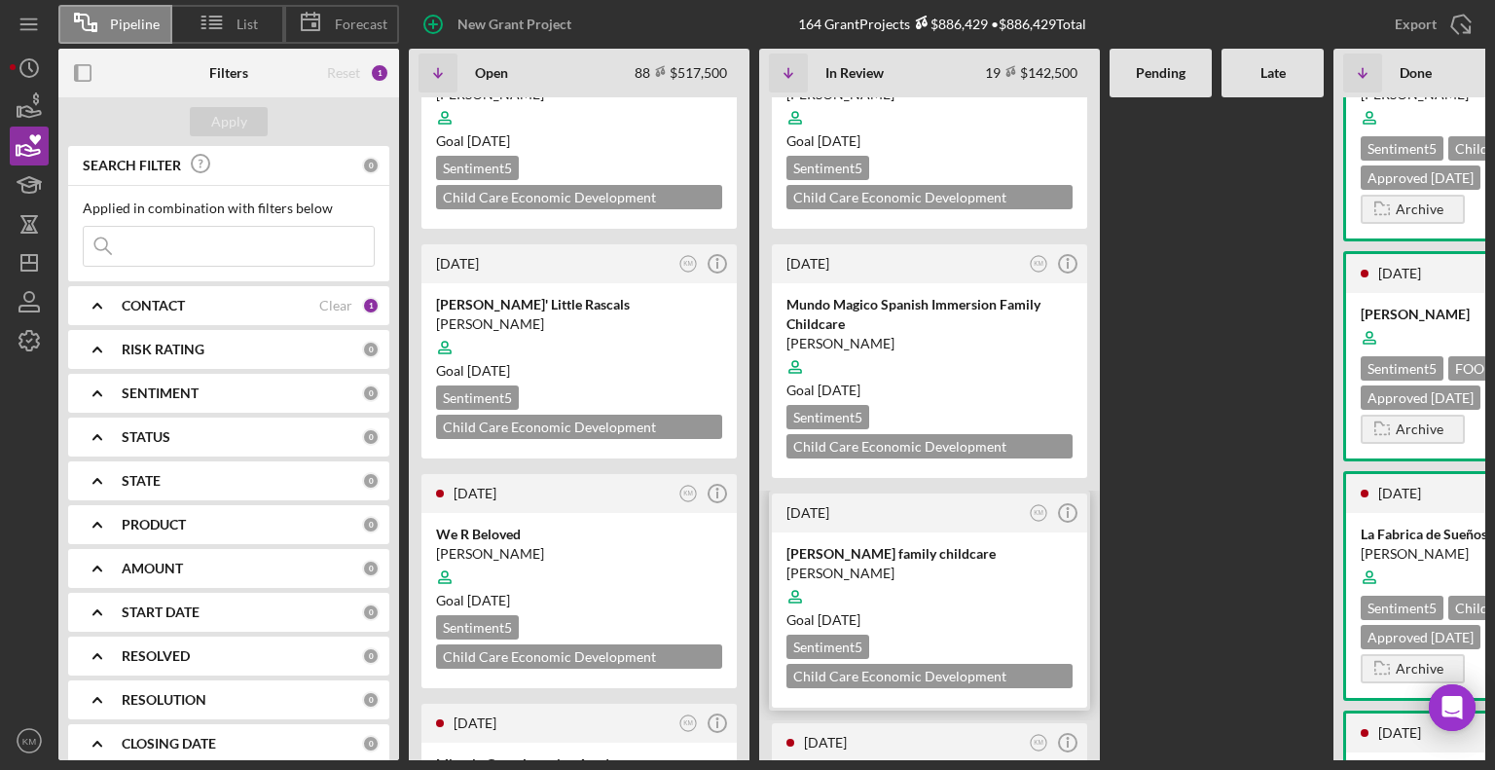
click at [1008, 578] on div at bounding box center [929, 596] width 286 height 37
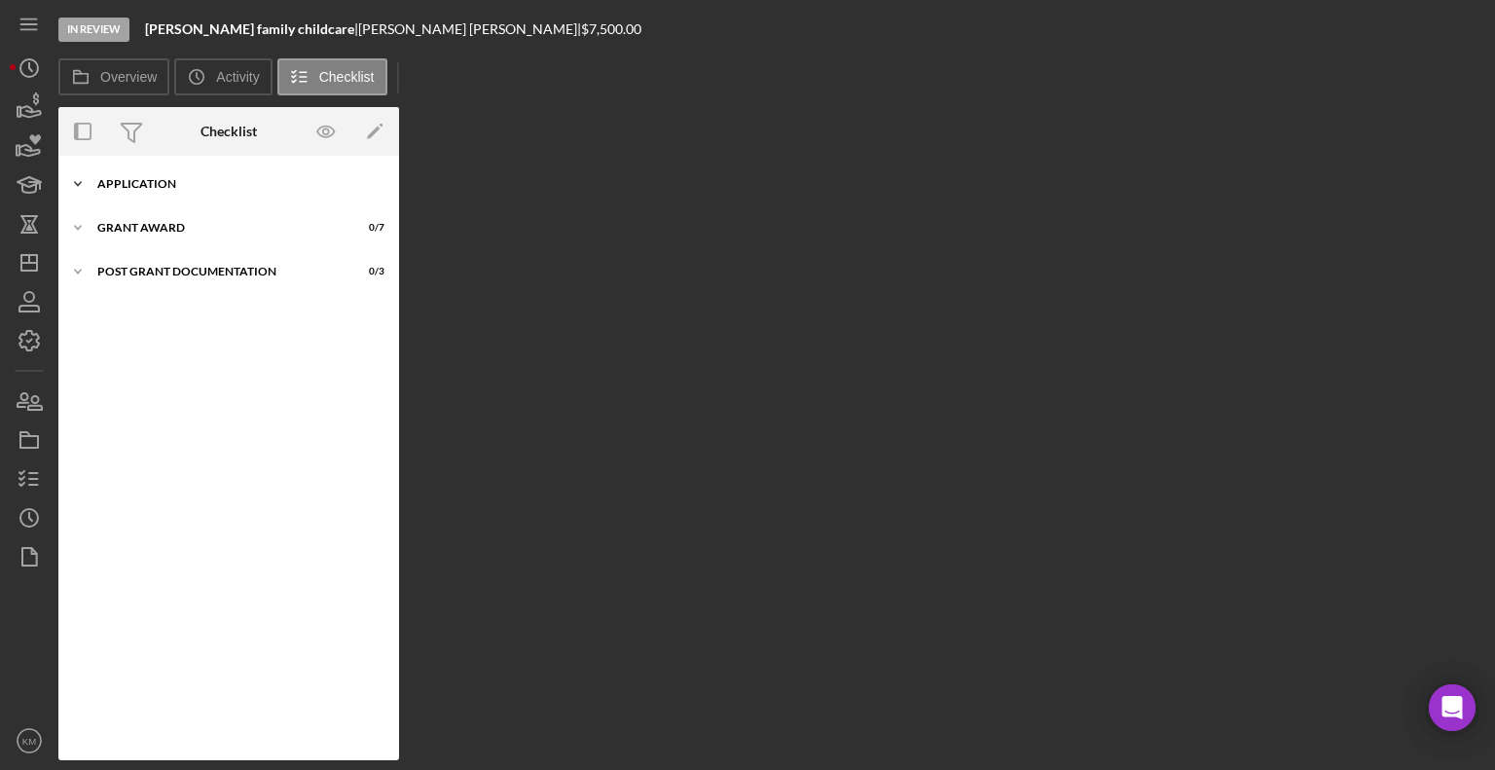
click at [85, 182] on icon "Icon/Expander" at bounding box center [77, 183] width 39 height 39
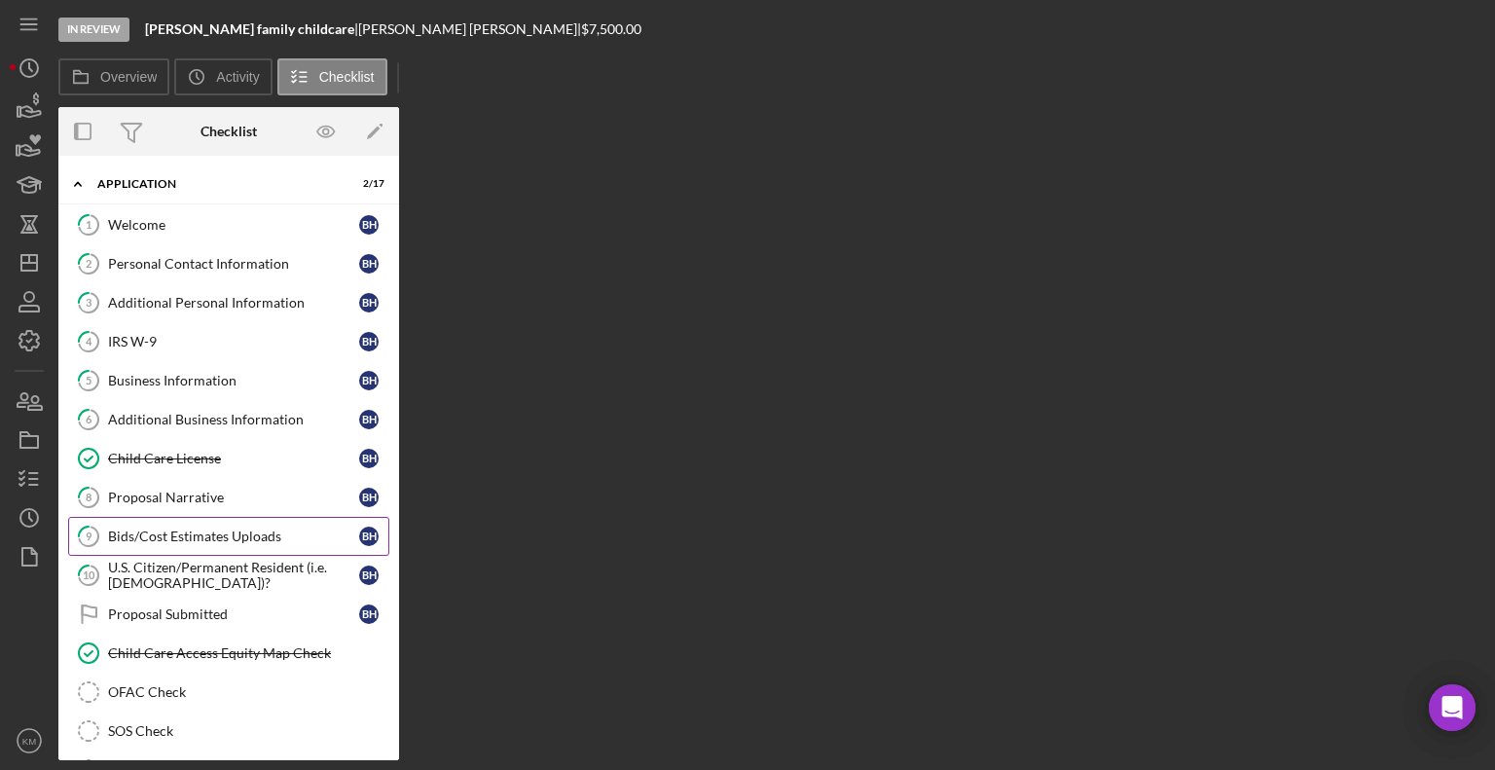
click at [195, 529] on div "Bids/Cost Estimates Uploads" at bounding box center [233, 537] width 251 height 16
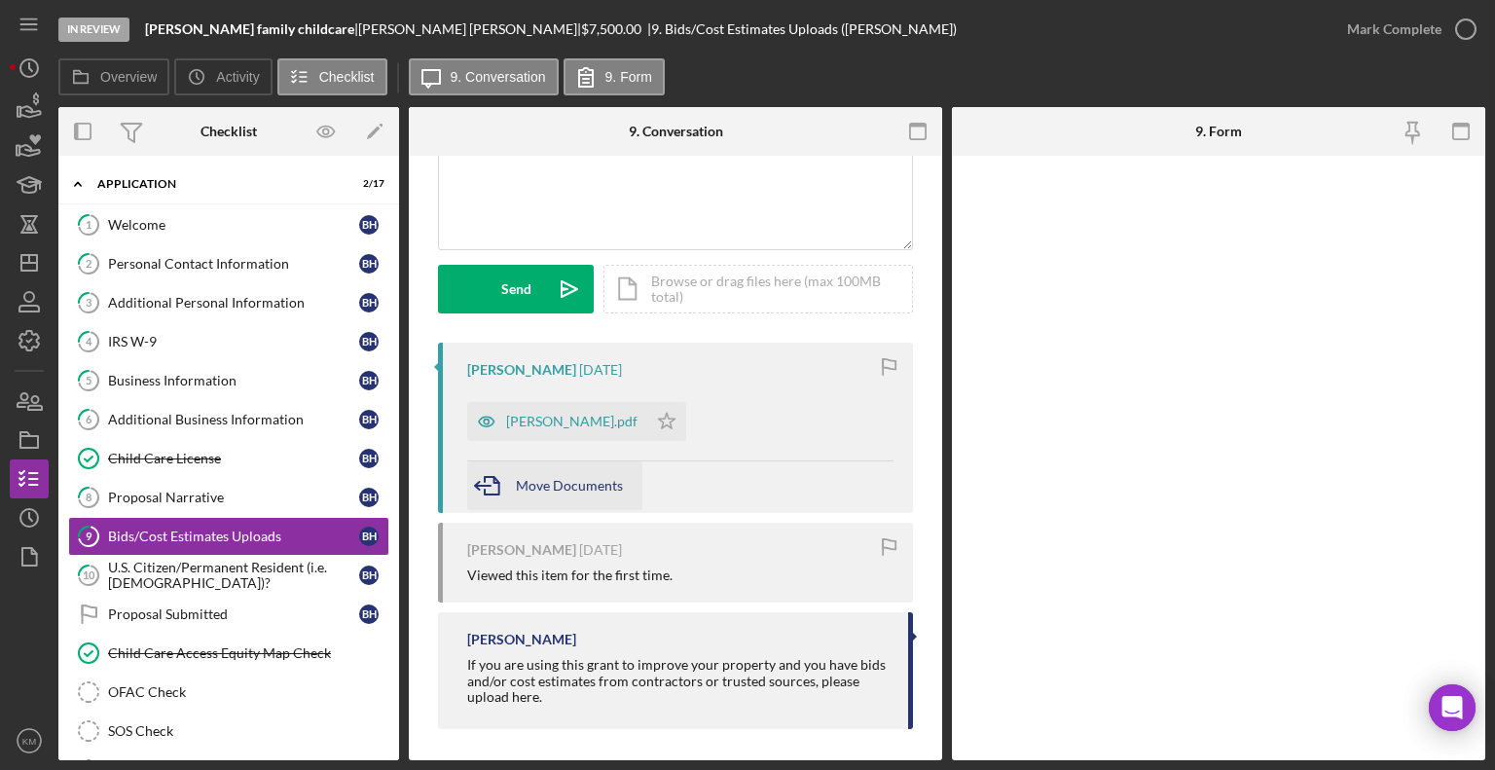
scroll to position [201, 0]
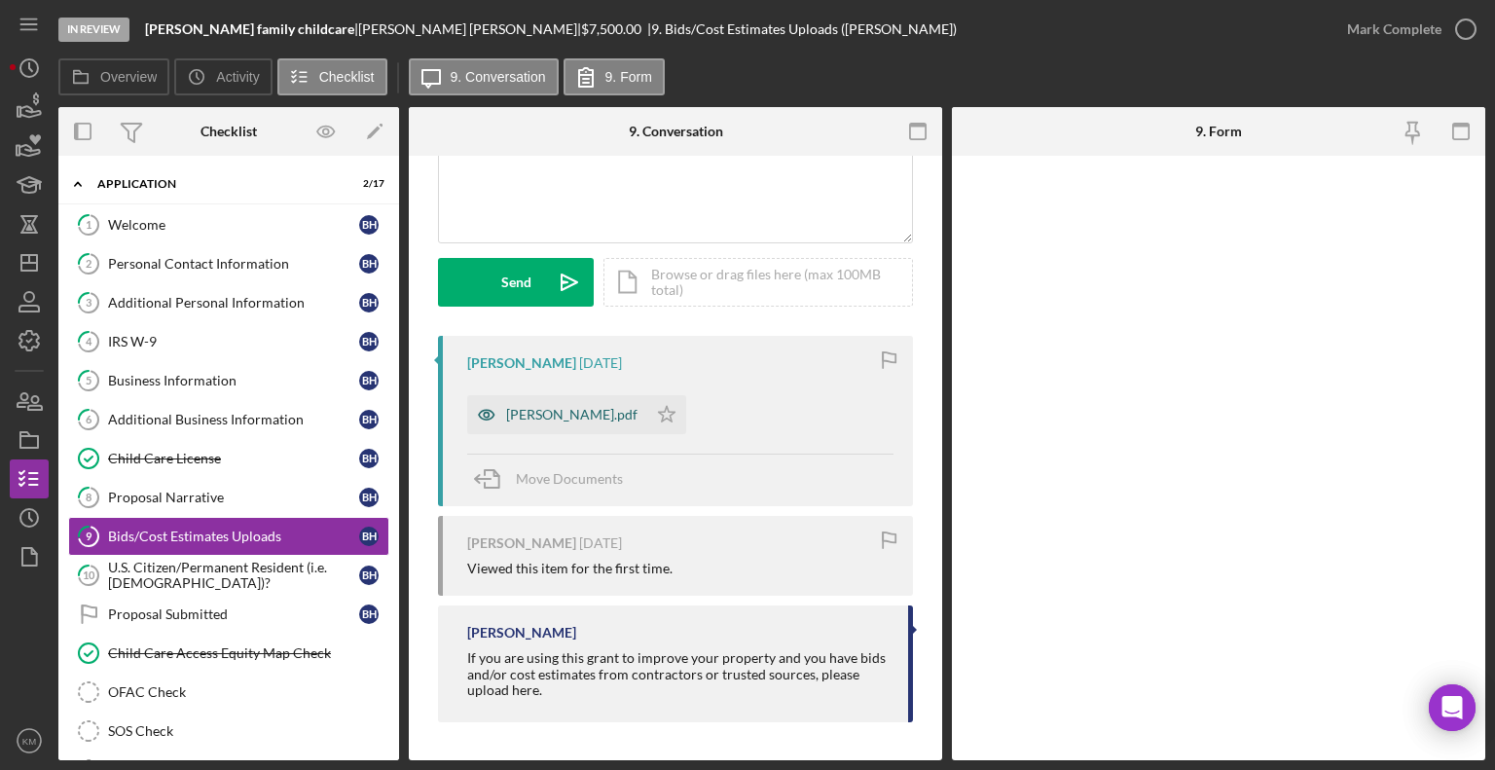
click at [568, 425] on div "brittney.pdf" at bounding box center [557, 414] width 180 height 39
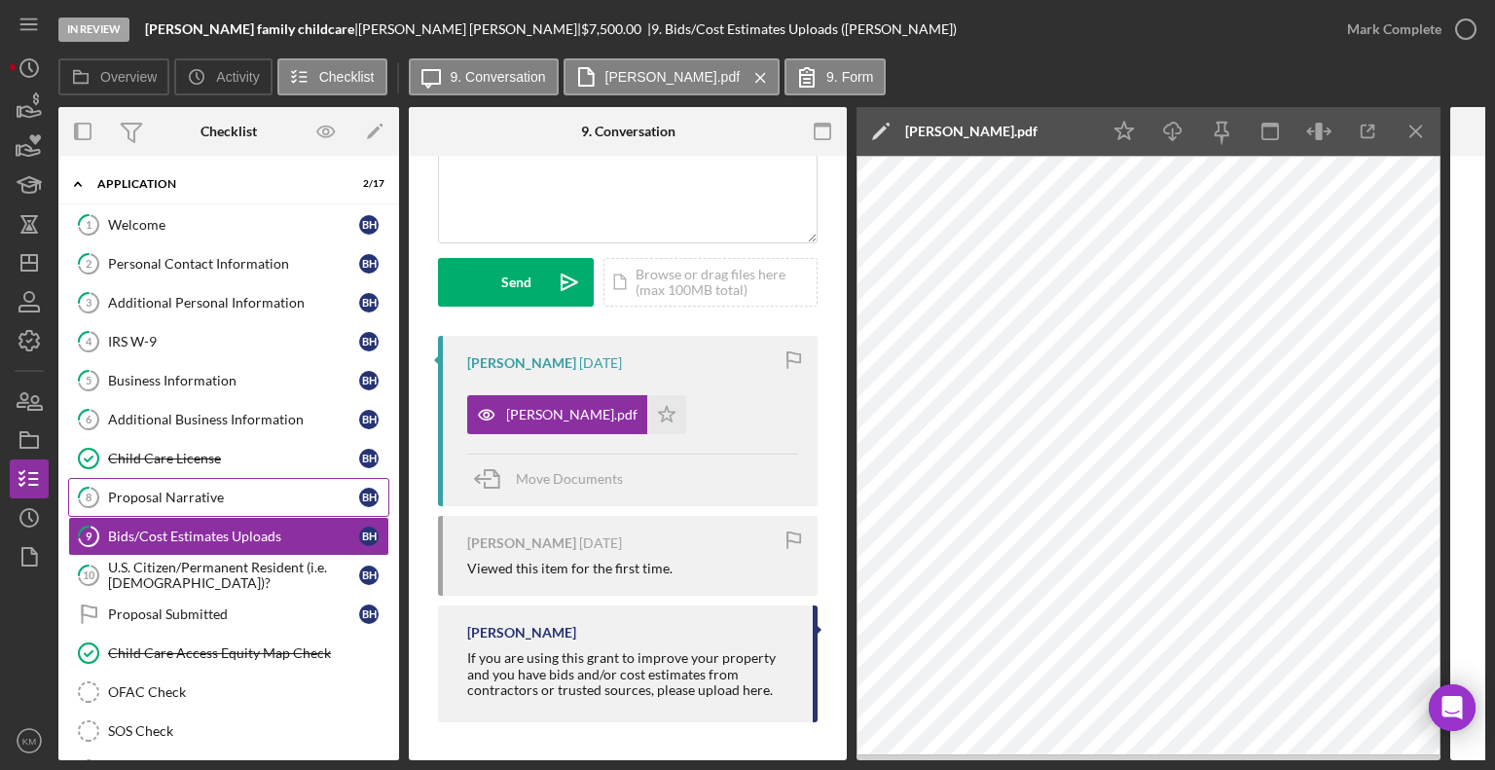
click at [227, 497] on div "Proposal Narrative" at bounding box center [233, 498] width 251 height 16
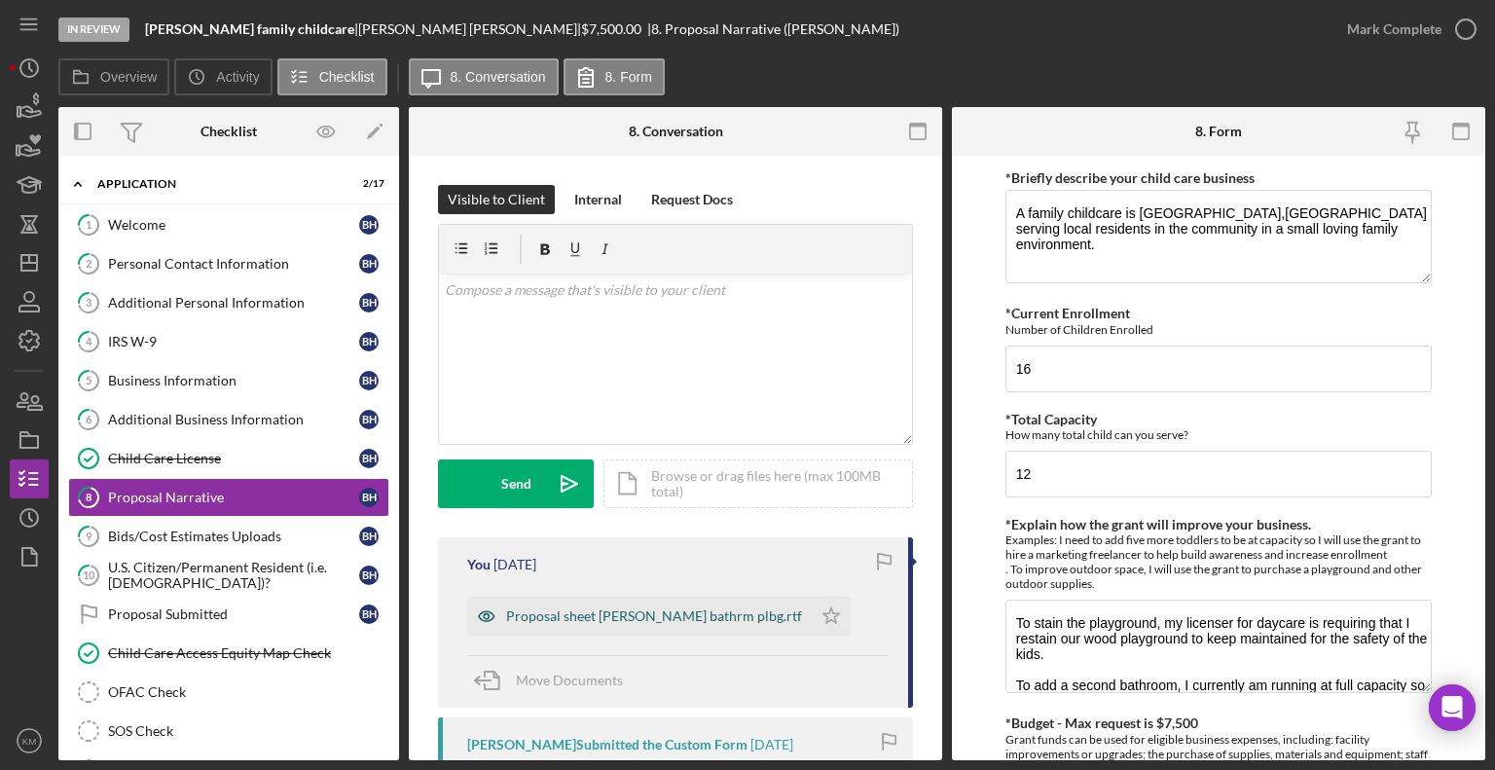
click at [655, 619] on div "Proposal sheet Garrett Haglund bathrm plbg.rtf" at bounding box center [654, 616] width 296 height 16
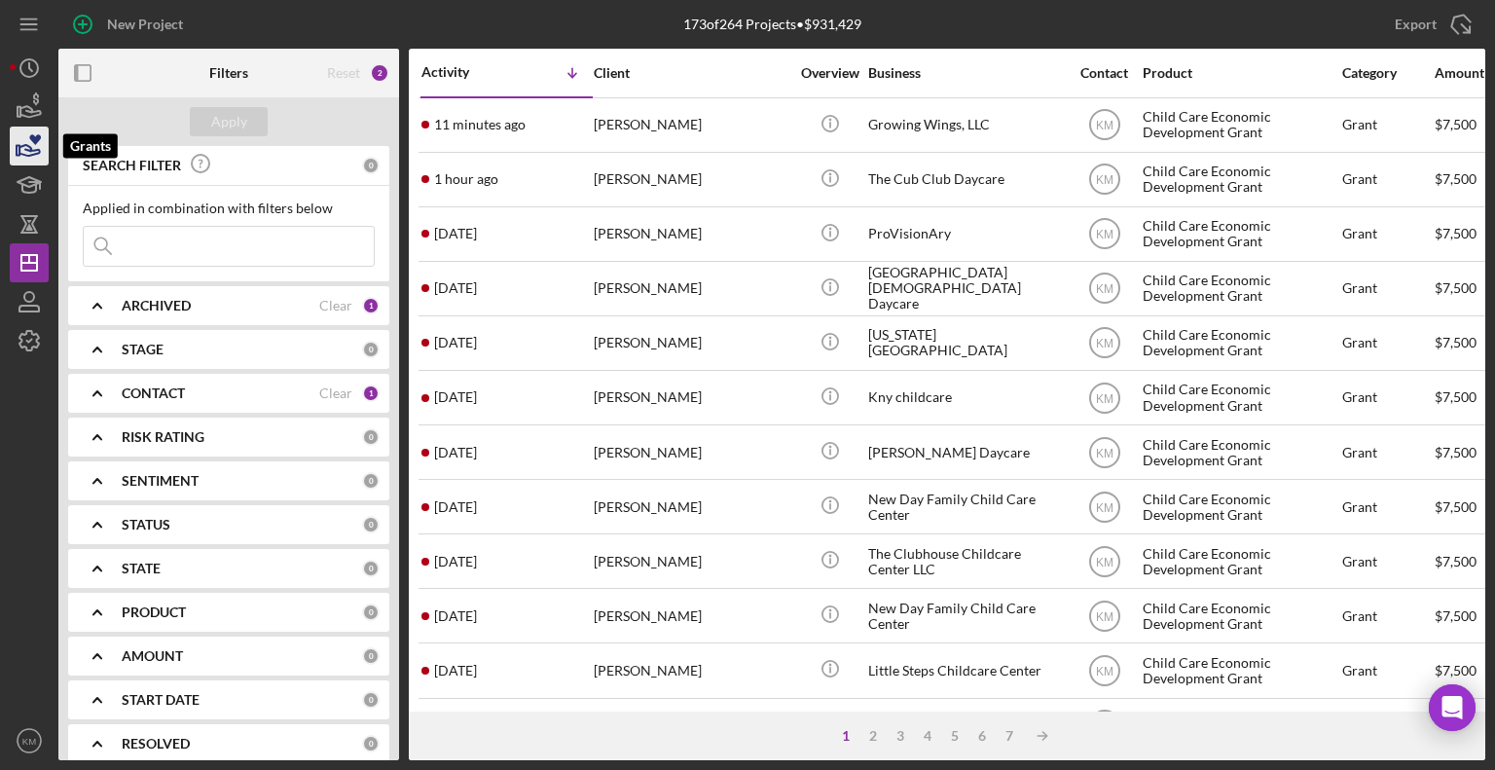
click at [45, 140] on icon "button" at bounding box center [29, 146] width 49 height 49
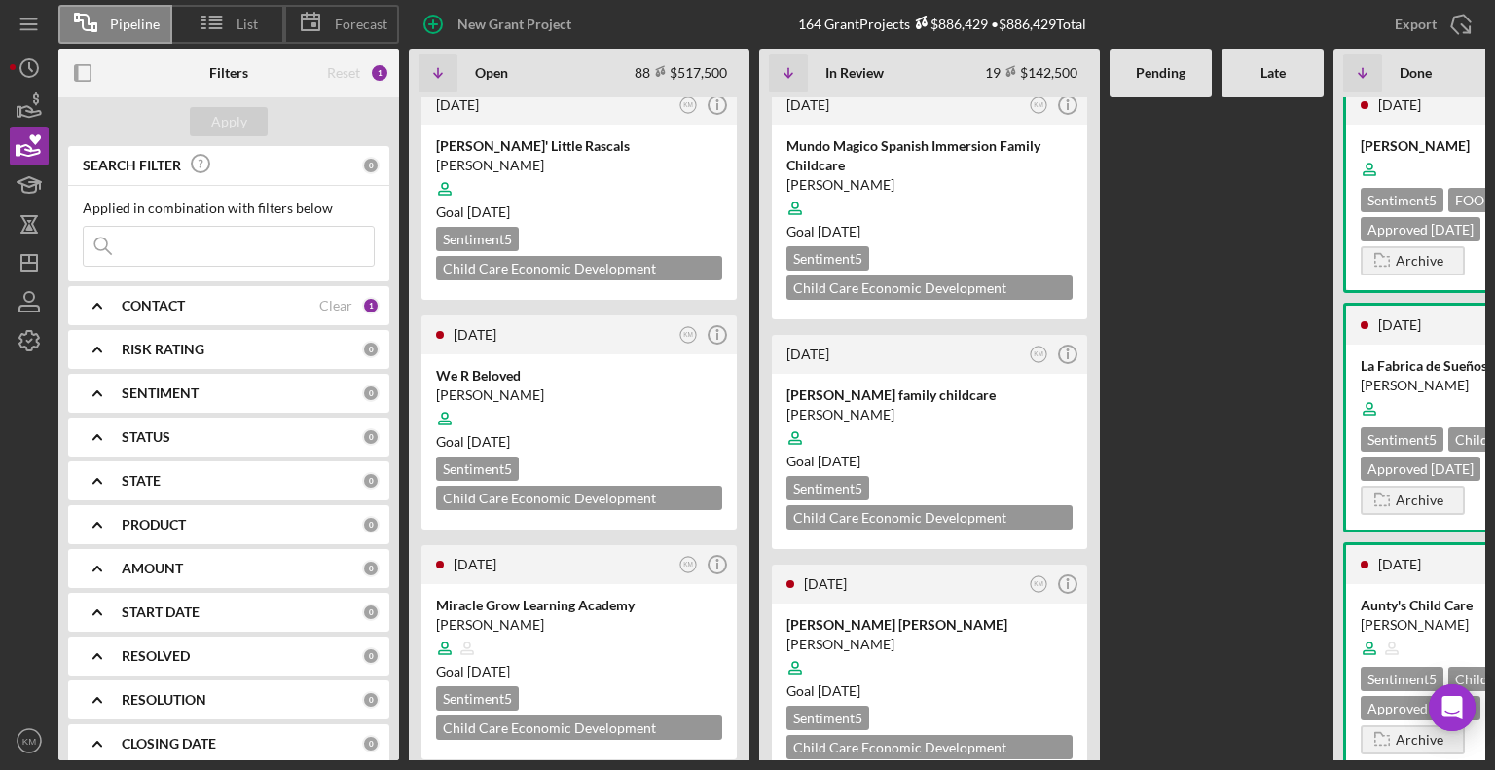
scroll to position [3668, 0]
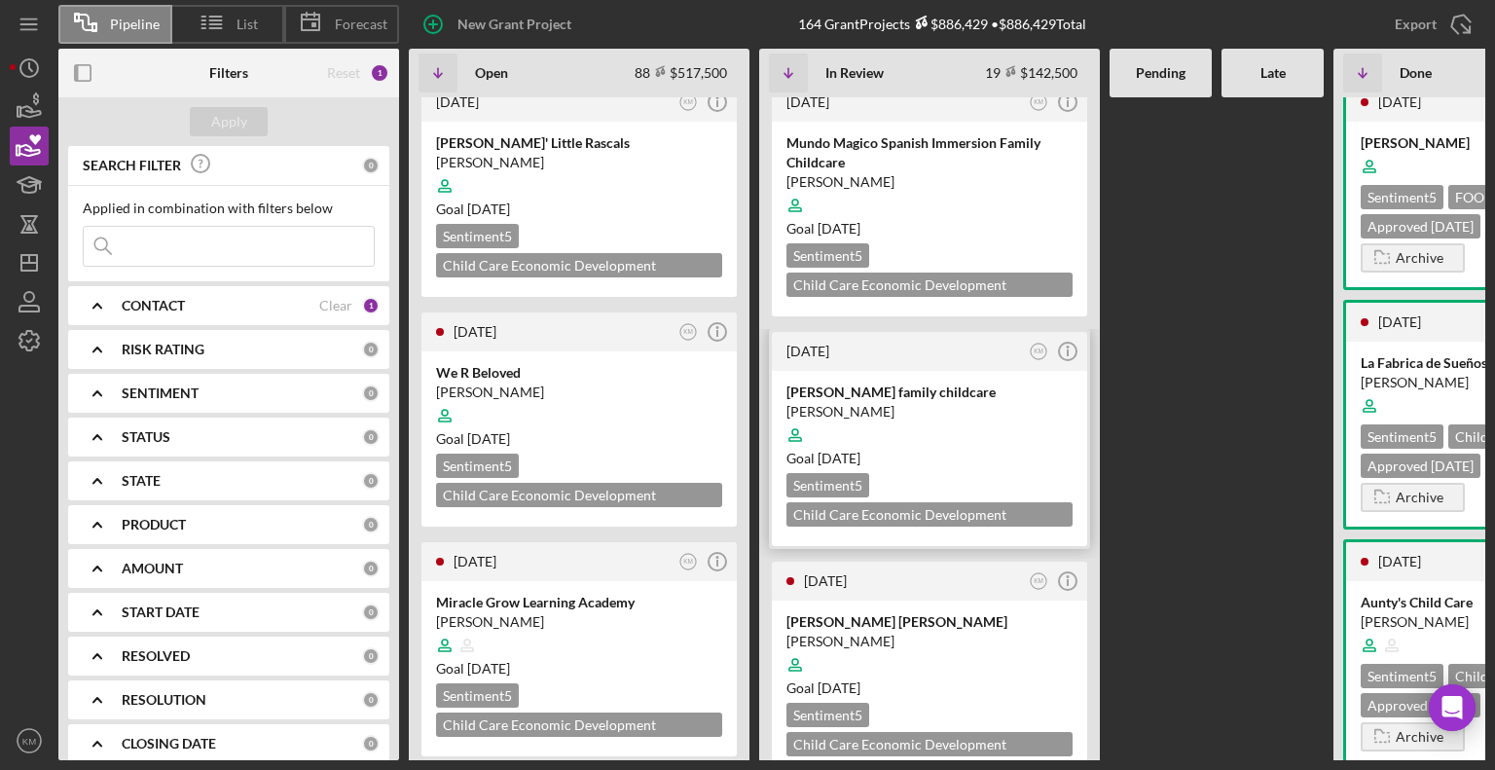
click at [988, 417] on div at bounding box center [929, 435] width 286 height 37
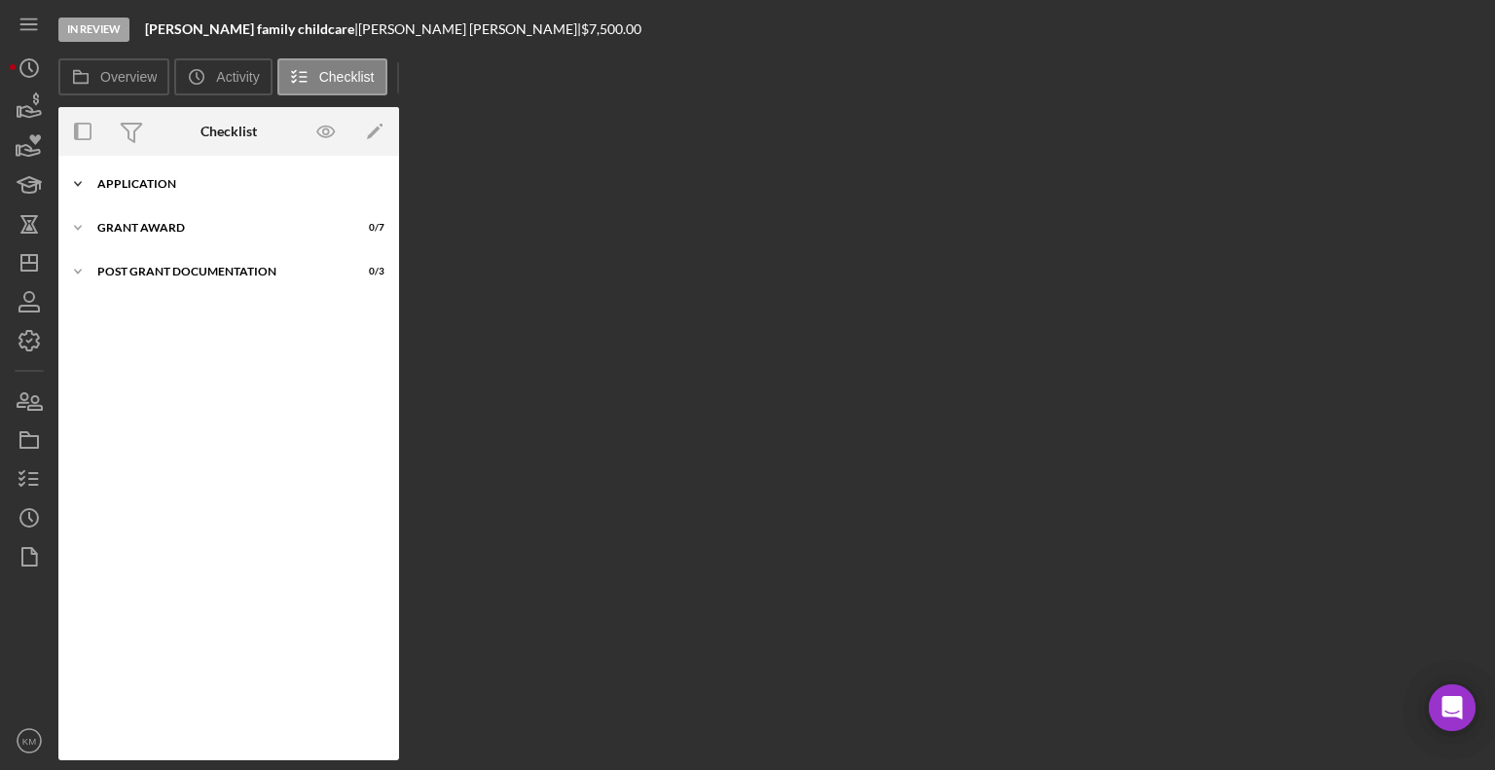
click at [89, 186] on icon "Icon/Expander" at bounding box center [77, 183] width 39 height 39
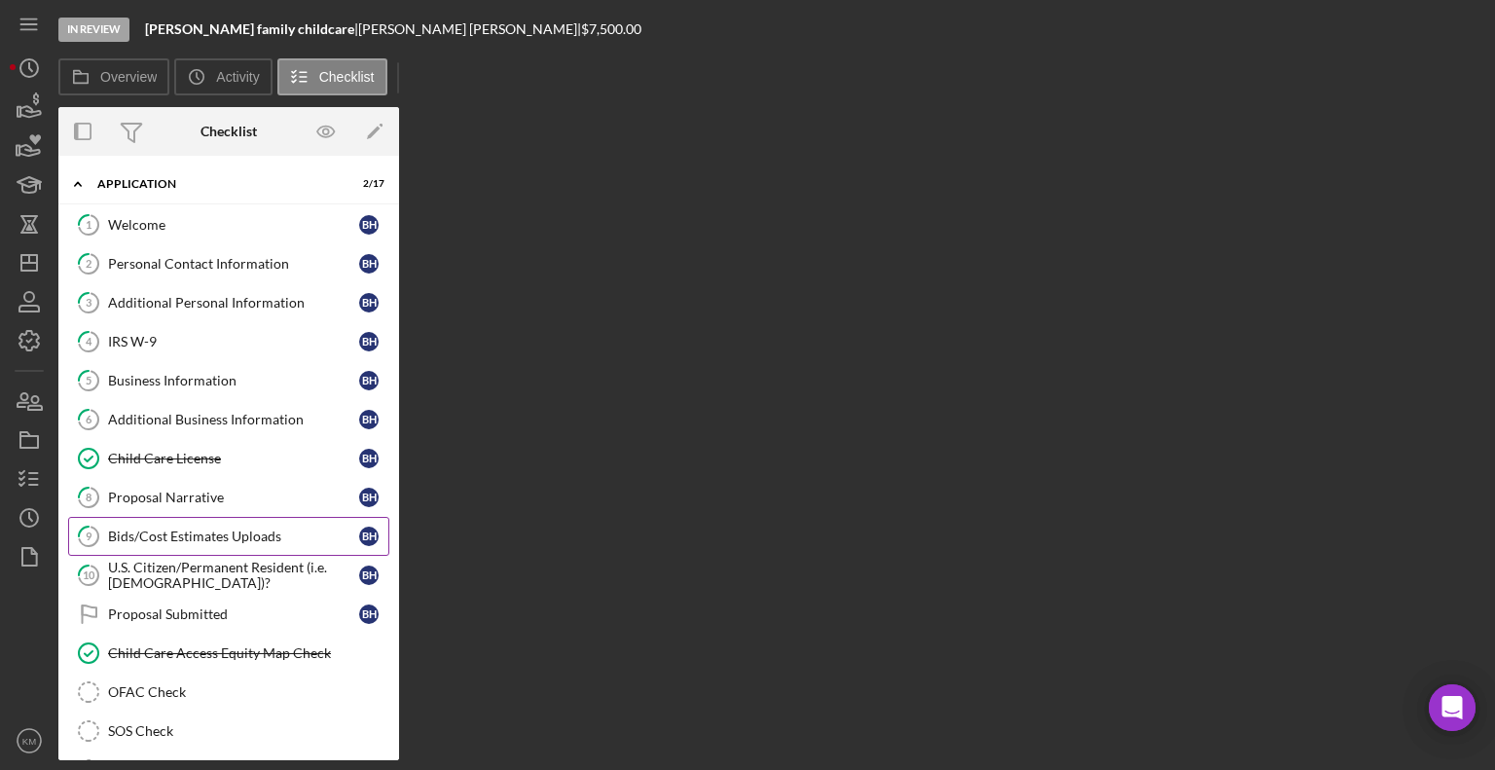
click at [189, 533] on div "Bids/Cost Estimates Uploads" at bounding box center [233, 537] width 251 height 16
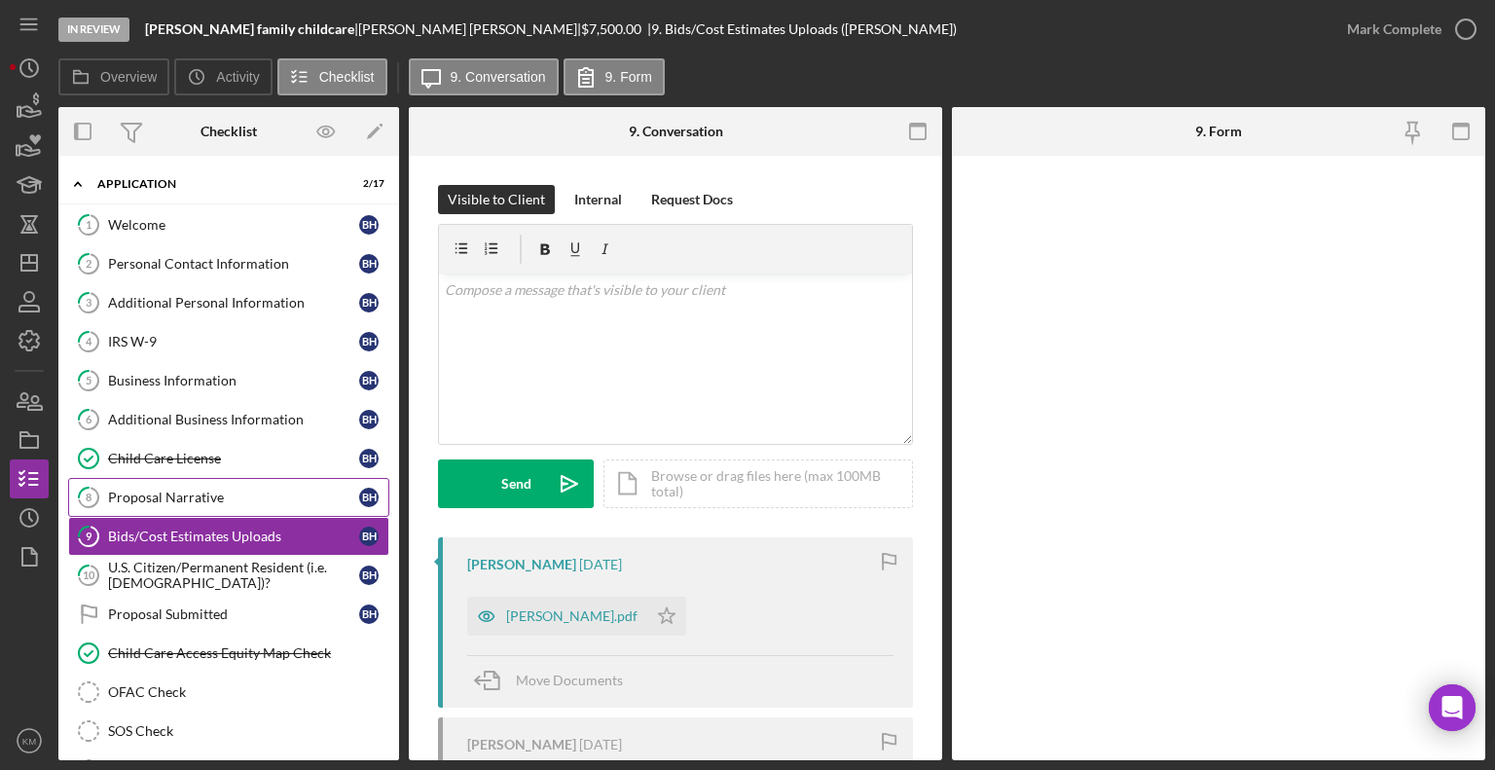
click at [230, 492] on div "Proposal Narrative" at bounding box center [233, 498] width 251 height 16
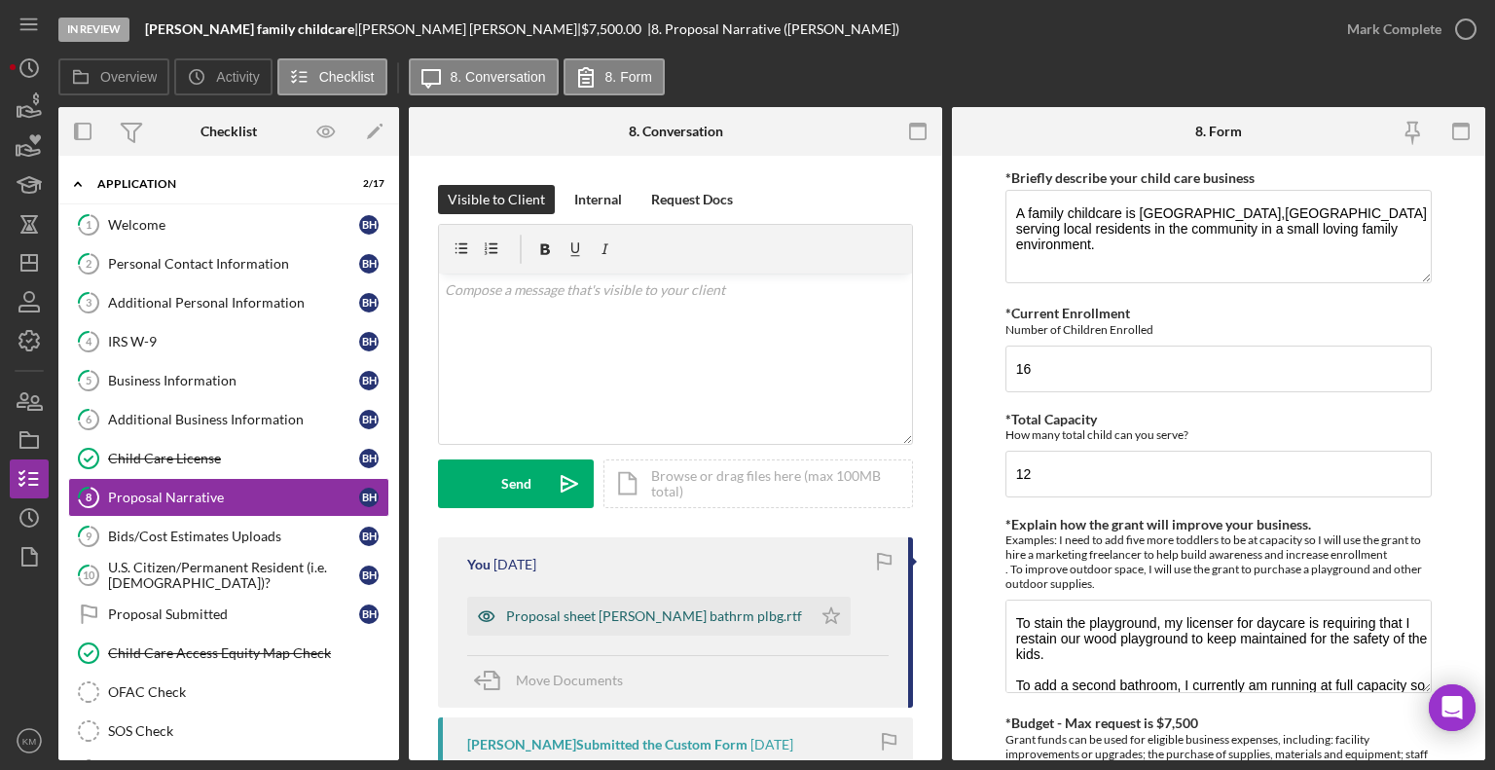
click at [485, 616] on icon "button" at bounding box center [486, 616] width 39 height 39
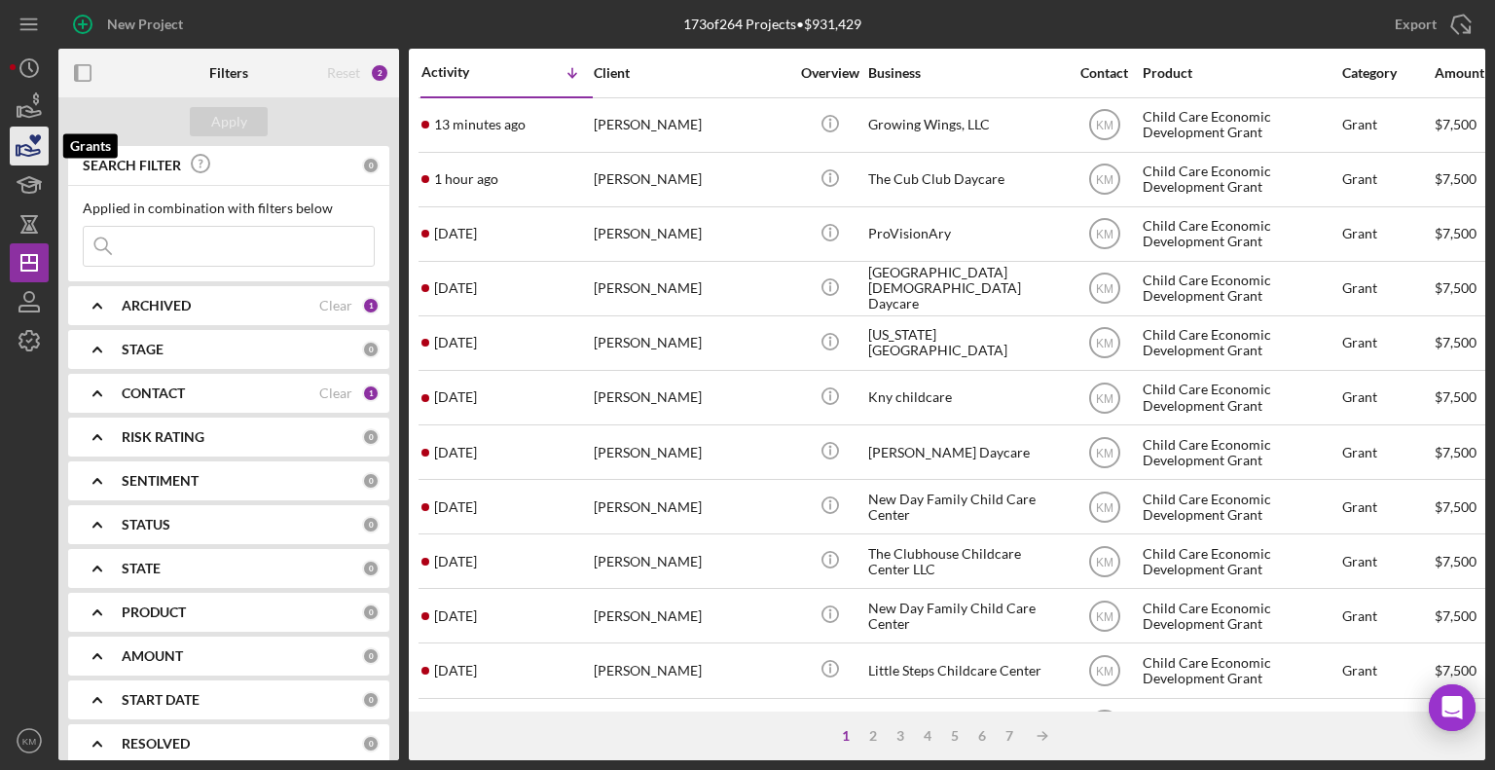
click at [31, 155] on icon "button" at bounding box center [29, 150] width 20 height 11
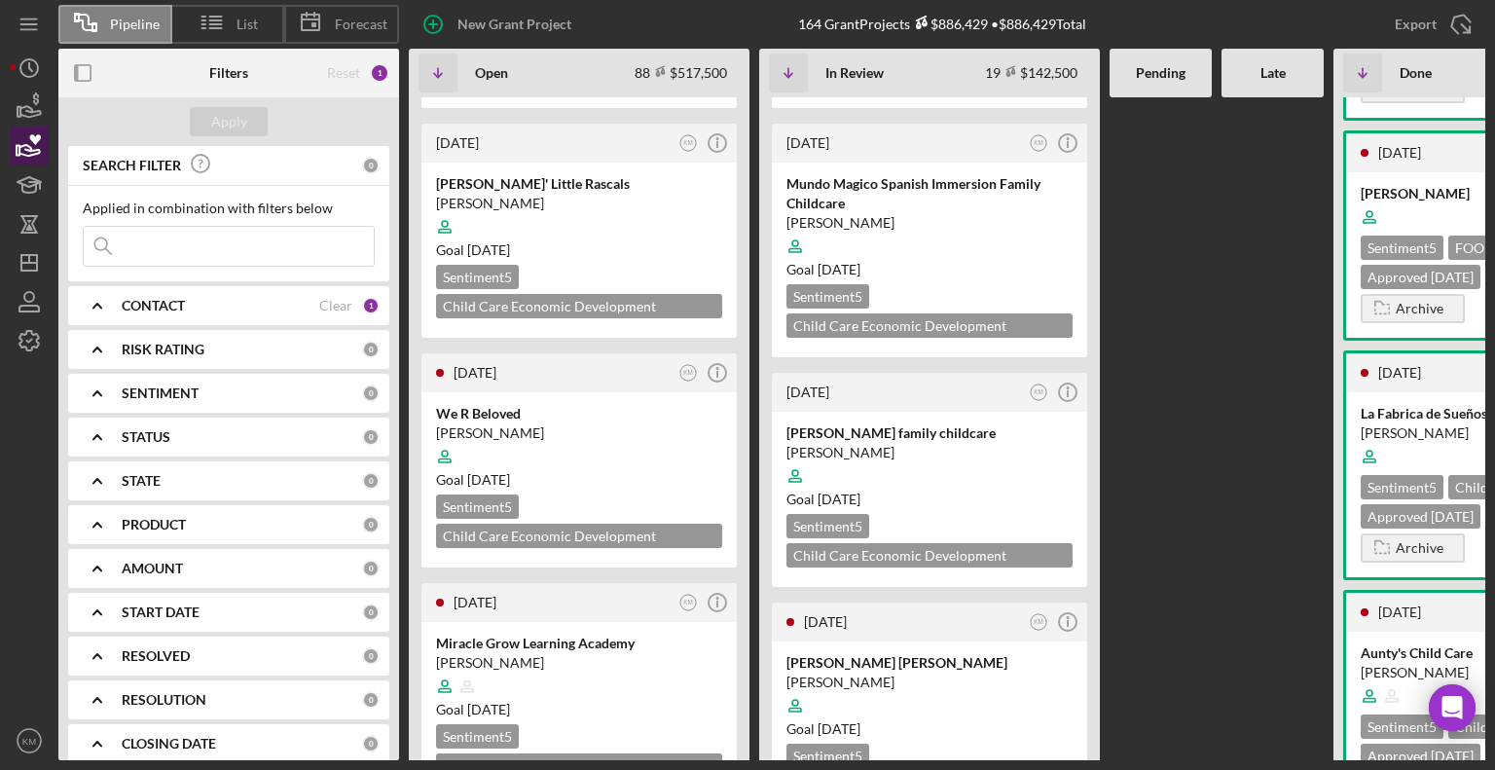
scroll to position [3615, 0]
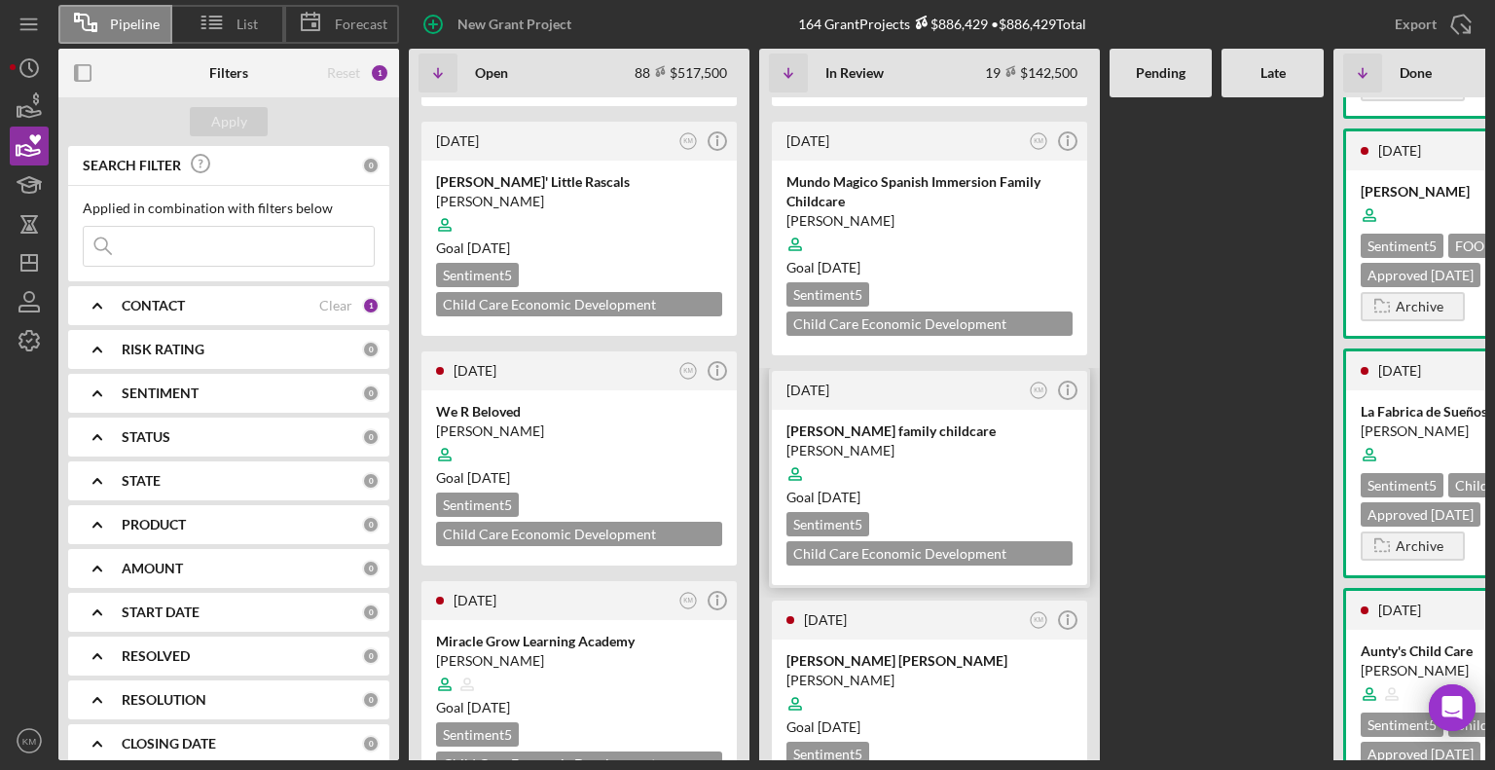
click at [959, 456] on div at bounding box center [929, 474] width 286 height 37
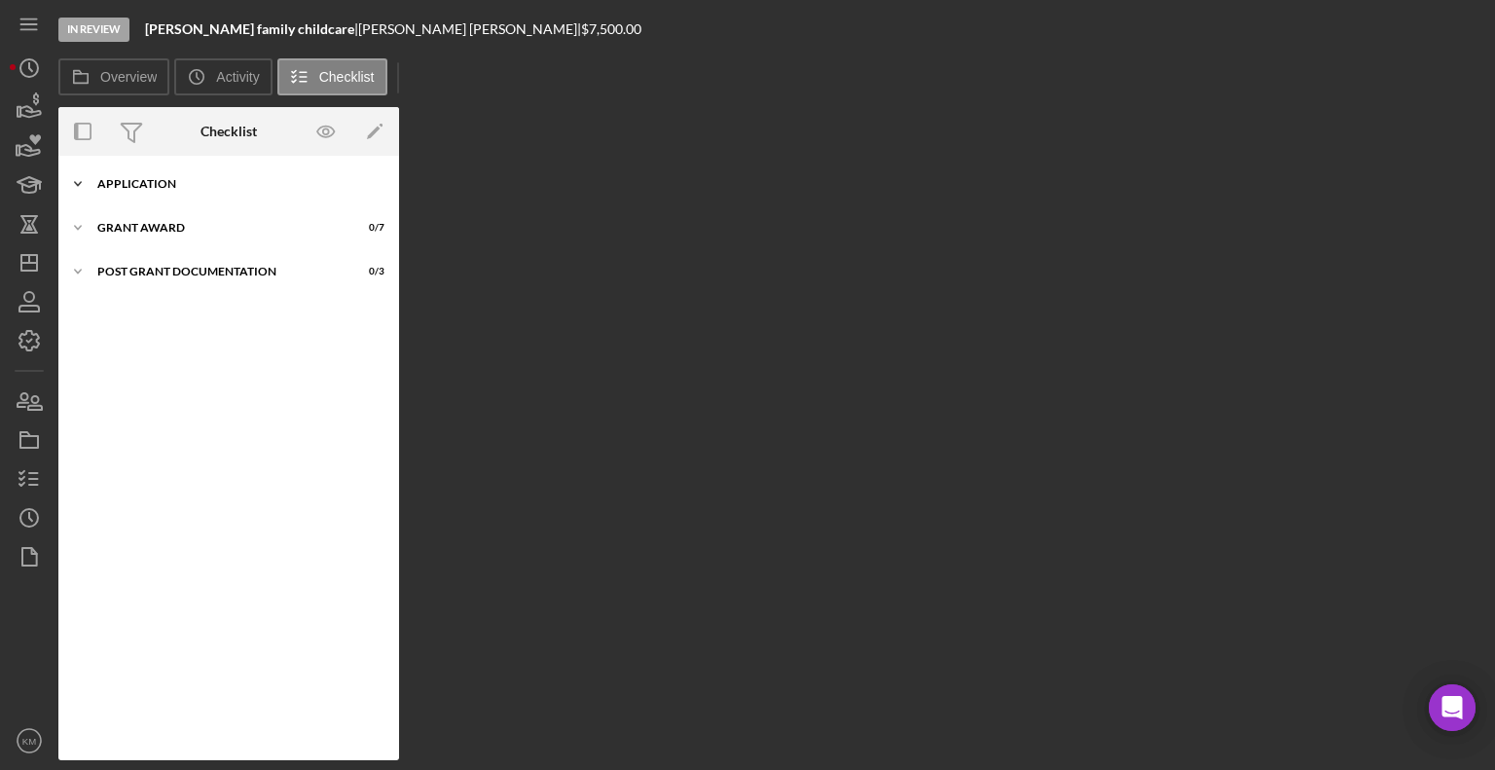
click at [130, 175] on div "Icon/Expander Application 2 / 17" at bounding box center [228, 183] width 341 height 39
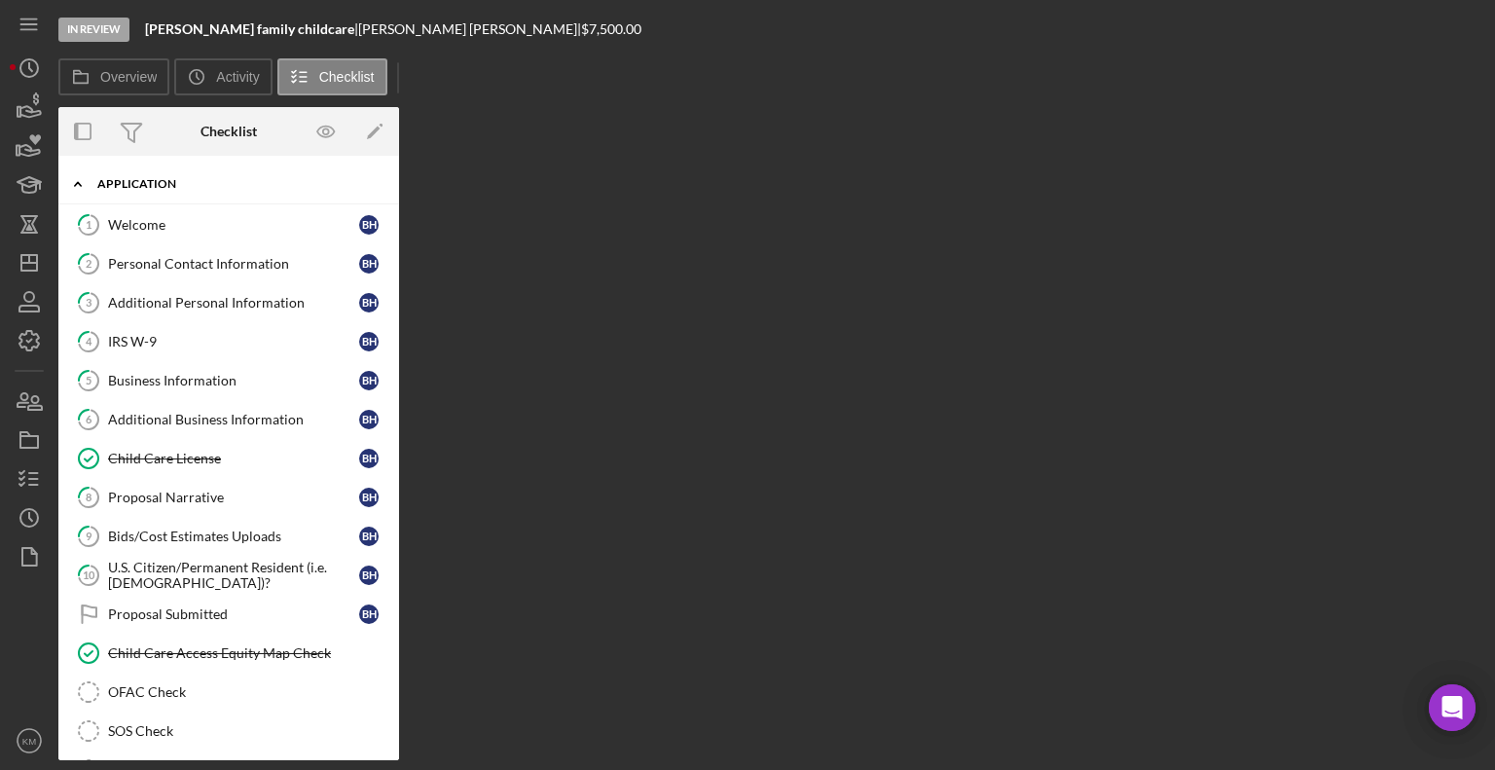
click at [234, 302] on div "Additional Personal Information" at bounding box center [233, 303] width 251 height 16
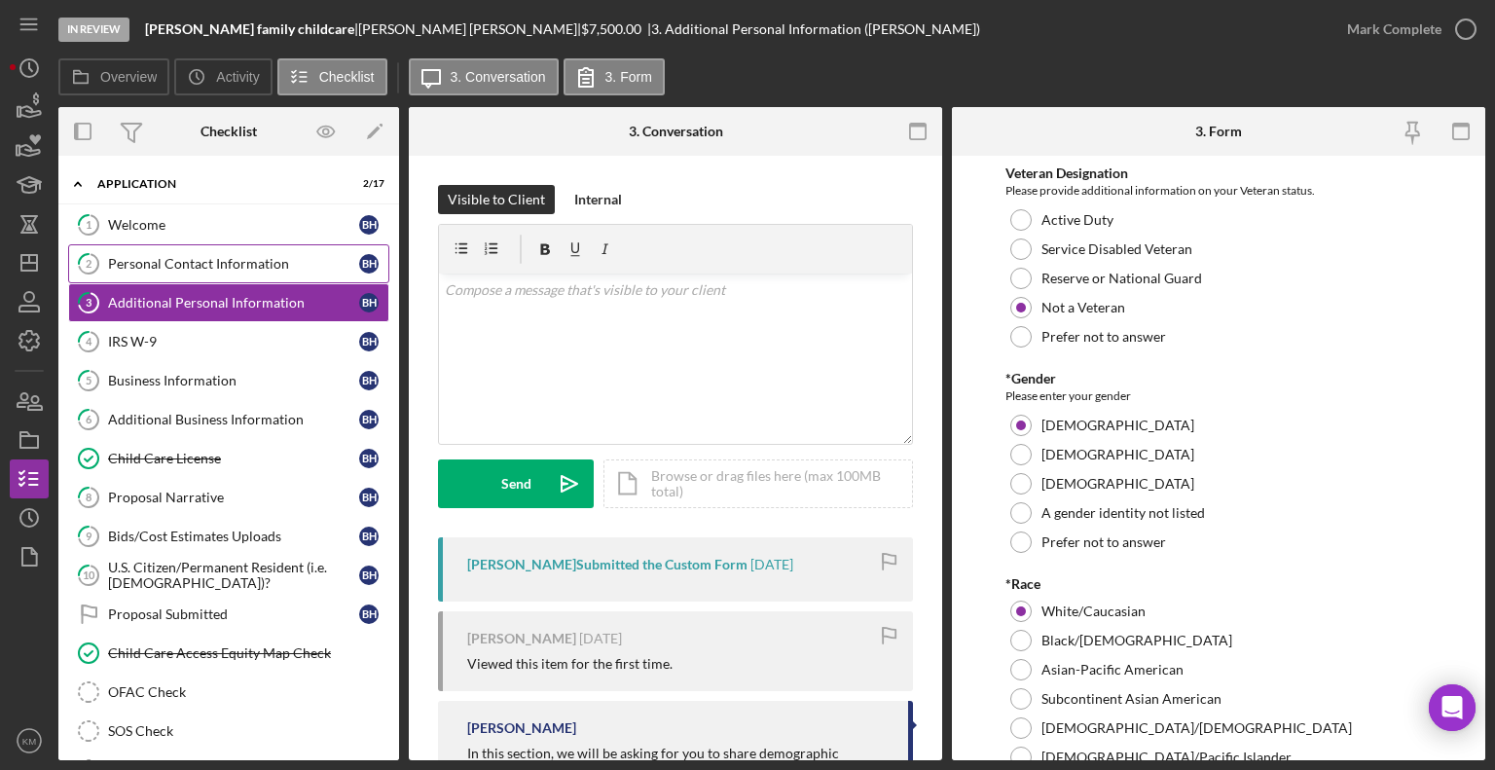
click at [264, 261] on div "Personal Contact Information" at bounding box center [233, 264] width 251 height 16
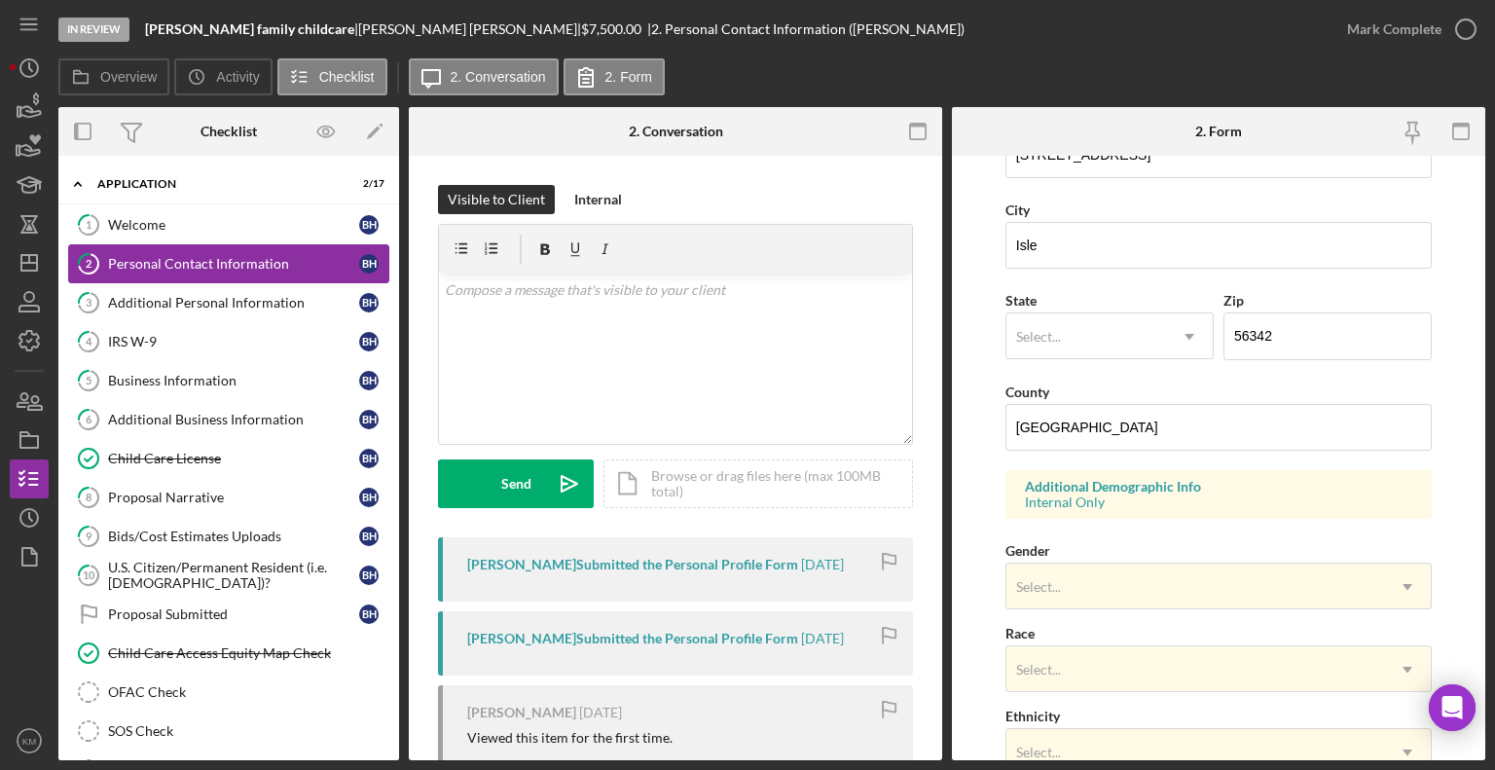
scroll to position [384, 0]
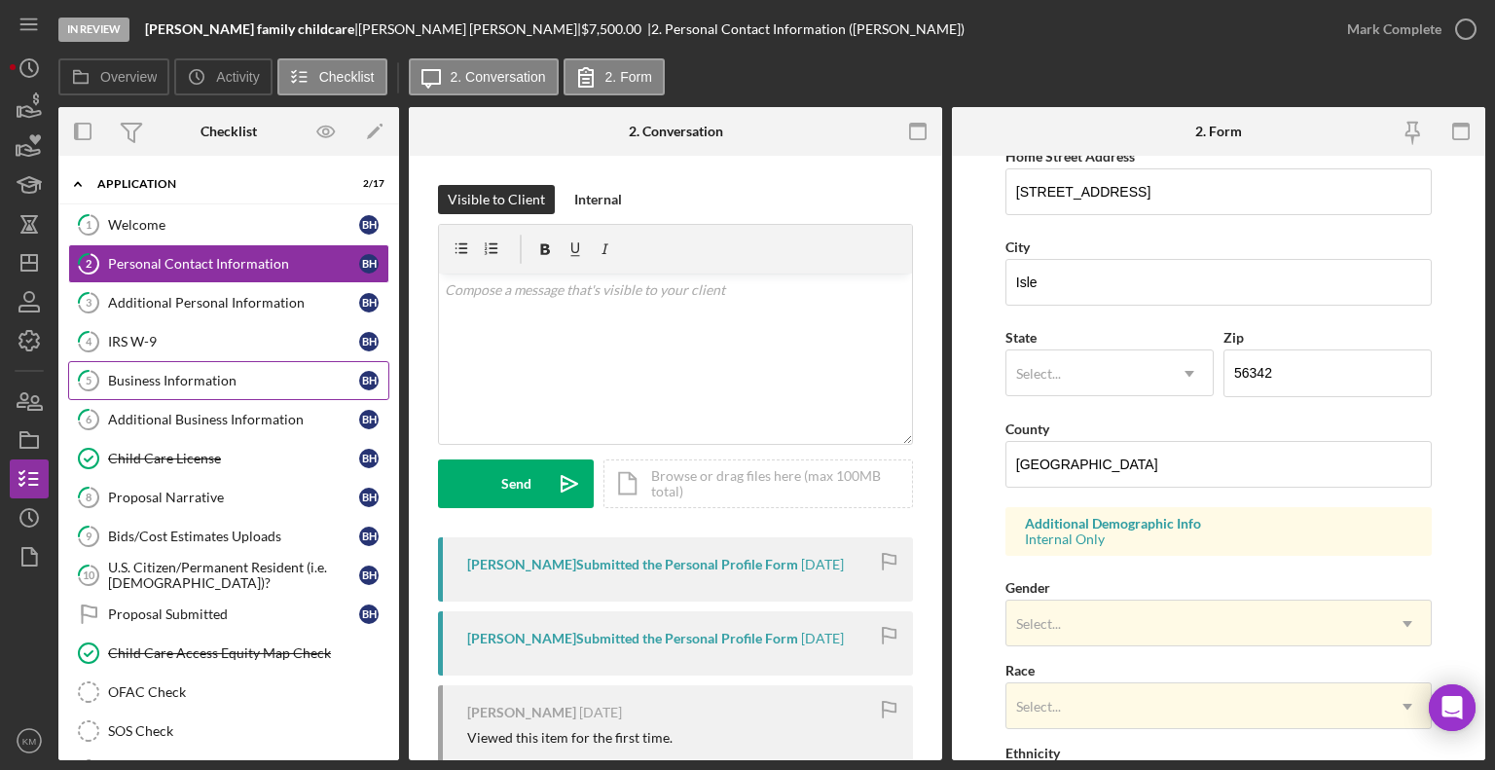
click at [205, 385] on div "Business Information" at bounding box center [233, 381] width 251 height 16
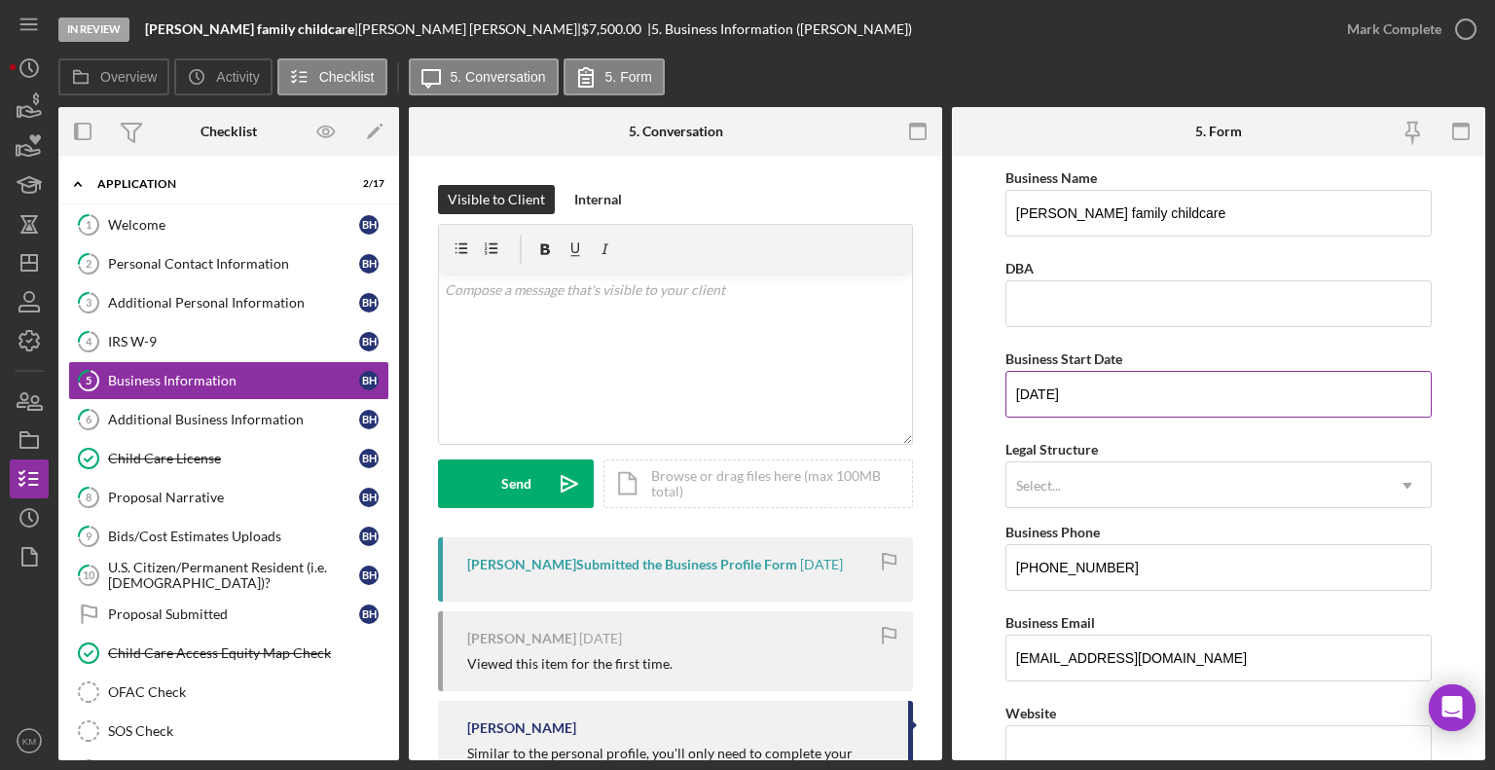
click at [1219, 373] on input "[DATE]" at bounding box center [1218, 394] width 426 height 47
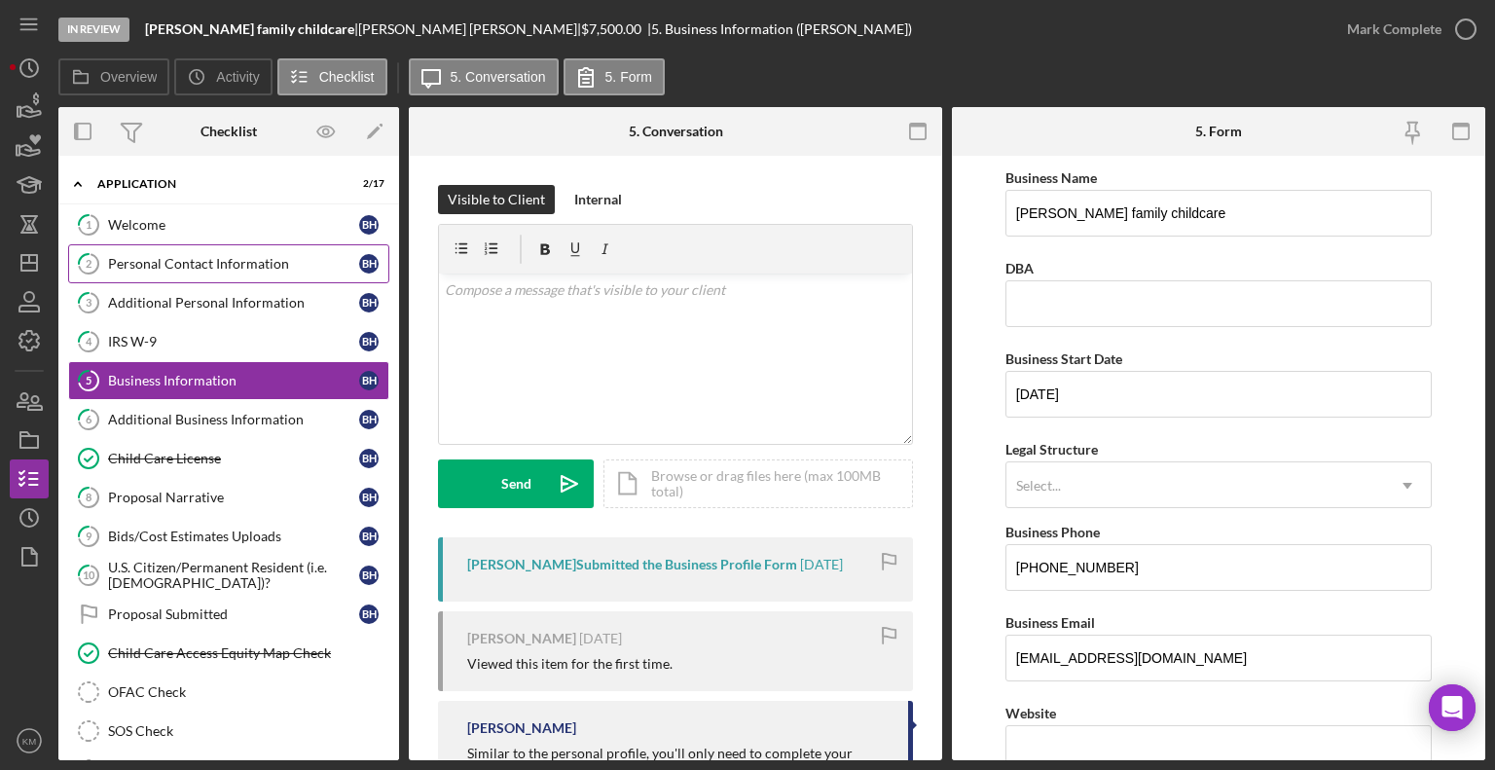
click at [256, 261] on div "Personal Contact Information" at bounding box center [233, 264] width 251 height 16
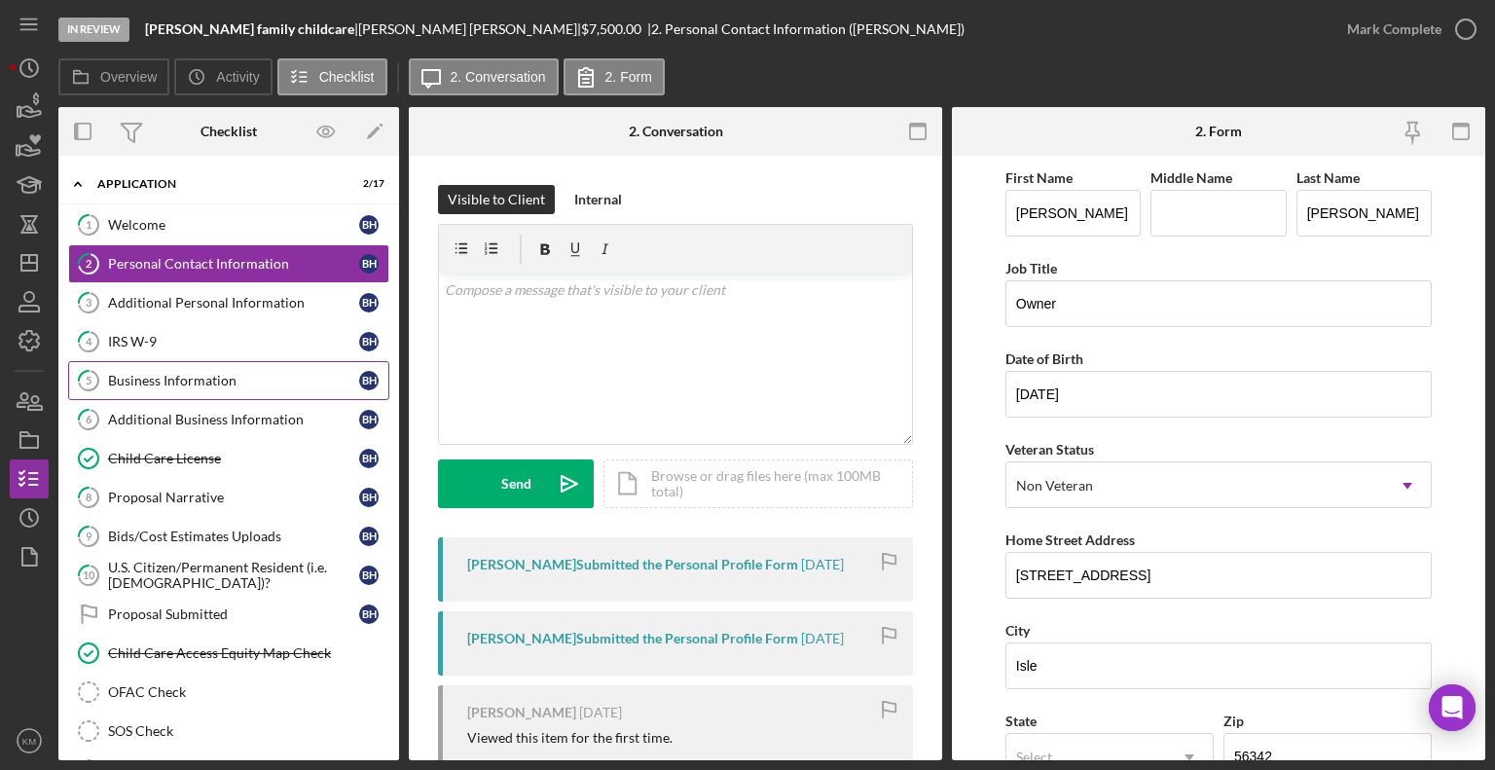
click at [193, 395] on link "5 Business Information B H" at bounding box center [228, 380] width 321 height 39
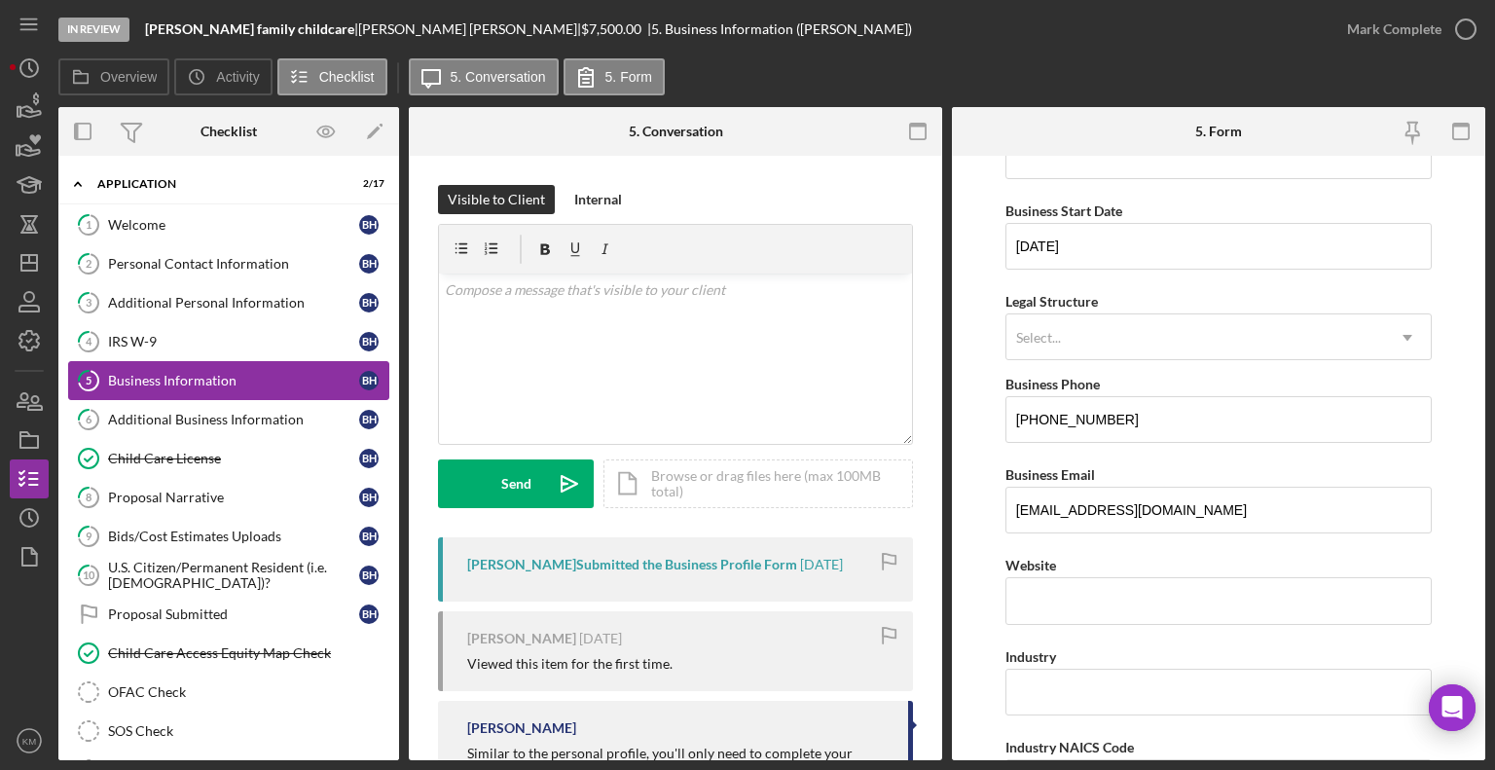
scroll to position [159, 0]
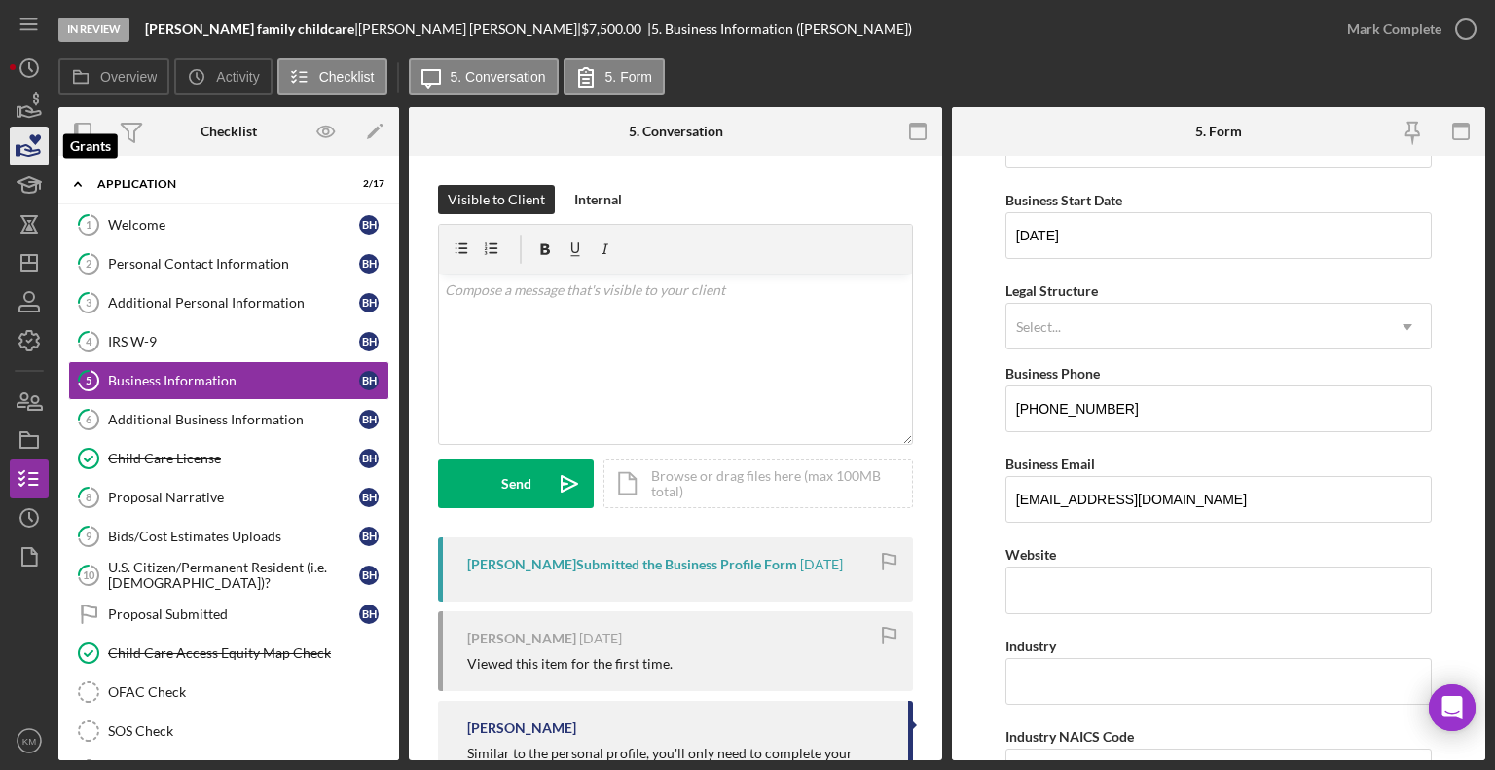
click at [43, 157] on icon "button" at bounding box center [29, 146] width 49 height 49
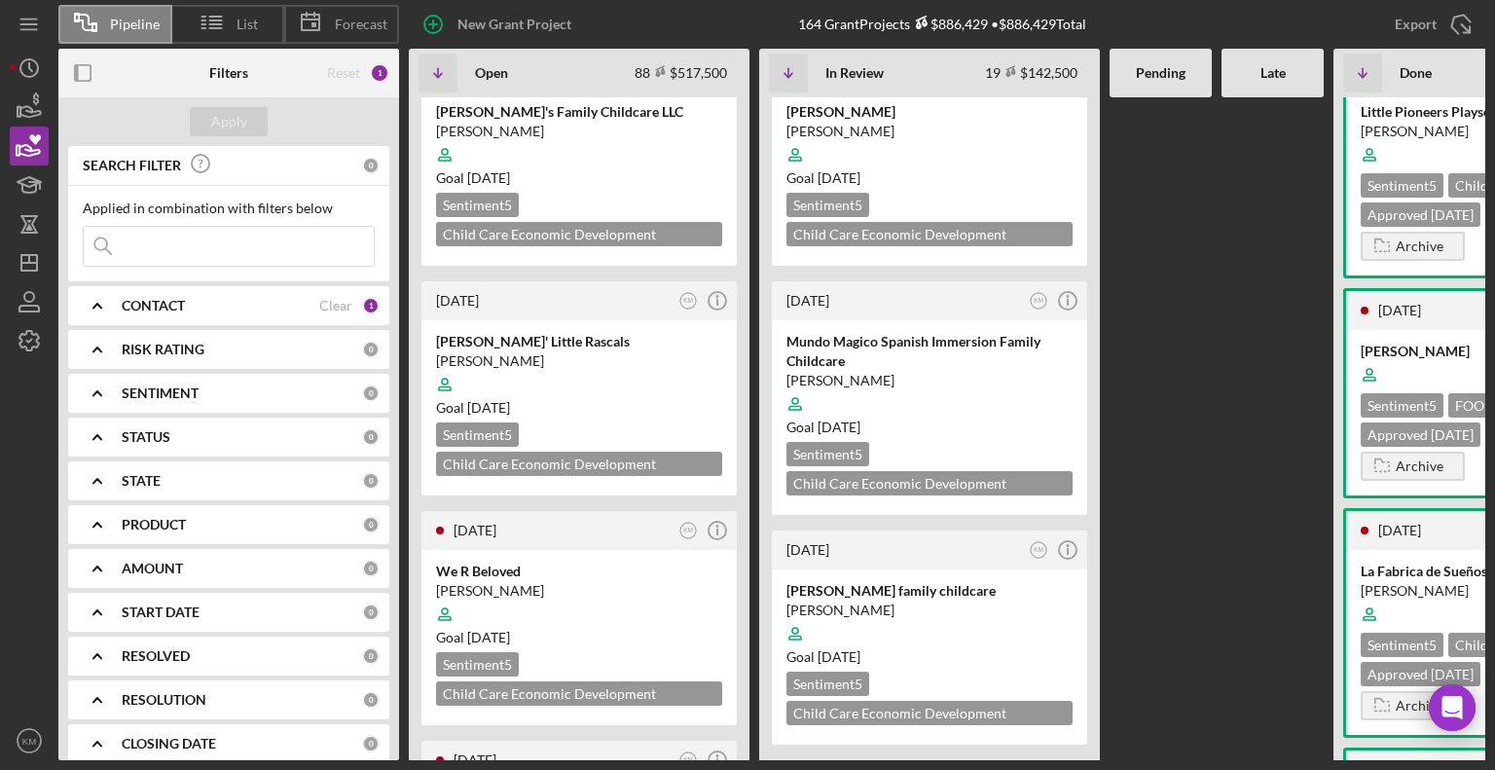
scroll to position [3459, 0]
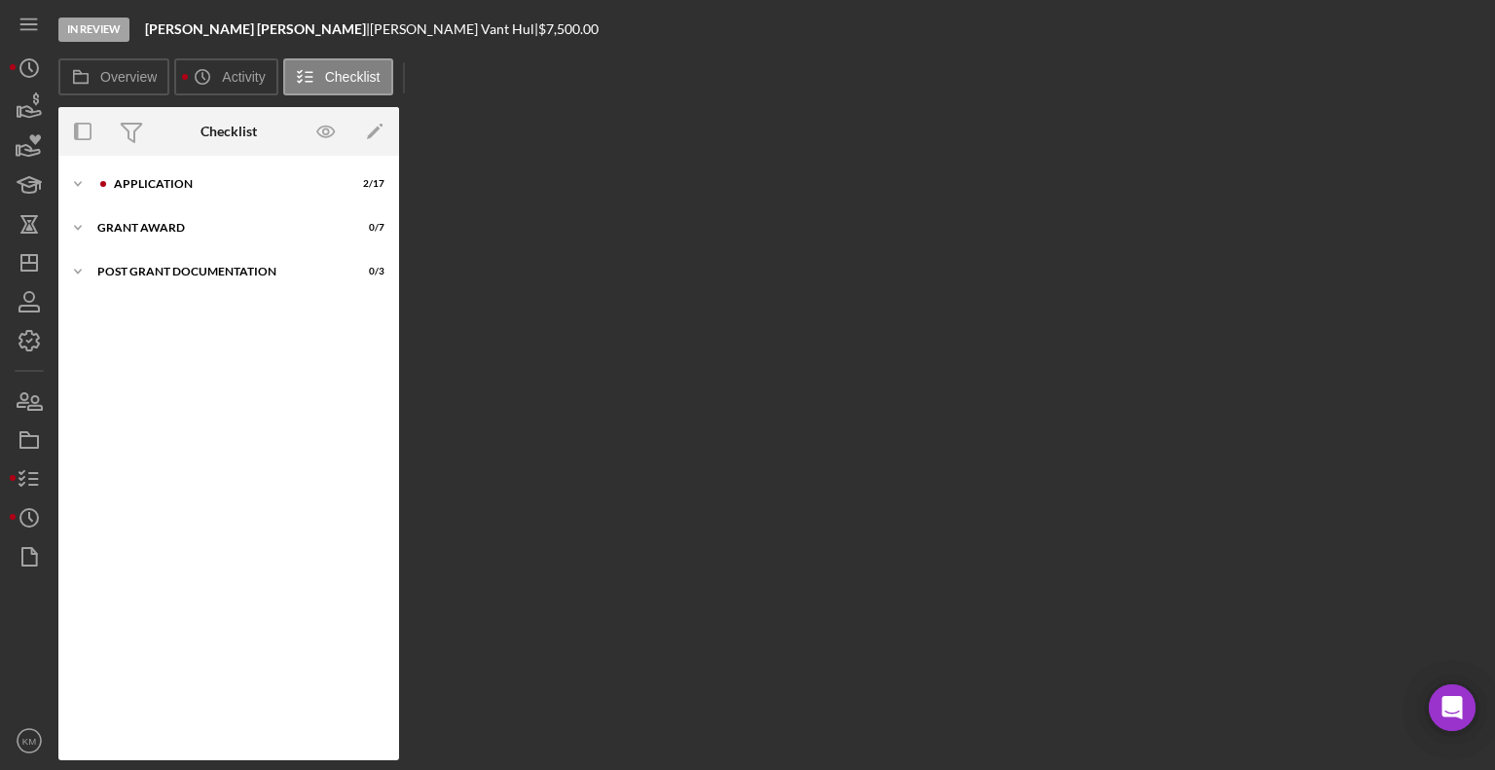
click at [96, 186] on icon "Icon/Expander" at bounding box center [77, 183] width 39 height 39
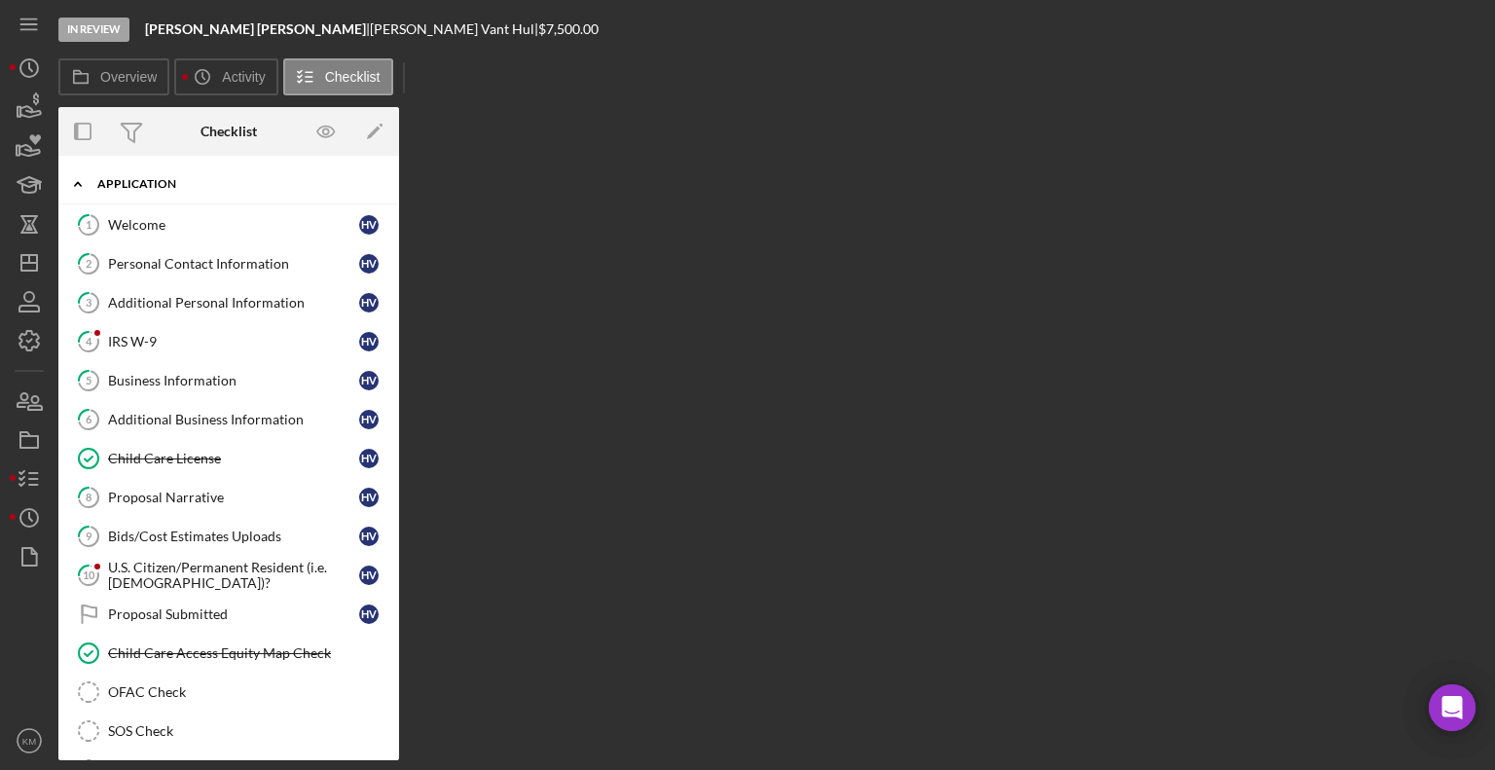
click at [191, 498] on div "Proposal Narrative" at bounding box center [233, 498] width 251 height 16
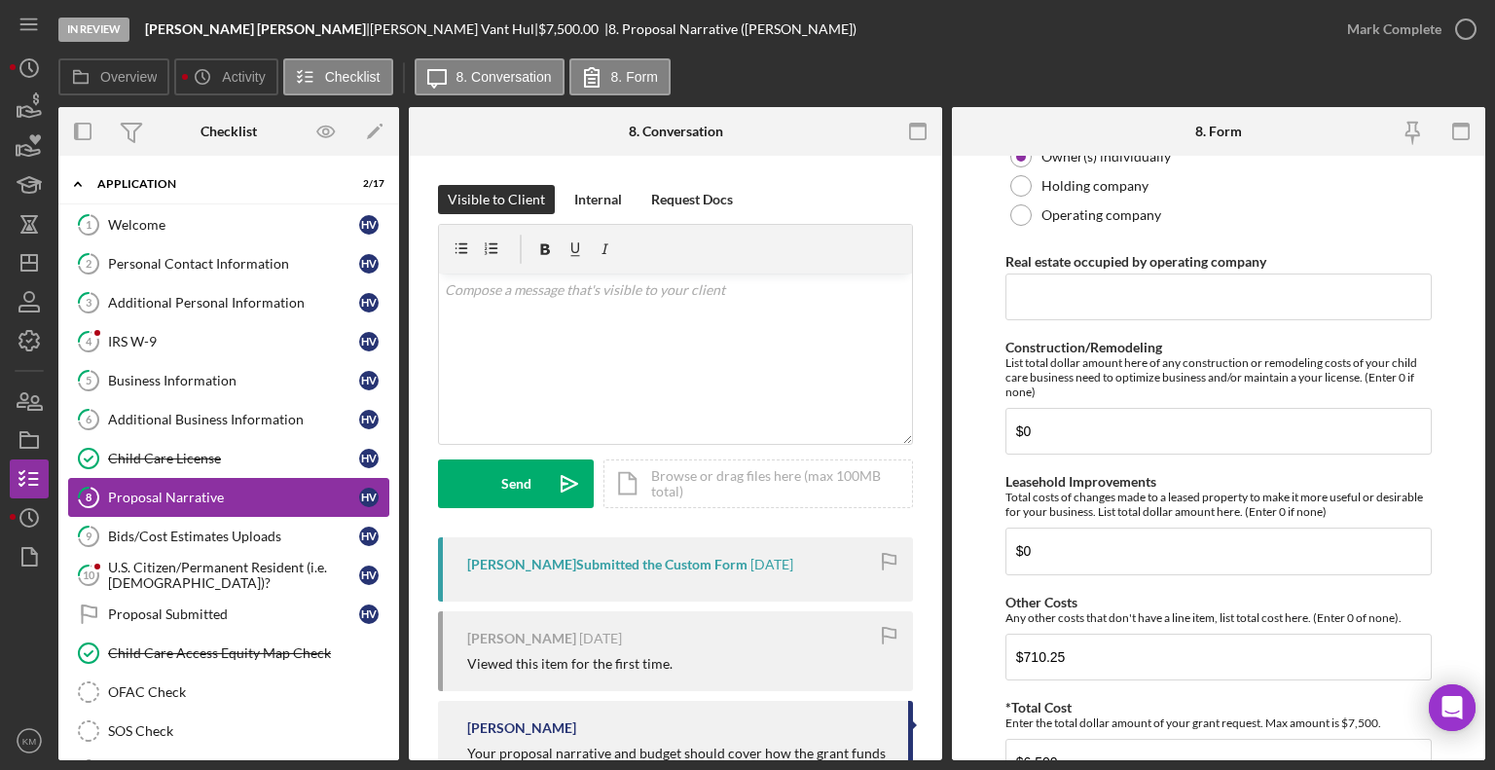
scroll to position [1464, 0]
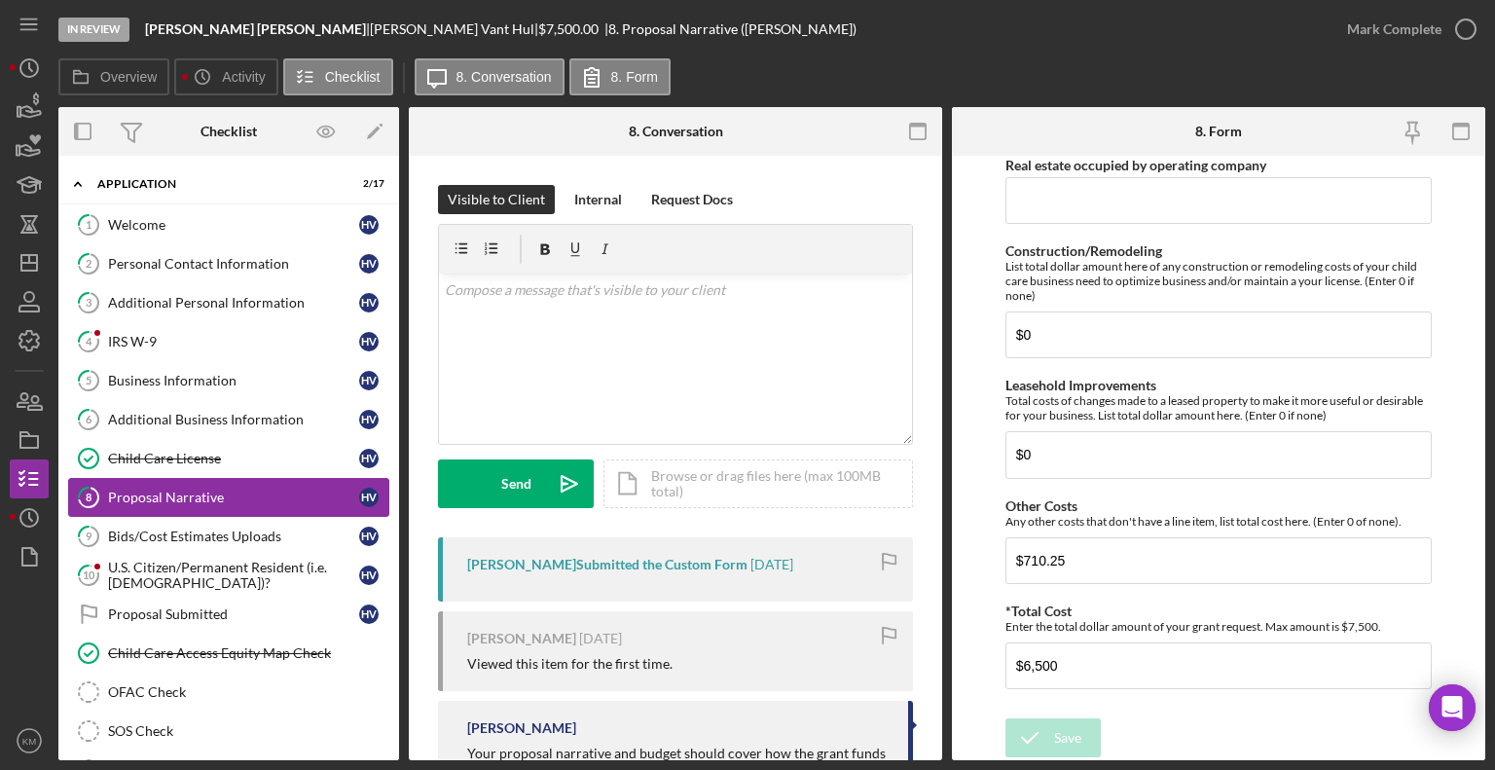
click at [235, 535] on div "Bids/Cost Estimates Uploads" at bounding box center [233, 537] width 251 height 16
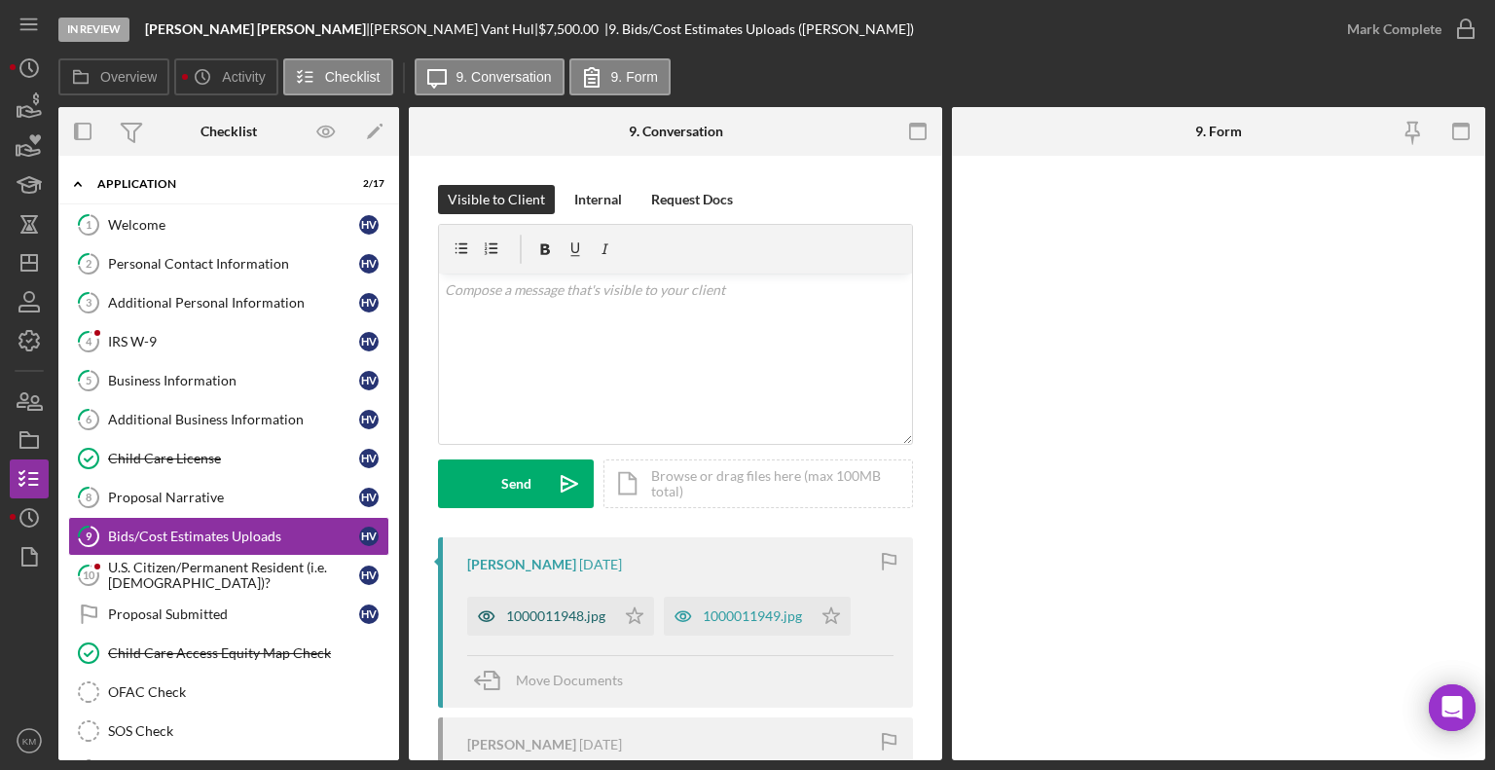
click at [555, 619] on div "1000011948.jpg" at bounding box center [555, 616] width 99 height 16
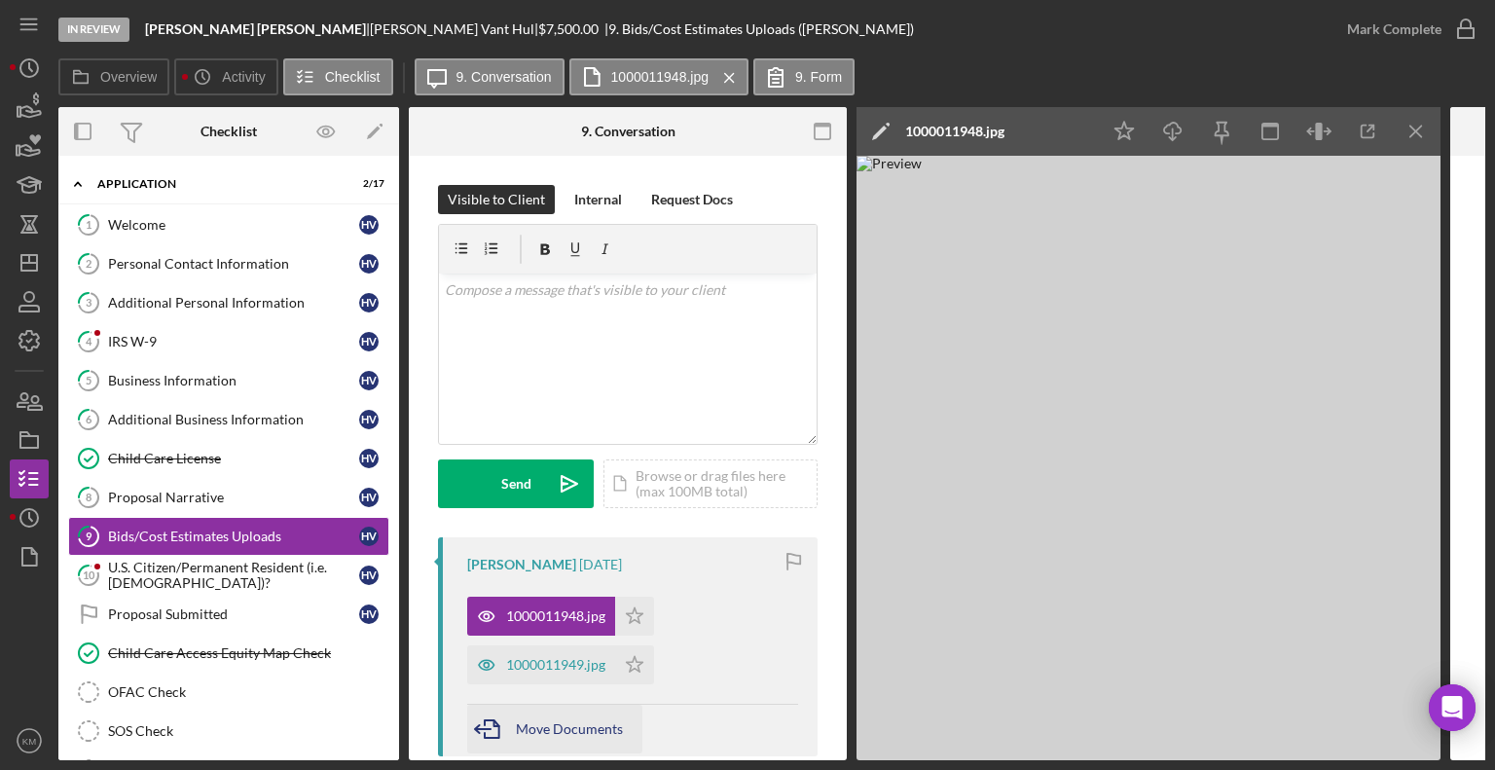
click at [514, 705] on icon "button" at bounding box center [491, 729] width 49 height 49
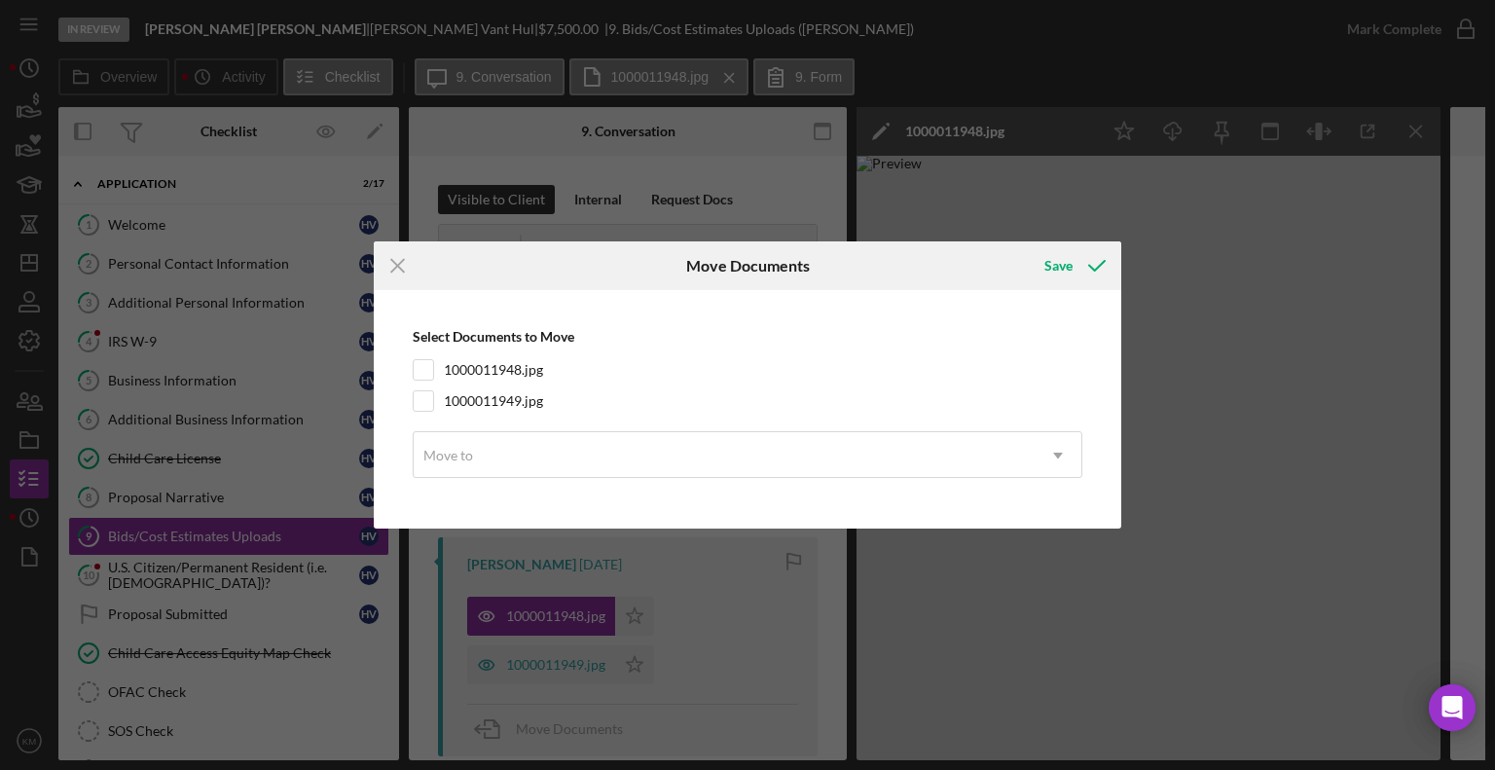
click at [532, 664] on div "Icon/Menu Close Move Documents Save Select Documents to Move 1000011948.jpg 100…" at bounding box center [747, 385] width 1495 height 770
click at [562, 646] on div "Icon/Menu Close Move Documents Save Select Documents to Move 1000011948.jpg 100…" at bounding box center [747, 385] width 1495 height 770
click at [1078, 262] on icon "submit" at bounding box center [1097, 265] width 49 height 49
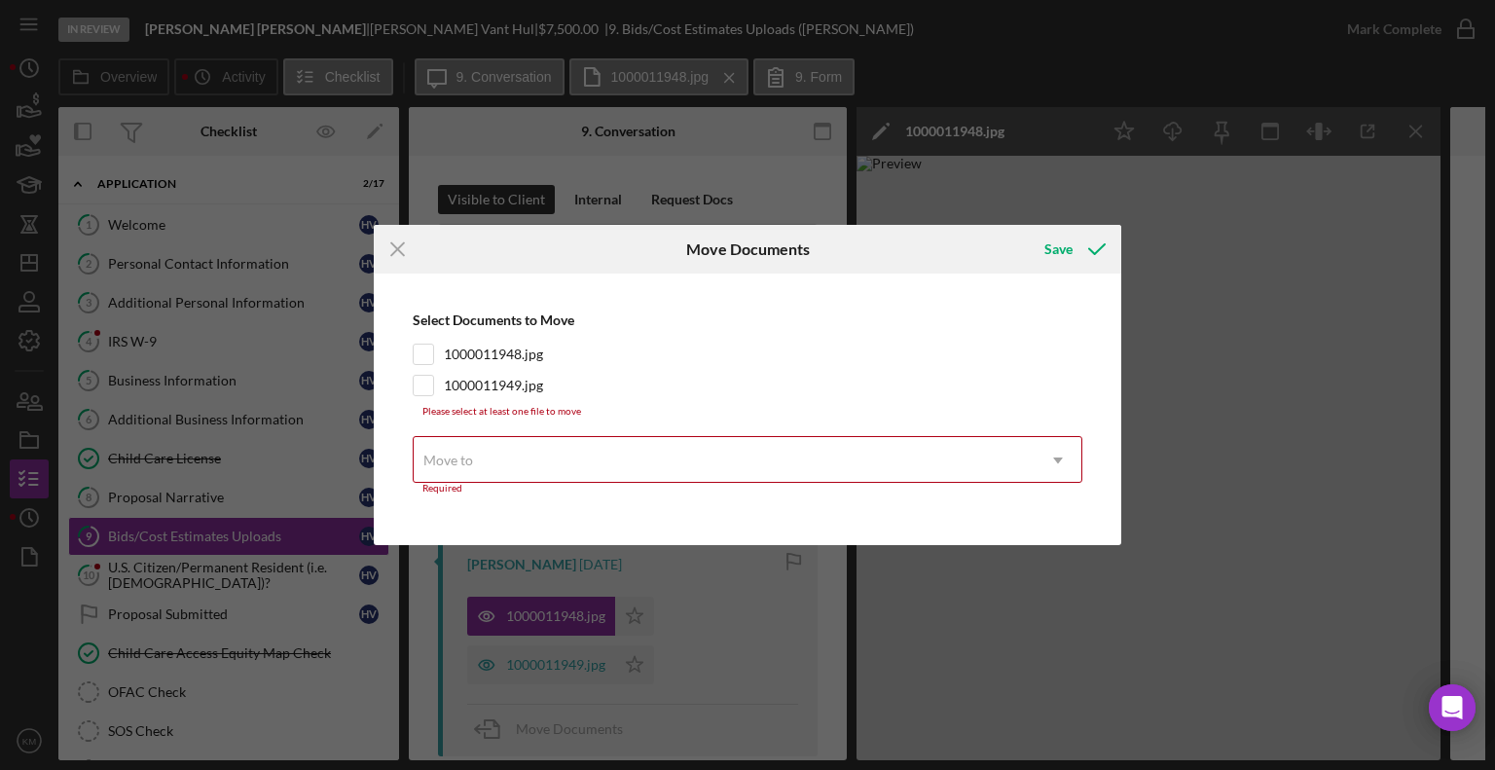
click at [591, 666] on div "Icon/Menu Close Move Documents Save Select Documents to Move 1000011948.jpg 100…" at bounding box center [747, 385] width 1495 height 770
click at [1063, 257] on div "Save" at bounding box center [1058, 249] width 28 height 39
click at [397, 255] on icon "Icon/Menu Close" at bounding box center [398, 249] width 49 height 49
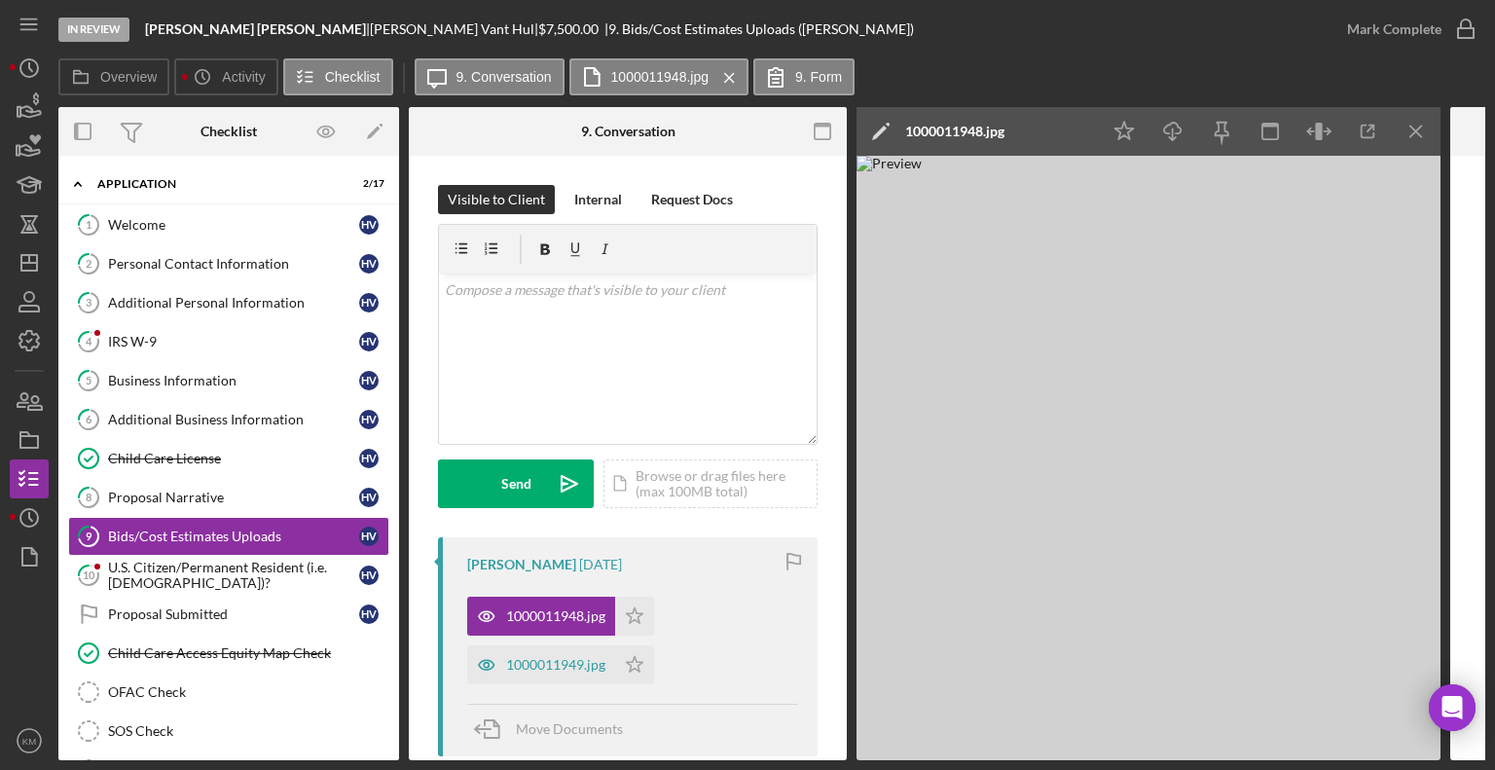
click at [550, 659] on div "1000011949.jpg" at bounding box center [555, 665] width 99 height 16
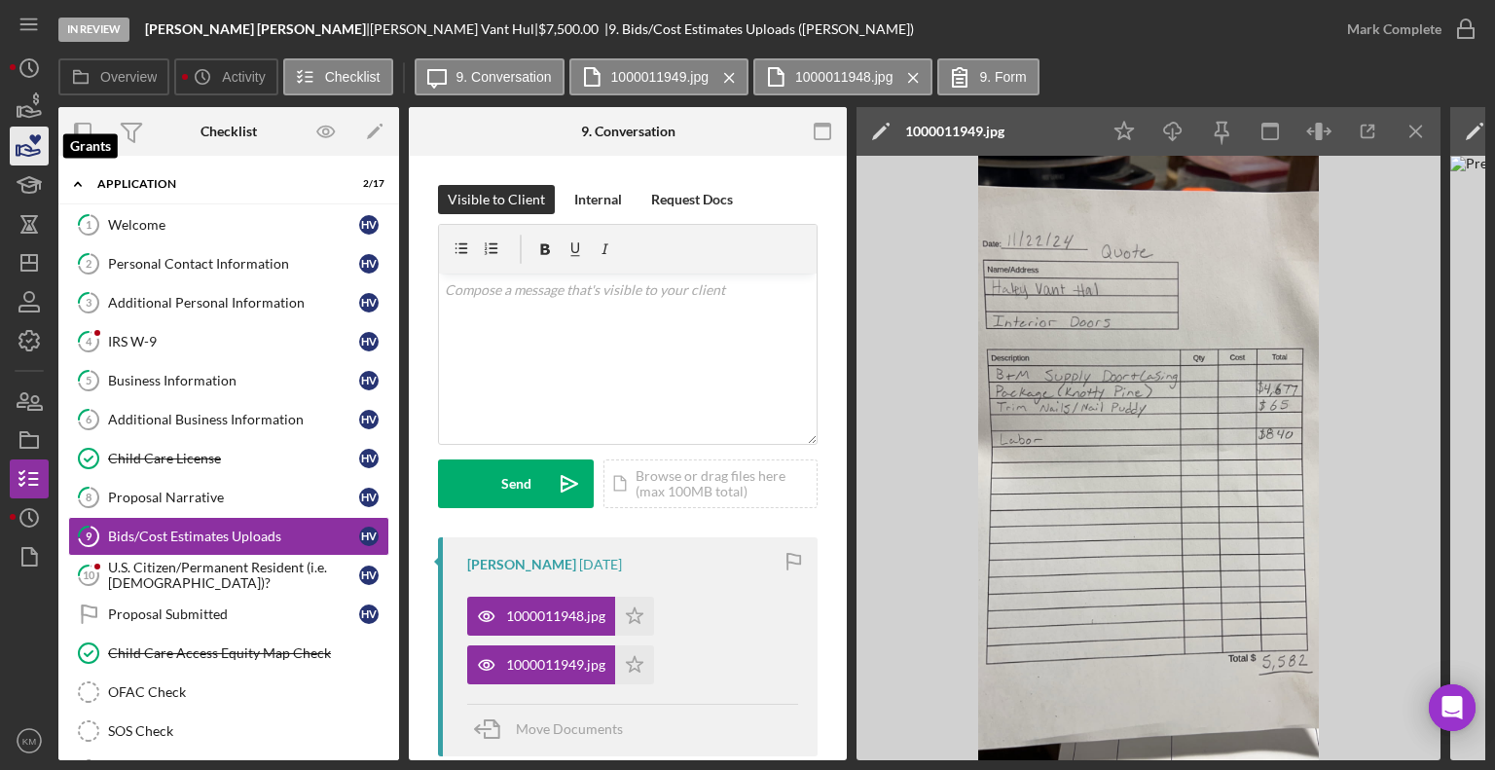
click at [22, 153] on icon "button" at bounding box center [29, 146] width 49 height 49
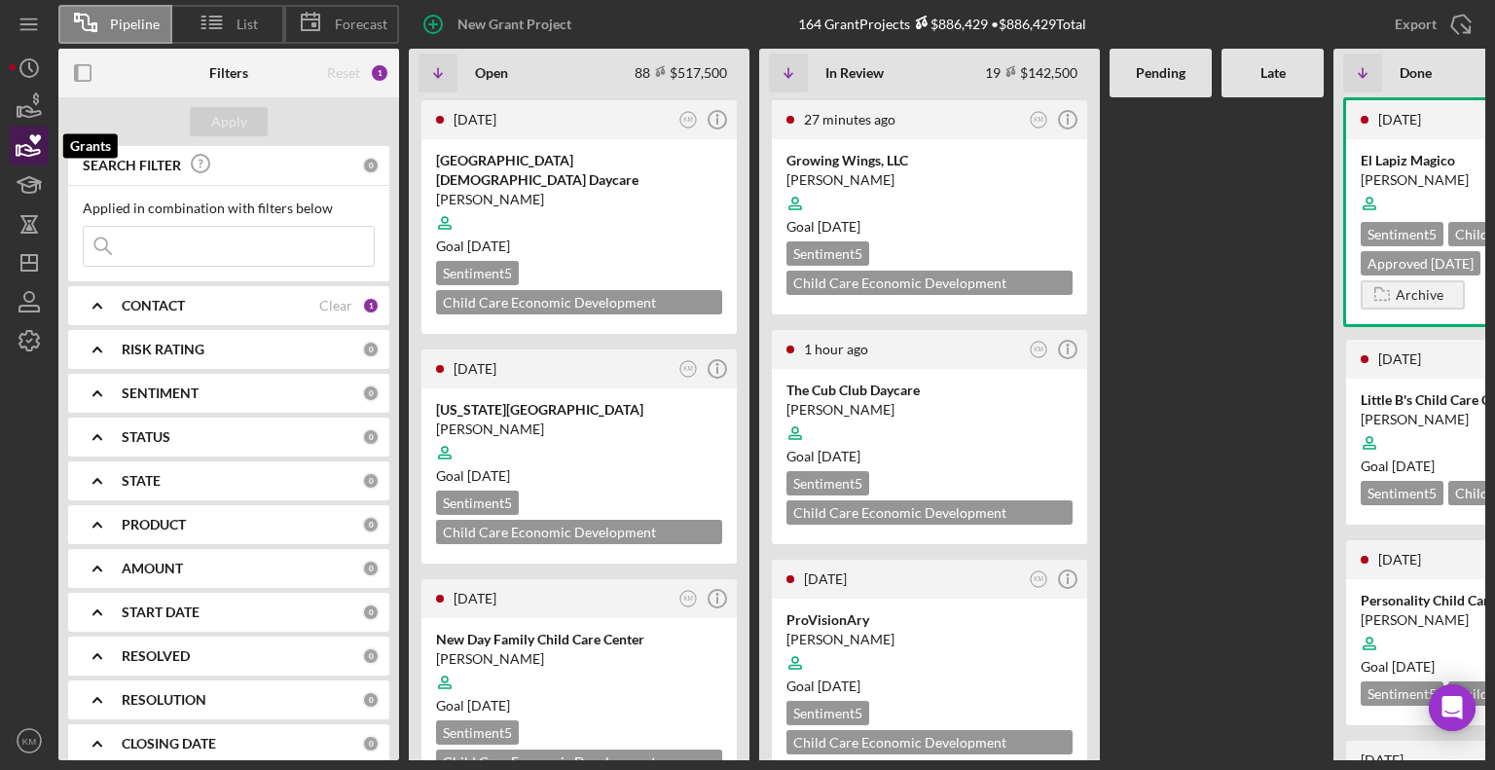
click at [24, 154] on icon "button" at bounding box center [29, 146] width 49 height 49
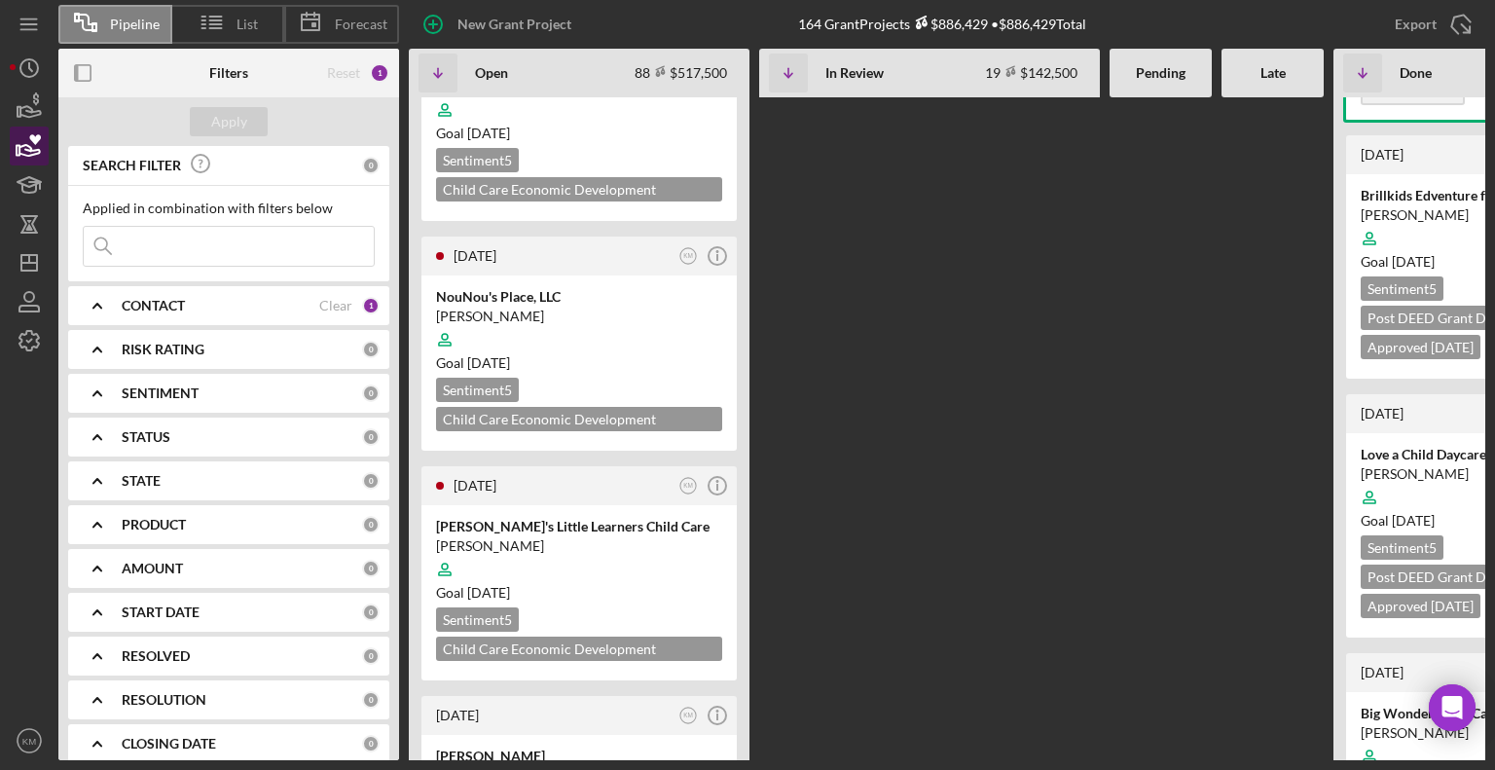
scroll to position [4699, 0]
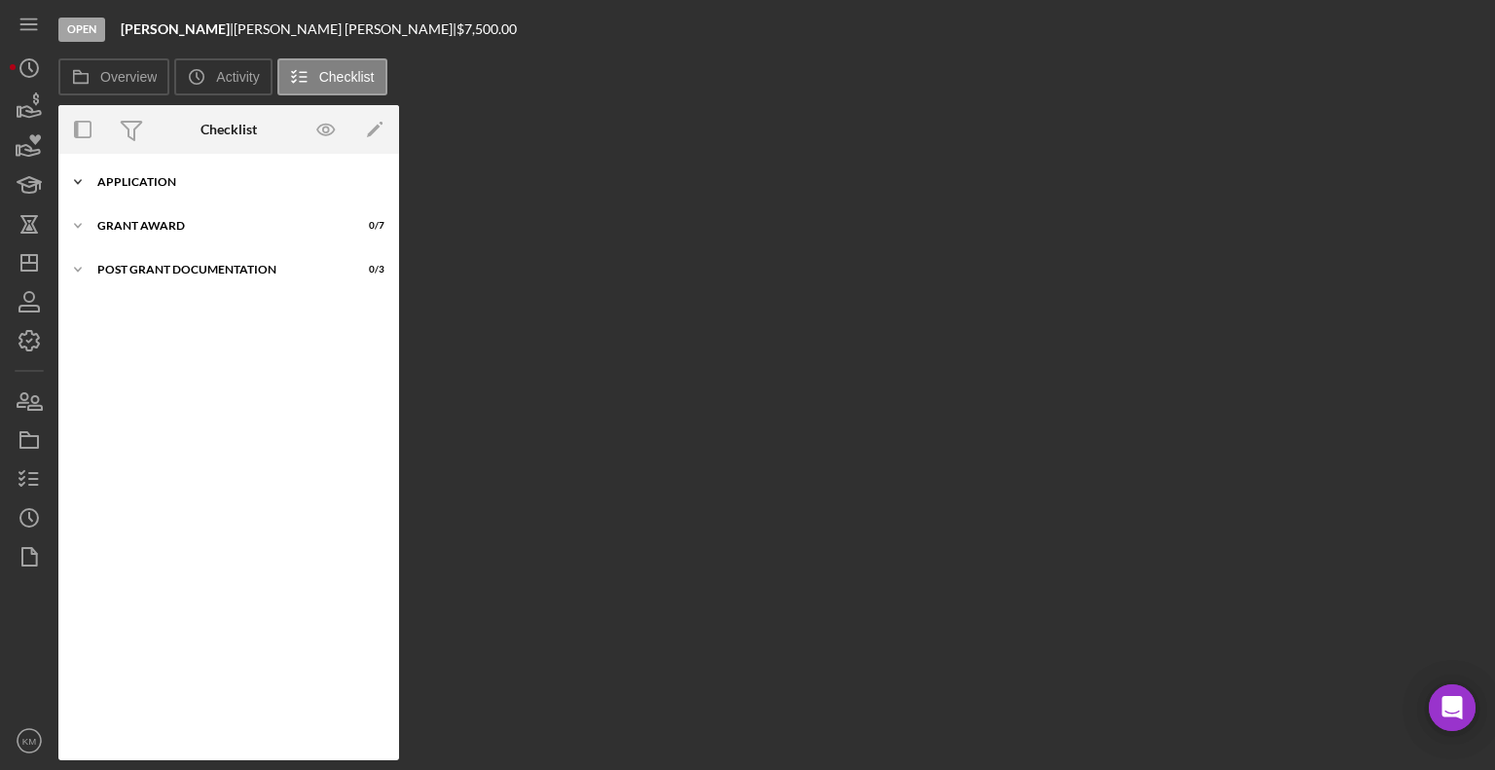
click at [77, 178] on icon "Icon/Expander" at bounding box center [77, 182] width 39 height 39
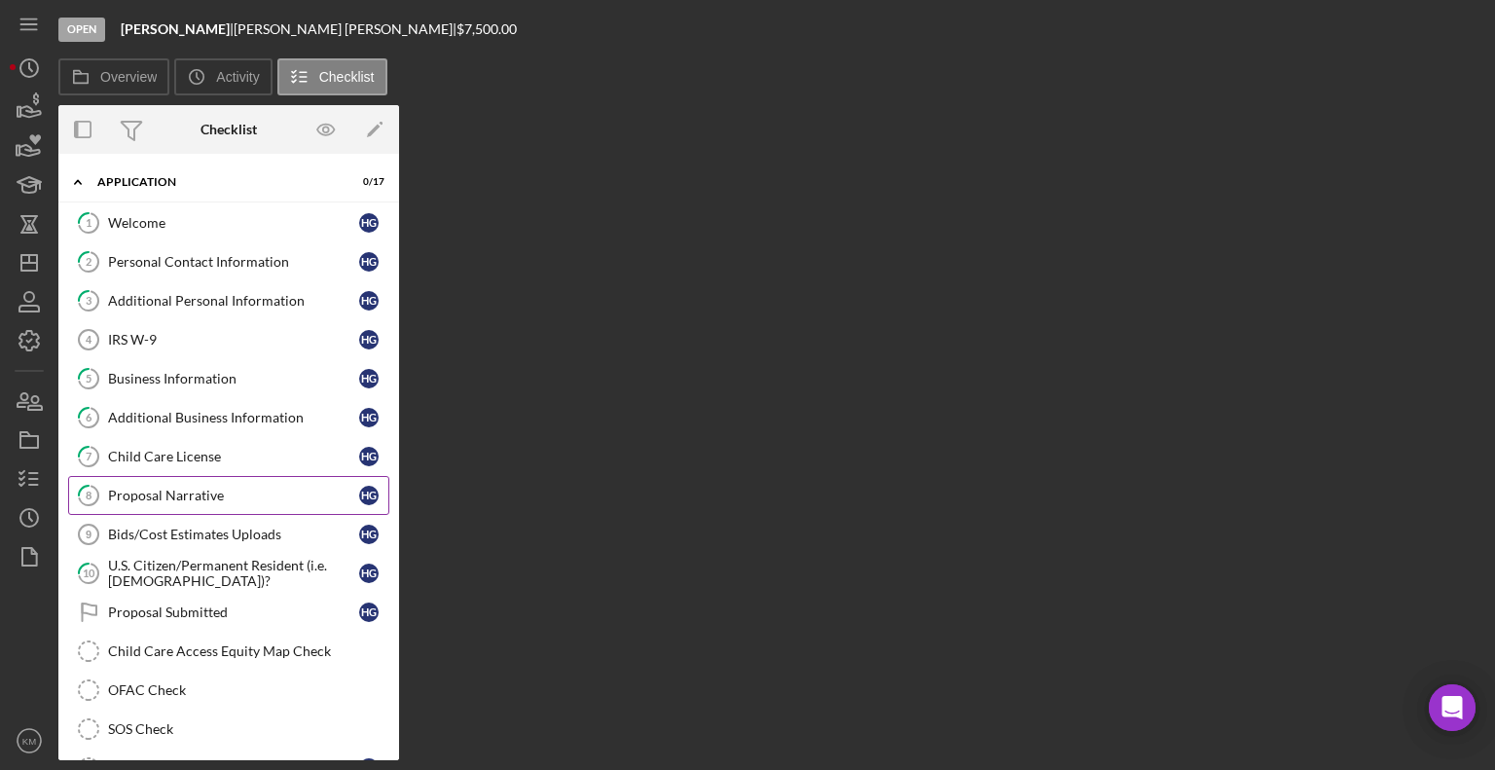
click at [199, 493] on div "Proposal Narrative" at bounding box center [233, 496] width 251 height 16
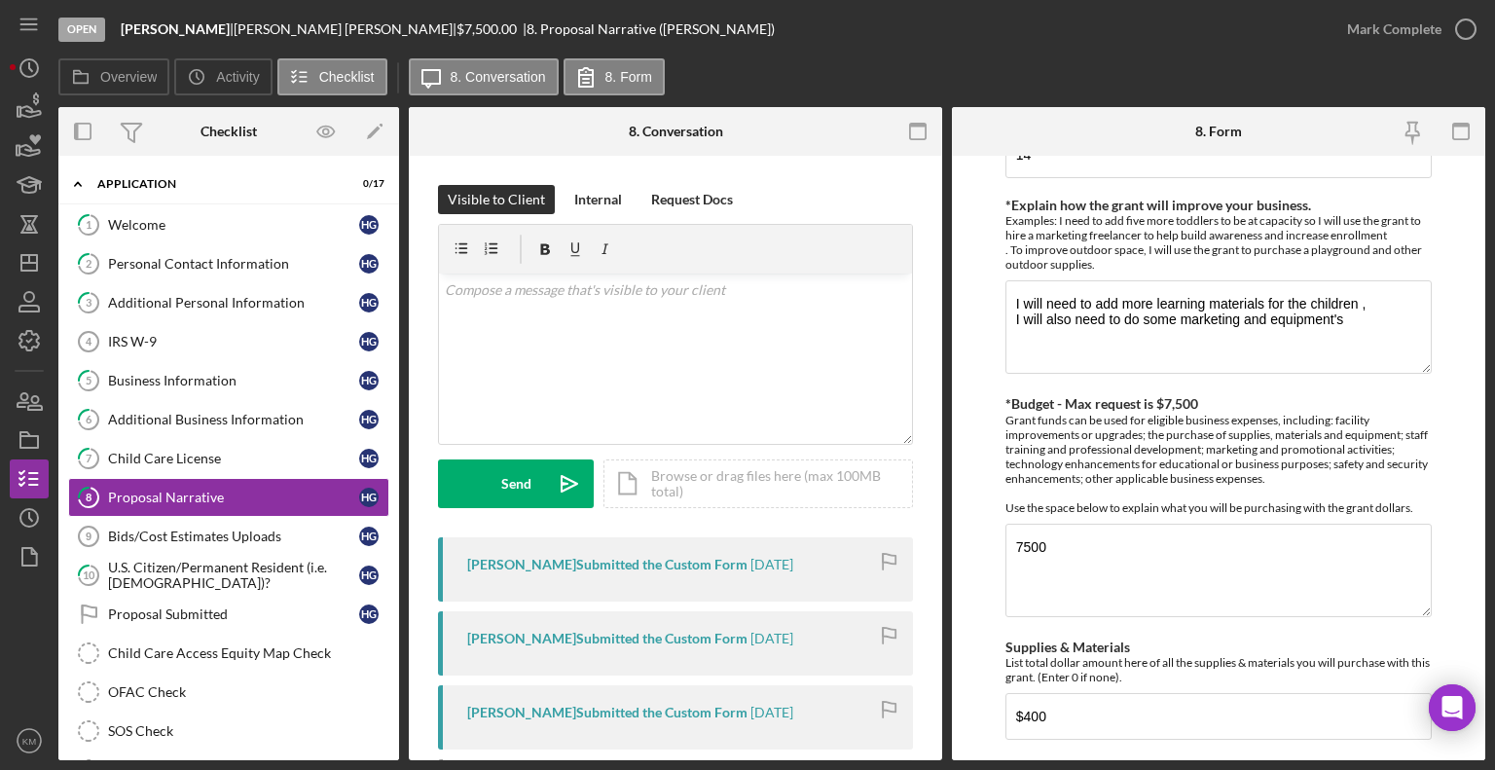
scroll to position [342, 0]
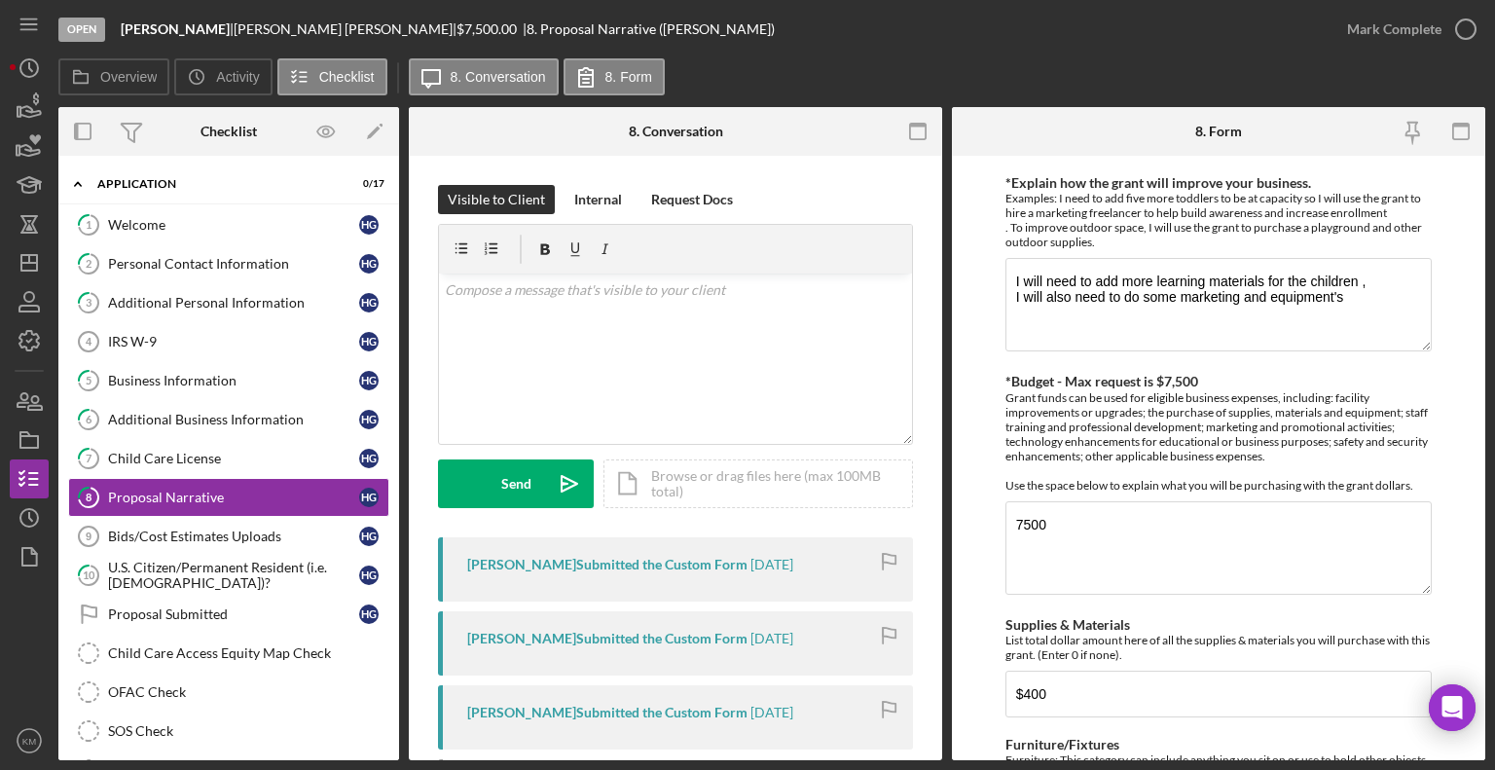
click at [658, 563] on div "Hawo Gurey Submitted the Custom Form" at bounding box center [607, 565] width 280 height 16
click at [303, 529] on div "Bids/Cost Estimates Uploads" at bounding box center [233, 537] width 251 height 16
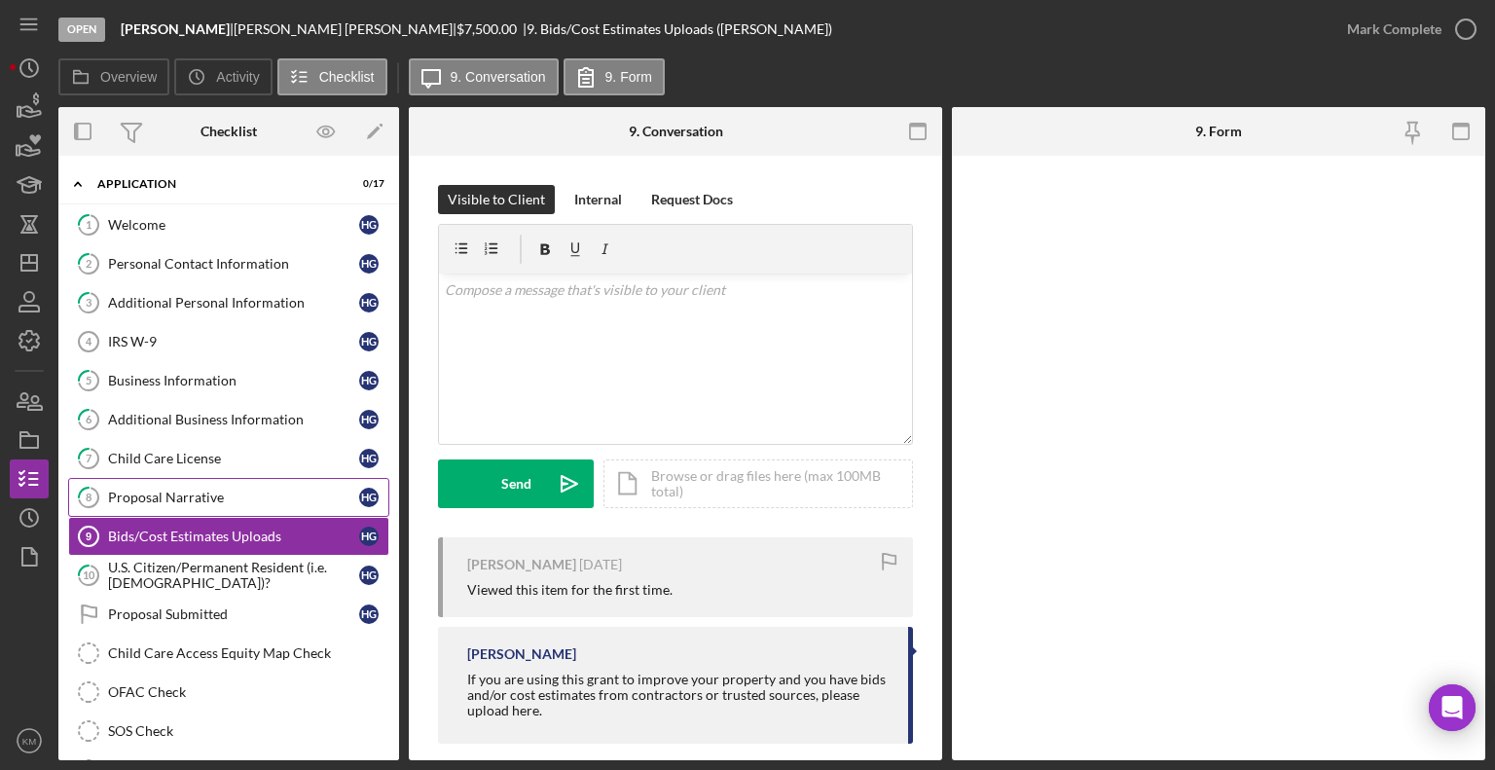
click at [211, 500] on div "Proposal Narrative" at bounding box center [233, 498] width 251 height 16
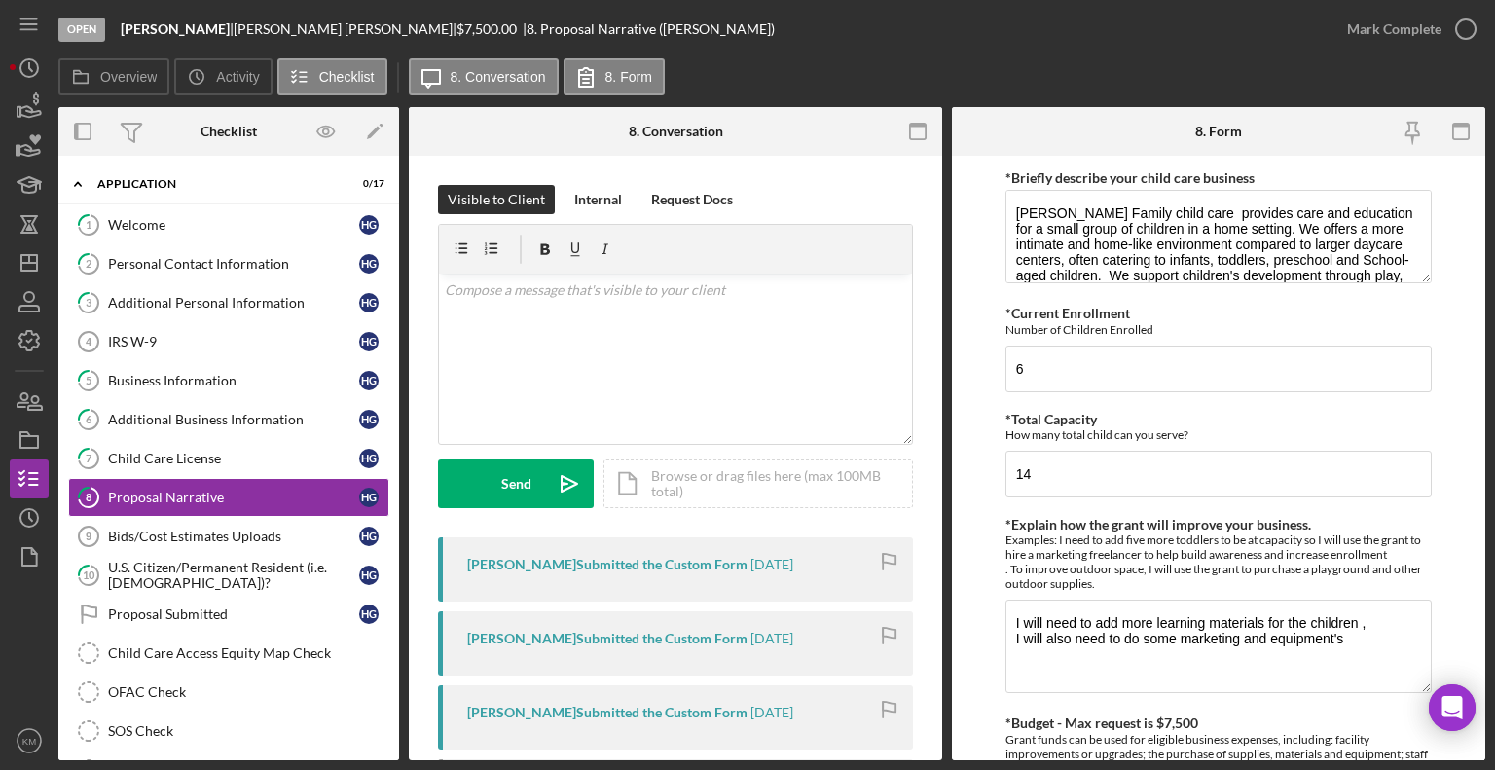
click at [774, 641] on time "[DATE]" at bounding box center [771, 639] width 43 height 16
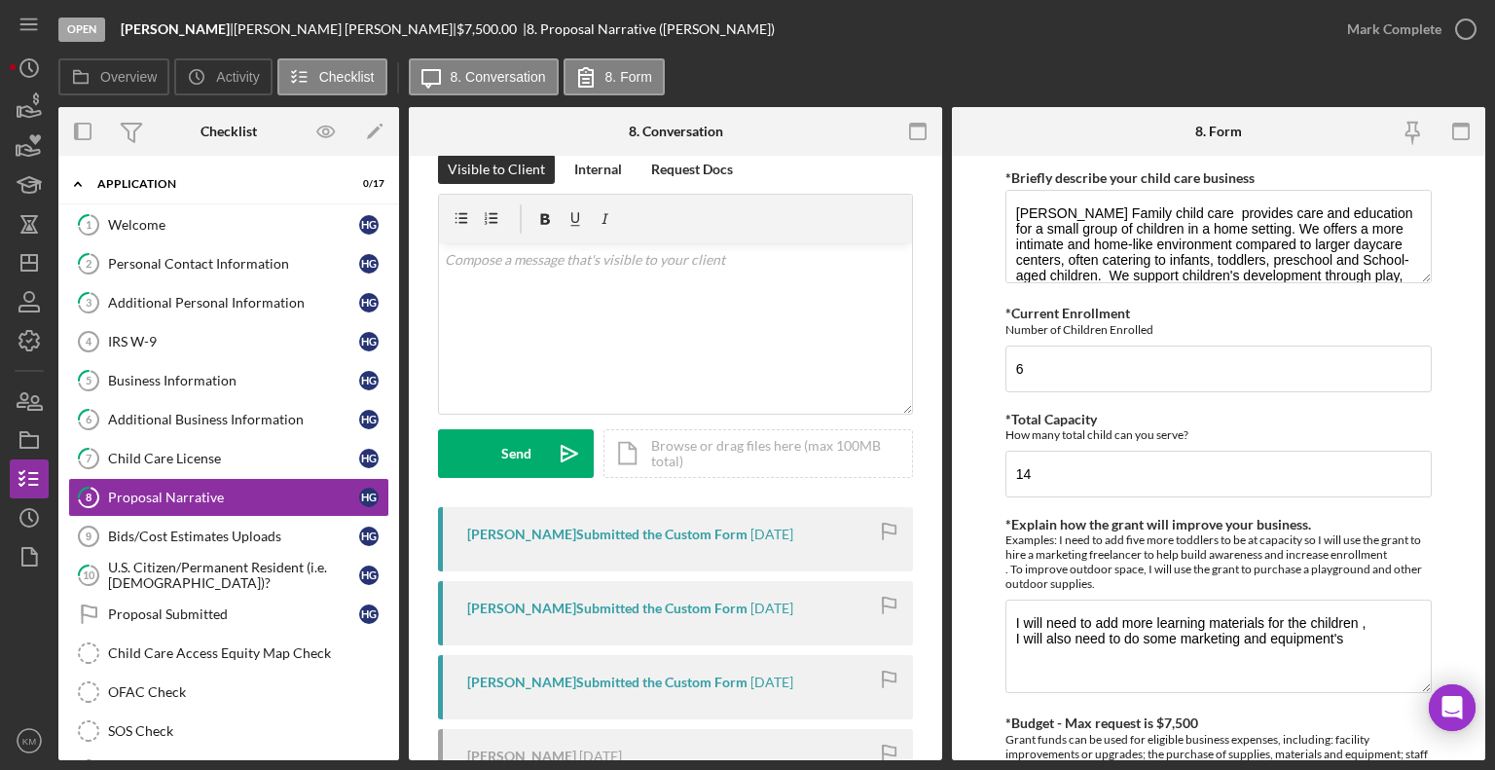
scroll to position [37, 0]
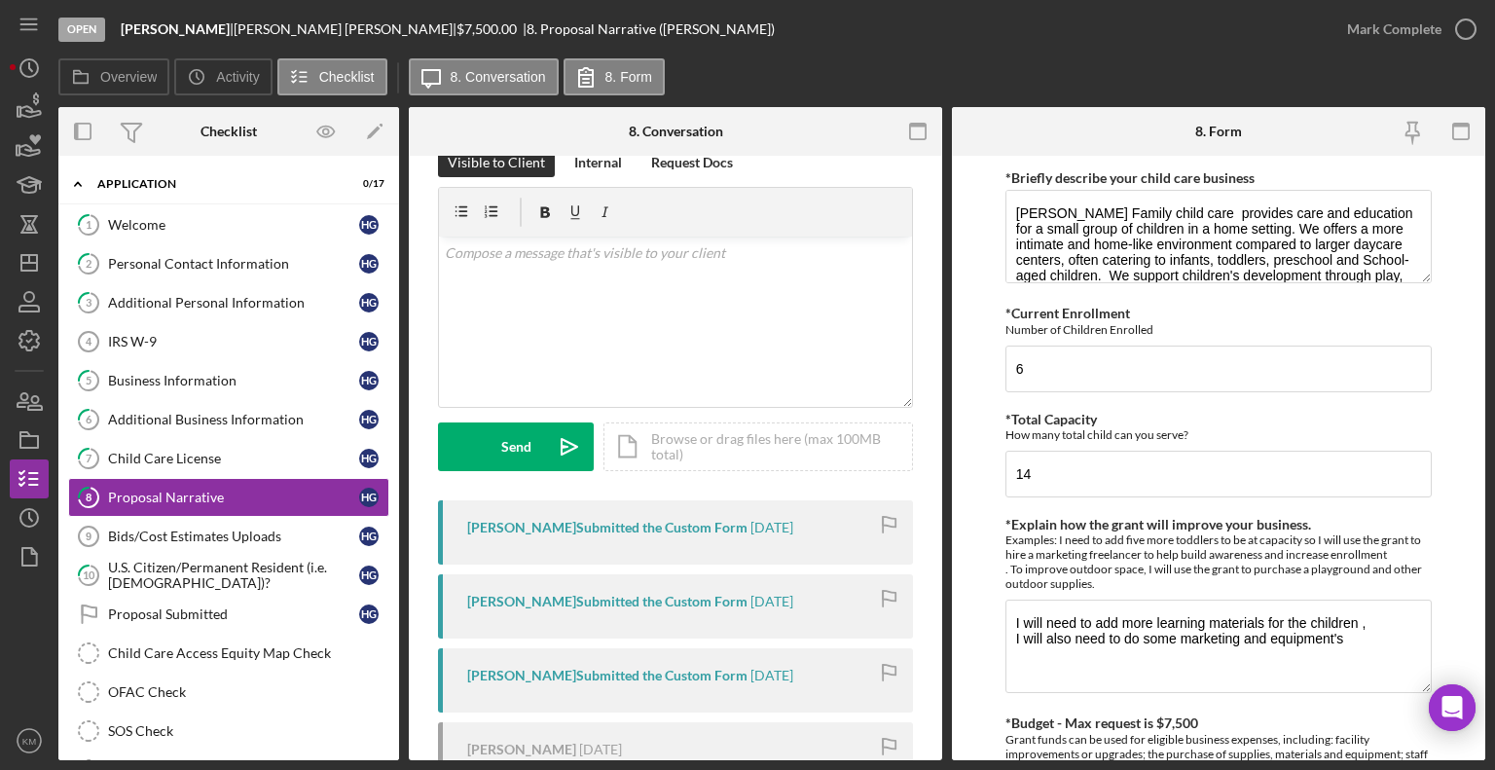
click at [793, 681] on time "[DATE]" at bounding box center [771, 676] width 43 height 16
click at [757, 670] on time "[DATE]" at bounding box center [771, 676] width 43 height 16
click at [766, 662] on div "Hawo Gurey Submitted the Custom Form 2 months ago" at bounding box center [675, 680] width 475 height 64
click at [543, 598] on div "Hawo Gurey Submitted the Custom Form" at bounding box center [607, 602] width 280 height 16
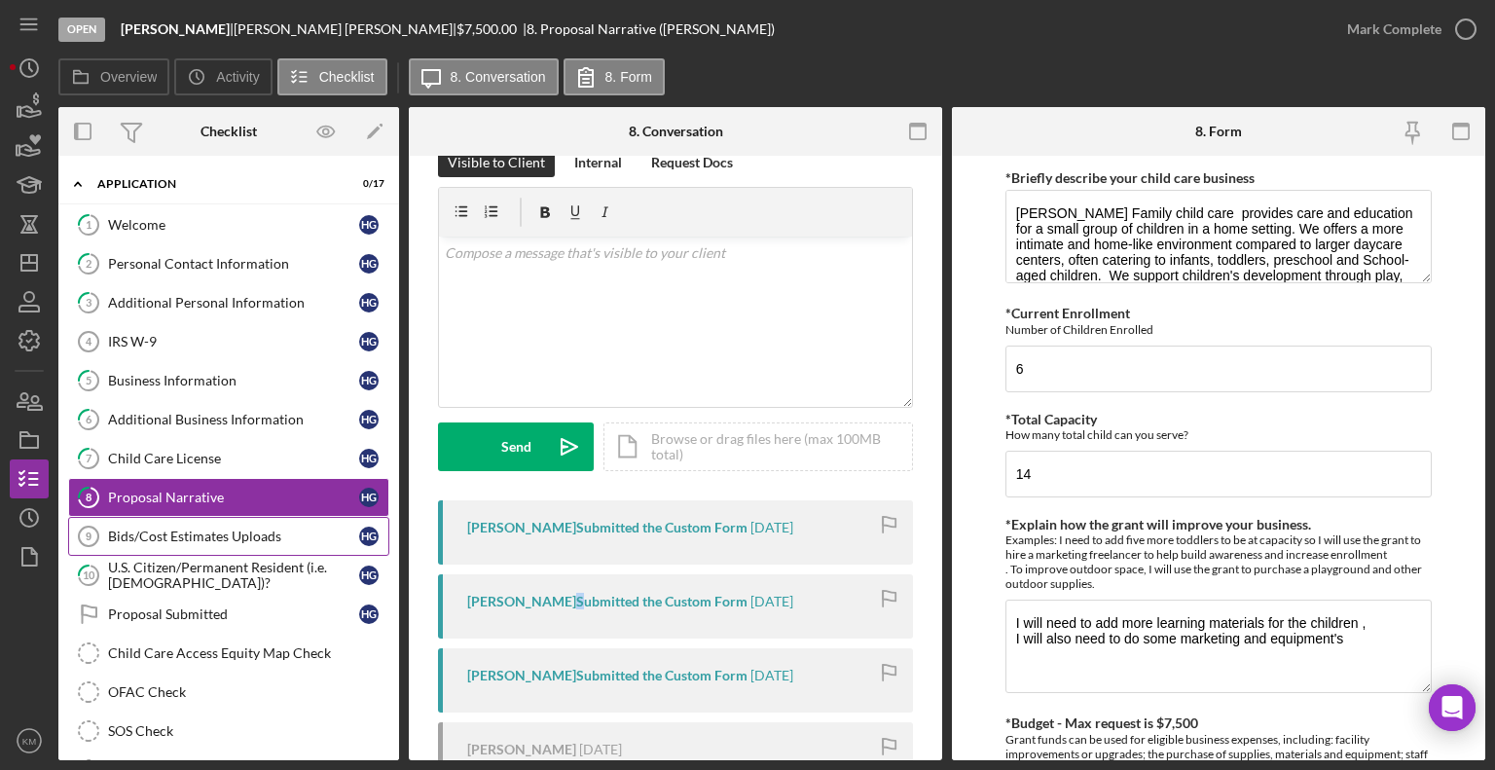
click at [273, 529] on div "Bids/Cost Estimates Uploads" at bounding box center [233, 537] width 251 height 16
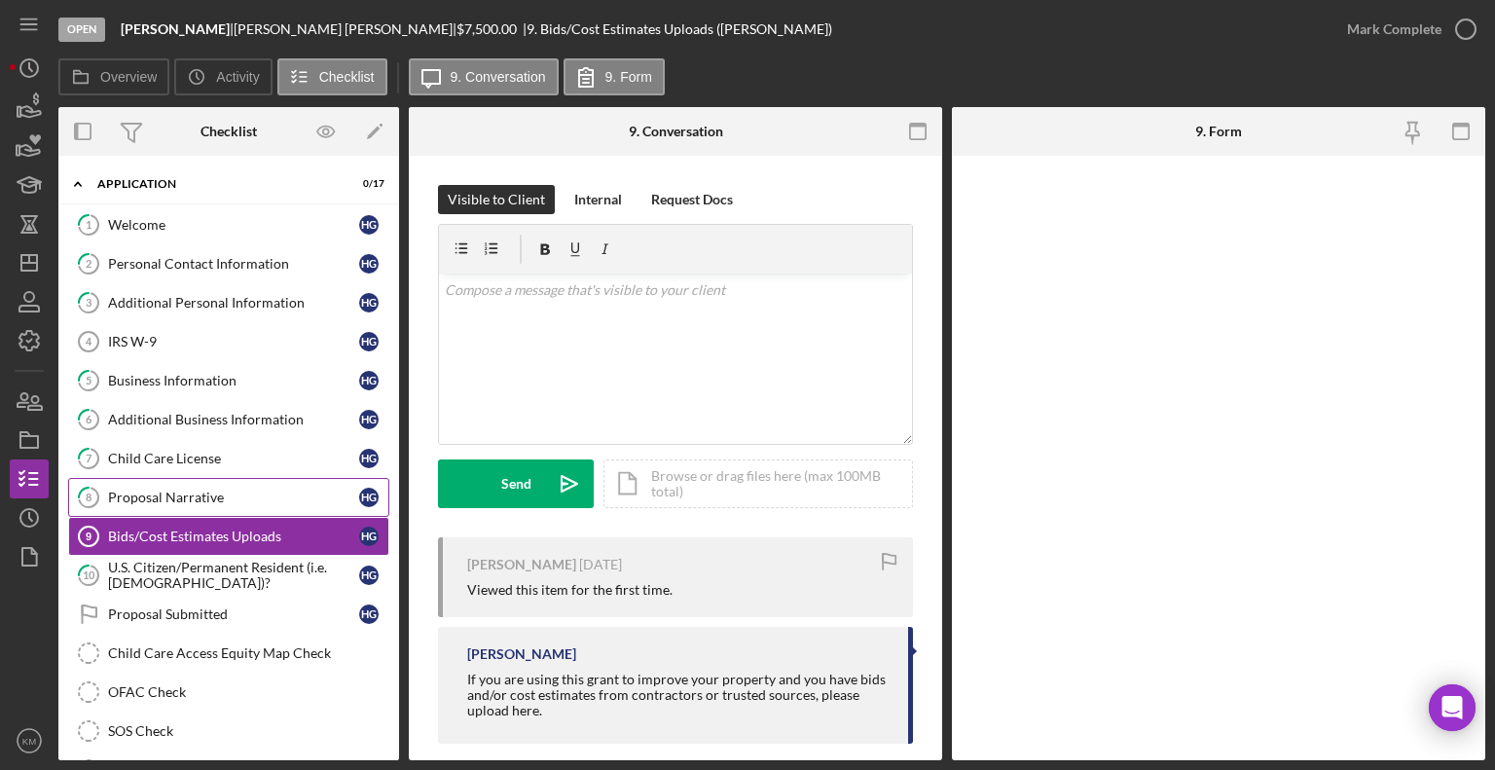
click at [201, 500] on div "Proposal Narrative" at bounding box center [233, 498] width 251 height 16
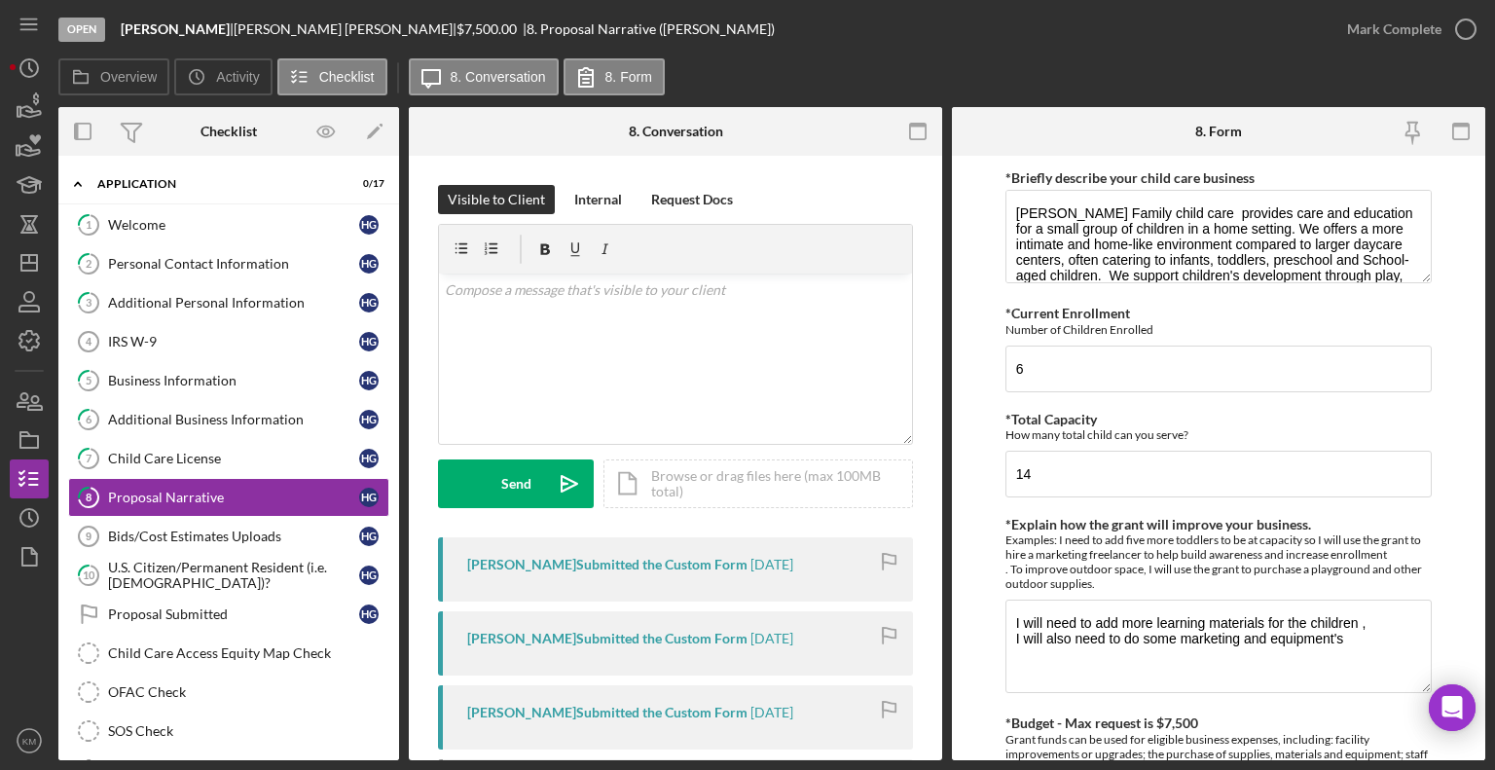
click at [550, 545] on div "Hawo Gurey Submitted the Custom Form 1 month ago" at bounding box center [675, 569] width 475 height 64
click at [708, 564] on div "Hawo Gurey Submitted the Custom Form" at bounding box center [607, 565] width 280 height 16
click at [514, 567] on div "Hawo Gurey Submitted the Custom Form" at bounding box center [607, 565] width 280 height 16
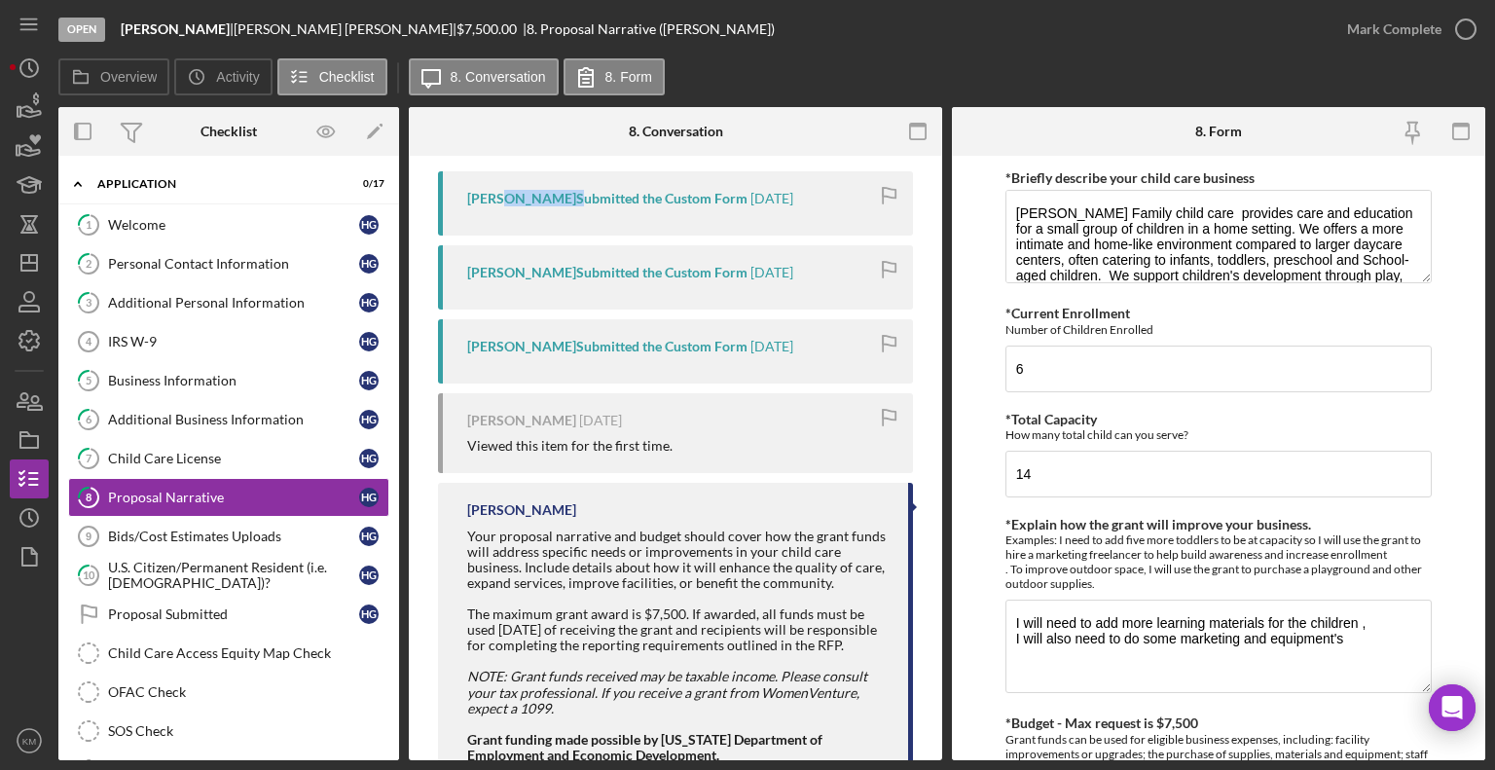
scroll to position [368, 0]
click at [748, 356] on div "Hawo Gurey Submitted the Custom Form 2 months ago" at bounding box center [675, 349] width 475 height 64
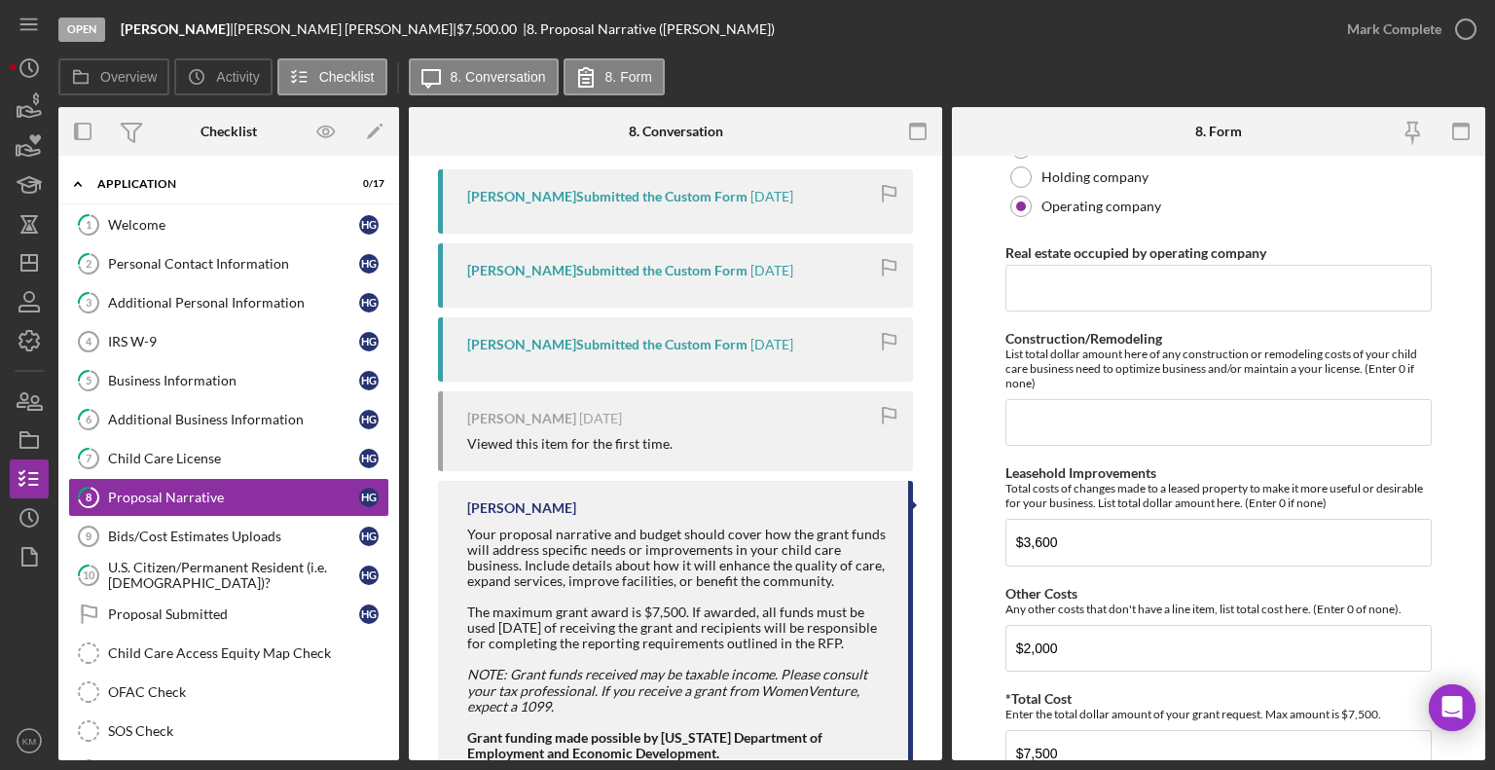
scroll to position [1464, 0]
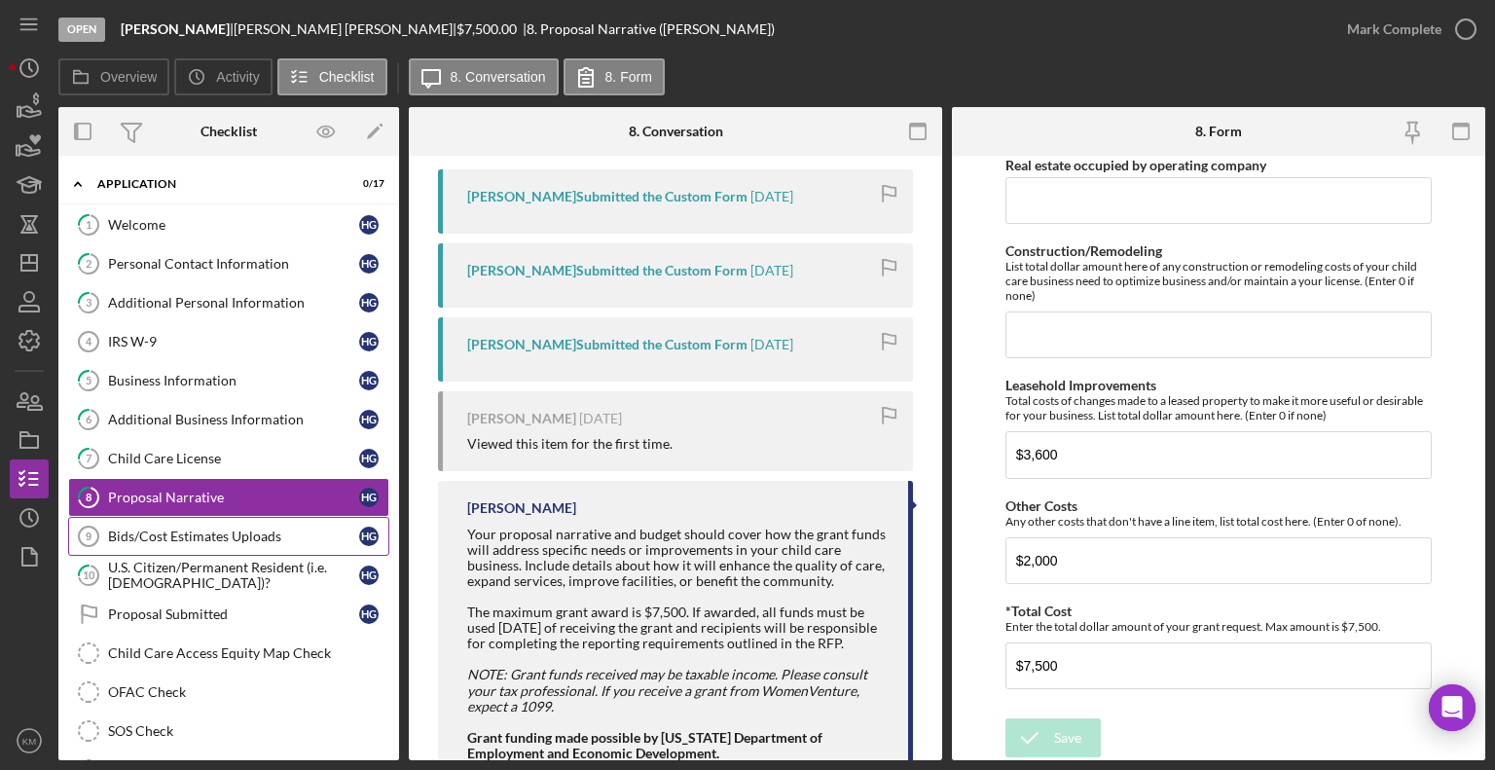
click at [248, 540] on link "Bids/Cost Estimates Uploads 9 Bids/Cost Estimates Uploads H G" at bounding box center [228, 536] width 321 height 39
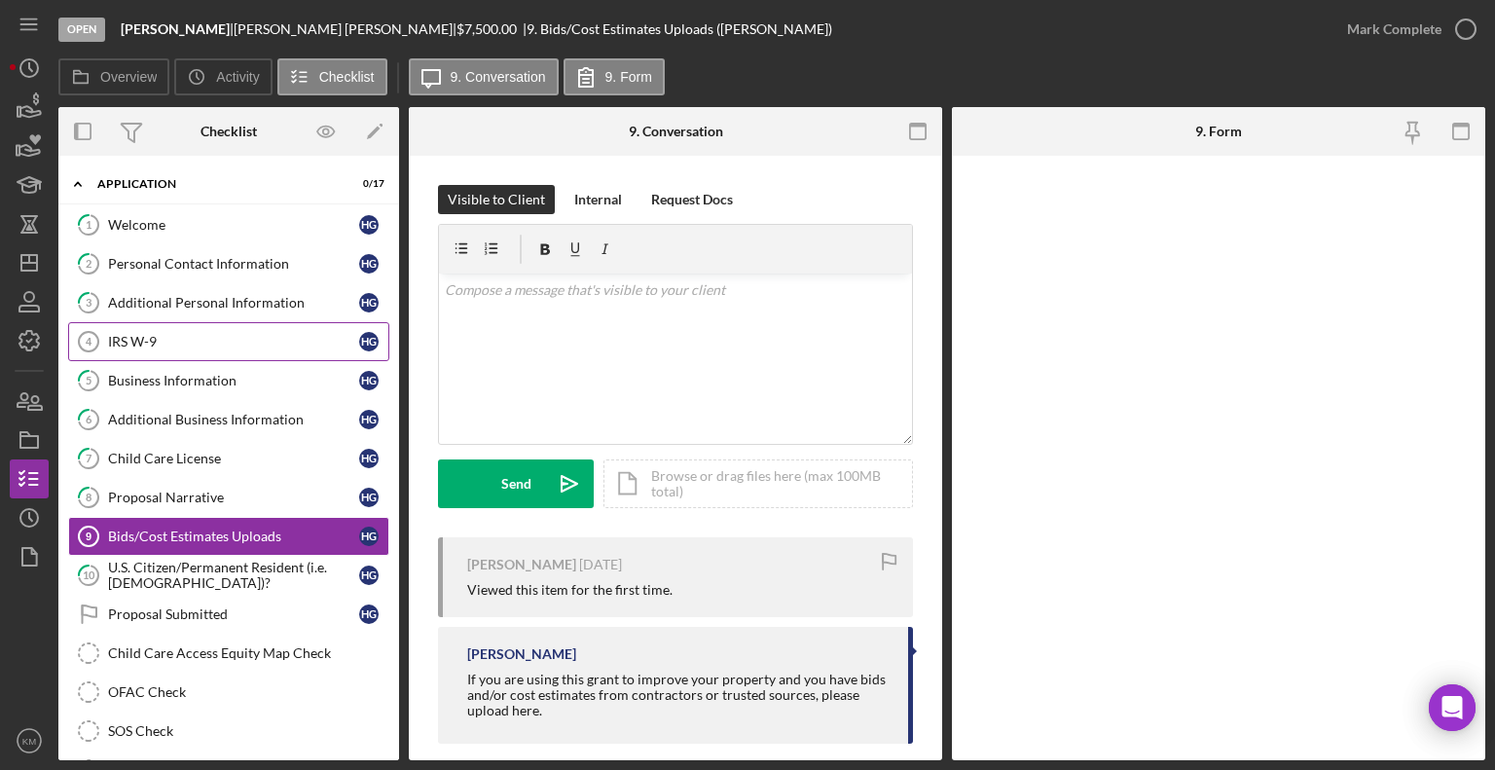
click at [164, 348] on link "IRS W-9 4 IRS W-9 H G" at bounding box center [228, 341] width 321 height 39
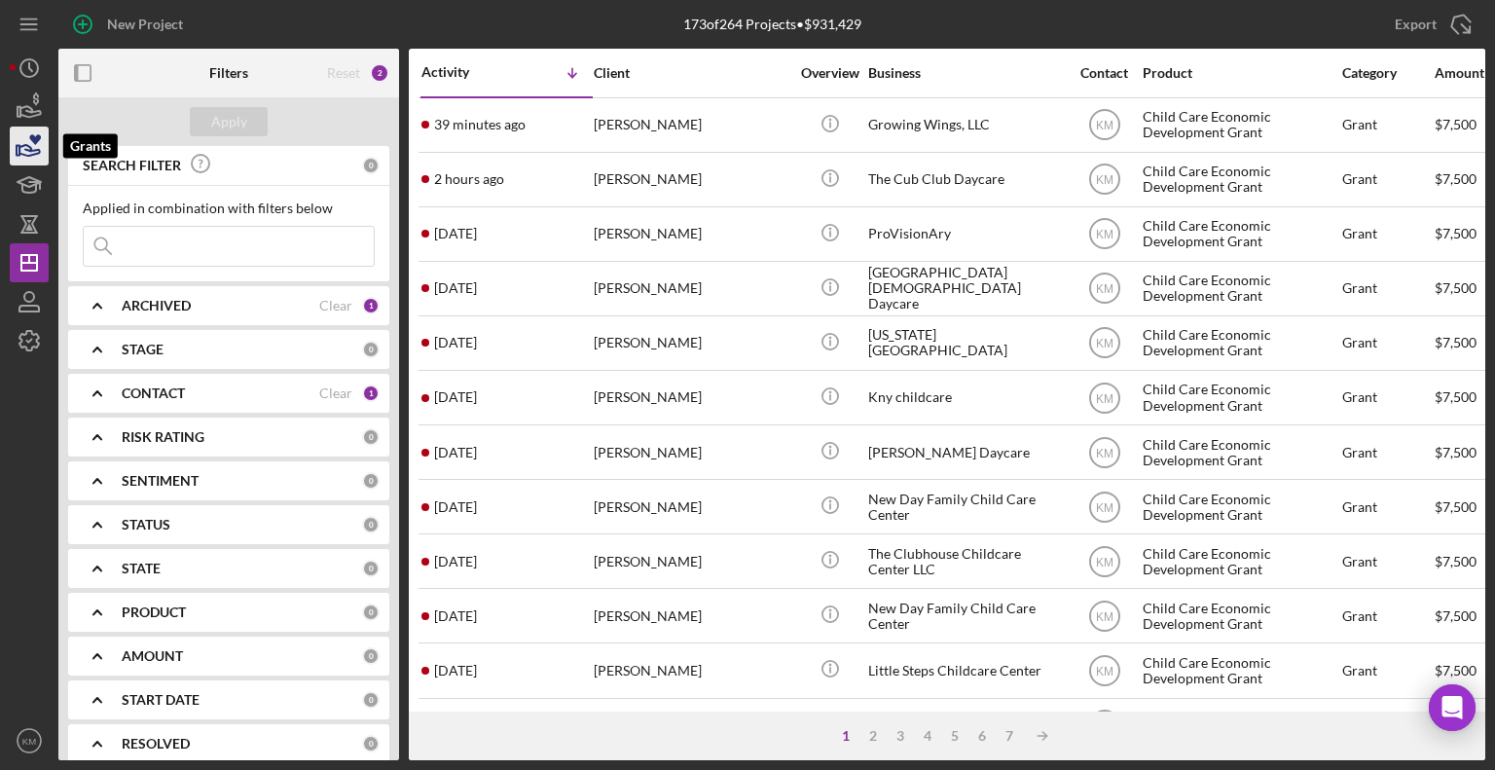
click at [23, 156] on icon "button" at bounding box center [29, 146] width 49 height 49
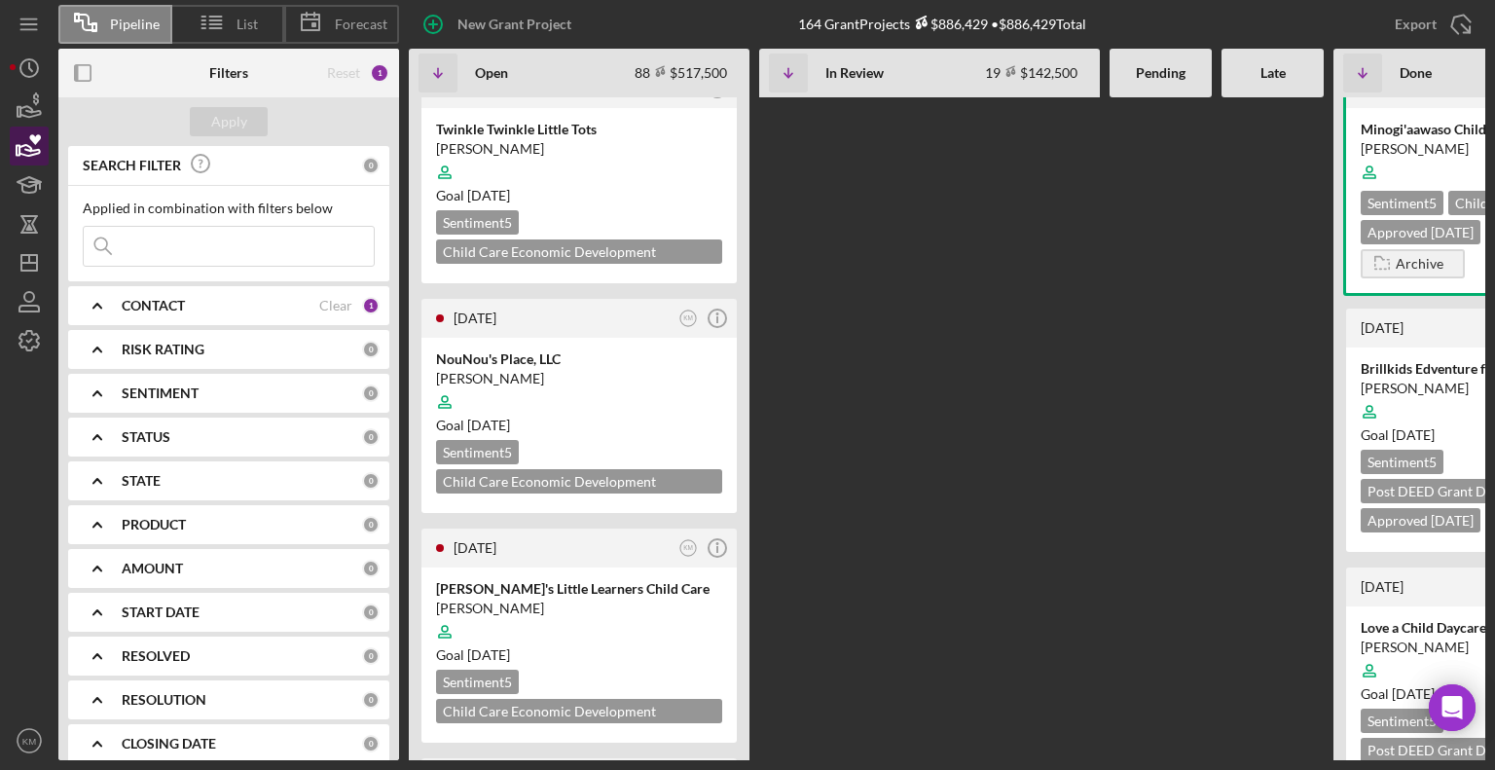
scroll to position [4666, 0]
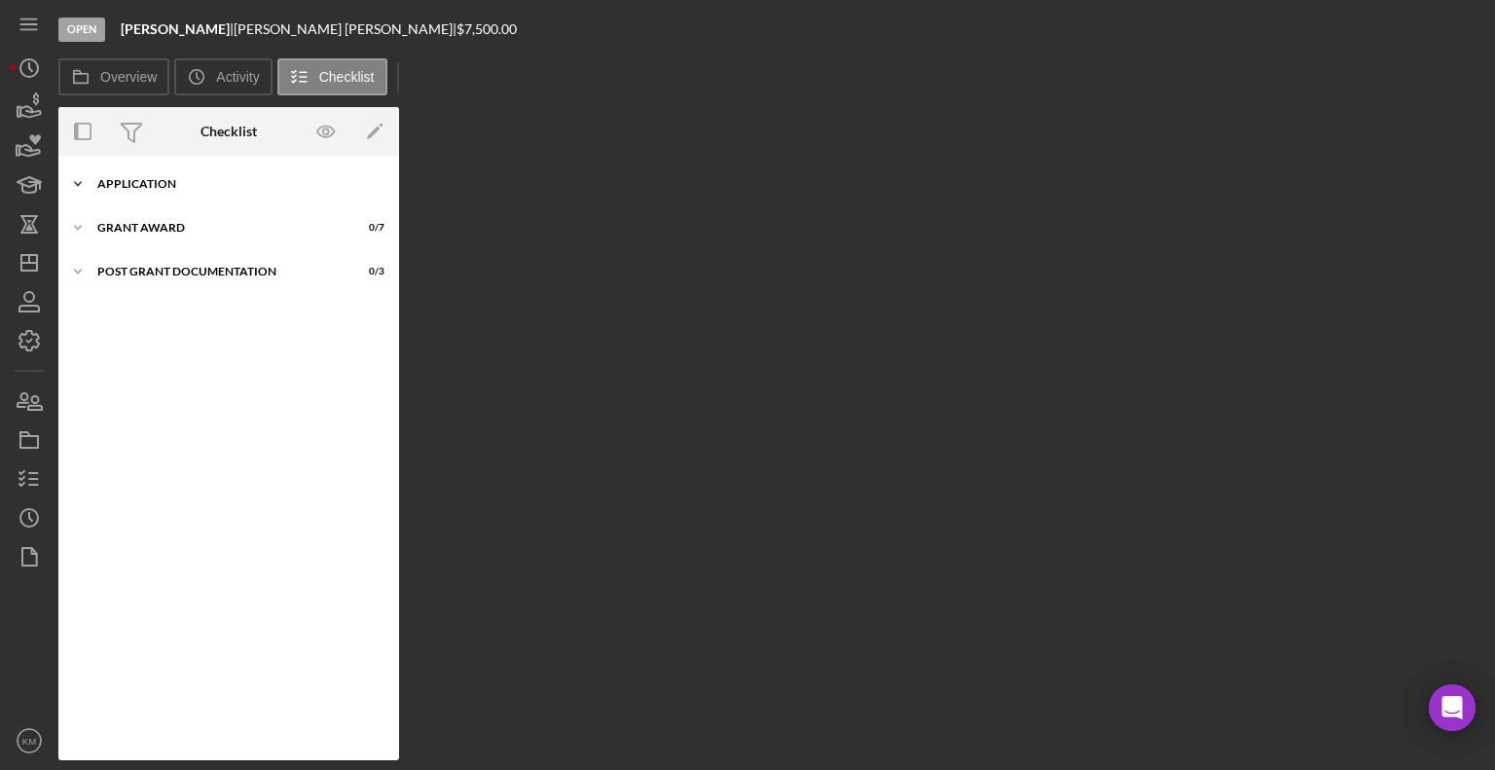
click at [77, 186] on icon "Icon/Expander" at bounding box center [77, 183] width 39 height 39
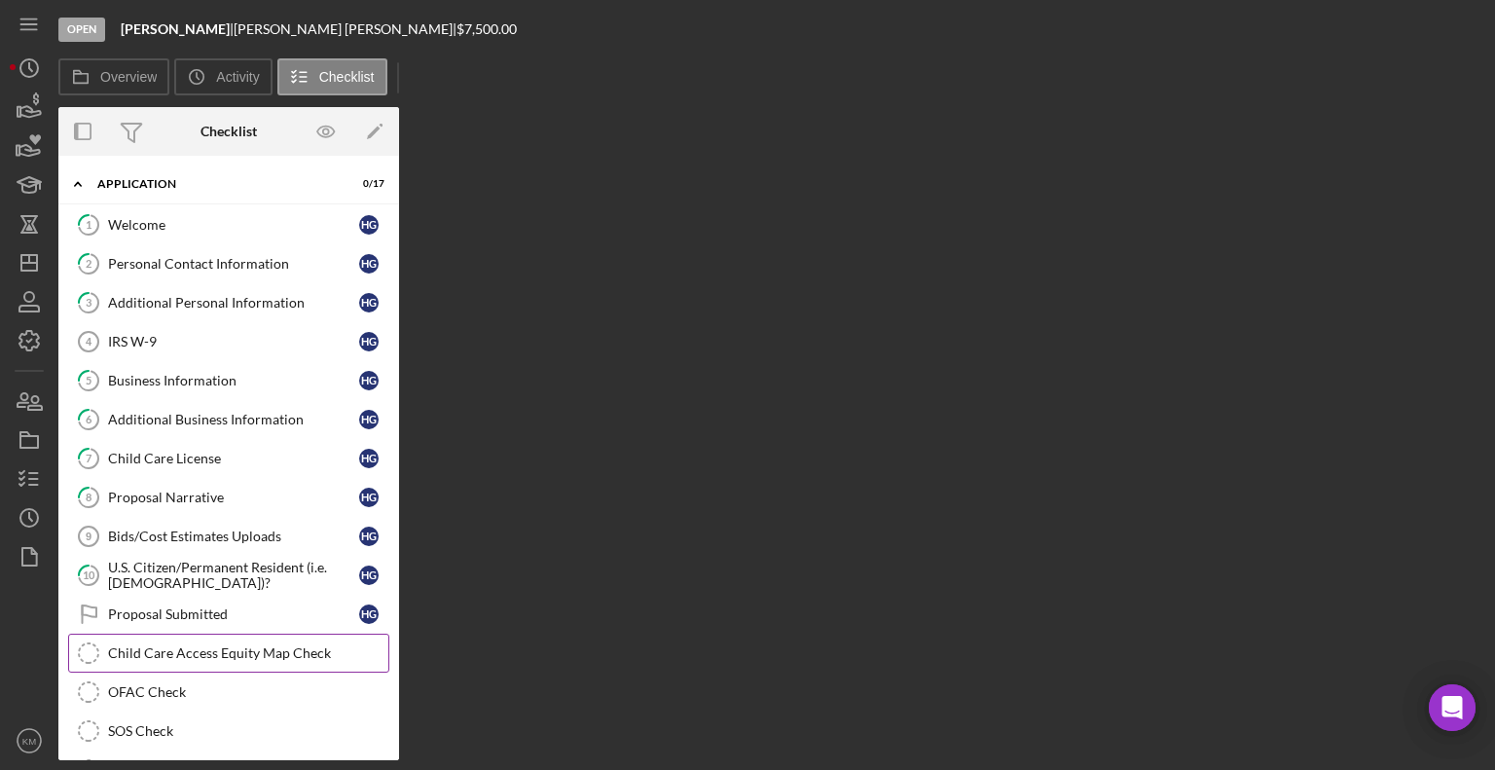
click at [245, 646] on div "Child Care Access Equity Map Check" at bounding box center [248, 653] width 280 height 16
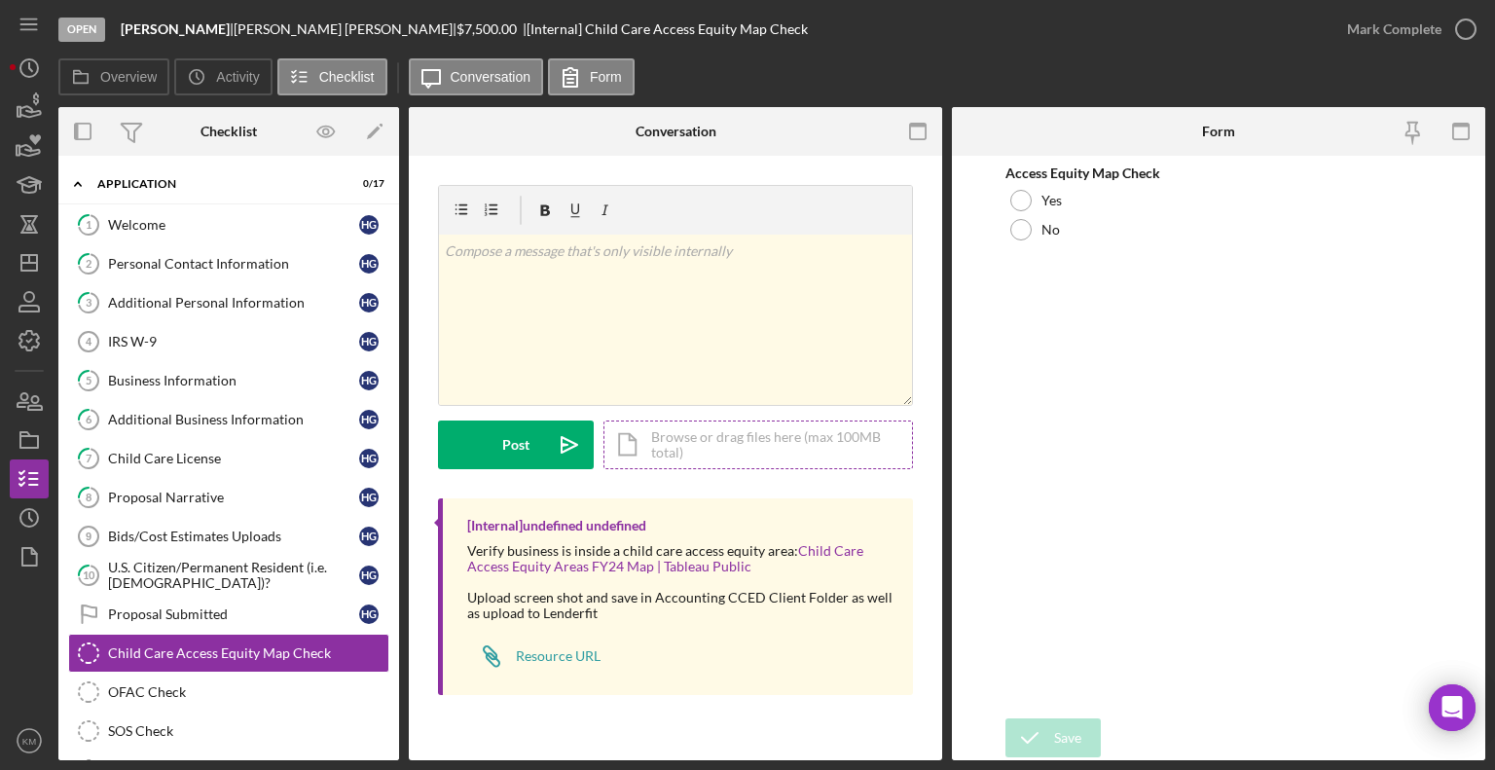
click at [746, 448] on div "Icon/Document Browse or drag files here (max 100MB total) Tap to choose files o…" at bounding box center [758, 444] width 310 height 49
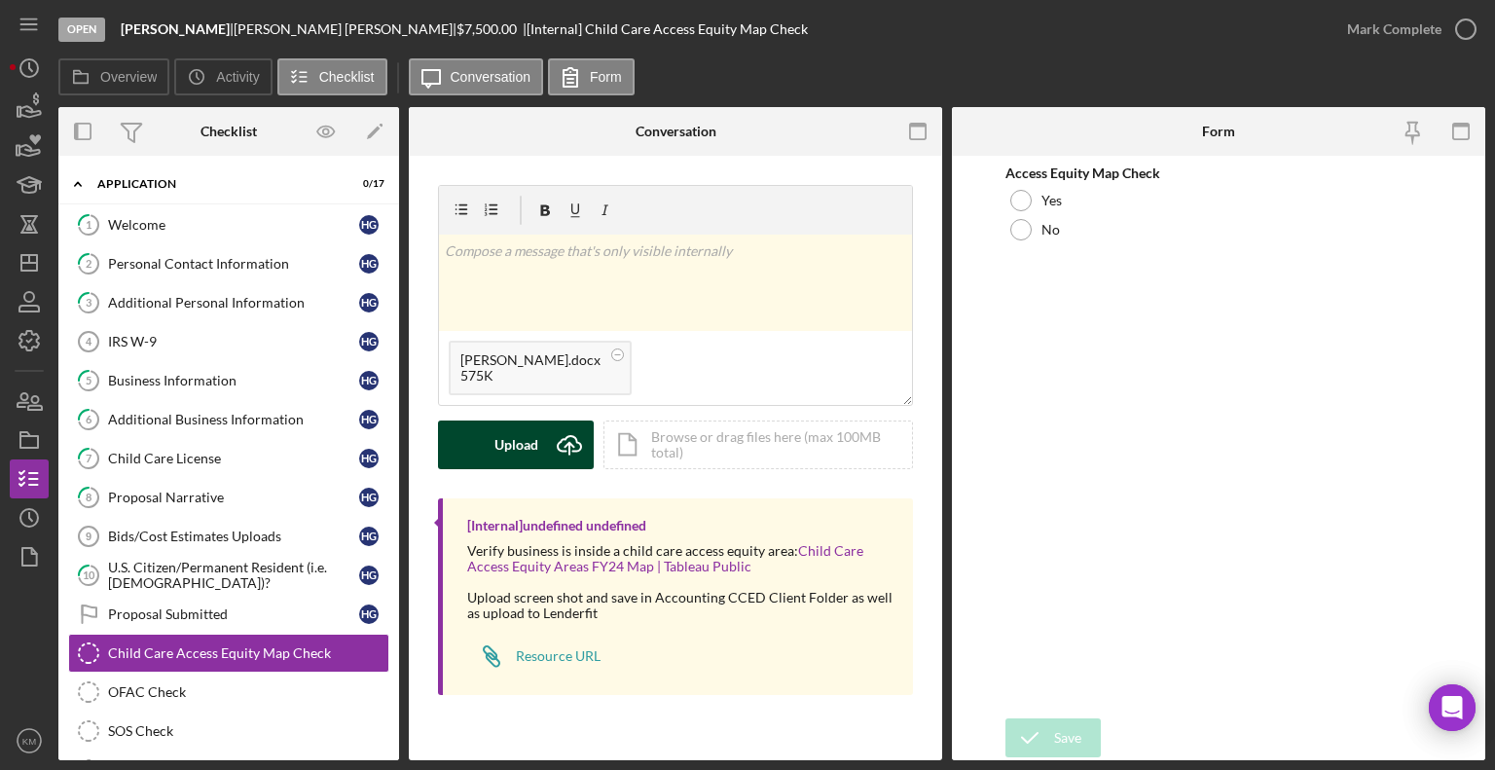
click at [532, 437] on div "Upload" at bounding box center [516, 444] width 44 height 49
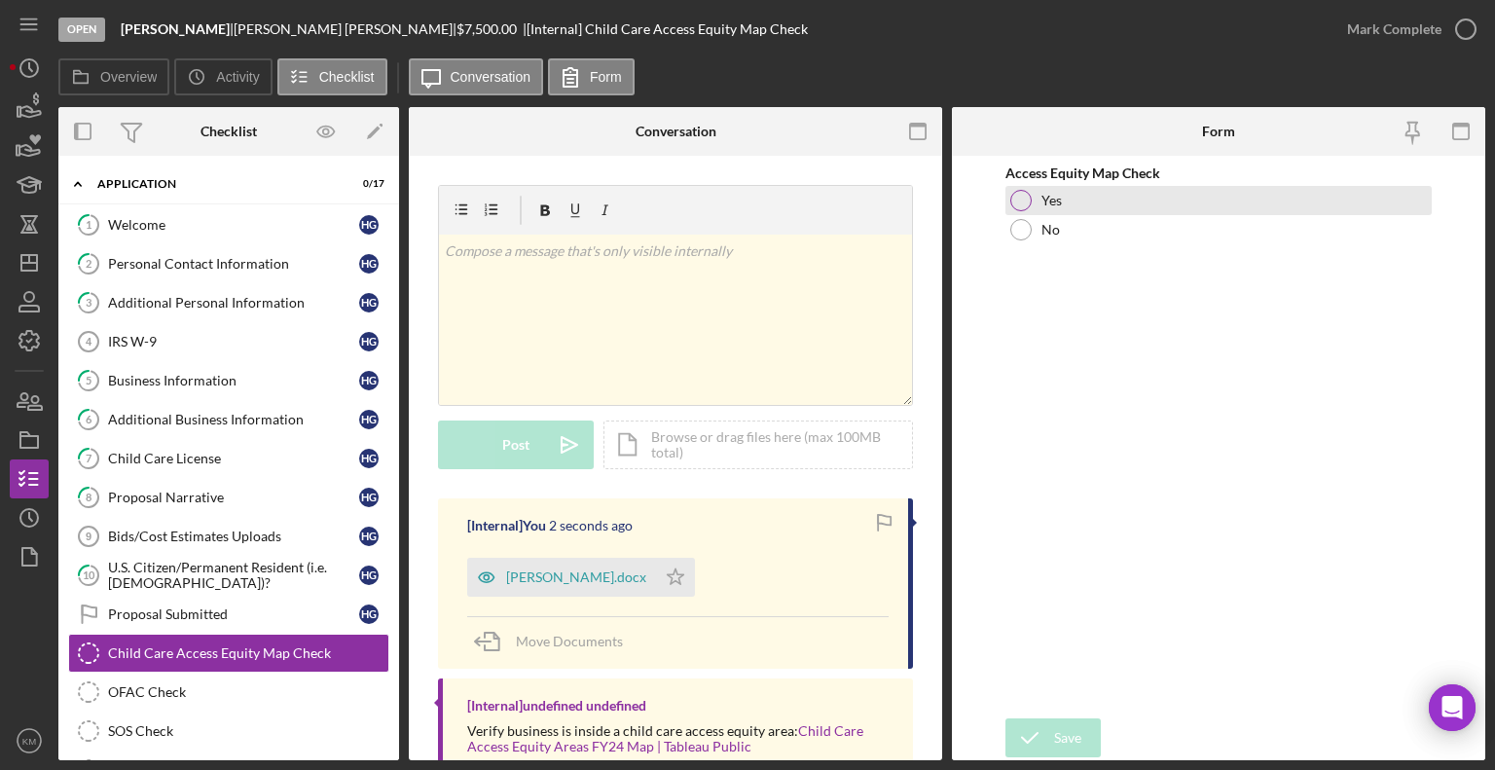
click at [1028, 200] on div at bounding box center [1020, 200] width 21 height 21
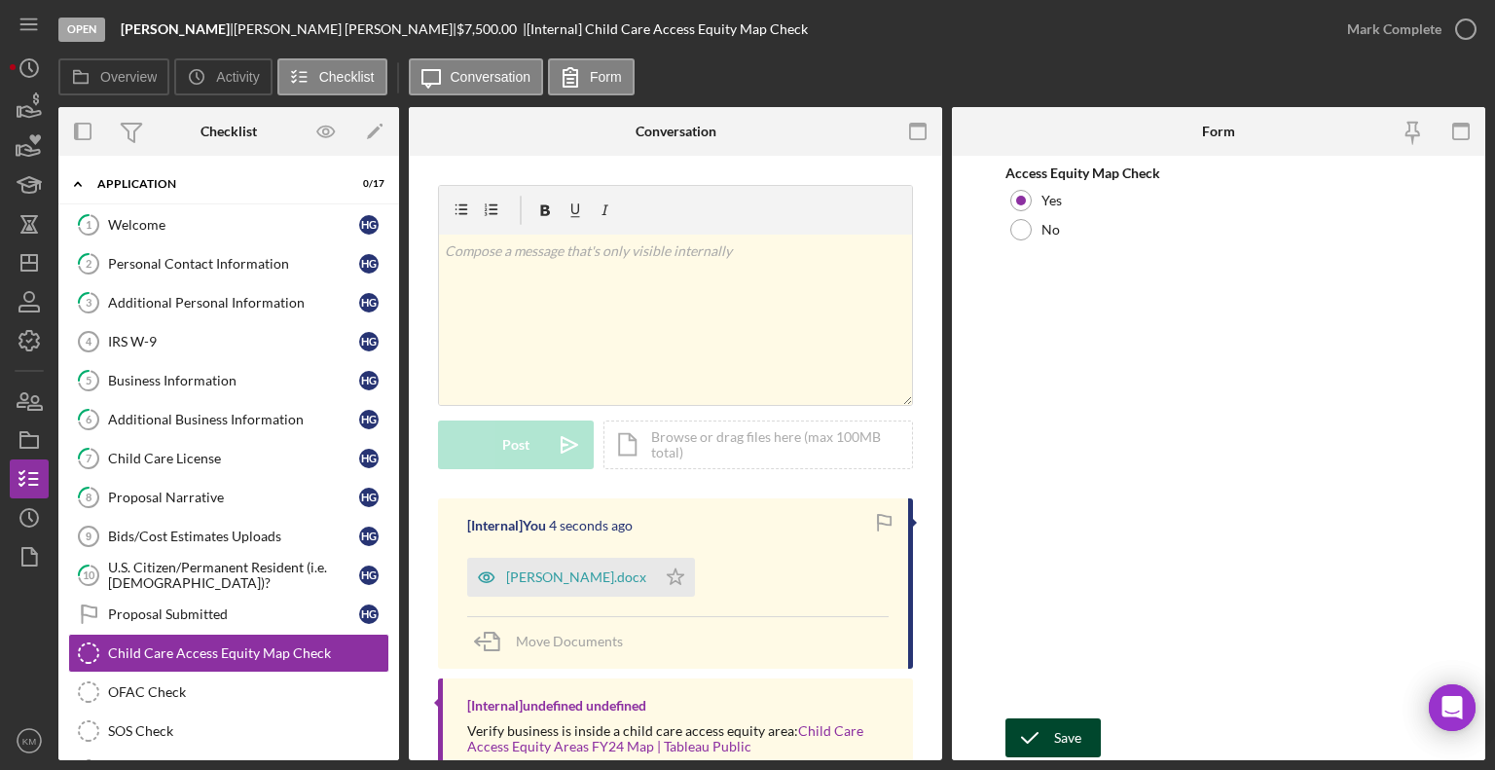
click at [1060, 739] on div "Save" at bounding box center [1067, 737] width 27 height 39
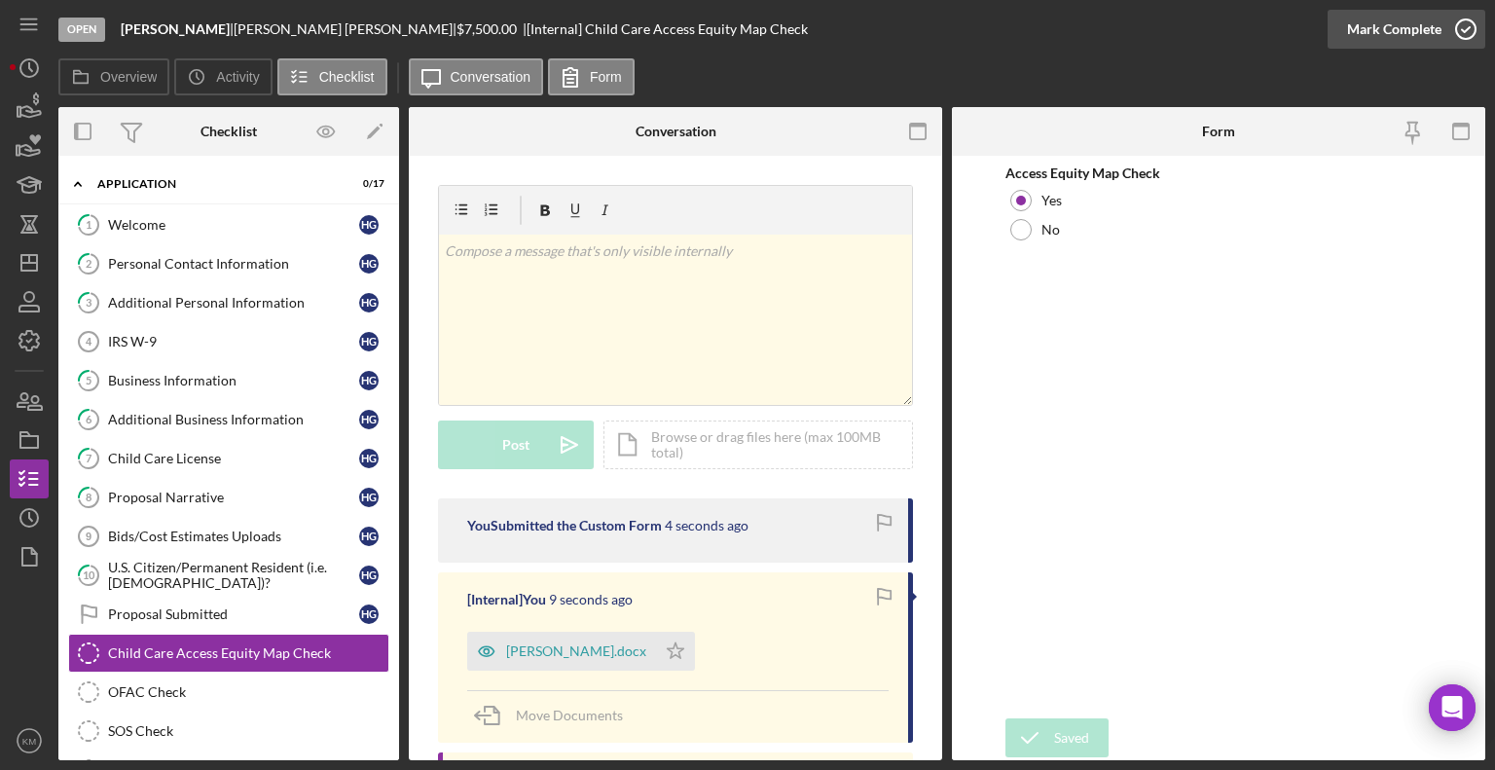
click at [1451, 20] on icon "button" at bounding box center [1466, 29] width 49 height 49
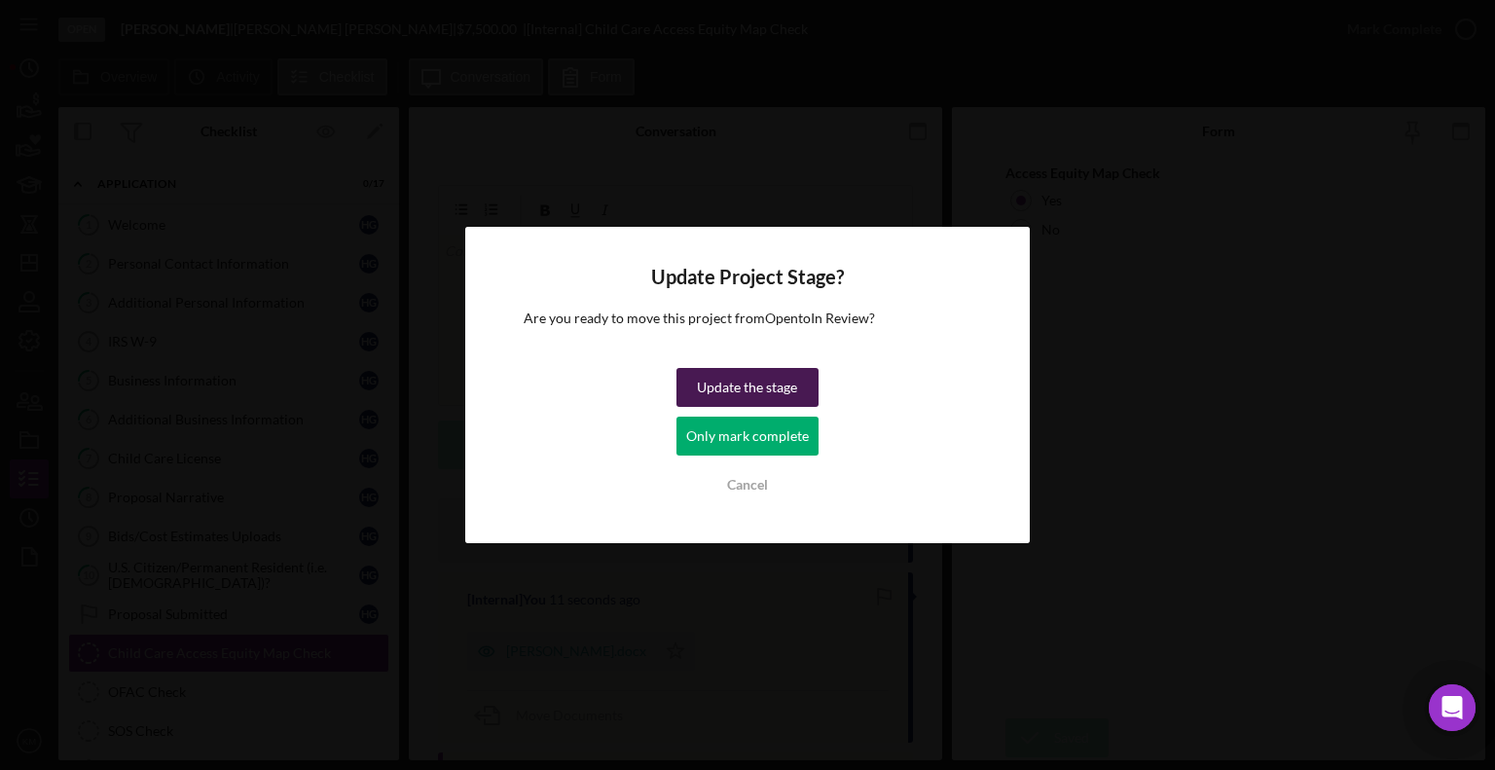
click at [790, 385] on div "Update the stage" at bounding box center [747, 387] width 100 height 39
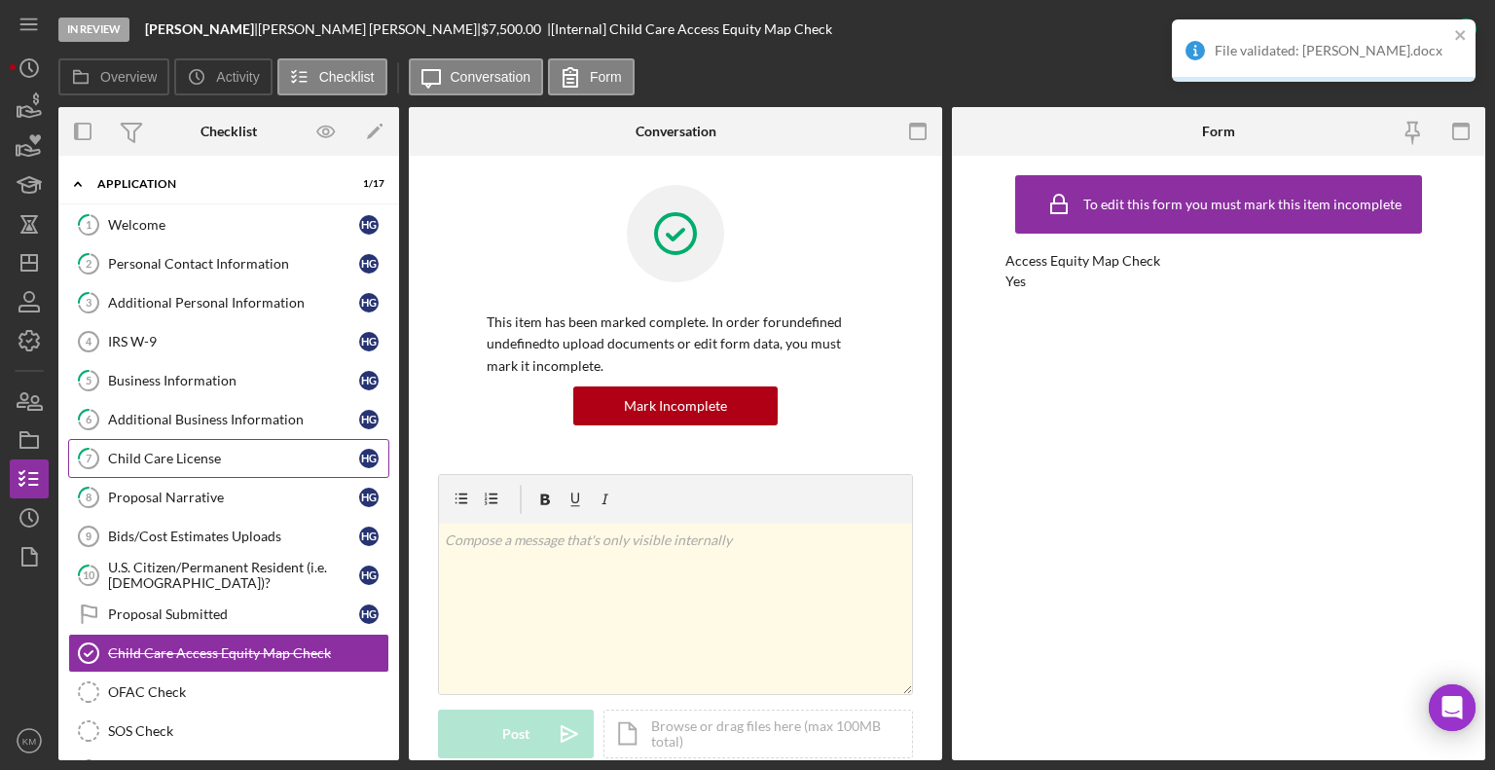
click at [178, 454] on div "Child Care License" at bounding box center [233, 459] width 251 height 16
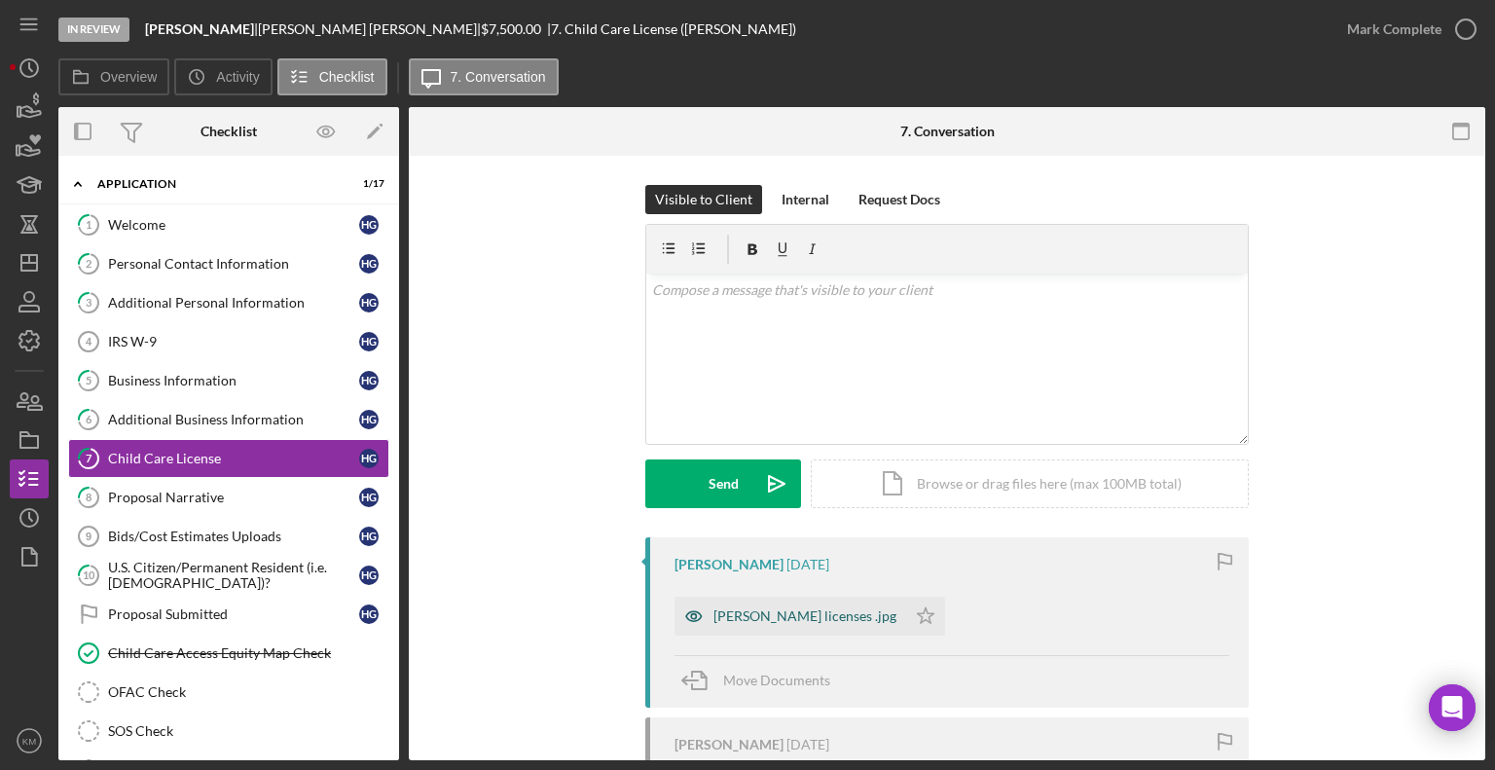
click at [841, 627] on div "[PERSON_NAME] licenses .jpg" at bounding box center [791, 616] width 232 height 39
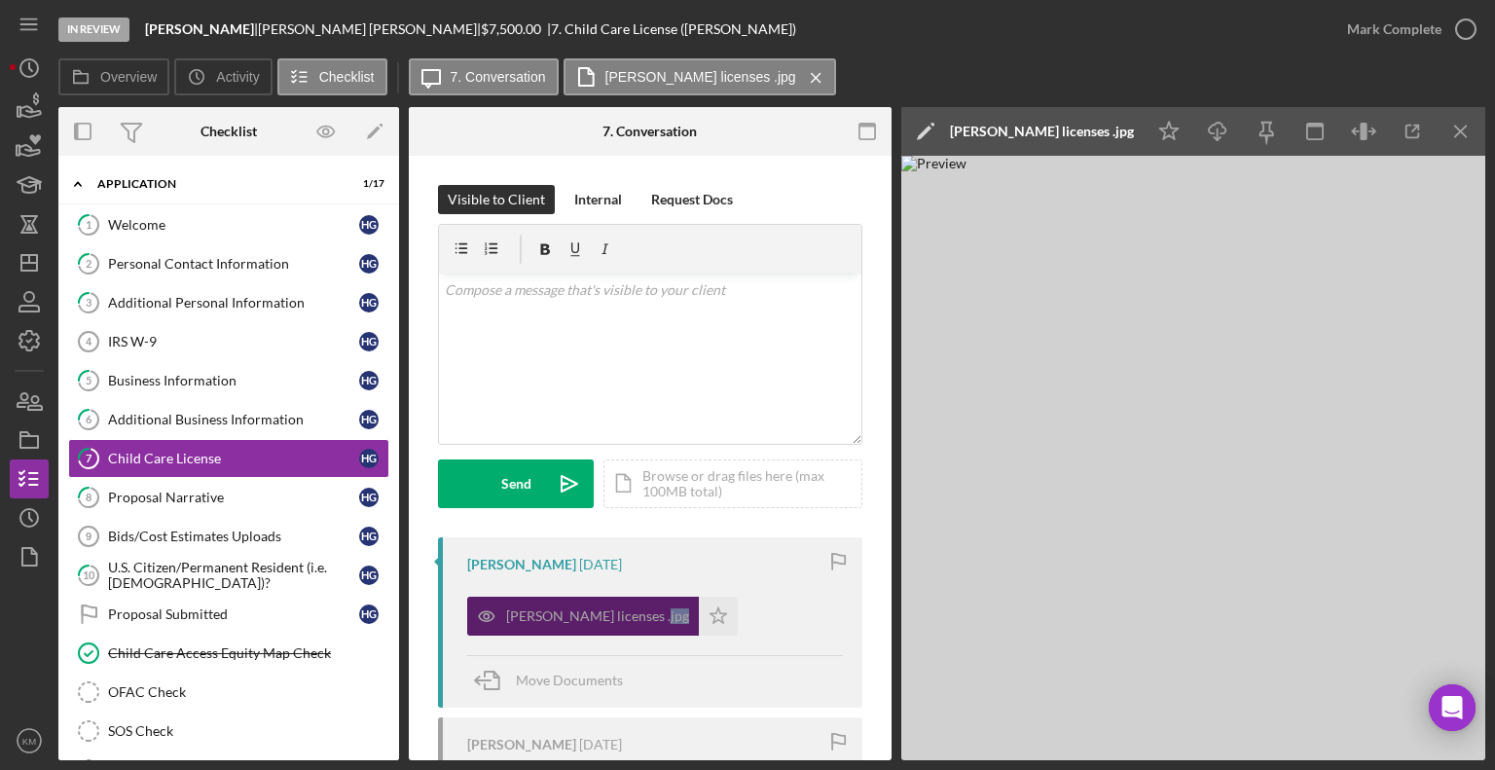
click at [841, 627] on div "[PERSON_NAME] [DATE] [PERSON_NAME] licenses .jpg Icon/Star Move Documents" at bounding box center [650, 622] width 424 height 170
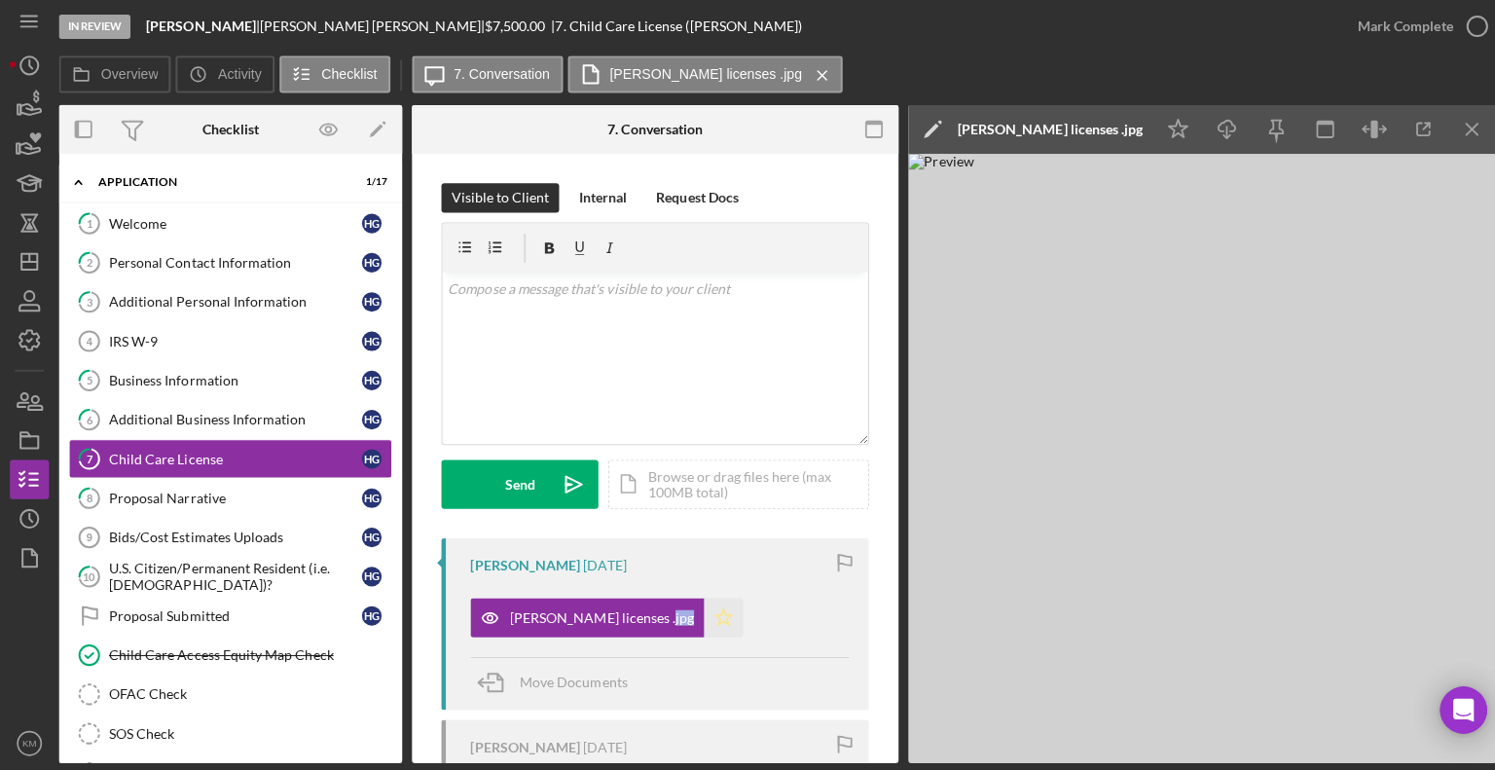
click at [699, 614] on icon "Icon/Star" at bounding box center [718, 616] width 39 height 39
click at [1461, 18] on icon "button" at bounding box center [1466, 29] width 49 height 49
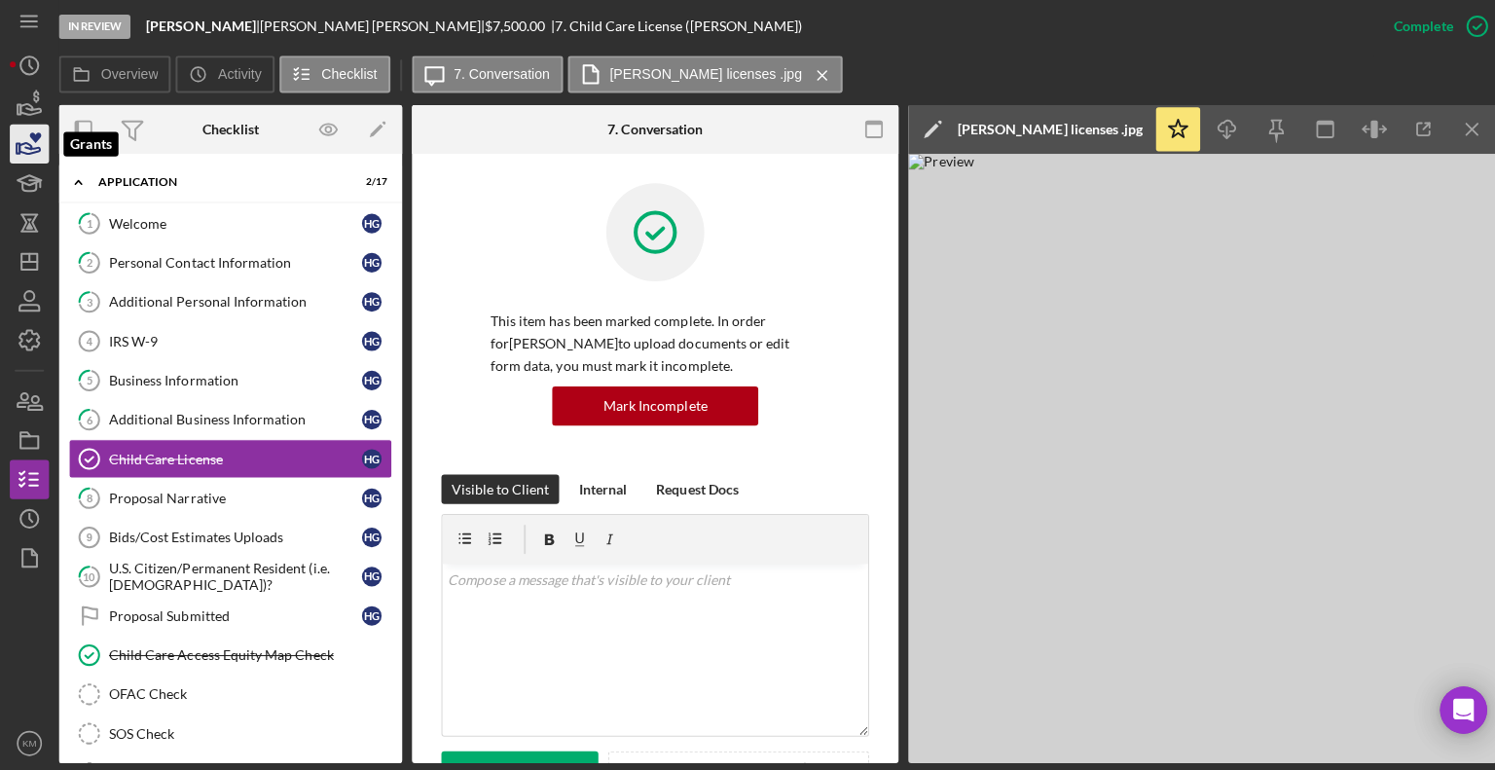
click at [27, 148] on icon "button" at bounding box center [29, 146] width 49 height 49
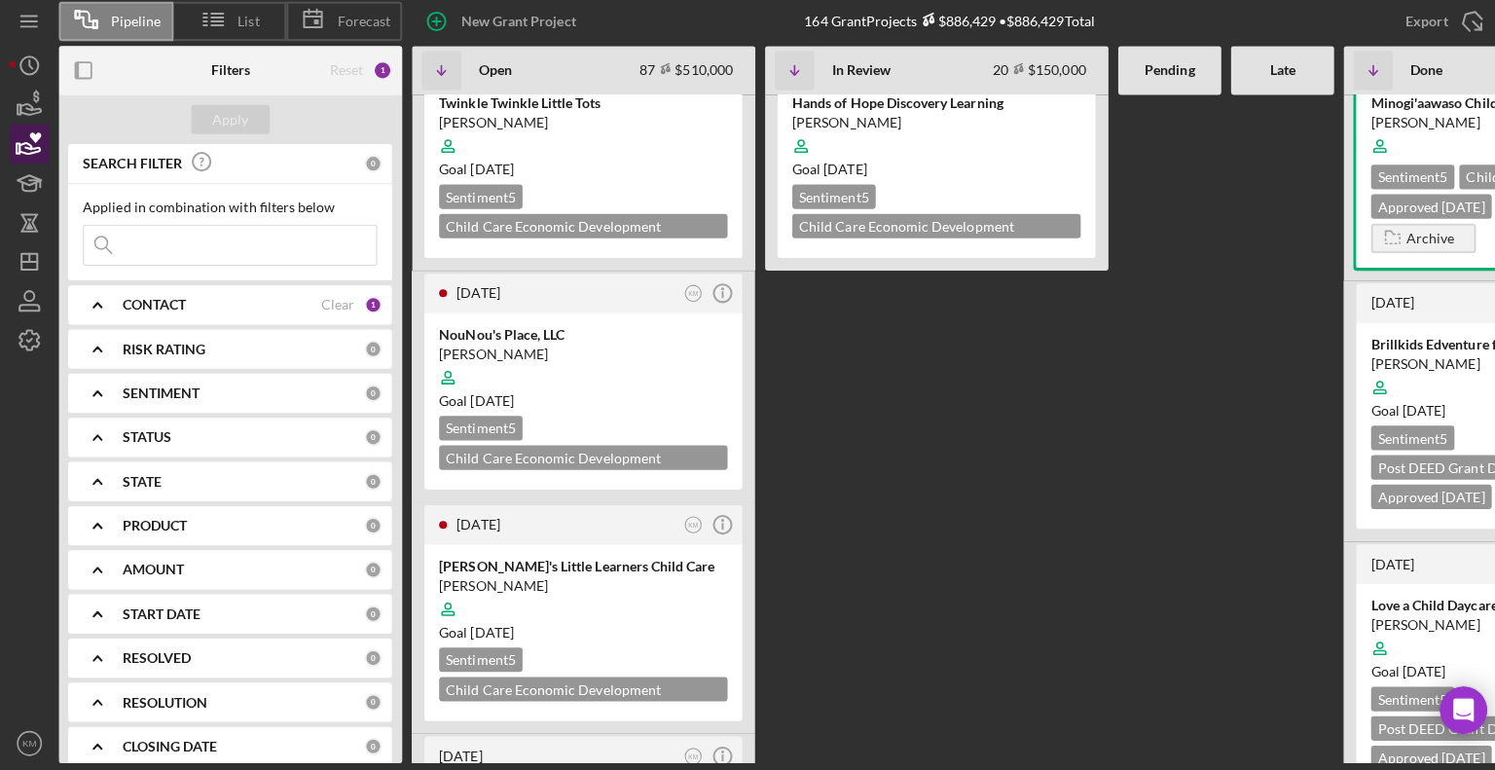
scroll to position [4680, 0]
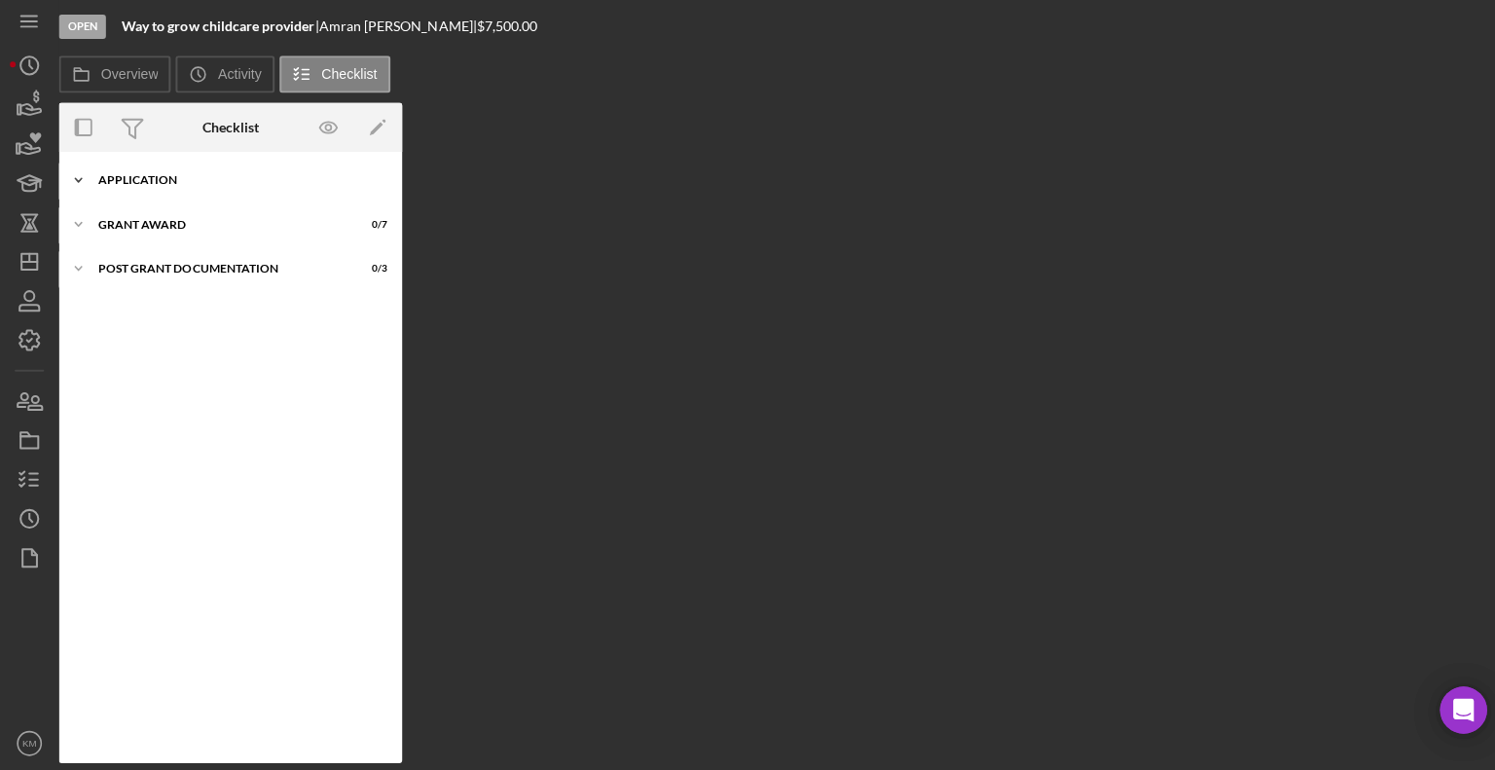
click at [82, 179] on icon "Icon/Expander" at bounding box center [77, 182] width 39 height 39
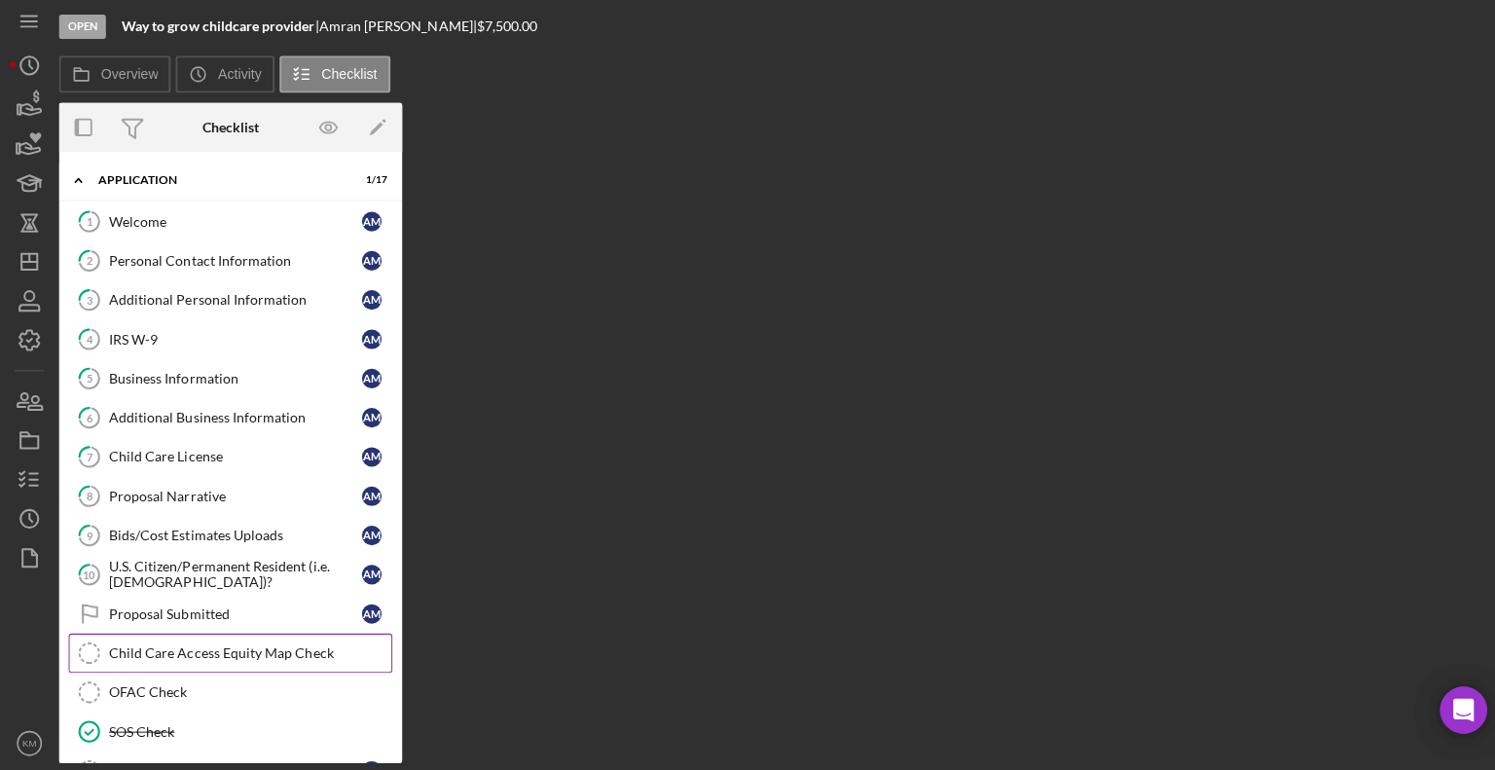
click at [201, 649] on div "Child Care Access Equity Map Check" at bounding box center [248, 651] width 280 height 16
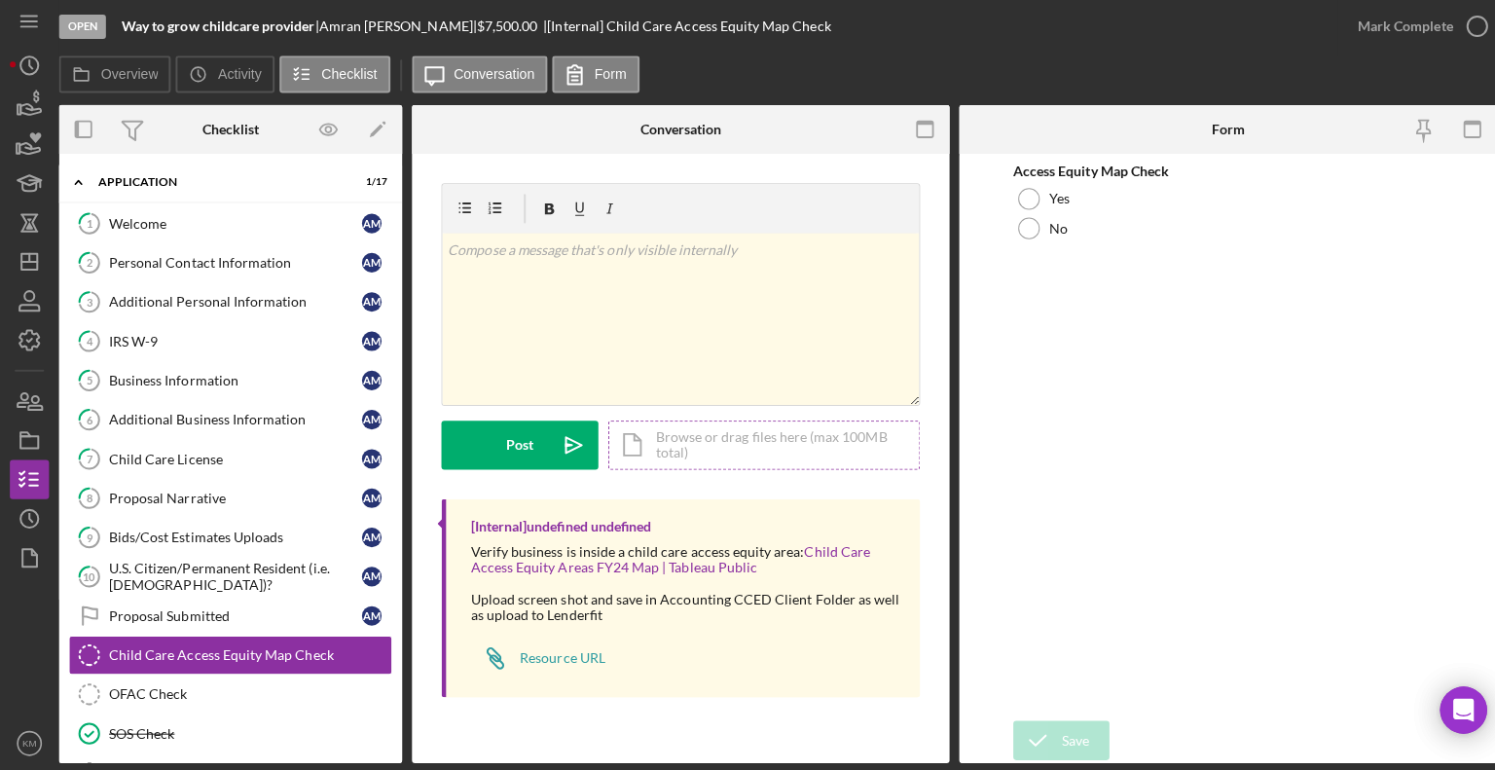
click at [798, 428] on div "Icon/Document Browse or drag files here (max 100MB total) Tap to choose files o…" at bounding box center [758, 444] width 310 height 49
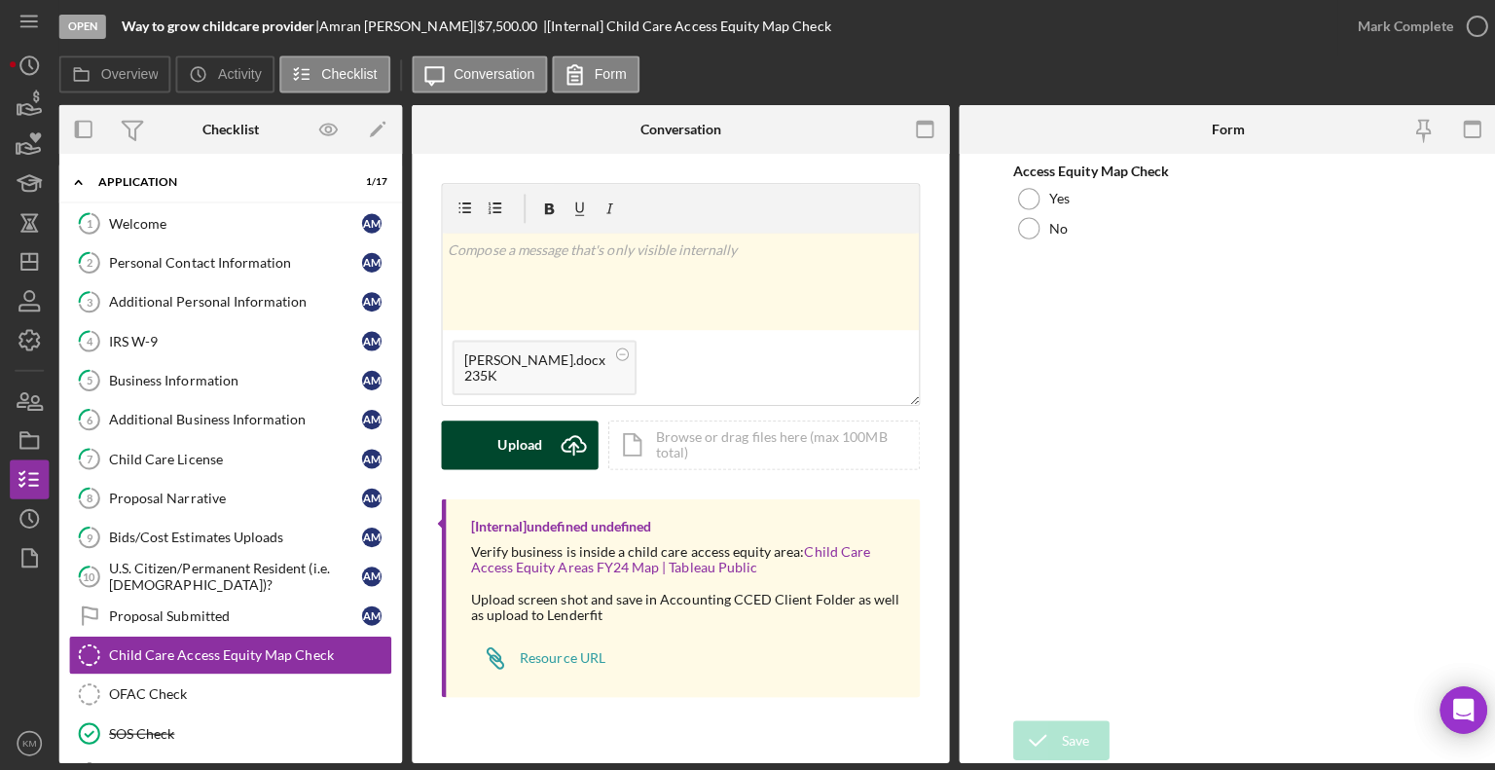
click at [541, 449] on button "Upload Icon/Upload" at bounding box center [516, 444] width 156 height 49
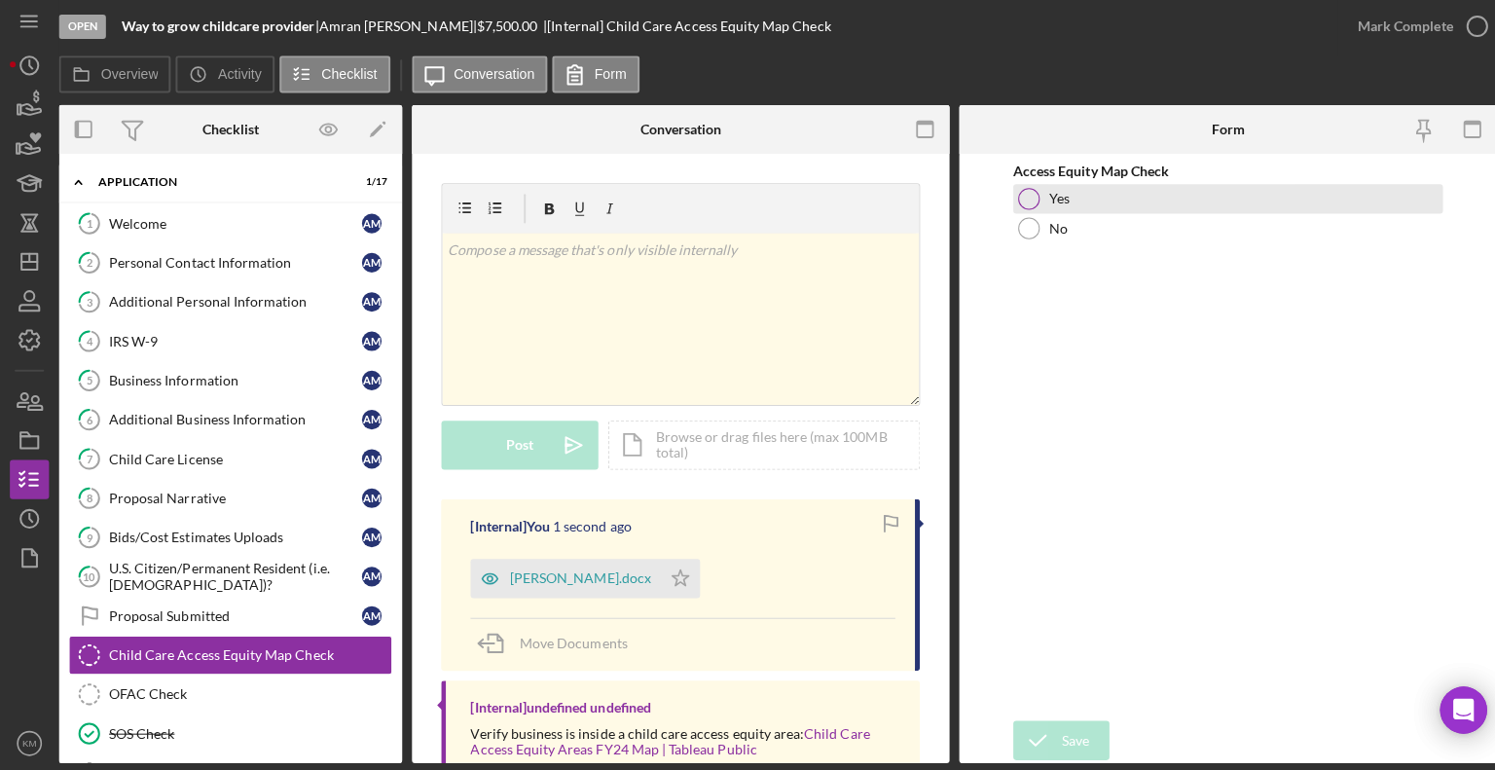
click at [1030, 204] on div "Yes" at bounding box center [1218, 200] width 426 height 29
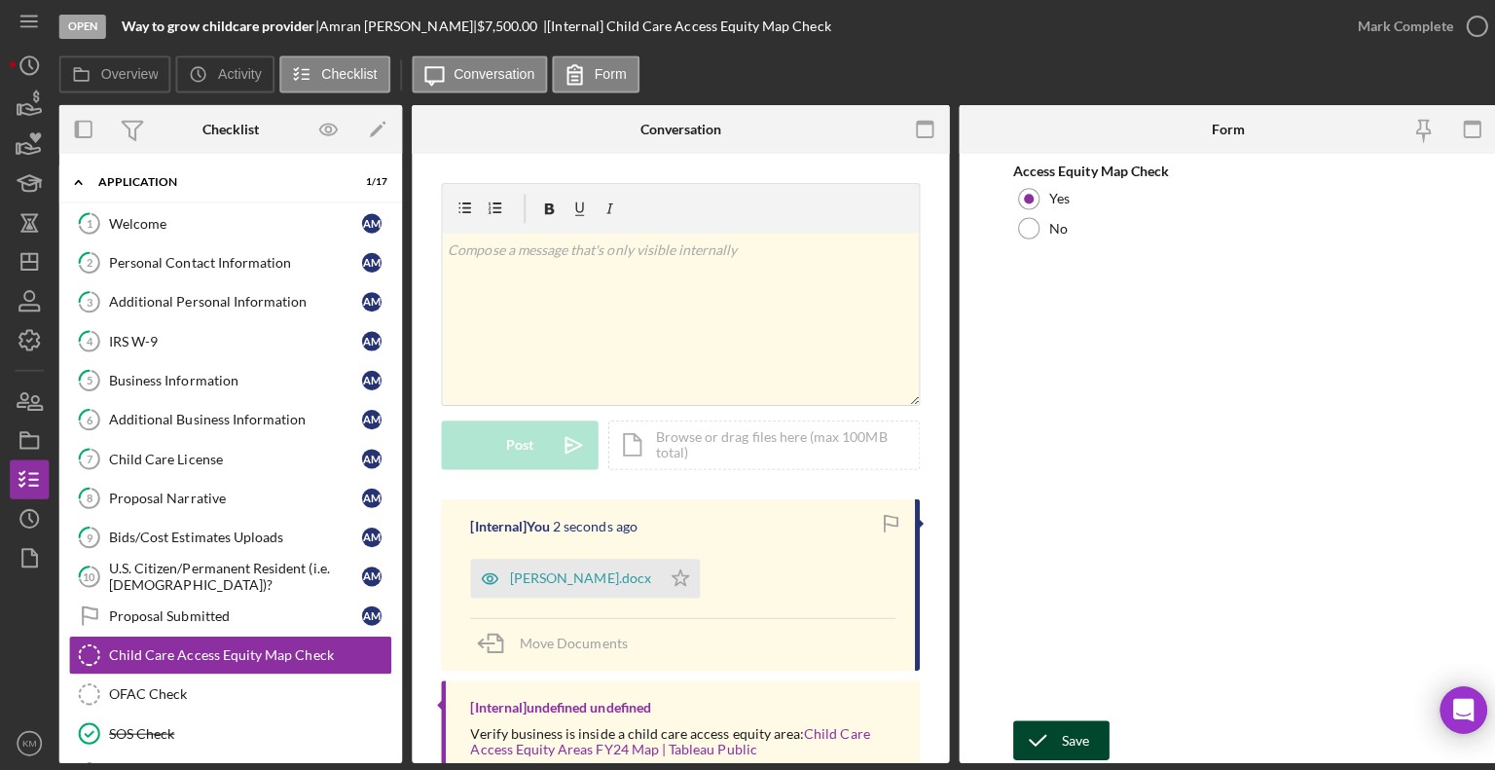
click at [1059, 721] on div "Save" at bounding box center [1067, 737] width 27 height 39
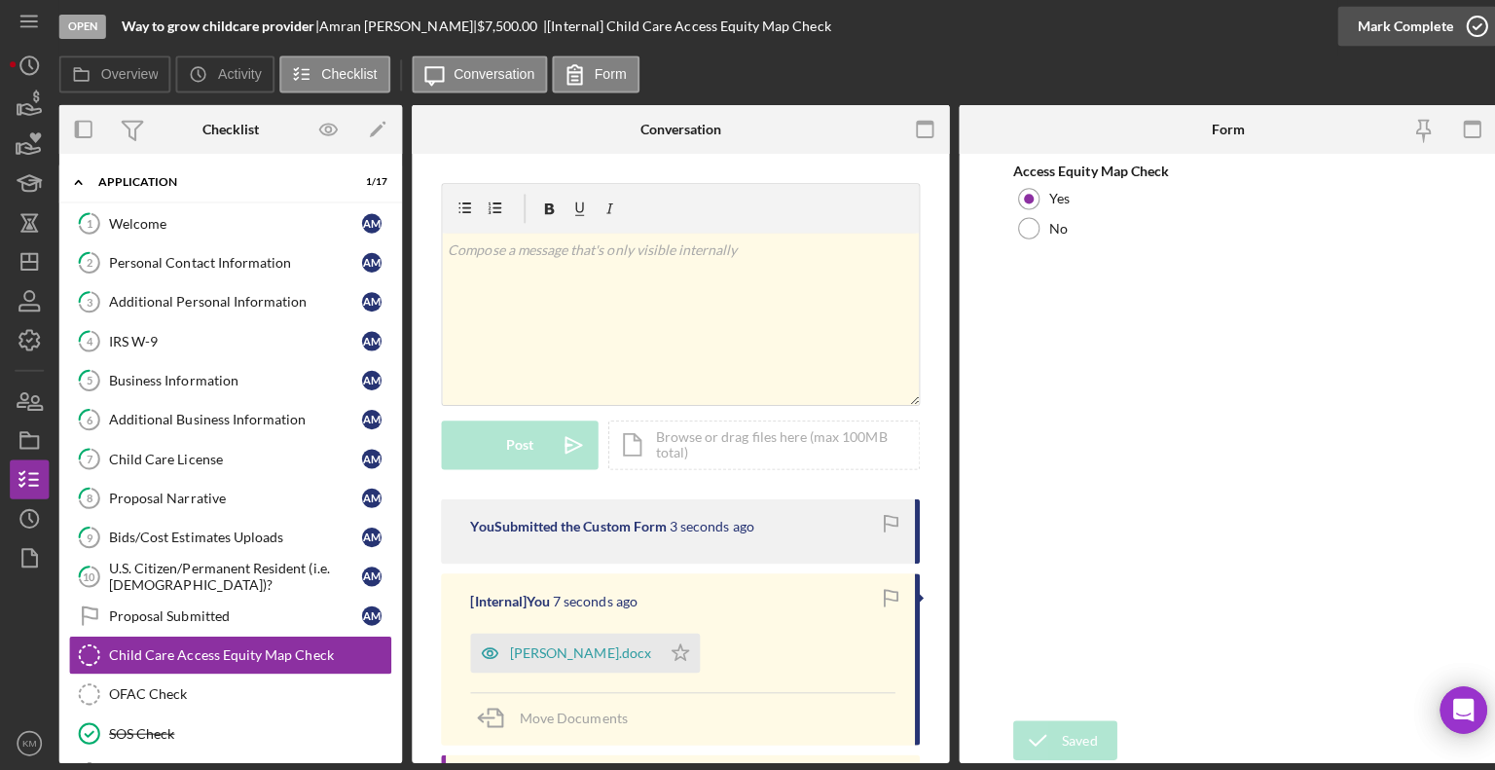
click at [1433, 21] on div "Mark Complete" at bounding box center [1394, 29] width 94 height 39
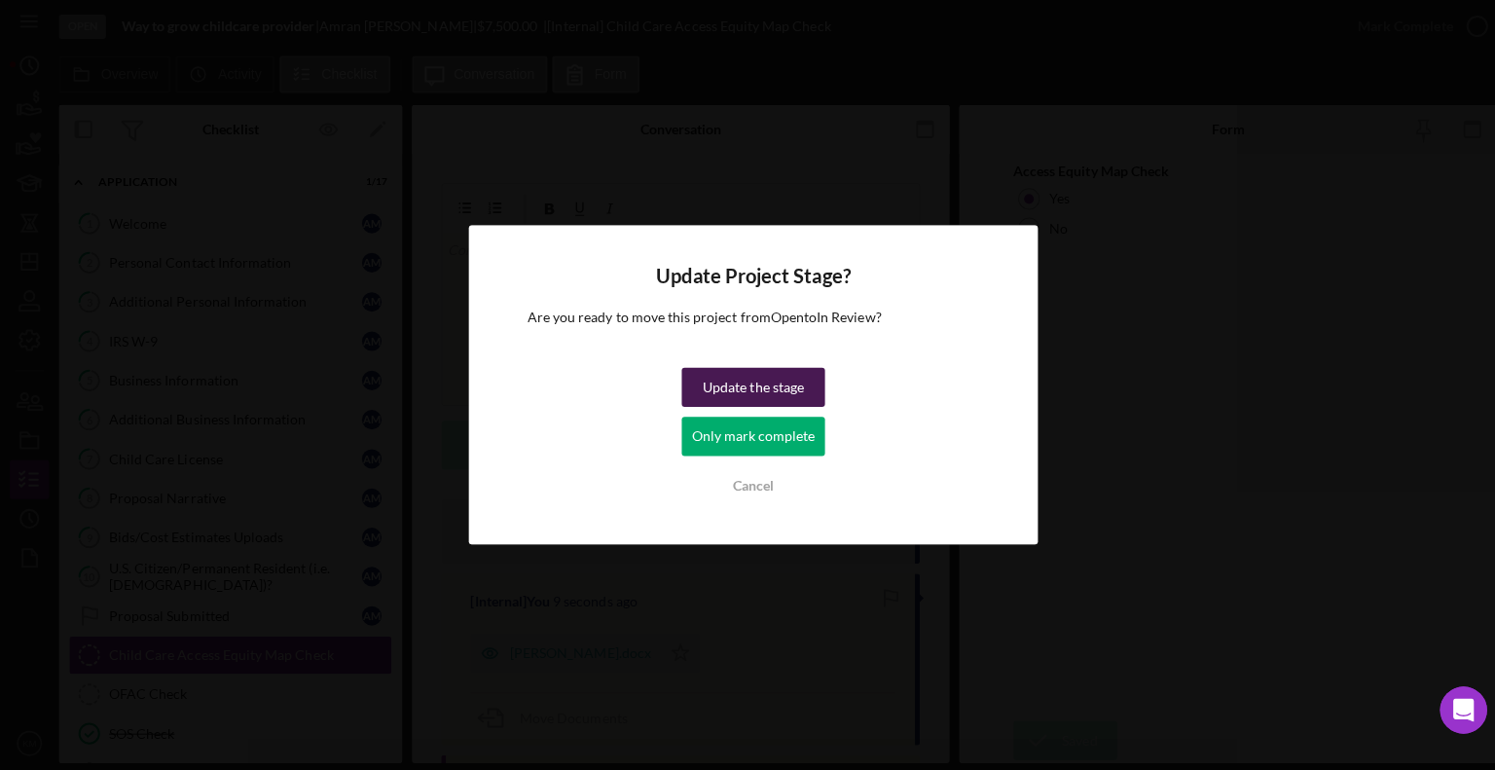
click at [769, 388] on div "Update the stage" at bounding box center [747, 387] width 100 height 39
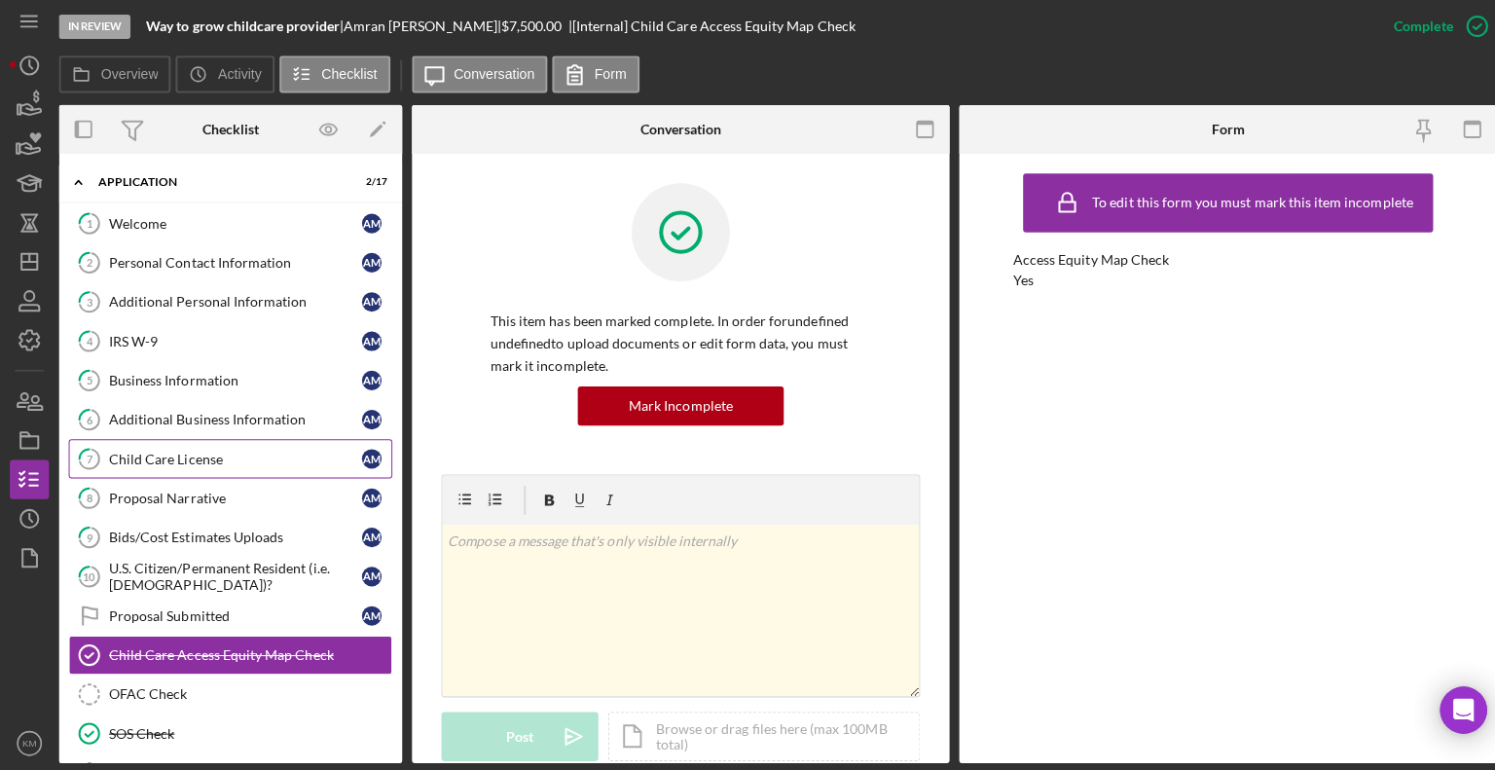
click at [201, 463] on link "7 Child Care License A M" at bounding box center [228, 458] width 321 height 39
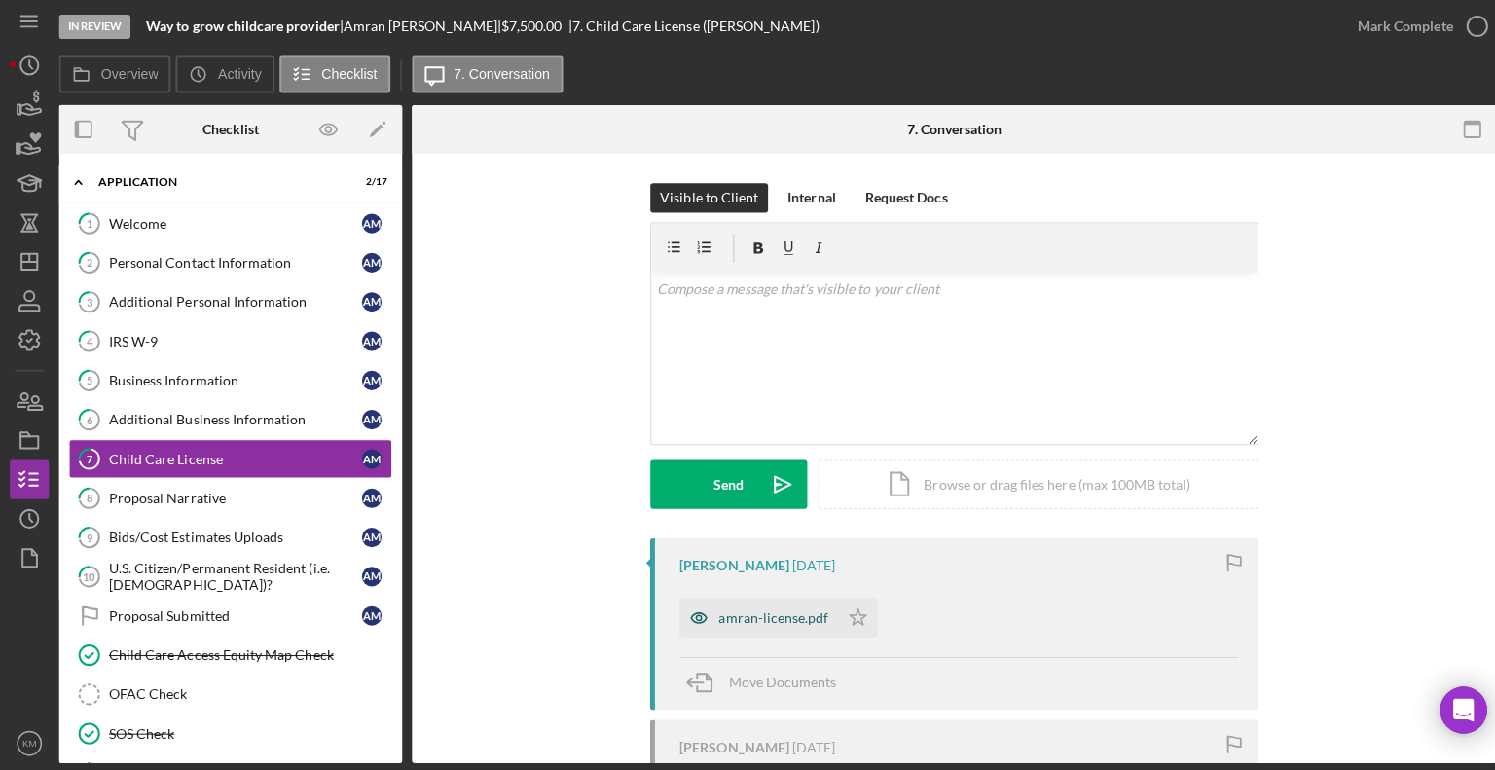
click at [734, 609] on div "amran-license.pdf" at bounding box center [767, 616] width 109 height 16
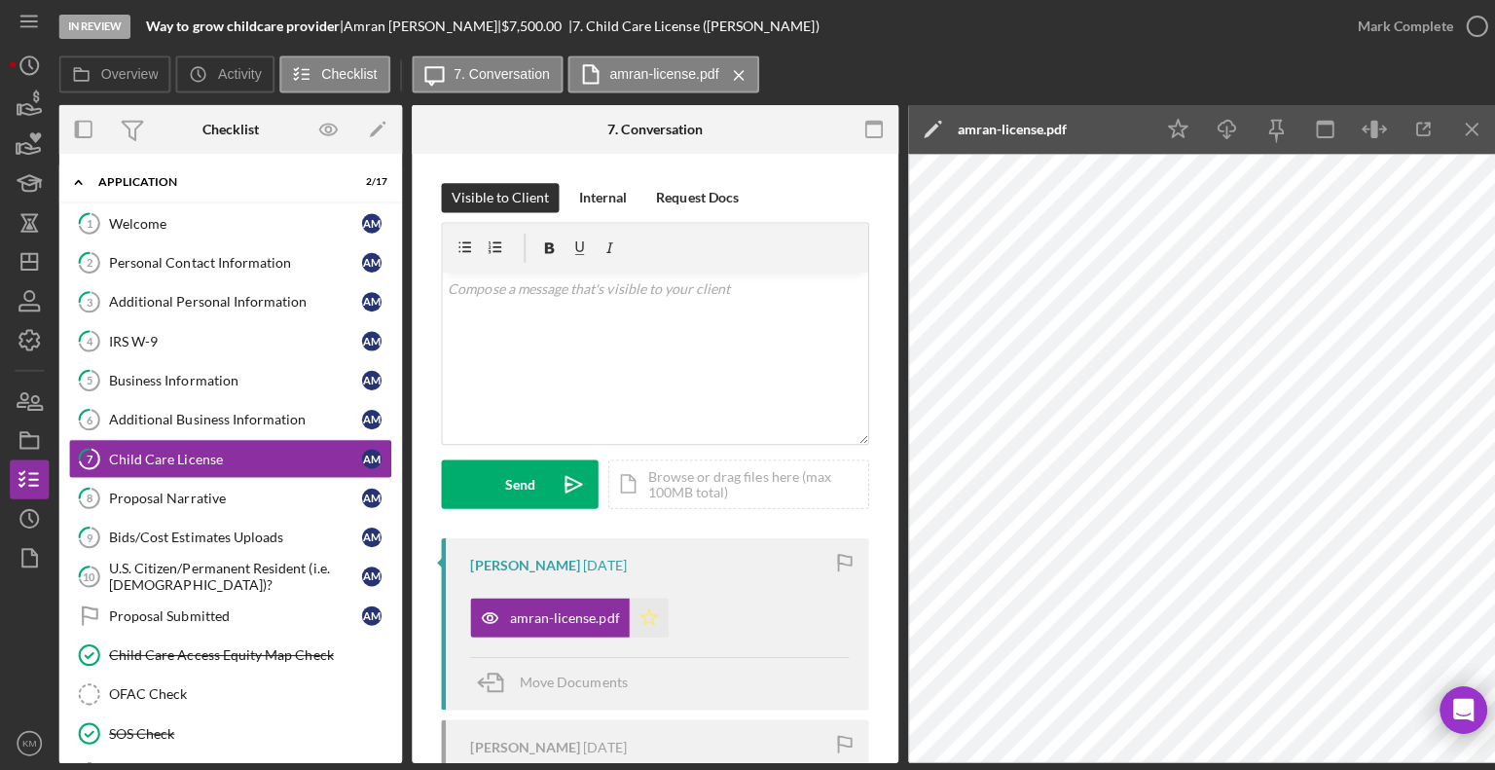
click at [645, 621] on polygon "button" at bounding box center [645, 615] width 17 height 16
click at [1472, 25] on icon "button" at bounding box center [1466, 29] width 49 height 49
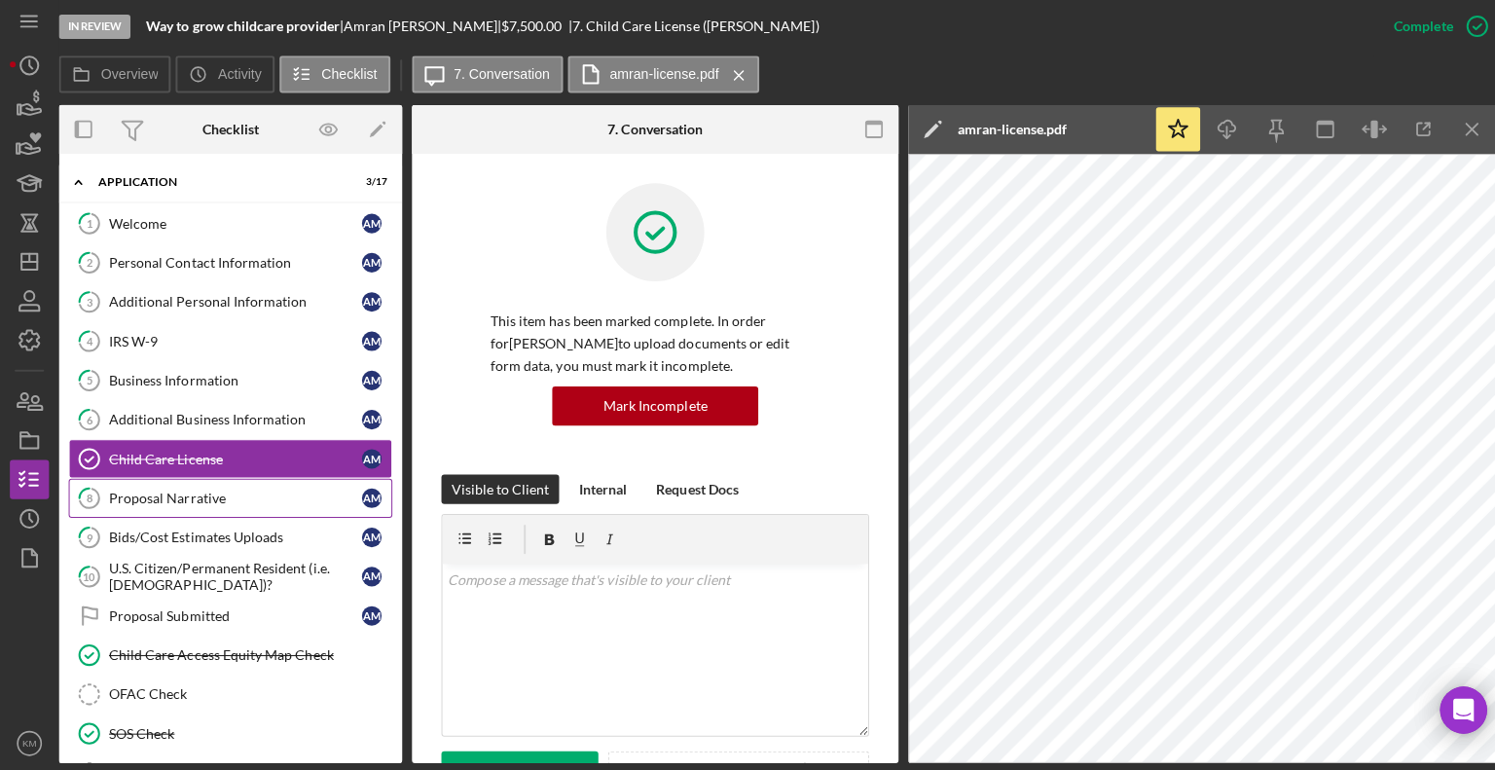
click at [218, 490] on div "Proposal Narrative" at bounding box center [233, 498] width 251 height 16
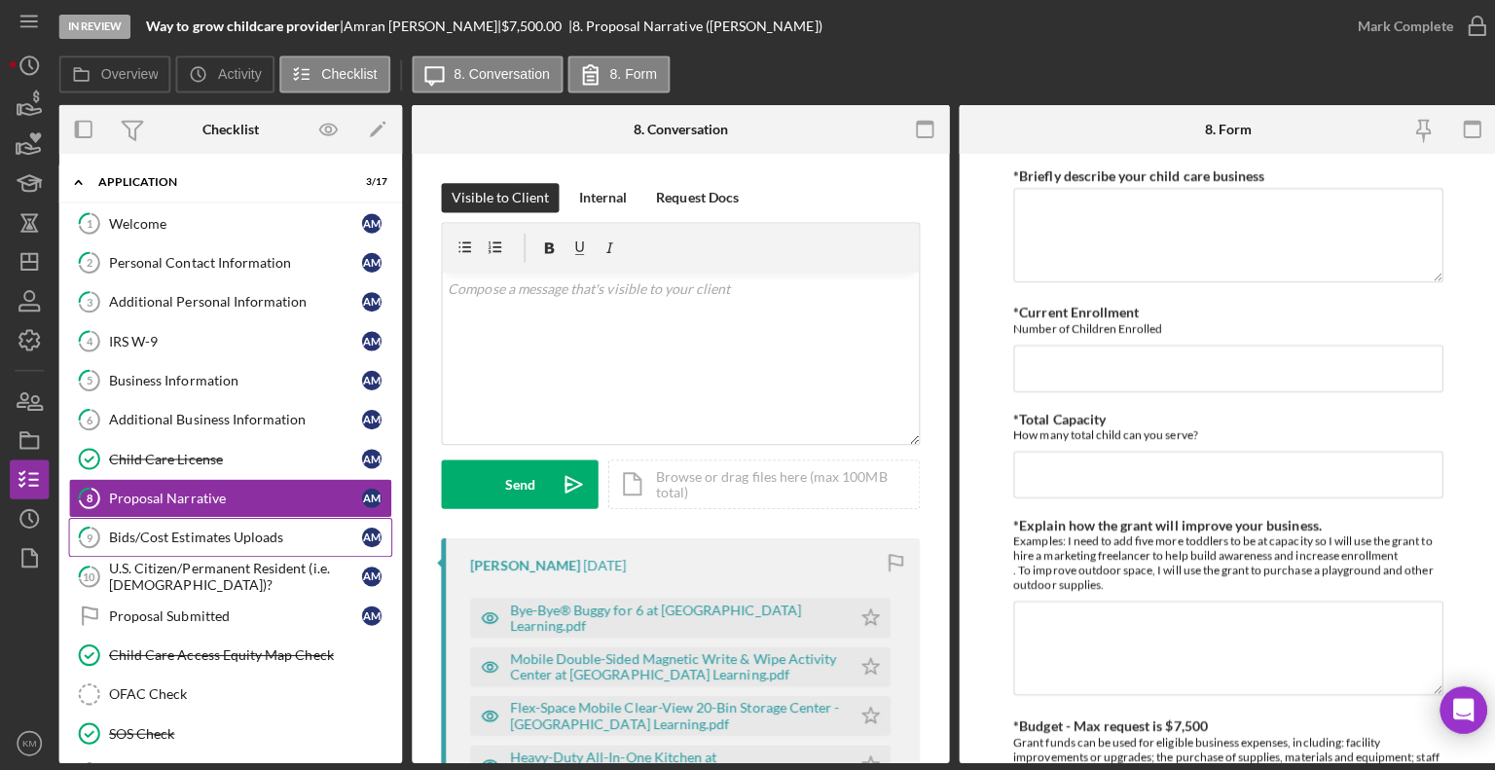
click at [297, 529] on div "Bids/Cost Estimates Uploads" at bounding box center [233, 537] width 251 height 16
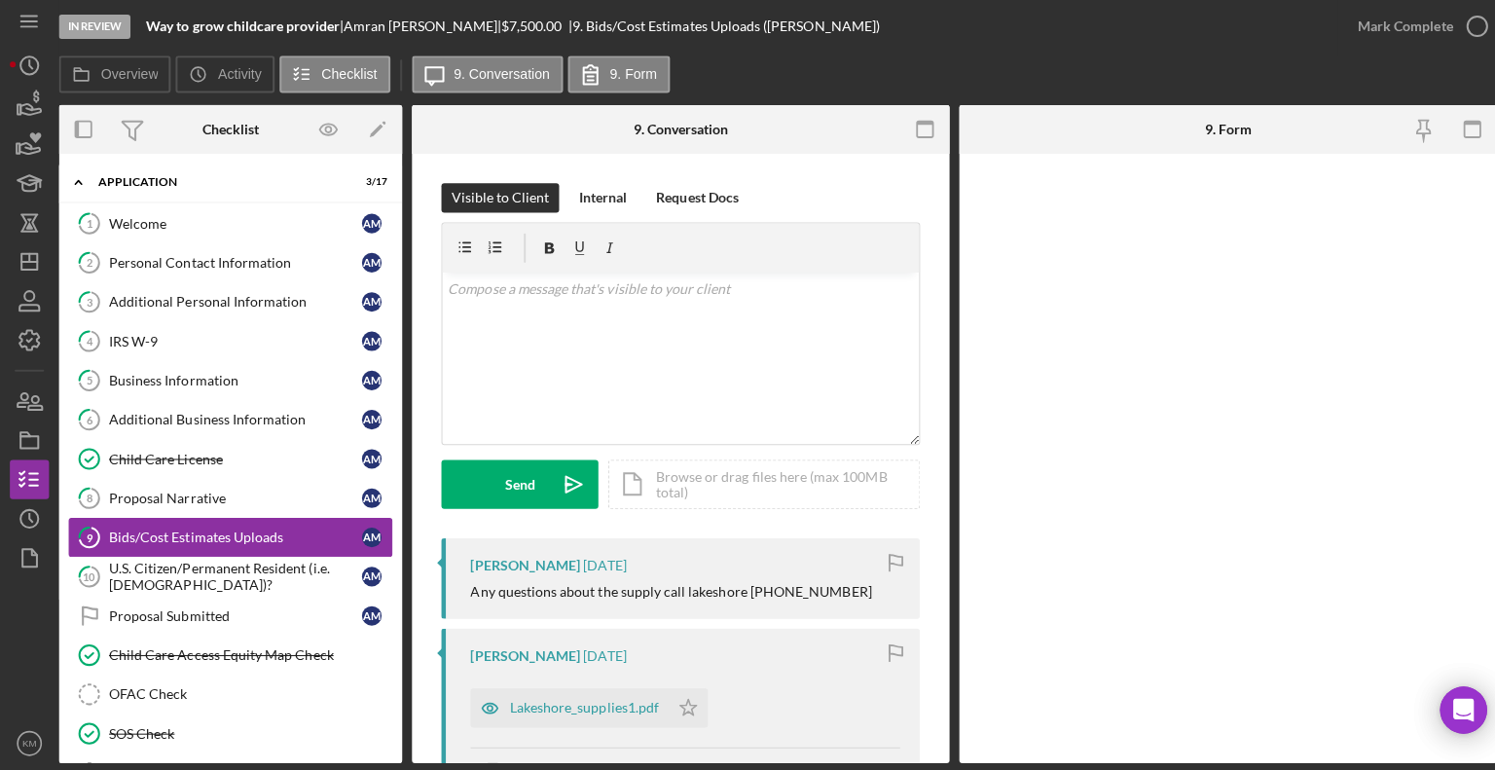
click at [270, 534] on div "Bids/Cost Estimates Uploads" at bounding box center [233, 537] width 251 height 16
click at [231, 493] on div "Proposal Narrative" at bounding box center [233, 498] width 251 height 16
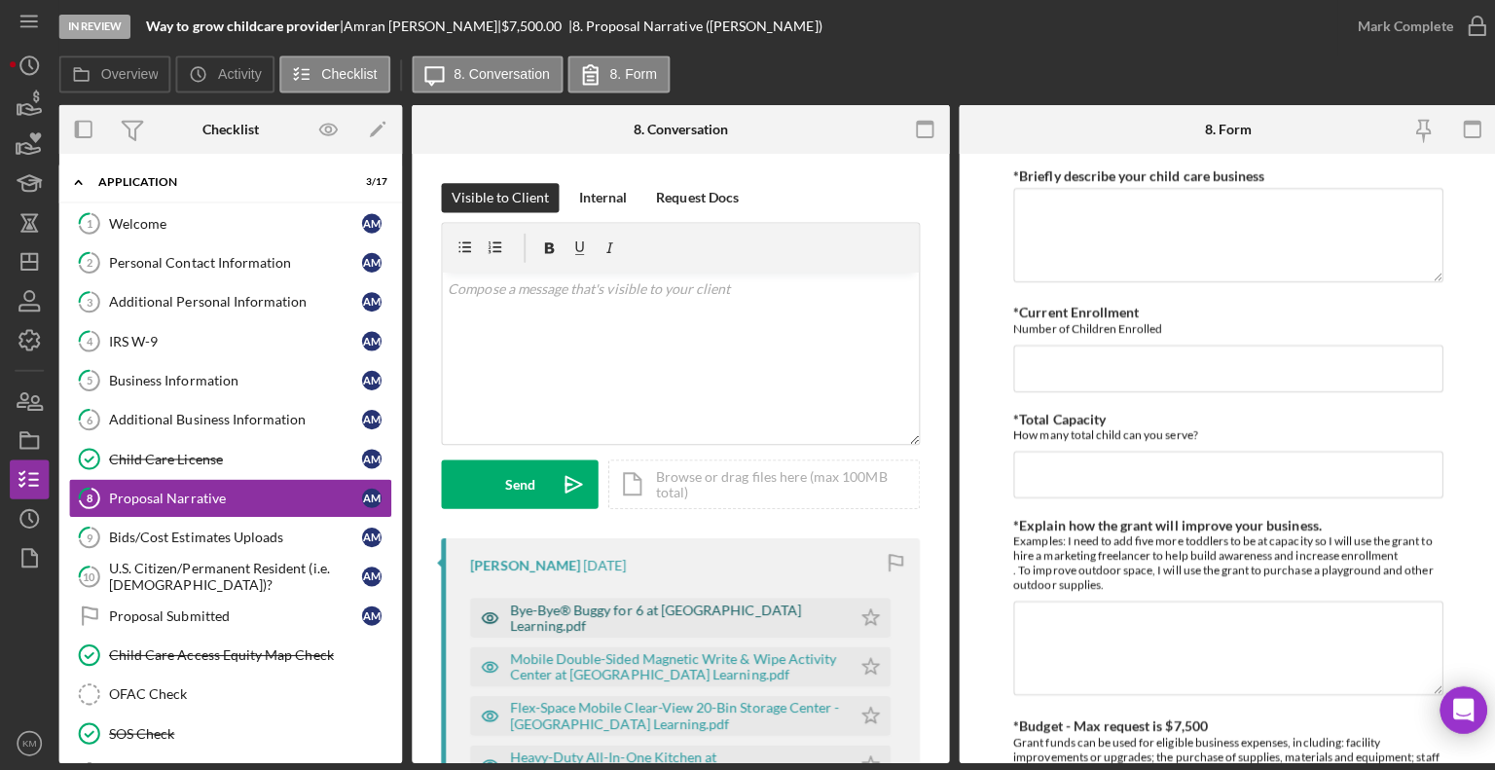
click at [774, 625] on div "Bye-Bye® Buggy for 6 at [GEOGRAPHIC_DATA] Learning.pdf" at bounding box center [656, 616] width 378 height 39
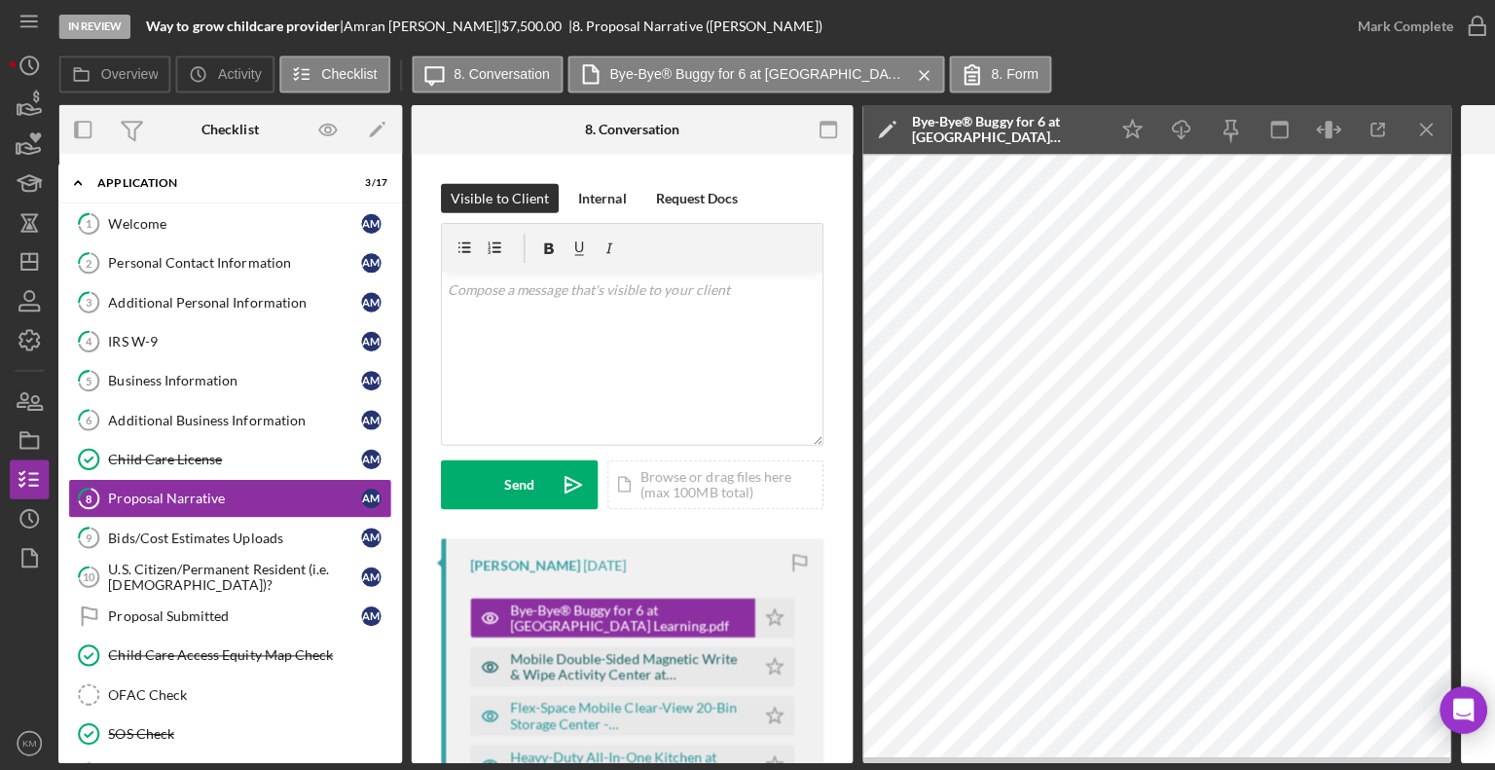
click at [687, 656] on div "Mobile Double-Sided Magnetic Write & Wipe Activity Center at [GEOGRAPHIC_DATA] …" at bounding box center [623, 664] width 234 height 31
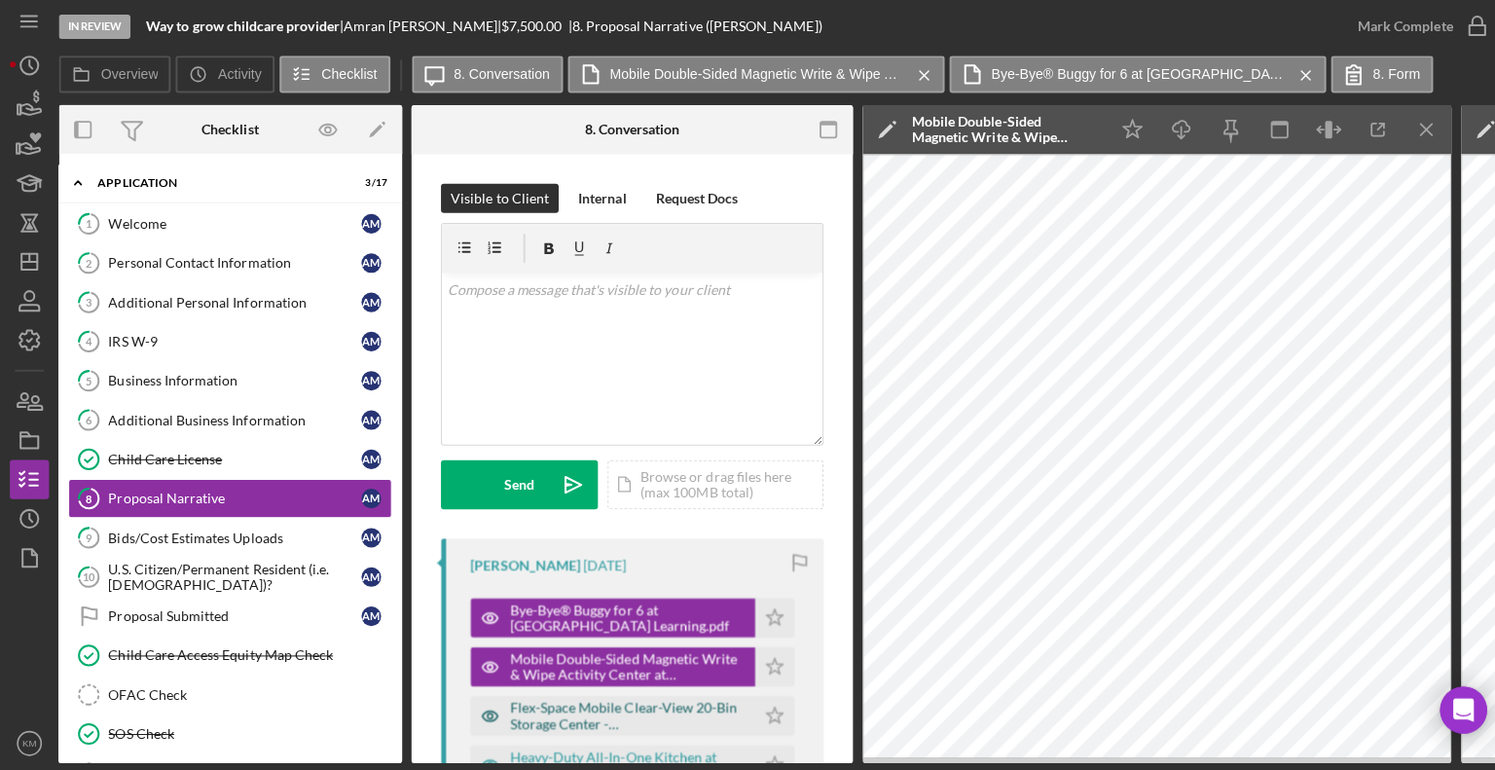
click at [675, 719] on div "Flex-Space Mobile Clear-View 20-Bin Storage Center - [GEOGRAPHIC_DATA] Learning…" at bounding box center [623, 713] width 234 height 31
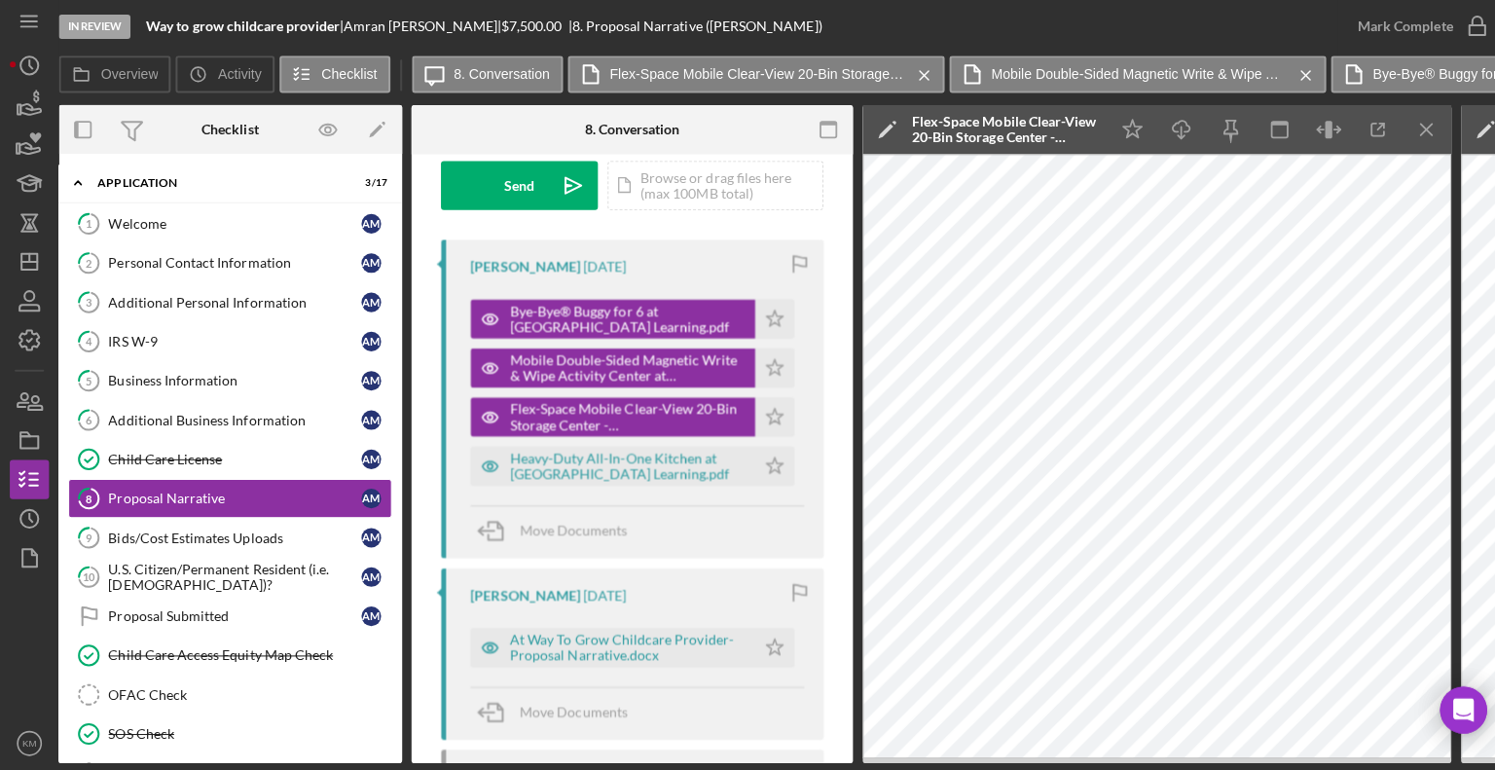
scroll to position [294, 0]
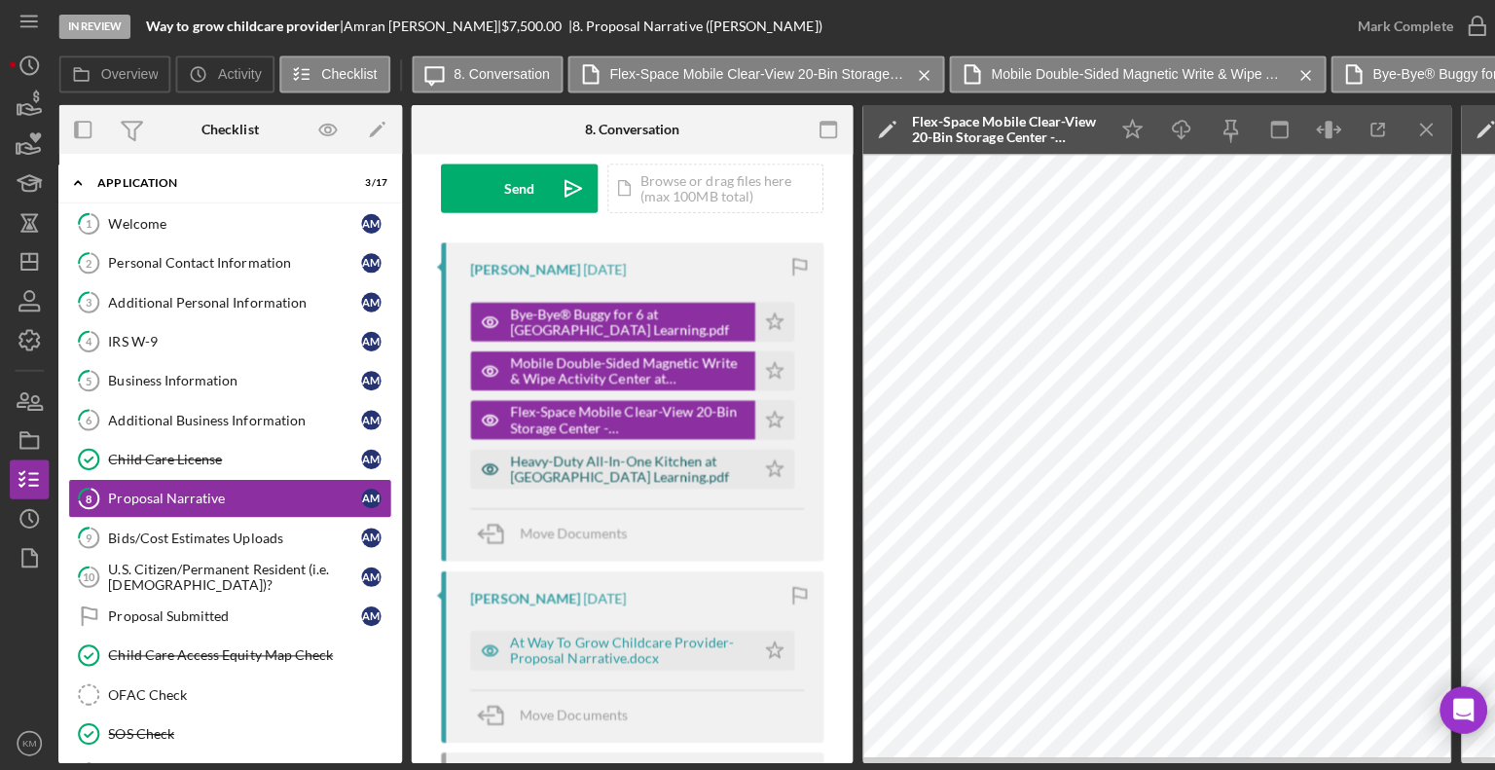
click at [655, 480] on div "Heavy-Duty All-In-One Kitchen at [GEOGRAPHIC_DATA] Learning.pdf" at bounding box center [623, 468] width 234 height 31
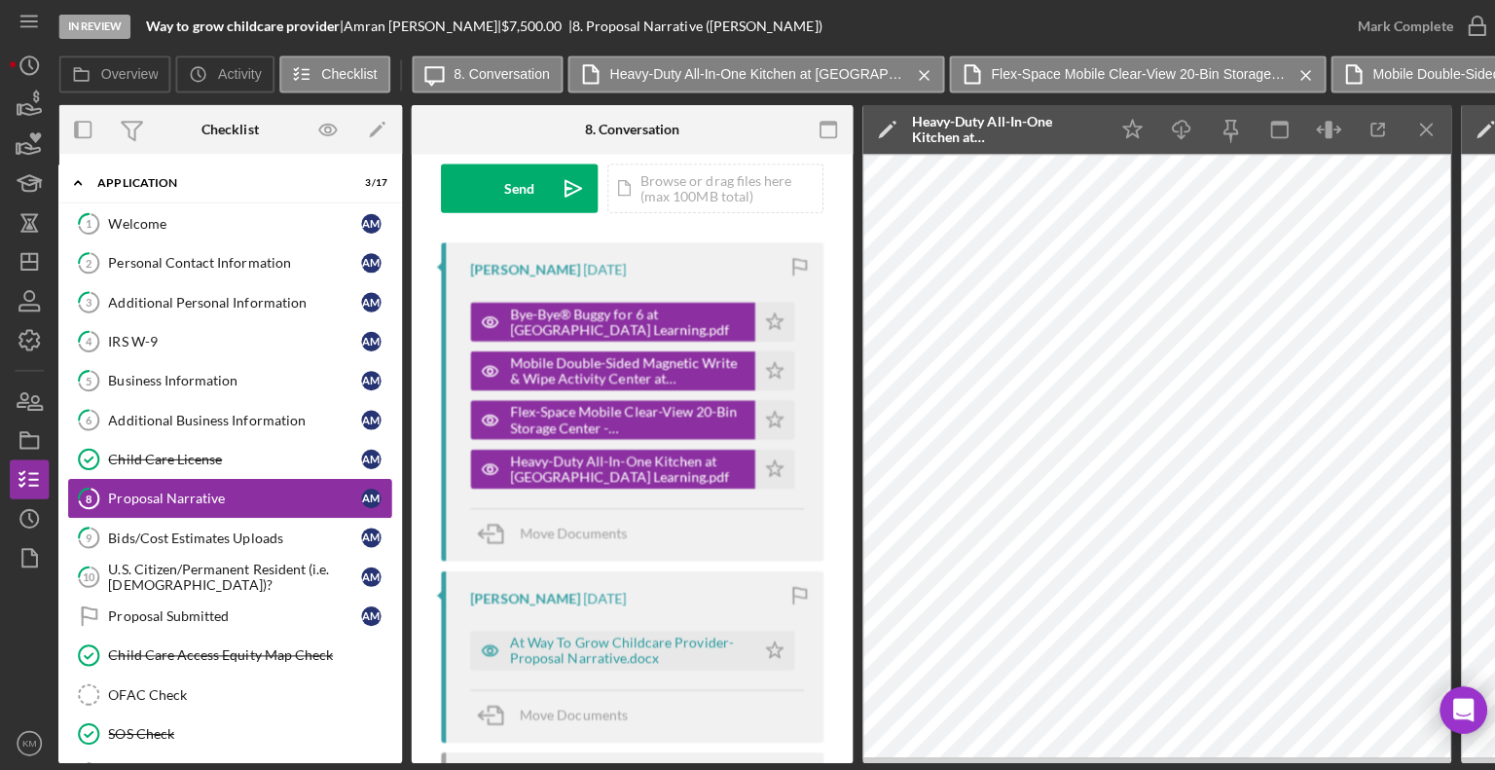
click at [235, 500] on div "Proposal Narrative" at bounding box center [233, 498] width 251 height 16
click at [1419, 129] on icon "Icon/Menu Close" at bounding box center [1417, 132] width 44 height 44
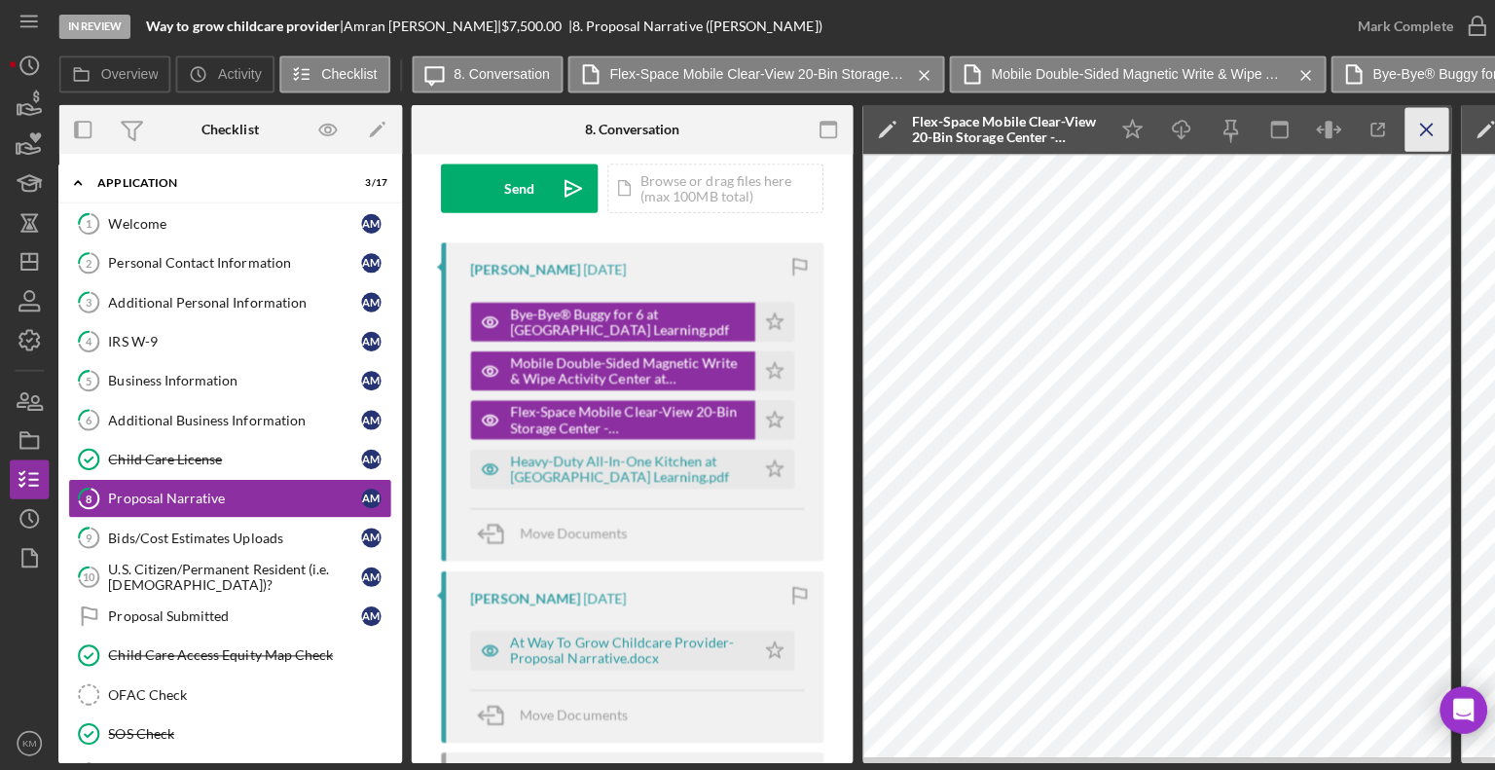
click at [1409, 136] on icon "Icon/Menu Close" at bounding box center [1417, 132] width 44 height 44
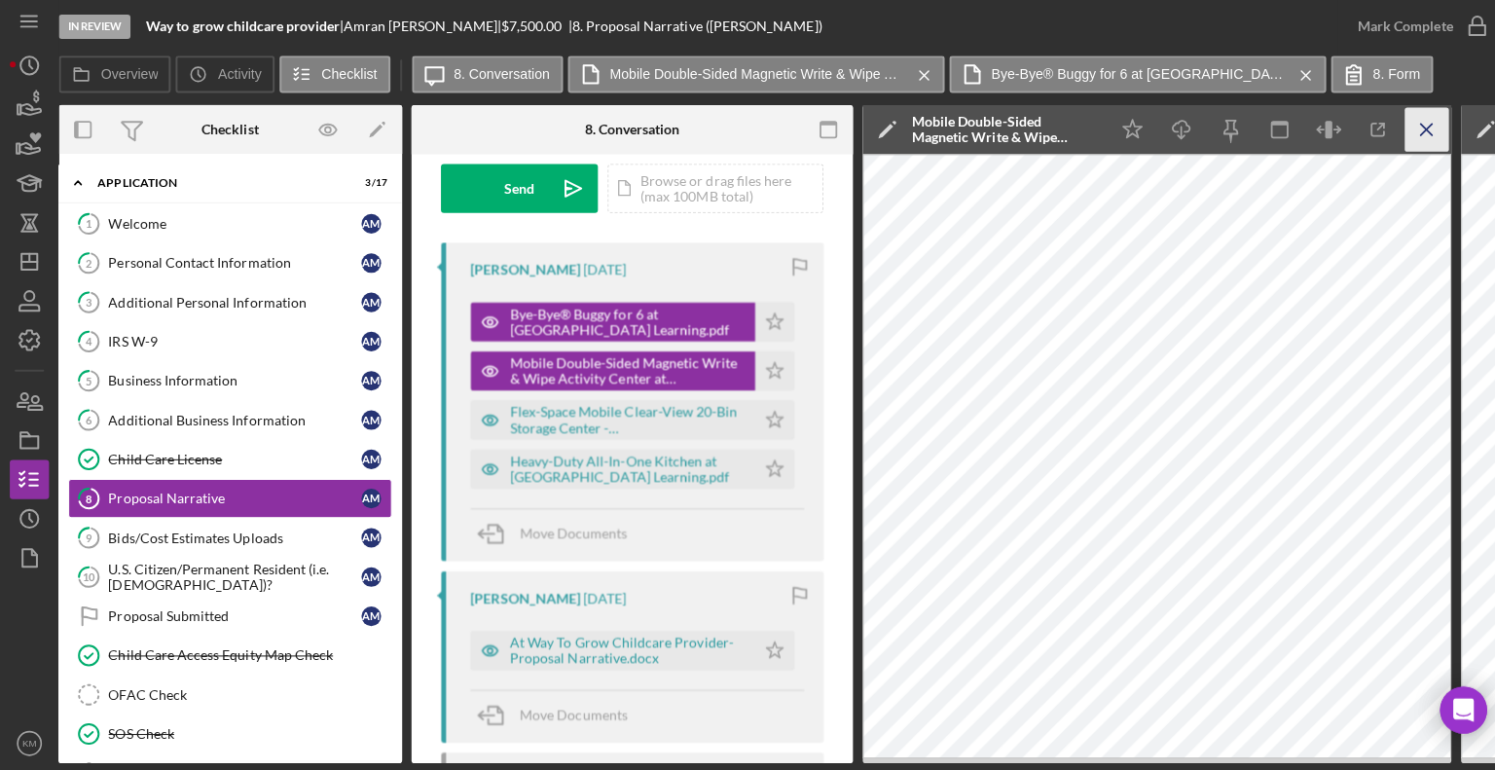
click at [1413, 140] on icon "Icon/Menu Close" at bounding box center [1417, 132] width 44 height 44
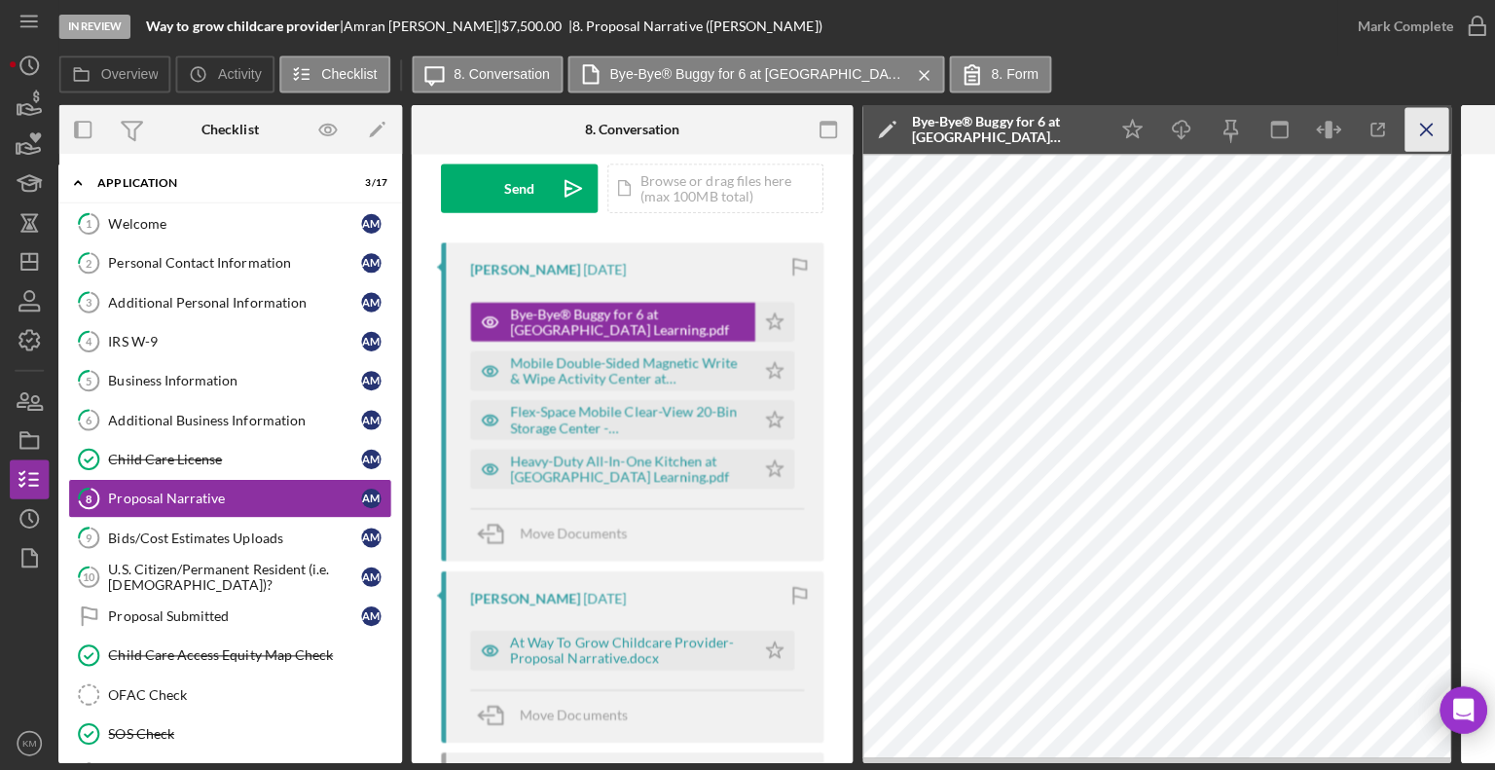
click at [1421, 136] on line "button" at bounding box center [1415, 131] width 11 height 11
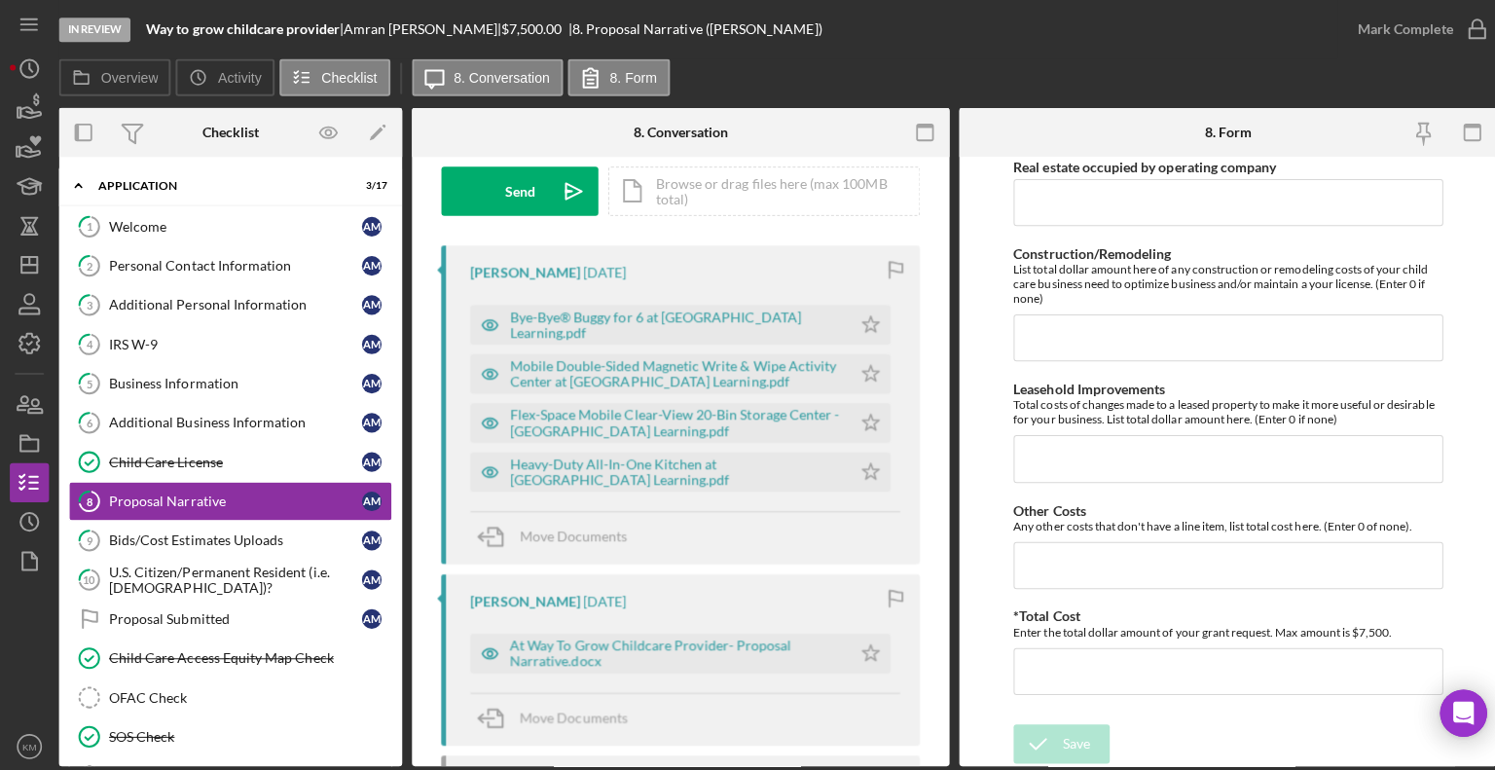
scroll to position [0, 0]
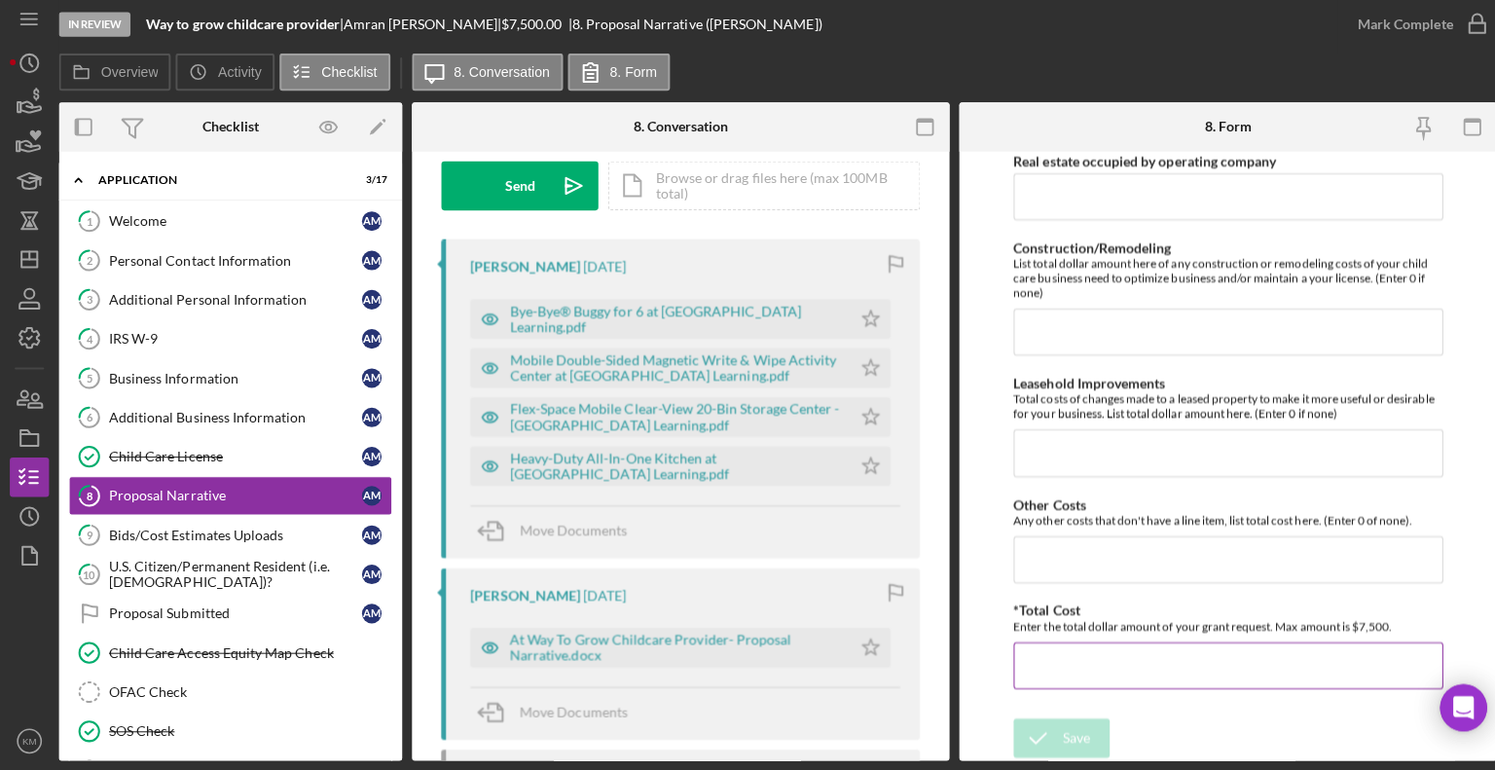
click at [1214, 620] on div "Enter the total dollar amount of your grant request. Max amount is $7,500." at bounding box center [1218, 626] width 426 height 15
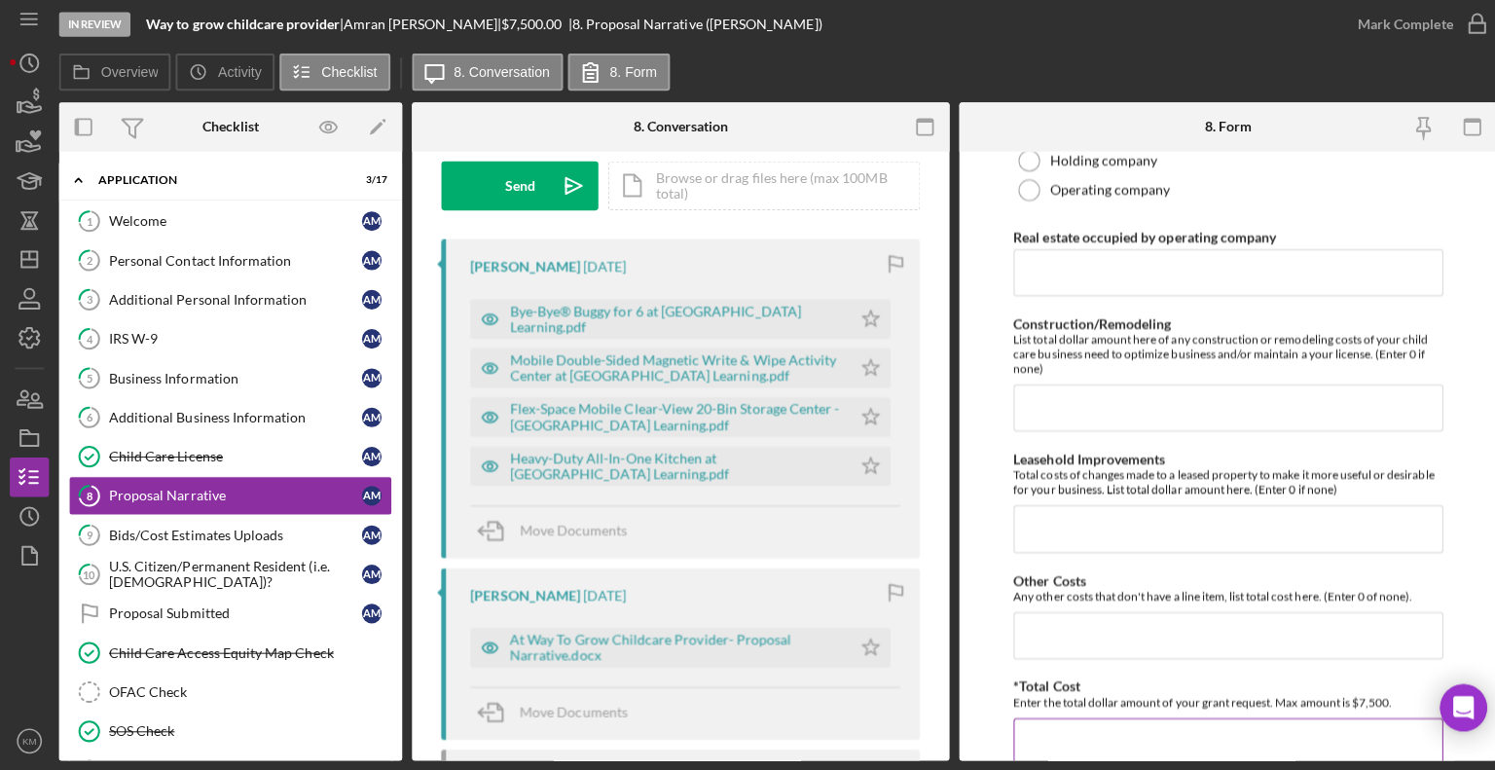
scroll to position [1375, 0]
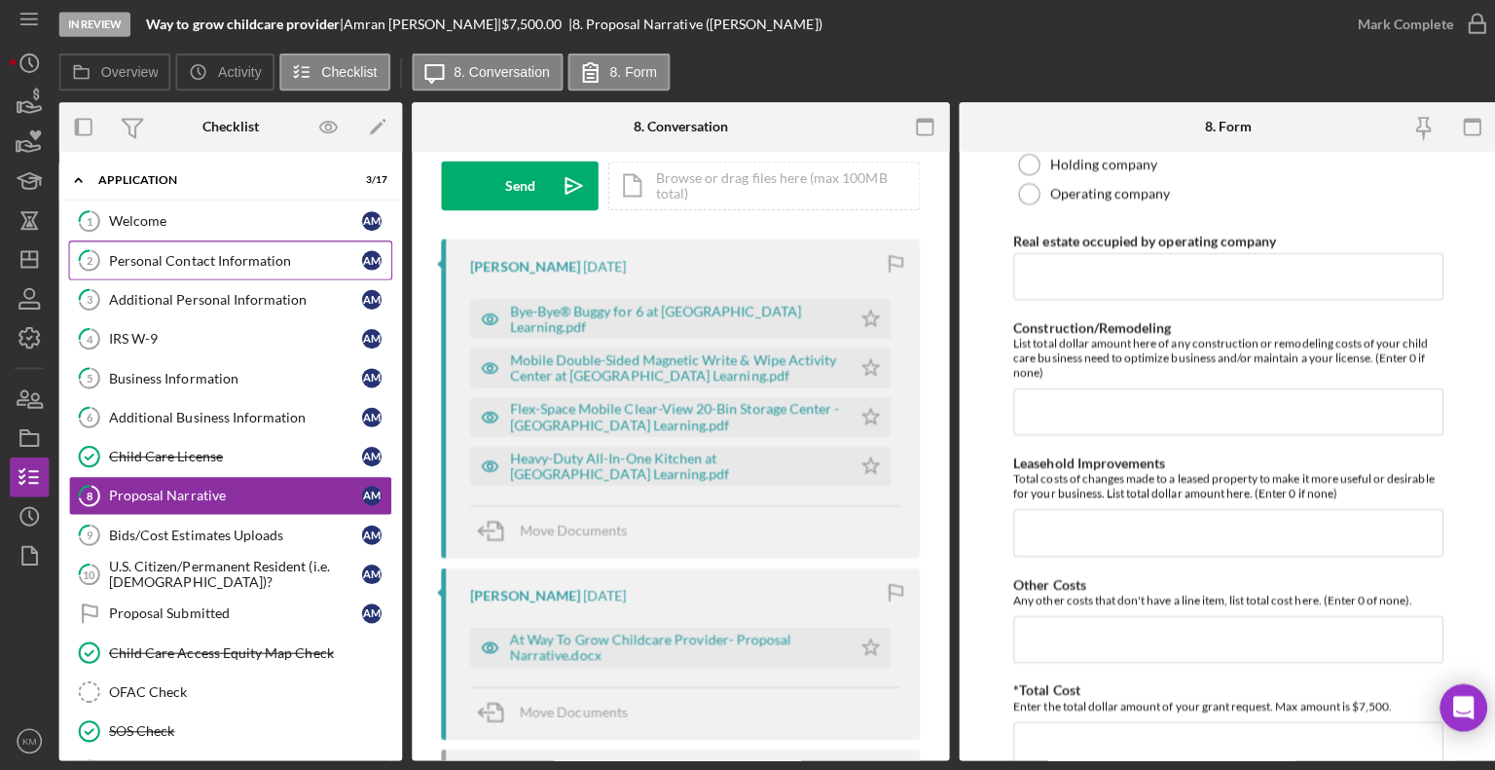
click at [92, 265] on icon "2" at bounding box center [88, 263] width 49 height 49
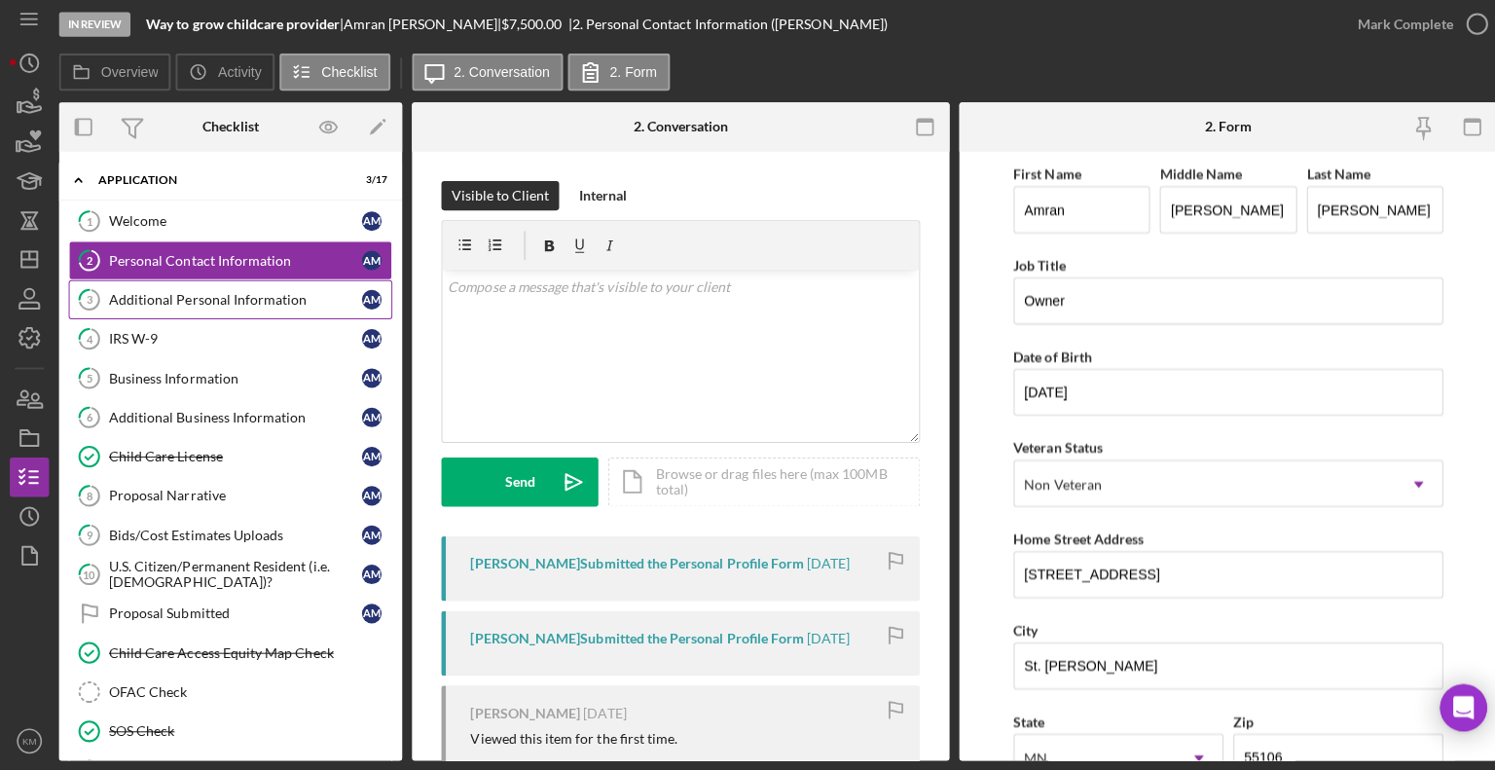
click at [122, 301] on div "Additional Personal Information" at bounding box center [233, 303] width 251 height 16
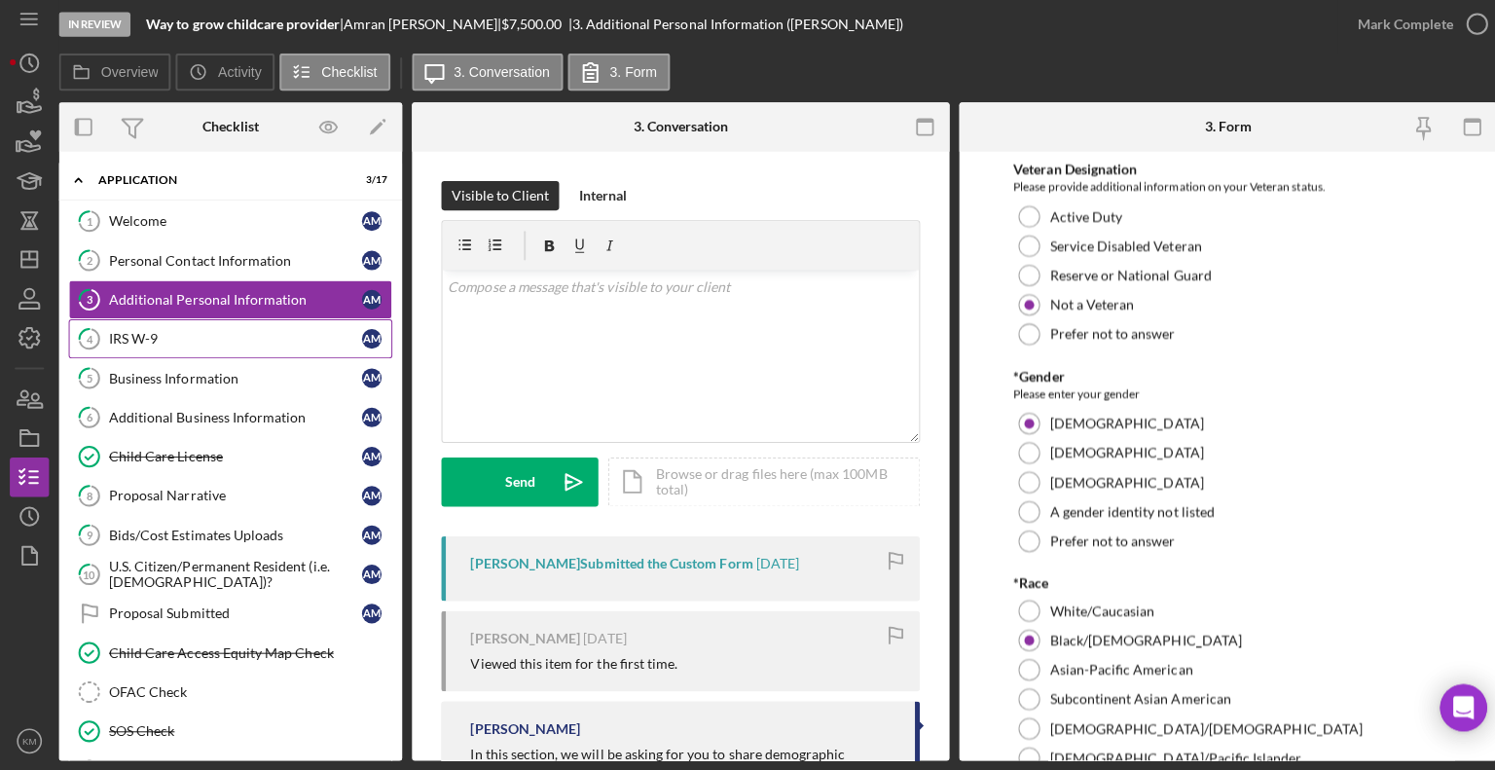
click at [157, 338] on div "IRS W-9" at bounding box center [233, 342] width 251 height 16
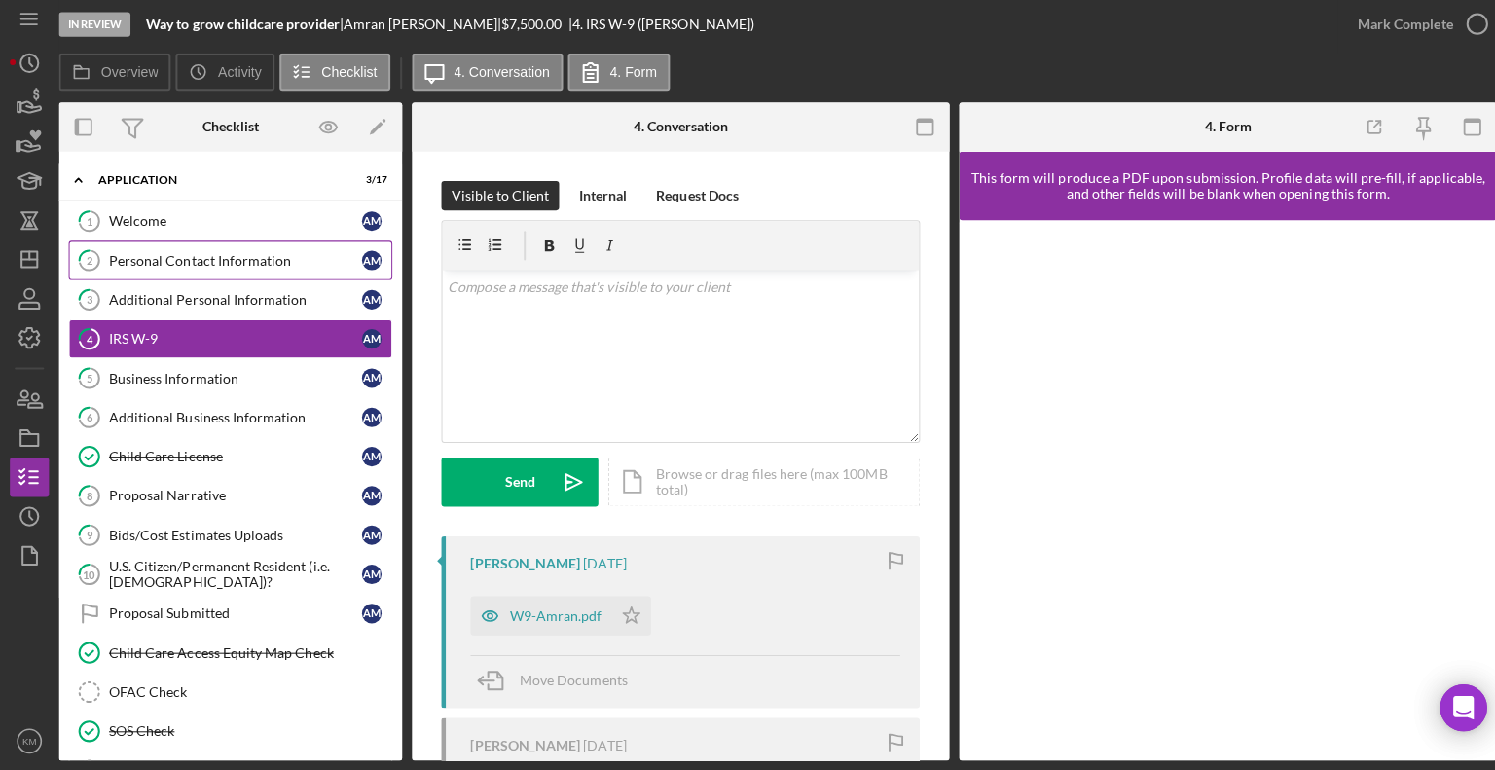
click at [161, 270] on div "Personal Contact Information" at bounding box center [233, 264] width 251 height 16
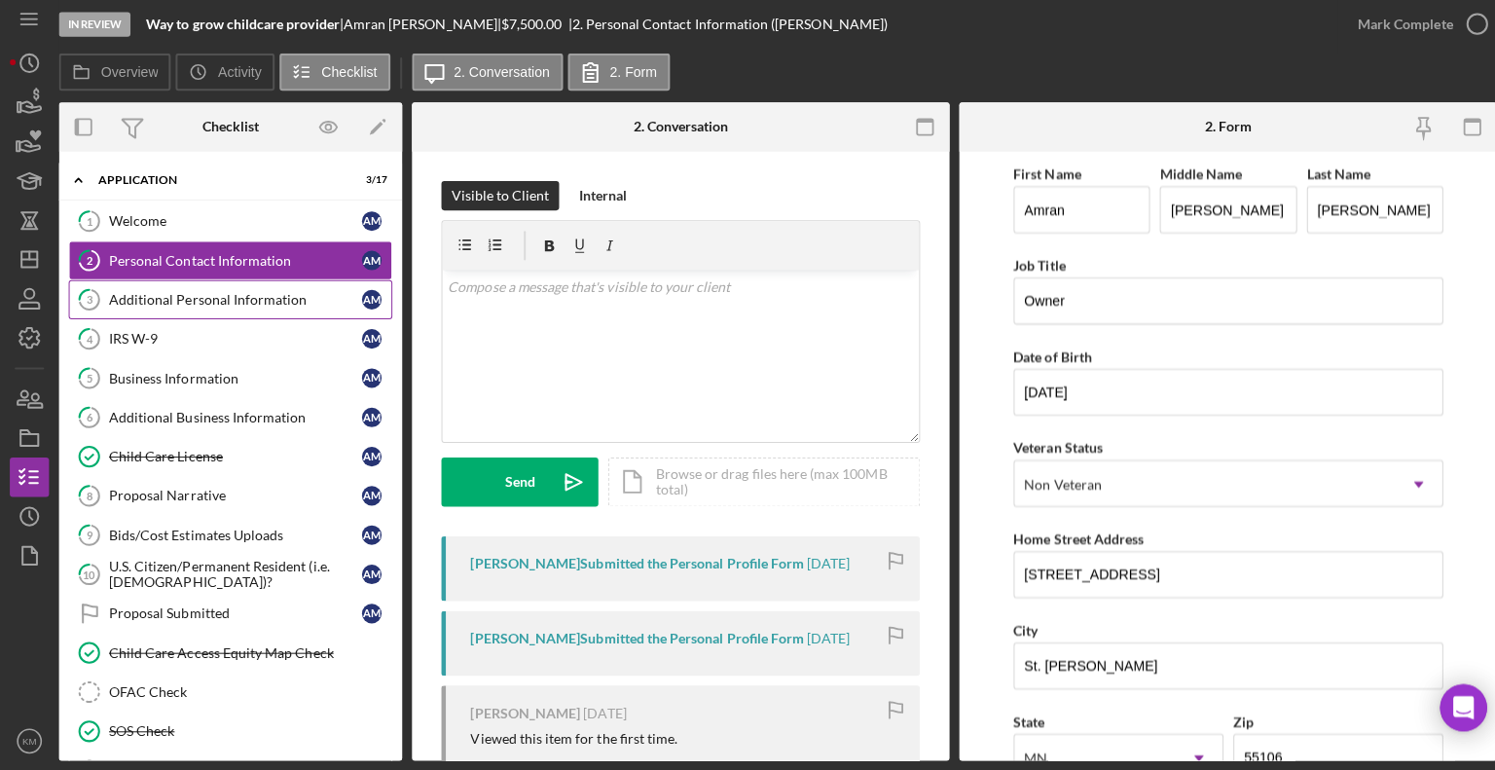
click at [166, 299] on div "Additional Personal Information" at bounding box center [233, 303] width 251 height 16
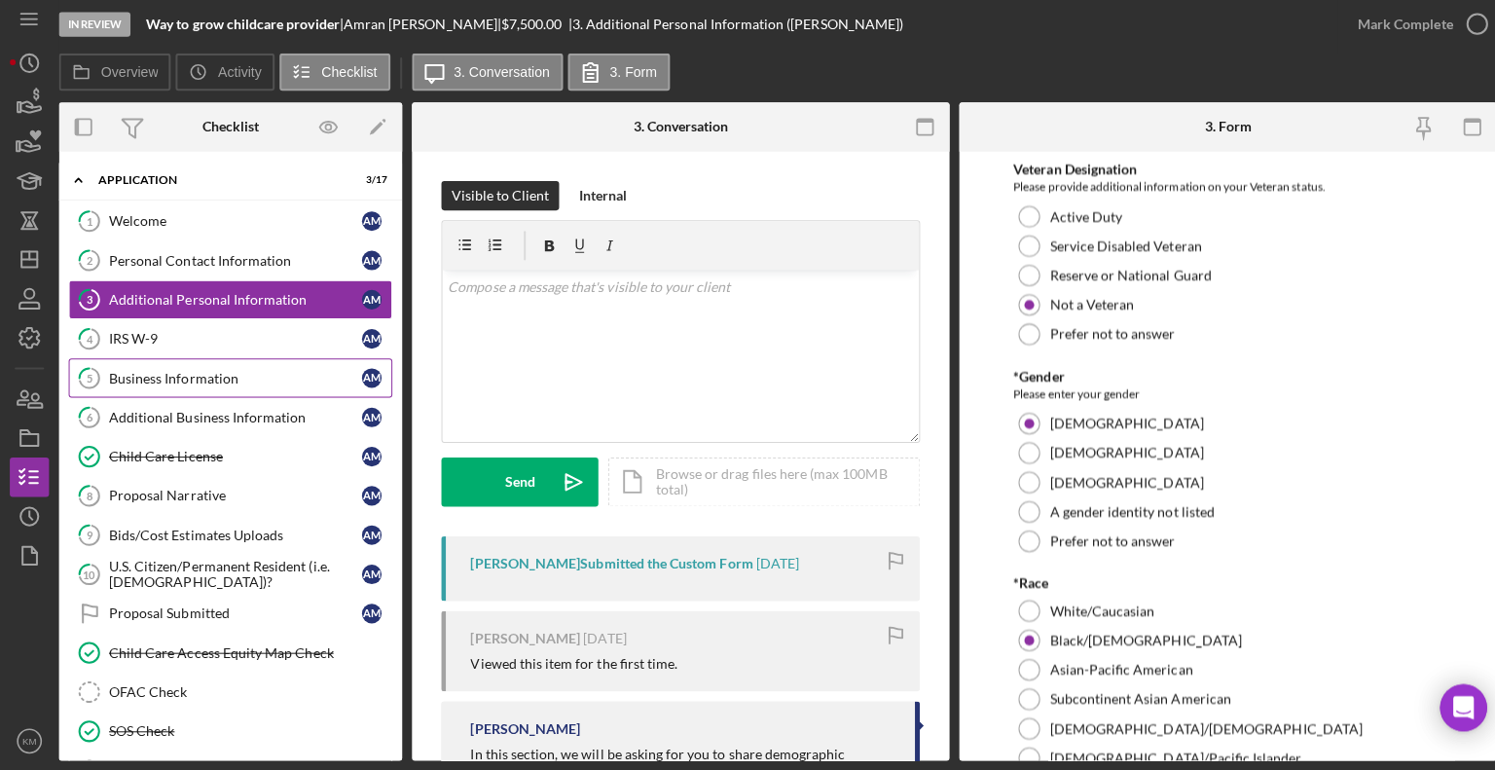
click at [175, 376] on div "Business Information" at bounding box center [233, 381] width 251 height 16
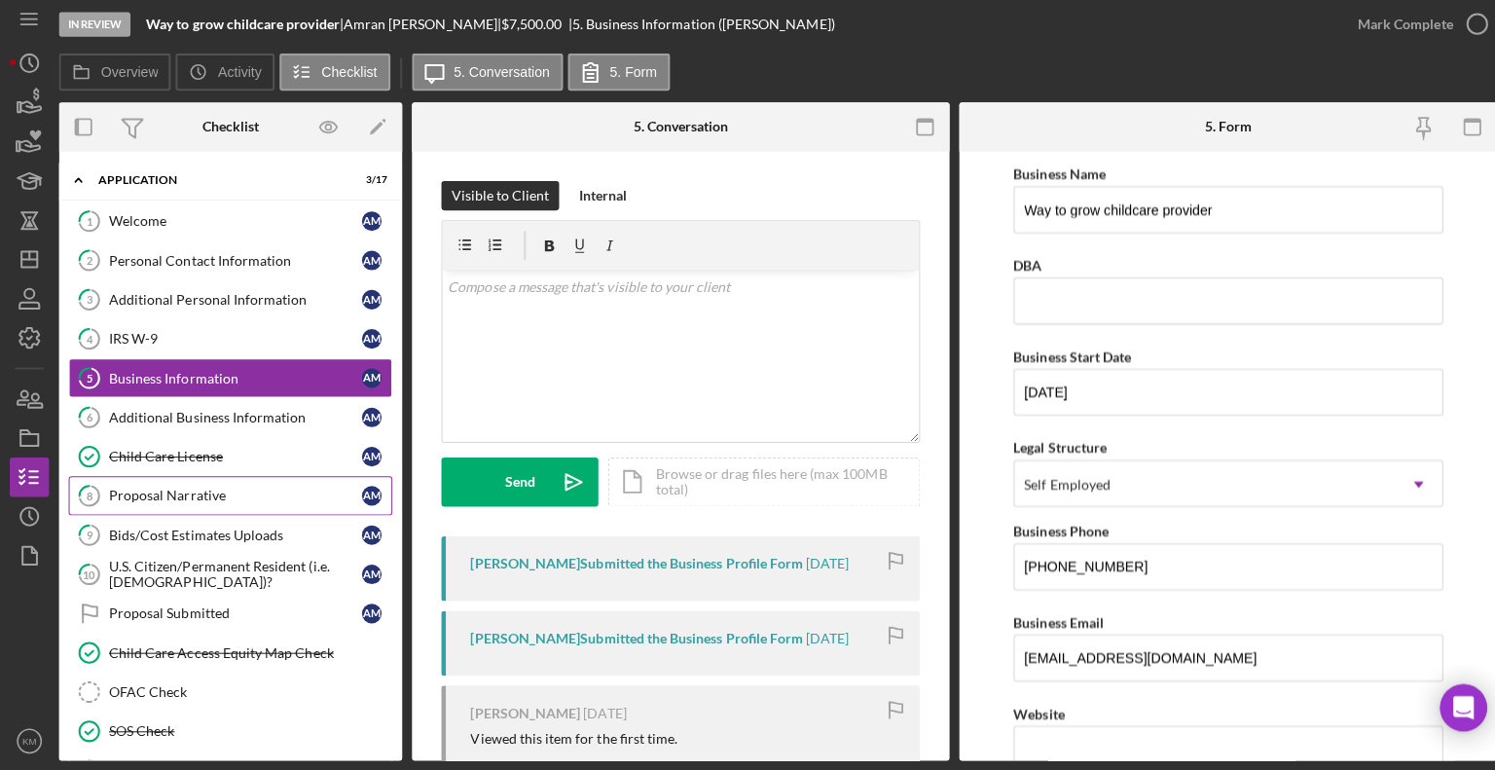
click at [152, 500] on div "Proposal Narrative" at bounding box center [233, 498] width 251 height 16
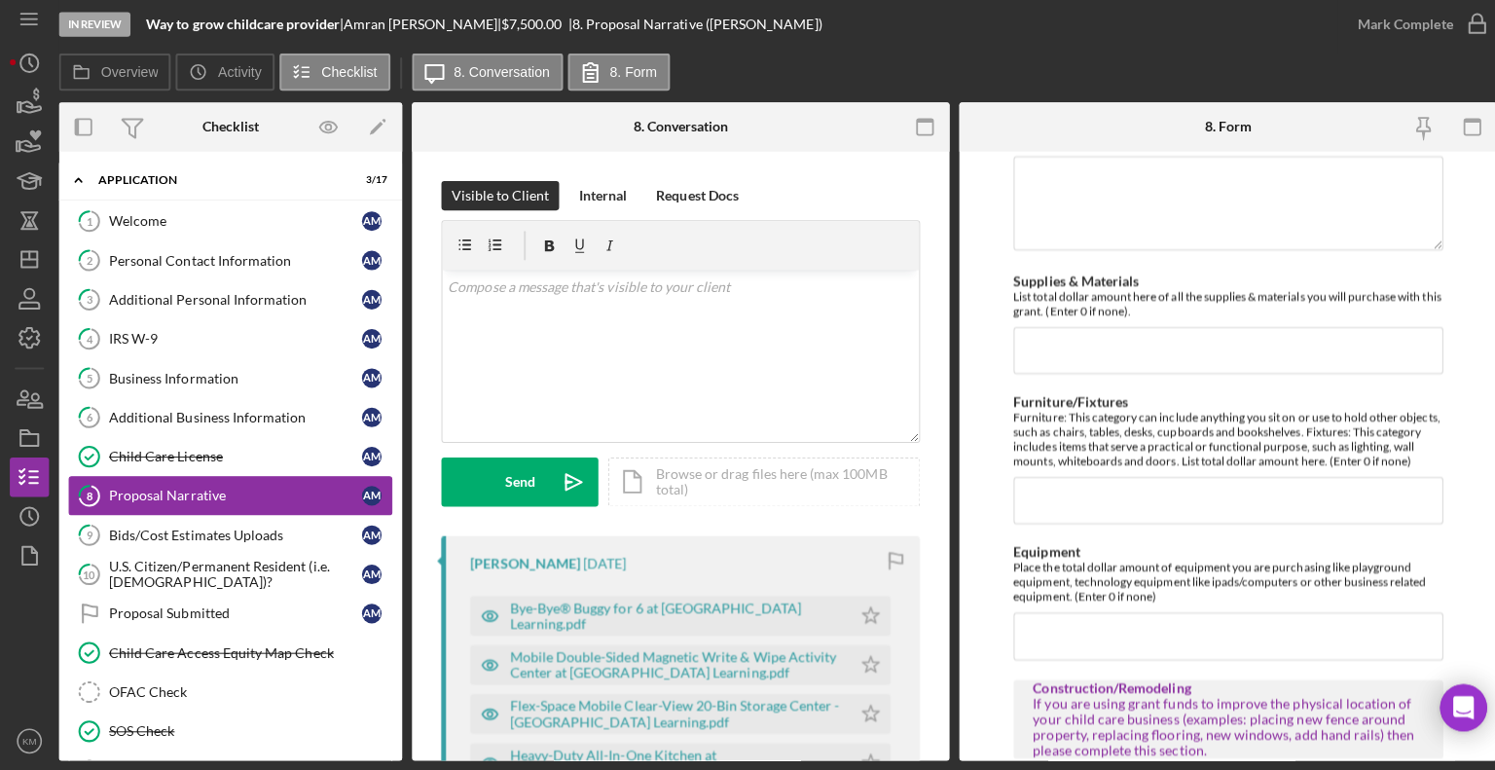
scroll to position [678, 0]
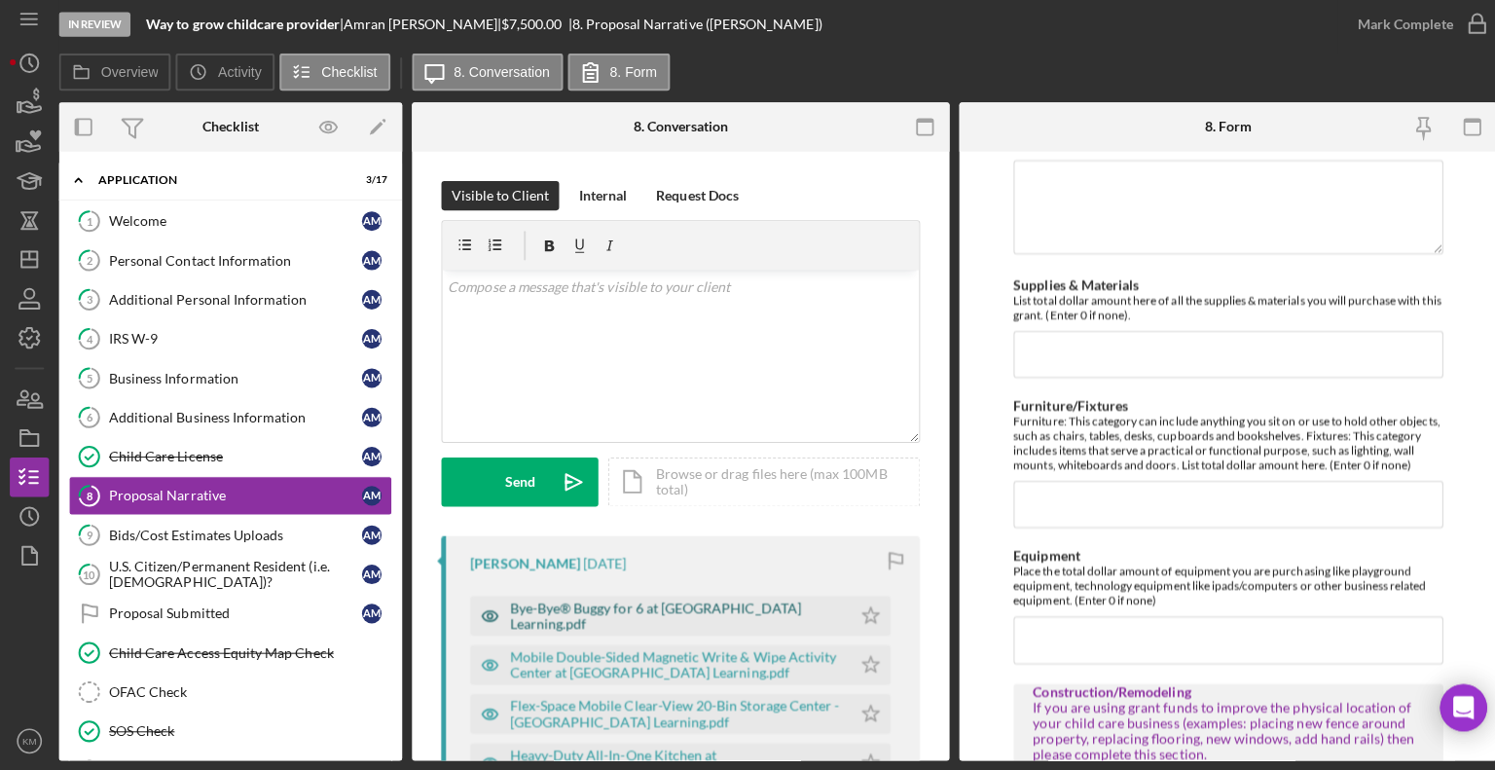
click at [718, 615] on div "Bye-Bye® Buggy for 6 at [GEOGRAPHIC_DATA] Learning.pdf" at bounding box center [670, 616] width 329 height 31
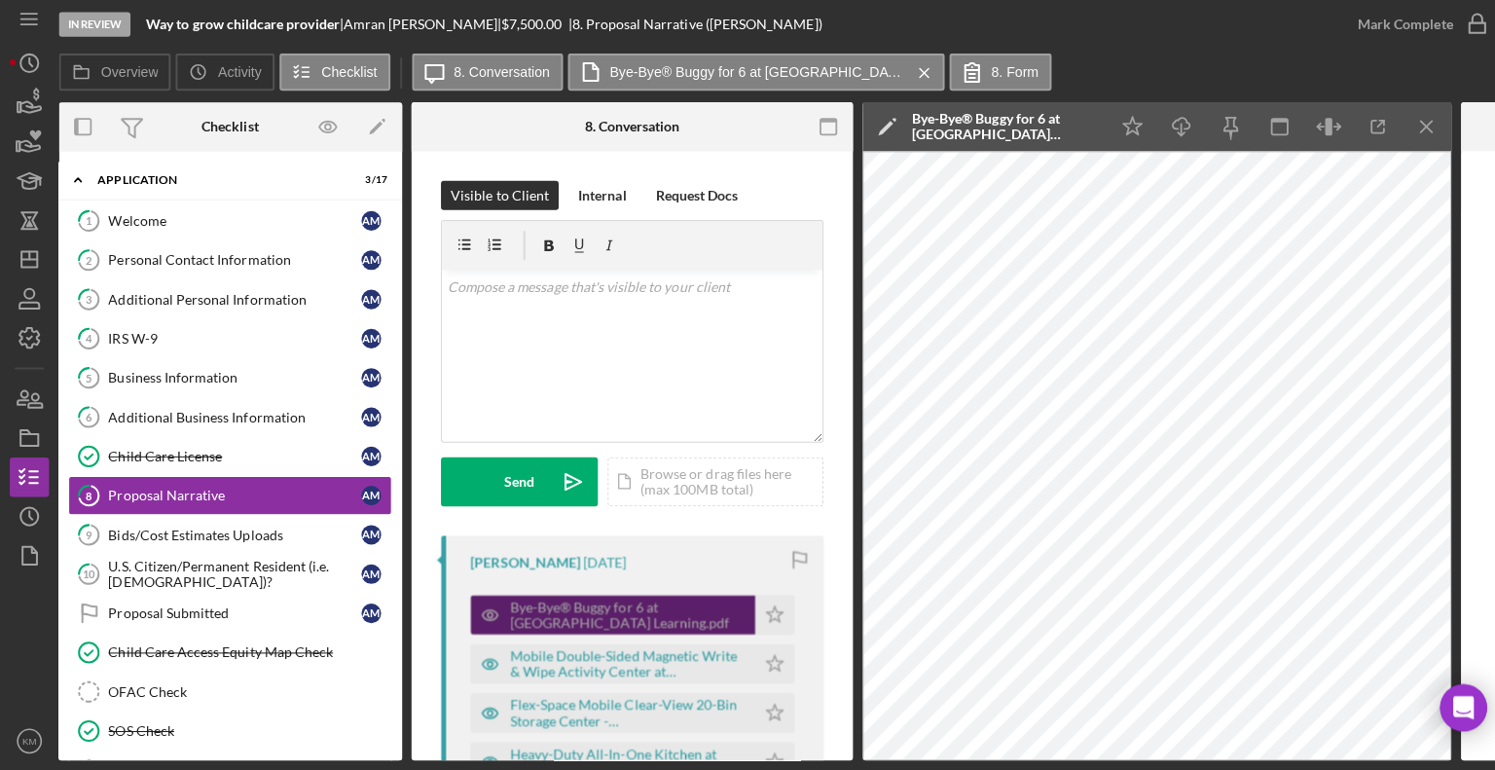
scroll to position [722, 0]
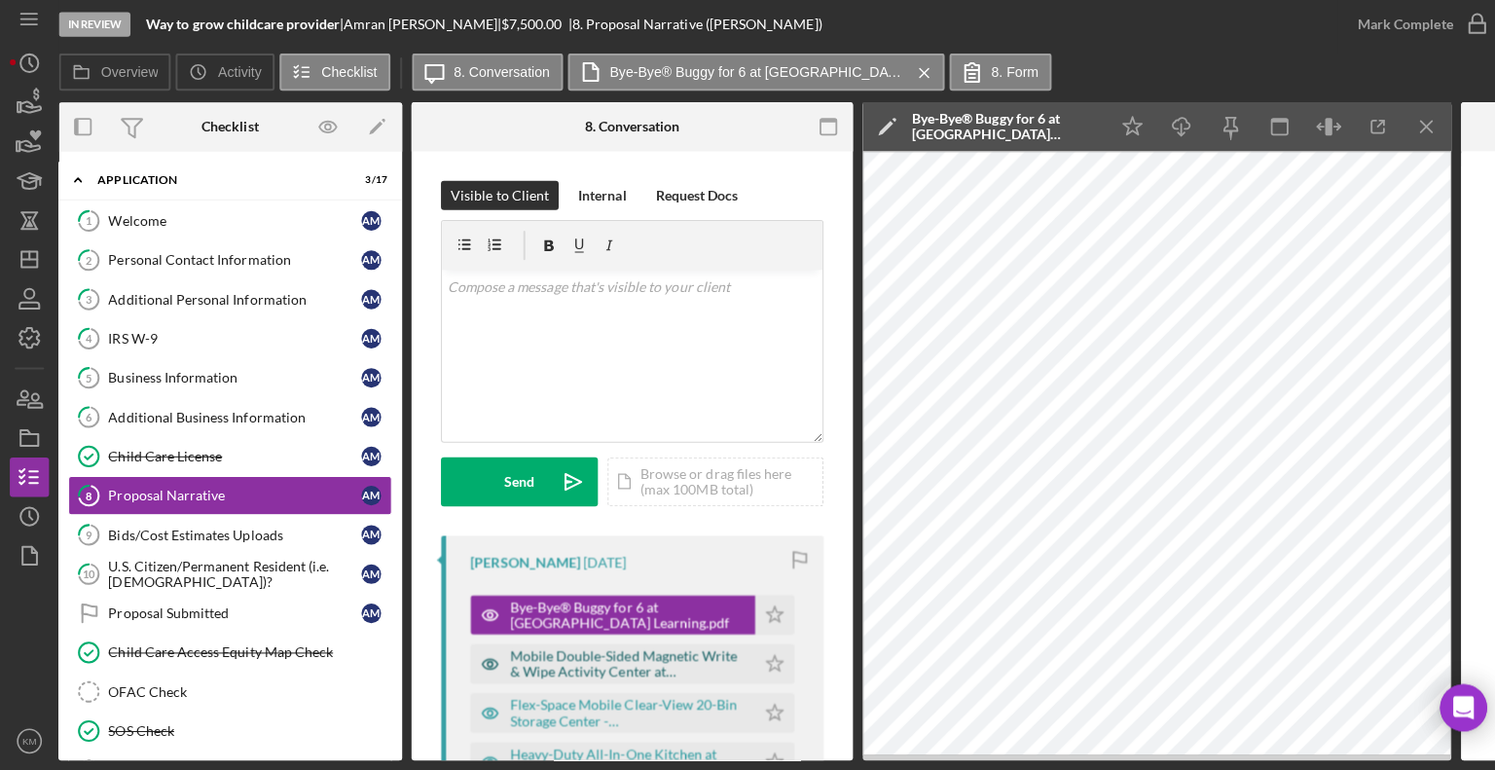
click at [680, 658] on div "Mobile Double-Sided Magnetic Write & Wipe Activity Center at [GEOGRAPHIC_DATA] …" at bounding box center [623, 664] width 234 height 31
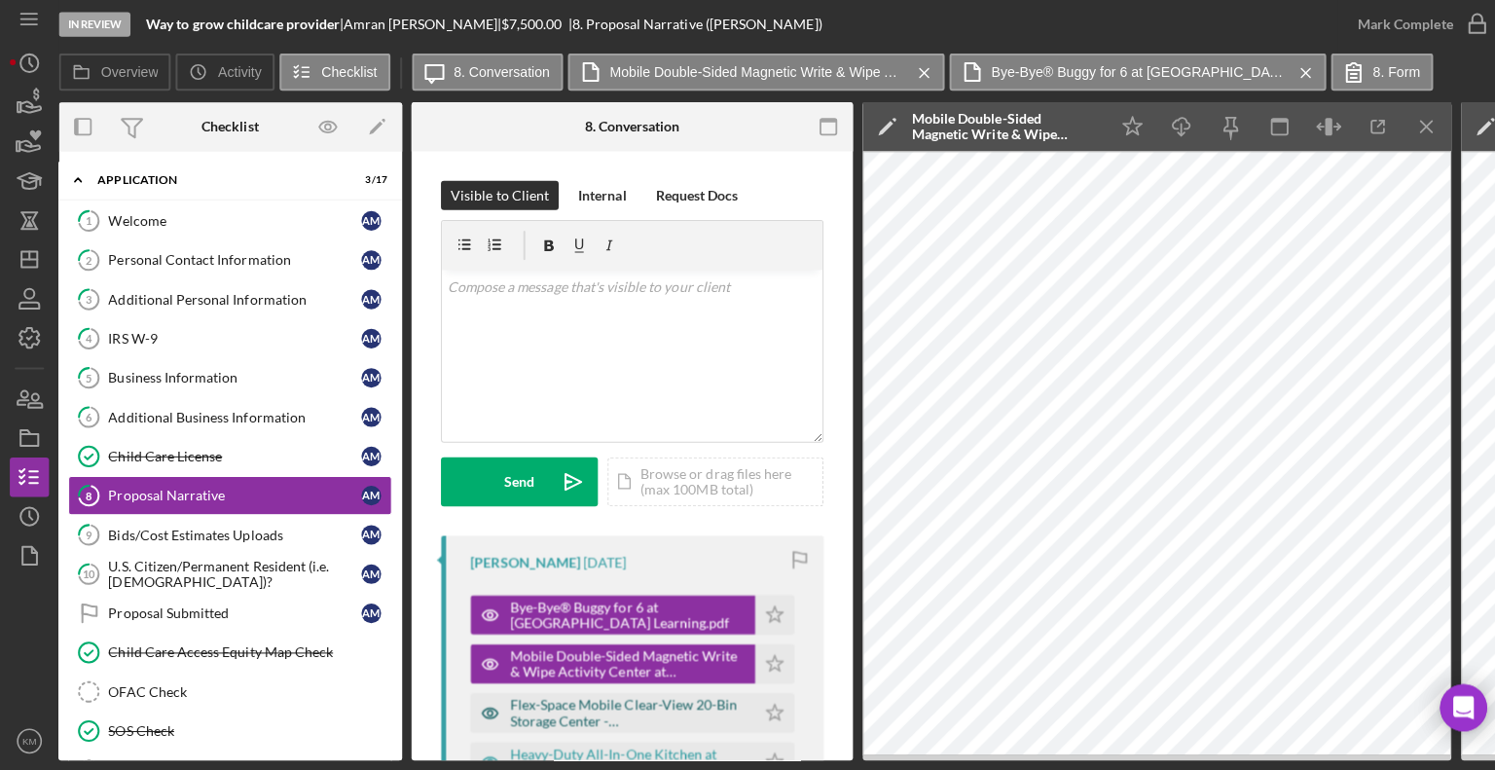
click at [698, 698] on div "Flex-Space Mobile Clear-View 20-Bin Storage Center - [GEOGRAPHIC_DATA] Learning…" at bounding box center [623, 713] width 234 height 31
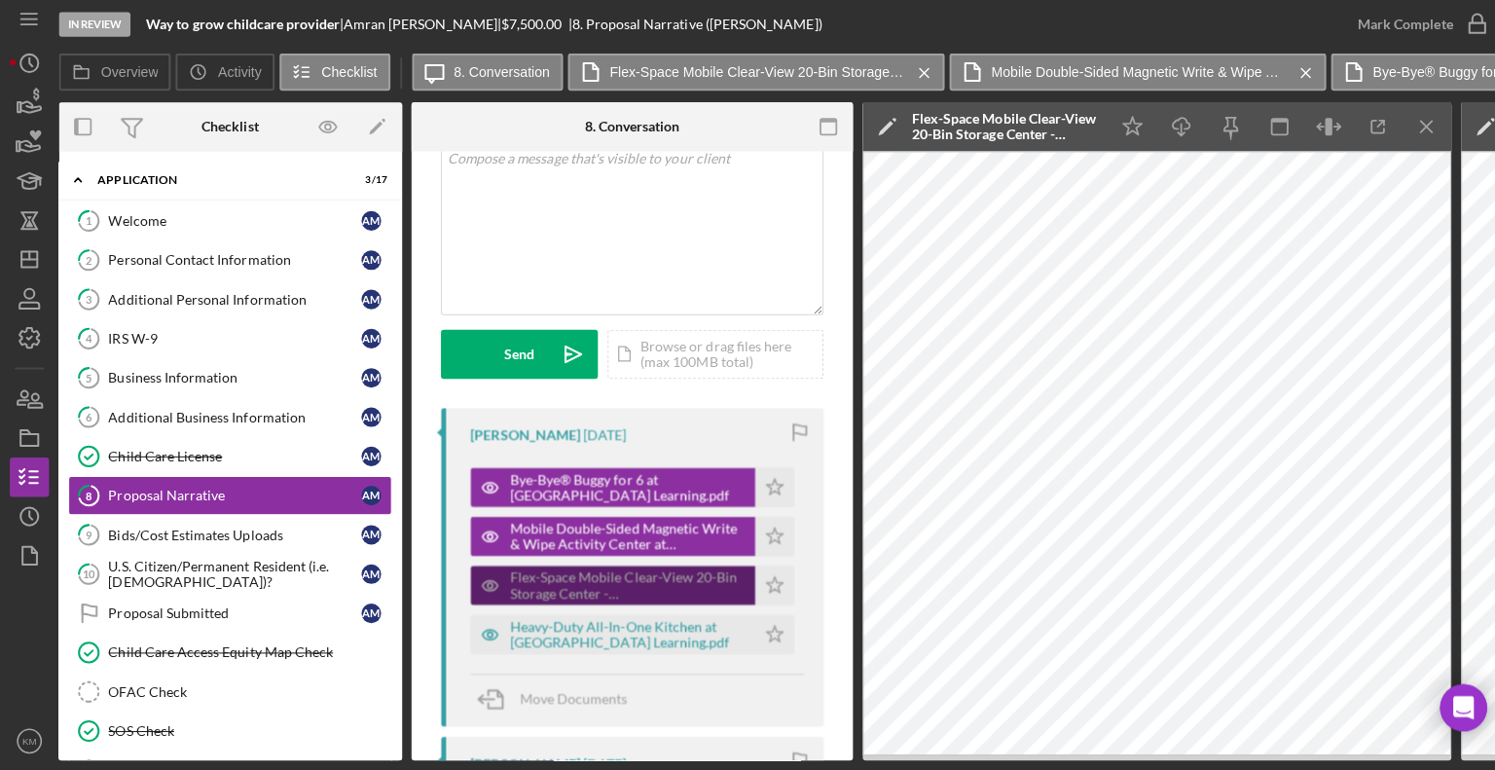
scroll to position [128, 0]
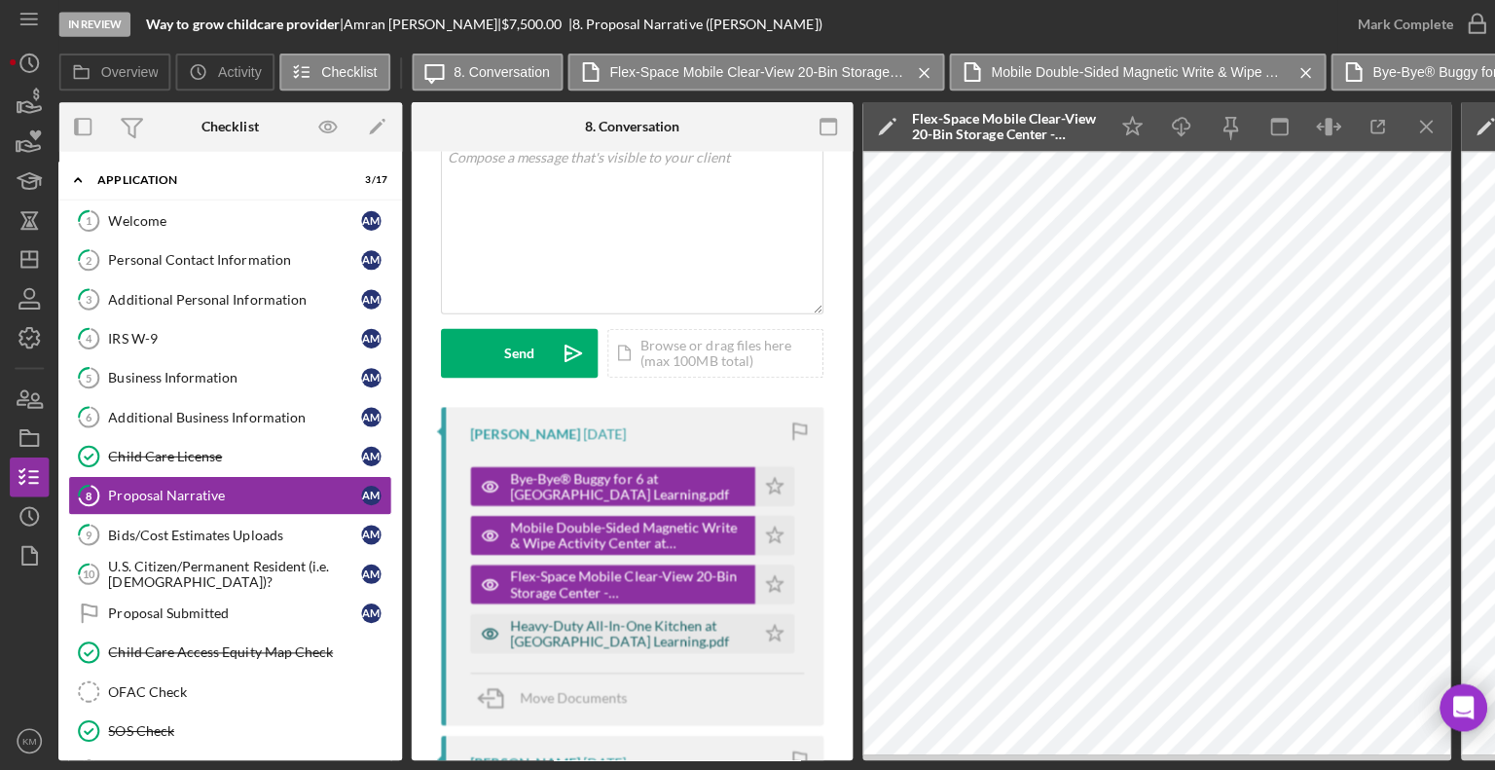
click at [662, 617] on div "Heavy-Duty All-In-One Kitchen at [GEOGRAPHIC_DATA] Learning.pdf" at bounding box center [608, 634] width 282 height 39
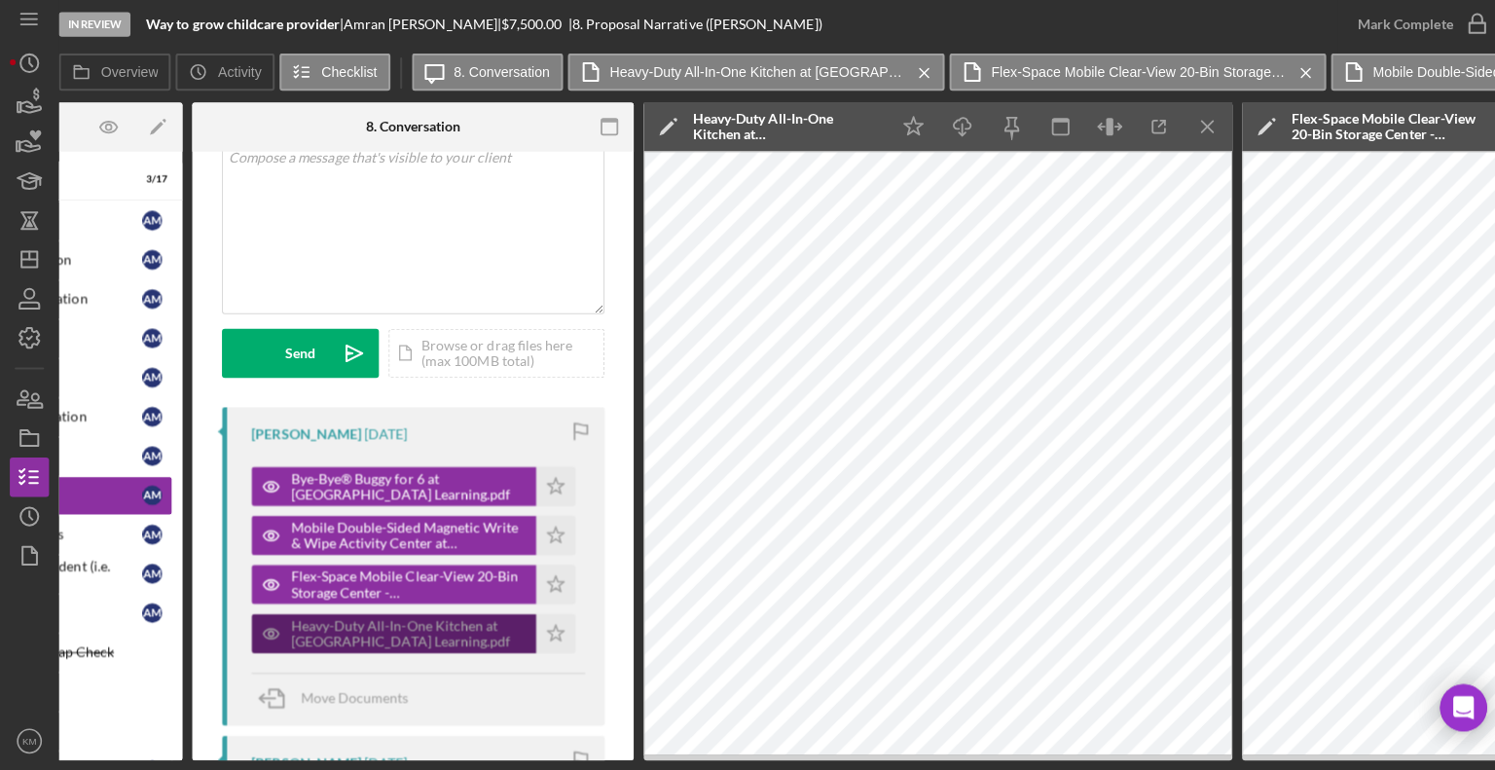
scroll to position [0, 0]
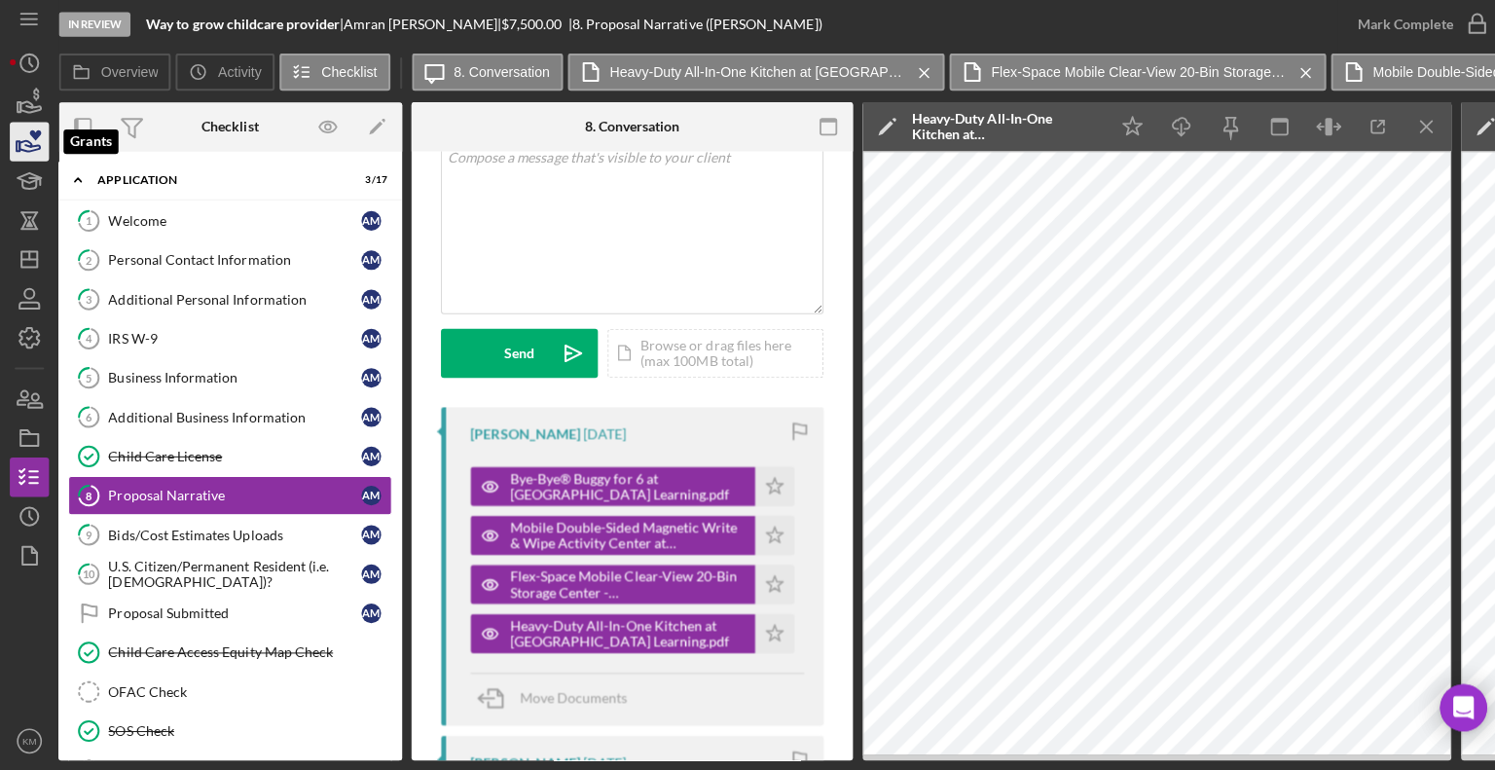
click at [28, 148] on icon "button" at bounding box center [29, 146] width 49 height 49
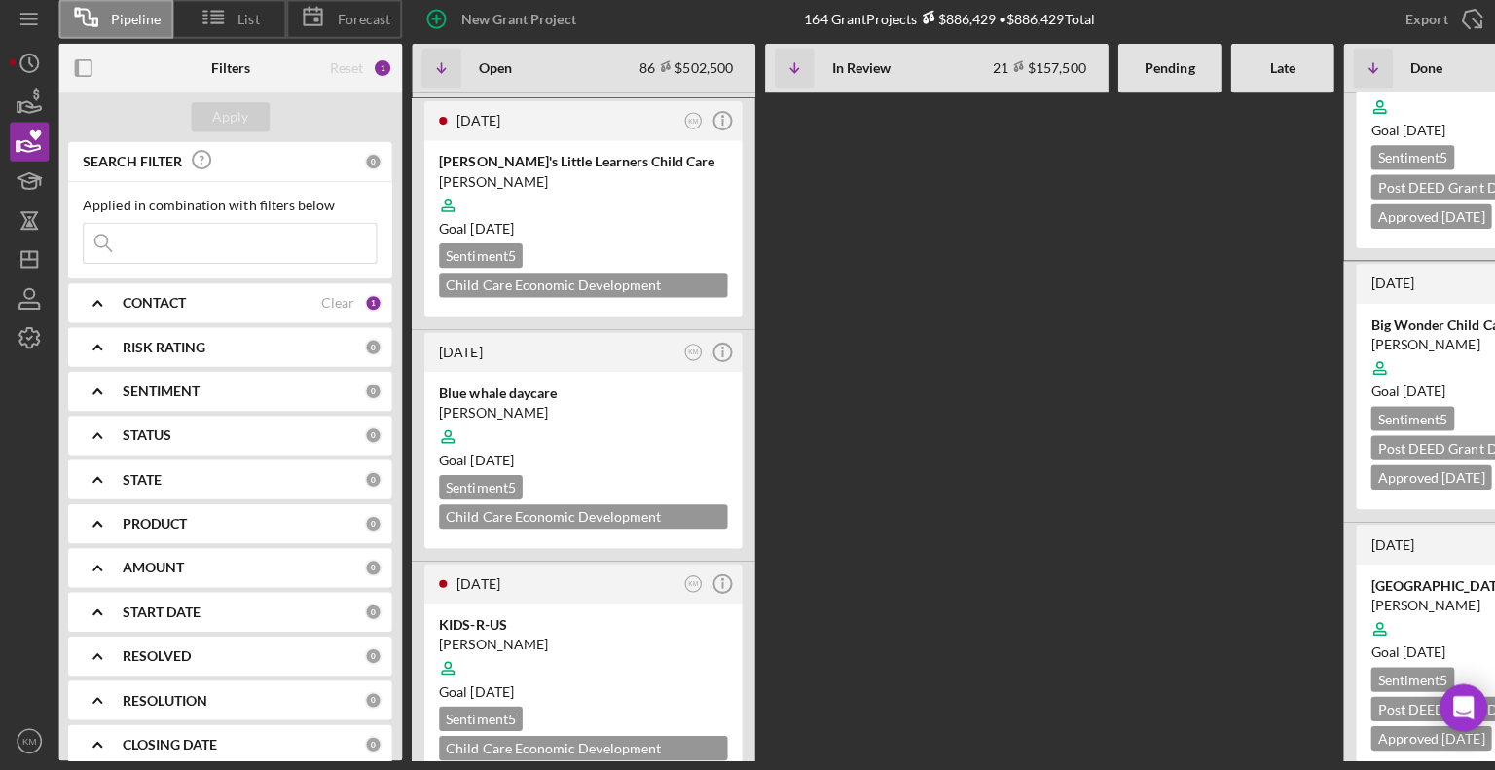
scroll to position [5073, 0]
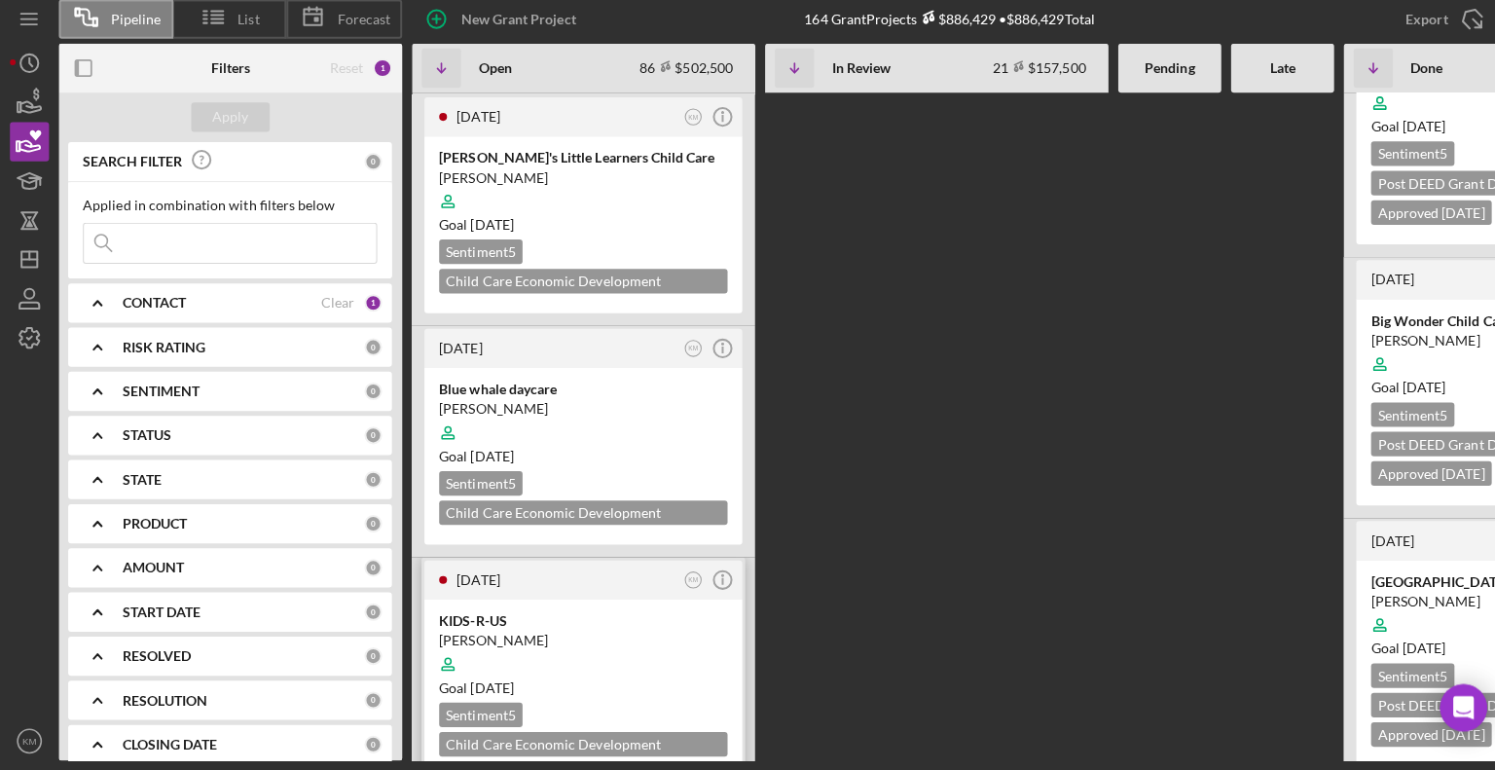
click at [625, 646] on div at bounding box center [579, 664] width 286 height 37
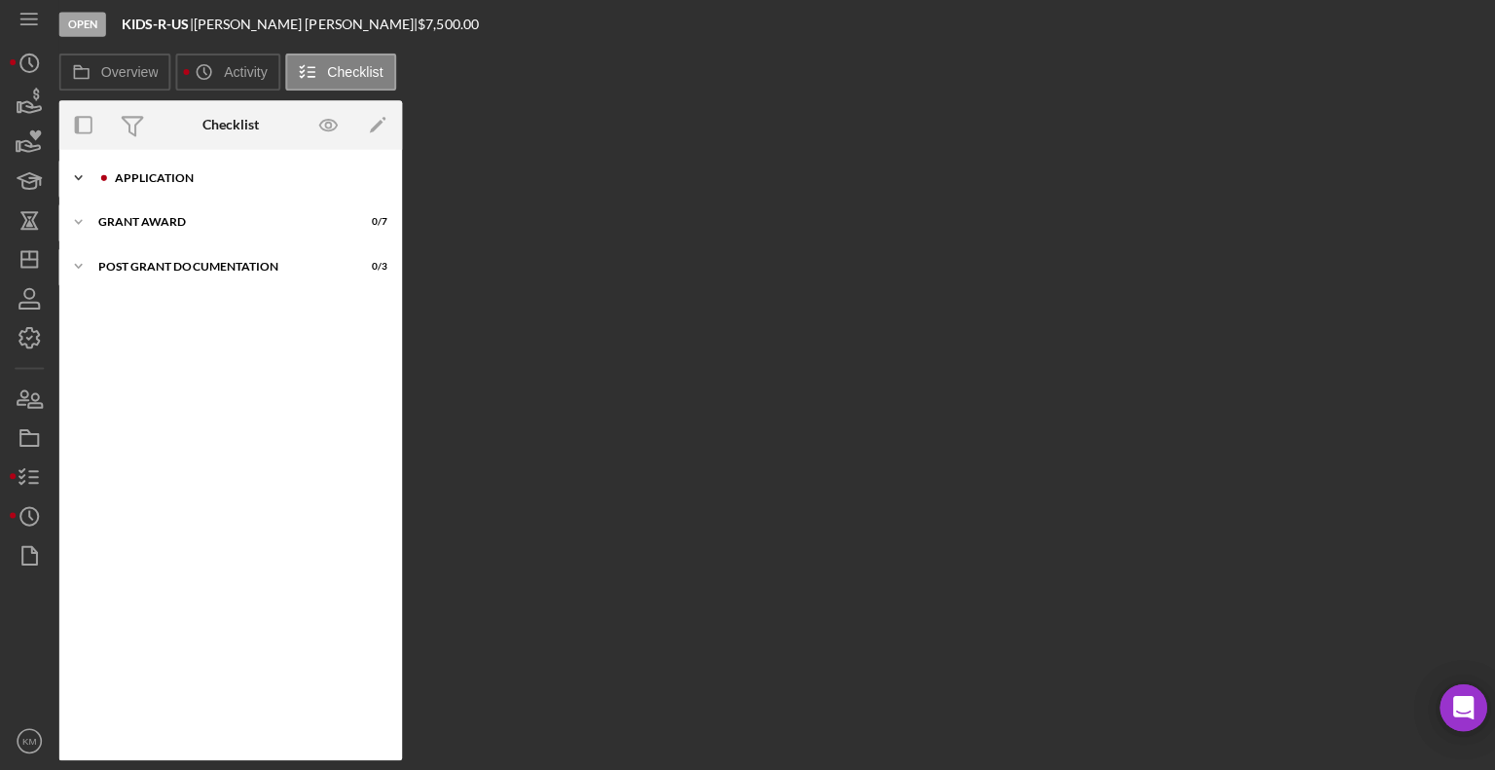
click at [83, 179] on icon "Icon/Expander" at bounding box center [77, 182] width 39 height 39
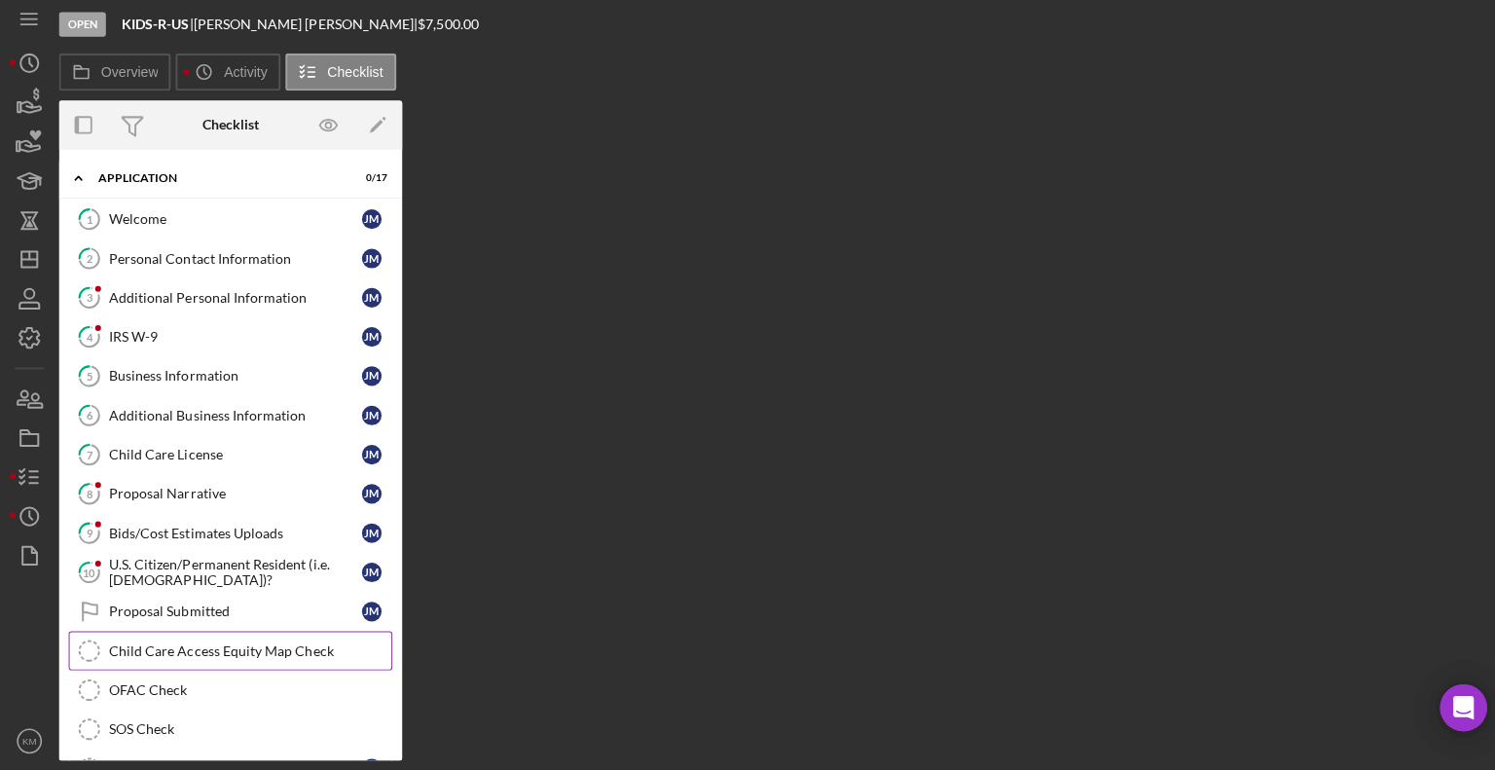
click at [191, 643] on div "Child Care Access Equity Map Check" at bounding box center [248, 651] width 280 height 16
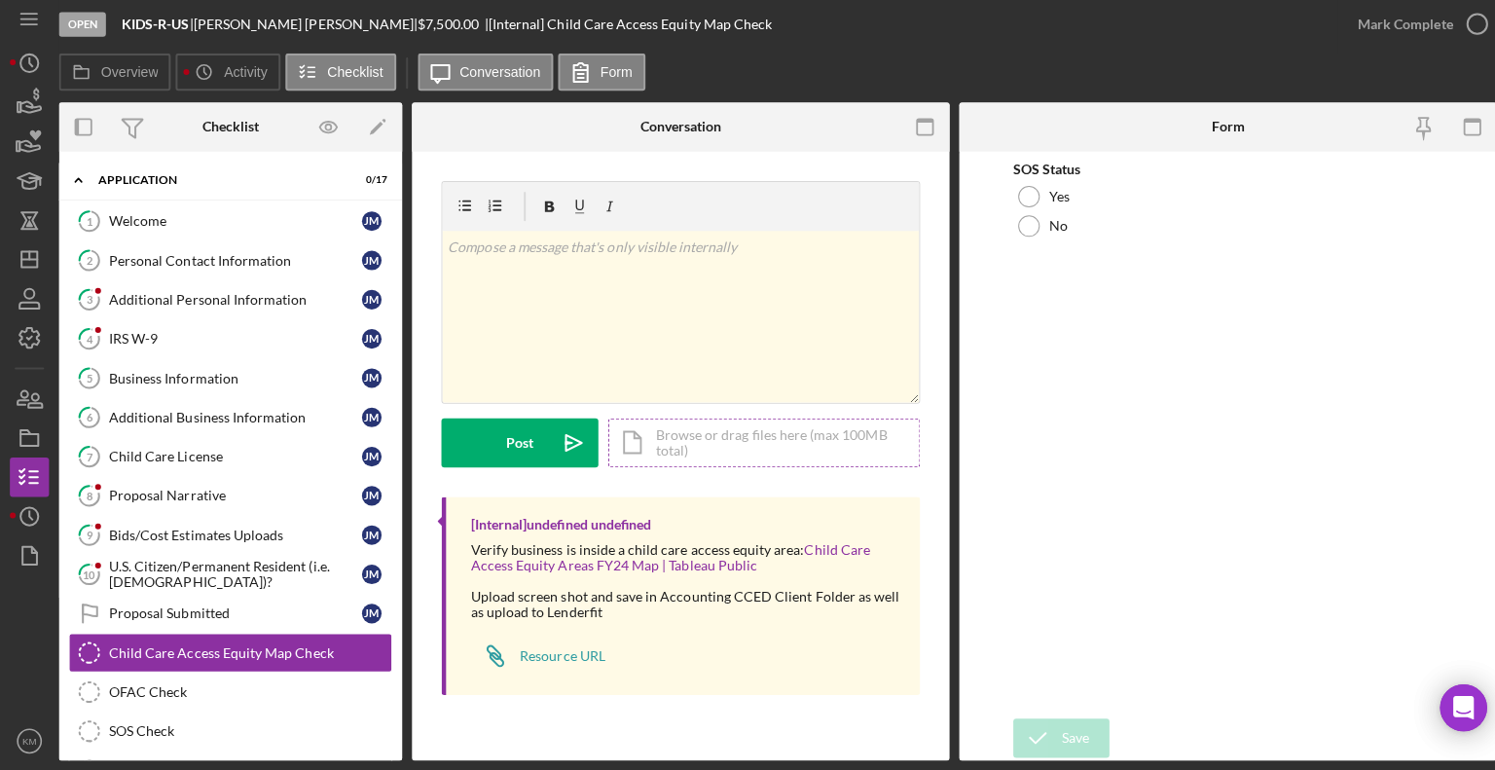
click at [693, 456] on div "Icon/Document Browse or drag files here (max 100MB total) Tap to choose files o…" at bounding box center [758, 444] width 310 height 49
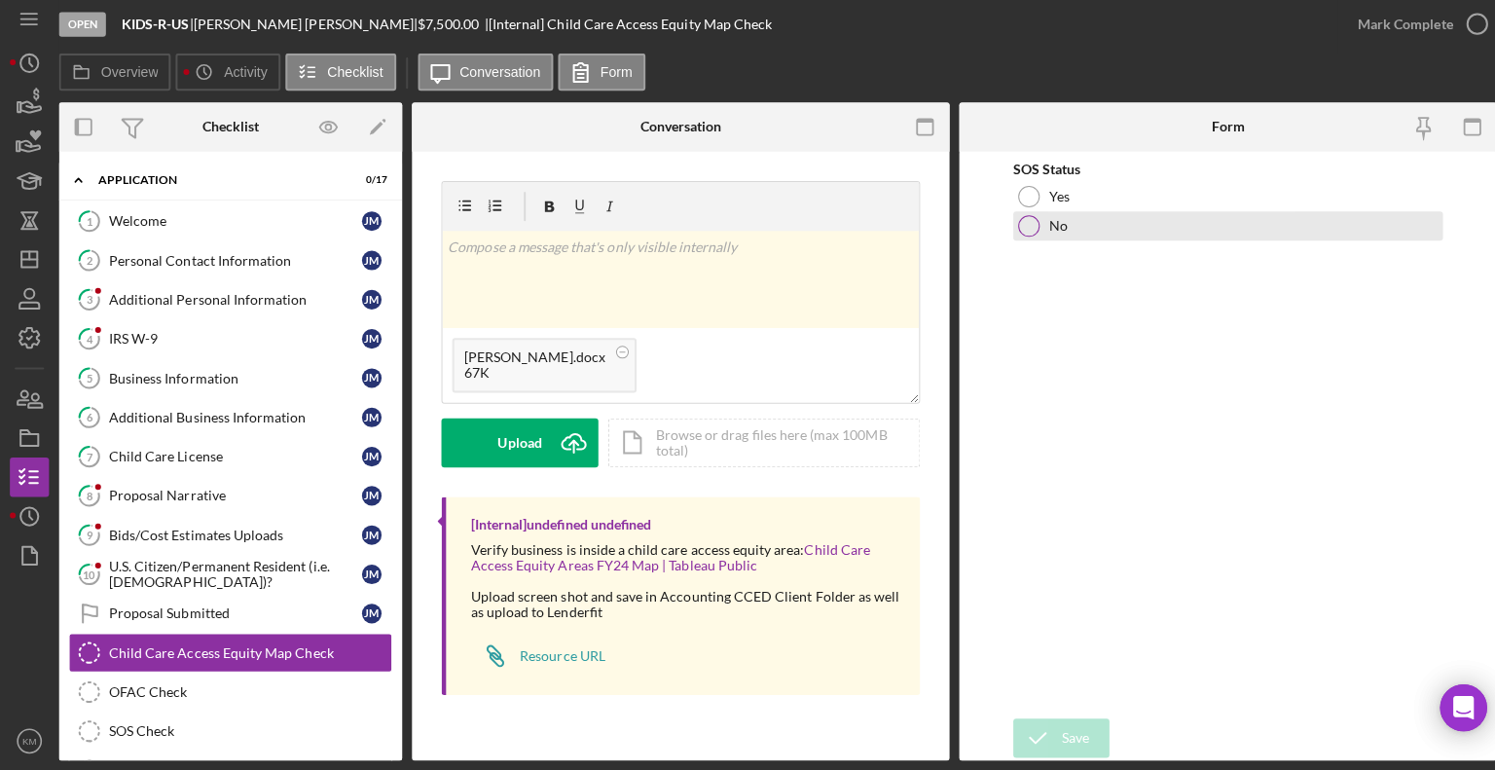
click at [1024, 238] on div at bounding box center [1020, 229] width 21 height 21
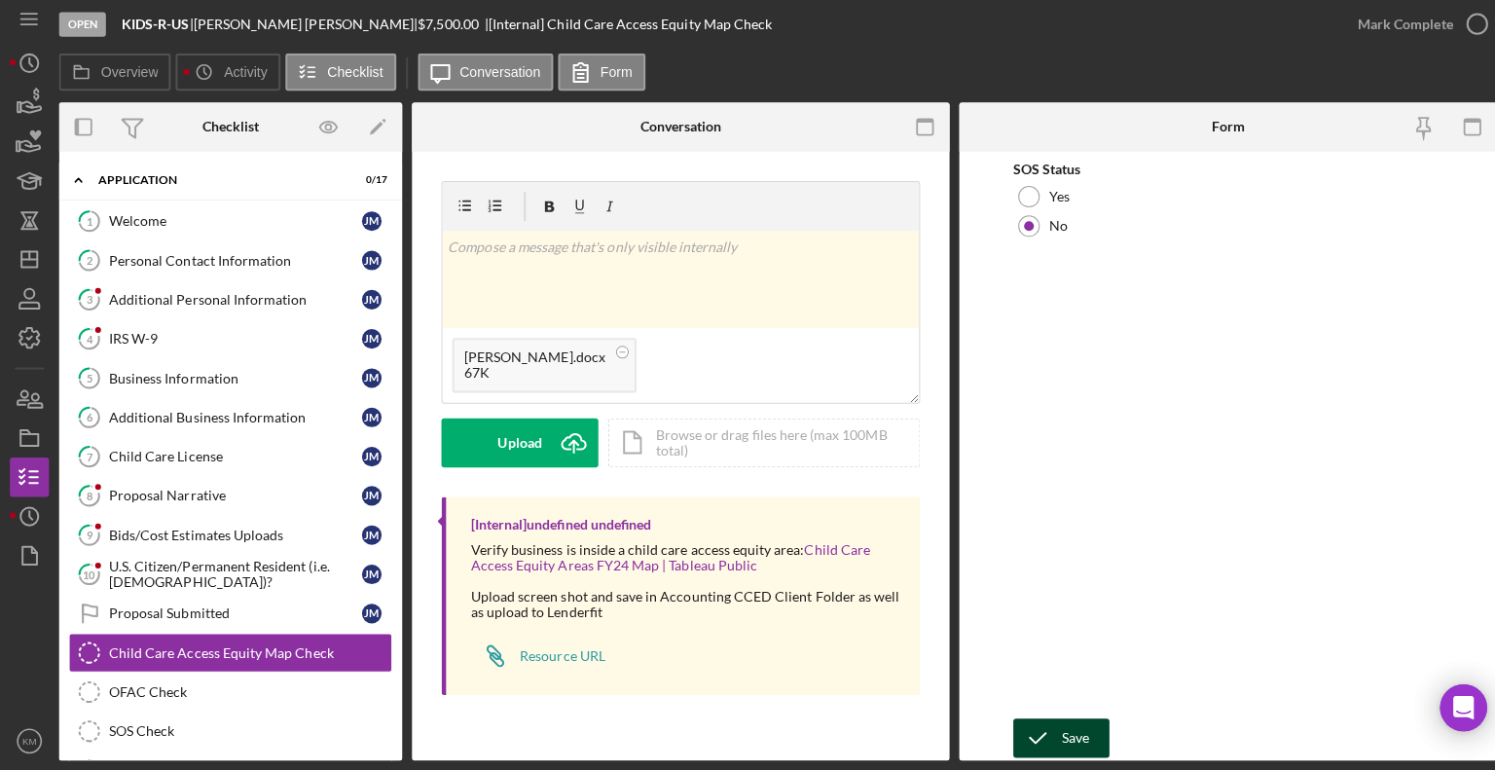
click at [1049, 752] on icon "submit" at bounding box center [1029, 737] width 49 height 49
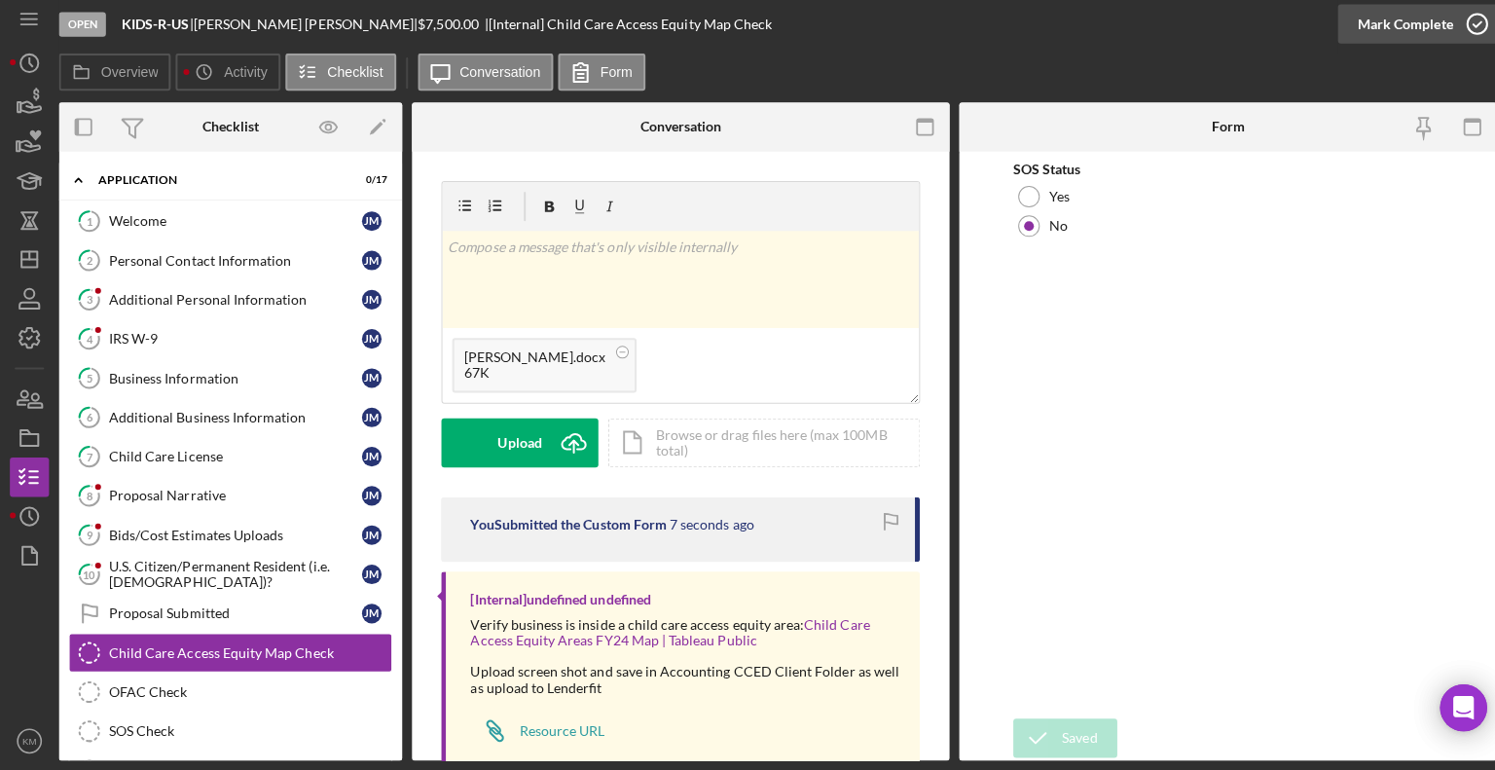
click at [1404, 36] on div "Mark Complete" at bounding box center [1394, 29] width 94 height 39
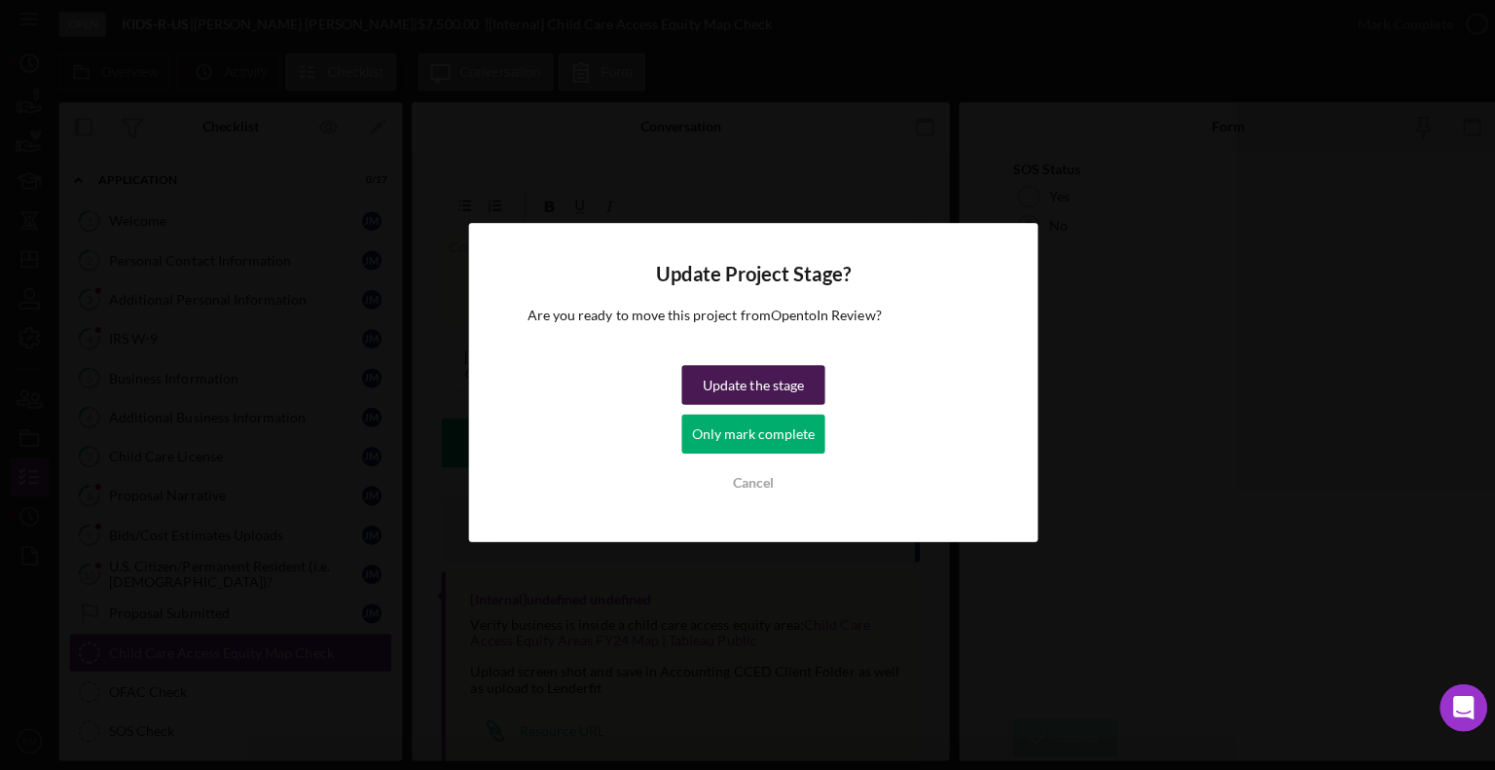
click at [805, 392] on button "Update the stage" at bounding box center [747, 387] width 142 height 39
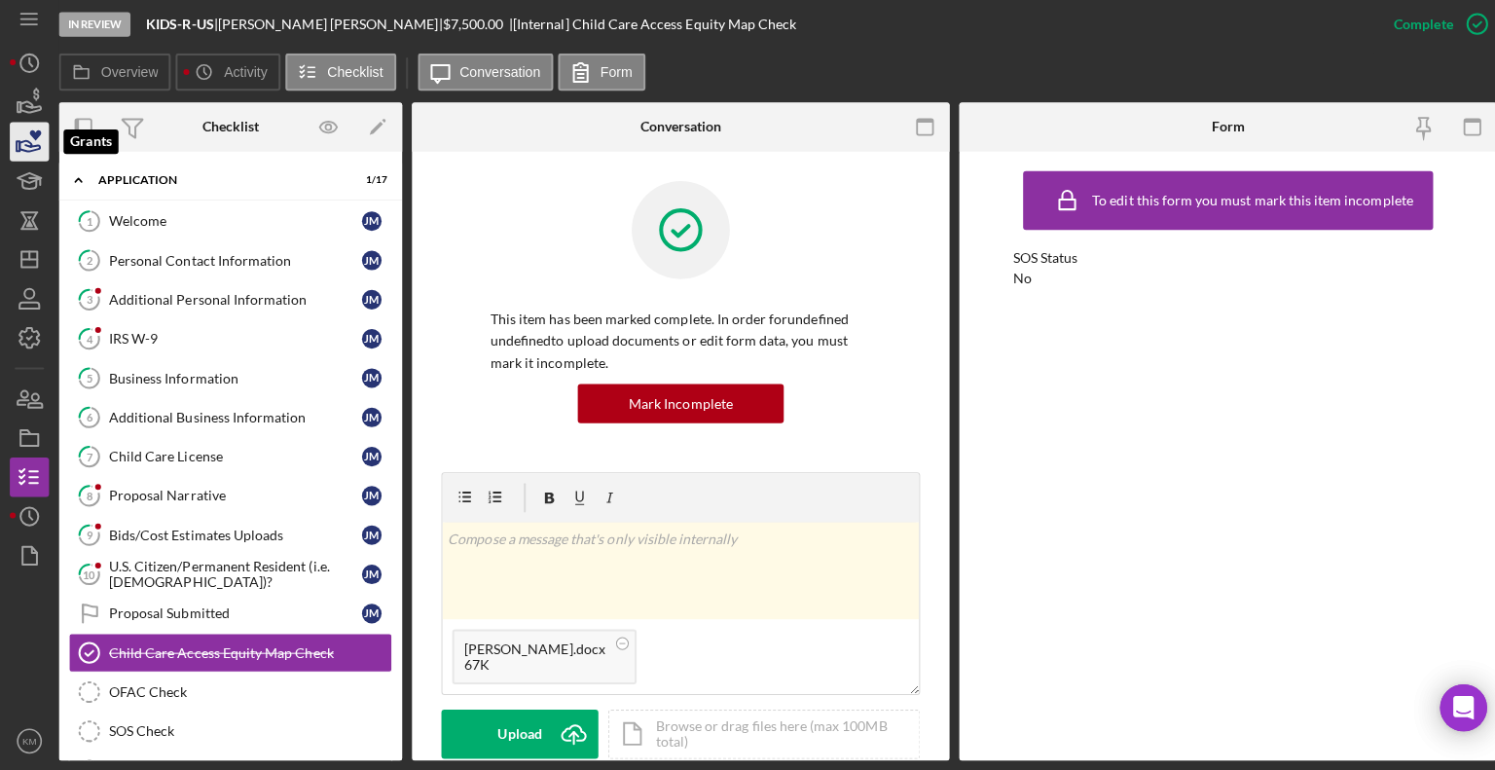
click at [36, 155] on icon "button" at bounding box center [29, 146] width 49 height 49
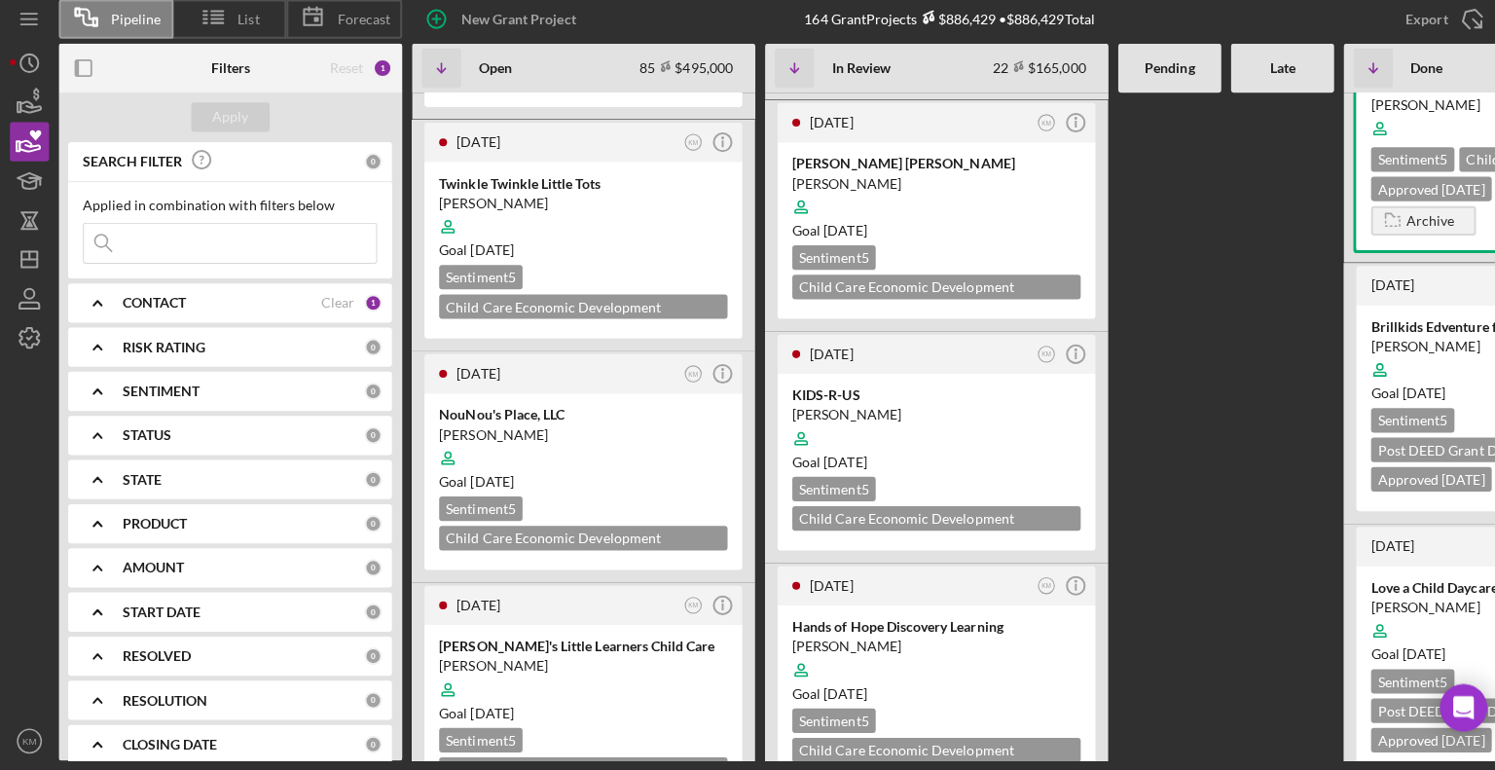
scroll to position [4585, 0]
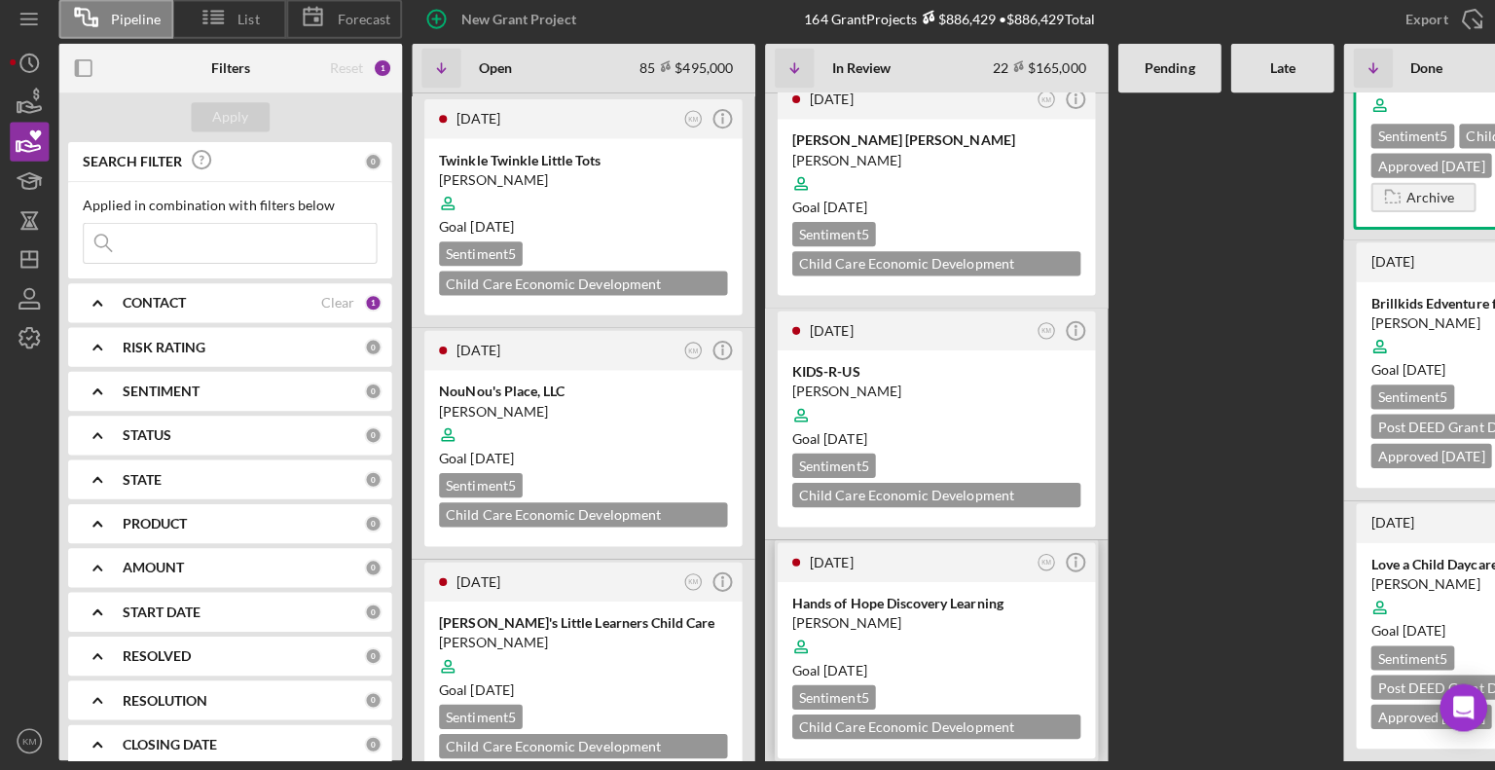
click at [901, 595] on div "Hands of Hope Discovery Learning" at bounding box center [929, 604] width 286 height 19
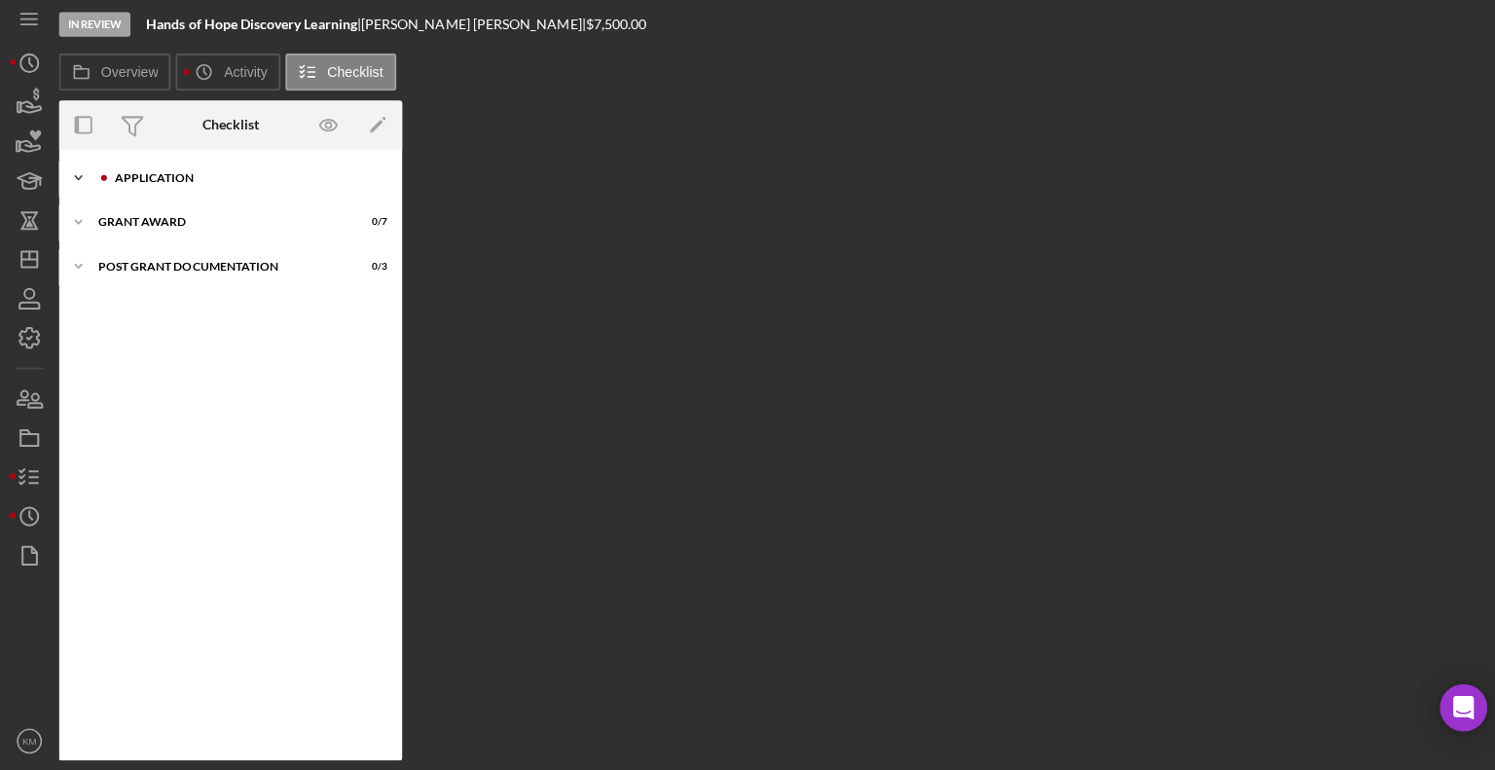
click at [82, 178] on icon "Icon/Expander" at bounding box center [77, 182] width 39 height 39
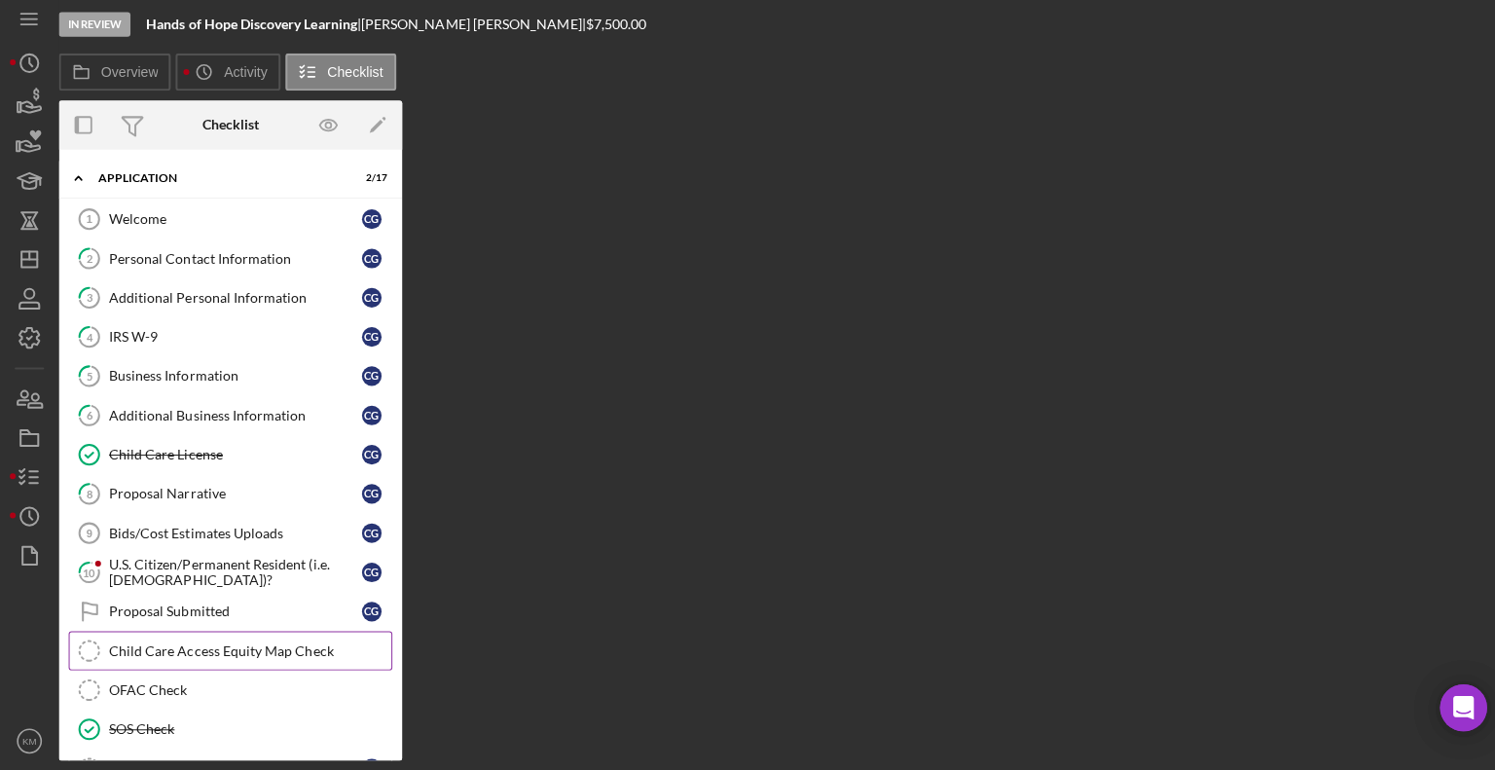
drag, startPoint x: 237, startPoint y: 654, endPoint x: 180, endPoint y: 649, distance: 56.7
drag, startPoint x: 180, startPoint y: 649, endPoint x: 128, endPoint y: 651, distance: 51.6
click at [128, 651] on div "Child Care Access Equity Map Check" at bounding box center [248, 651] width 280 height 16
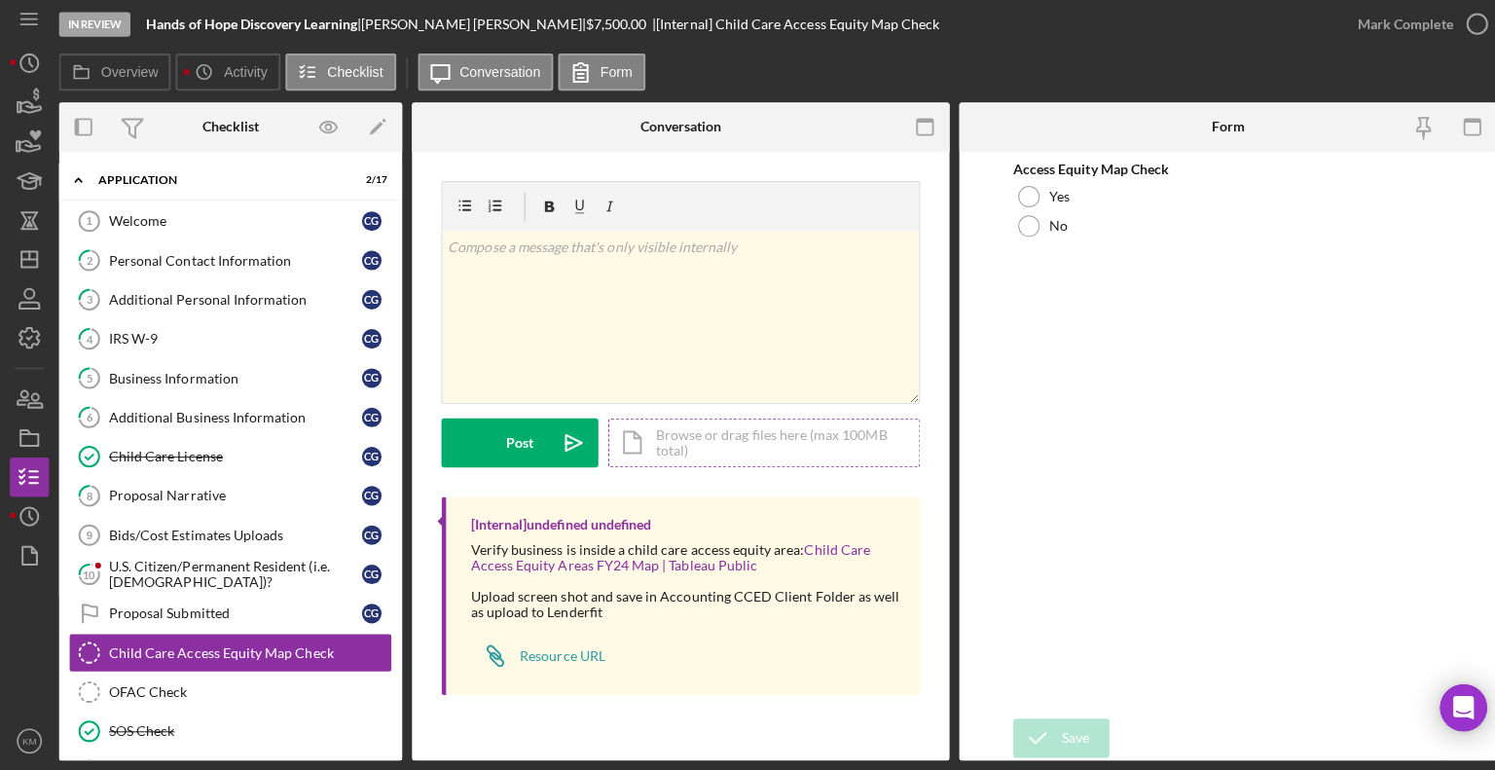
click at [661, 458] on div "Icon/Document Browse or drag files here (max 100MB total) Tap to choose files o…" at bounding box center [758, 444] width 310 height 49
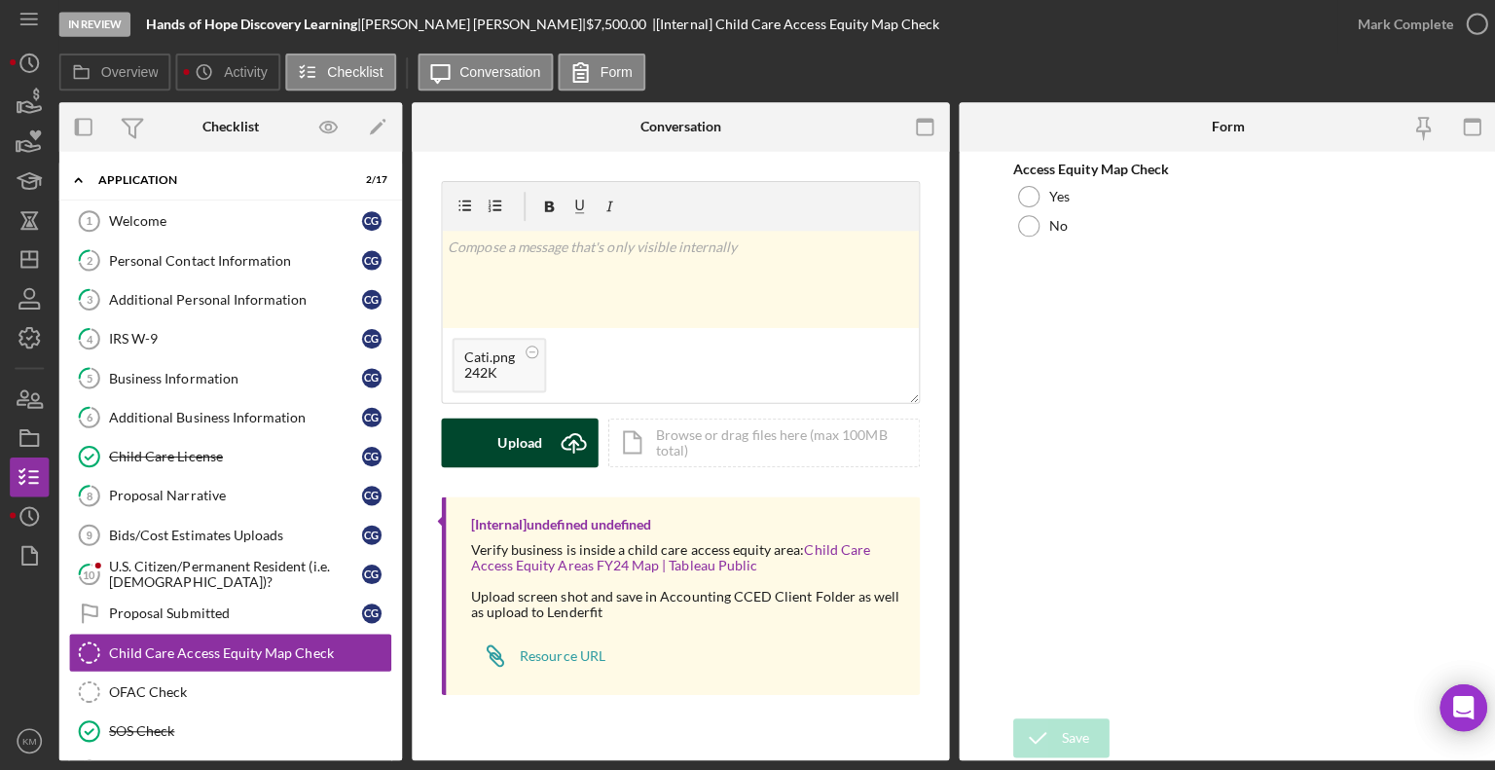
click at [537, 443] on button "Upload Icon/Upload" at bounding box center [516, 444] width 156 height 49
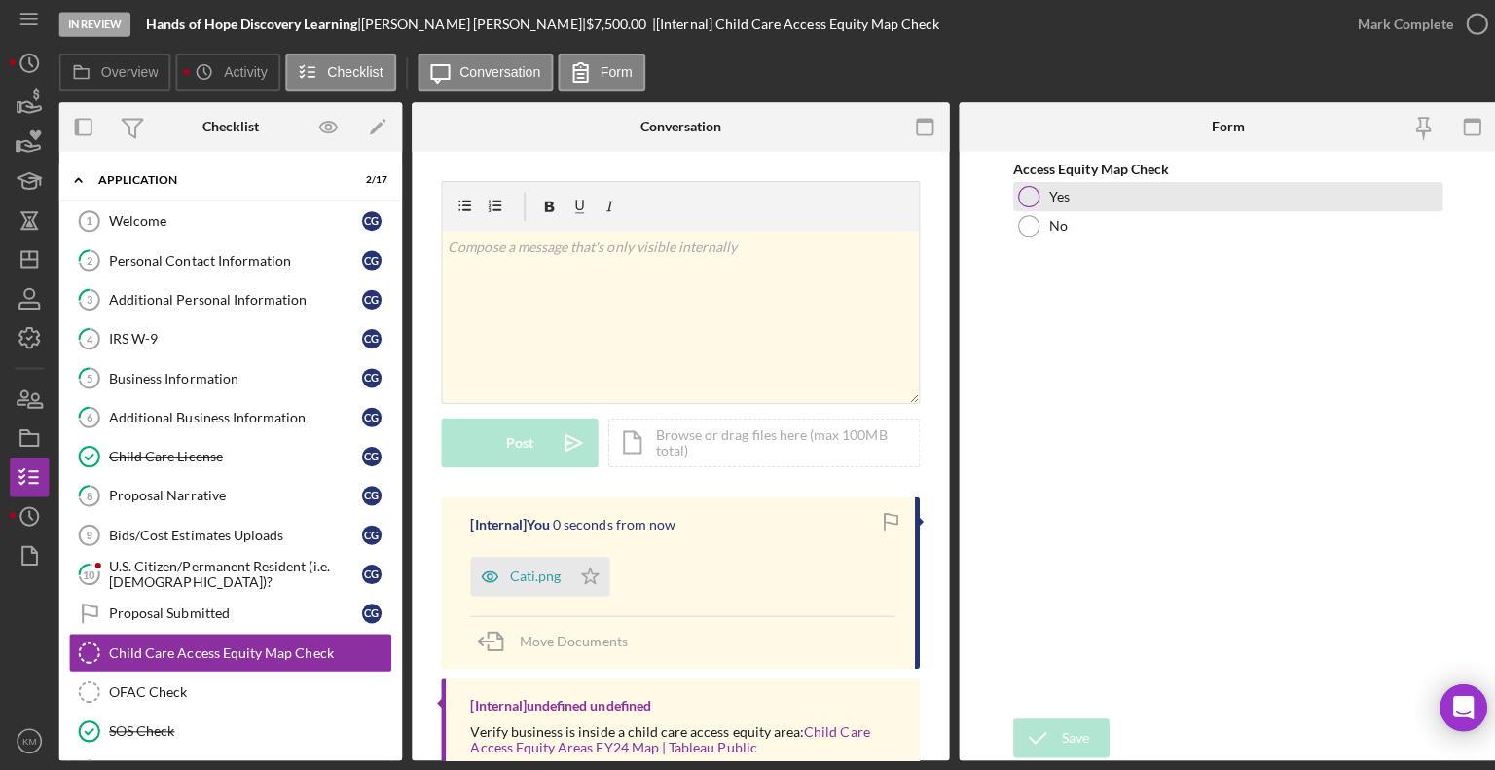
click at [1025, 203] on div at bounding box center [1020, 200] width 21 height 21
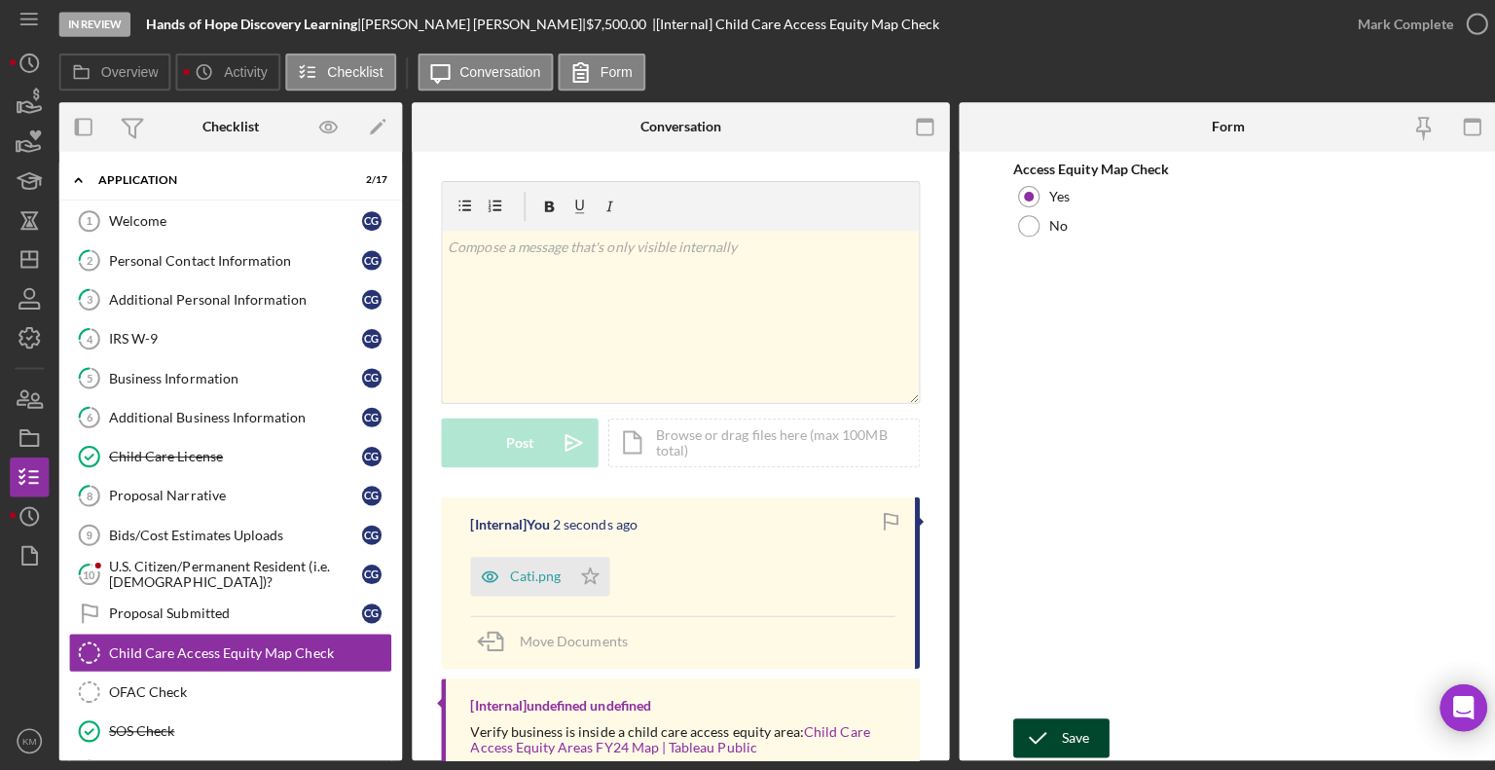
click at [1063, 744] on div "Save" at bounding box center [1067, 737] width 27 height 39
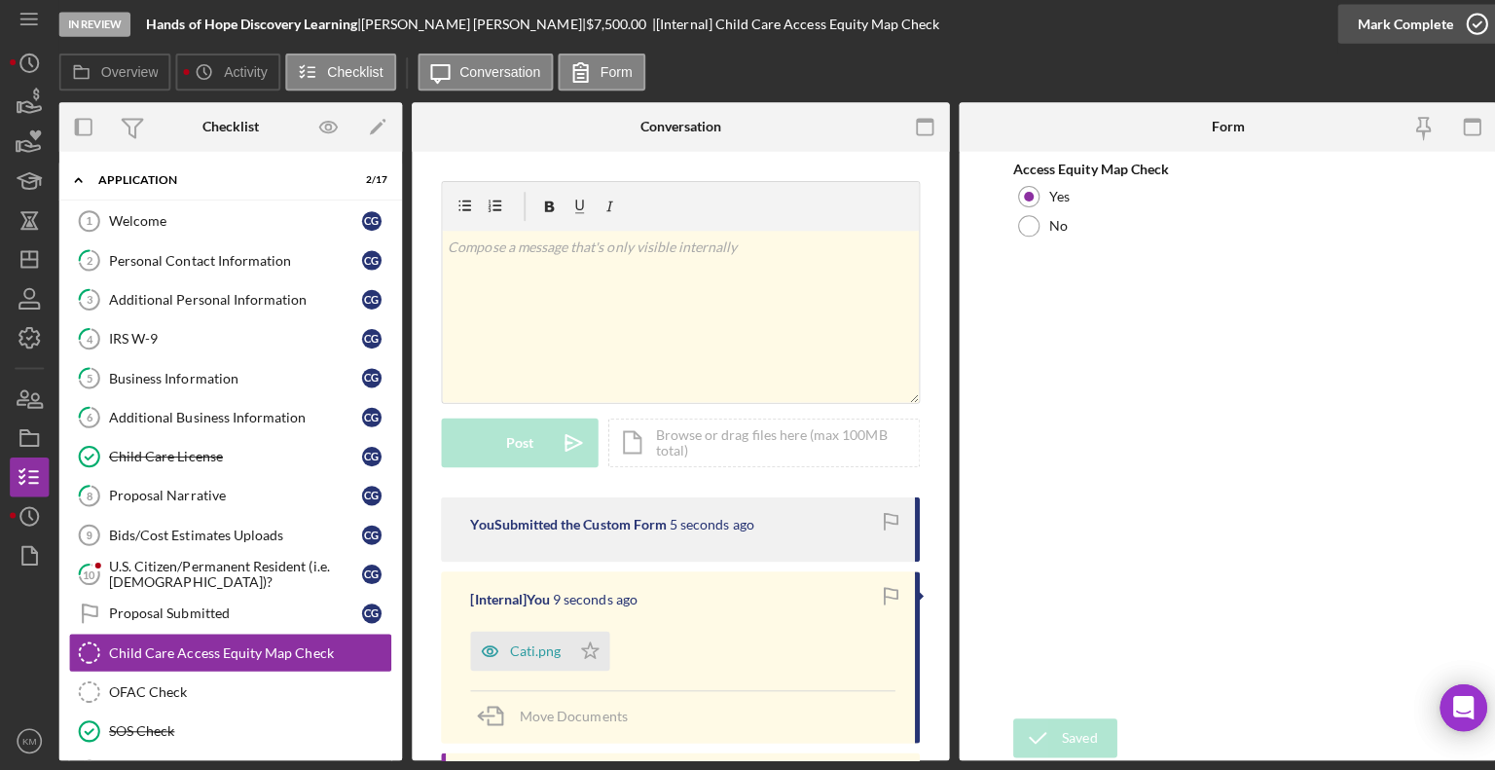
click at [1439, 20] on div "Mark Complete" at bounding box center [1394, 29] width 94 height 39
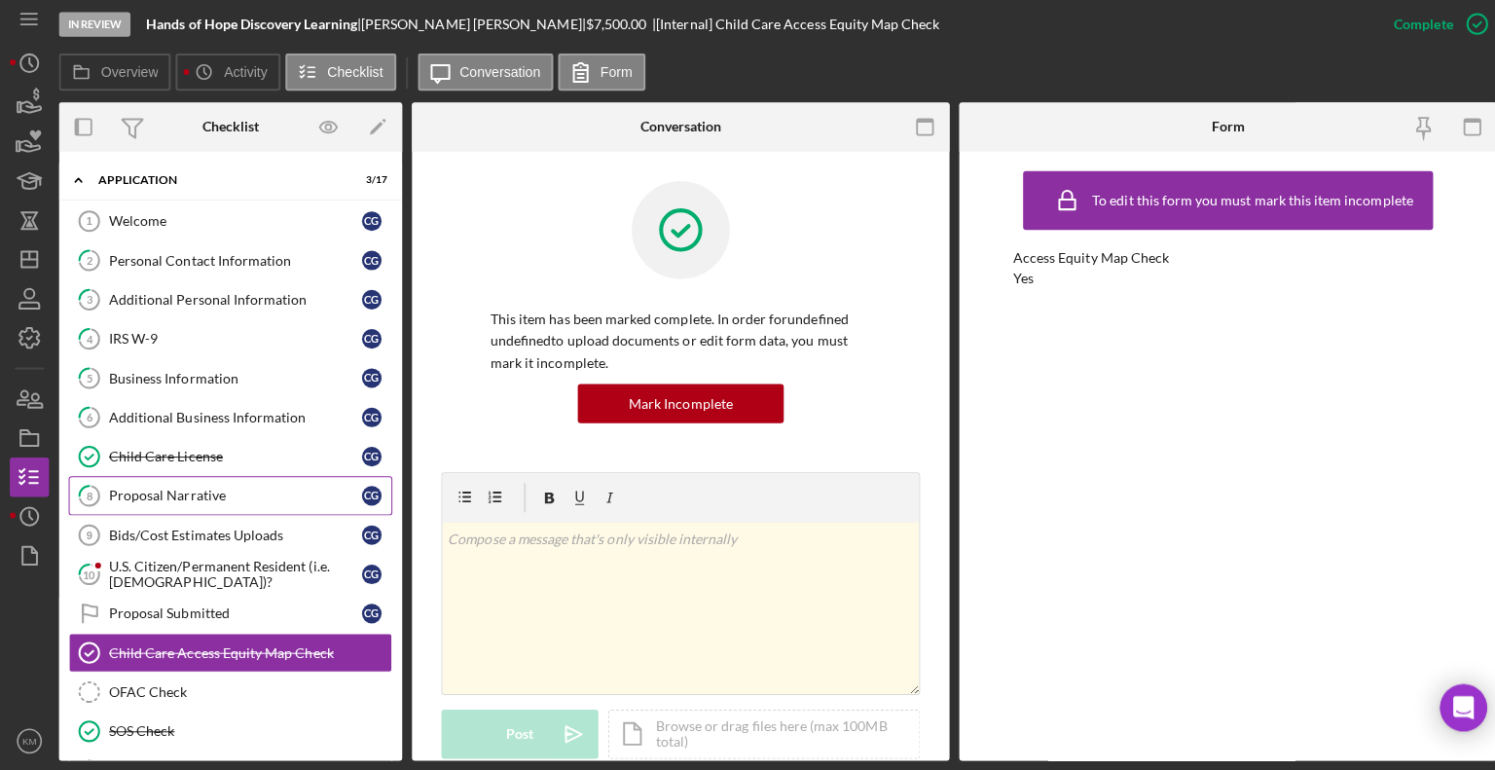
click at [205, 497] on div "Proposal Narrative" at bounding box center [233, 498] width 251 height 16
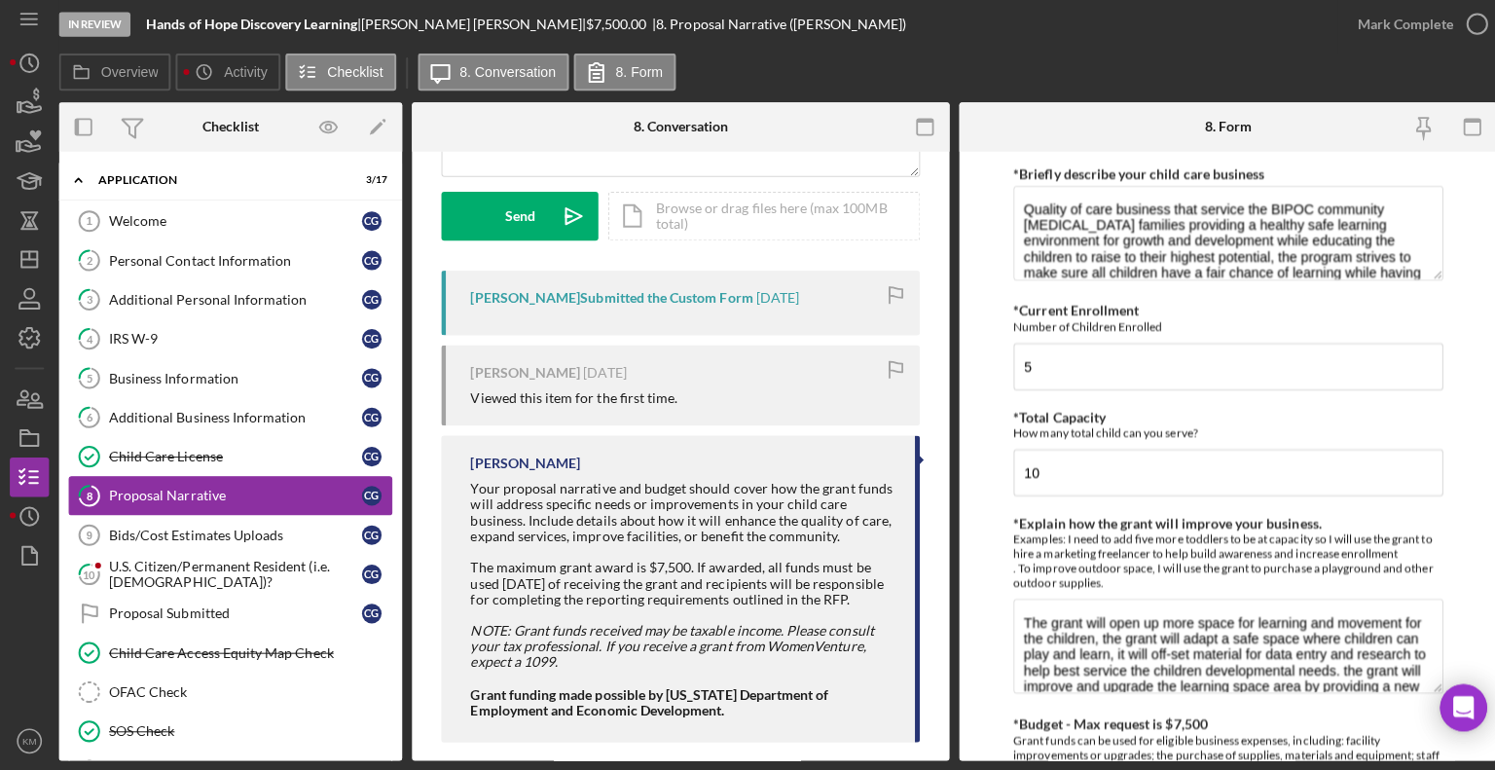
scroll to position [299, 0]
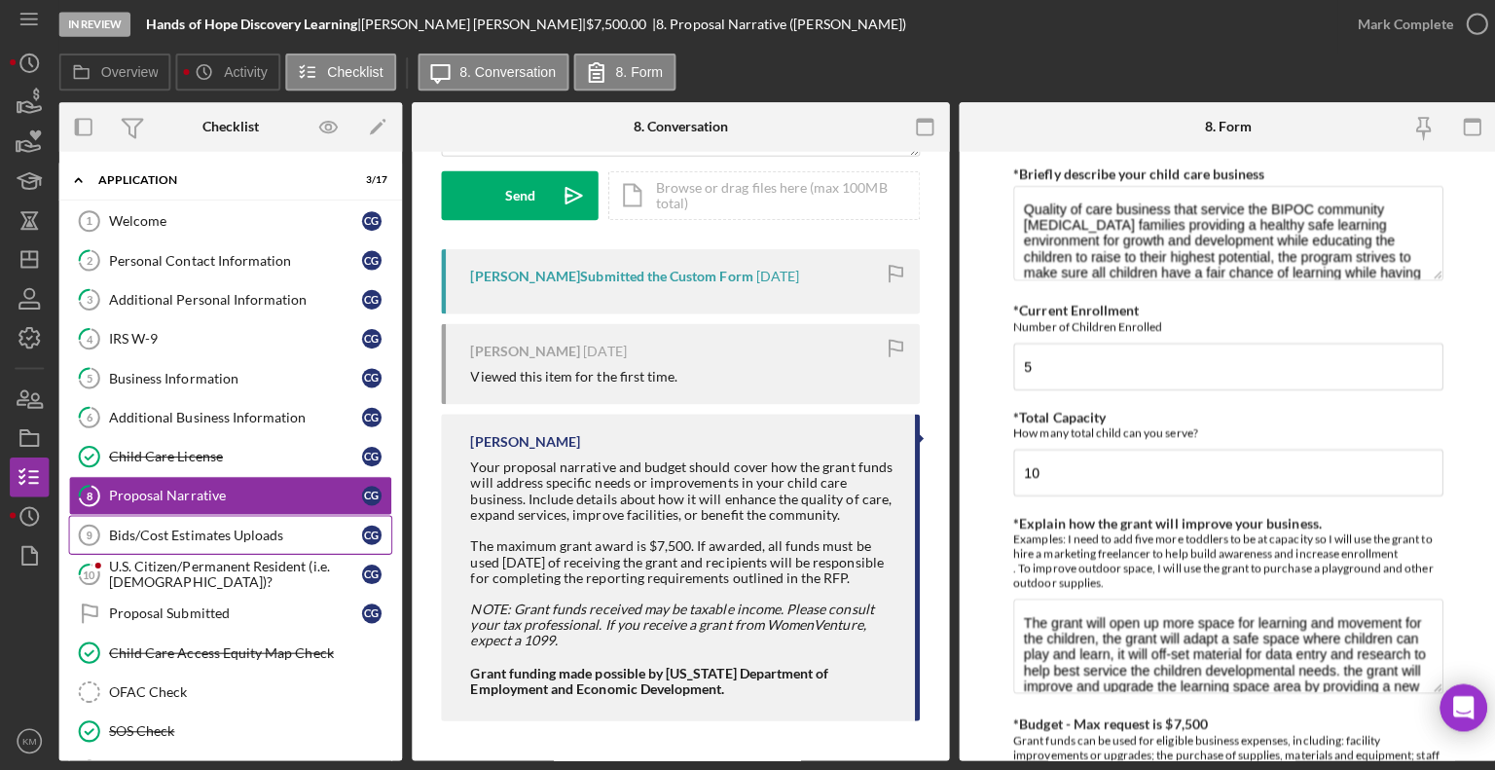
click at [271, 529] on div "Bids/Cost Estimates Uploads" at bounding box center [233, 537] width 251 height 16
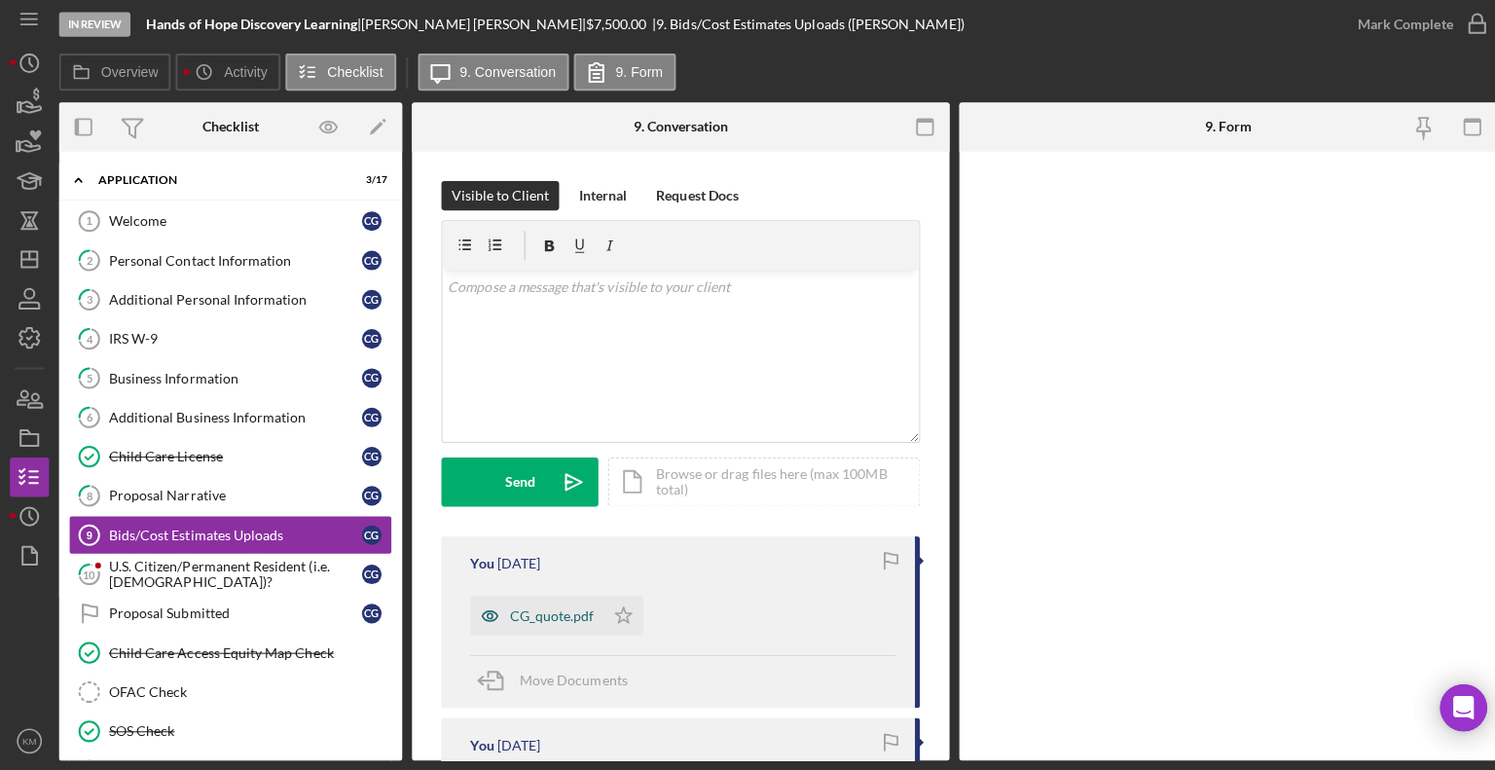
click at [546, 623] on div "CG_quote.pdf" at bounding box center [533, 616] width 132 height 39
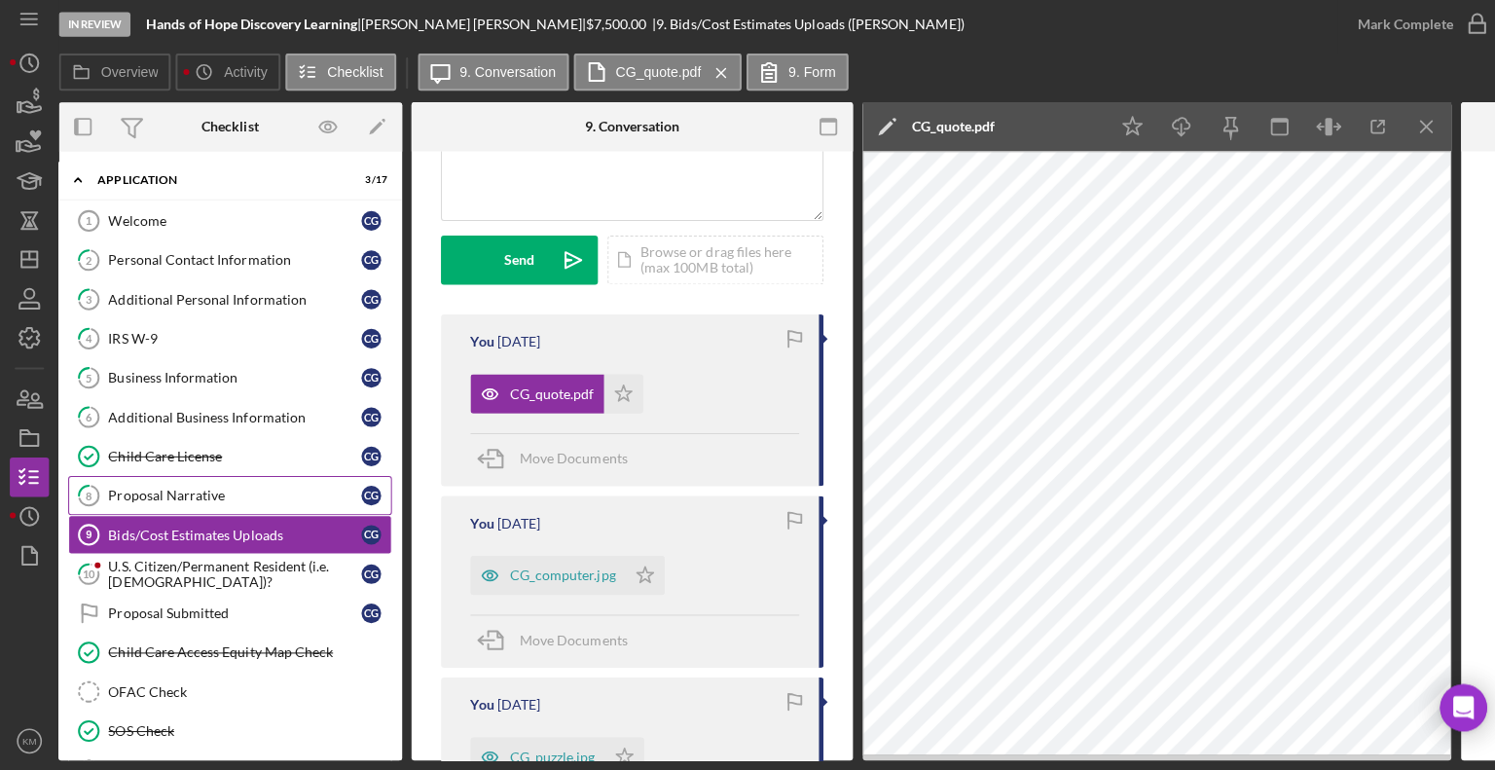
scroll to position [222, 0]
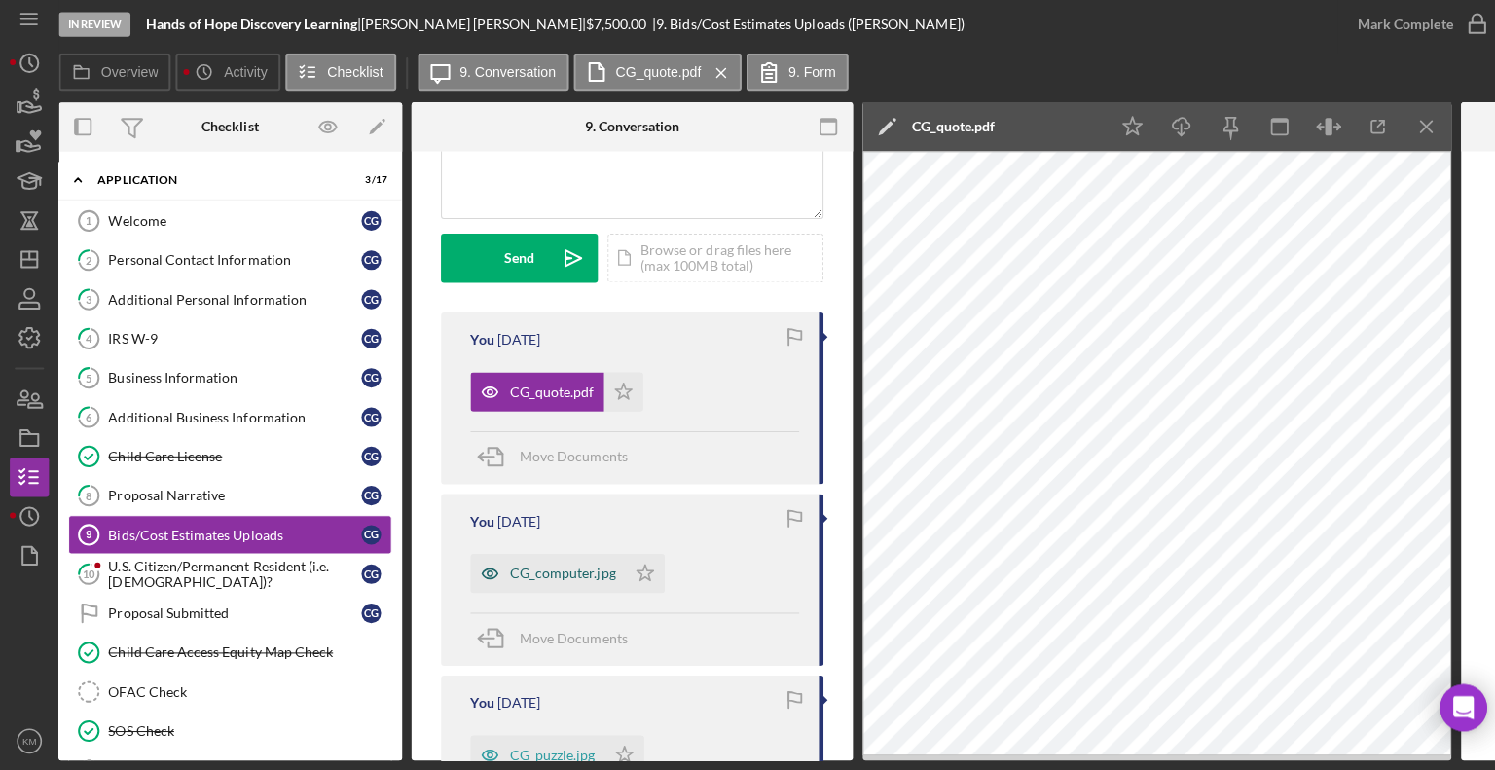
click at [602, 576] on div "CG_computer.jpg" at bounding box center [558, 574] width 105 height 16
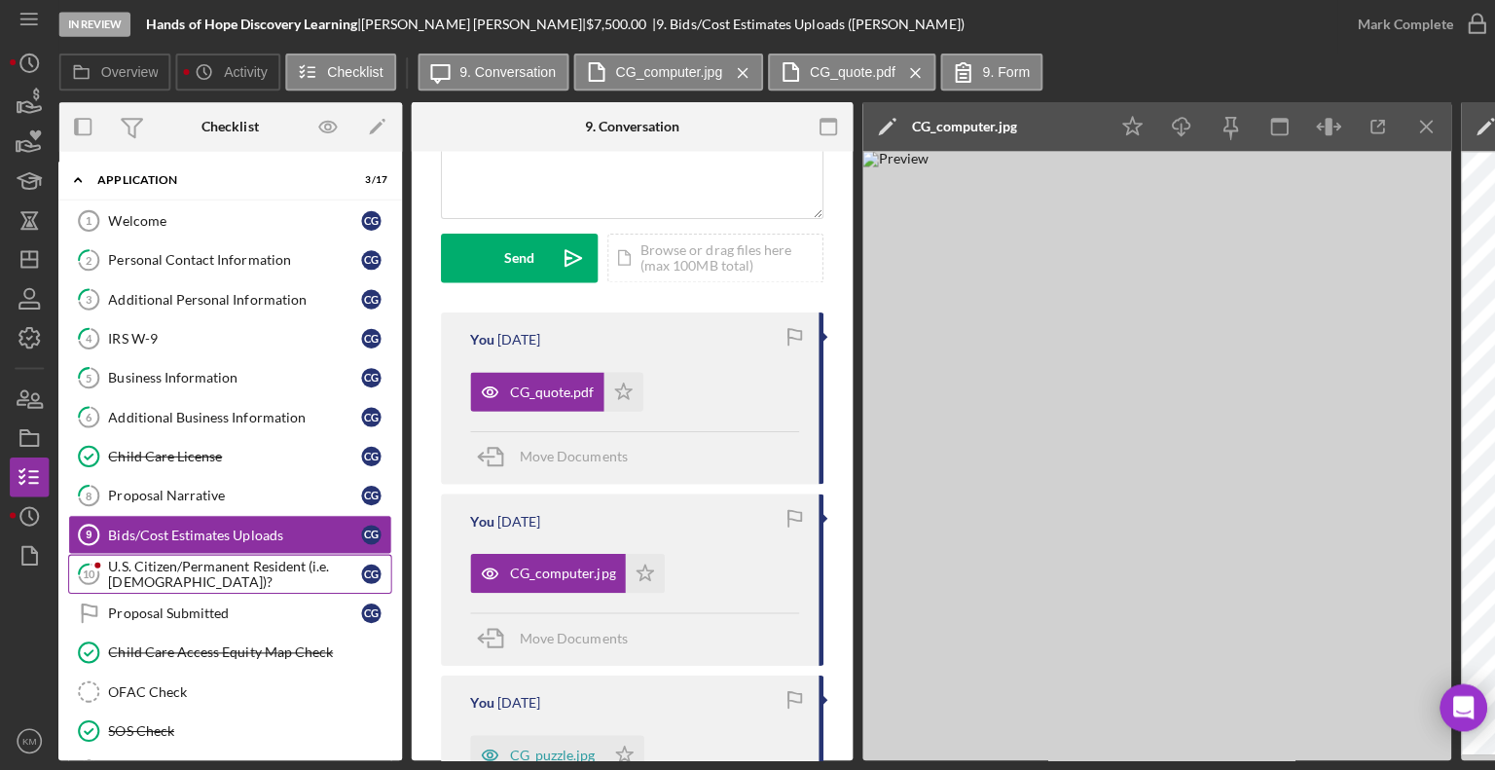
click at [186, 570] on div "U.S. Citizen/Permanent Resident (i.e. [DEMOGRAPHIC_DATA])?" at bounding box center [233, 575] width 251 height 31
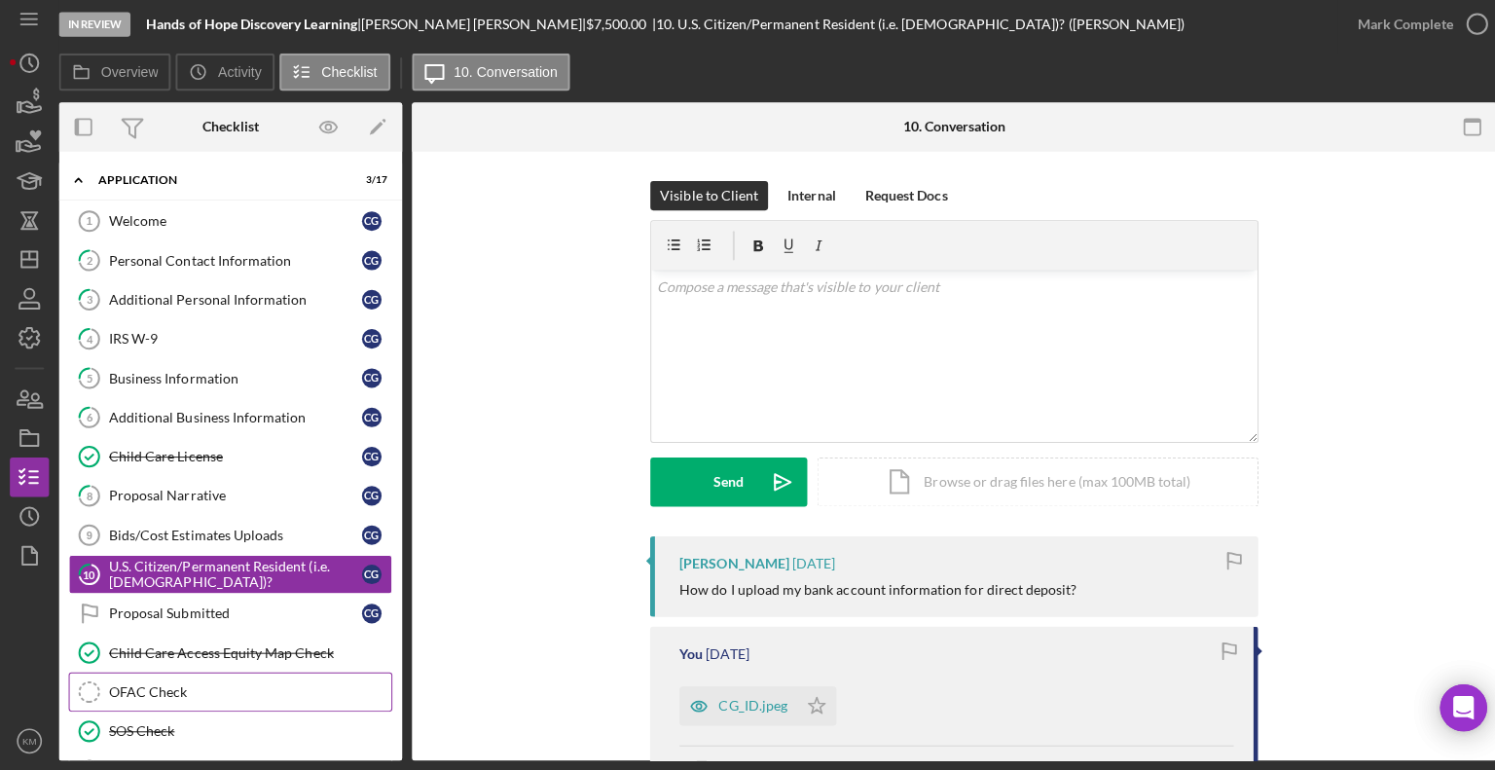
click at [190, 684] on div "OFAC Check" at bounding box center [248, 692] width 280 height 16
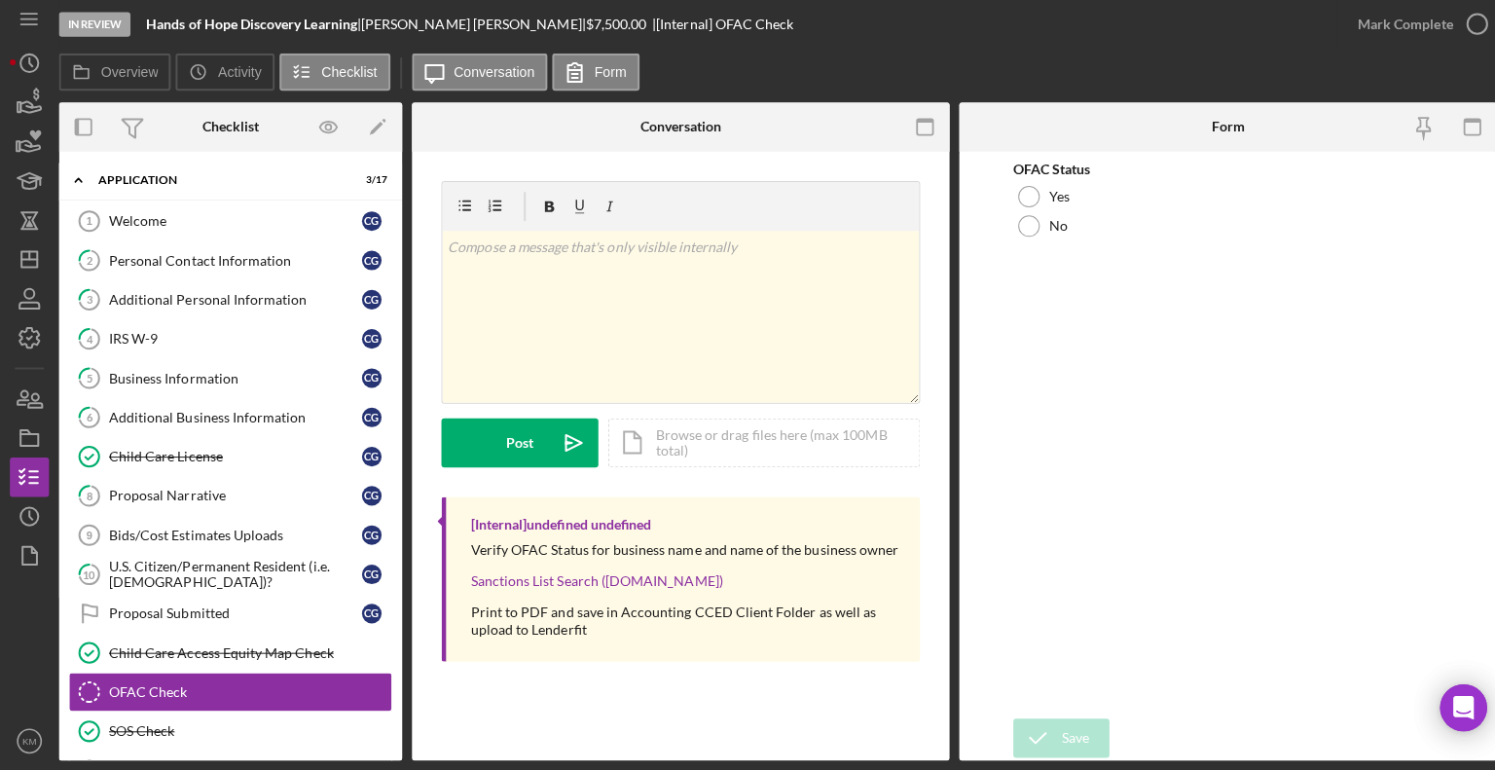
drag, startPoint x: 400, startPoint y: 574, endPoint x: 400, endPoint y: 712, distance: 137.2
click at [400, 712] on div "Overview Internal Workflow Stage In Review Icon/Dropdown Arrow Archive (can una…" at bounding box center [771, 433] width 1427 height 653
drag, startPoint x: 391, startPoint y: 579, endPoint x: 386, endPoint y: 685, distance: 106.2
click at [386, 685] on div "Welcome 1 Welcome C G 2 Personal Contact Information C G 3 Additional Personal …" at bounding box center [228, 541] width 341 height 672
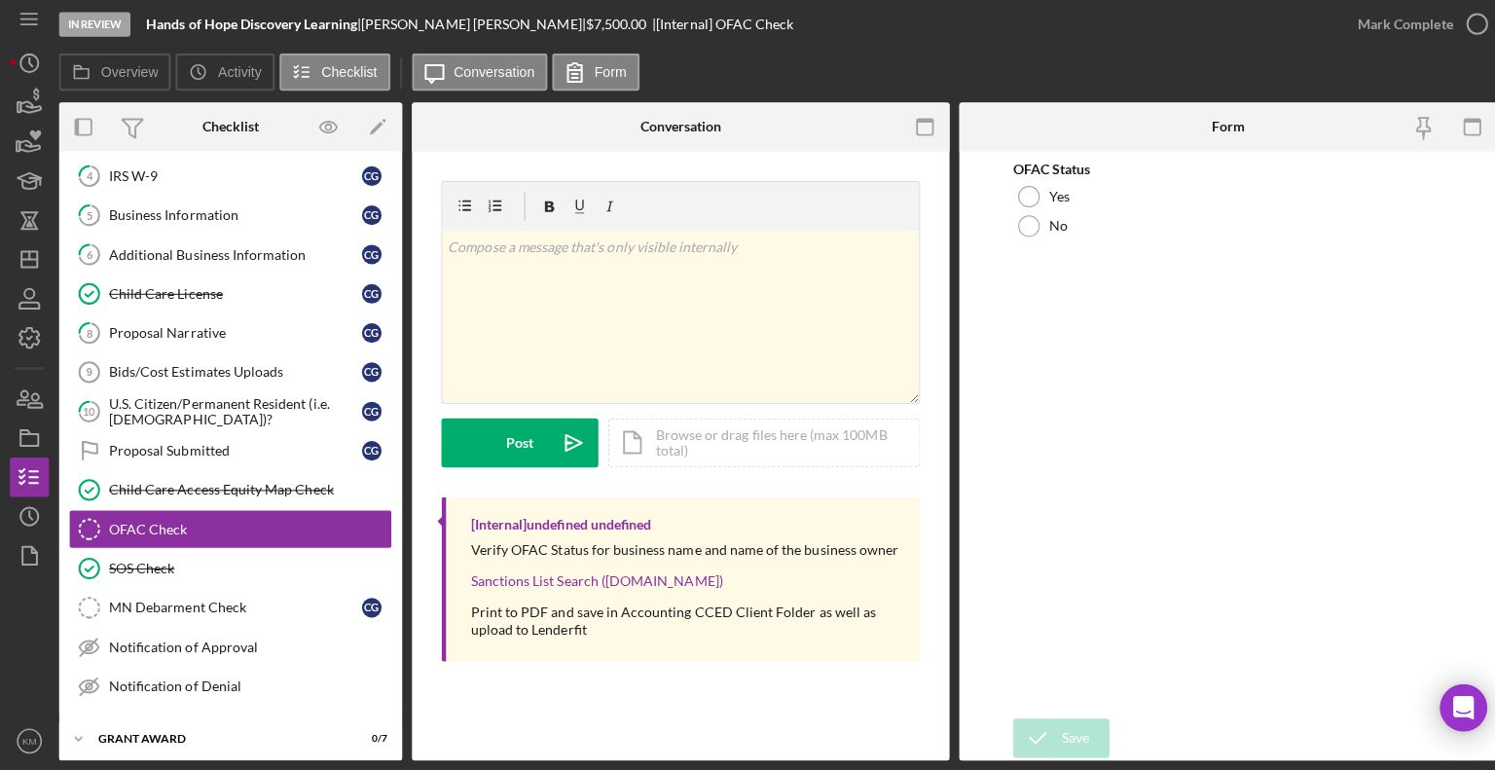
scroll to position [152, 0]
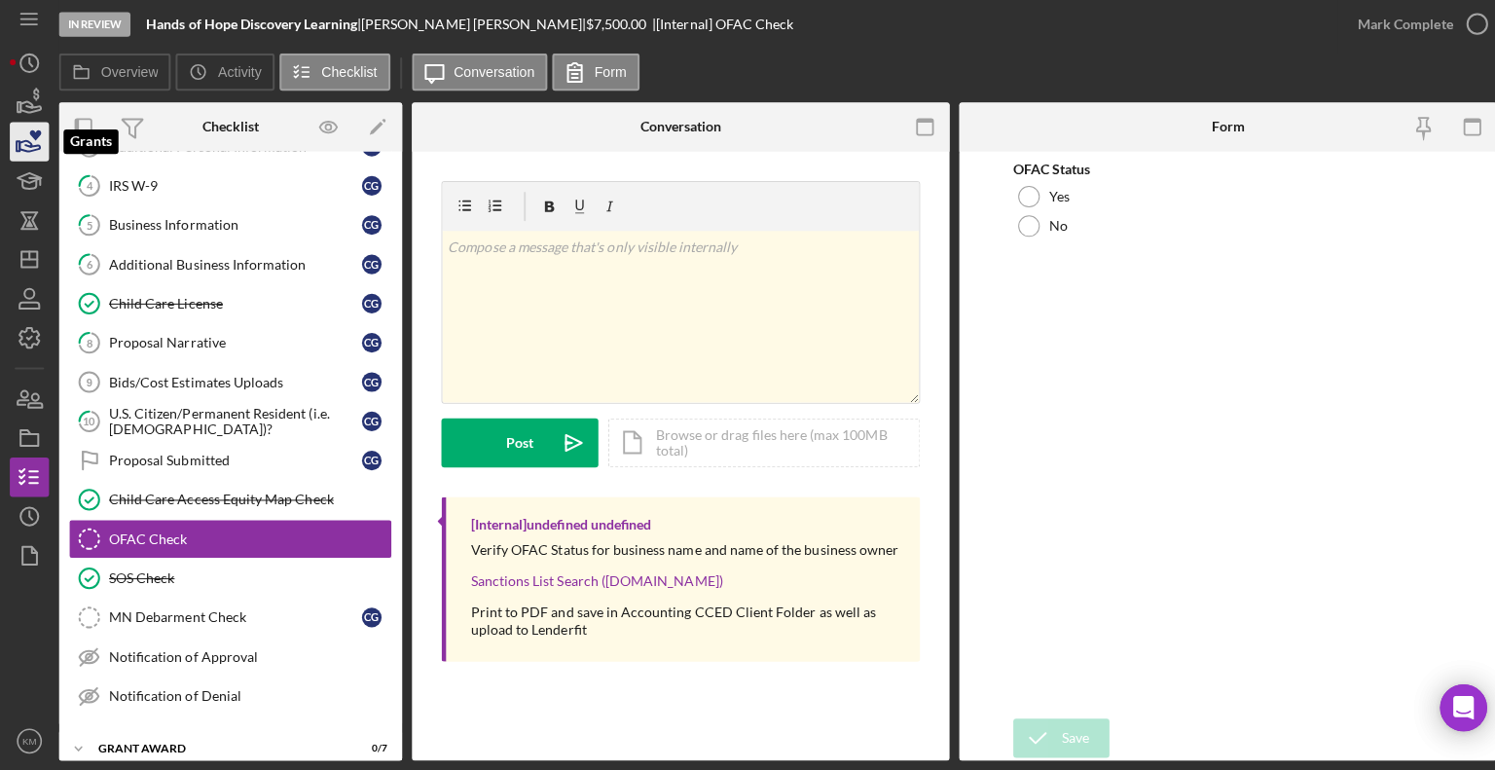
click at [29, 151] on icon "button" at bounding box center [29, 150] width 20 height 11
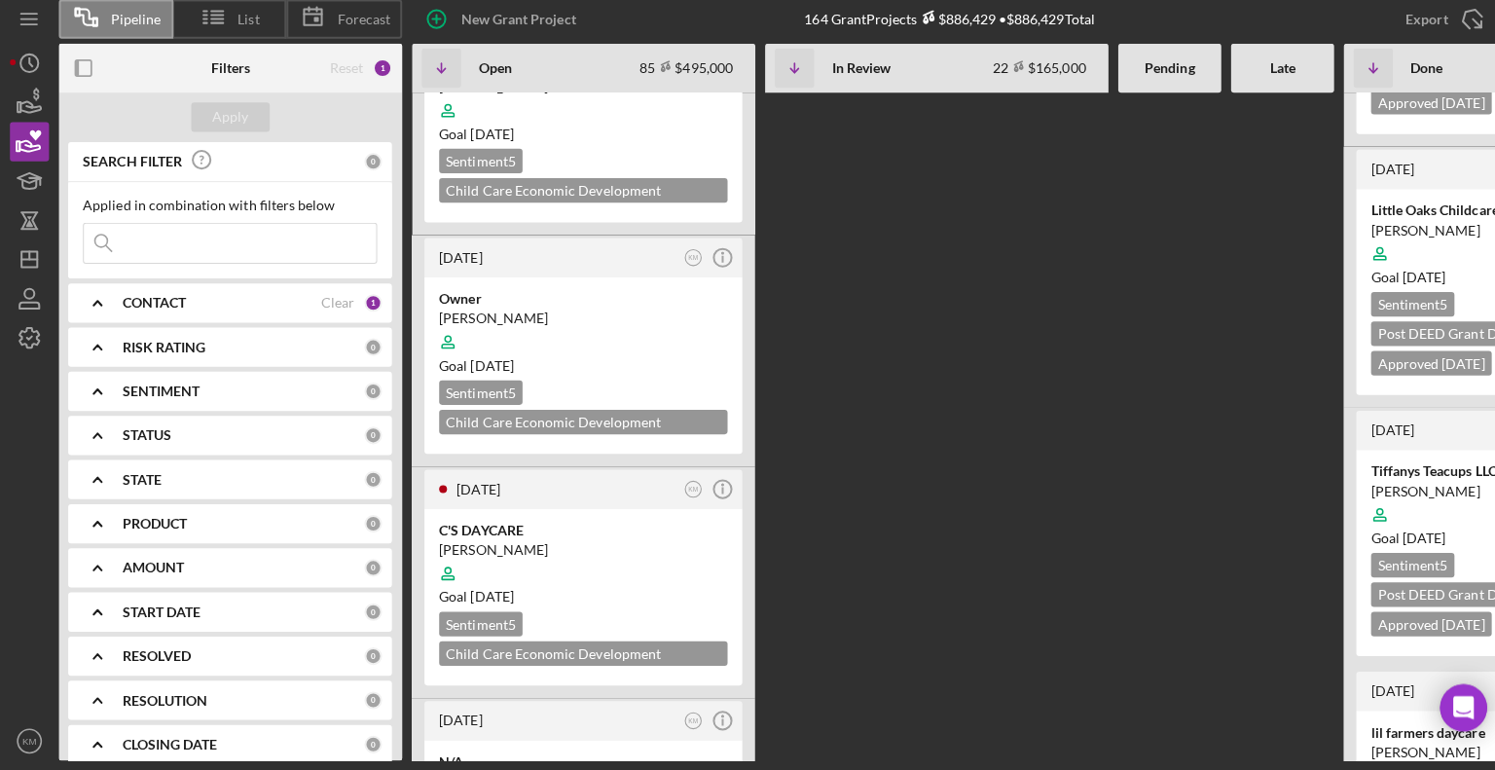
scroll to position [5639, 0]
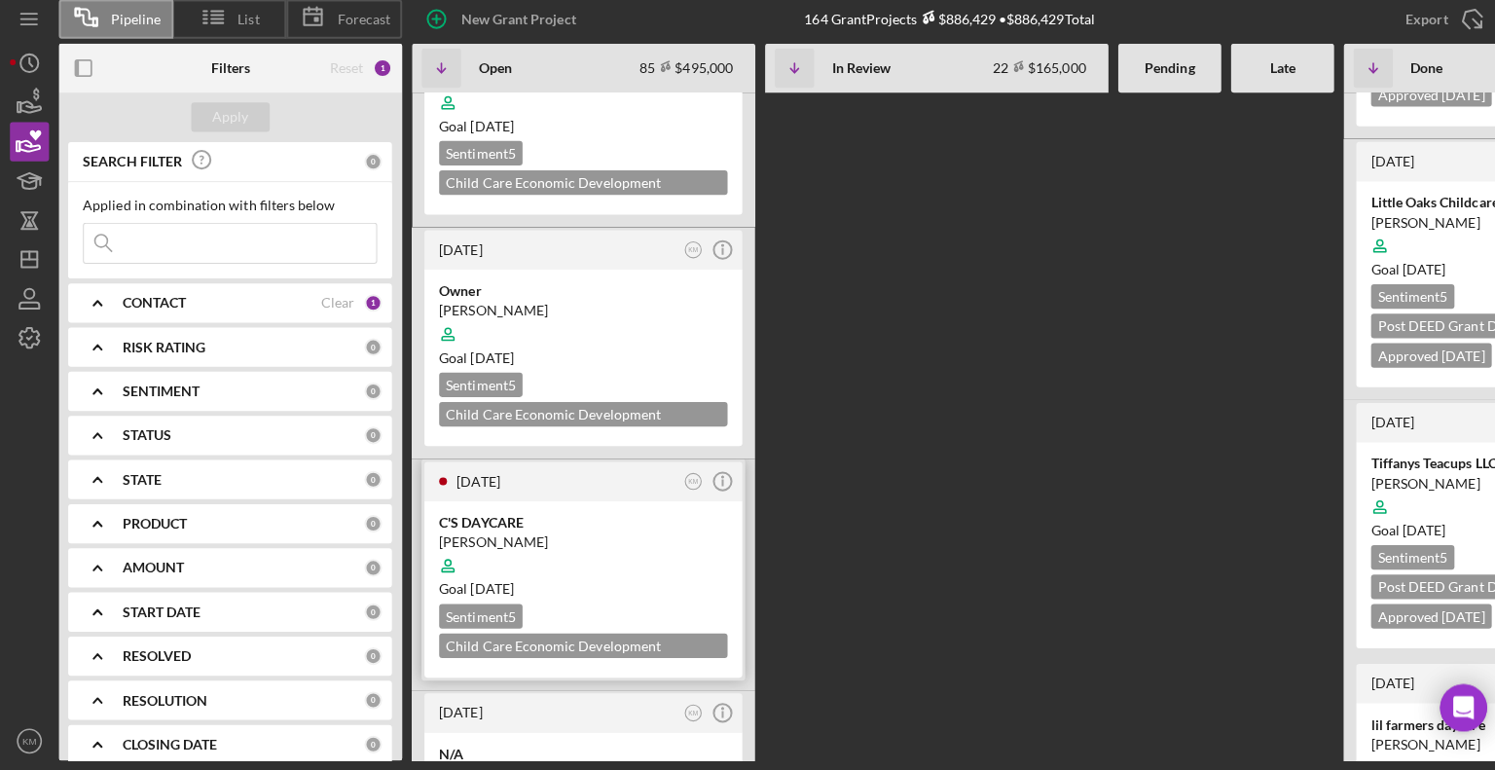
click at [634, 548] on div at bounding box center [579, 566] width 286 height 37
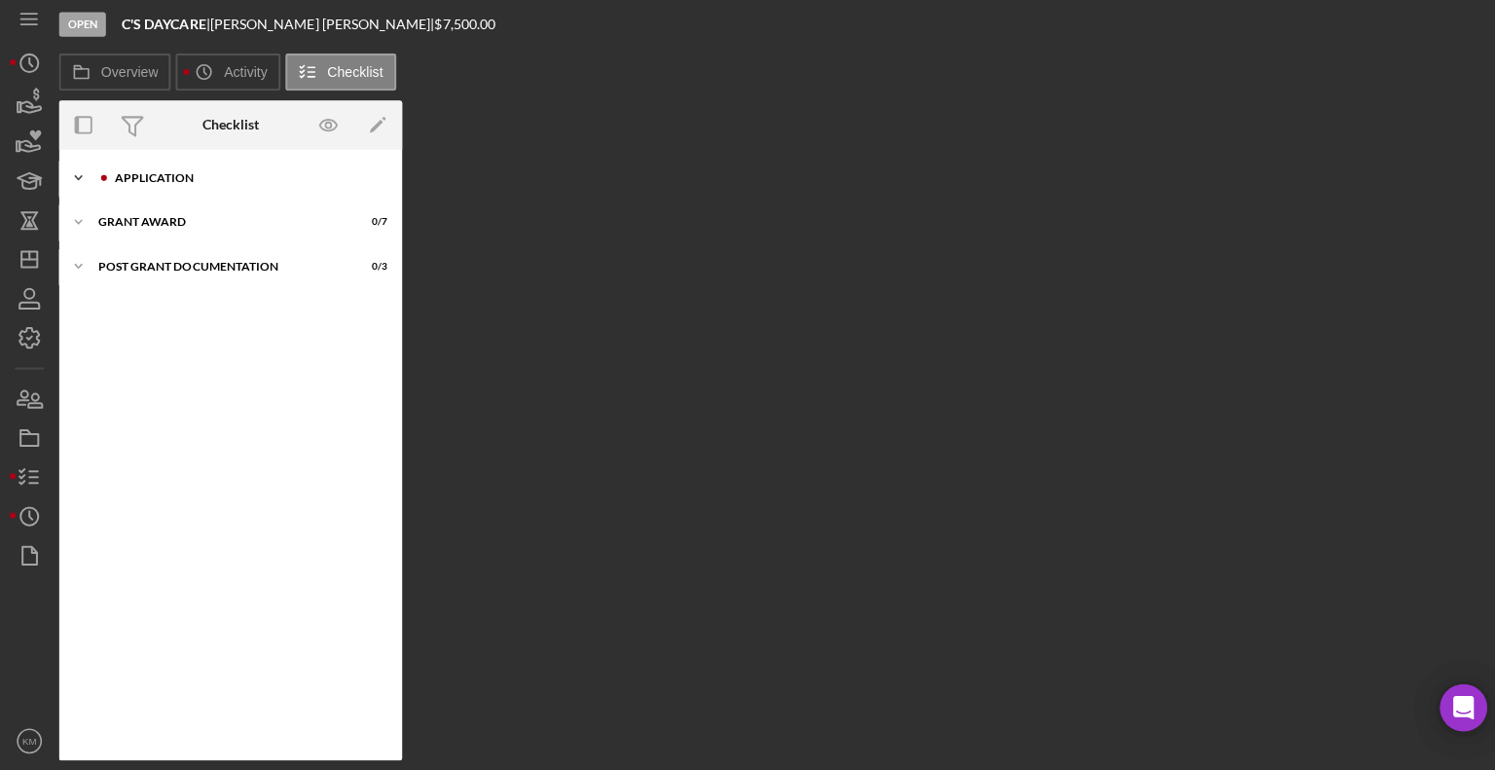
click at [183, 183] on div "Application" at bounding box center [244, 182] width 261 height 12
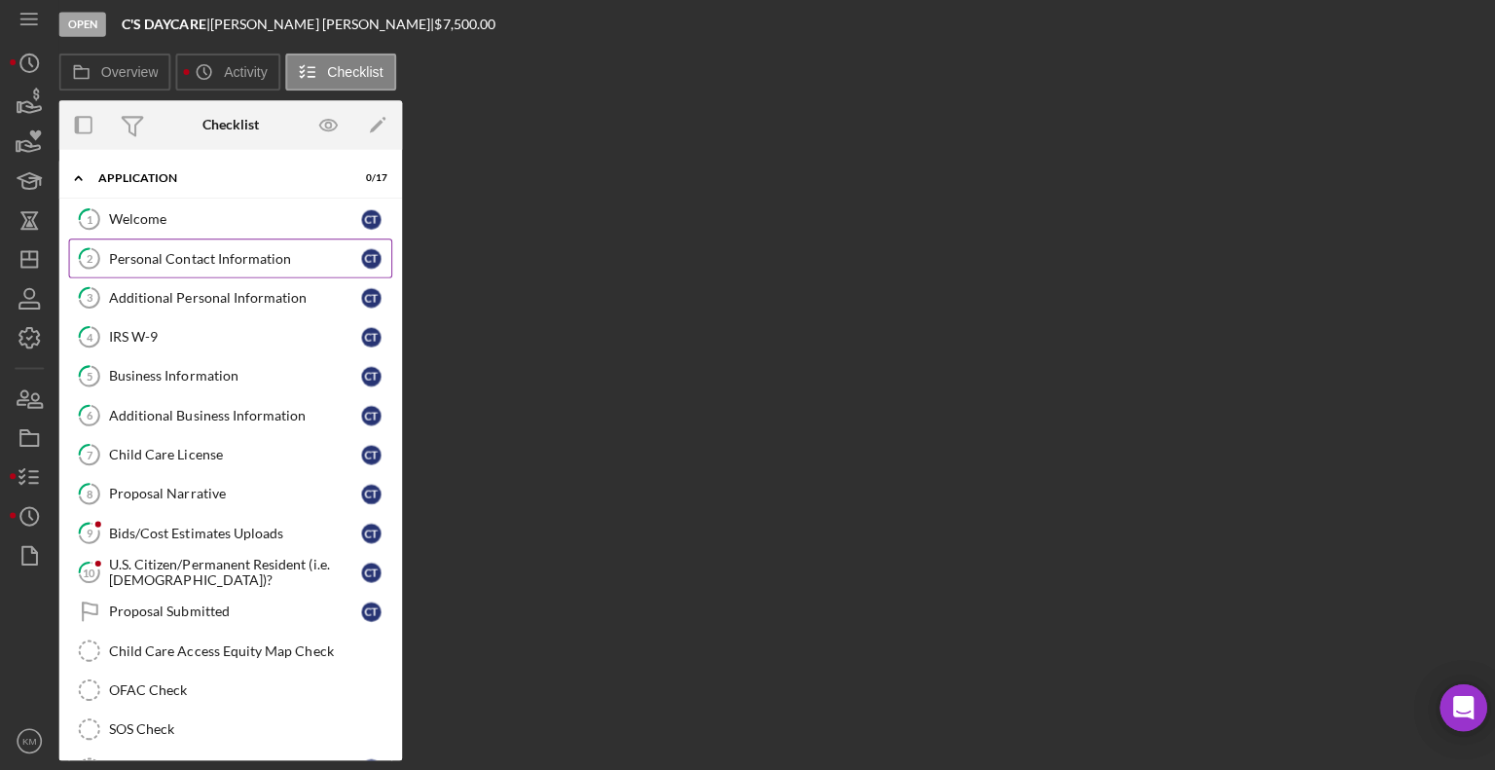
click at [222, 271] on link "2 Personal Contact Information C T" at bounding box center [228, 261] width 321 height 39
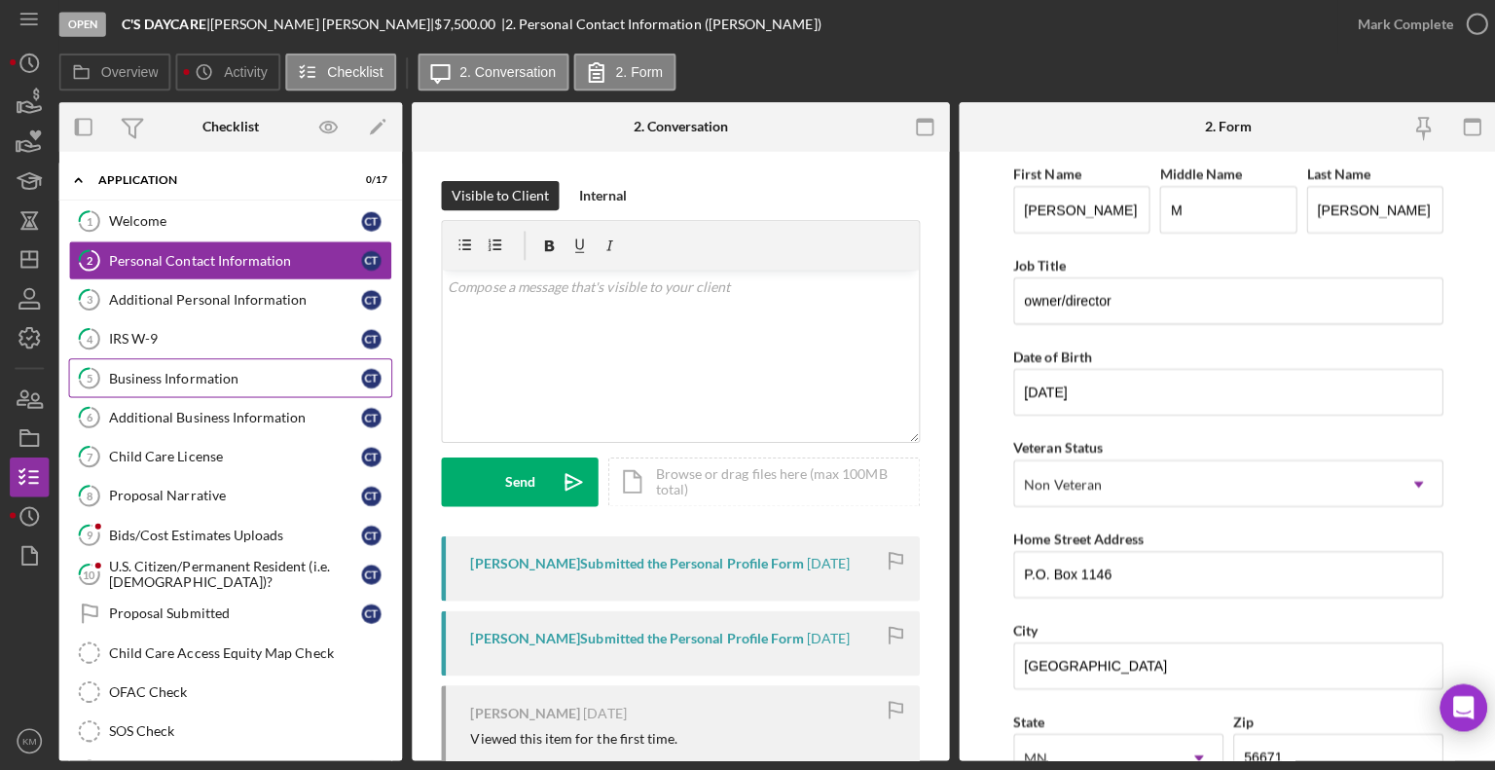
click at [222, 384] on div "Business Information" at bounding box center [233, 381] width 251 height 16
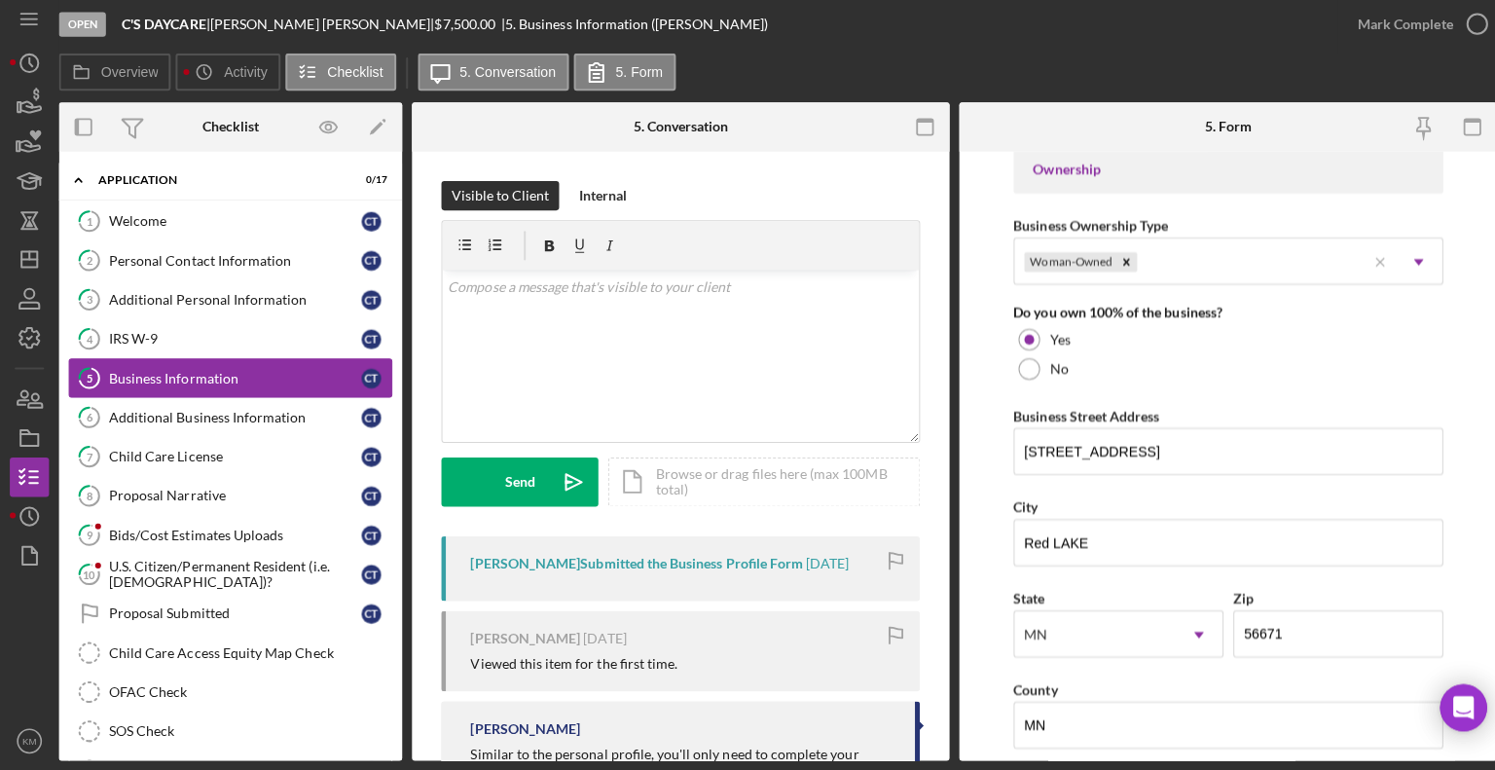
scroll to position [943, 0]
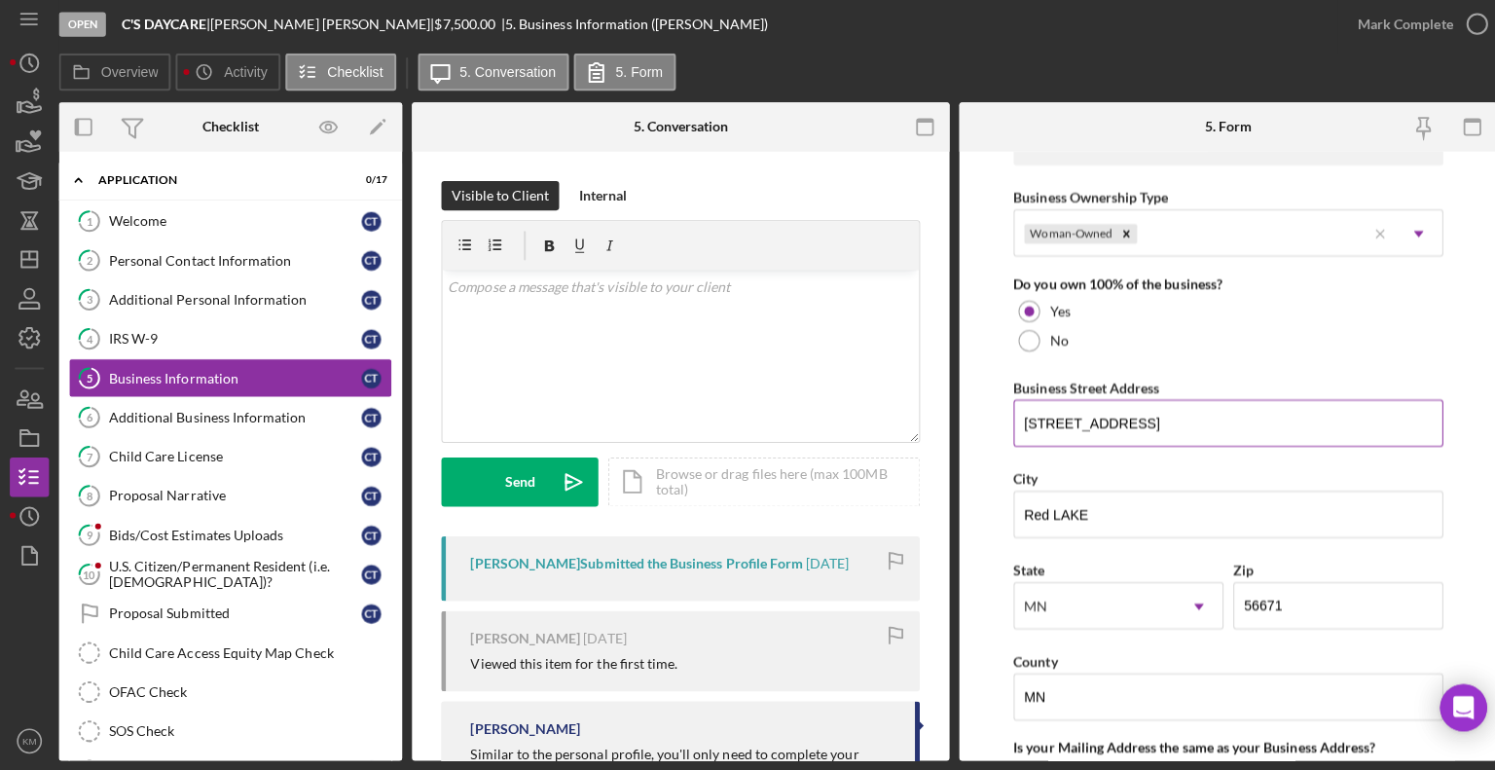
drag, startPoint x: 1026, startPoint y: 416, endPoint x: 1013, endPoint y: 415, distance: 12.7
click at [1013, 415] on input "[STREET_ADDRESS]" at bounding box center [1218, 425] width 426 height 47
drag, startPoint x: 1022, startPoint y: 416, endPoint x: 1126, endPoint y: 407, distance: 104.5
click at [1126, 407] on input "[STREET_ADDRESS]" at bounding box center [1218, 425] width 426 height 47
click at [1009, 419] on input "[STREET_ADDRESS]" at bounding box center [1218, 425] width 426 height 47
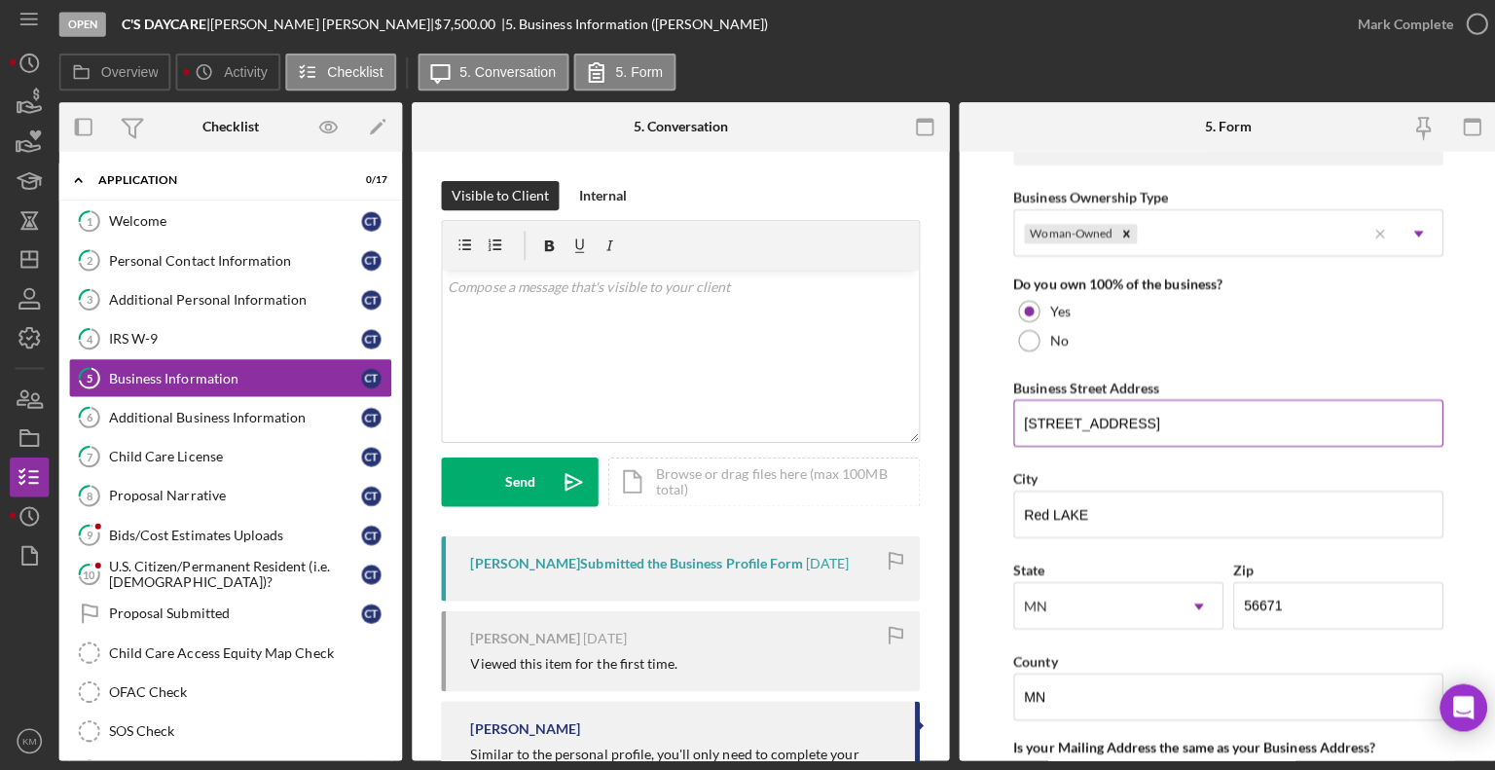
drag, startPoint x: 1009, startPoint y: 419, endPoint x: 1208, endPoint y: 399, distance: 199.5
click at [1208, 402] on input "[STREET_ADDRESS]" at bounding box center [1218, 425] width 426 height 47
click at [1059, 696] on input "MN" at bounding box center [1218, 697] width 426 height 47
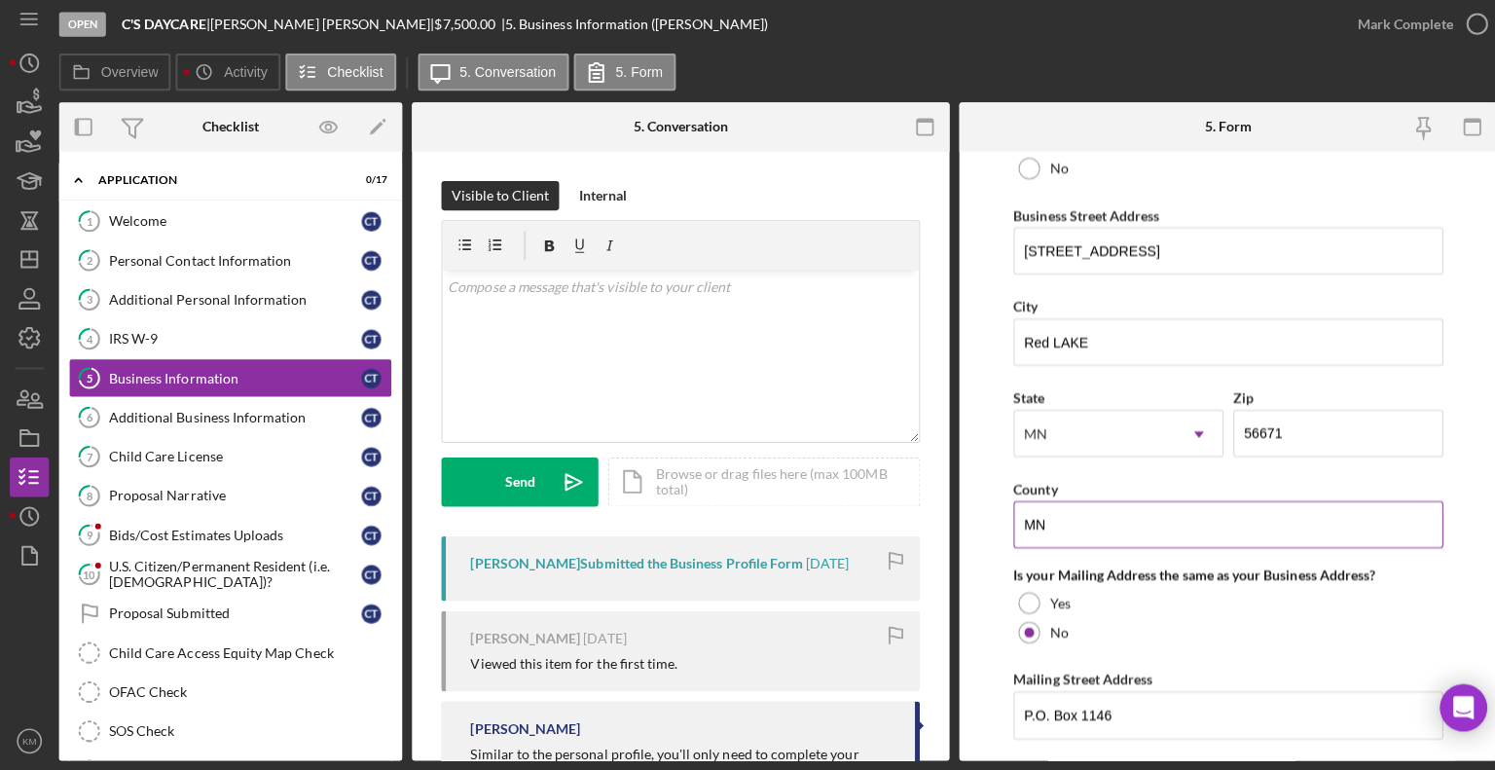
scroll to position [1114, 0]
drag, startPoint x: 1011, startPoint y: 247, endPoint x: 1214, endPoint y: 258, distance: 202.7
click at [1214, 258] on input "[STREET_ADDRESS]" at bounding box center [1218, 255] width 426 height 47
click at [208, 451] on div "Child Care License" at bounding box center [233, 459] width 251 height 16
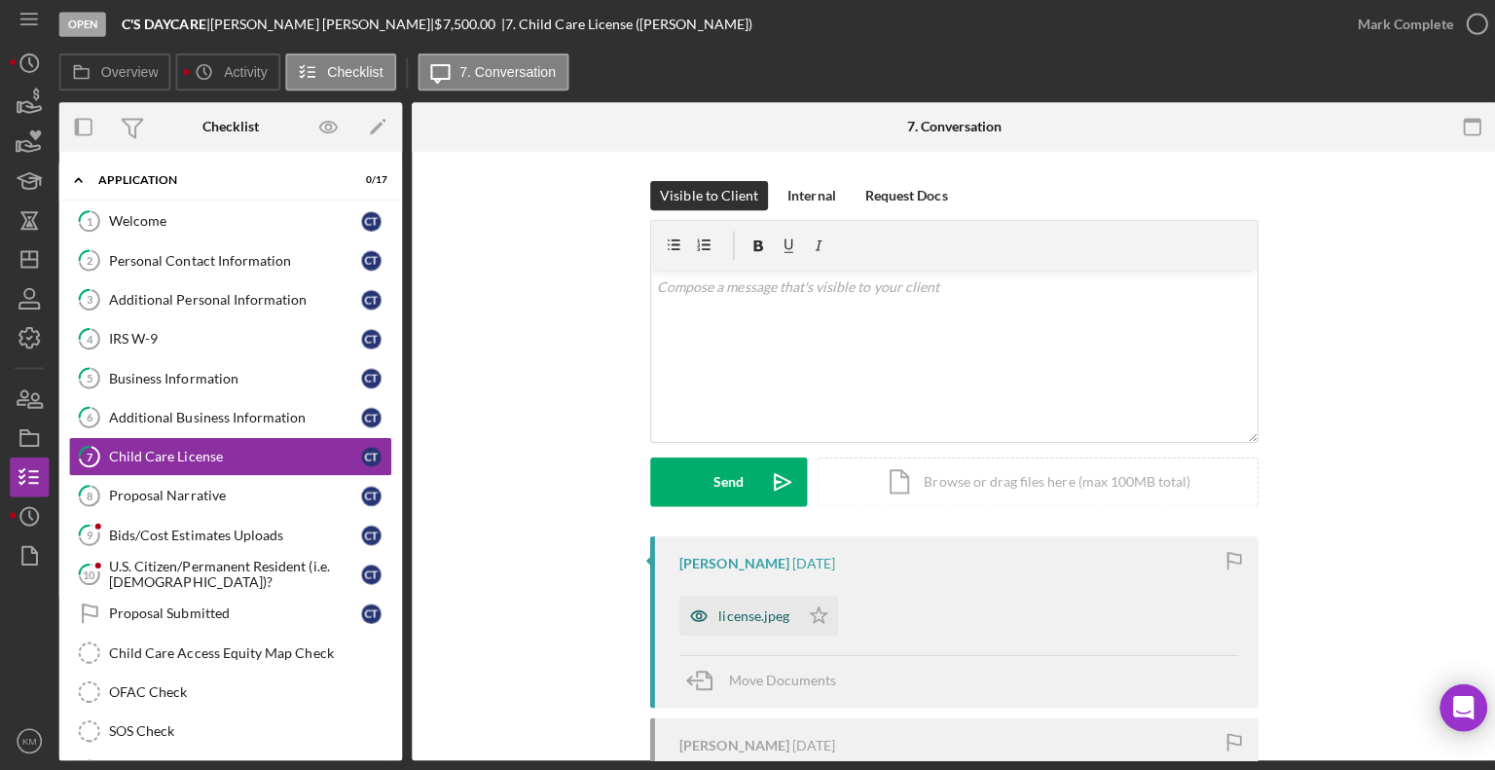
click at [719, 620] on div "license.jpeg" at bounding box center [748, 616] width 70 height 16
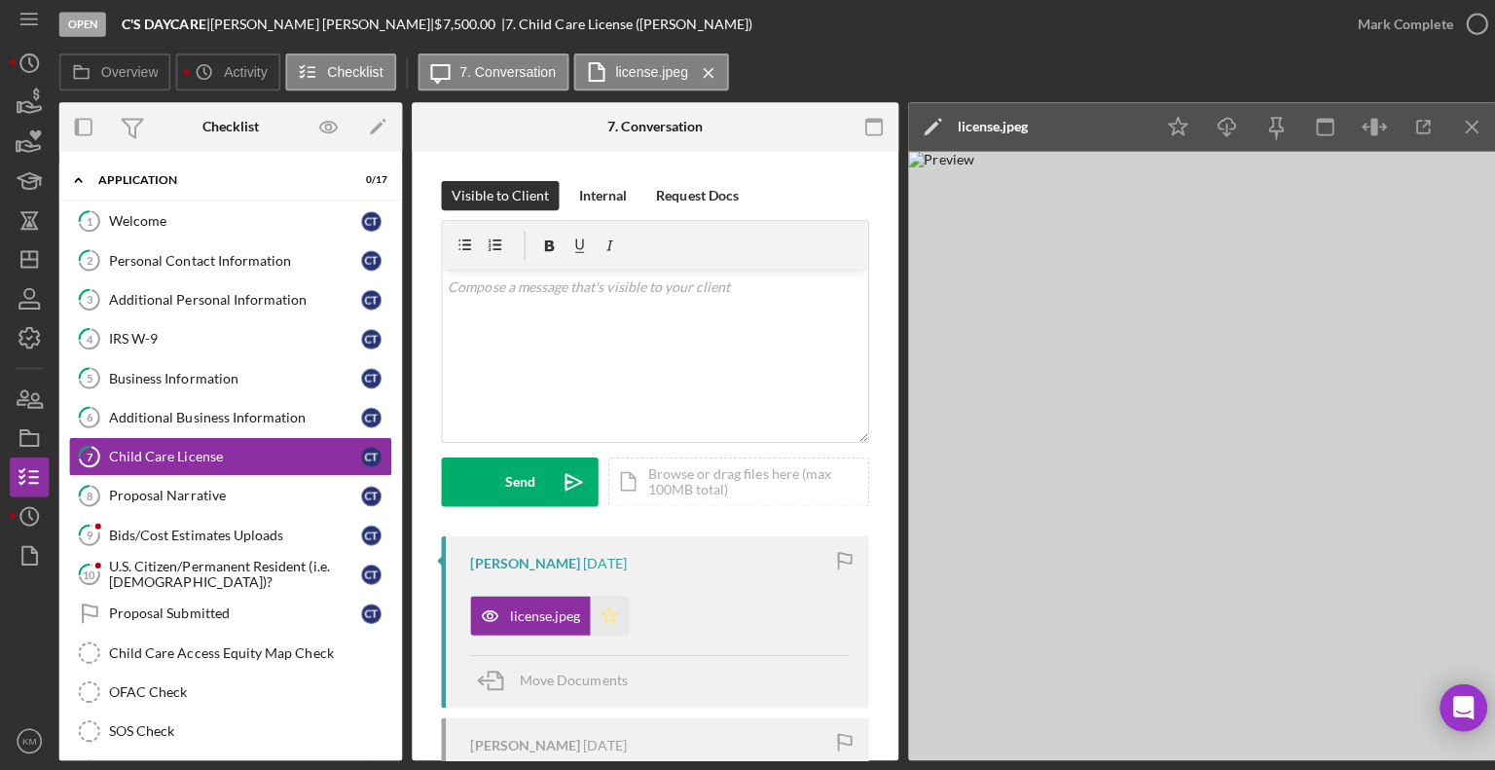
click at [603, 621] on icon "Icon/Star" at bounding box center [605, 616] width 39 height 39
click at [1458, 48] on div "Mark Complete" at bounding box center [1407, 29] width 158 height 58
click at [1467, 25] on icon "button" at bounding box center [1466, 29] width 49 height 49
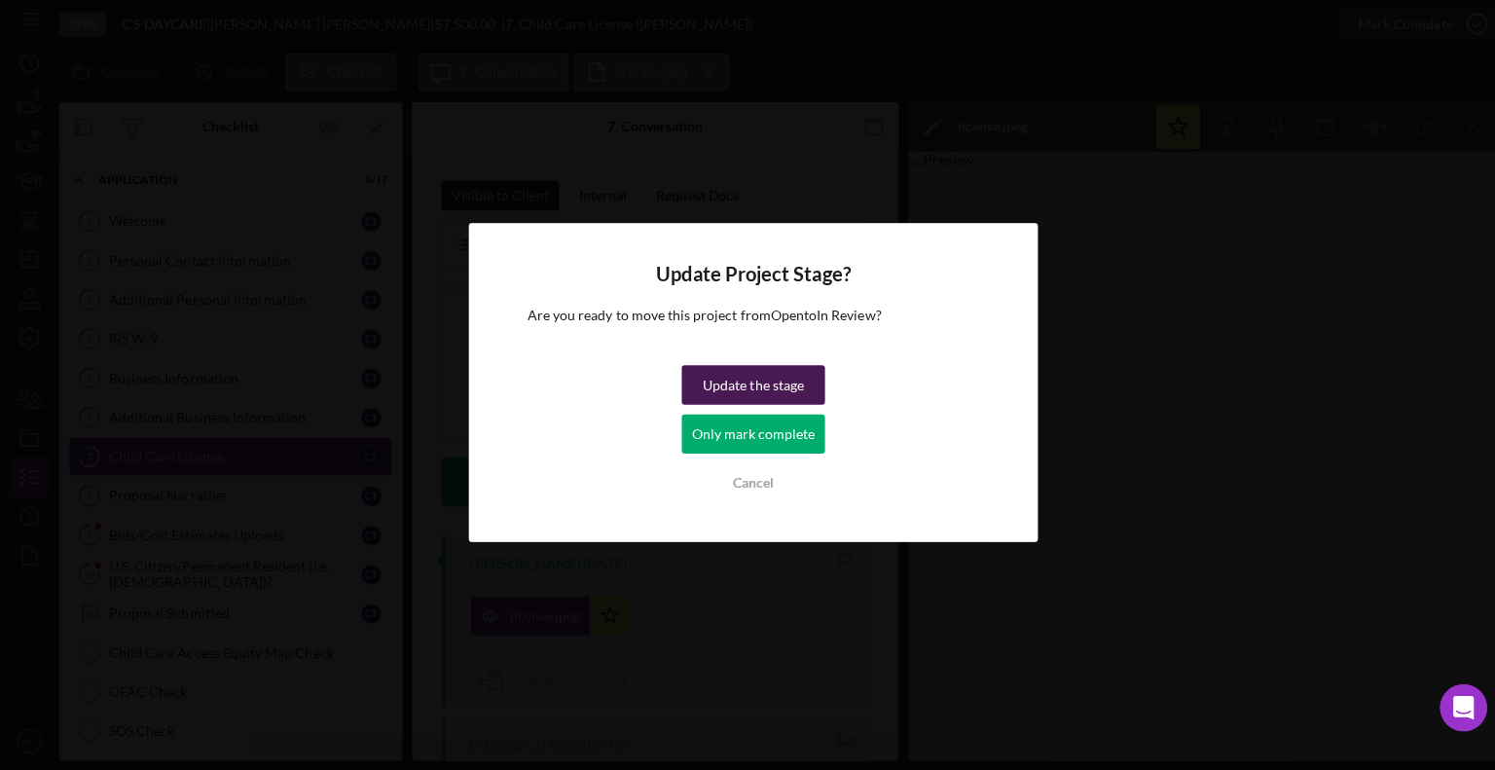
click at [767, 393] on div "Update the stage" at bounding box center [747, 387] width 100 height 39
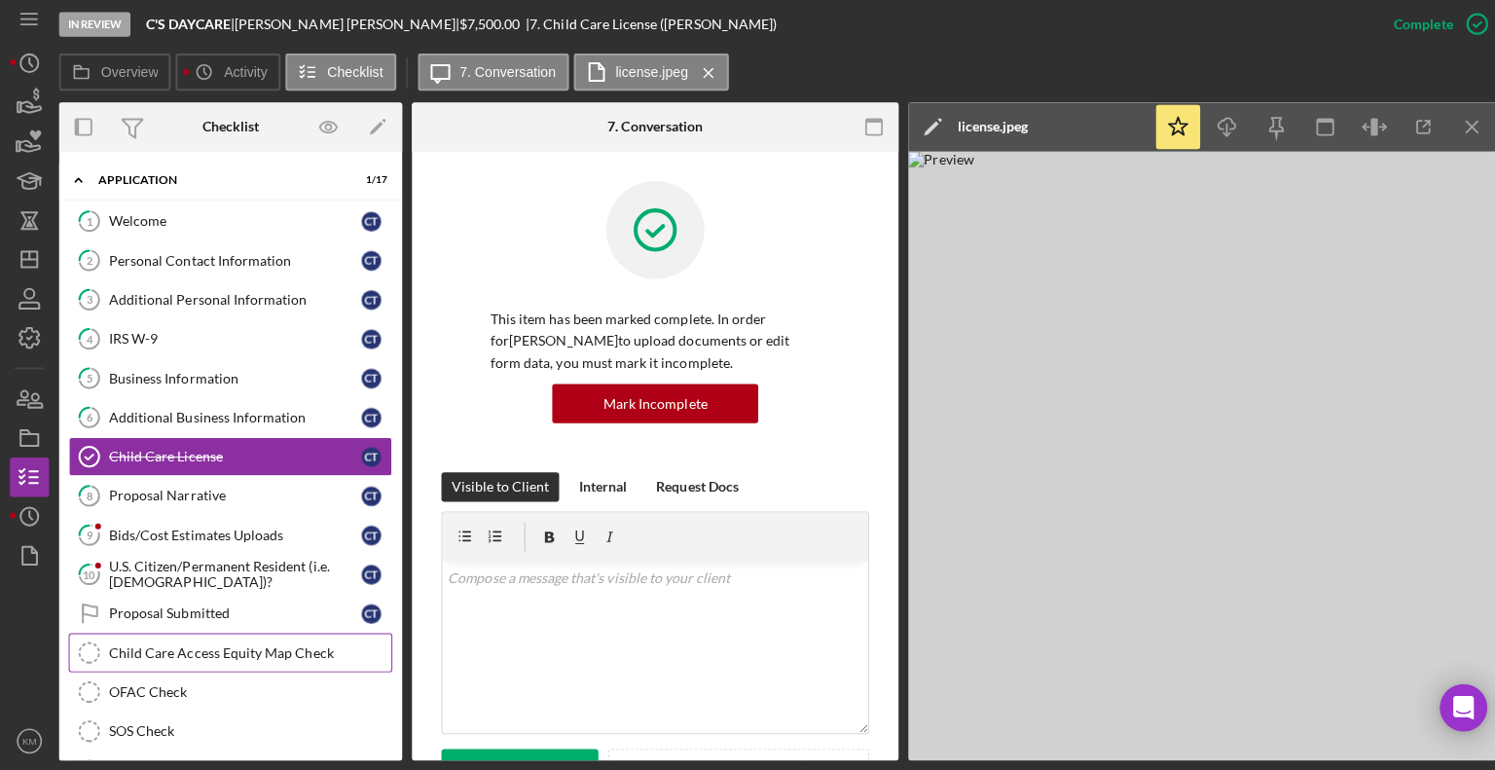
click at [187, 647] on div "Child Care Access Equity Map Check" at bounding box center [248, 653] width 280 height 16
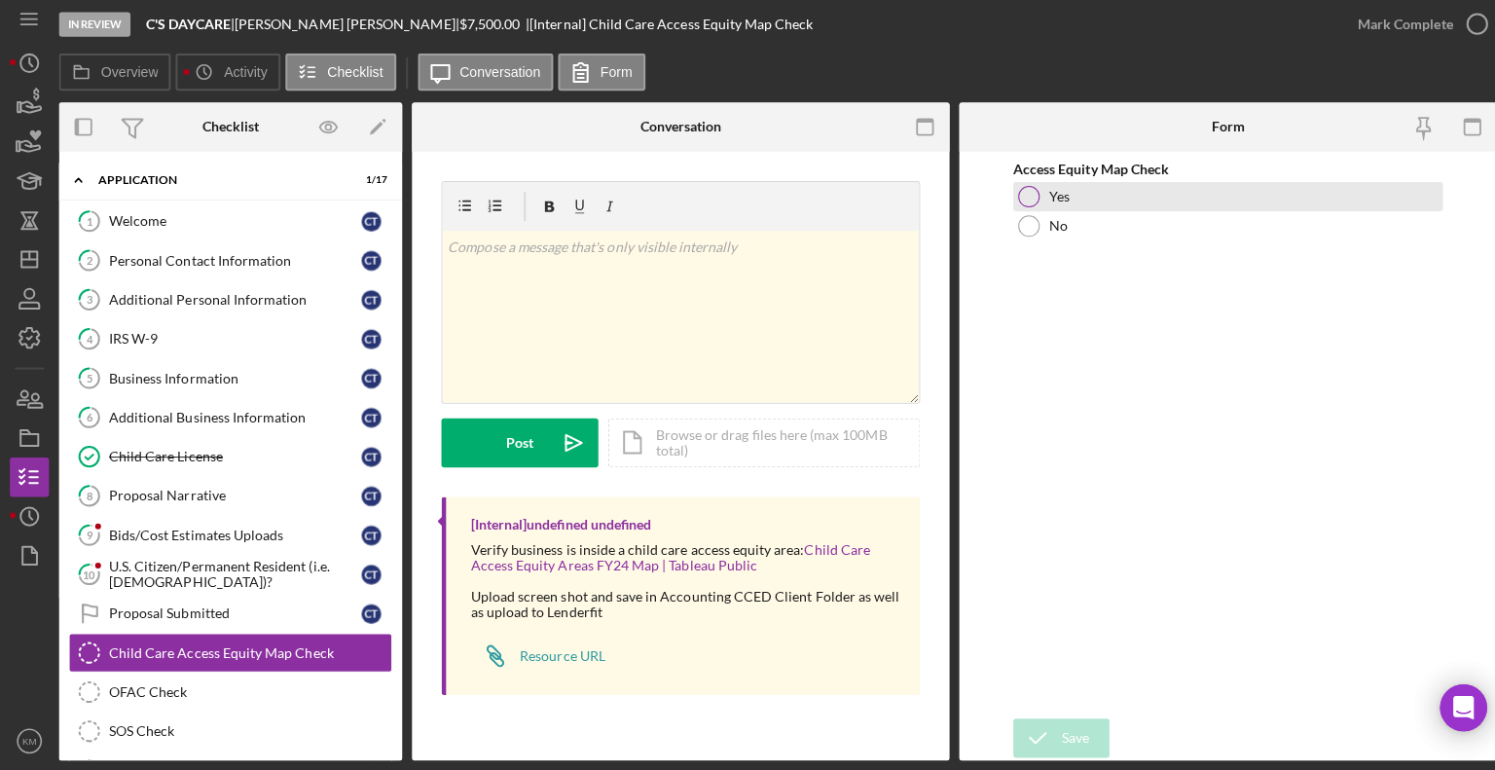
click at [1024, 197] on div at bounding box center [1020, 200] width 21 height 21
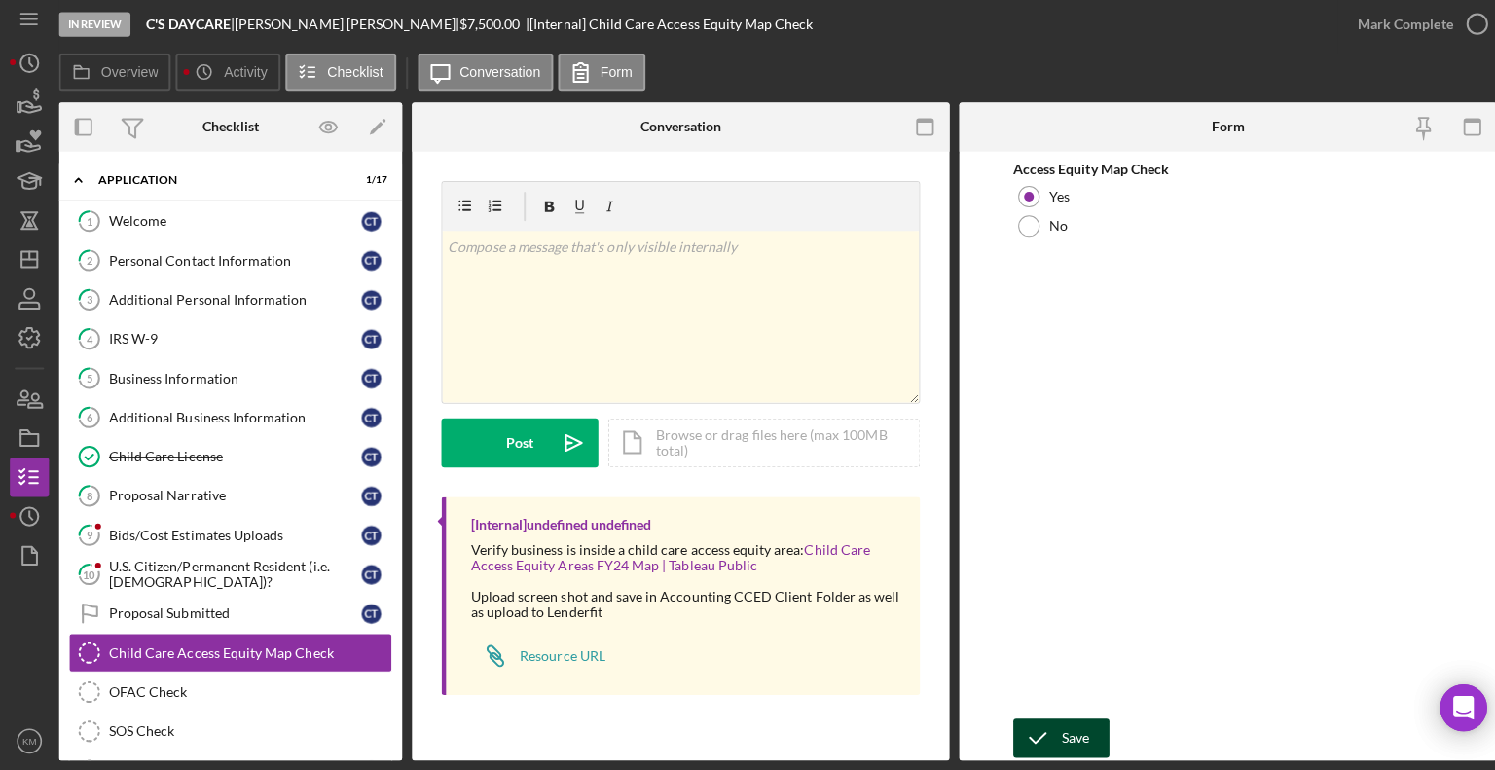
click at [1041, 720] on icon "submit" at bounding box center [1029, 737] width 49 height 49
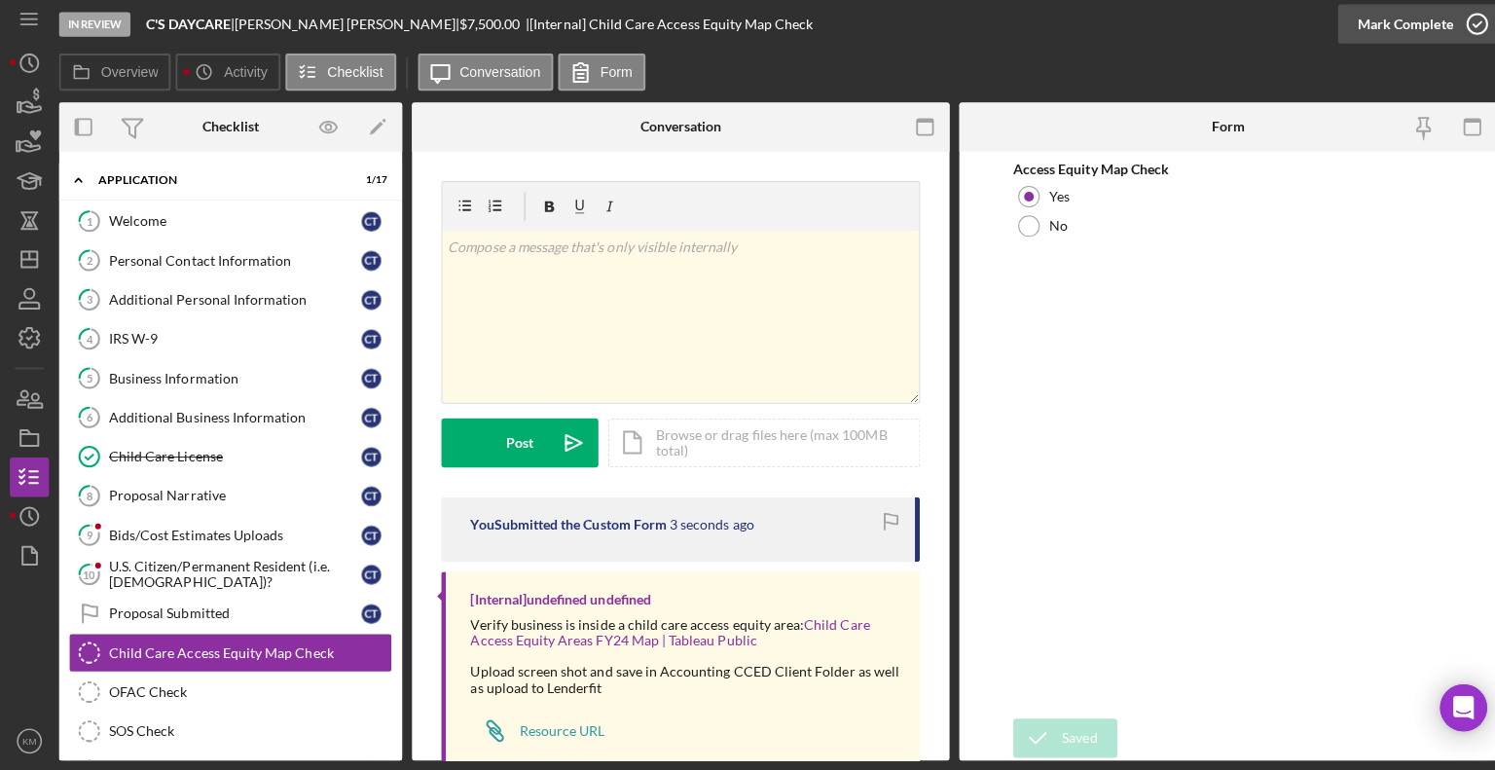
click at [1472, 29] on icon "button" at bounding box center [1466, 29] width 49 height 49
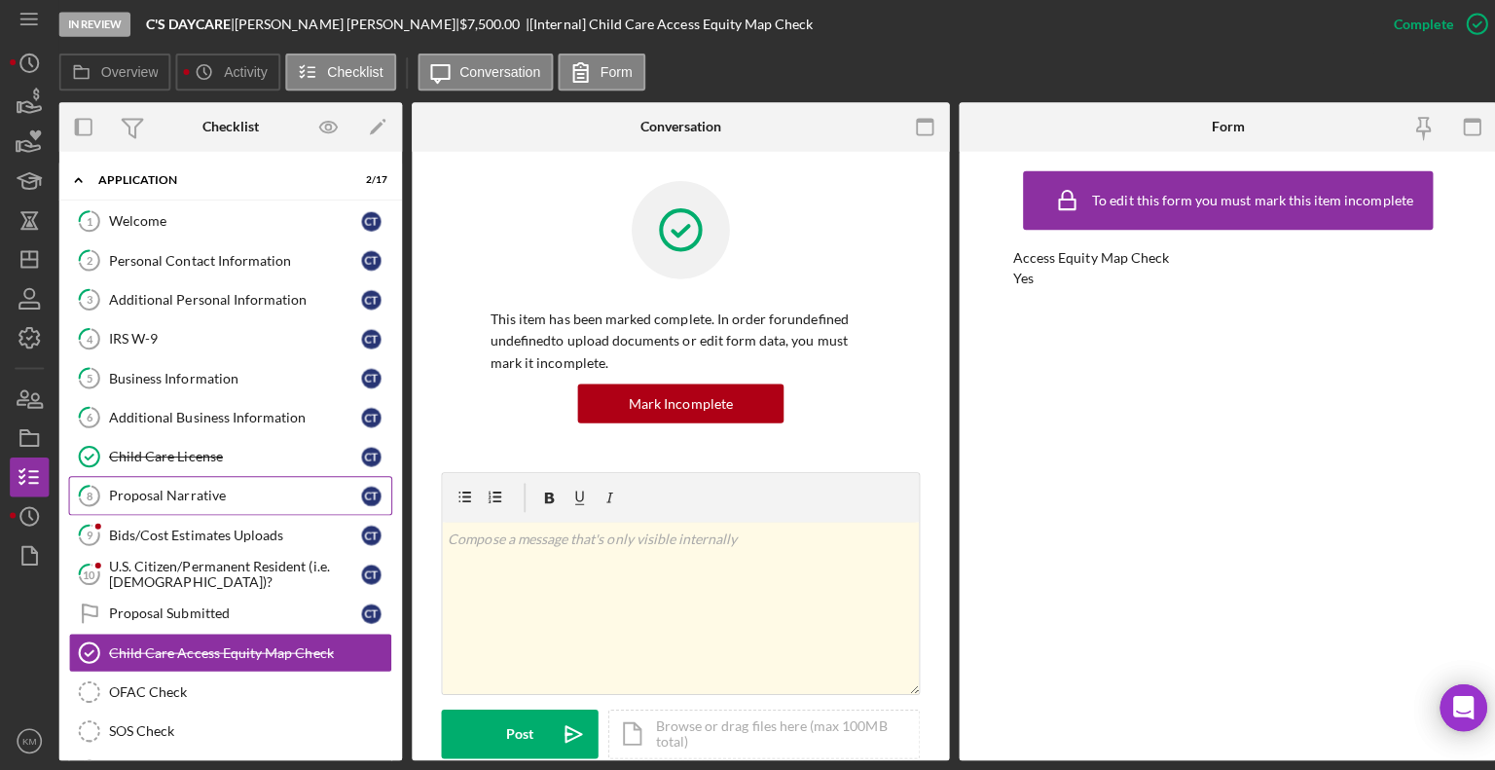
click at [200, 493] on div "Proposal Narrative" at bounding box center [233, 498] width 251 height 16
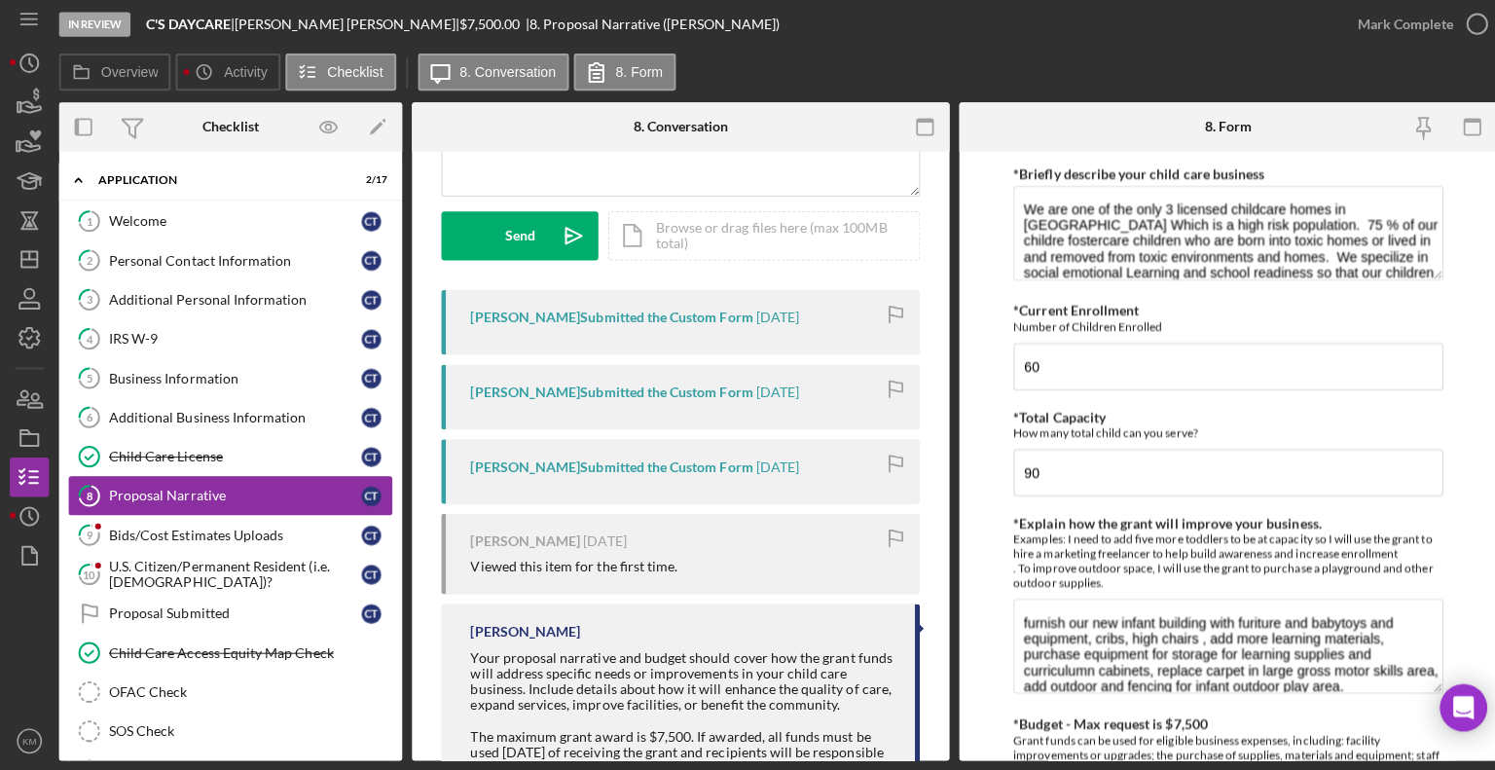
scroll to position [245, 0]
click at [168, 537] on div "Bids/Cost Estimates Uploads" at bounding box center [233, 537] width 251 height 16
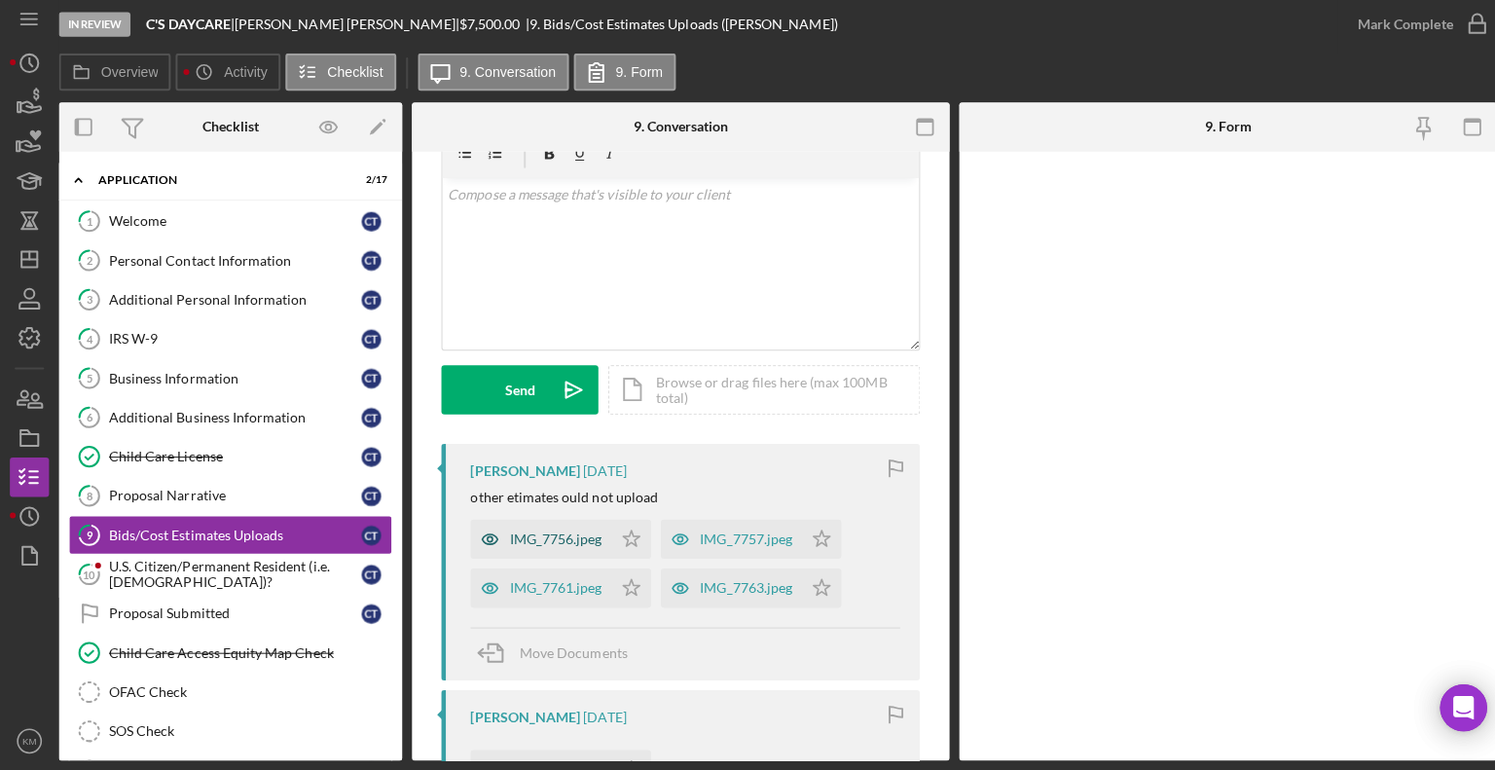
scroll to position [90, 0]
click at [572, 551] on div "IMG_7756.jpeg" at bounding box center [537, 542] width 140 height 39
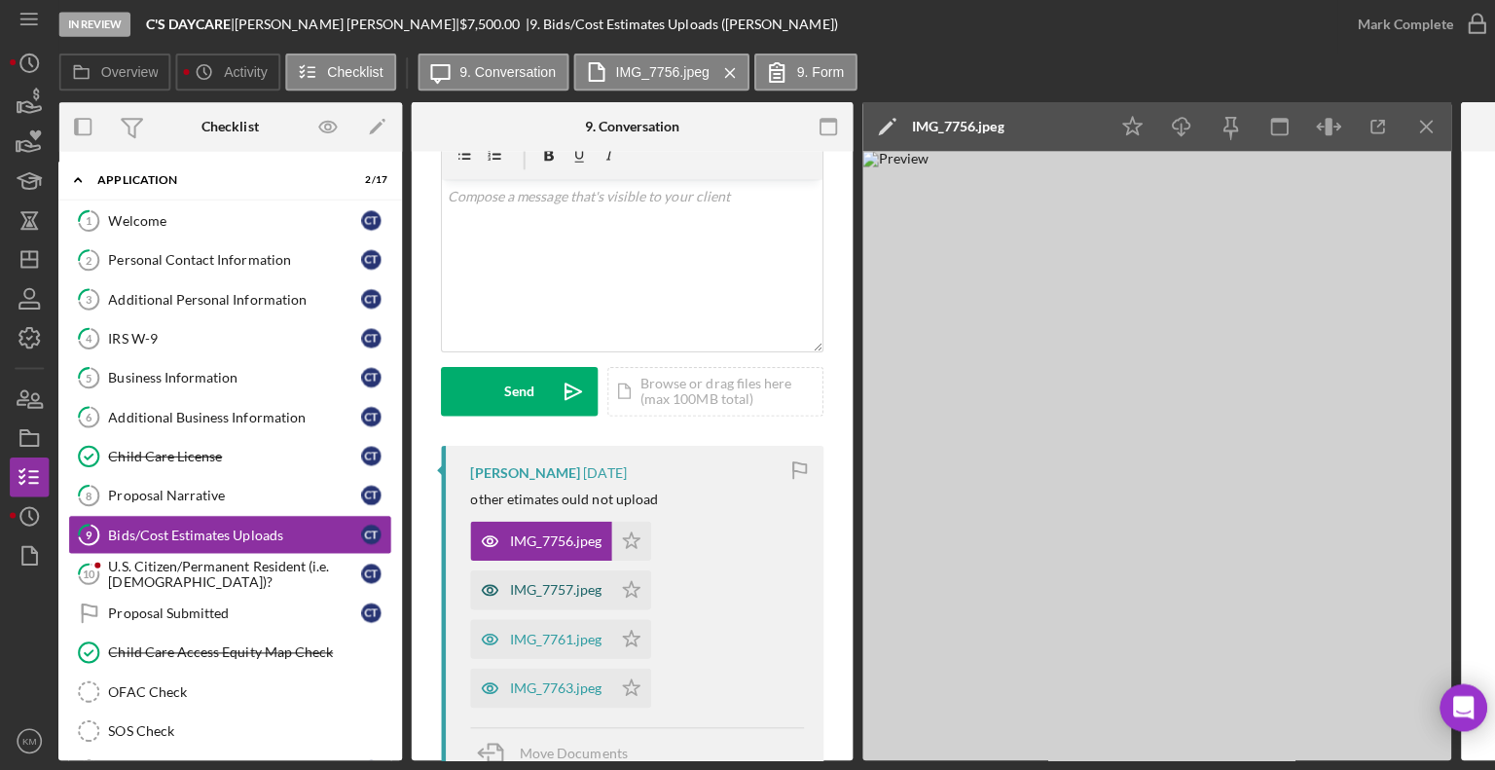
click at [582, 585] on div "IMG_7757.jpeg" at bounding box center [551, 591] width 91 height 16
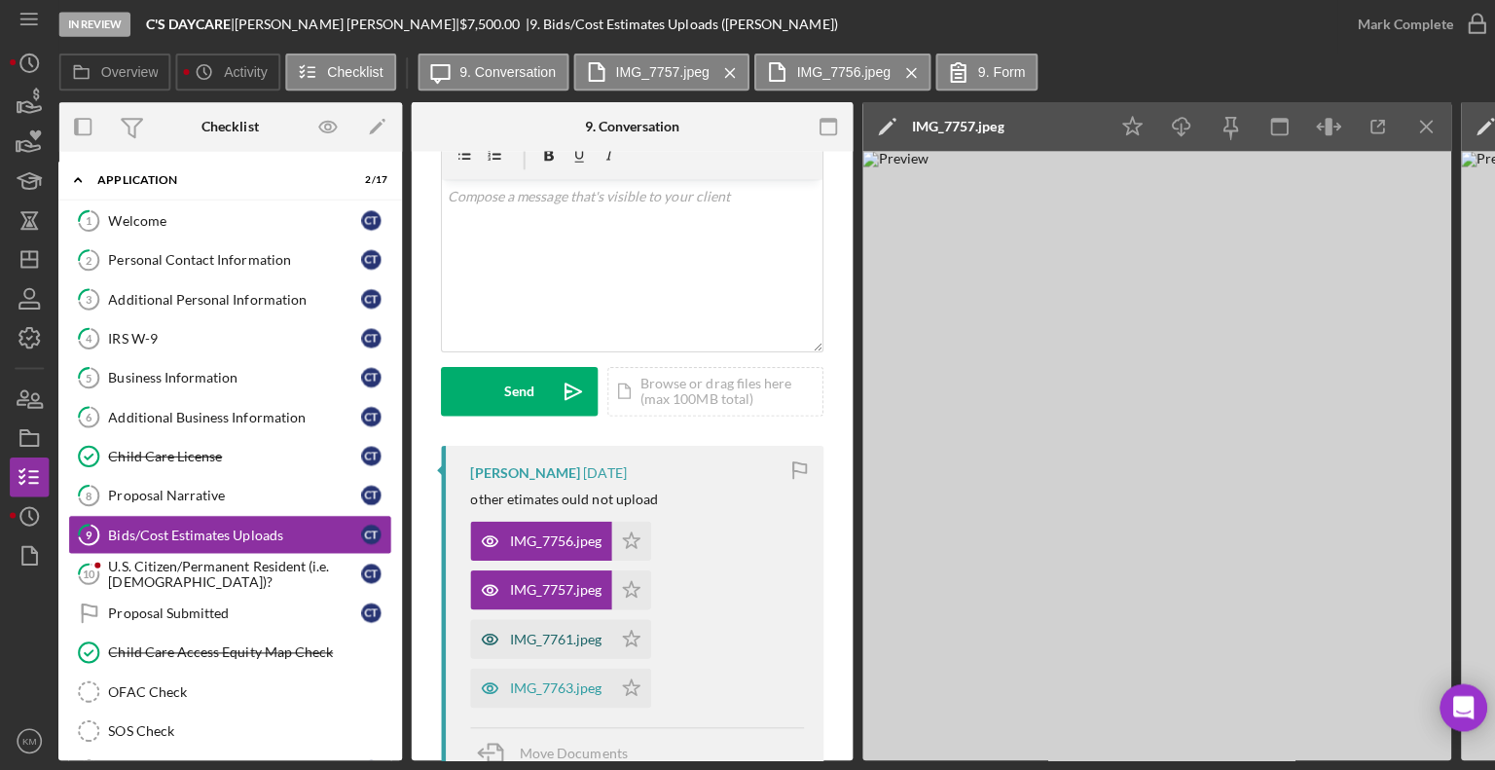
click at [585, 639] on div "IMG_7761.jpeg" at bounding box center [551, 640] width 91 height 16
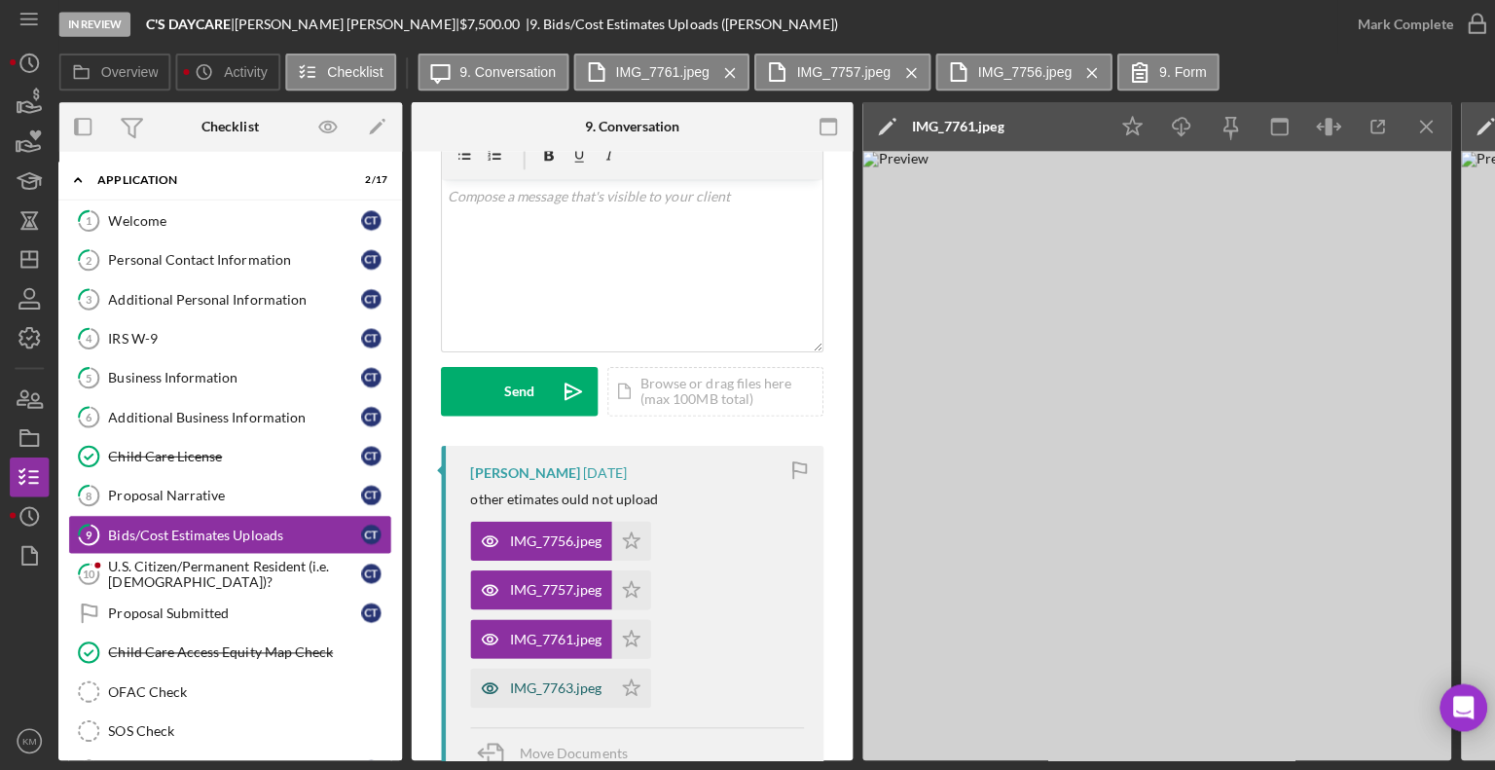
click at [577, 680] on div "IMG_7763.jpeg" at bounding box center [551, 688] width 91 height 16
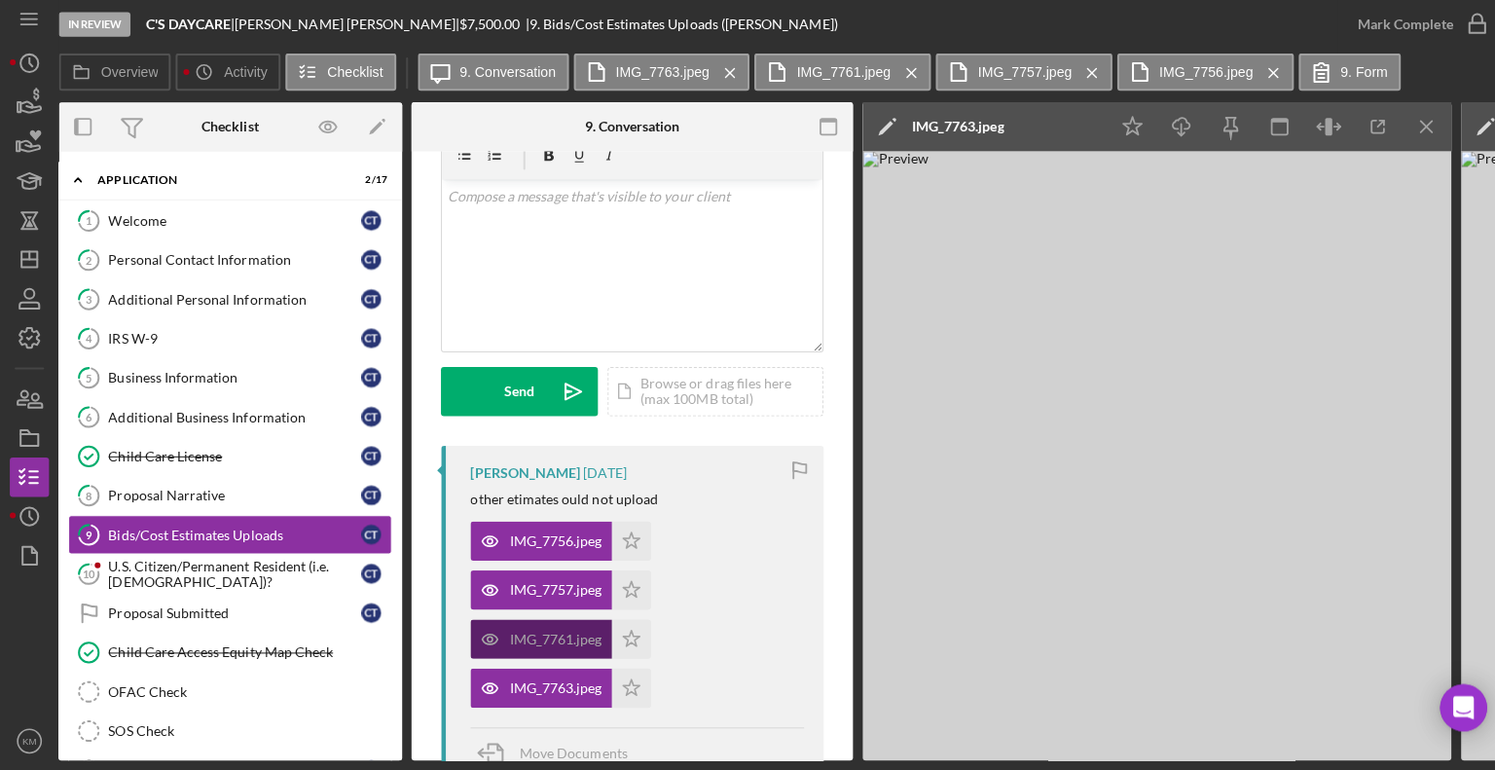
click at [588, 633] on div "IMG_7761.jpeg" at bounding box center [551, 640] width 91 height 16
click at [549, 640] on div "IMG_7761.jpeg" at bounding box center [551, 640] width 91 height 16
click at [572, 625] on div "IMG_7761.jpeg" at bounding box center [537, 639] width 140 height 39
click at [570, 603] on div "IMG_7757.jpeg" at bounding box center [537, 590] width 140 height 39
click at [583, 632] on div "IMG_7761.jpeg" at bounding box center [551, 640] width 91 height 16
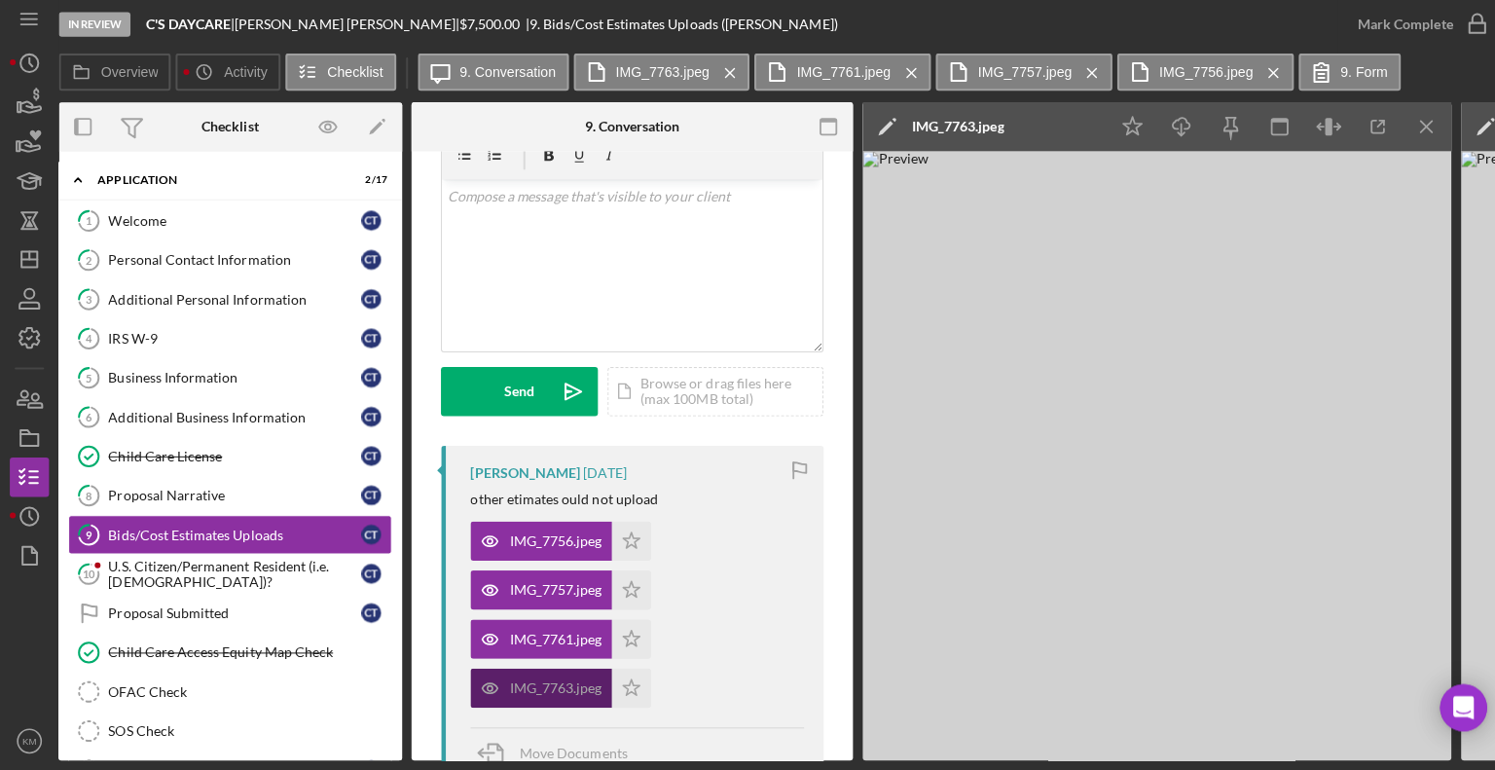
click at [567, 680] on div "IMG_7763.jpeg" at bounding box center [551, 688] width 91 height 16
click at [573, 590] on div "IMG_7757.jpeg" at bounding box center [551, 591] width 91 height 16
click at [1415, 131] on line "button" at bounding box center [1415, 131] width 11 height 11
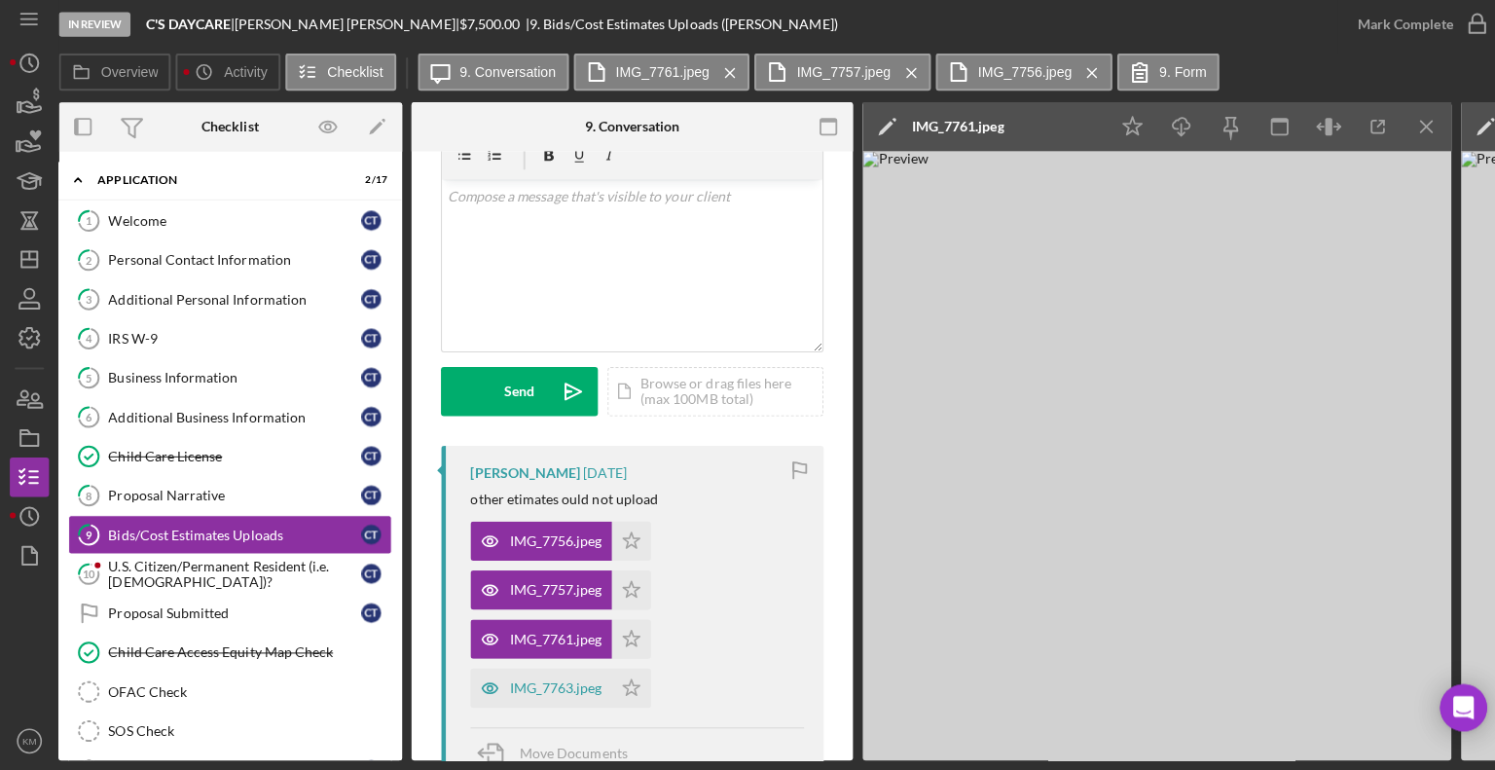
scroll to position [0, 0]
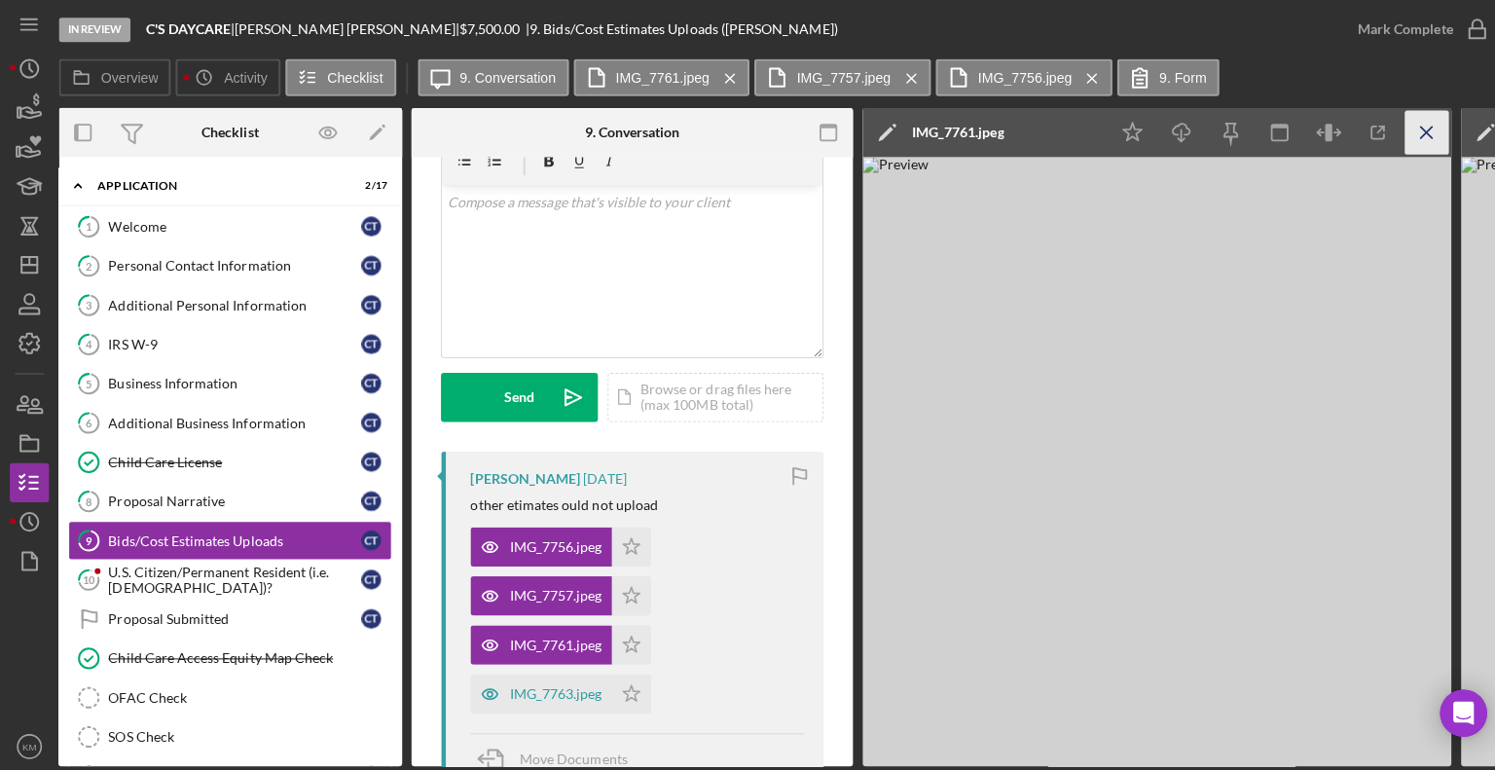
click at [1424, 135] on icon "Icon/Menu Close" at bounding box center [1417, 132] width 44 height 44
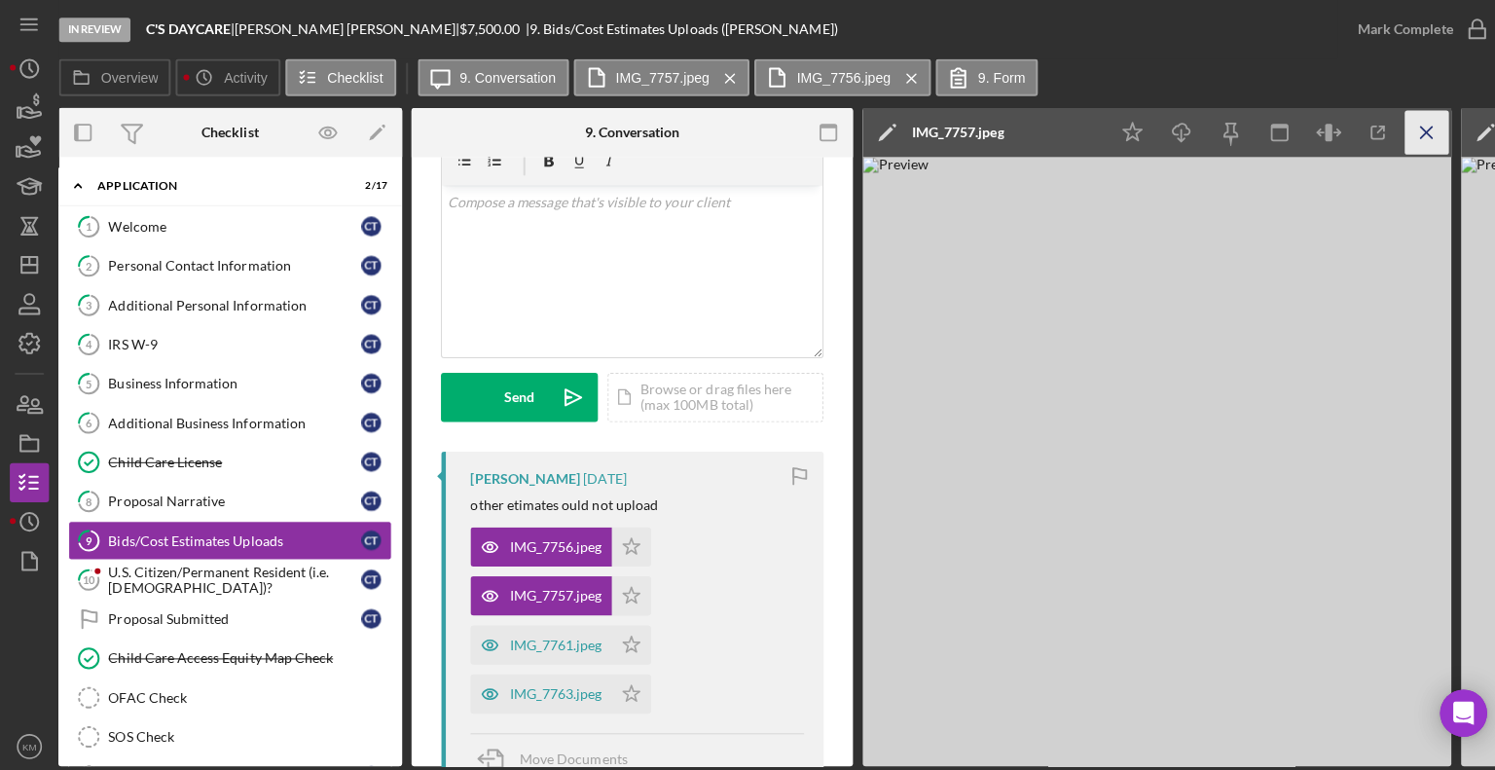
click at [1416, 134] on icon "Icon/Menu Close" at bounding box center [1417, 132] width 44 height 44
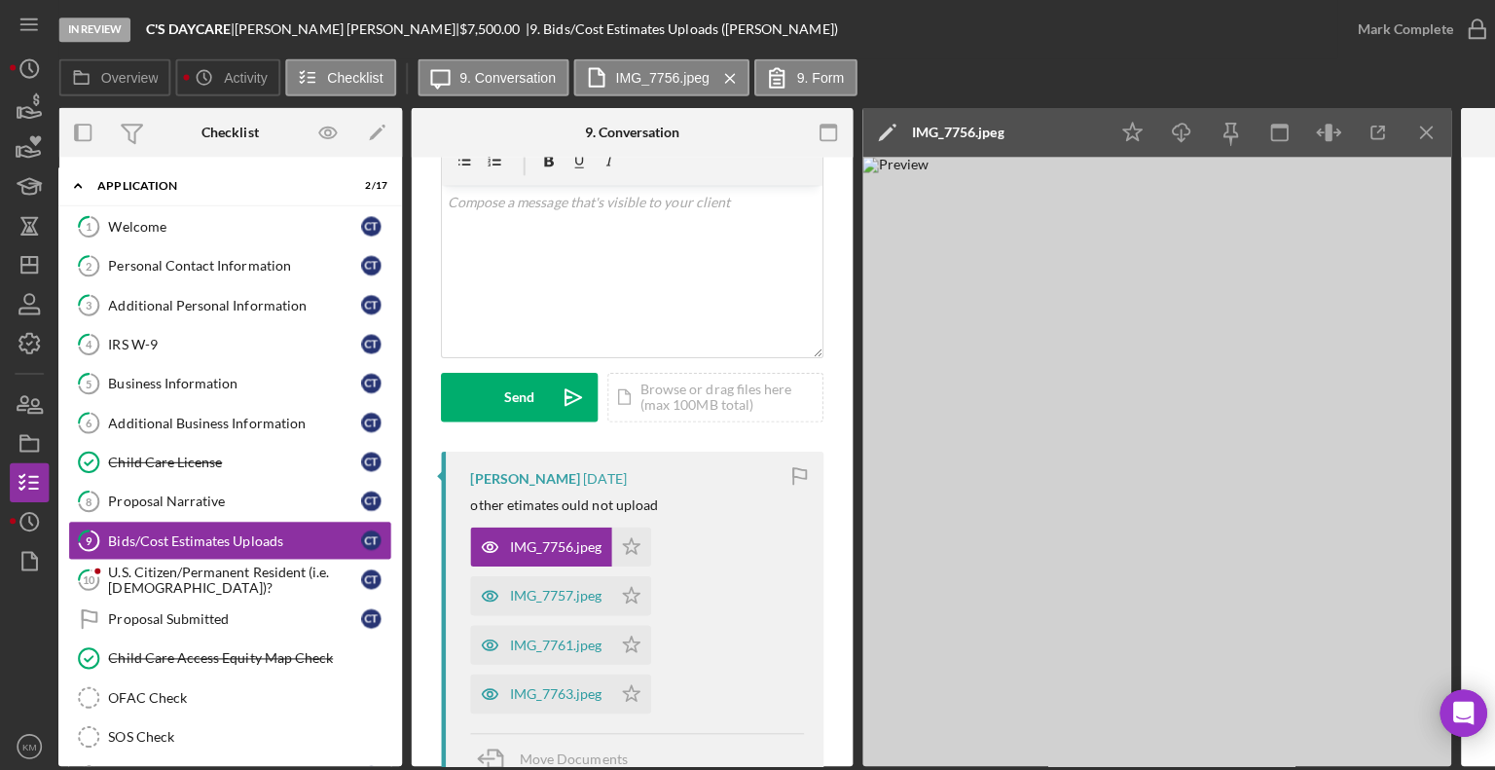
click at [1473, 121] on div at bounding box center [1523, 131] width 146 height 49
click at [1408, 140] on icon "Icon/Menu Close" at bounding box center [1417, 132] width 44 height 44
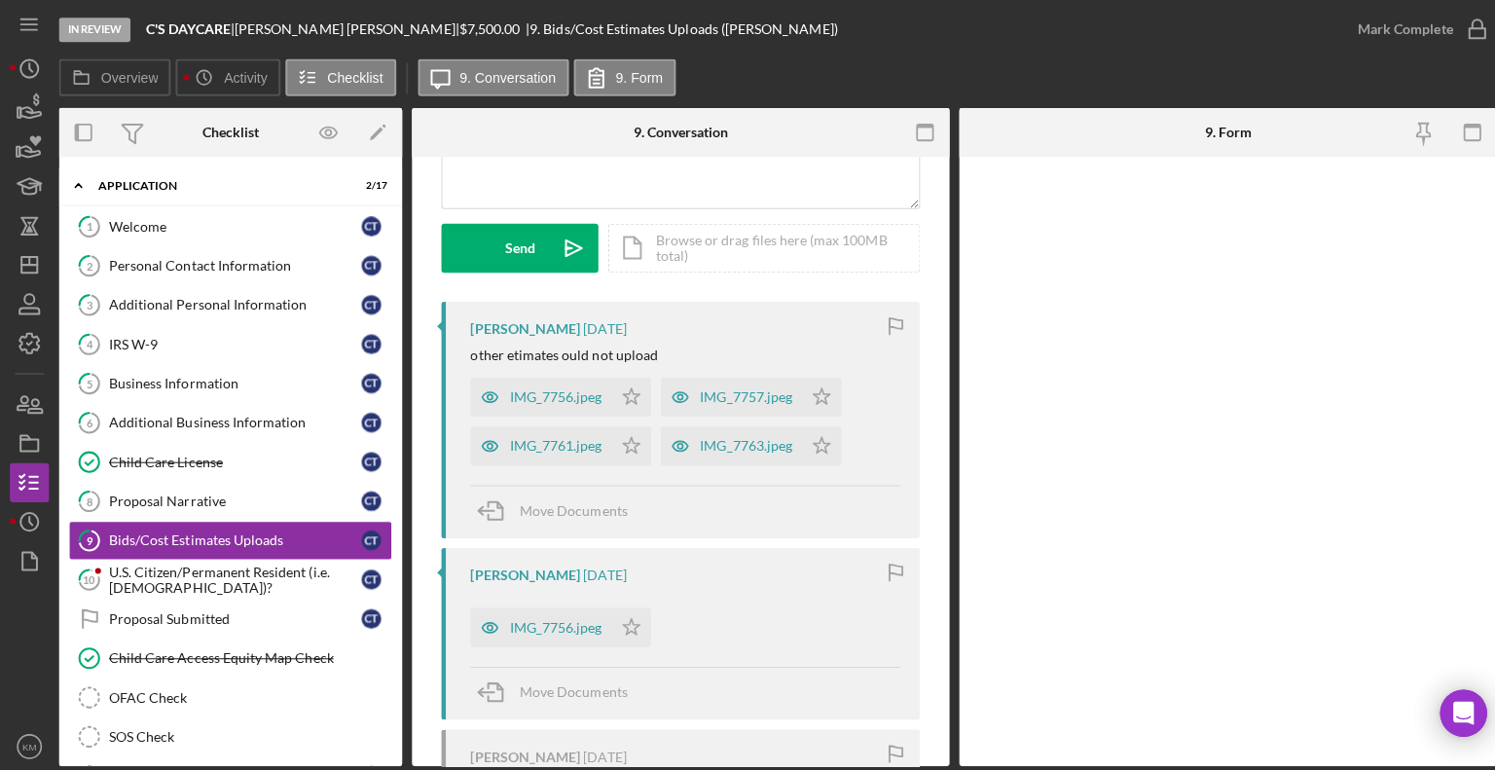
scroll to position [270, 0]
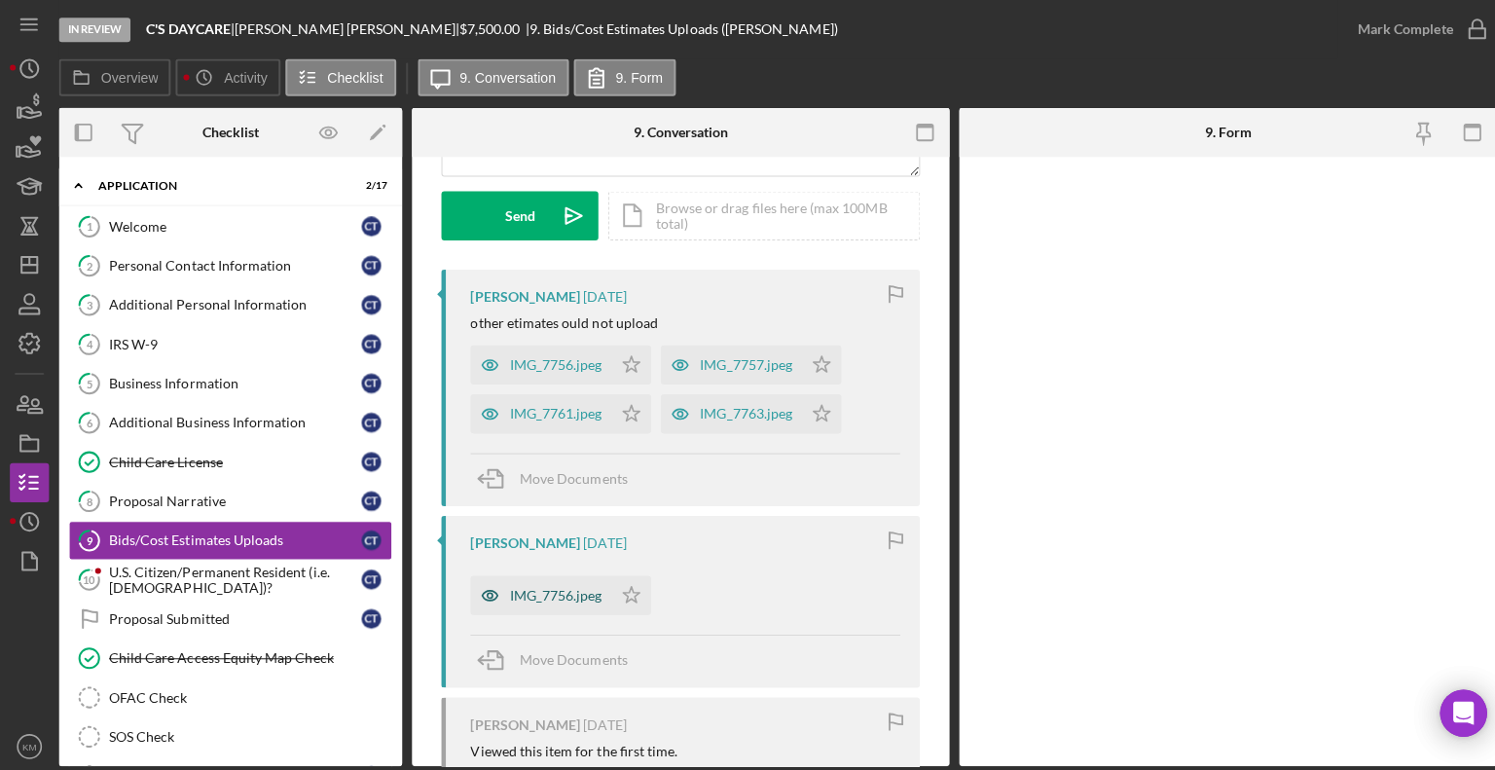
click at [584, 599] on div "IMG_7756.jpeg" at bounding box center [537, 590] width 140 height 39
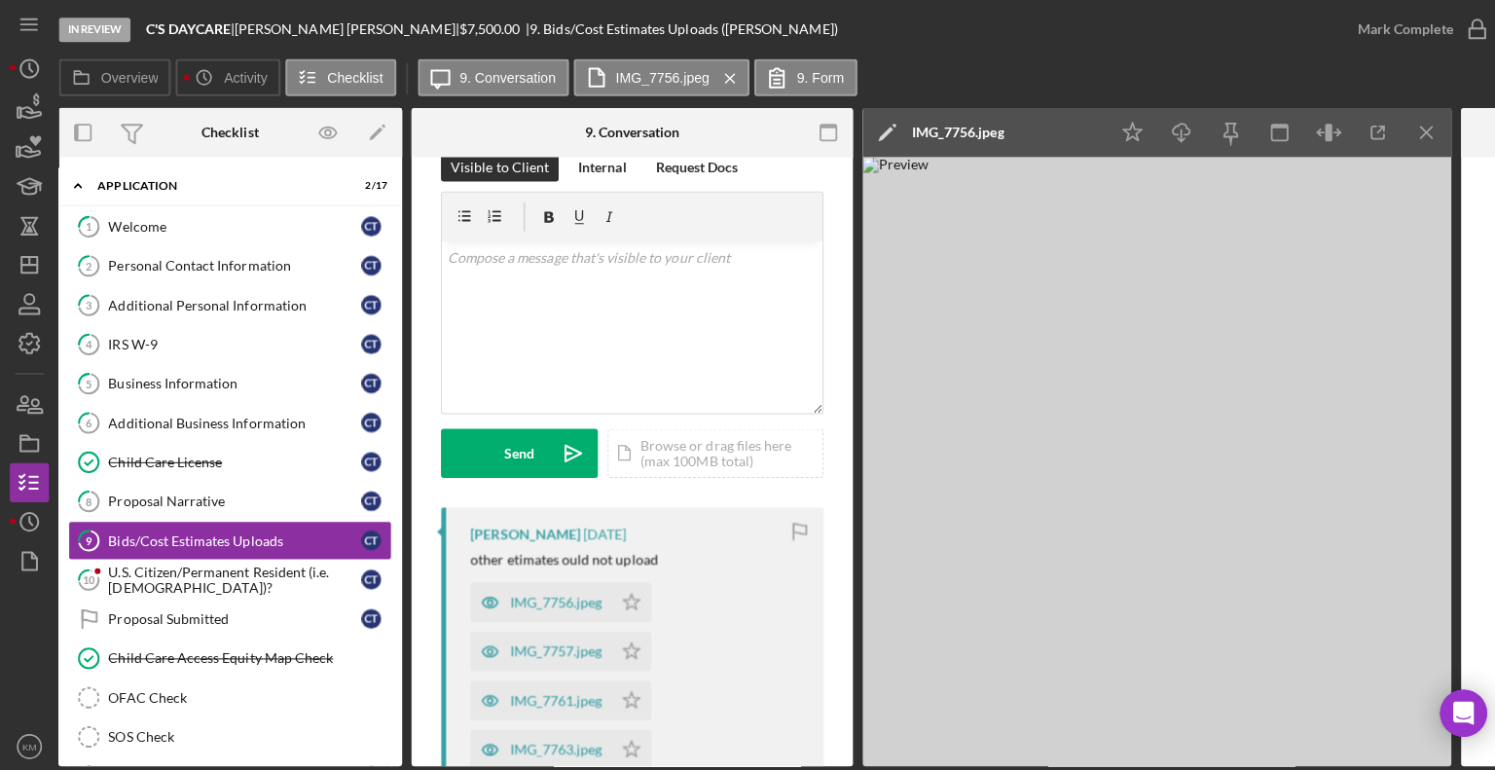
scroll to position [0, 0]
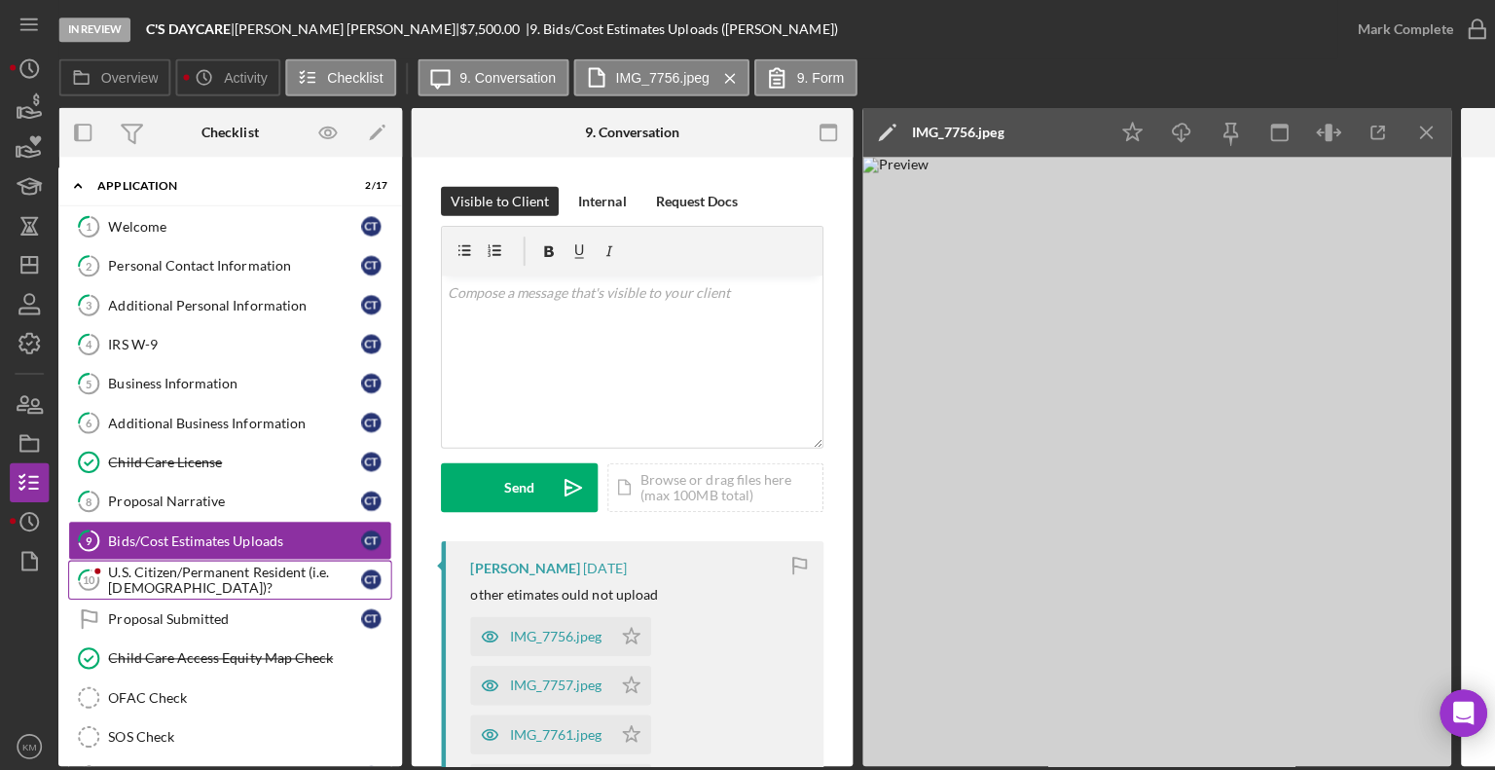
click at [198, 566] on div "U.S. Citizen/Permanent Resident (i.e. [DEMOGRAPHIC_DATA])?" at bounding box center [233, 575] width 251 height 31
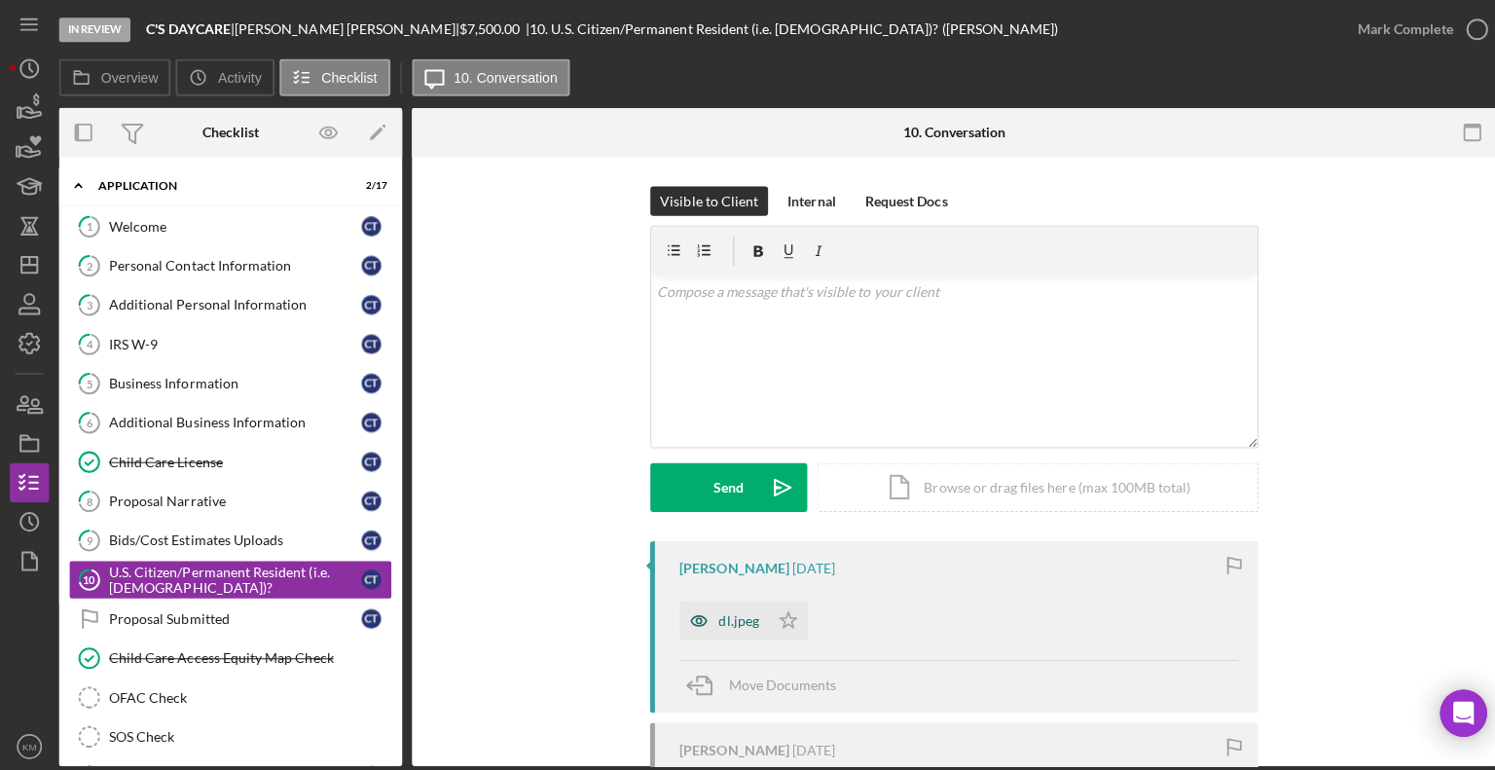
click at [713, 620] on div "dl.jpeg" at bounding box center [733, 616] width 40 height 16
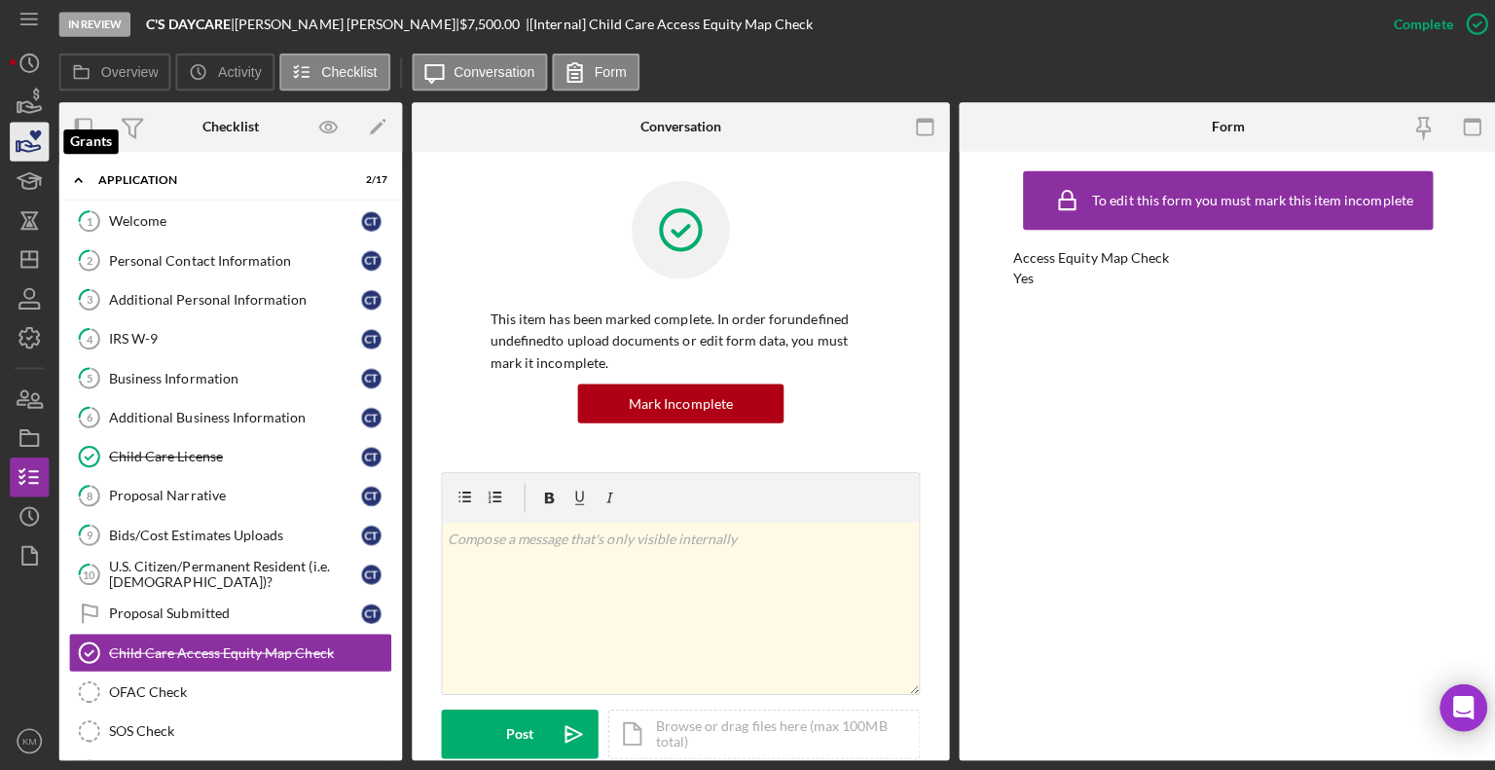
drag, startPoint x: 33, startPoint y: 136, endPoint x: 18, endPoint y: 146, distance: 17.5
click at [18, 146] on icon "button" at bounding box center [29, 146] width 49 height 49
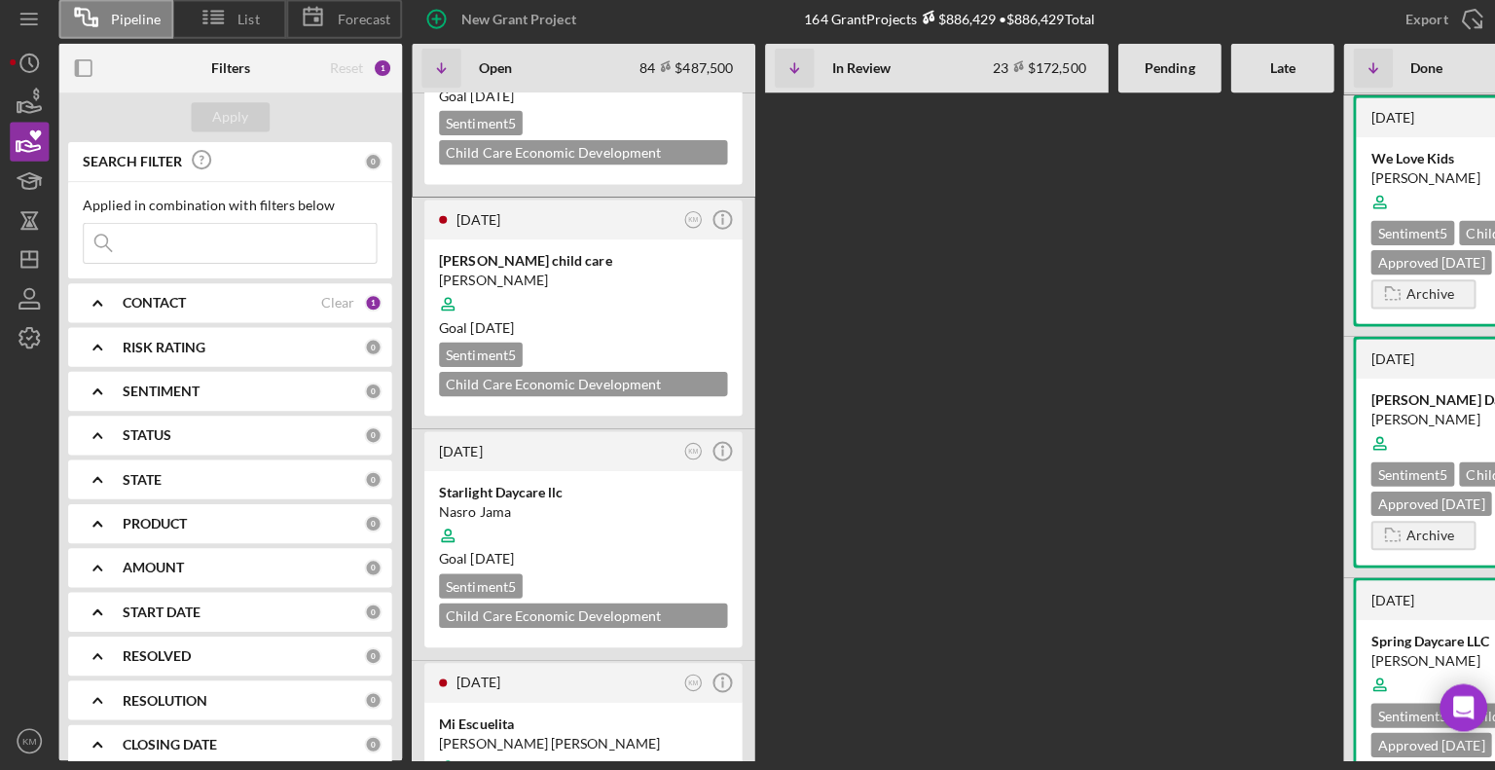
scroll to position [13729, 0]
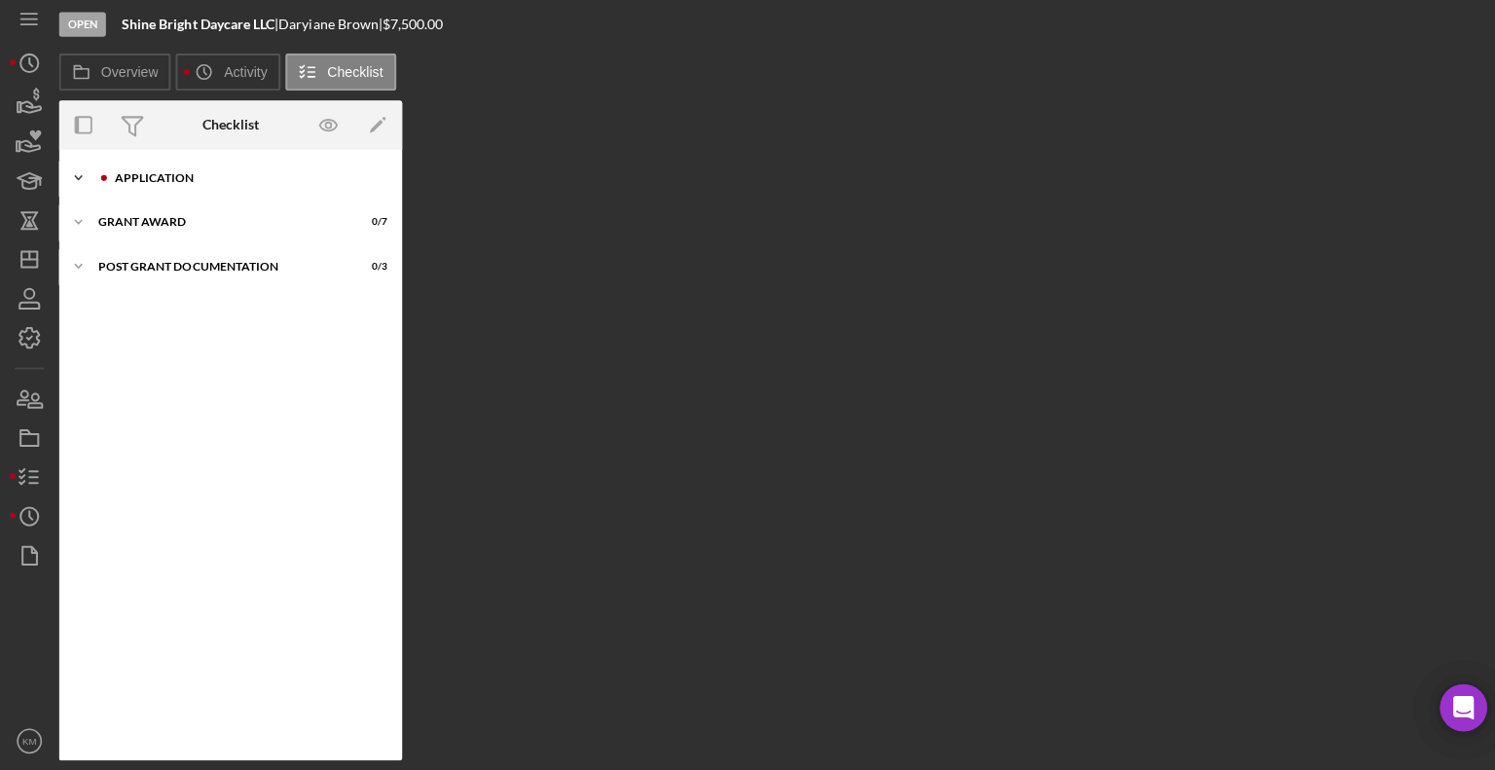
click at [92, 183] on icon "Icon/Expander" at bounding box center [77, 182] width 39 height 39
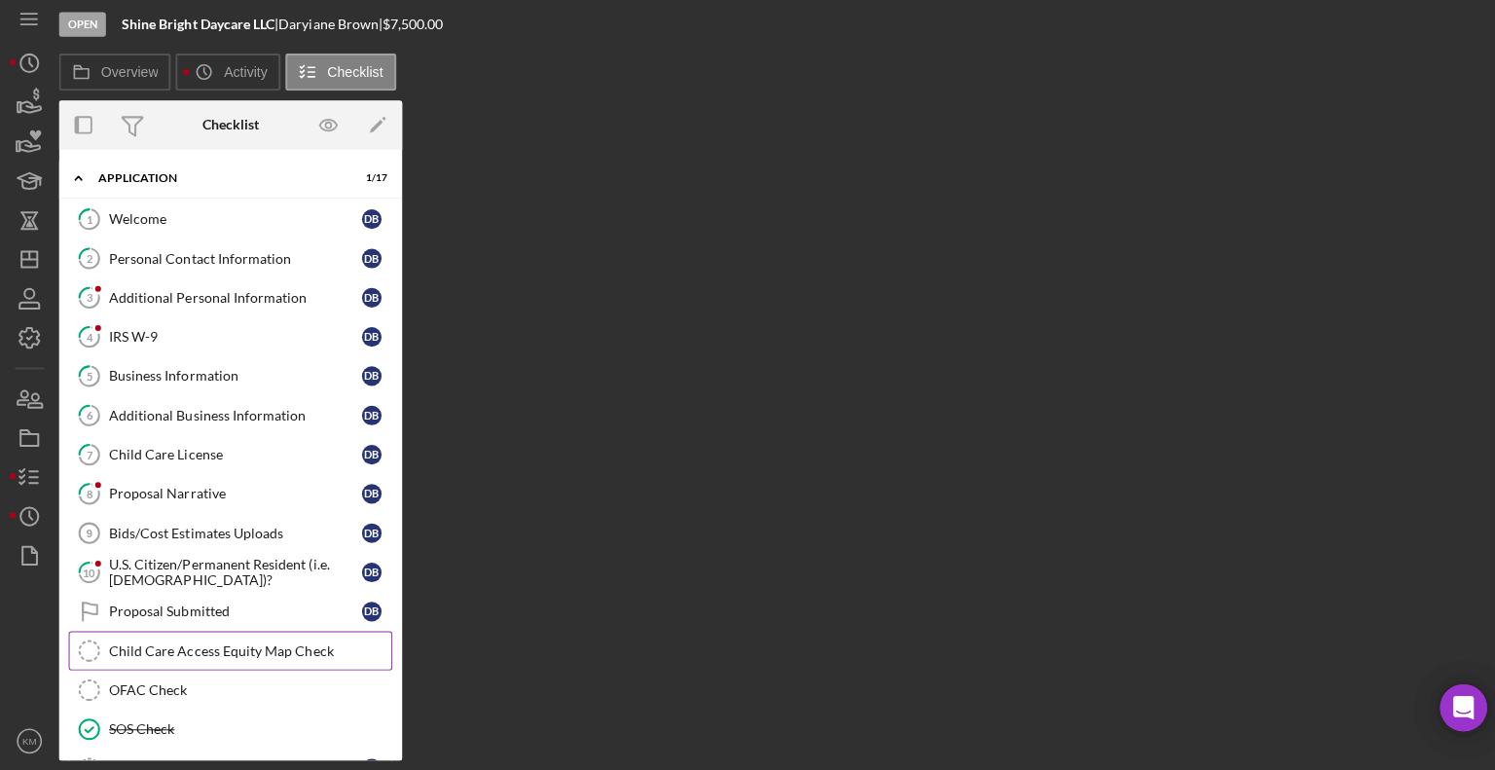
click at [271, 636] on link "Child Care Access Equity Map Check Child Care Access Equity Map Check" at bounding box center [228, 651] width 321 height 39
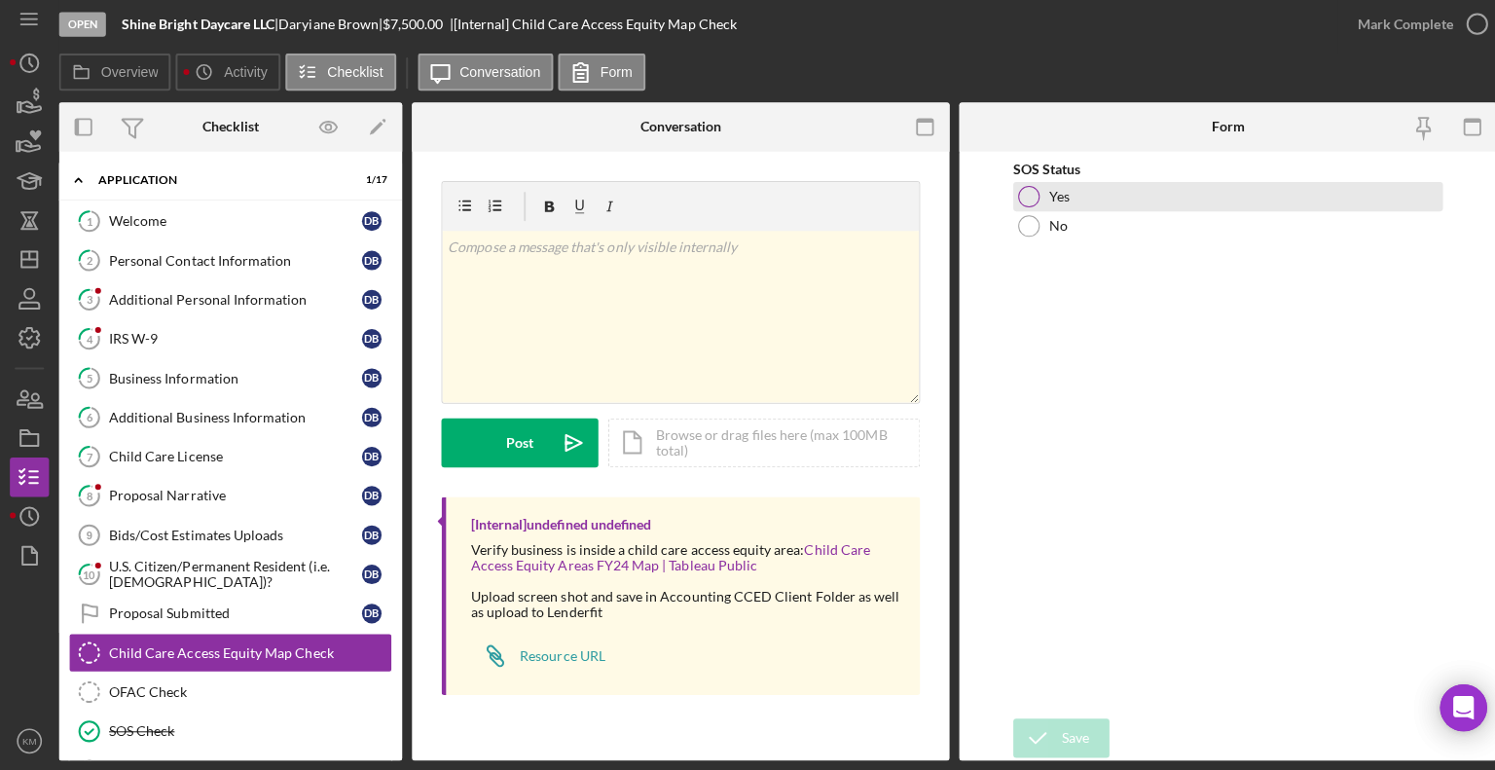
click at [1025, 191] on div at bounding box center [1020, 200] width 21 height 21
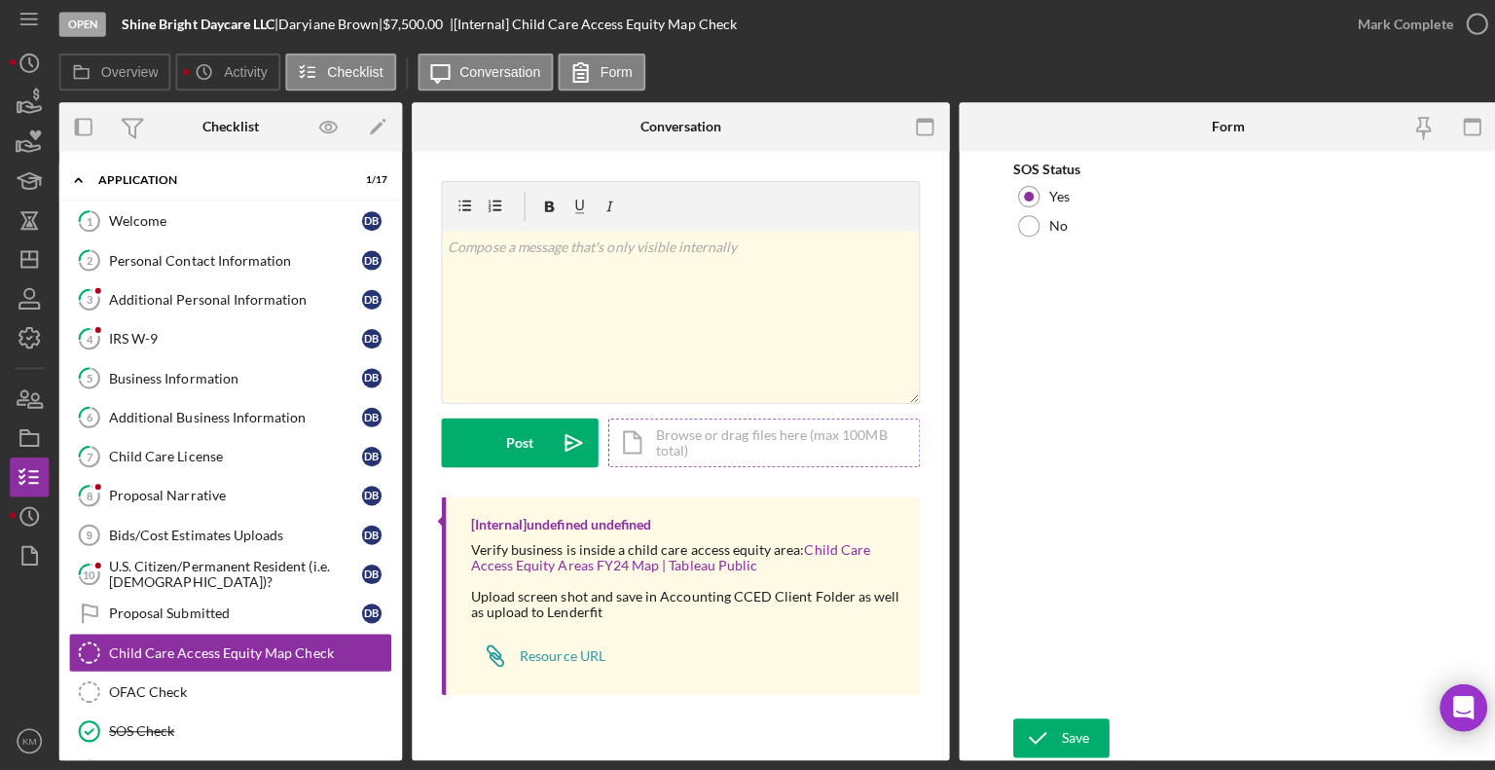
click at [701, 451] on div "Icon/Document Browse or drag files here (max 100MB total) Tap to choose files o…" at bounding box center [758, 444] width 310 height 49
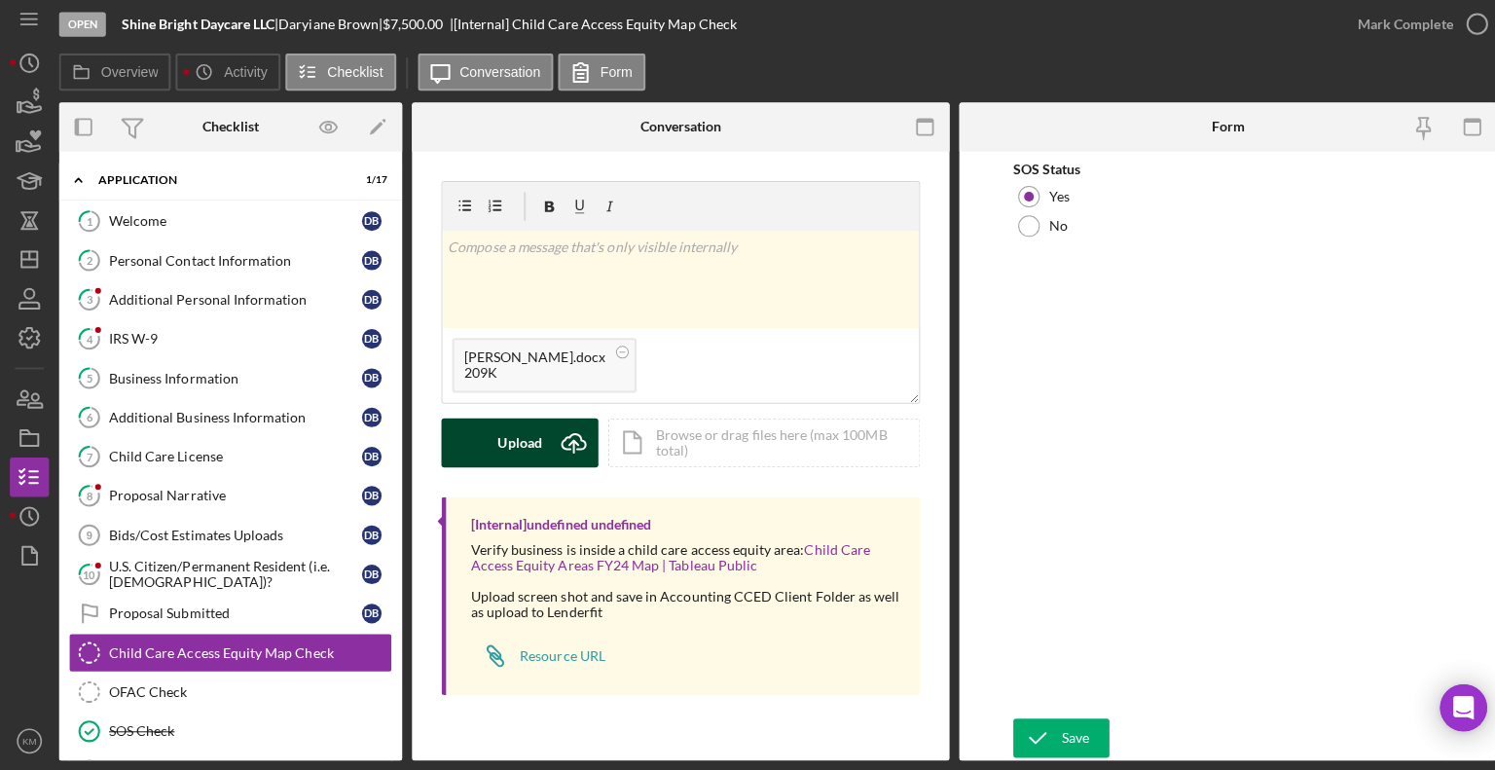
click at [548, 443] on icon "Icon/Upload" at bounding box center [569, 444] width 49 height 49
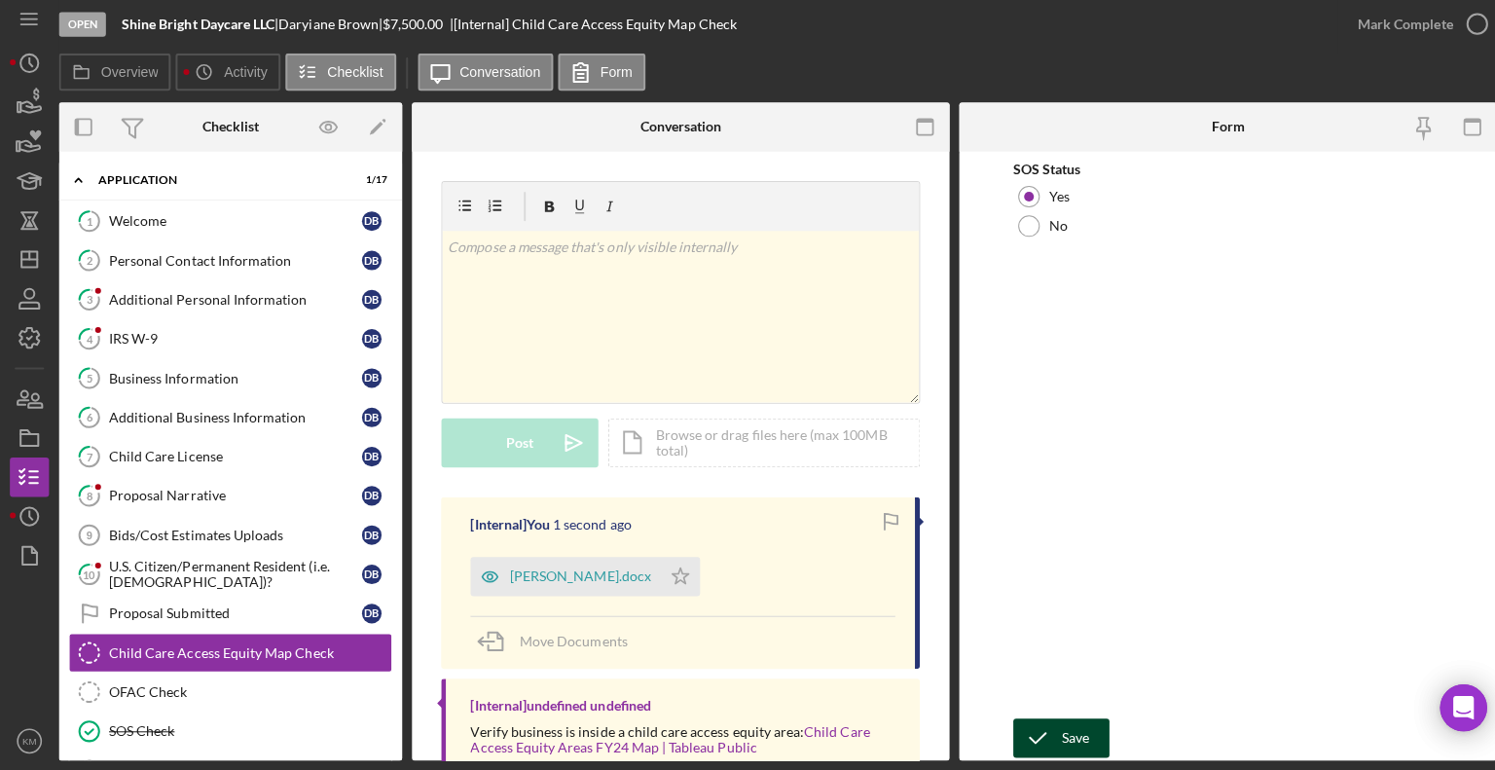
click at [1069, 739] on div "Save" at bounding box center [1067, 737] width 27 height 39
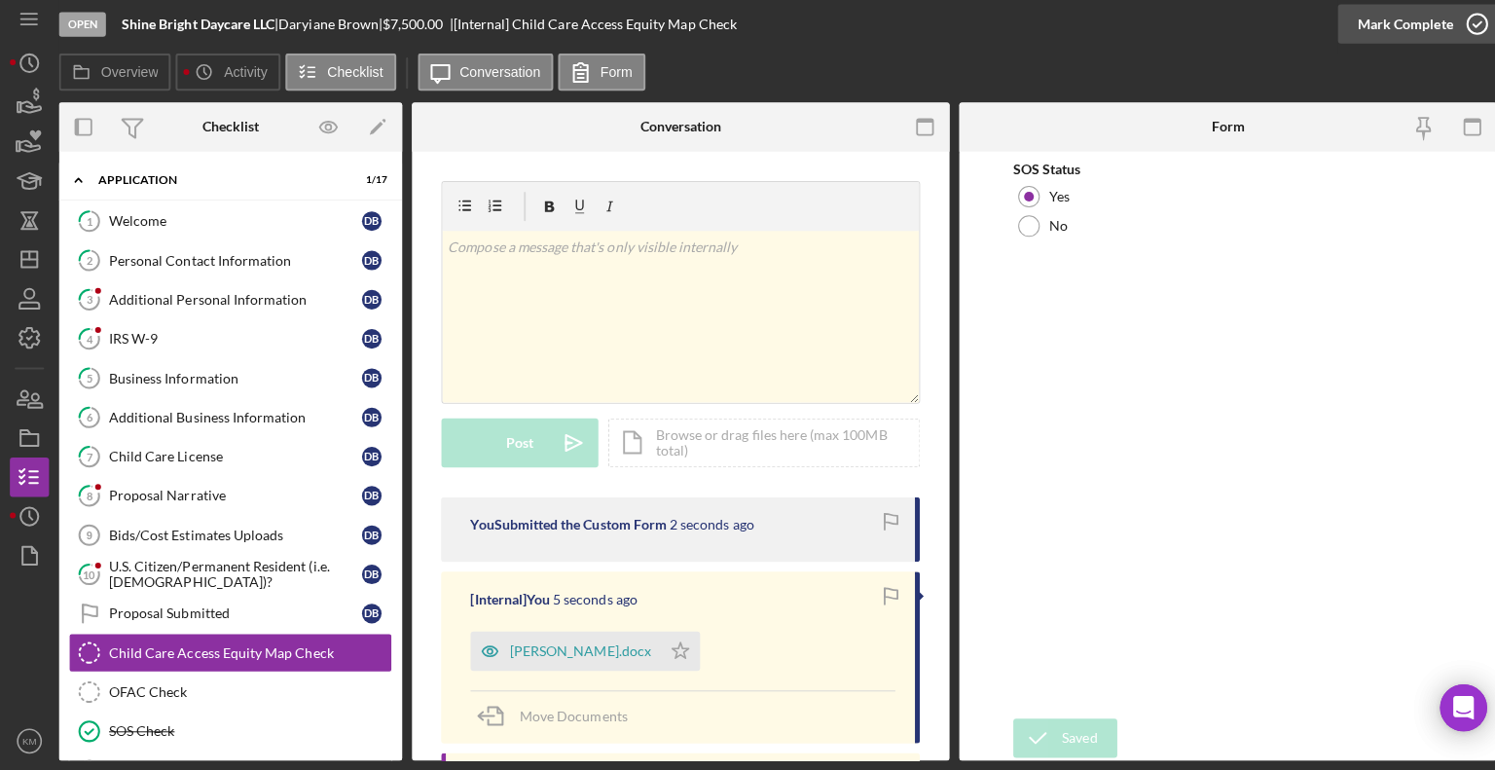
click at [1455, 35] on icon "button" at bounding box center [1466, 29] width 49 height 49
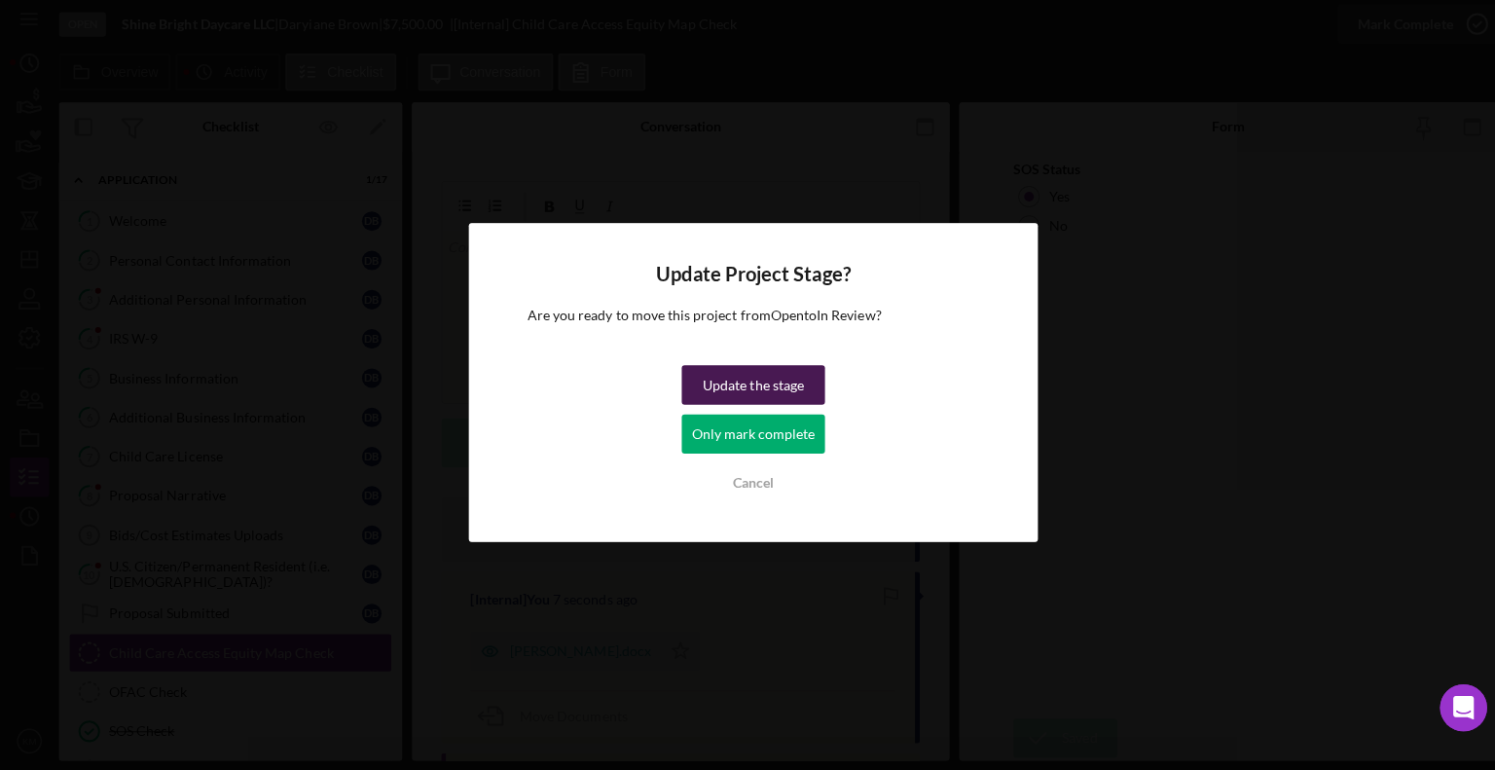
click at [783, 395] on div "Update the stage" at bounding box center [747, 387] width 100 height 39
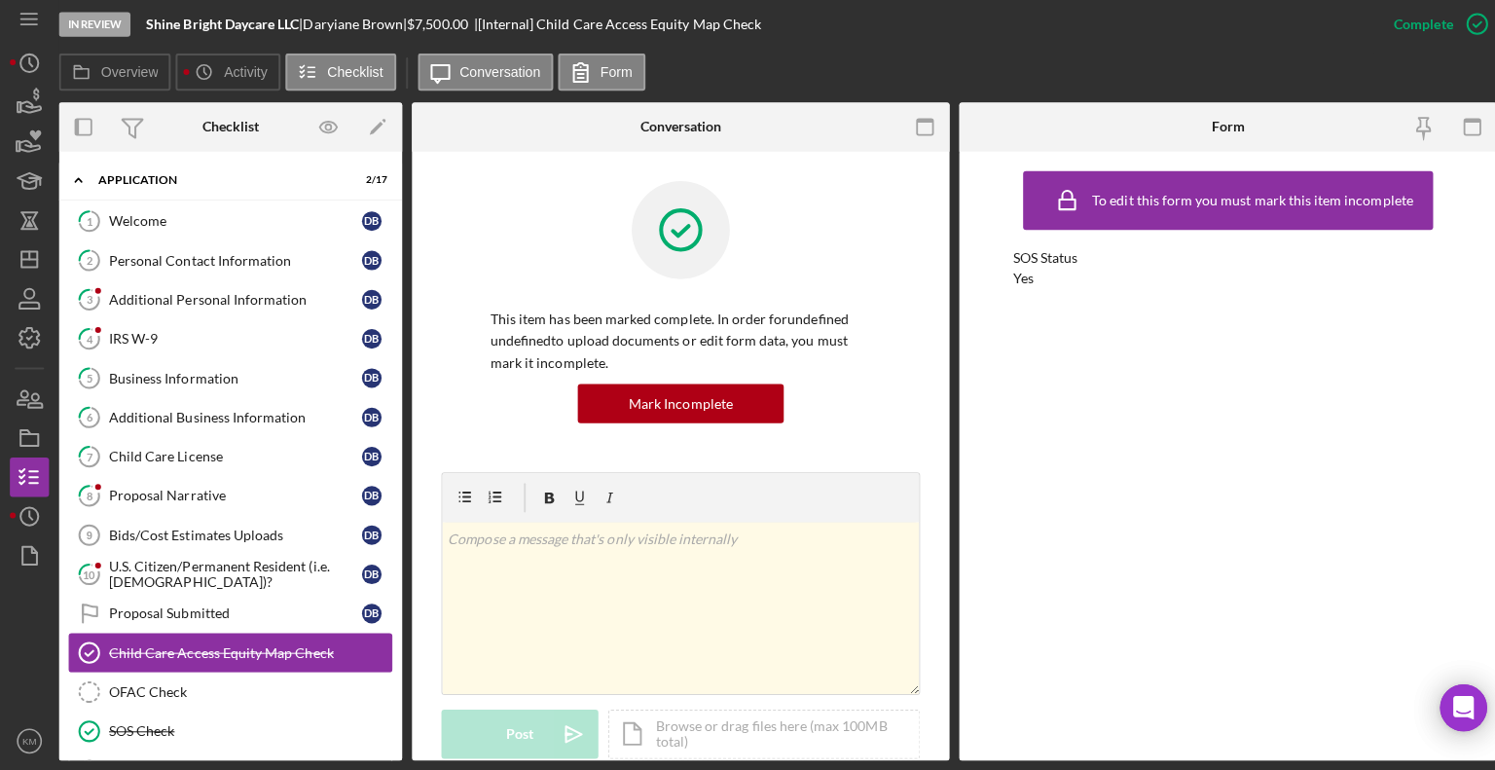
click at [242, 648] on div "Child Care Access Equity Map Check" at bounding box center [248, 653] width 280 height 16
click at [198, 458] on div "Child Care License" at bounding box center [233, 459] width 251 height 16
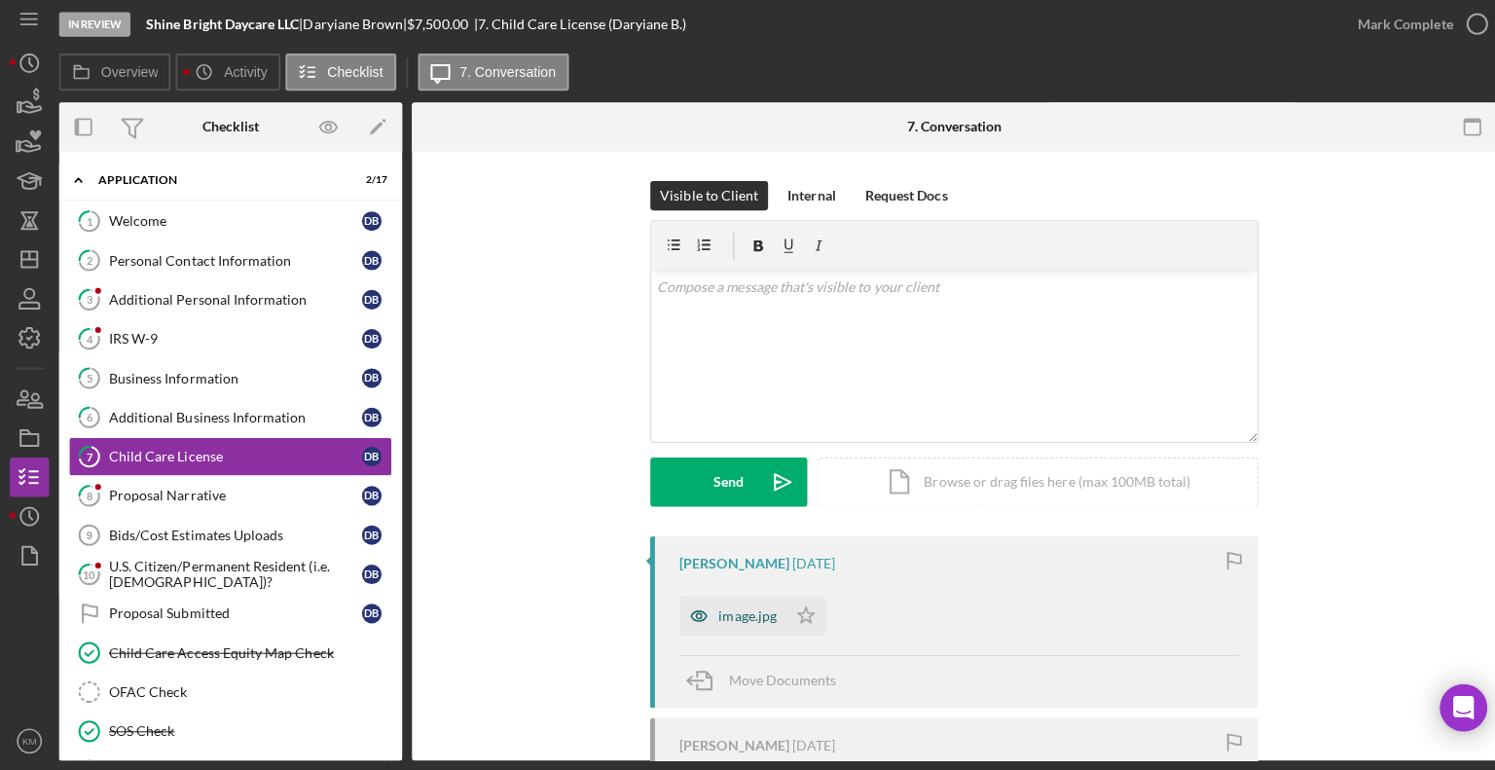
click at [760, 617] on div "image.jpg" at bounding box center [741, 616] width 57 height 16
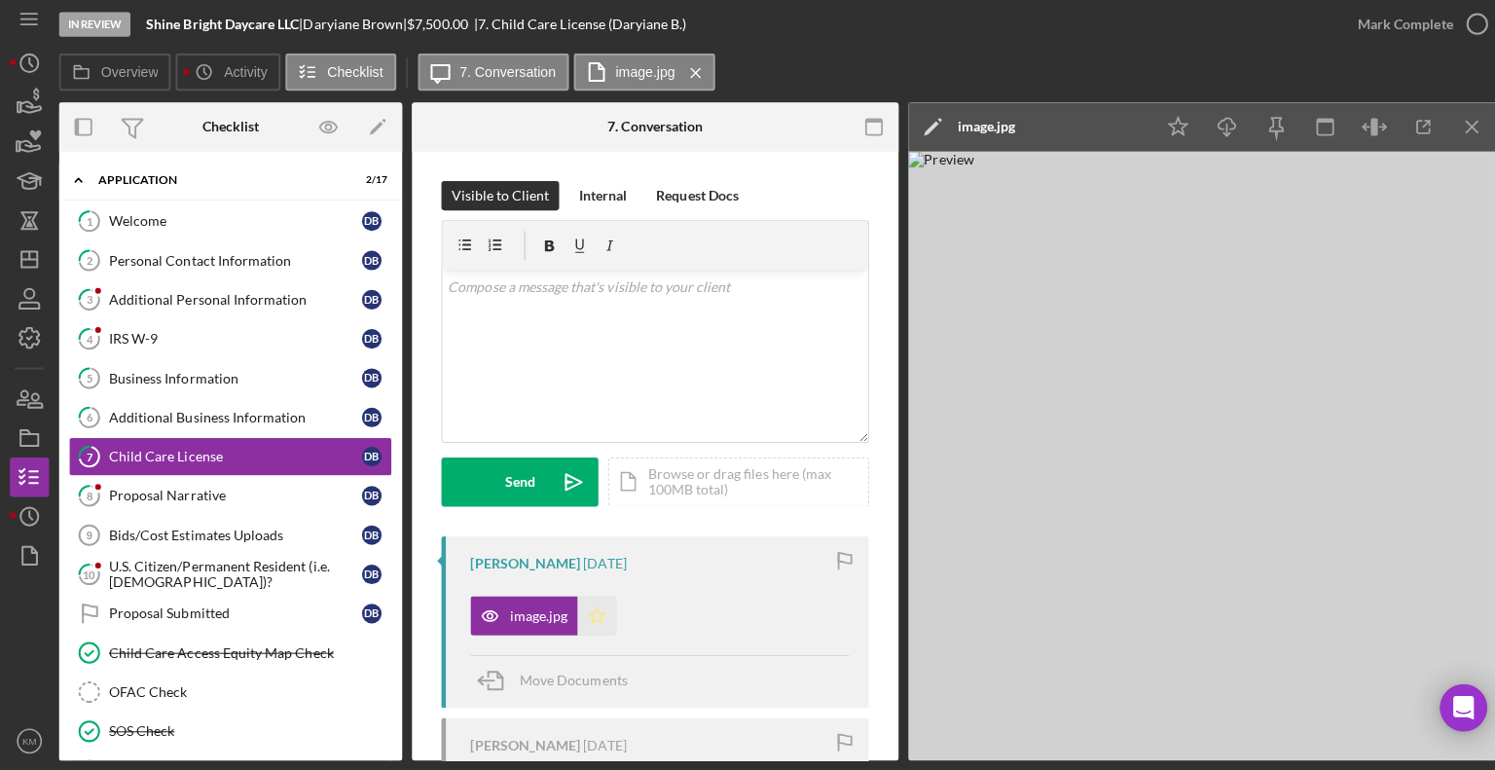
click at [588, 613] on icon "Icon/Star" at bounding box center [592, 616] width 39 height 39
click at [1460, 32] on icon "button" at bounding box center [1466, 29] width 49 height 49
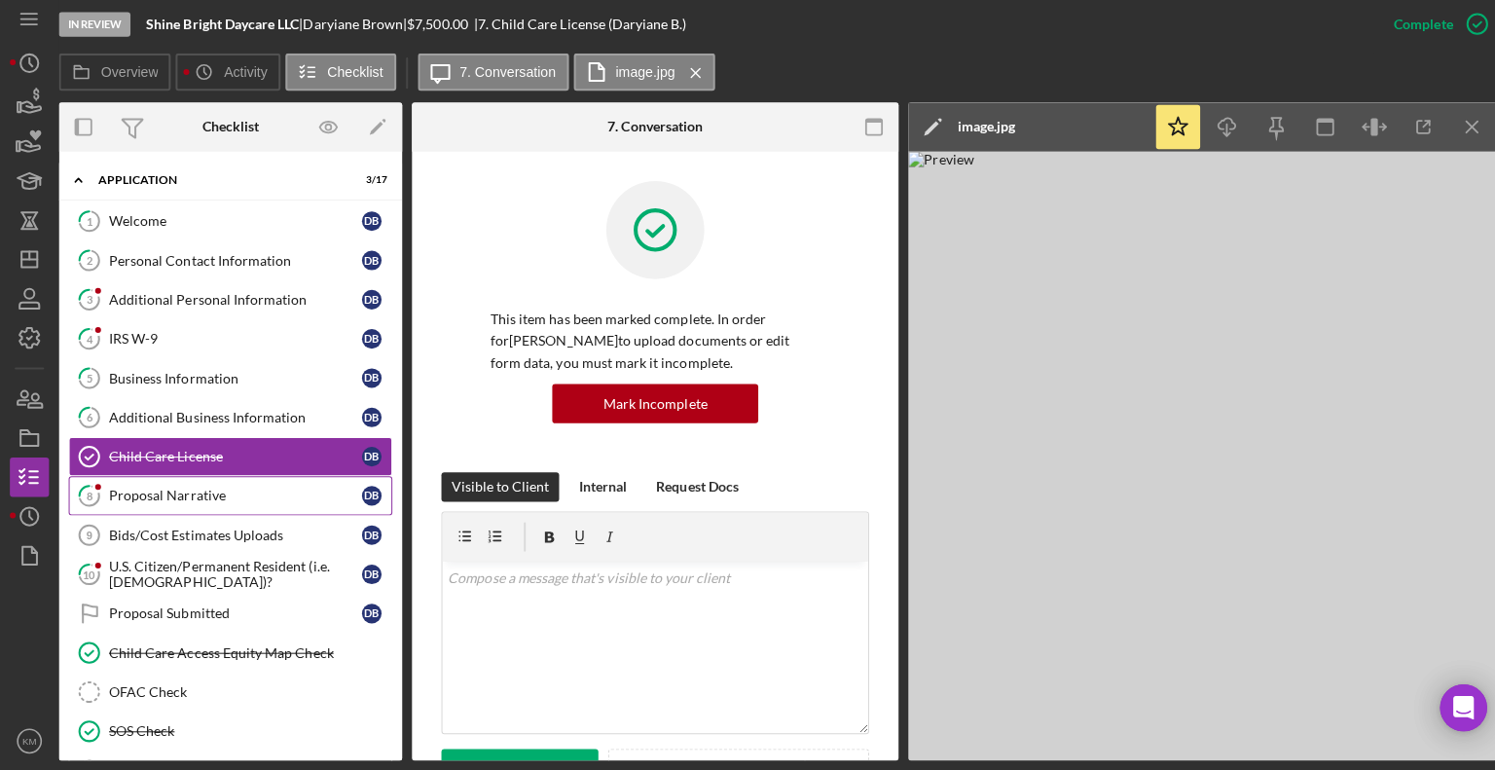
click at [256, 506] on link "8 Proposal Narrative D B" at bounding box center [228, 497] width 321 height 39
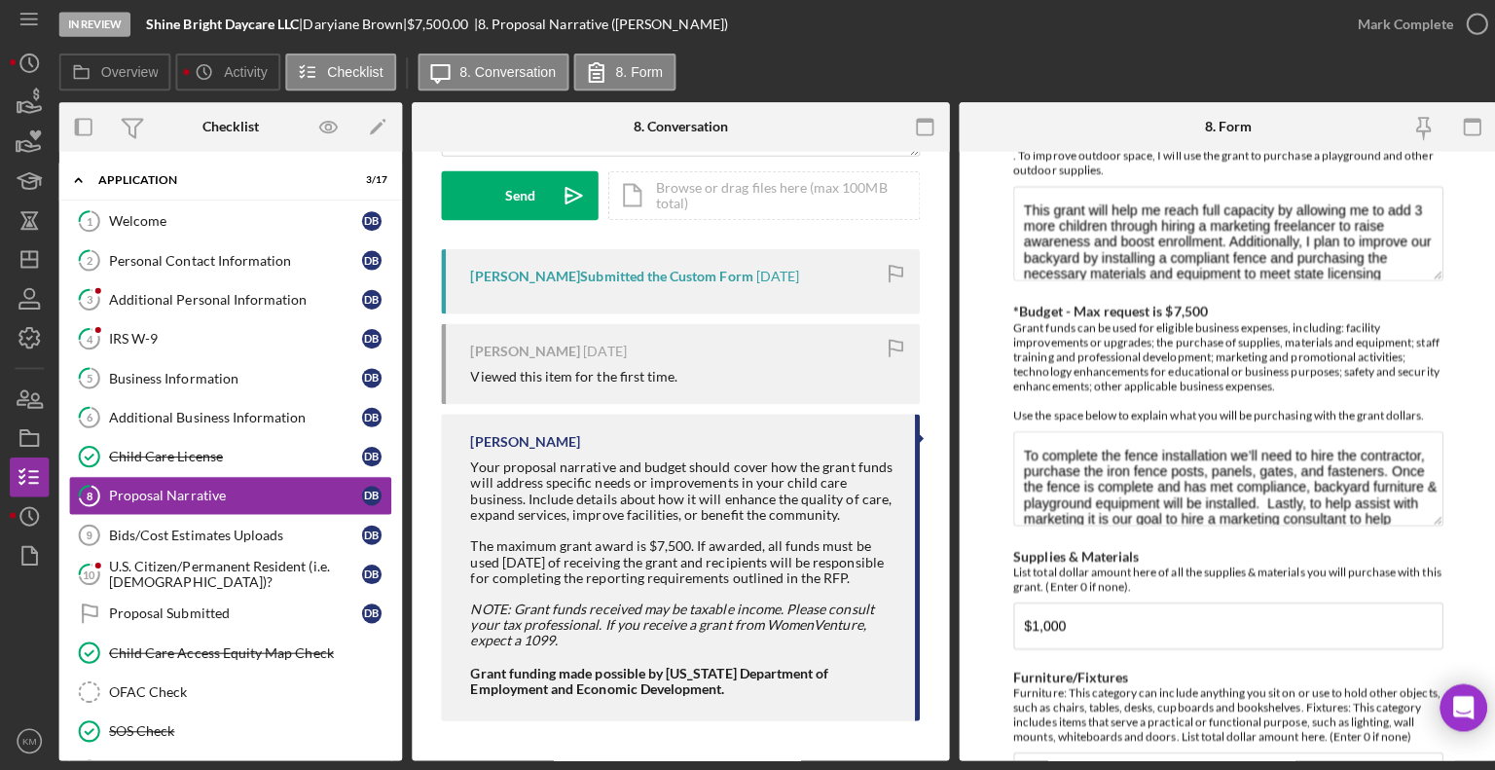
scroll to position [296, 0]
click at [253, 522] on link "Bids/Cost Estimates Uploads 9 Bids/Cost Estimates Uploads D B" at bounding box center [228, 536] width 321 height 39
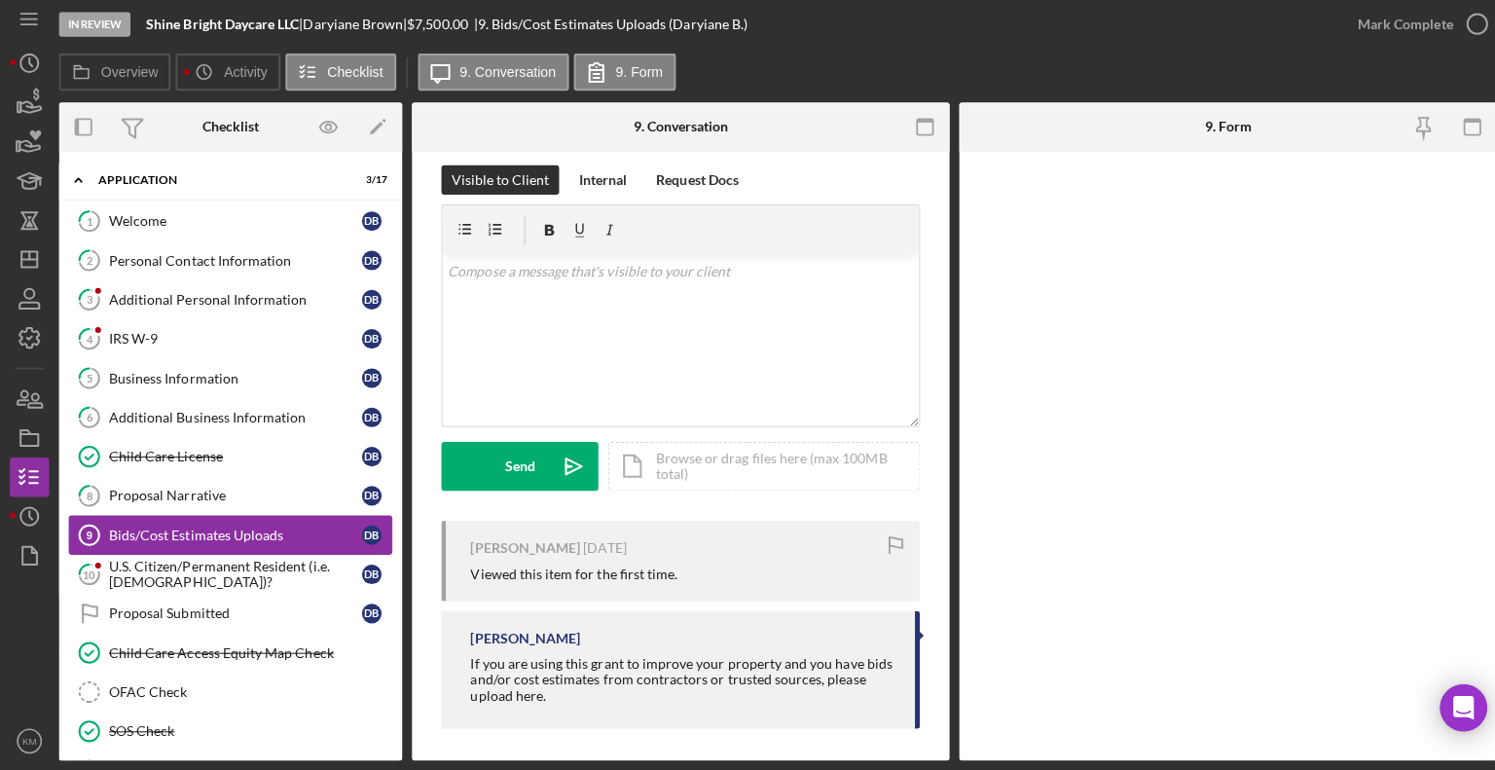
scroll to position [18, 0]
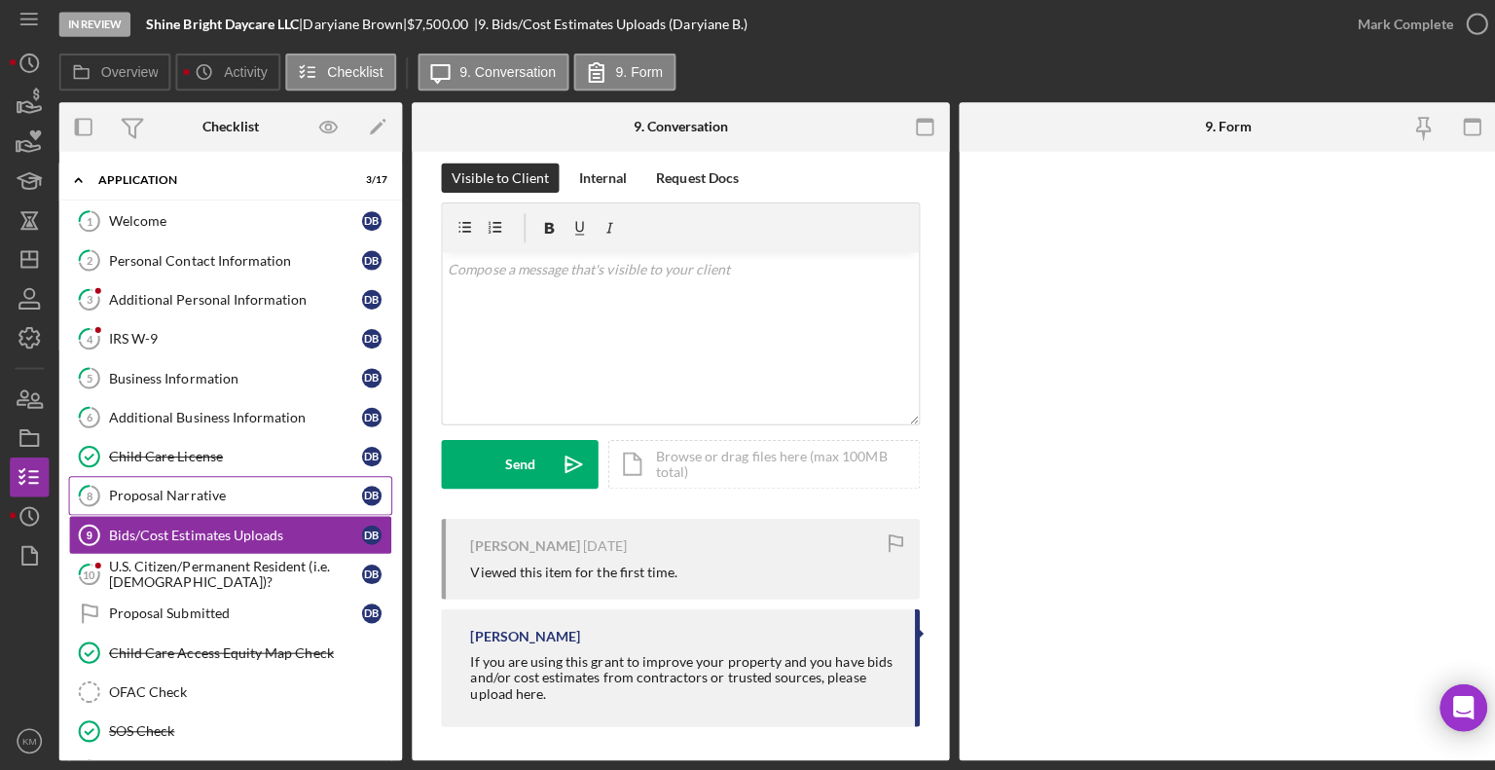
click at [222, 498] on div "Proposal Narrative" at bounding box center [233, 498] width 251 height 16
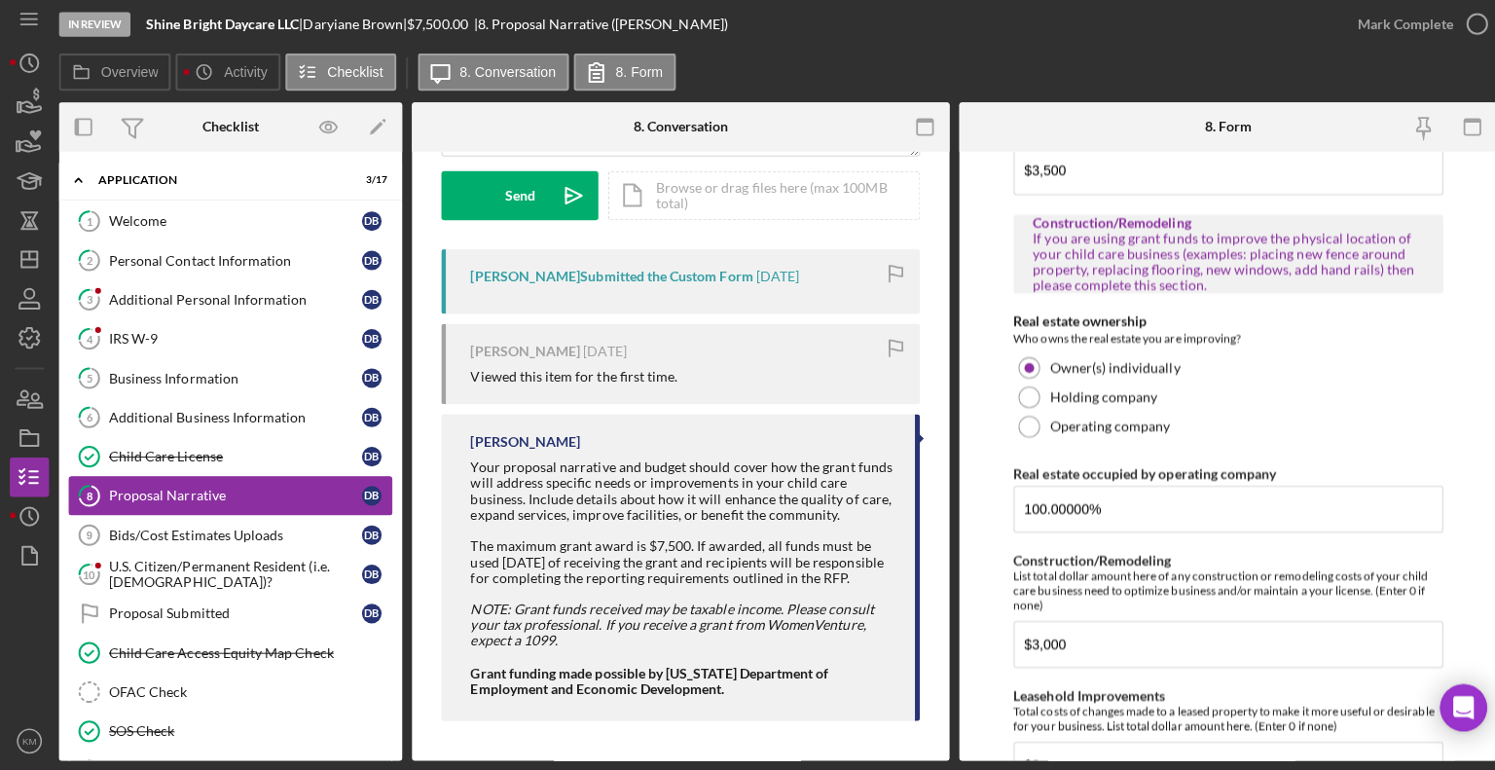
scroll to position [299, 0]
click at [237, 684] on div "OFAC Check" at bounding box center [248, 692] width 280 height 16
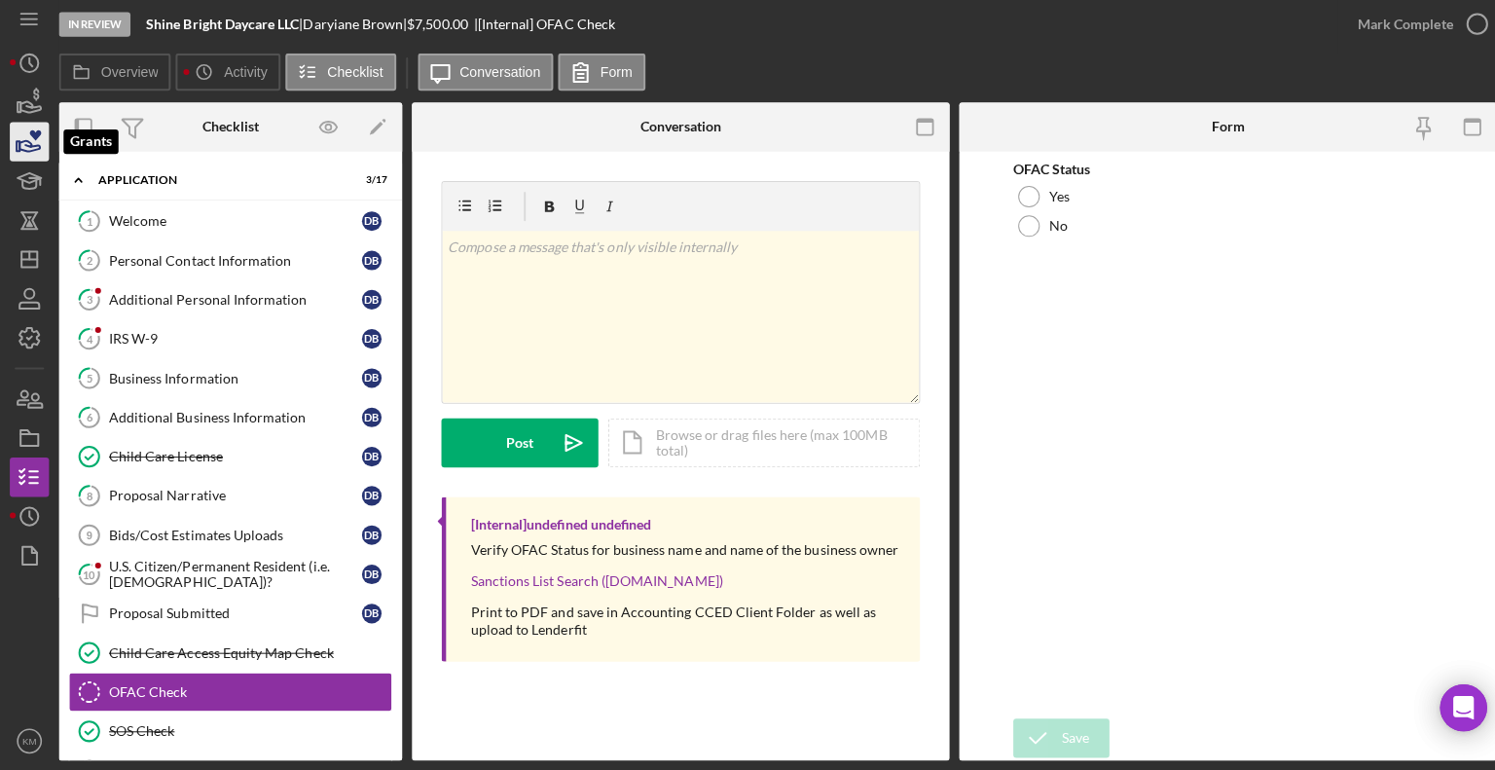
click at [41, 147] on icon "button" at bounding box center [29, 146] width 49 height 49
